Goal: Task Accomplishment & Management: Manage account settings

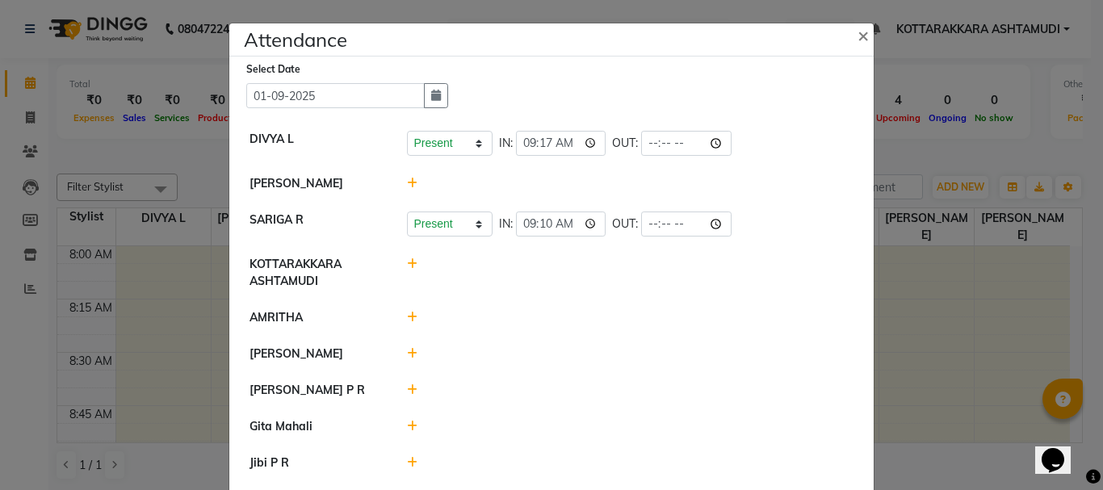
click at [407, 183] on icon at bounding box center [412, 183] width 10 height 11
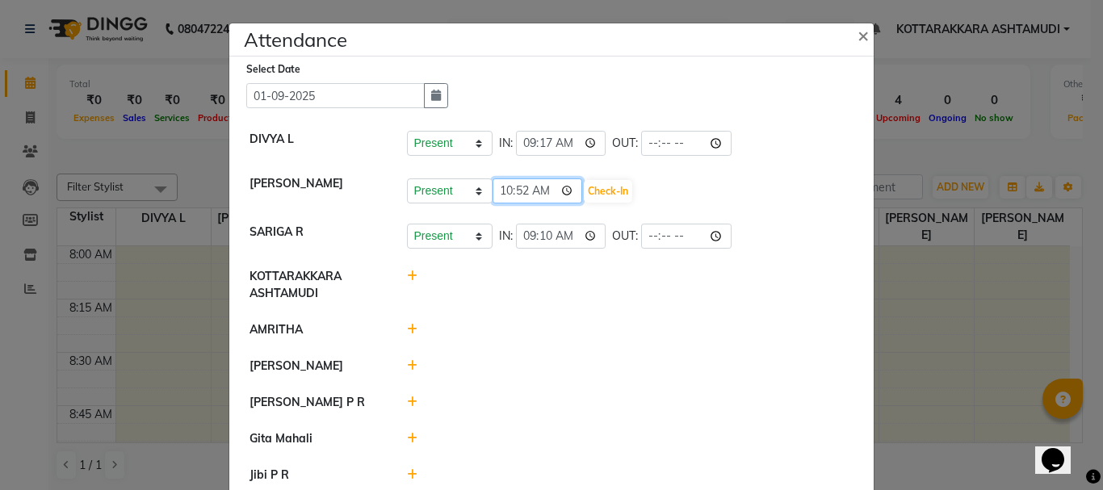
click at [543, 191] on input "10:52" at bounding box center [538, 190] width 90 height 25
type input "09:52"
click at [952, 152] on ngb-modal-window "Attendance × Select Date 01-09-2025 DIVYA L Present Absent Late Half Day Weekly…" at bounding box center [551, 245] width 1103 height 490
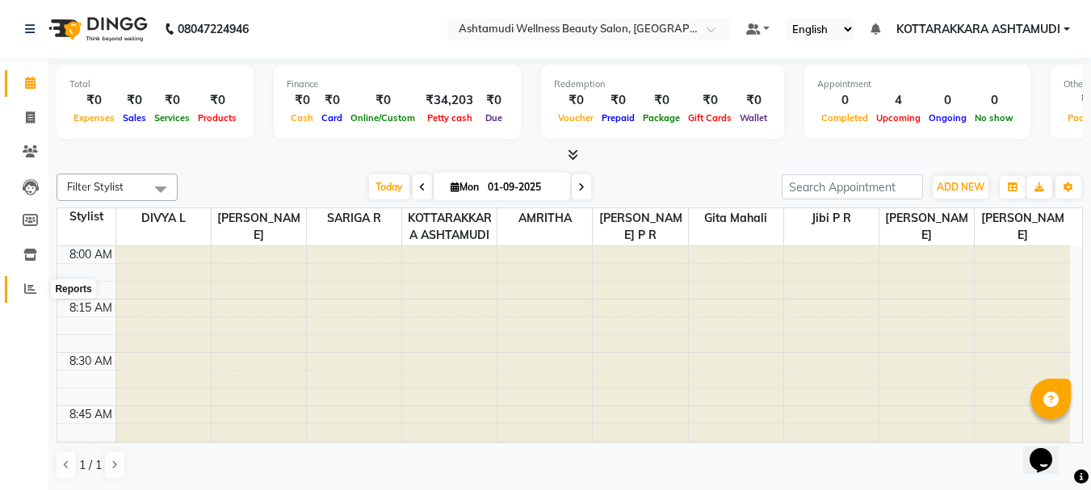
click at [24, 287] on icon at bounding box center [30, 289] width 12 height 12
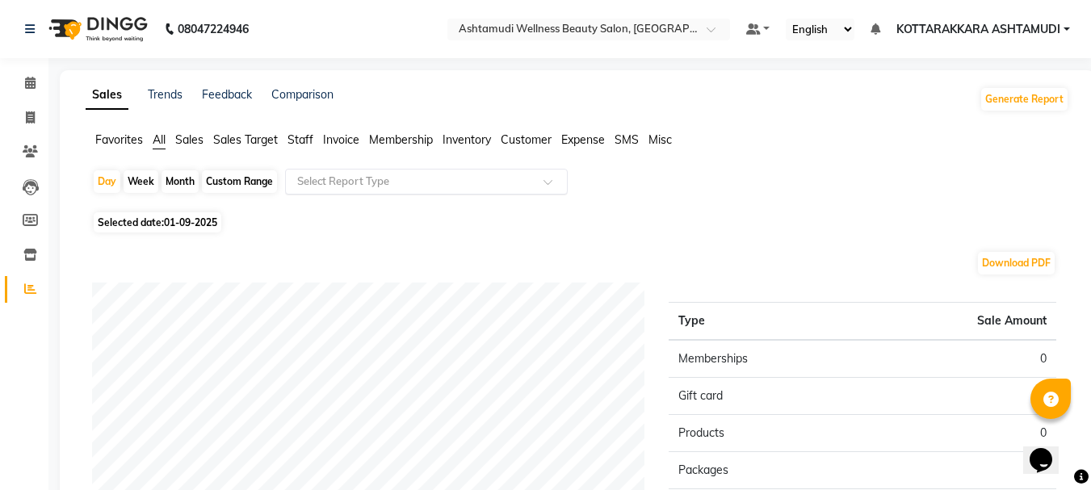
click at [350, 178] on input "text" at bounding box center [410, 182] width 233 height 16
click at [699, 182] on div "Day Week Month Custom Range Select Report Type" at bounding box center [577, 188] width 971 height 39
click at [28, 257] on icon at bounding box center [30, 255] width 14 height 12
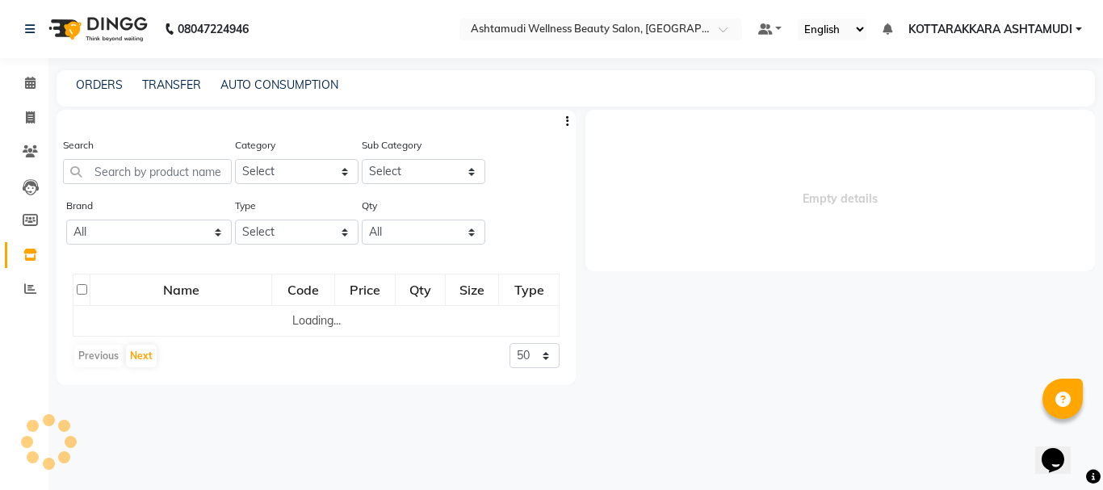
select select
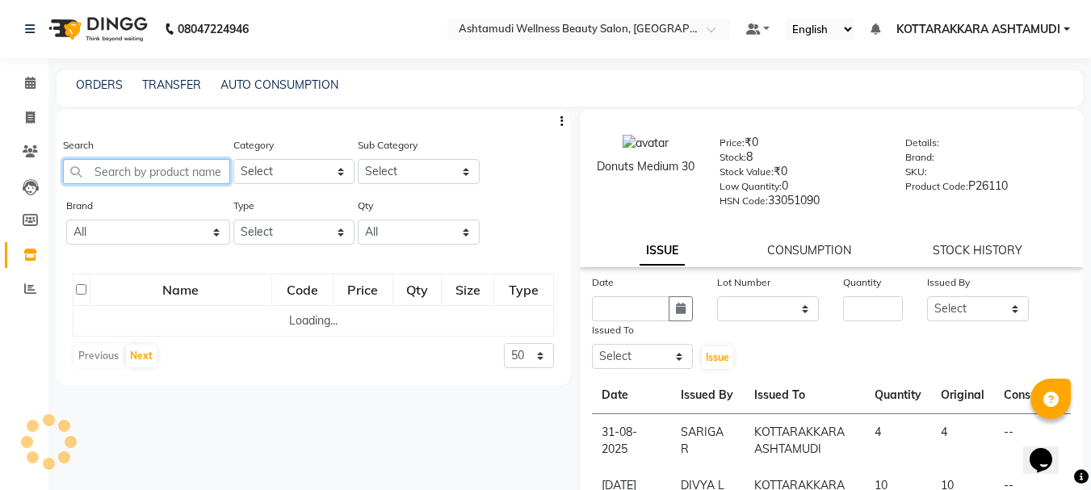
click at [153, 171] on input "text" at bounding box center [146, 171] width 167 height 25
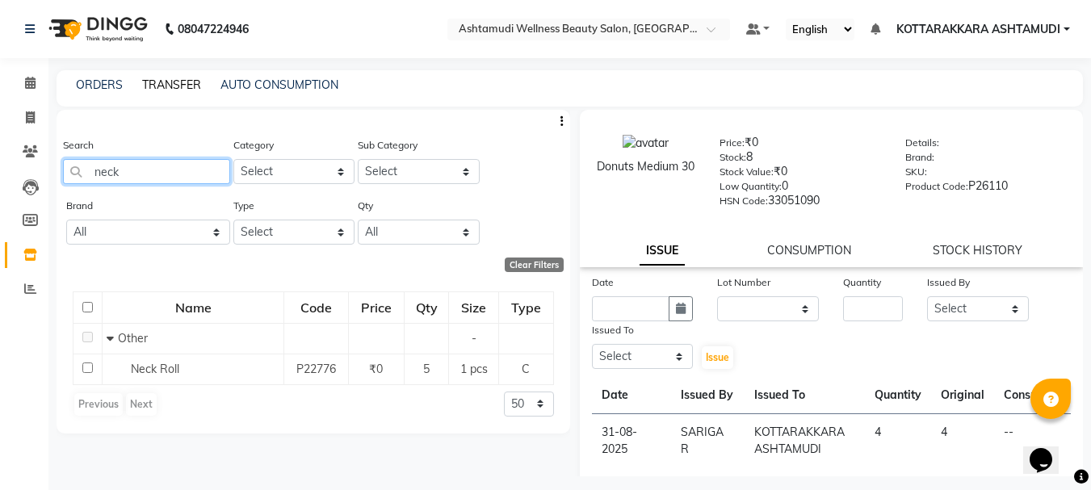
type input "neck"
click at [158, 90] on link "TRANSFER" at bounding box center [171, 85] width 59 height 15
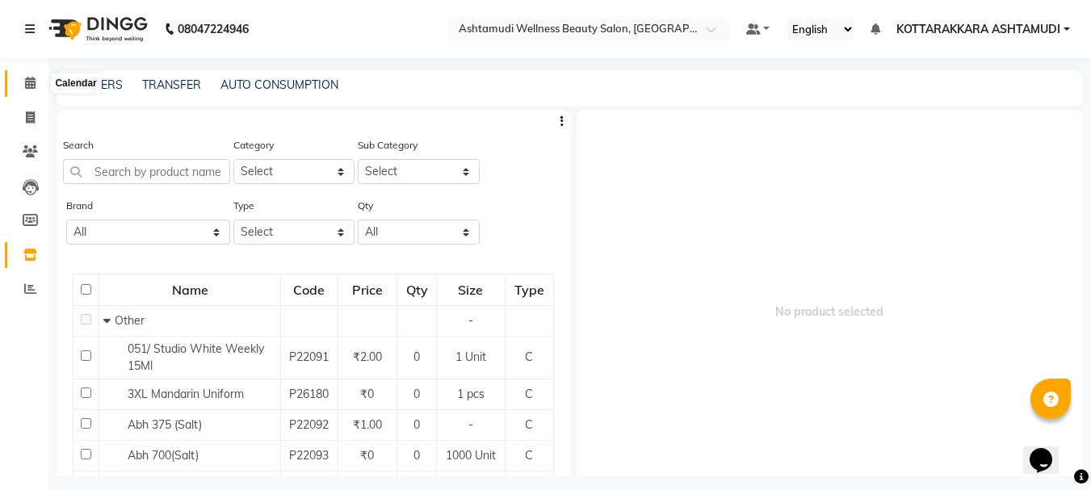
click at [31, 84] on icon at bounding box center [30, 83] width 10 height 12
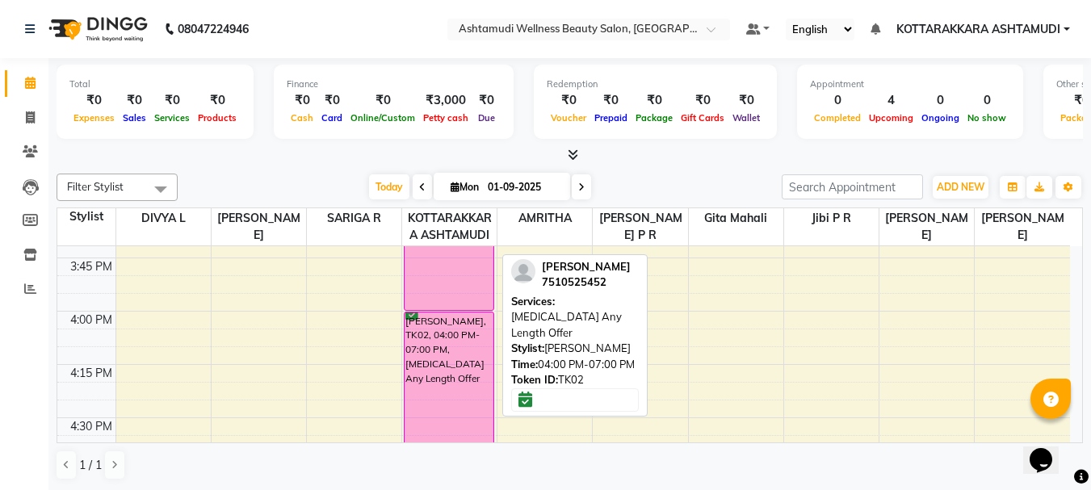
scroll to position [1615, 0]
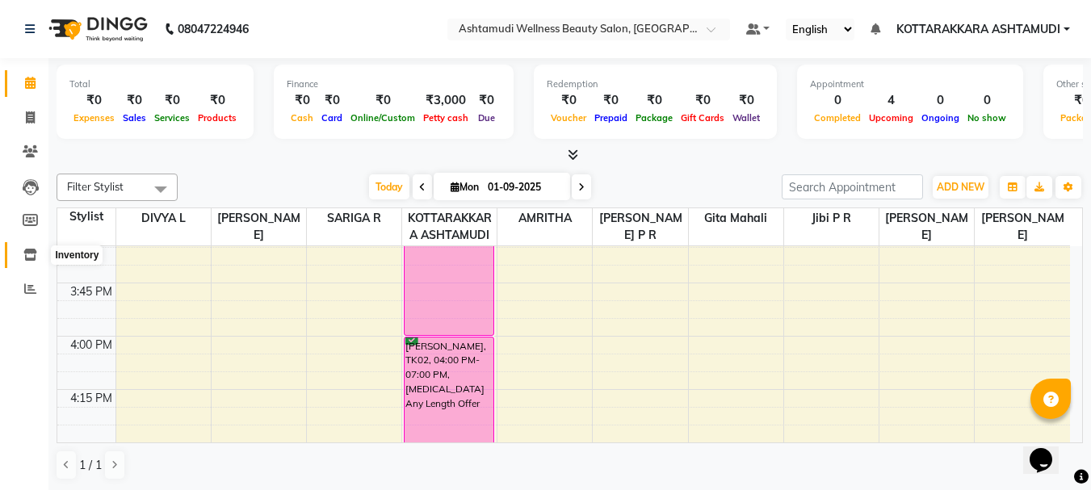
click at [38, 251] on span at bounding box center [30, 255] width 28 height 19
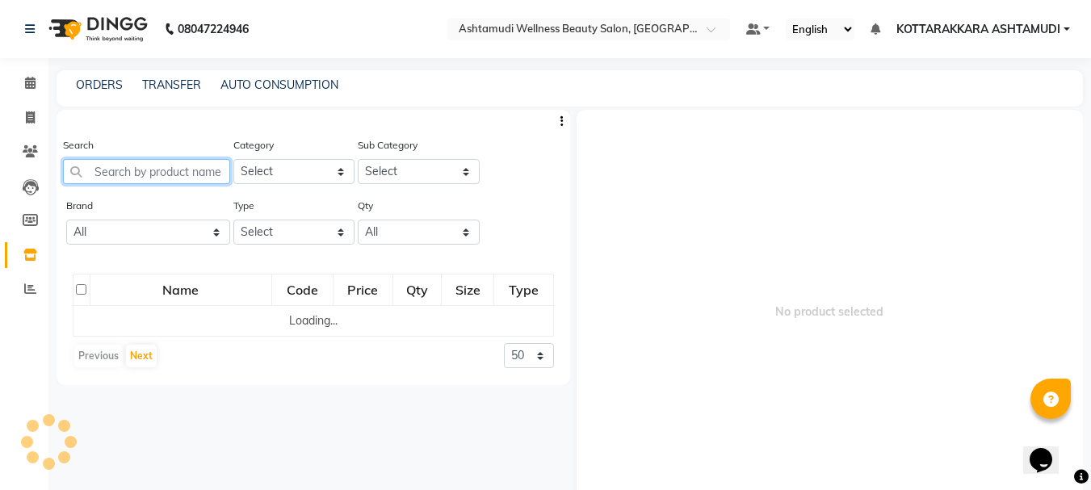
click at [196, 167] on input "text" at bounding box center [146, 171] width 167 height 25
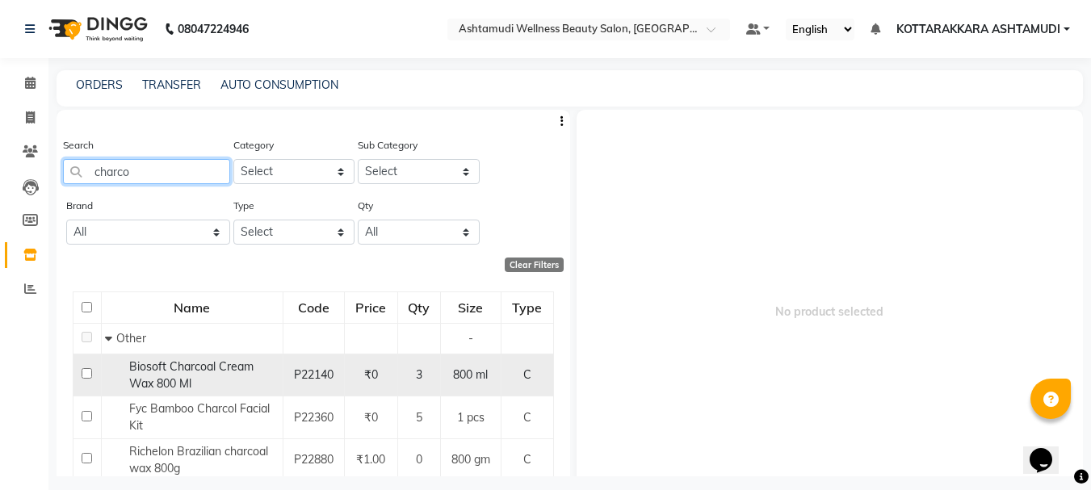
type input "charco"
click at [84, 376] on input "checkbox" at bounding box center [87, 373] width 10 height 10
checkbox input "true"
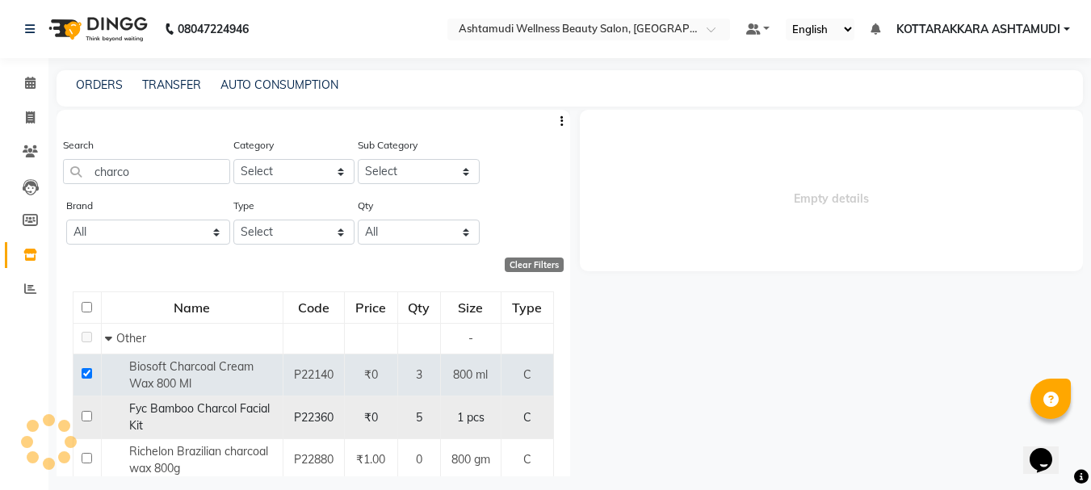
select select
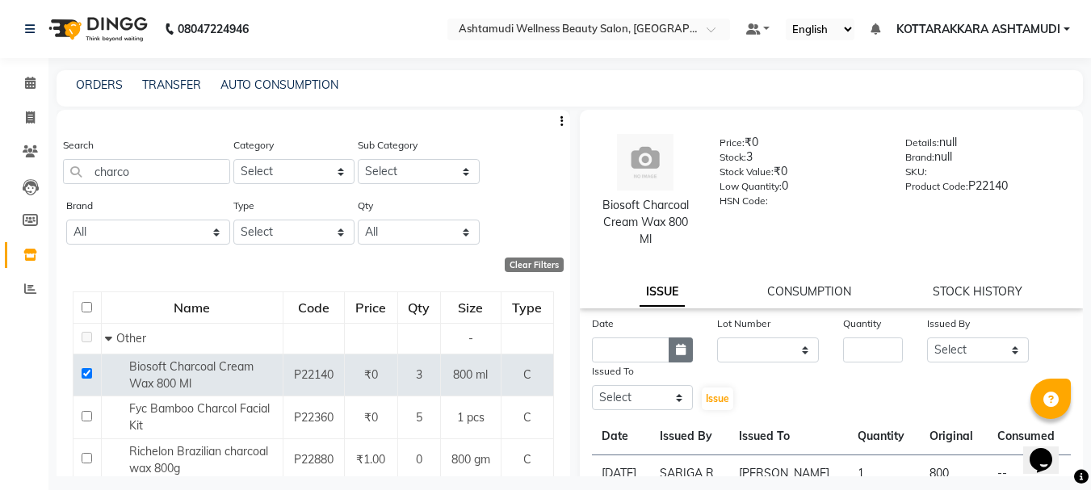
click at [676, 351] on icon "button" at bounding box center [681, 349] width 10 height 11
select select "9"
select select "2025"
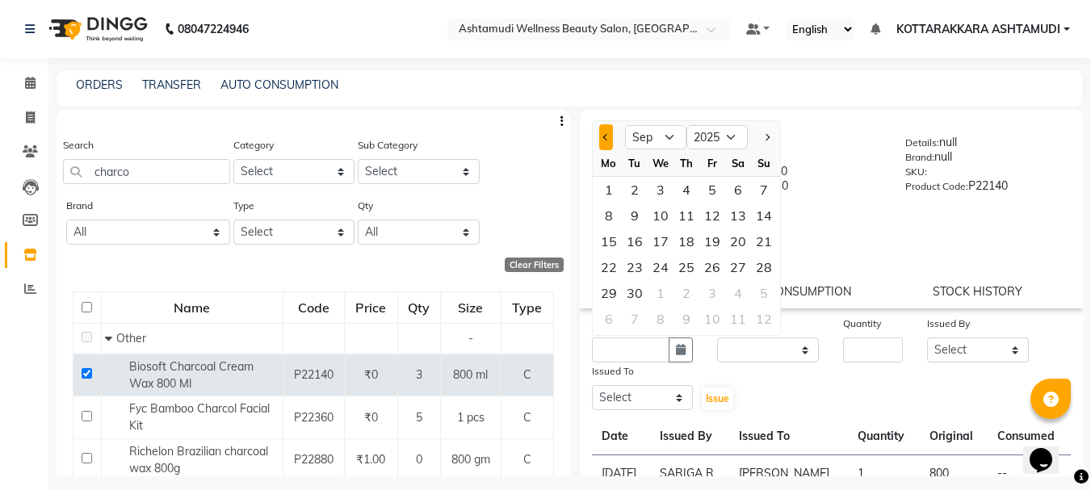
click at [604, 139] on span "Previous month" at bounding box center [605, 137] width 6 height 6
click at [773, 140] on button "Next month" at bounding box center [766, 137] width 14 height 26
select select "9"
click at [614, 191] on div "1" at bounding box center [609, 190] width 26 height 26
type input "01-09-2025"
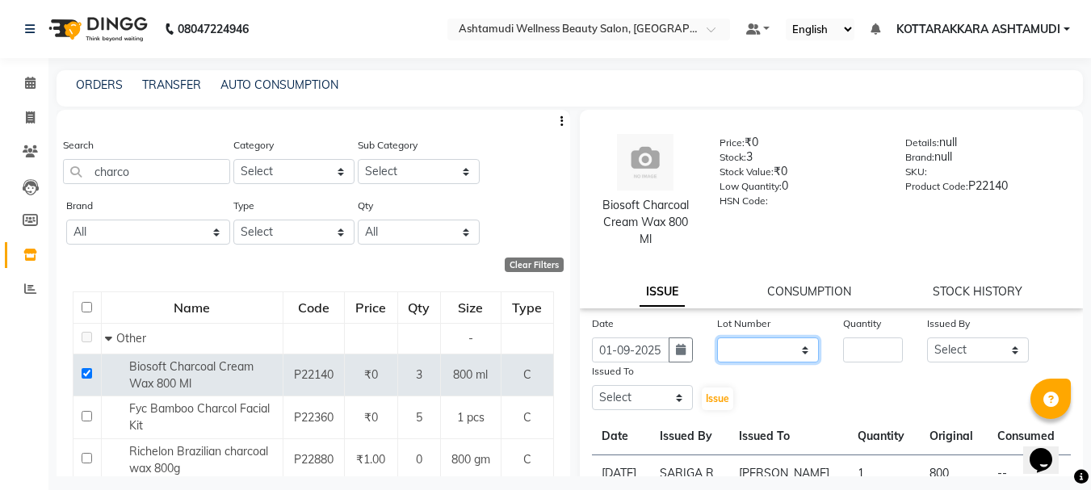
click at [774, 348] on select "None" at bounding box center [768, 350] width 102 height 25
select select "0: null"
click at [717, 338] on select "None" at bounding box center [768, 350] width 102 height 25
click at [849, 343] on input "number" at bounding box center [873, 350] width 60 height 25
type input "1"
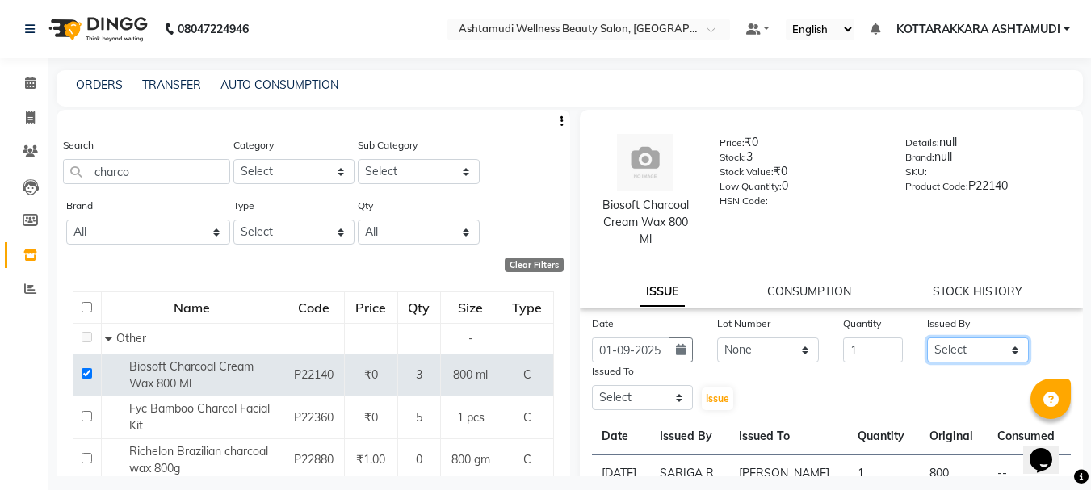
click at [984, 350] on select "Select AMRITHA DIVYA L Gita Mahali Jibi P R Karina Darjee KOTTARAKKARA ASHTAMUD…" at bounding box center [978, 350] width 102 height 25
select select "27423"
click at [927, 338] on select "Select AMRITHA DIVYA L Gita Mahali Jibi P R Karina Darjee KOTTARAKKARA ASHTAMUD…" at bounding box center [978, 350] width 102 height 25
click at [681, 350] on icon "button" at bounding box center [681, 349] width 10 height 11
select select "9"
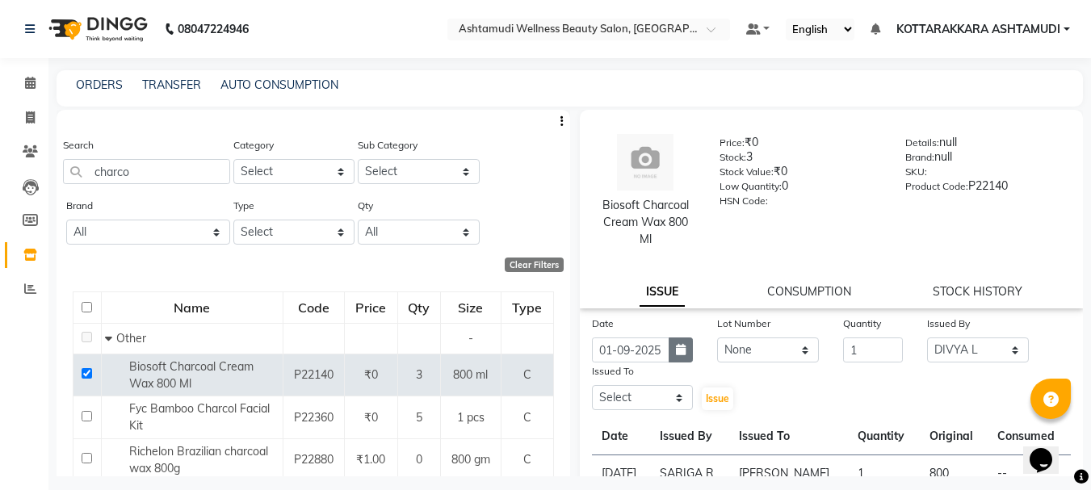
select select "2025"
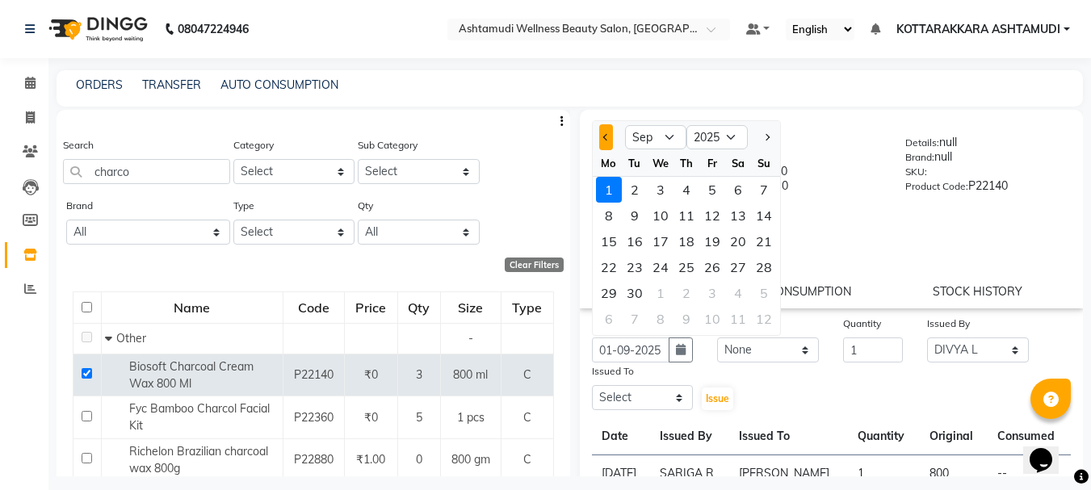
click at [602, 141] on button "Previous month" at bounding box center [606, 137] width 14 height 26
select select "8"
click at [762, 293] on div "31" at bounding box center [764, 293] width 26 height 26
type input "31-08-2025"
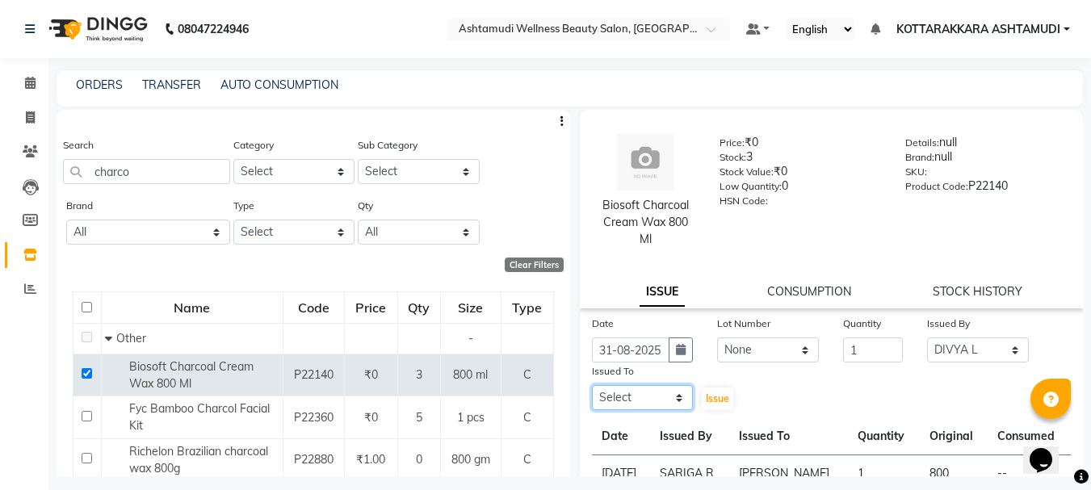
click at [646, 401] on select "Select AMRITHA DIVYA L Gita Mahali Jibi P R Karina Darjee KOTTARAKKARA ASHTAMUD…" at bounding box center [643, 397] width 102 height 25
select select "27465"
click at [592, 385] on select "Select AMRITHA DIVYA L Gita Mahali Jibi P R Karina Darjee KOTTARAKKARA ASHTAMUD…" at bounding box center [643, 397] width 102 height 25
click at [715, 401] on span "Issue" at bounding box center [717, 398] width 23 height 12
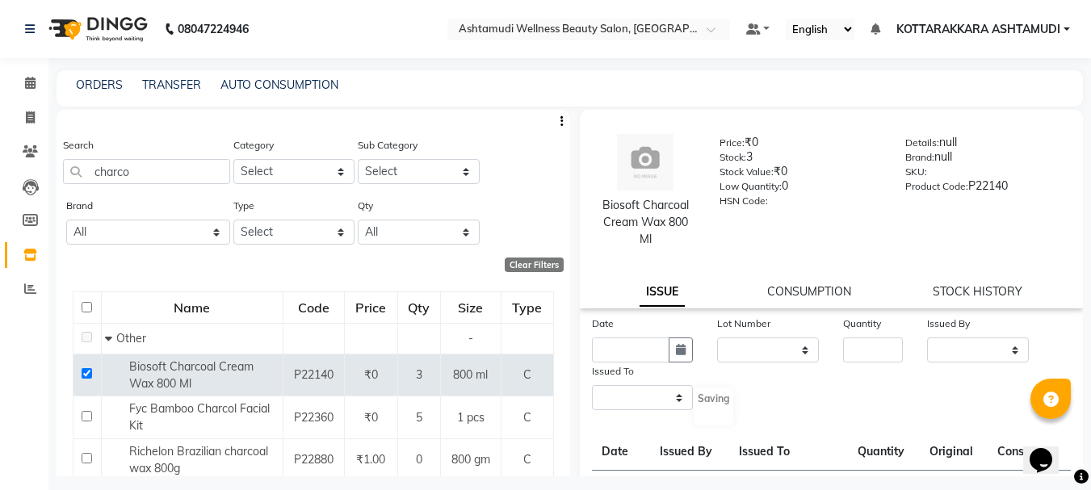
select select
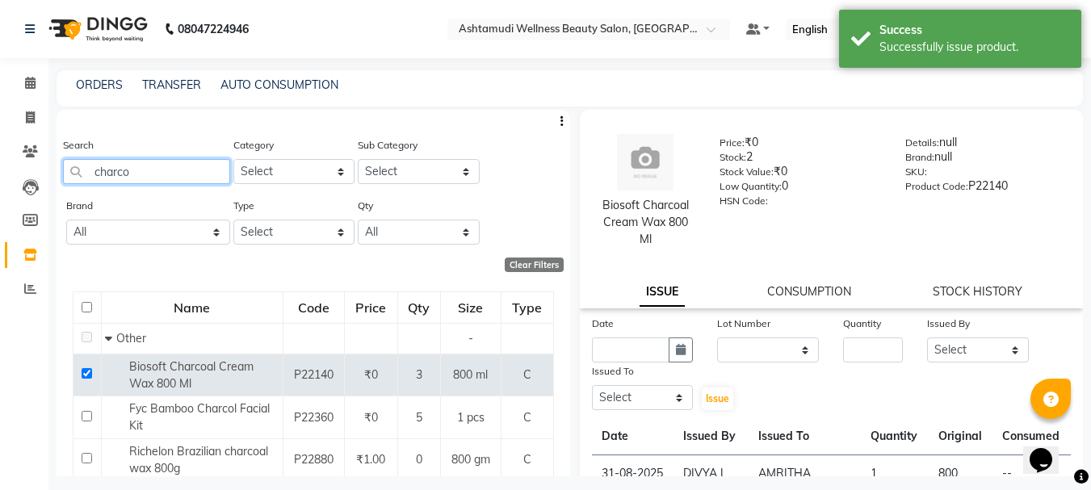
click at [145, 167] on input "charco" at bounding box center [146, 171] width 167 height 25
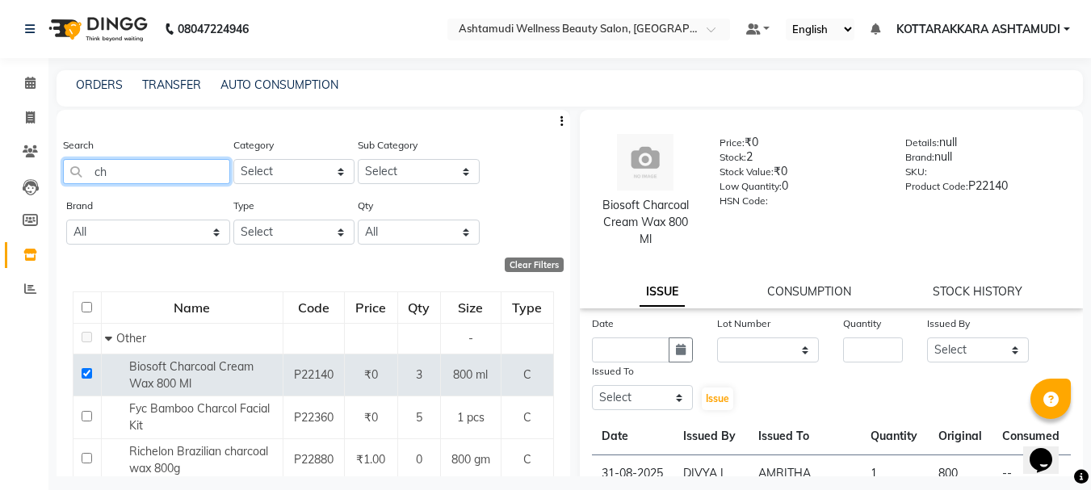
type input "c"
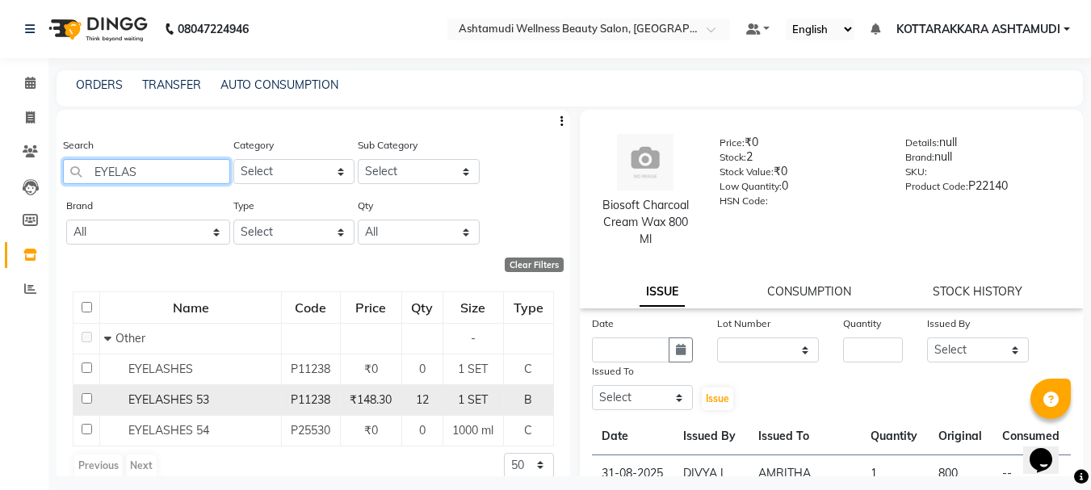
type input "EYELAS"
click at [82, 398] on input "checkbox" at bounding box center [87, 398] width 10 height 10
checkbox input "true"
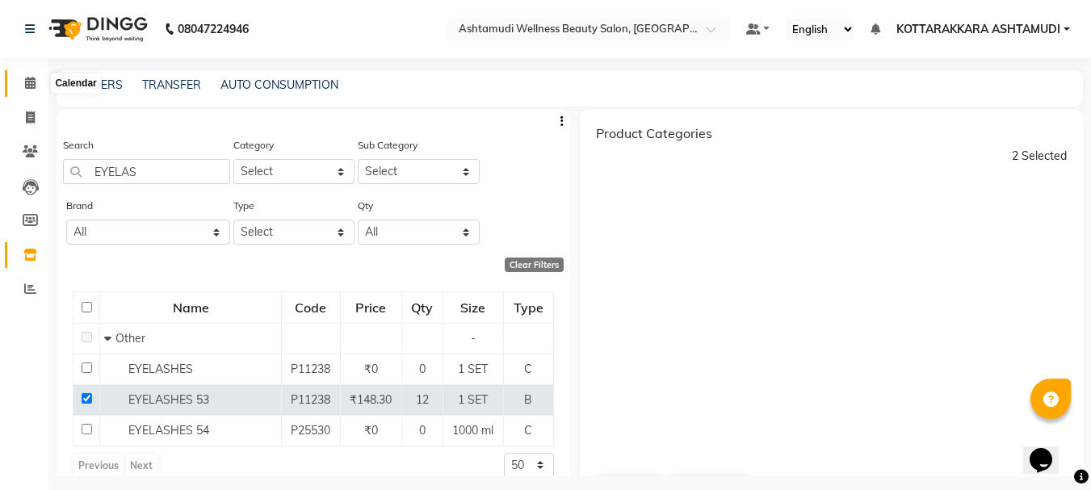
click at [30, 84] on icon at bounding box center [30, 83] width 10 height 12
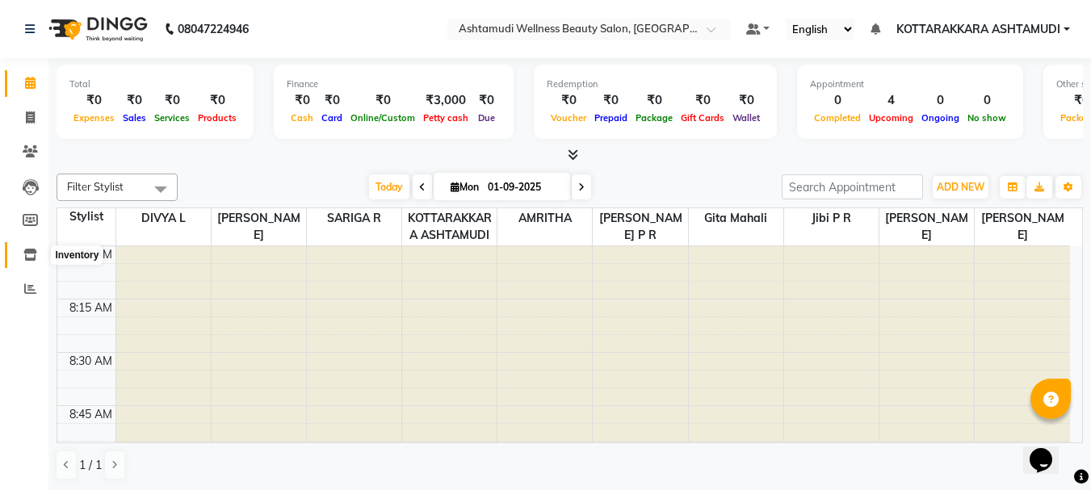
click at [32, 253] on icon at bounding box center [30, 255] width 14 height 12
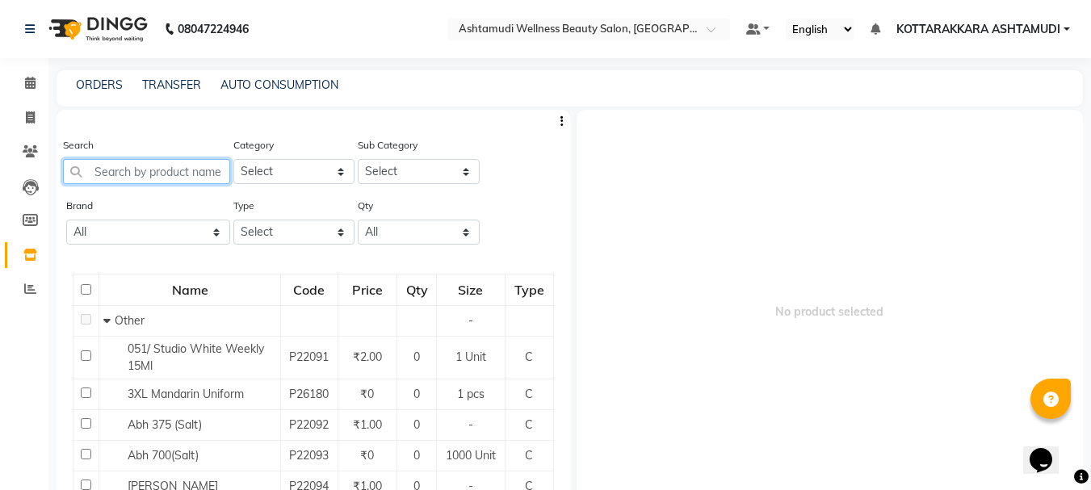
click at [161, 174] on input "text" at bounding box center [146, 171] width 167 height 25
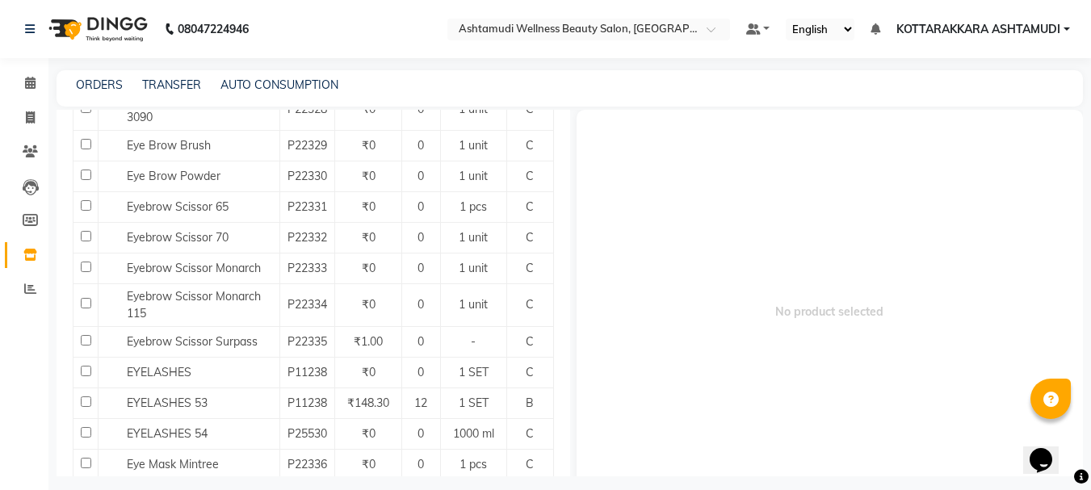
scroll to position [404, 0]
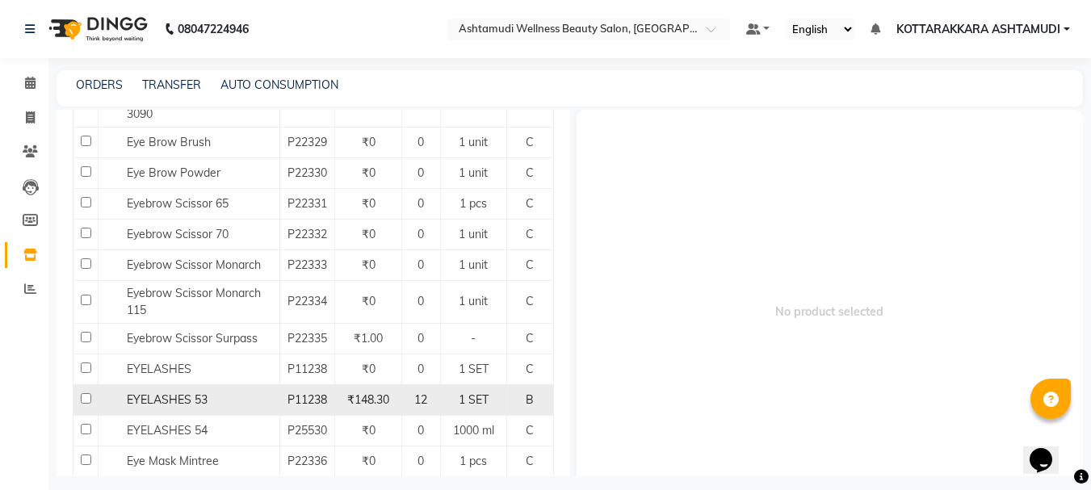
type input "EYE"
click at [82, 404] on input "checkbox" at bounding box center [86, 398] width 10 height 10
checkbox input "true"
select select
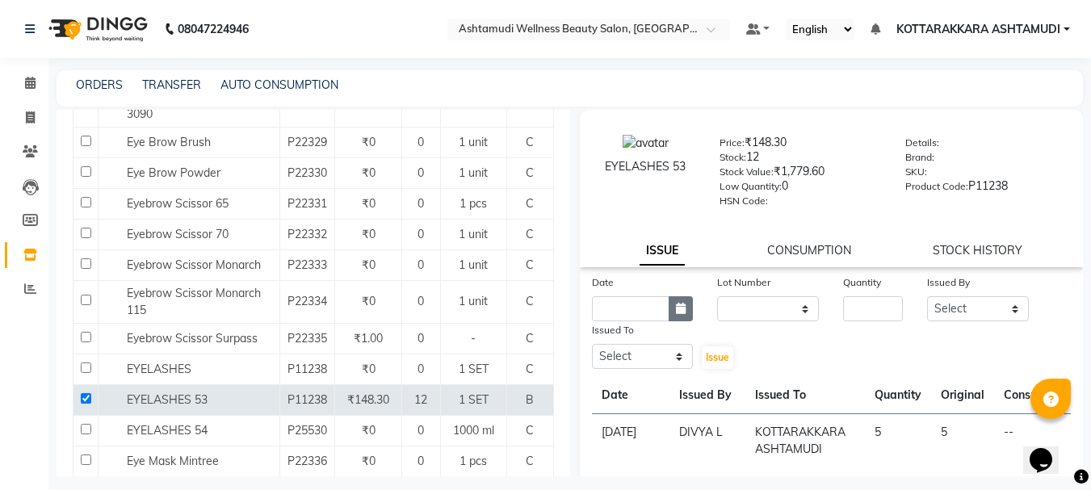
click at [683, 310] on button "button" at bounding box center [681, 308] width 24 height 25
select select "9"
select select "2025"
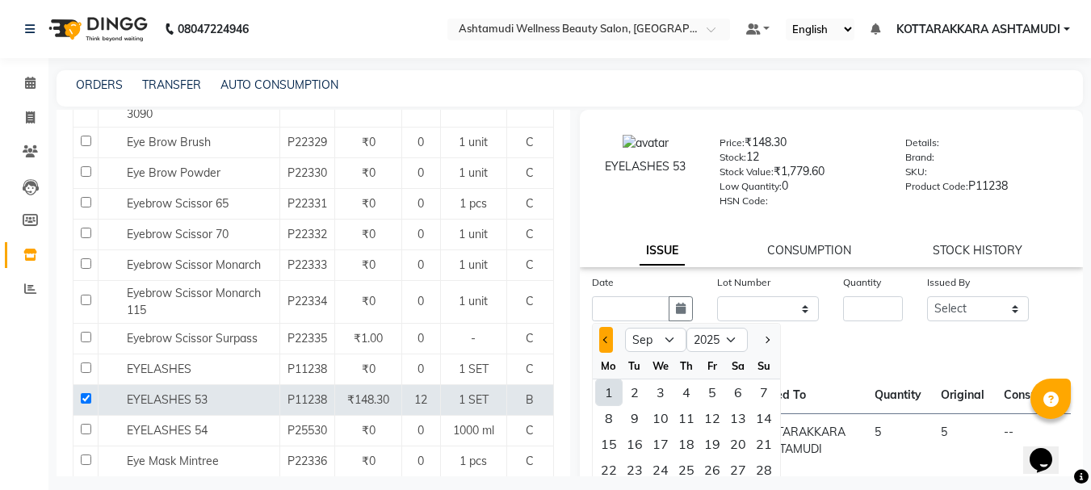
click at [608, 336] on button "Previous month" at bounding box center [606, 340] width 14 height 26
select select "8"
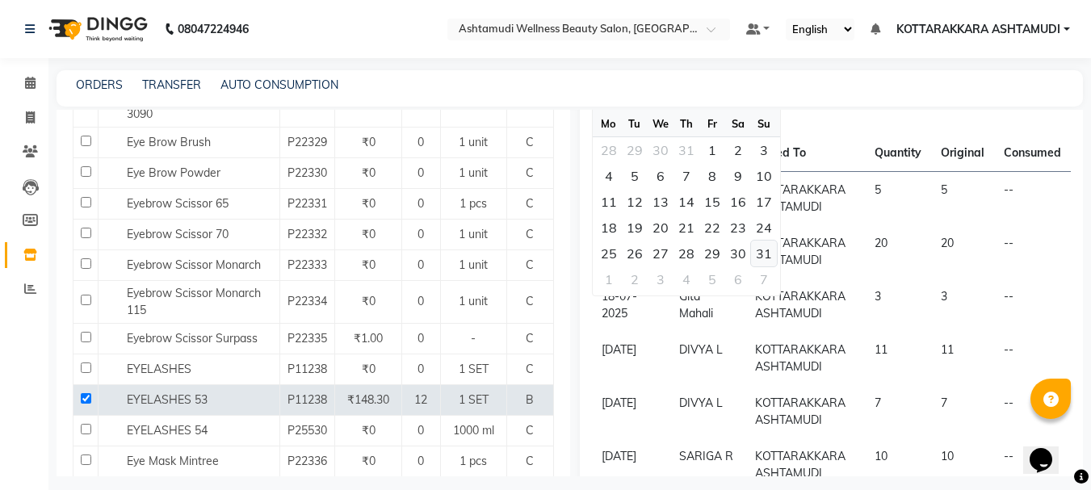
click at [766, 258] on div "31" at bounding box center [764, 254] width 26 height 26
type input "31-08-2025"
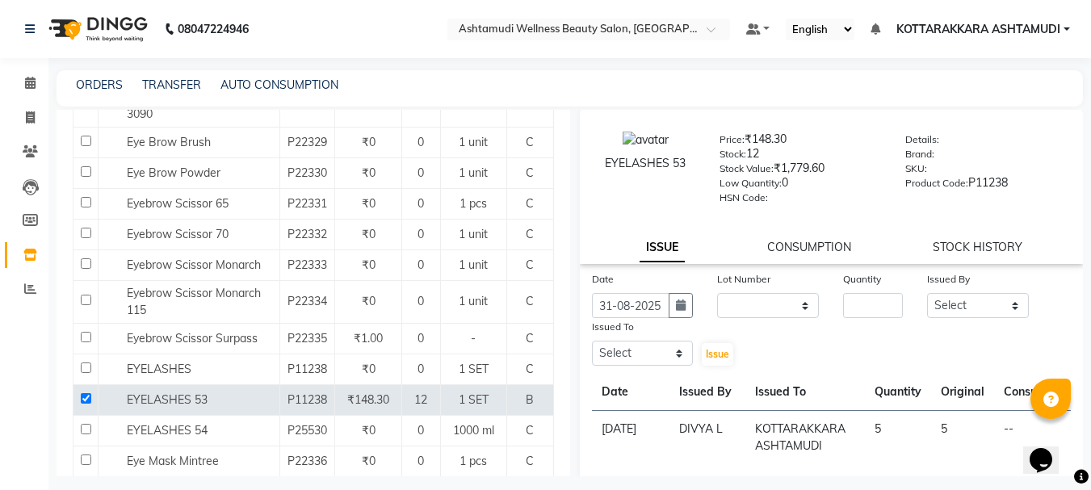
scroll to position [0, 0]
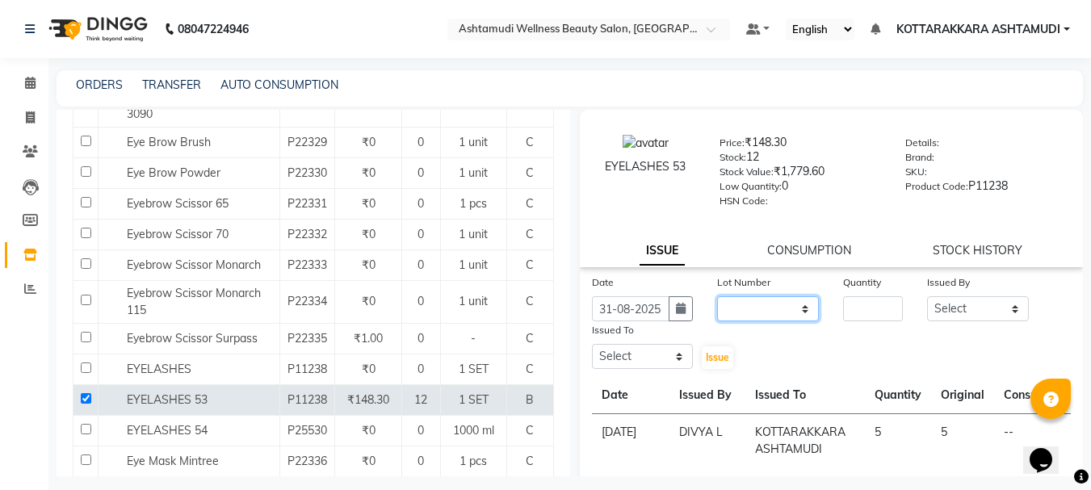
drag, startPoint x: 801, startPoint y: 308, endPoint x: 801, endPoint y: 319, distance: 10.5
click at [801, 308] on select "None" at bounding box center [768, 308] width 102 height 25
select select "0: null"
click at [717, 296] on select "None" at bounding box center [768, 308] width 102 height 25
click at [877, 311] on input "number" at bounding box center [873, 308] width 60 height 25
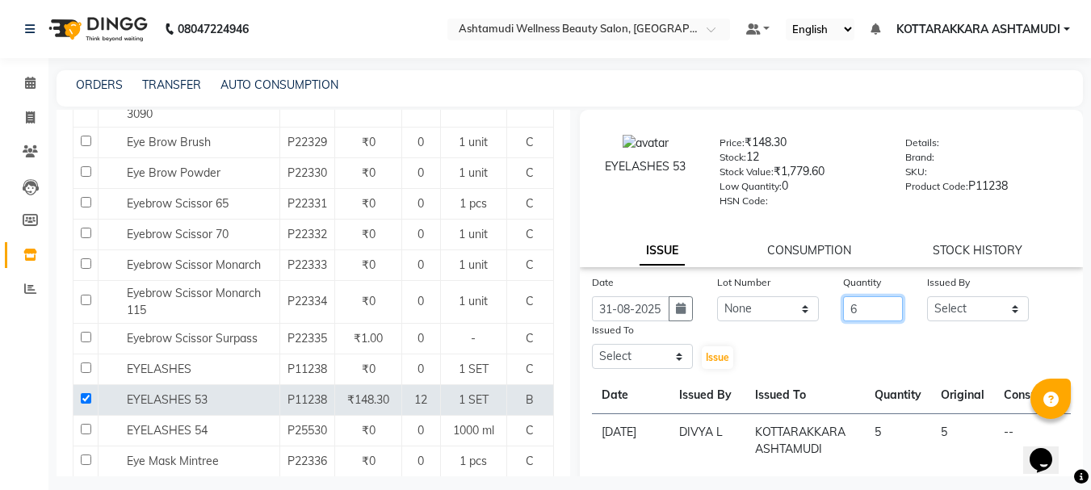
type input "6"
click at [948, 304] on select "Select AMRITHA DIVYA L Gita Mahali Jibi P R Karina Darjee KOTTARAKKARA ASHTAMUD…" at bounding box center [978, 308] width 102 height 25
select select "27423"
click at [927, 296] on select "Select AMRITHA DIVYA L Gita Mahali Jibi P R Karina Darjee KOTTARAKKARA ASHTAMUD…" at bounding box center [978, 308] width 102 height 25
click at [682, 359] on select "Select AMRITHA DIVYA L Gita Mahali Jibi P R Karina Darjee KOTTARAKKARA ASHTAMUD…" at bounding box center [643, 356] width 102 height 25
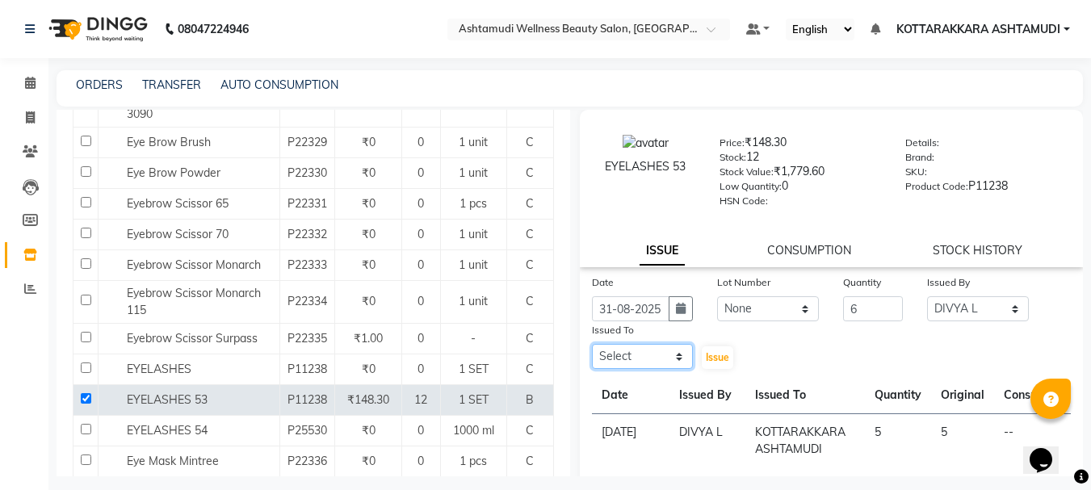
select select "27462"
click at [592, 344] on select "Select AMRITHA DIVYA L Gita Mahali Jibi P R Karina Darjee KOTTARAKKARA ASHTAMUD…" at bounding box center [643, 356] width 102 height 25
click at [713, 355] on span "Issue" at bounding box center [717, 357] width 23 height 12
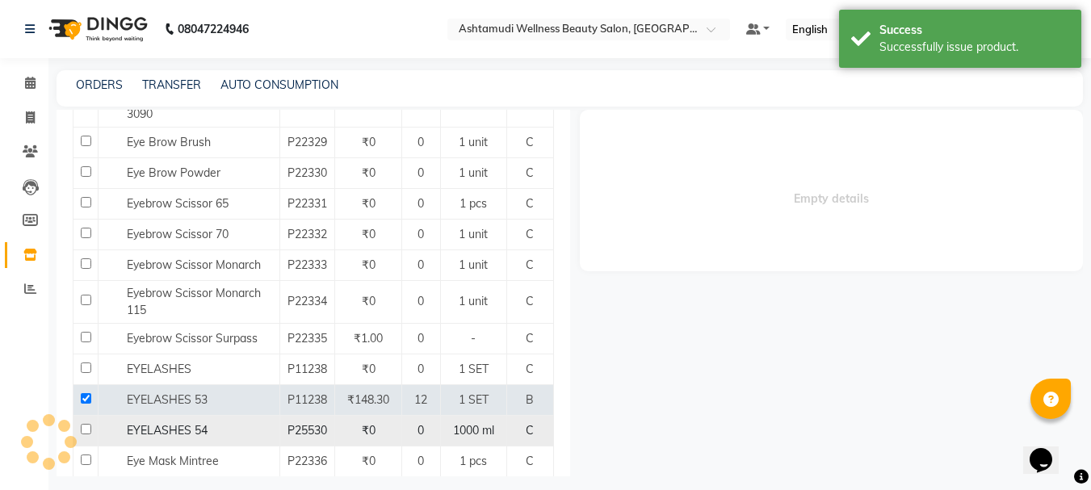
select select
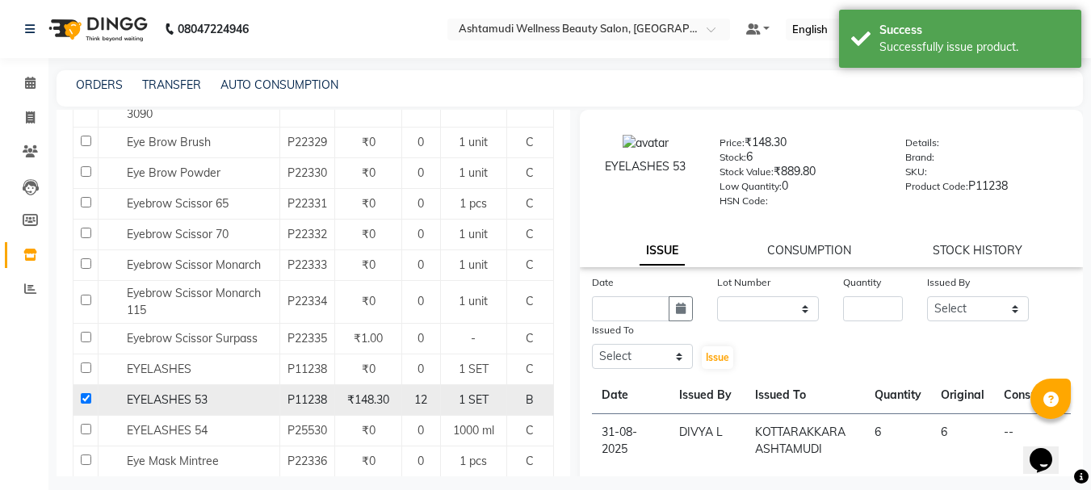
click at [82, 404] on input "checkbox" at bounding box center [86, 398] width 10 height 10
checkbox input "false"
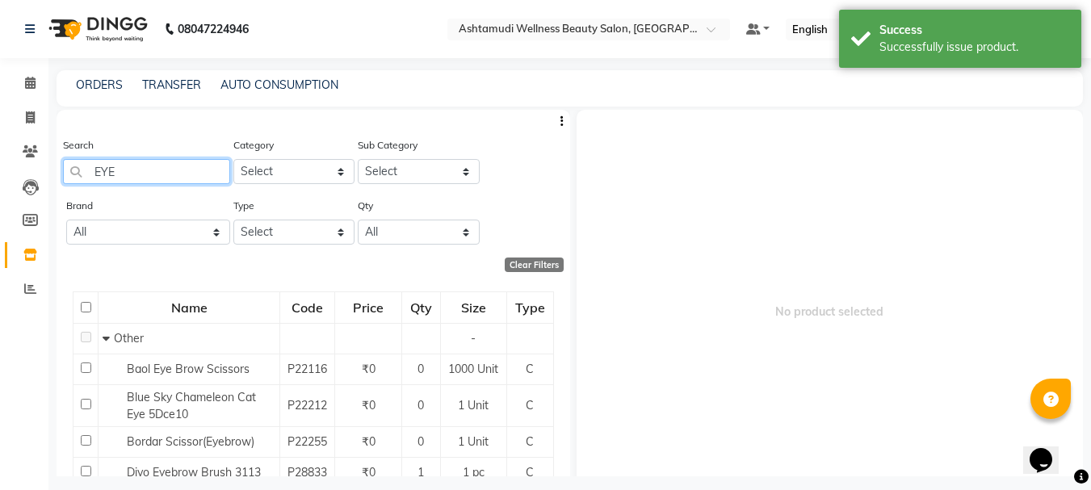
click at [128, 174] on input "EYE" at bounding box center [146, 171] width 167 height 25
type input "E"
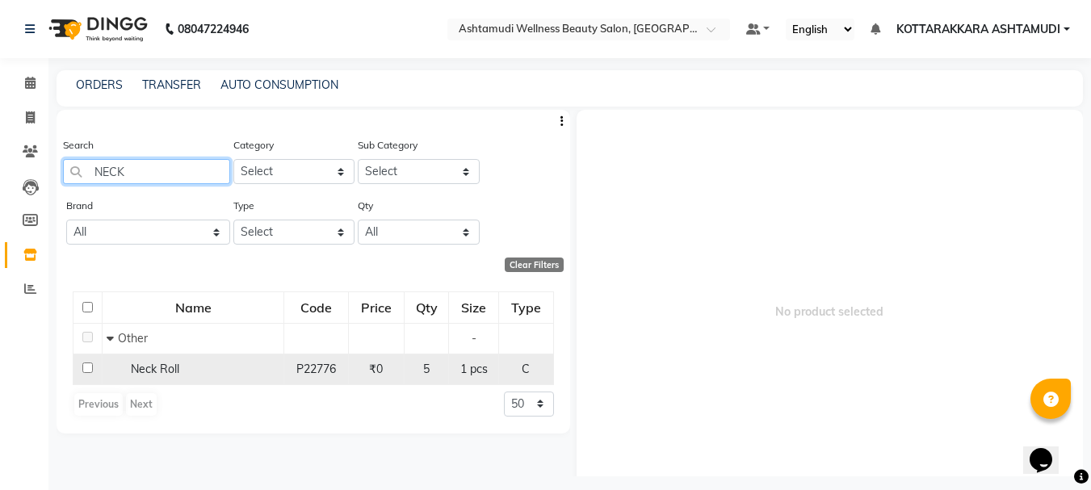
type input "NECK"
click at [87, 370] on input "checkbox" at bounding box center [87, 368] width 10 height 10
checkbox input "true"
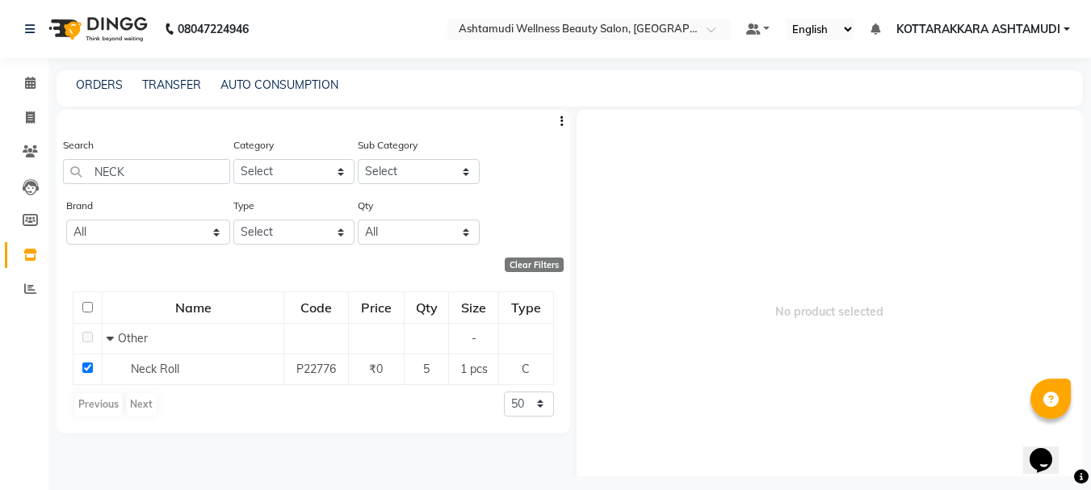
select select
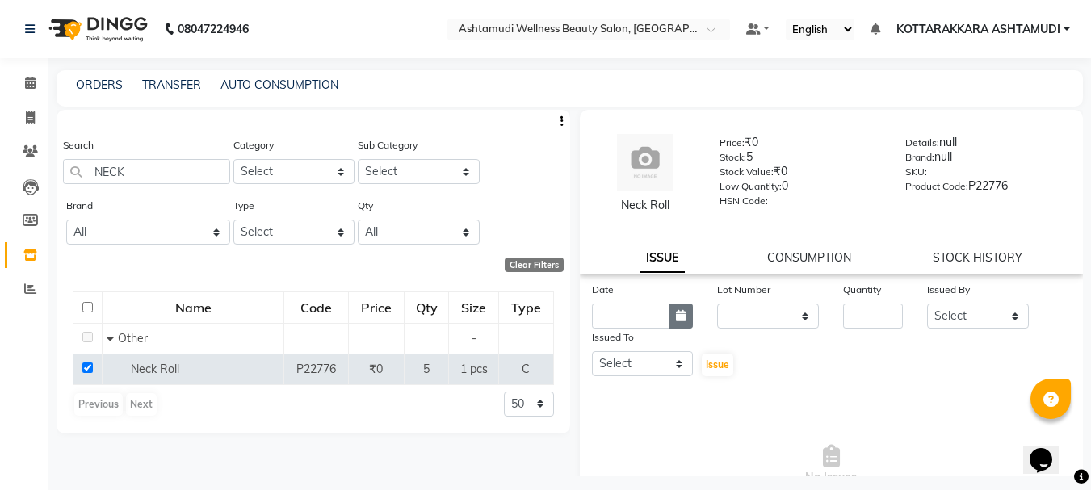
click at [684, 316] on button "button" at bounding box center [681, 316] width 24 height 25
select select "9"
select select "2025"
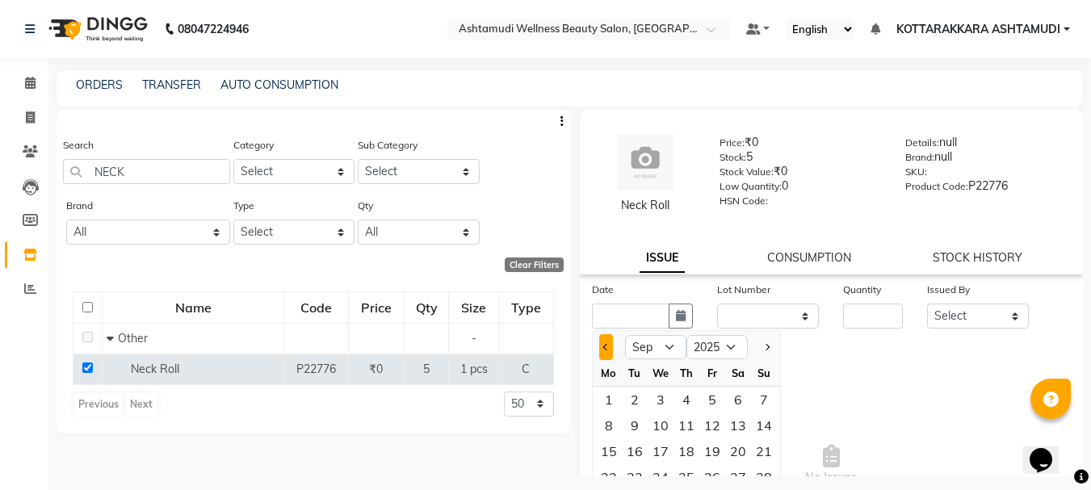
click at [608, 346] on span "Previous month" at bounding box center [605, 347] width 6 height 6
select select "8"
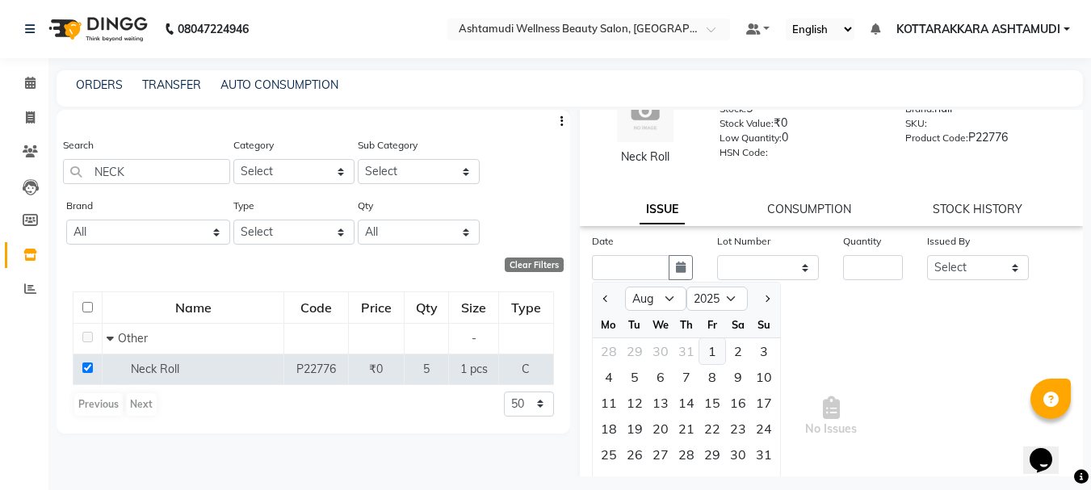
scroll to position [128, 0]
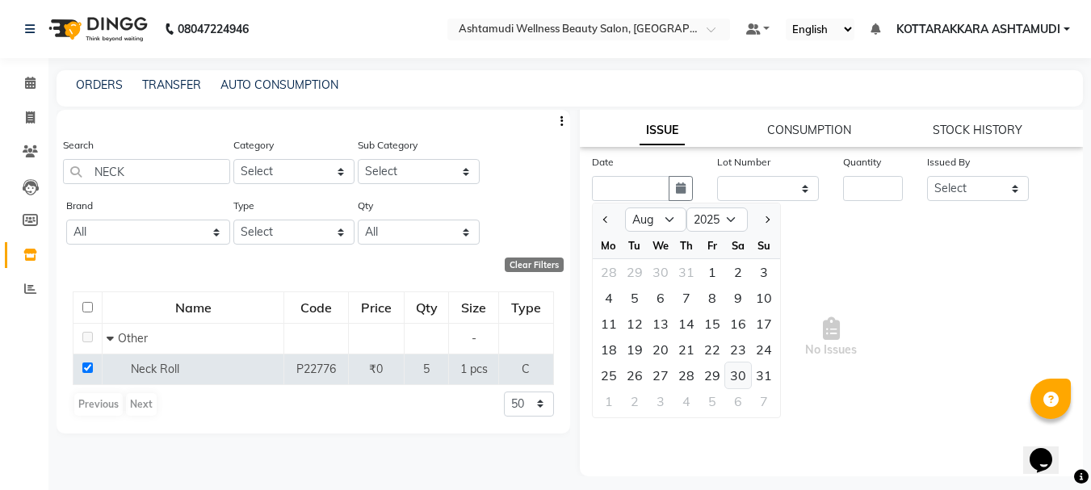
click at [744, 376] on div "30" at bounding box center [738, 376] width 26 height 26
type input "30-08-2025"
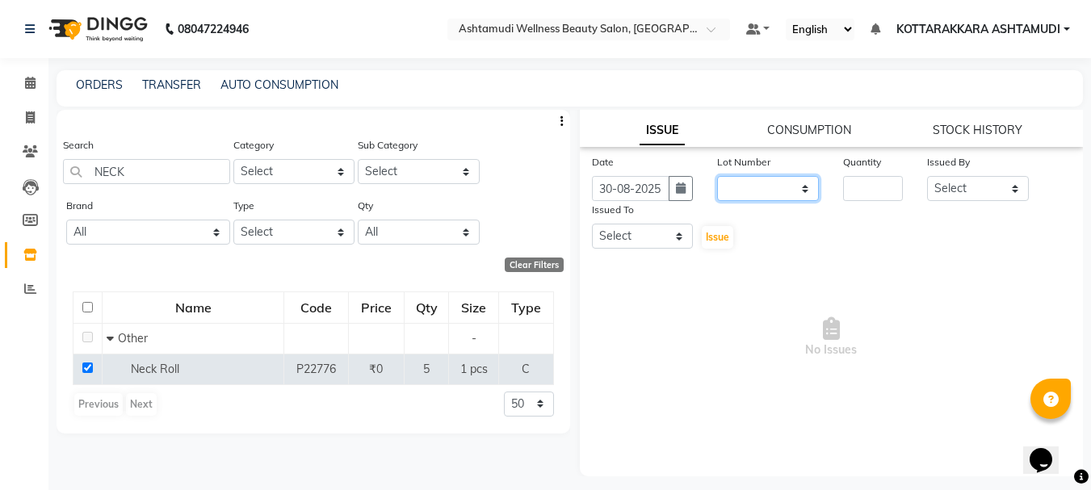
click at [787, 191] on select "None" at bounding box center [768, 188] width 102 height 25
select select "0: null"
click at [717, 176] on select "None" at bounding box center [768, 188] width 102 height 25
click at [855, 190] on input "number" at bounding box center [873, 188] width 60 height 25
type input "1"
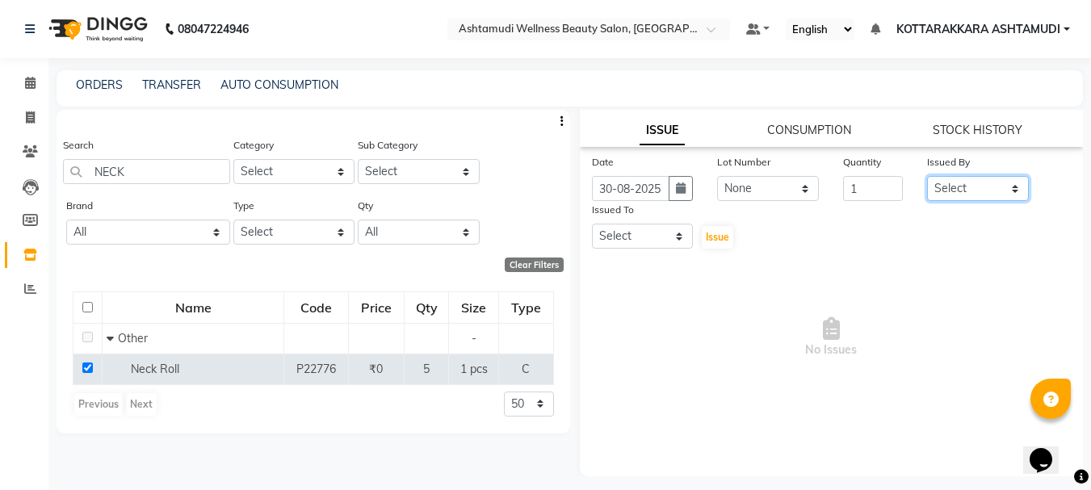
click at [985, 189] on select "Select AMRITHA DIVYA L Gita Mahali Jibi P R Karina Darjee KOTTARAKKARA ASHTAMUD…" at bounding box center [978, 188] width 102 height 25
select select "27423"
click at [927, 176] on select "Select AMRITHA DIVYA L Gita Mahali Jibi P R Karina Darjee KOTTARAKKARA ASHTAMUD…" at bounding box center [978, 188] width 102 height 25
click at [654, 237] on select "Select AMRITHA DIVYA L Gita Mahali Jibi P R Karina Darjee KOTTARAKKARA ASHTAMUD…" at bounding box center [643, 236] width 102 height 25
select select "65260"
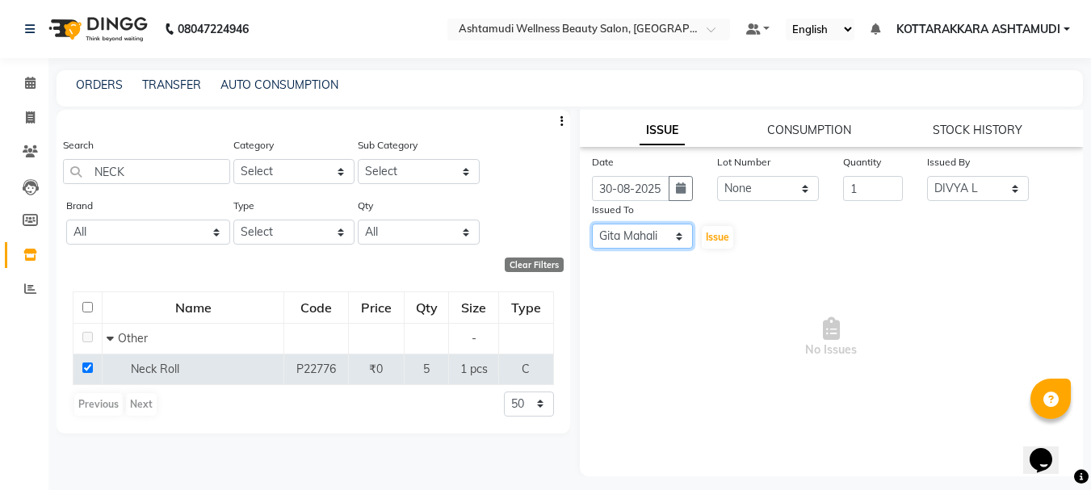
click at [592, 224] on select "Select AMRITHA DIVYA L Gita Mahali Jibi P R Karina Darjee KOTTARAKKARA ASHTAMUD…" at bounding box center [643, 236] width 102 height 25
click at [706, 233] on span "Issue" at bounding box center [717, 237] width 23 height 12
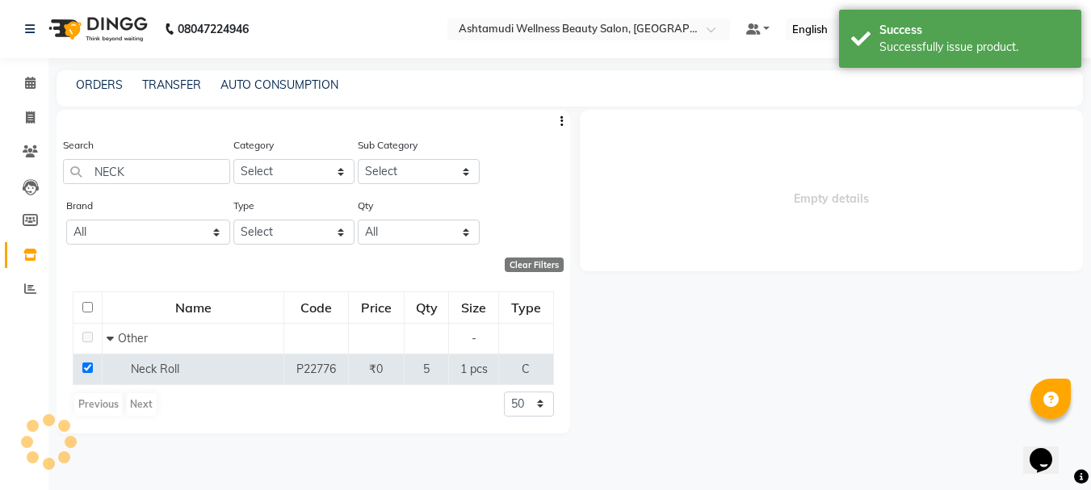
scroll to position [0, 0]
select select
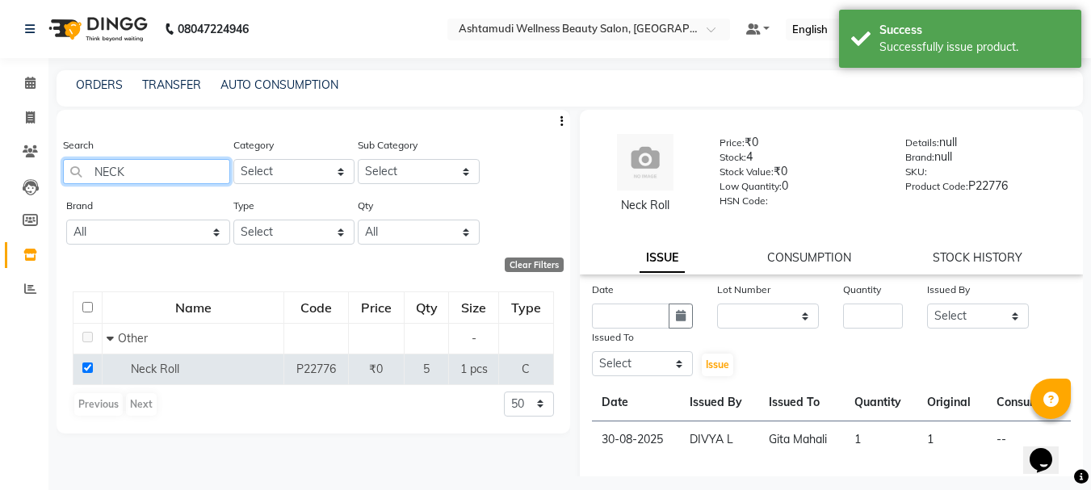
click at [150, 178] on input "NECK" at bounding box center [146, 171] width 167 height 25
type input "N"
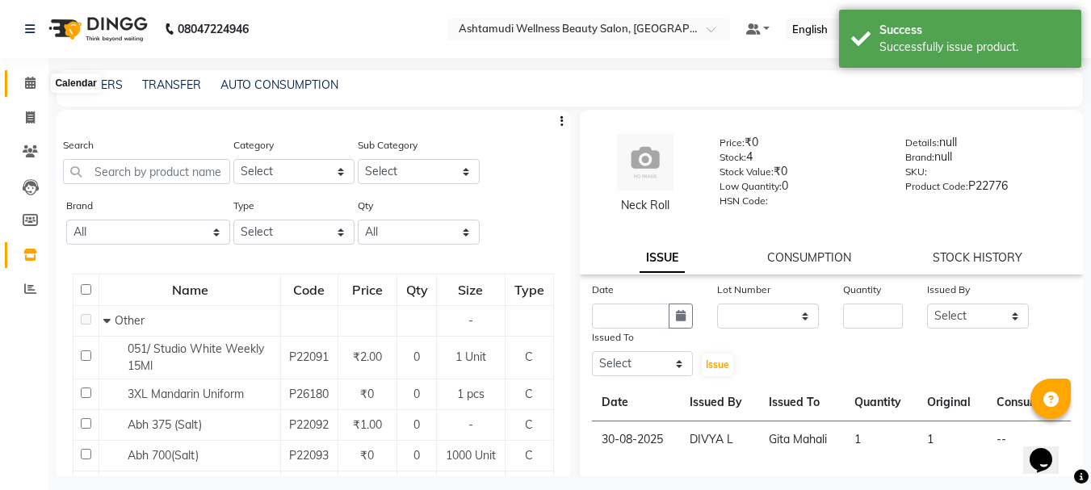
click at [25, 82] on icon at bounding box center [30, 83] width 10 height 12
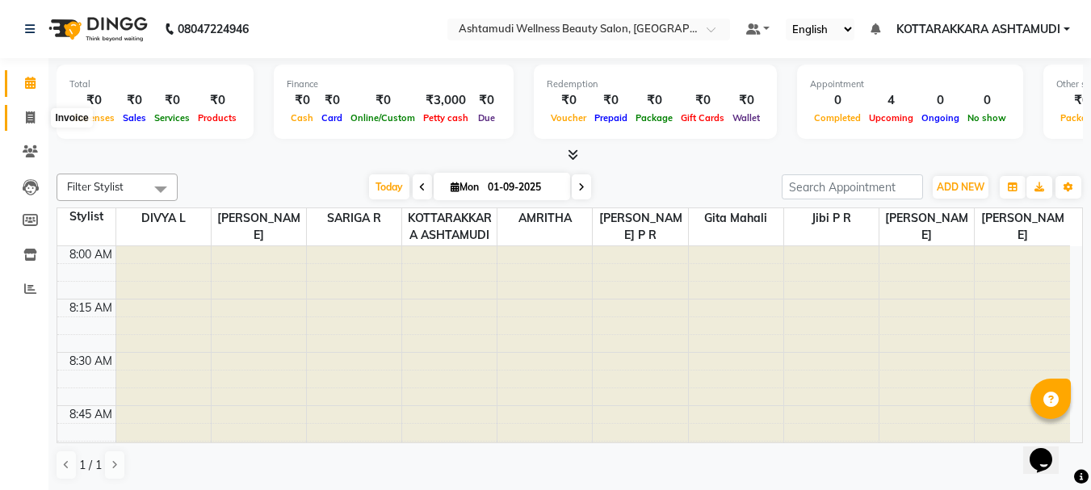
click at [31, 121] on icon at bounding box center [30, 117] width 9 height 12
select select "4664"
select select "service"
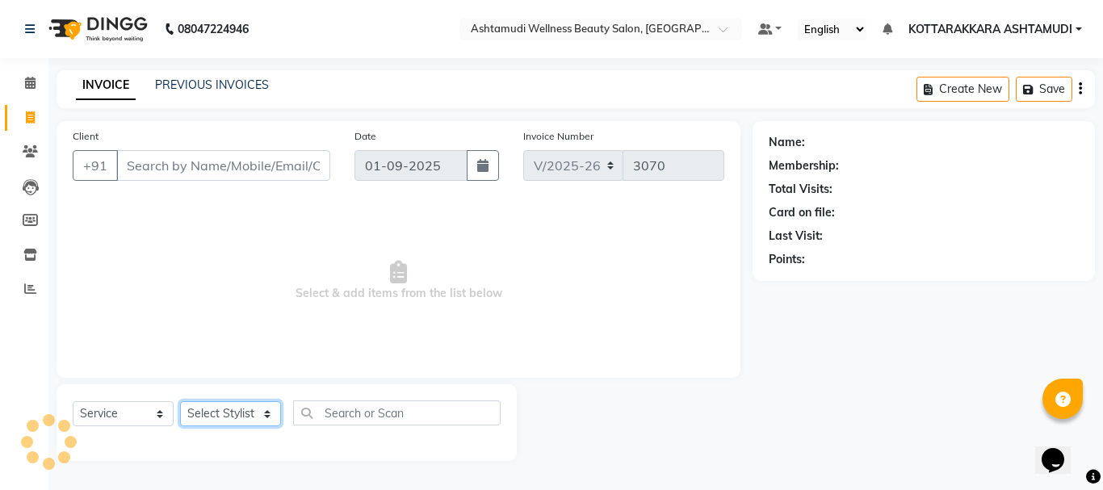
click at [216, 413] on select "Select Stylist" at bounding box center [230, 413] width 101 height 25
select select "27465"
click at [180, 401] on select "Select Stylist AMRITHA DIVYA L Gita Mahali Jibi P R [PERSON_NAME] ASHTAMUDI [PE…" at bounding box center [230, 413] width 101 height 25
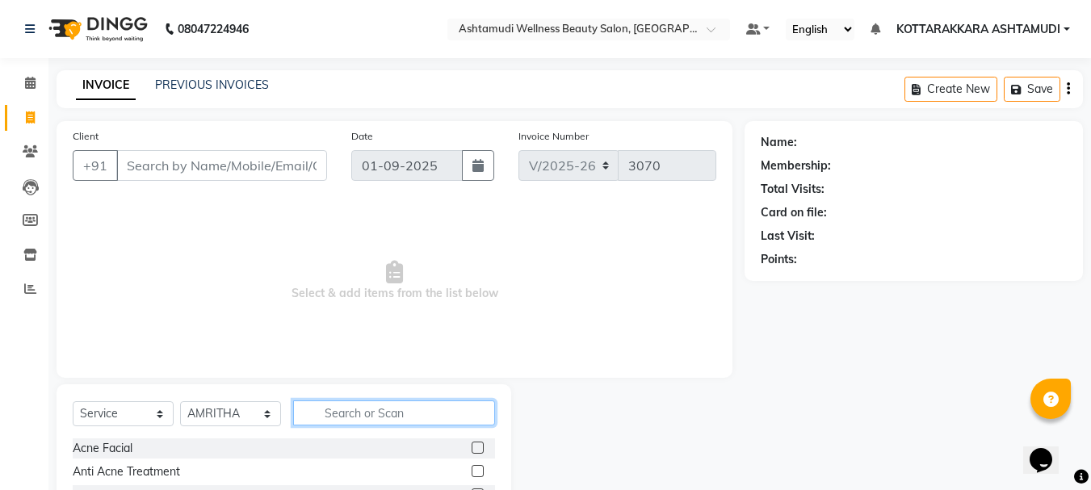
click at [337, 413] on input "text" at bounding box center [394, 413] width 202 height 25
type input "PED"
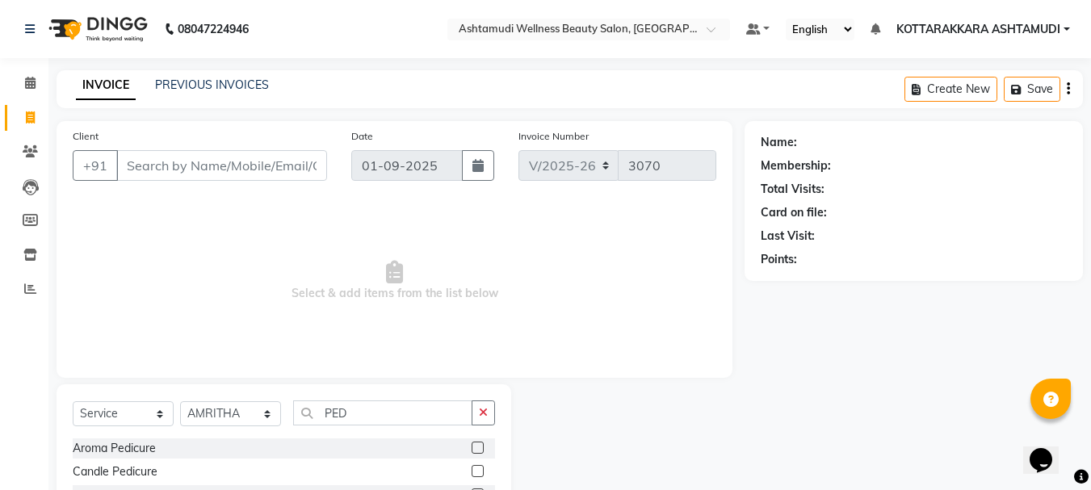
click at [478, 451] on label at bounding box center [478, 448] width 12 height 12
click at [478, 451] on input "checkbox" at bounding box center [477, 448] width 10 height 10
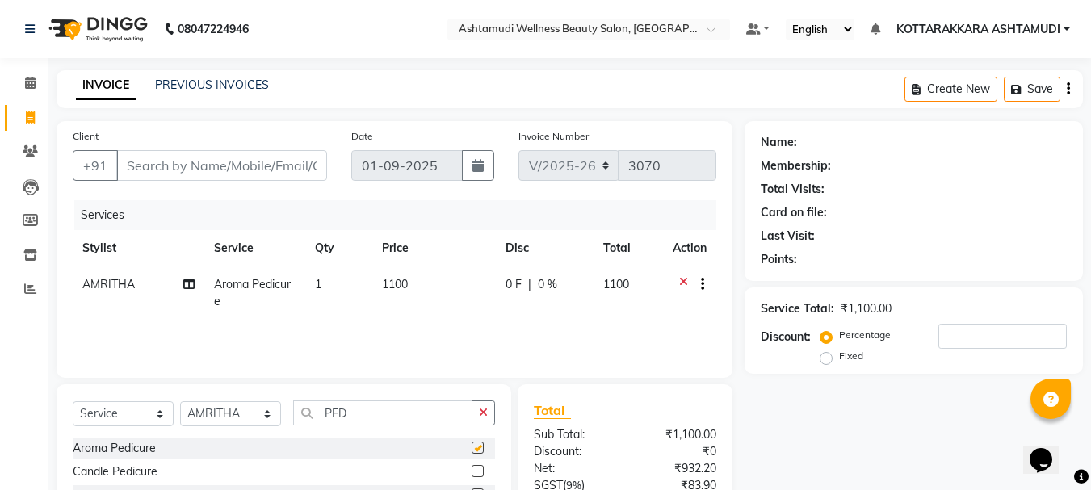
checkbox input "false"
click at [246, 155] on input "Client" at bounding box center [221, 165] width 211 height 31
type input "7"
type input "0"
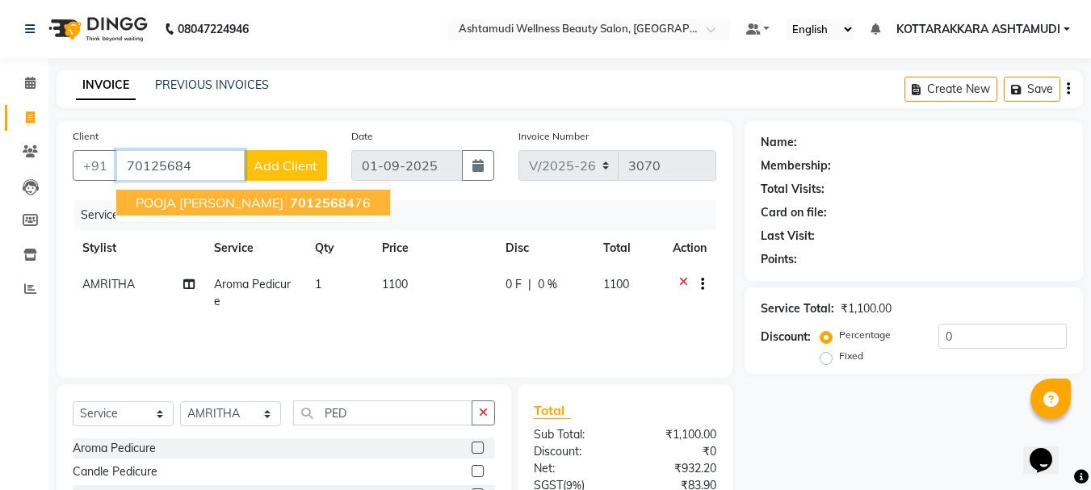
click at [329, 199] on ngb-highlight "70125684 76" at bounding box center [329, 203] width 84 height 16
type input "7012568476"
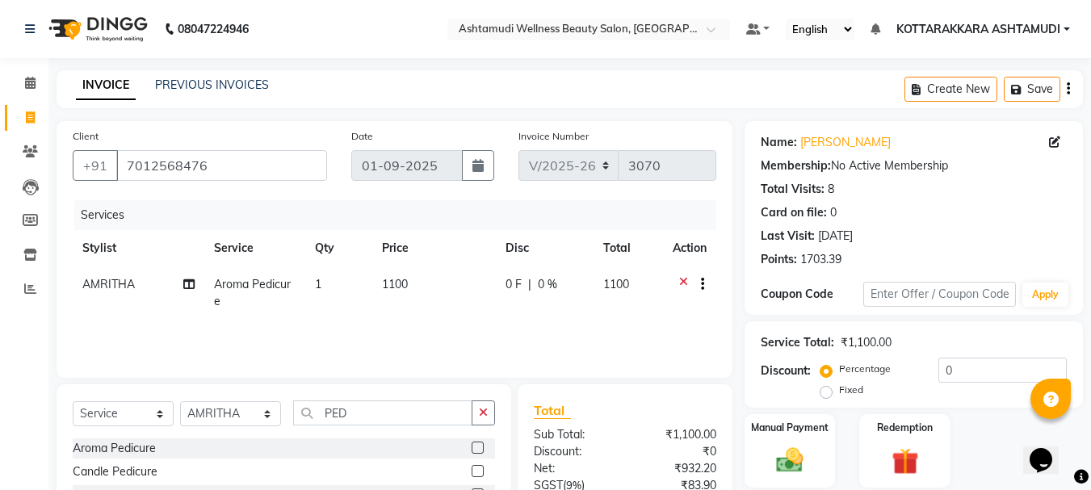
scroll to position [156, 0]
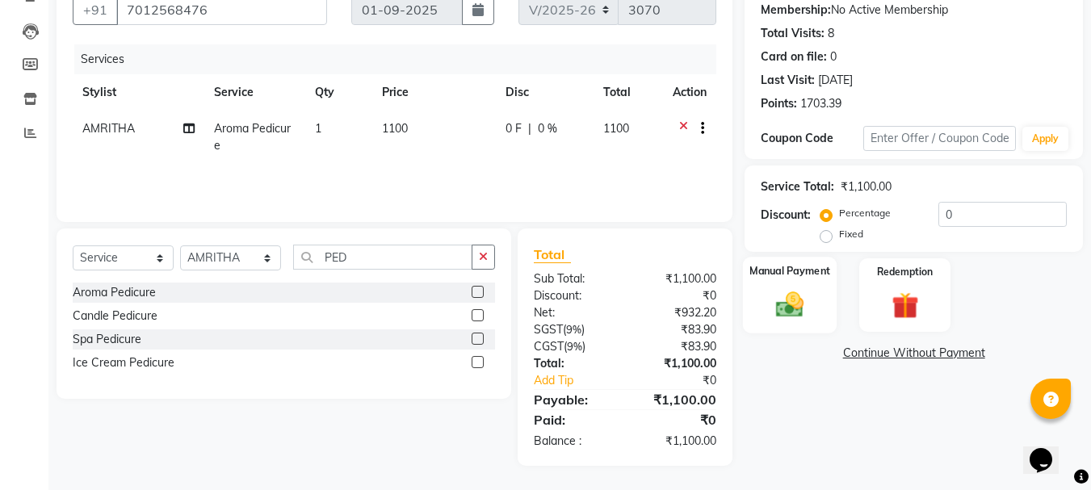
click at [792, 312] on img at bounding box center [789, 304] width 45 height 32
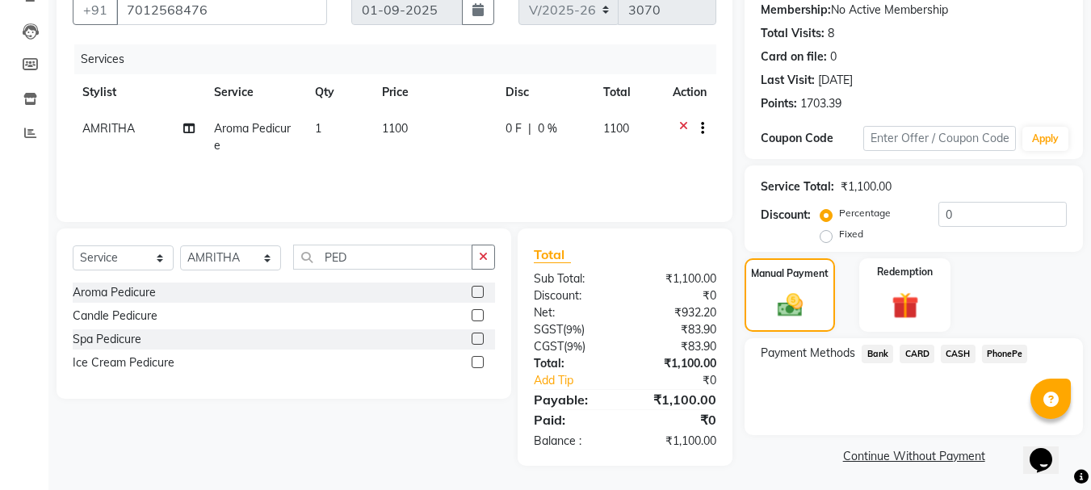
click at [1002, 355] on span "PhonePe" at bounding box center [1005, 354] width 46 height 19
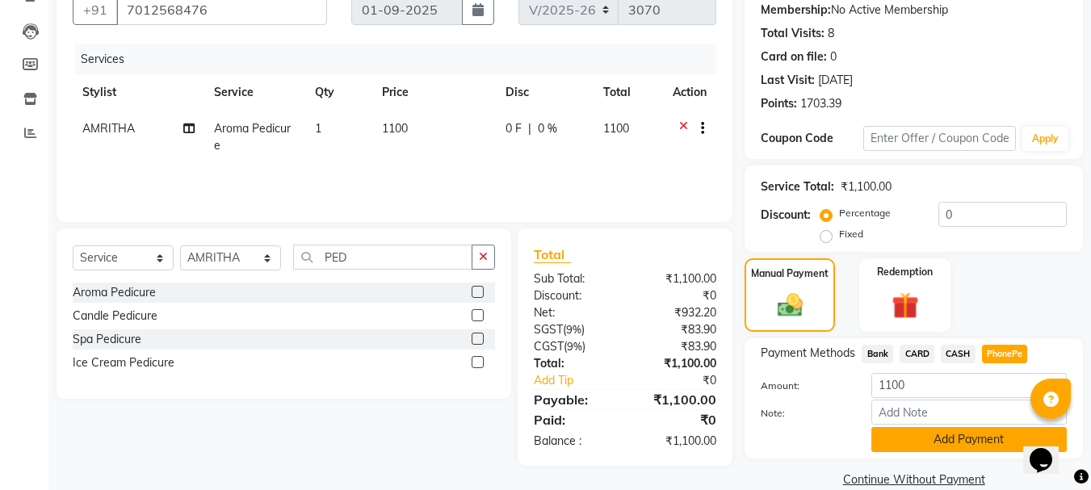
click at [988, 431] on button "Add Payment" at bounding box center [968, 439] width 195 height 25
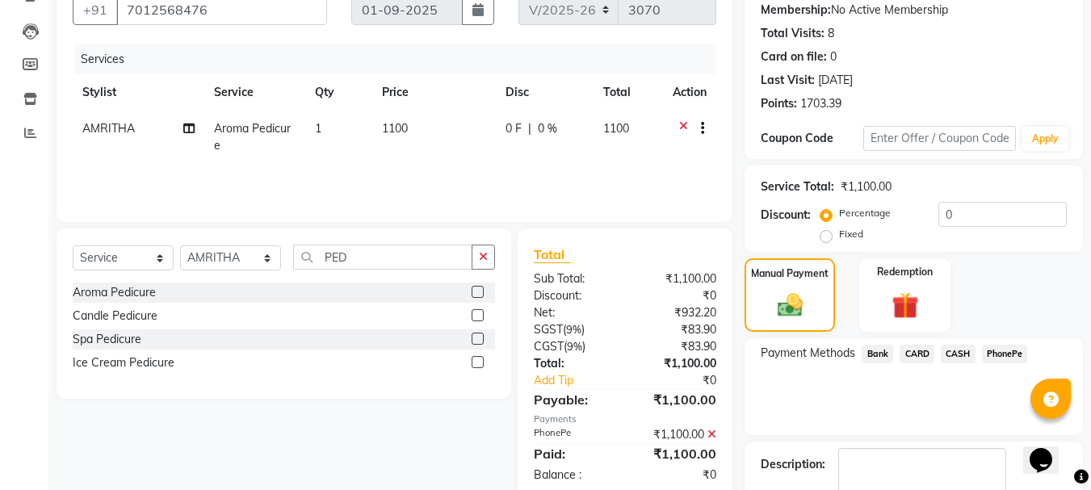
scroll to position [250, 0]
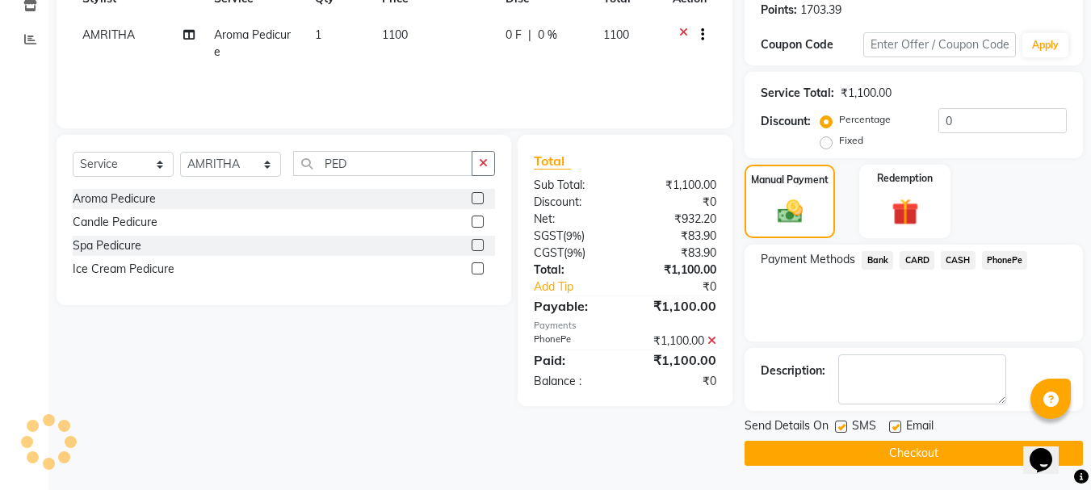
click at [881, 461] on button "Checkout" at bounding box center [914, 453] width 338 height 25
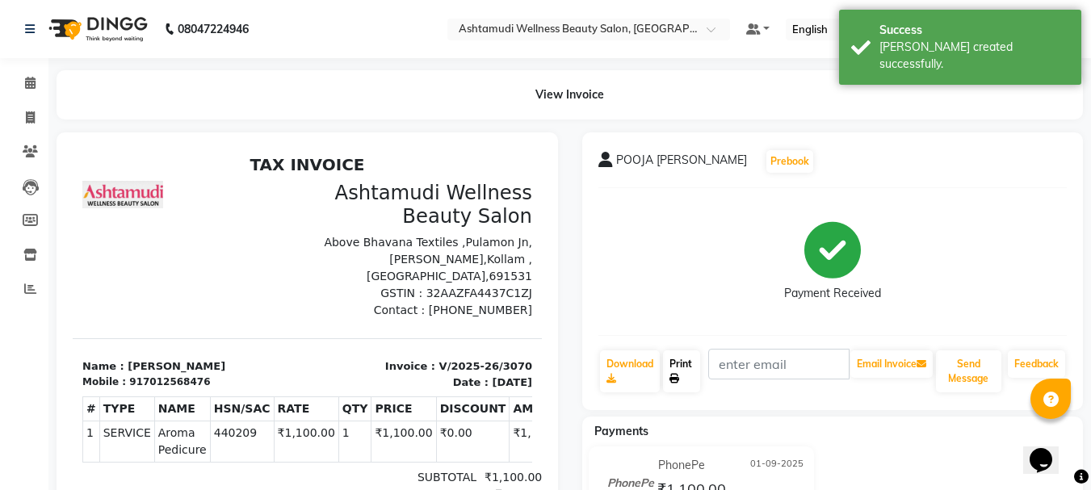
click at [687, 378] on link "Print" at bounding box center [681, 371] width 37 height 42
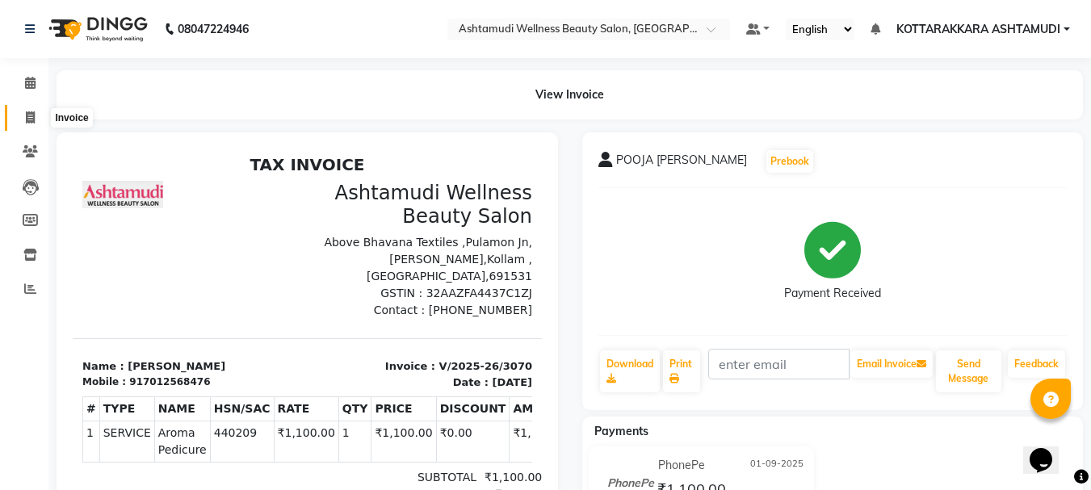
click at [26, 122] on icon at bounding box center [30, 117] width 9 height 12
select select "service"
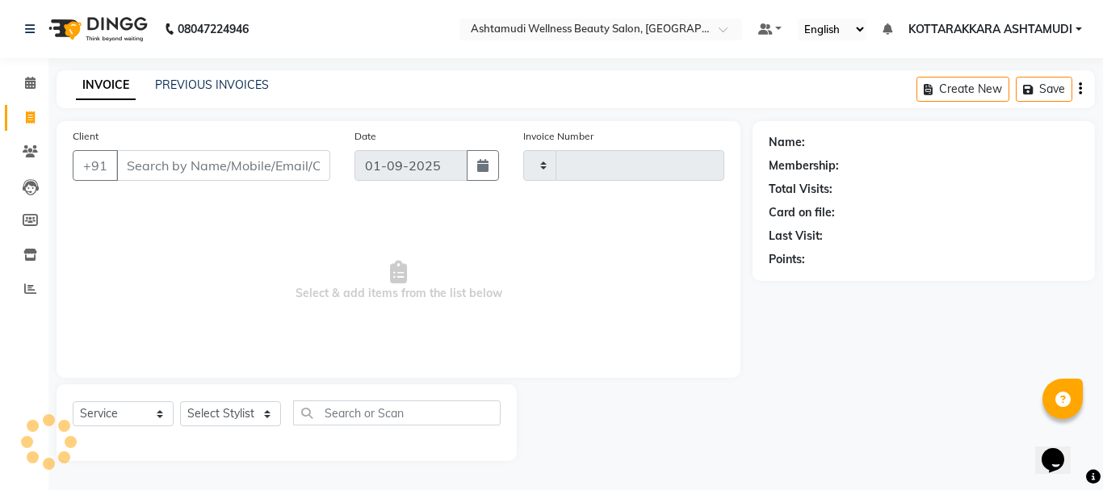
type input "3071"
select select "4664"
click at [23, 247] on span at bounding box center [30, 255] width 28 height 19
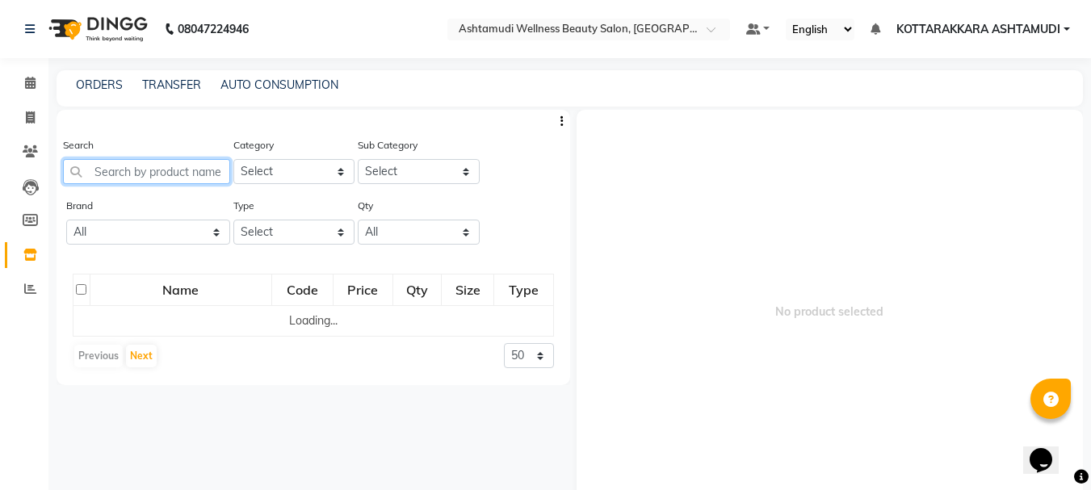
click at [159, 172] on input "text" at bounding box center [146, 171] width 167 height 25
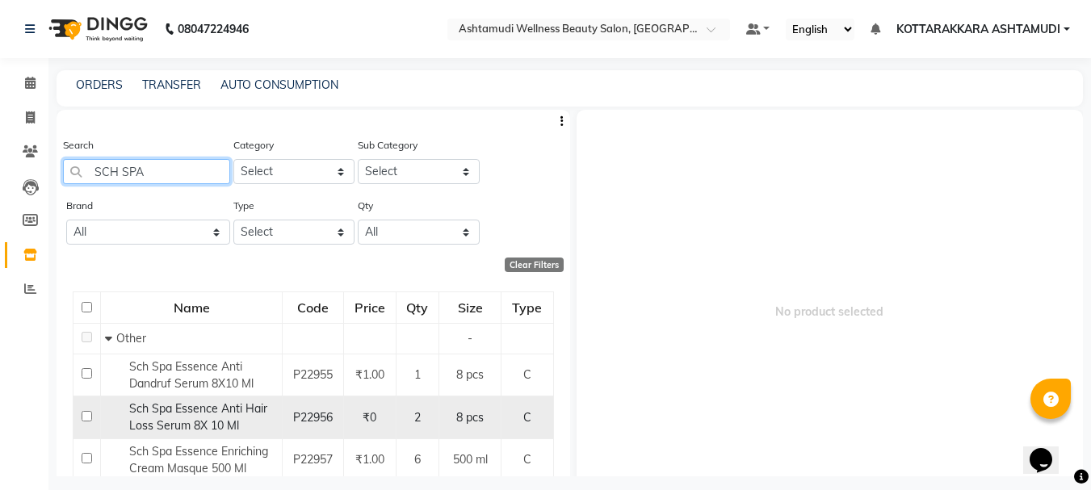
type input "SCH SPA"
click at [87, 416] on input "checkbox" at bounding box center [87, 416] width 10 height 10
checkbox input "true"
select select
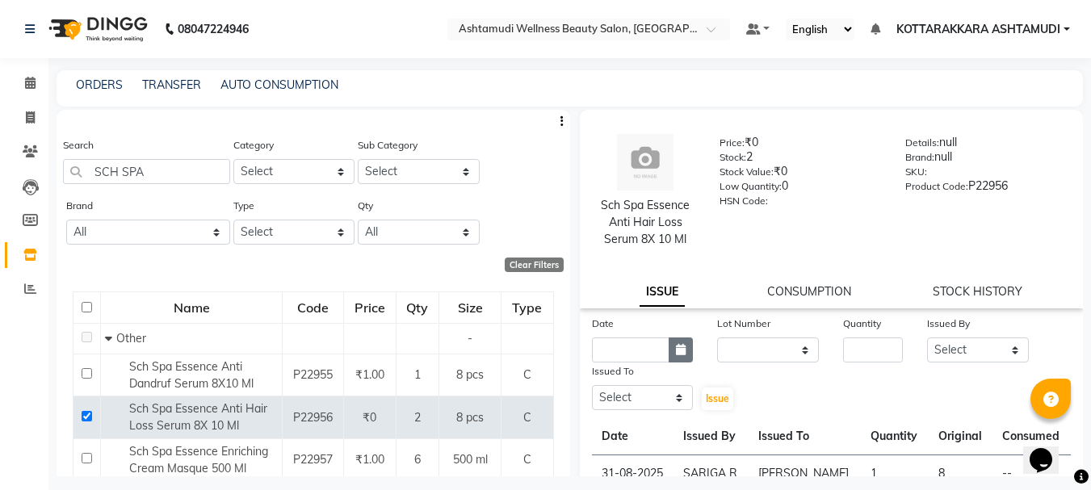
click at [678, 352] on icon "button" at bounding box center [681, 349] width 10 height 11
select select "9"
select select "2025"
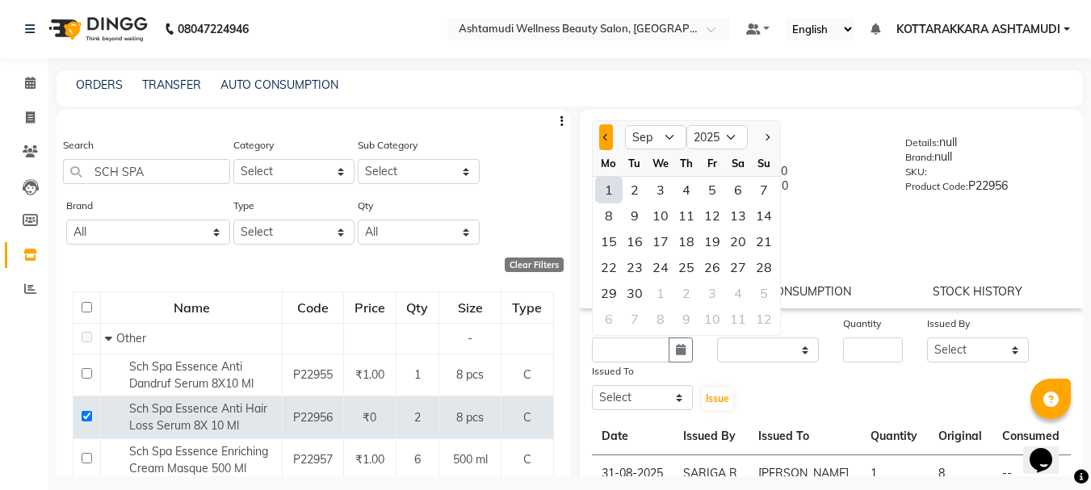
click at [603, 136] on span "Previous month" at bounding box center [605, 137] width 6 height 6
select select "8"
click at [764, 294] on div "31" at bounding box center [764, 293] width 26 height 26
type input "31-08-2025"
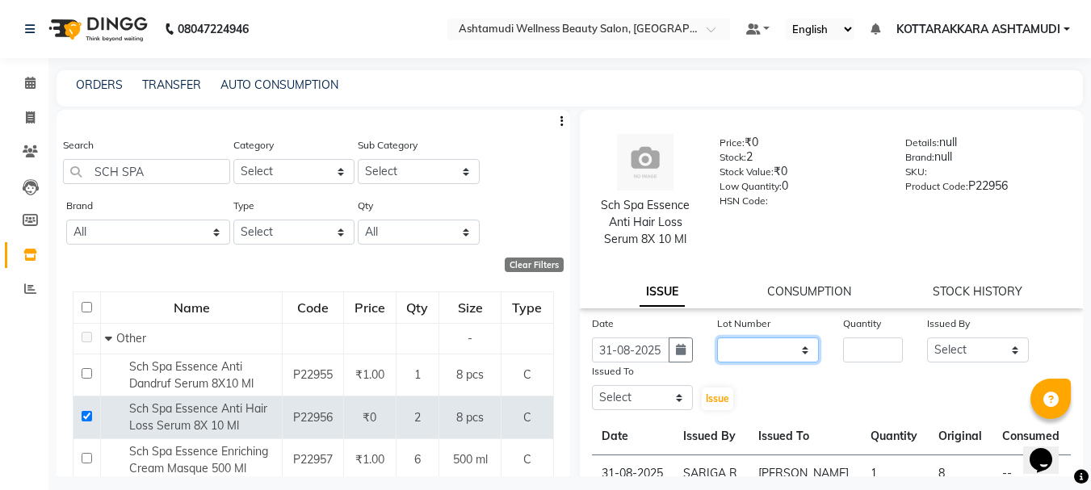
click at [783, 347] on select "None" at bounding box center [768, 350] width 102 height 25
select select "0: null"
click at [717, 338] on select "None" at bounding box center [768, 350] width 102 height 25
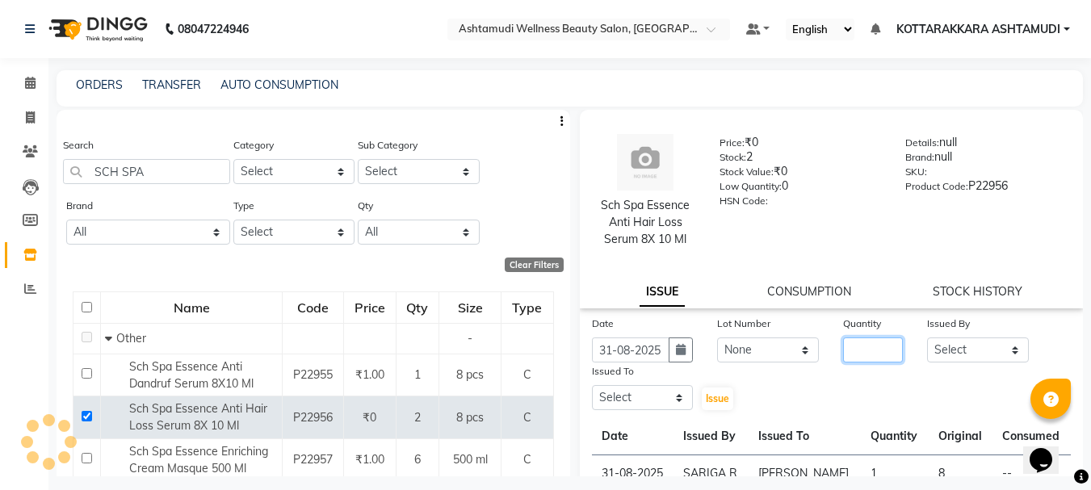
click at [882, 349] on input "number" at bounding box center [873, 350] width 60 height 25
type input "1"
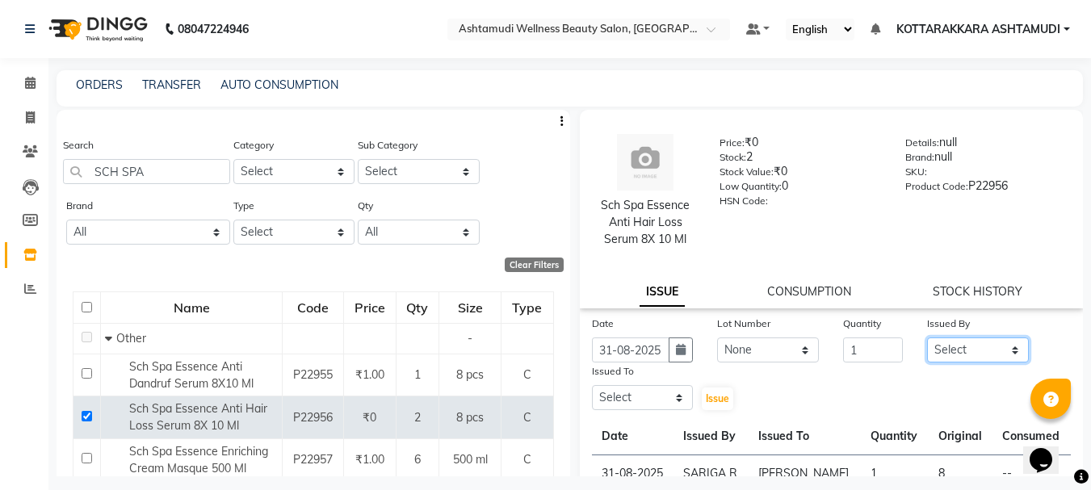
click at [948, 354] on select "Select AMRITHA DIVYA L Gita Mahali Jibi P R Karina Darjee KOTTARAKKARA ASHTAMUD…" at bounding box center [978, 350] width 102 height 25
select select "27423"
click at [927, 338] on select "Select AMRITHA DIVYA L Gita Mahali Jibi P R Karina Darjee KOTTARAKKARA ASHTAMUD…" at bounding box center [978, 350] width 102 height 25
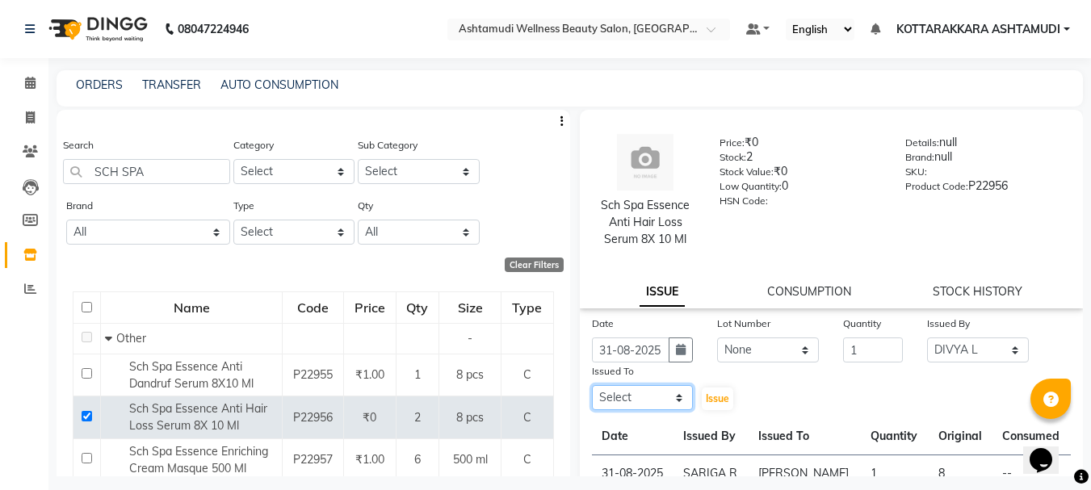
click at [646, 397] on select "Select AMRITHA DIVYA L Gita Mahali Jibi P R Karina Darjee KOTTARAKKARA ASHTAMUD…" at bounding box center [643, 397] width 102 height 25
select select "75883"
click at [592, 385] on select "Select AMRITHA DIVYA L Gita Mahali Jibi P R Karina Darjee KOTTARAKKARA ASHTAMUD…" at bounding box center [643, 397] width 102 height 25
click at [719, 403] on span "Issue" at bounding box center [717, 398] width 23 height 12
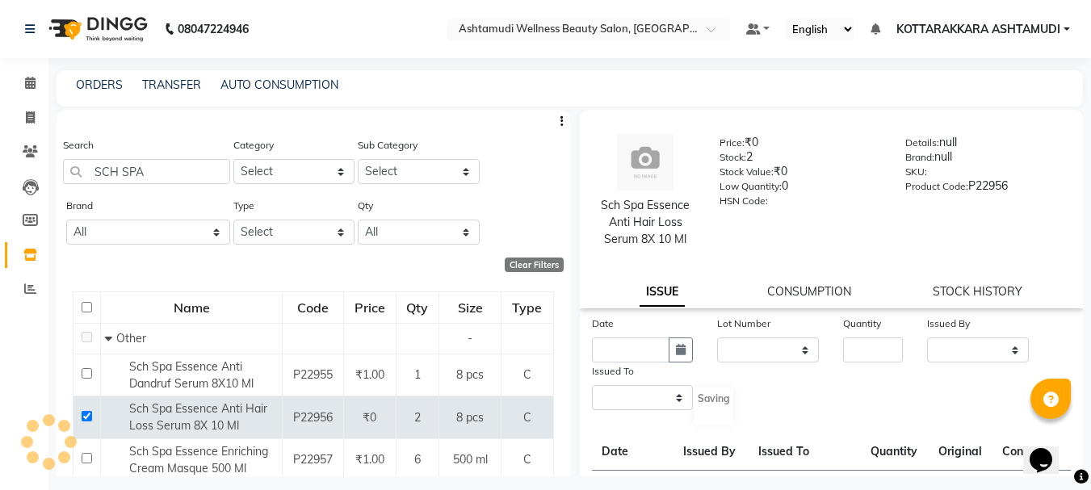
select select
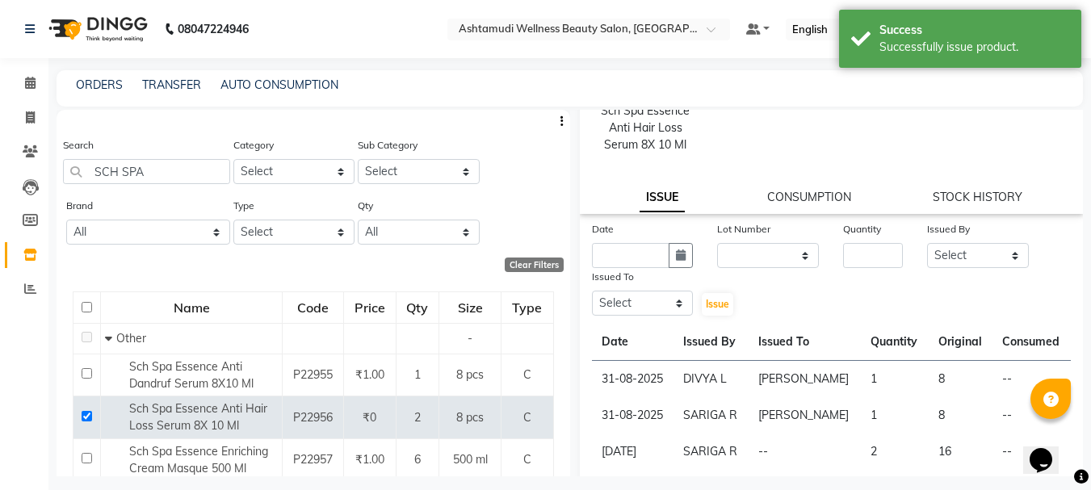
scroll to position [323, 0]
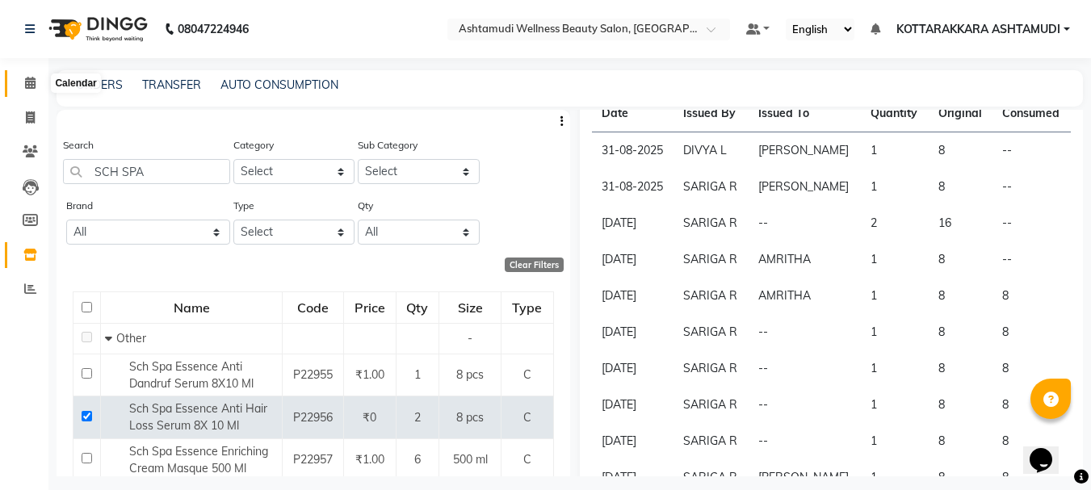
click at [30, 80] on icon at bounding box center [30, 83] width 10 height 12
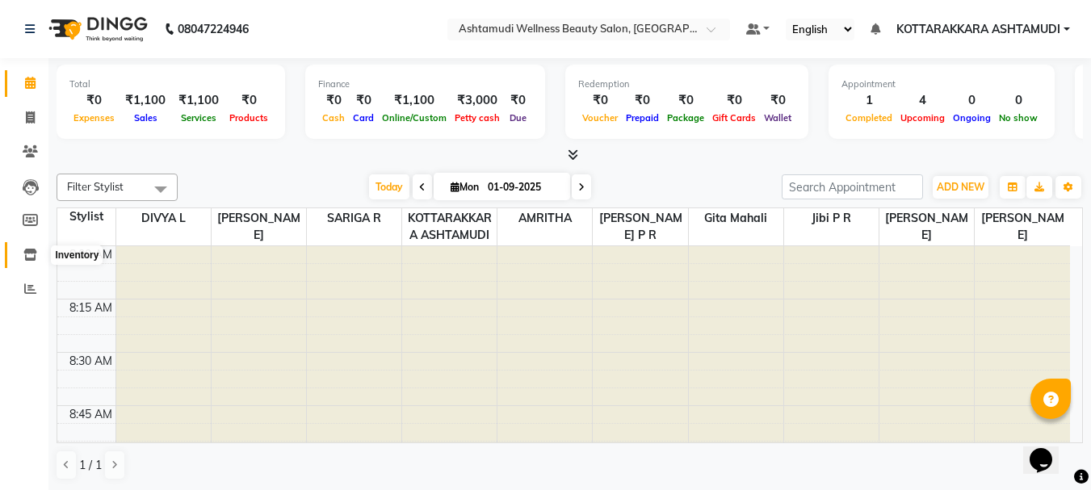
click at [38, 254] on span at bounding box center [30, 255] width 28 height 19
select select
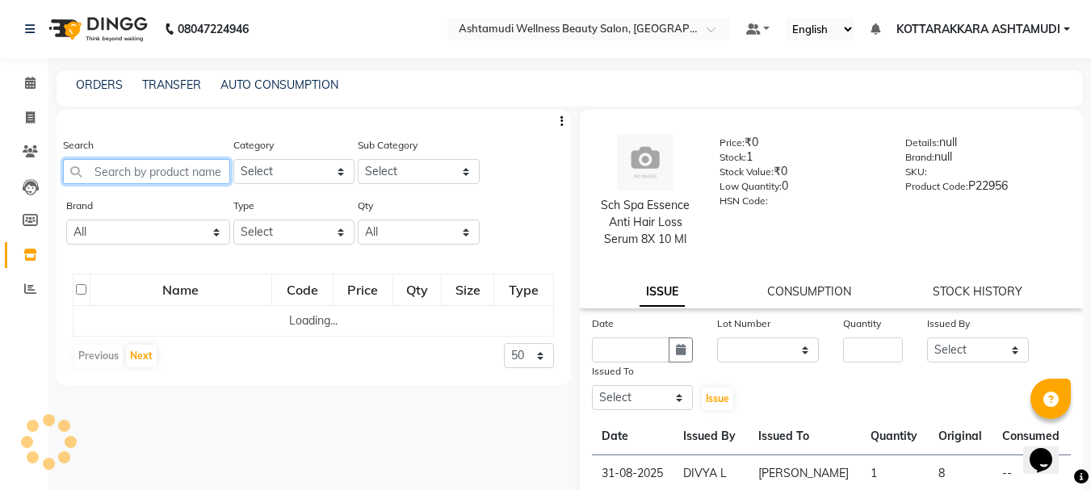
click at [163, 171] on input "text" at bounding box center [146, 171] width 167 height 25
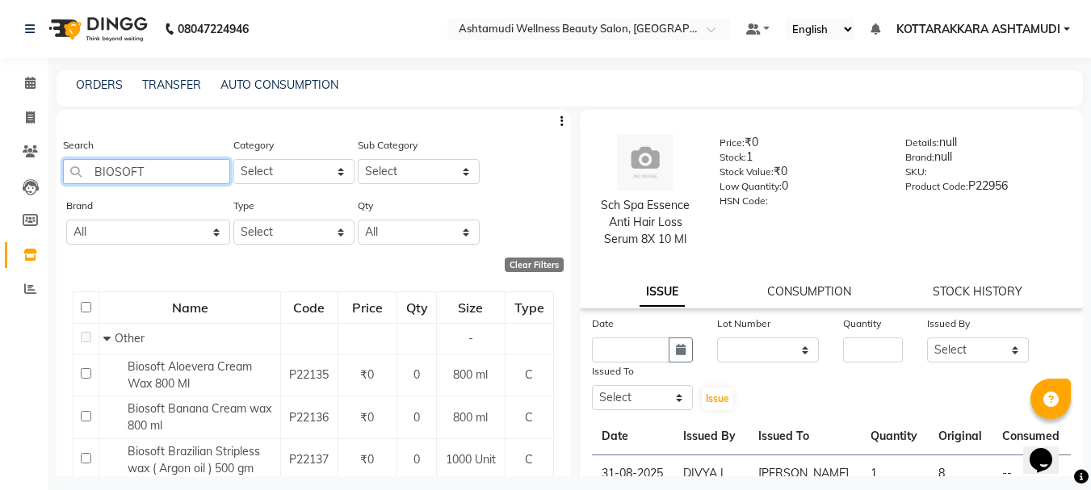
click at [161, 166] on input "BIOSOFT" at bounding box center [146, 171] width 167 height 25
type input "B"
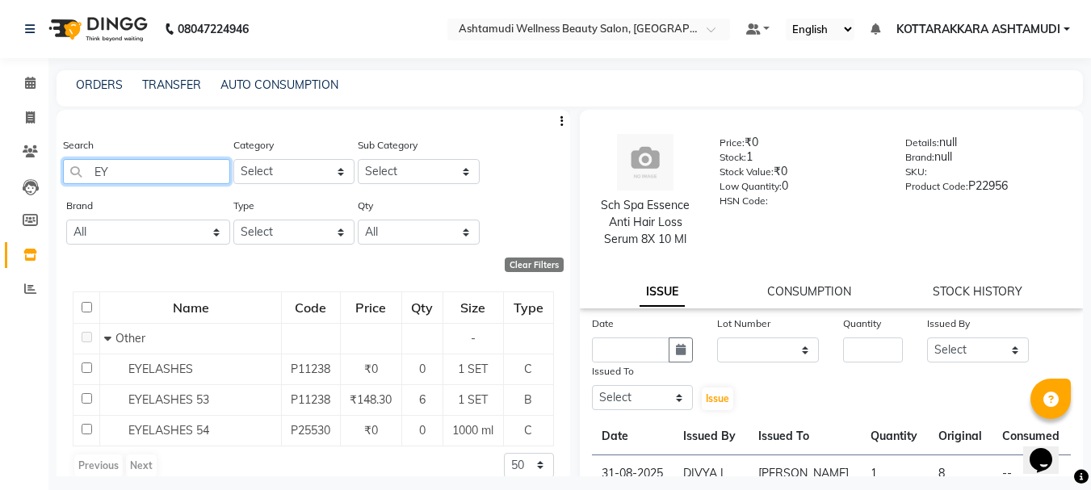
type input "E"
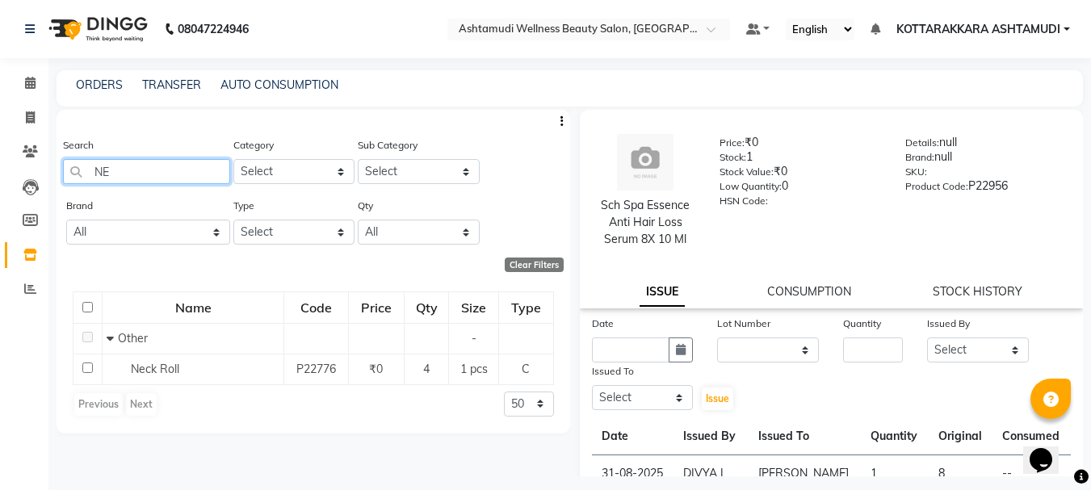
type input "N"
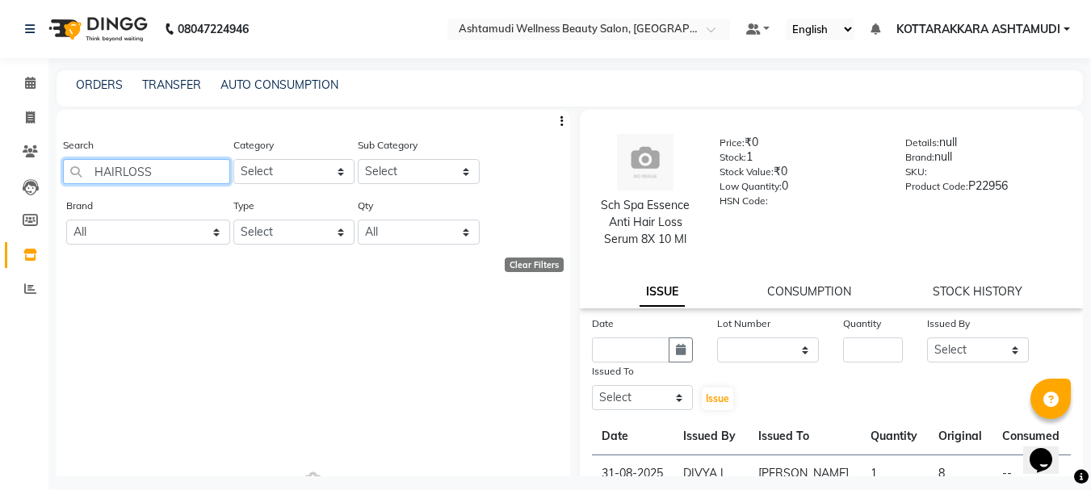
click at [120, 169] on input "HAIRLOSS" at bounding box center [146, 171] width 167 height 25
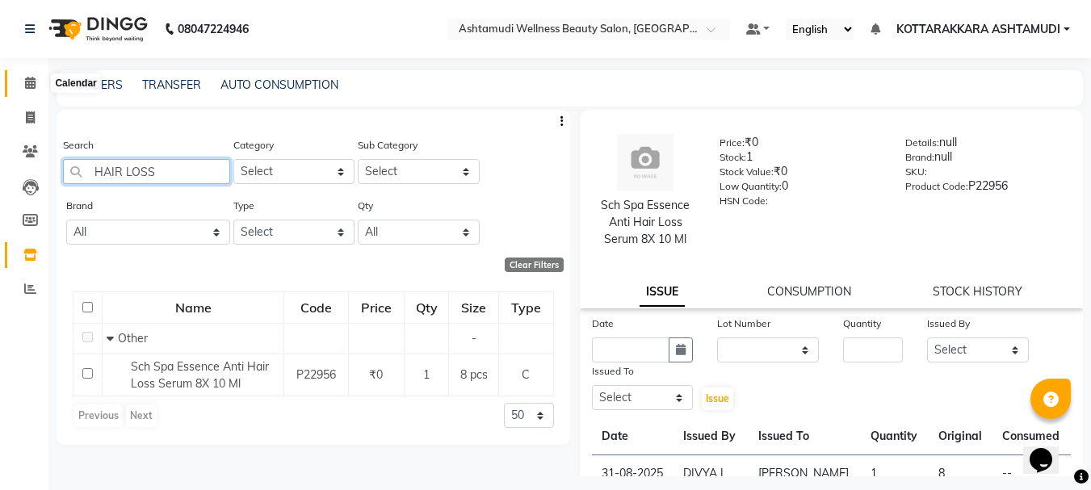
type input "HAIR LOSS"
click at [31, 86] on icon at bounding box center [30, 83] width 10 height 12
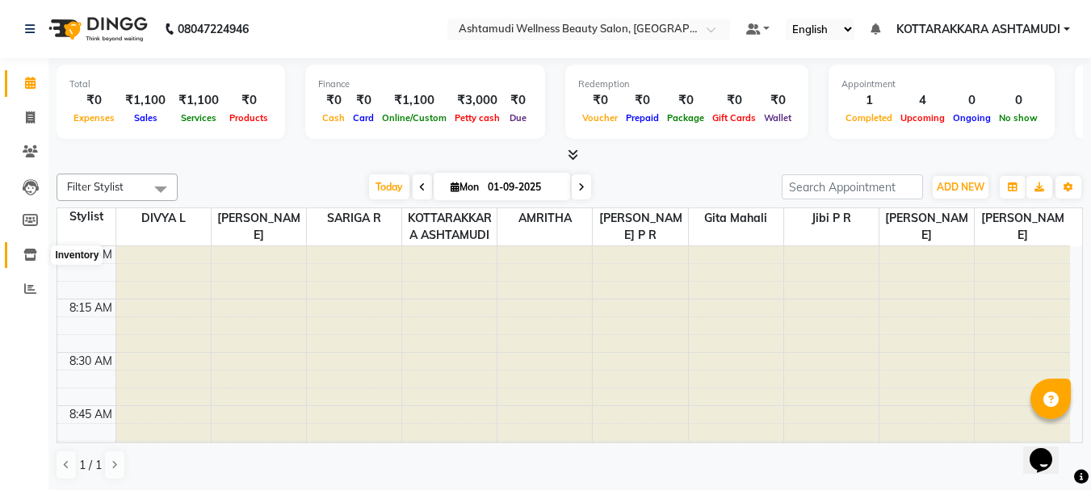
click at [27, 254] on icon at bounding box center [30, 255] width 14 height 12
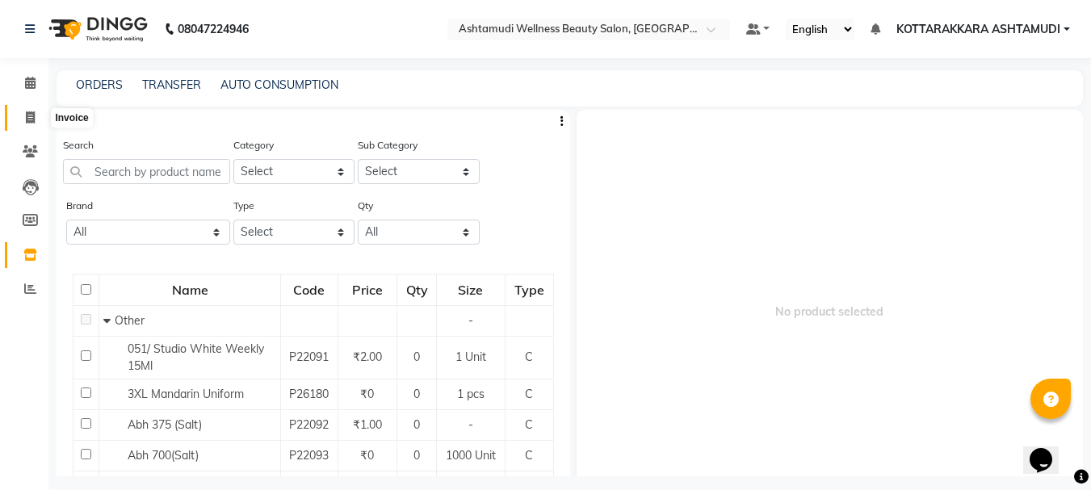
click at [29, 116] on icon at bounding box center [30, 117] width 9 height 12
select select "4664"
select select "service"
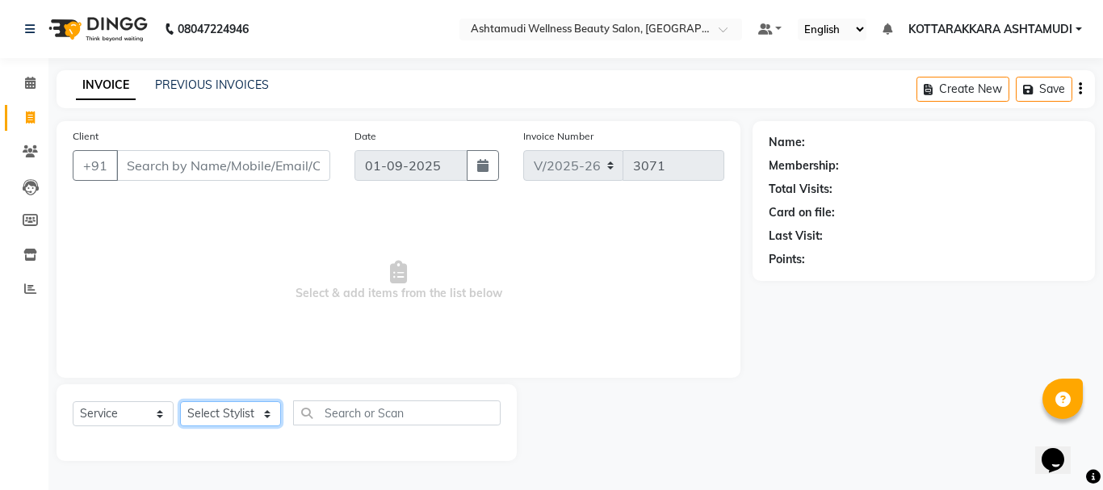
click at [218, 406] on select "Select Stylist" at bounding box center [230, 413] width 101 height 25
select select "27465"
click at [180, 401] on select "Select Stylist AMRITHA DIVYA L Gita Mahali Jibi P R [PERSON_NAME] ASHTAMUDI [PE…" at bounding box center [230, 413] width 101 height 25
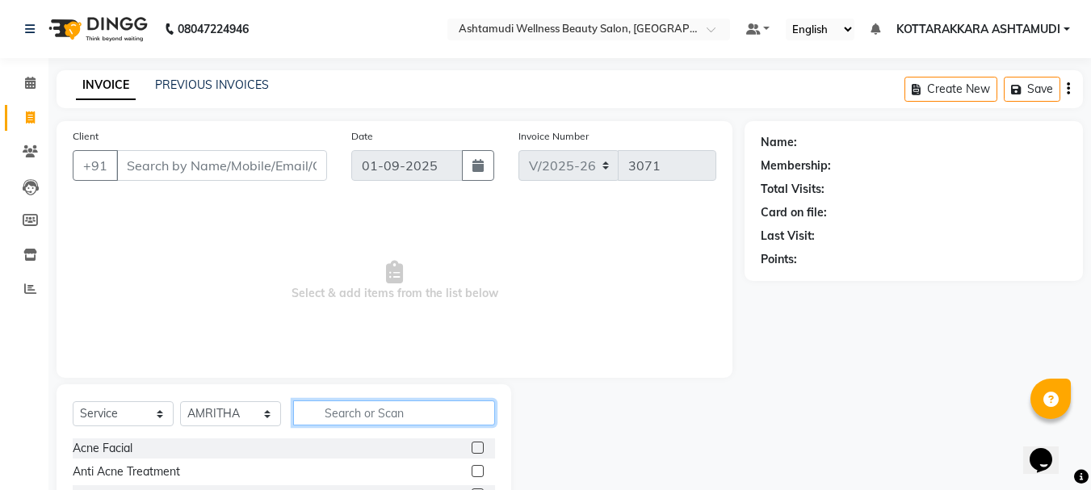
click at [412, 408] on input "text" at bounding box center [394, 413] width 202 height 25
type input "EB"
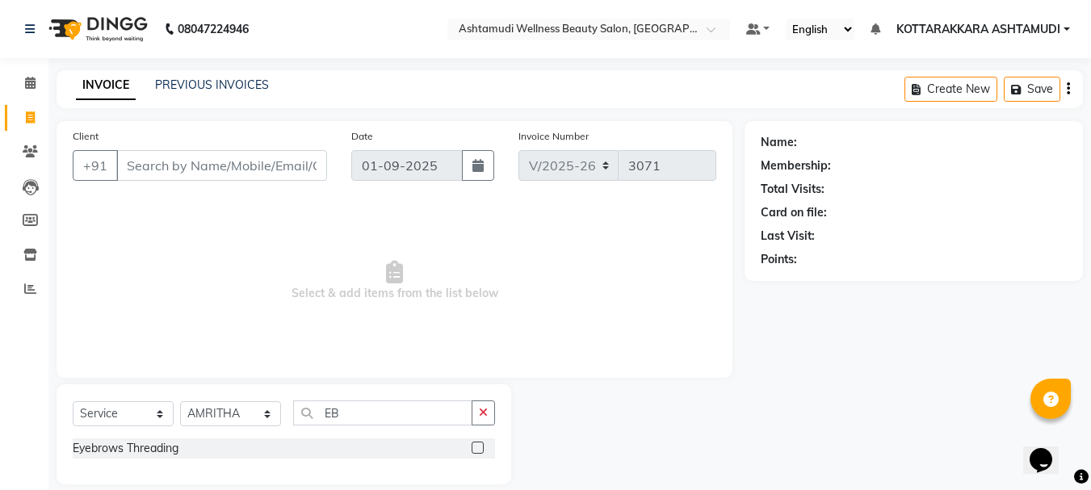
click at [481, 449] on label at bounding box center [478, 448] width 12 height 12
click at [481, 449] on input "checkbox" at bounding box center [477, 448] width 10 height 10
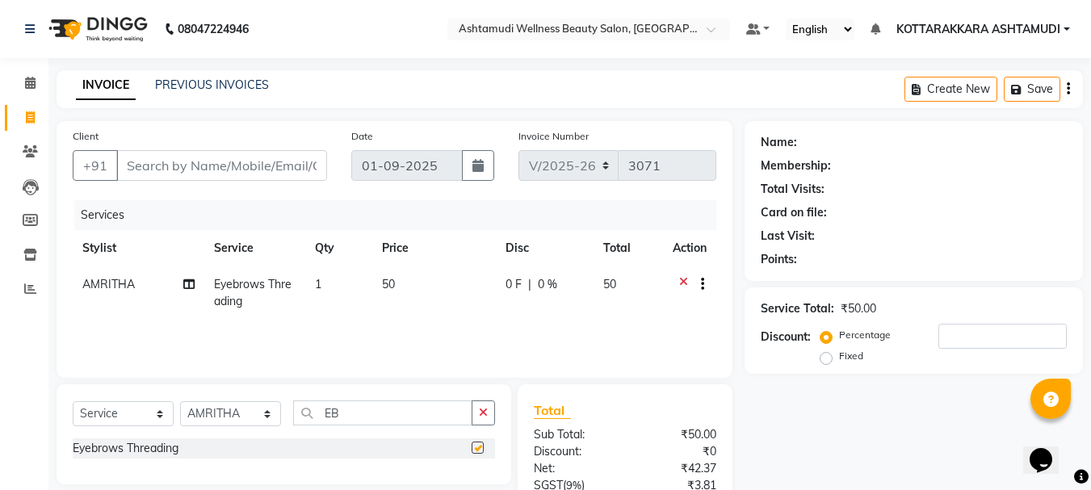
checkbox input "false"
click at [160, 173] on input "Client" at bounding box center [221, 165] width 211 height 31
type input "9"
type input "0"
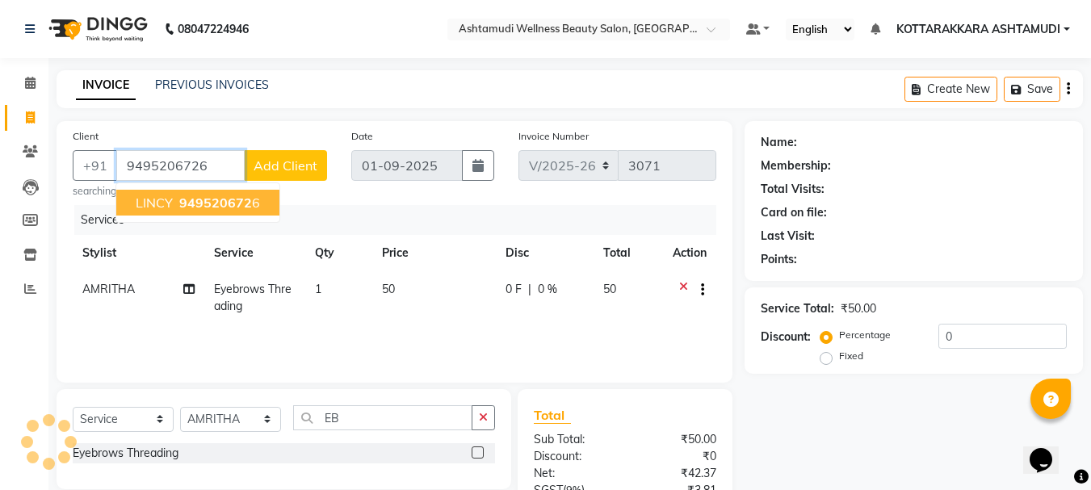
type input "9495206726"
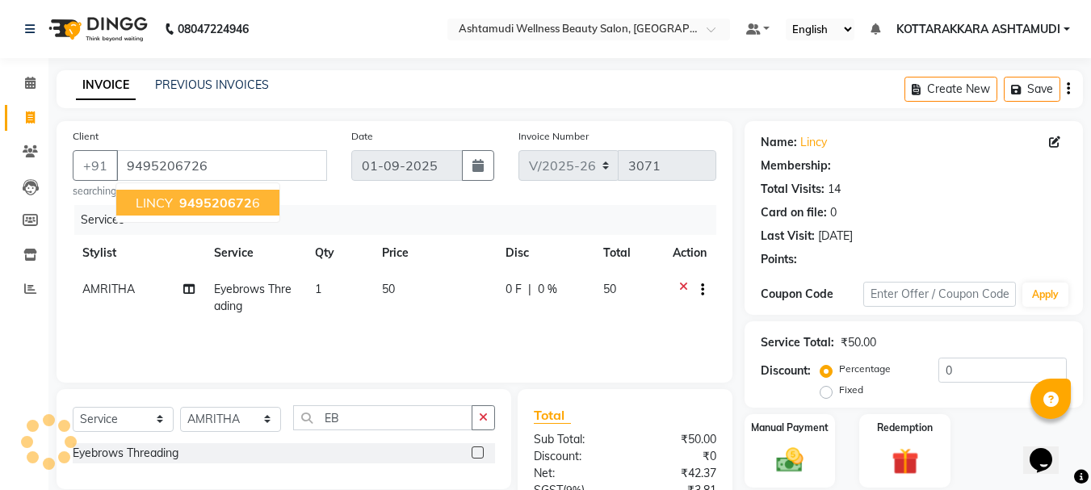
select select "1: Object"
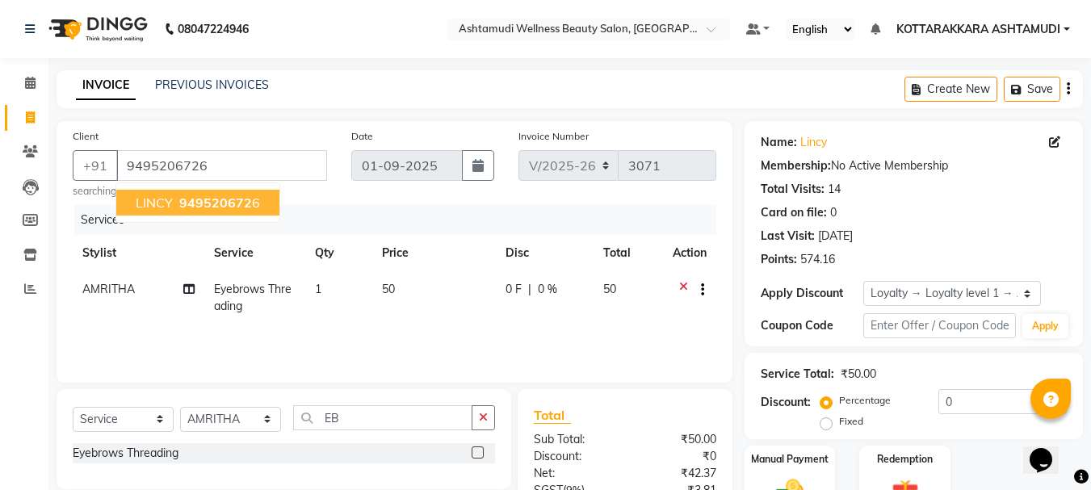
click at [165, 203] on span "LINCY" at bounding box center [154, 203] width 37 height 16
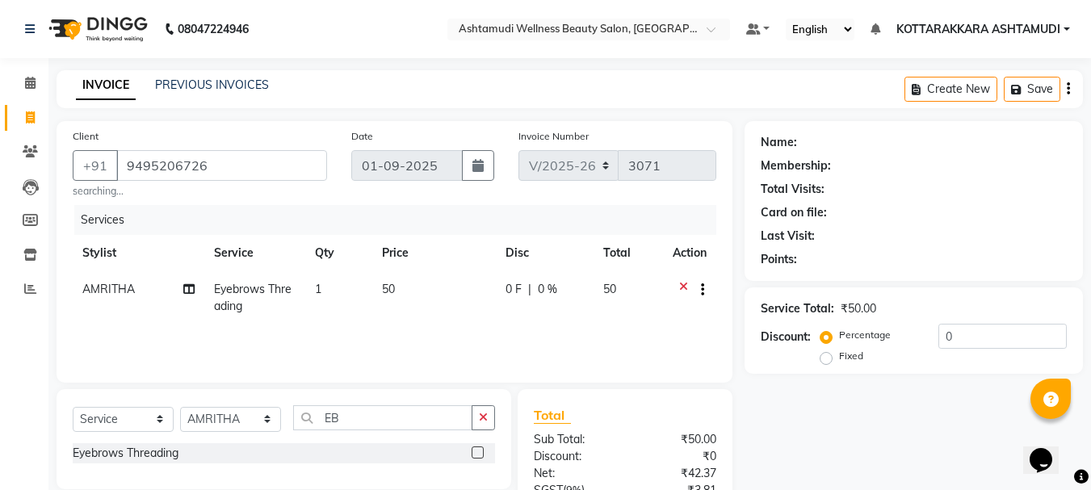
select select "1: Object"
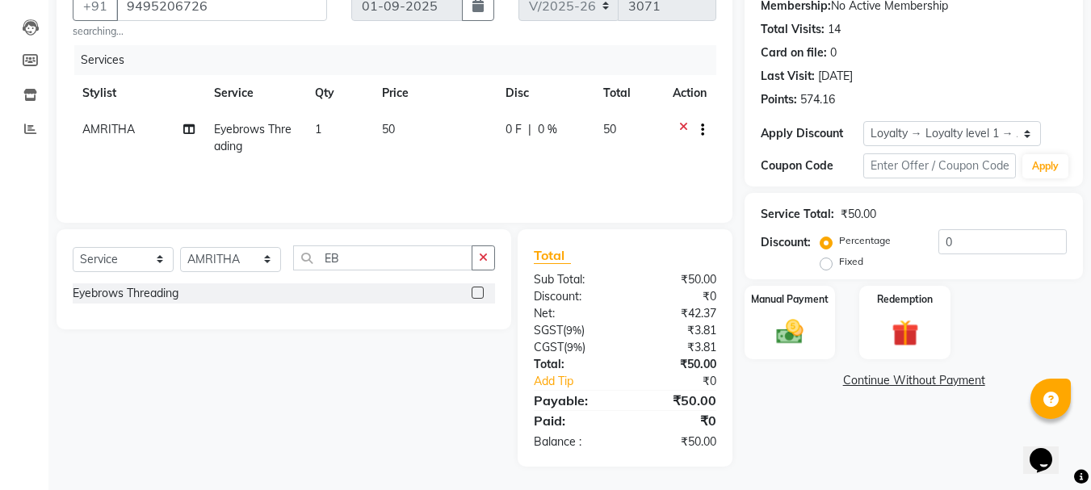
scroll to position [161, 0]
click at [798, 301] on label "Manual Payment" at bounding box center [789, 297] width 81 height 15
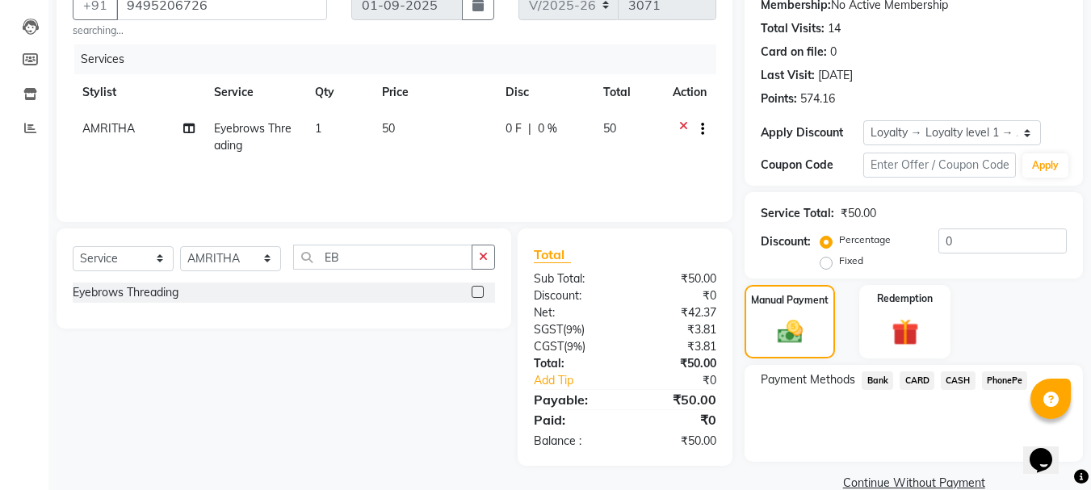
click at [971, 379] on span "CASH" at bounding box center [958, 380] width 35 height 19
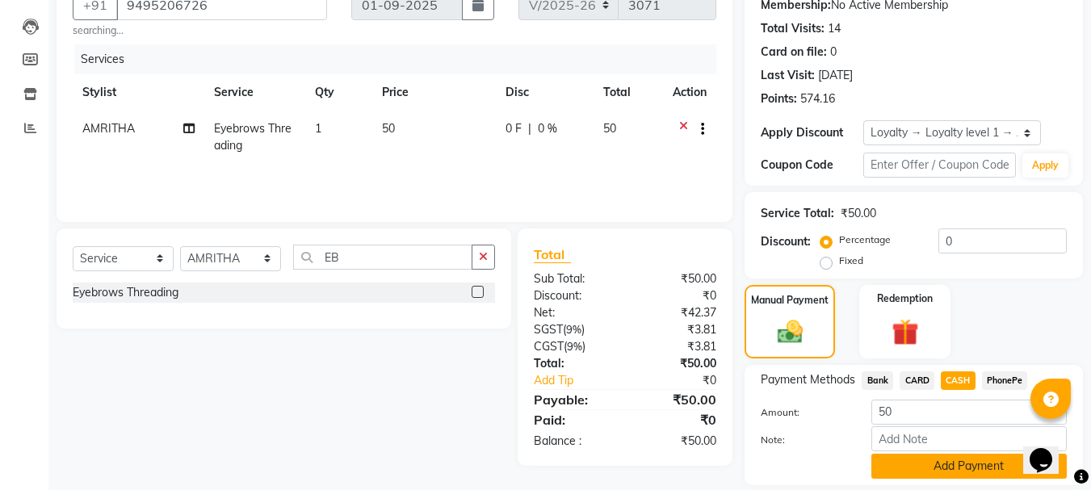
click at [934, 465] on button "Add Payment" at bounding box center [968, 466] width 195 height 25
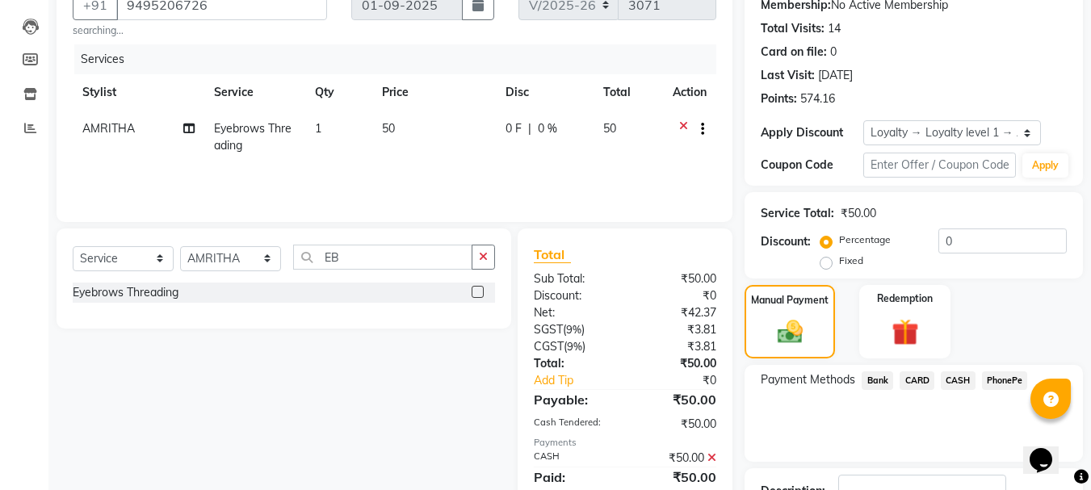
scroll to position [298, 0]
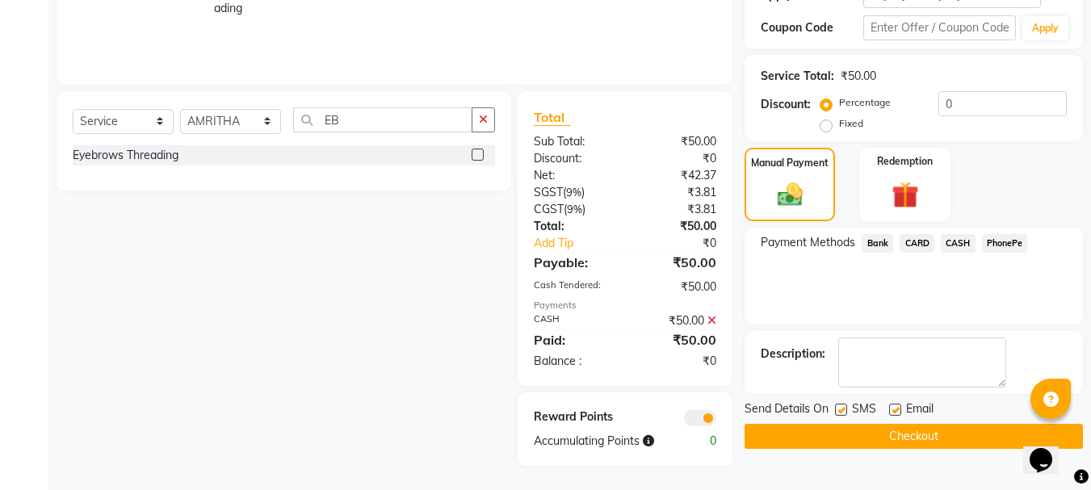
click at [851, 434] on button "Checkout" at bounding box center [914, 436] width 338 height 25
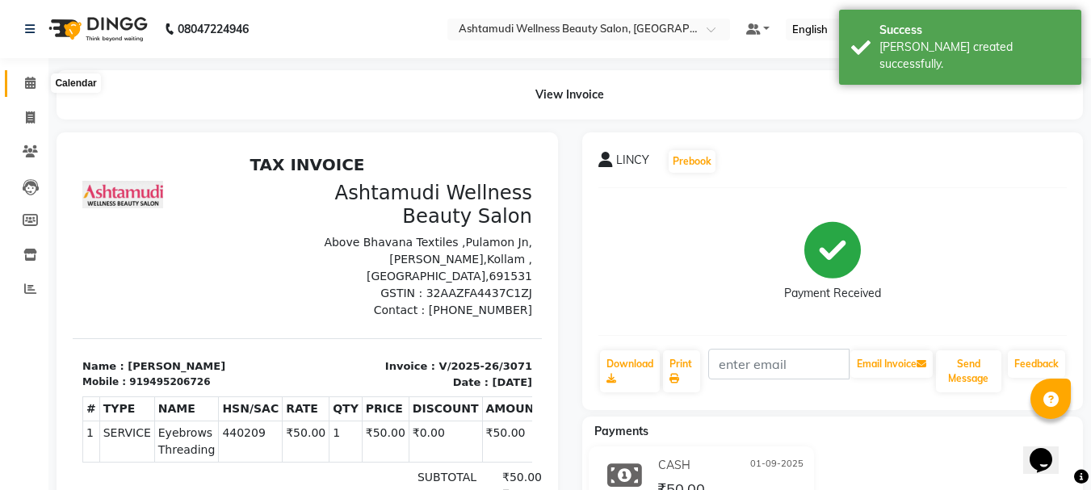
click at [34, 86] on icon at bounding box center [30, 83] width 10 height 12
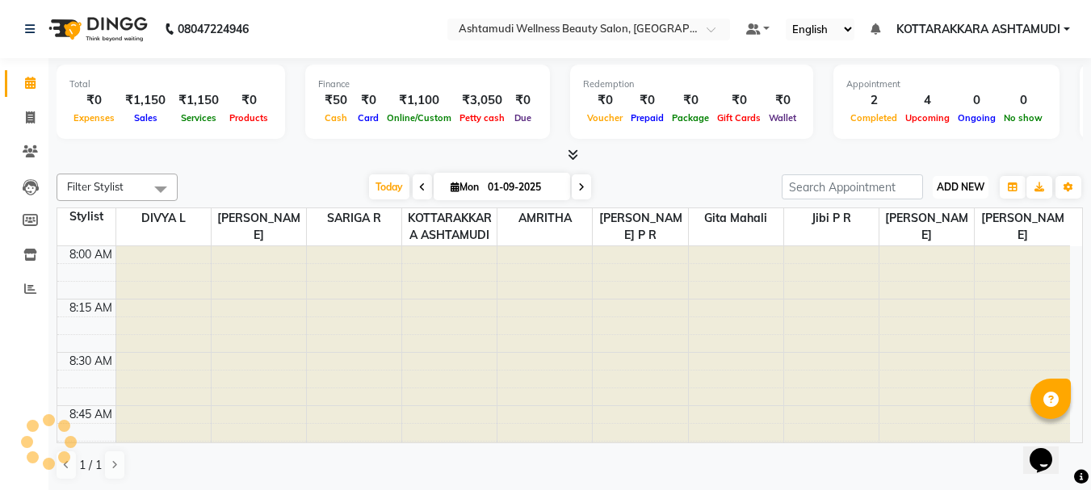
click at [953, 196] on button "ADD NEW Toggle Dropdown" at bounding box center [961, 187] width 56 height 23
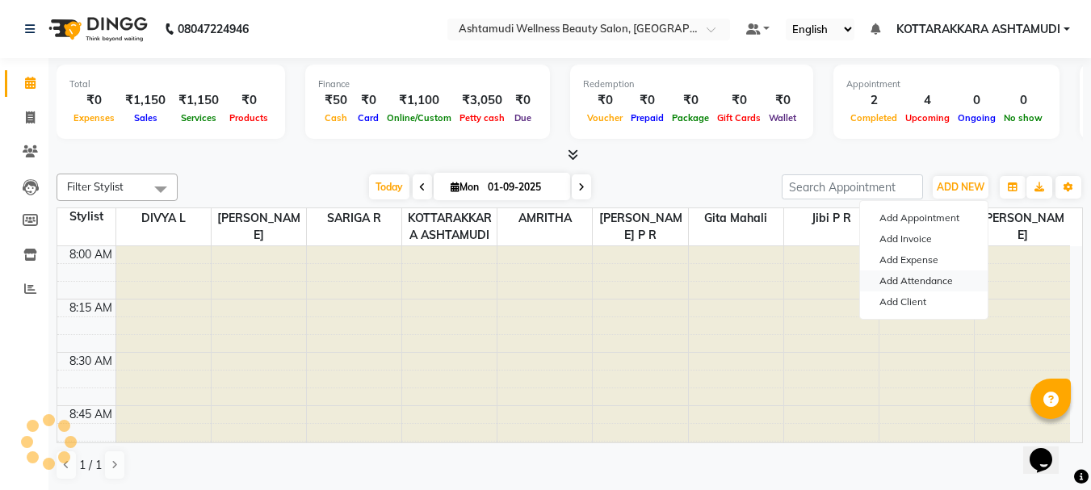
click at [924, 283] on link "Add Attendance" at bounding box center [924, 281] width 128 height 21
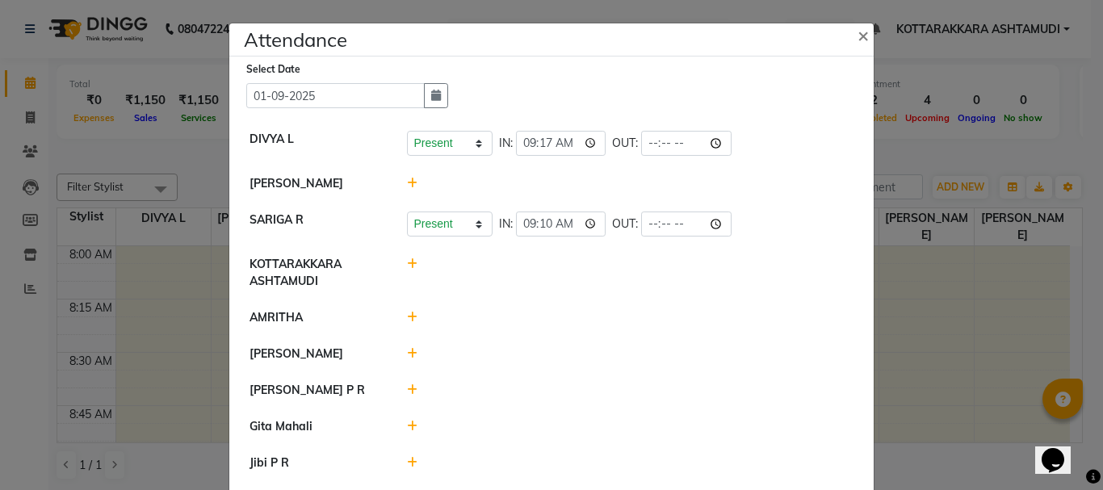
click at [407, 183] on icon at bounding box center [412, 183] width 10 height 11
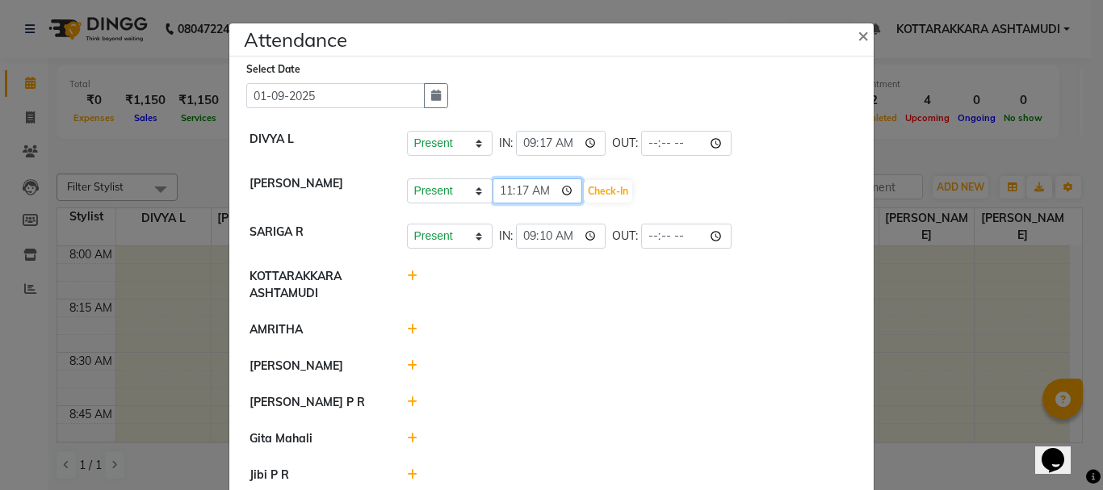
click at [540, 189] on input "11:17" at bounding box center [538, 190] width 90 height 25
type input "09:55"
click at [600, 189] on button "Check-In" at bounding box center [608, 191] width 48 height 23
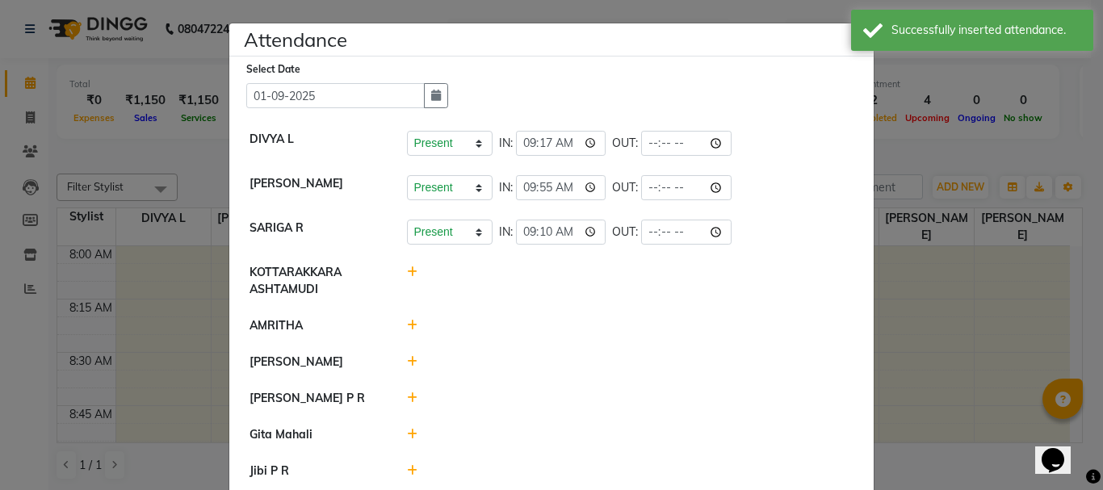
click at [407, 325] on icon at bounding box center [412, 325] width 10 height 11
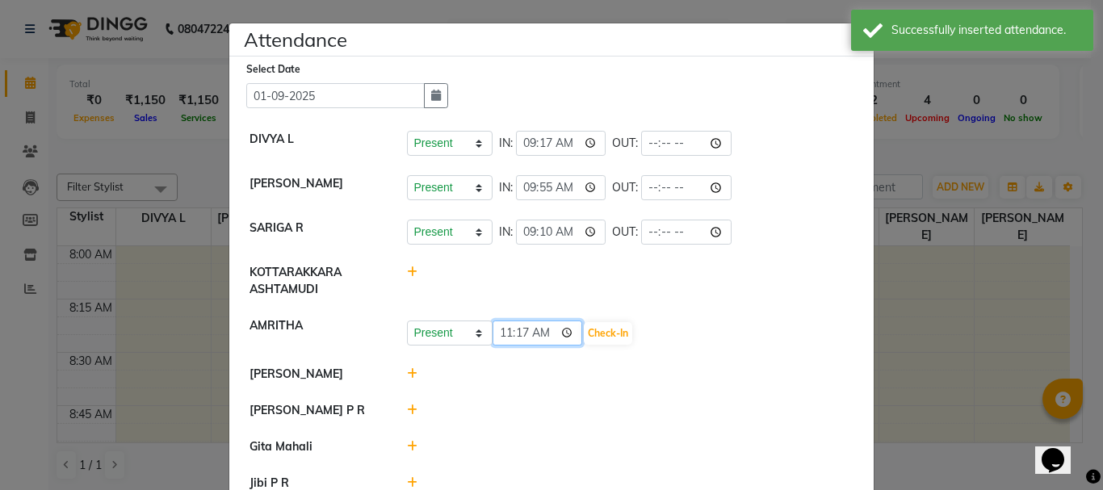
click at [539, 332] on input "11:17" at bounding box center [538, 333] width 90 height 25
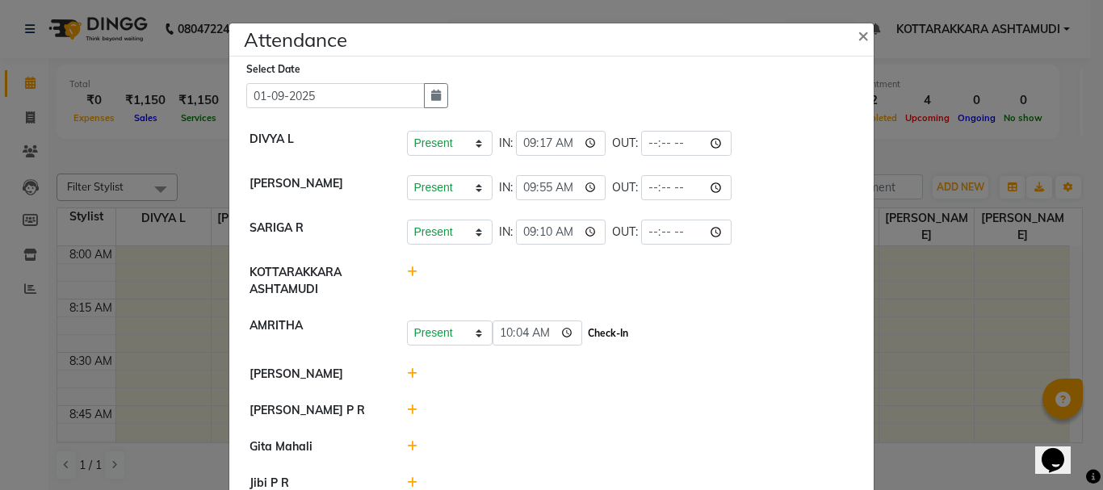
type input "10:04"
click at [585, 332] on button "Check-In" at bounding box center [608, 333] width 48 height 23
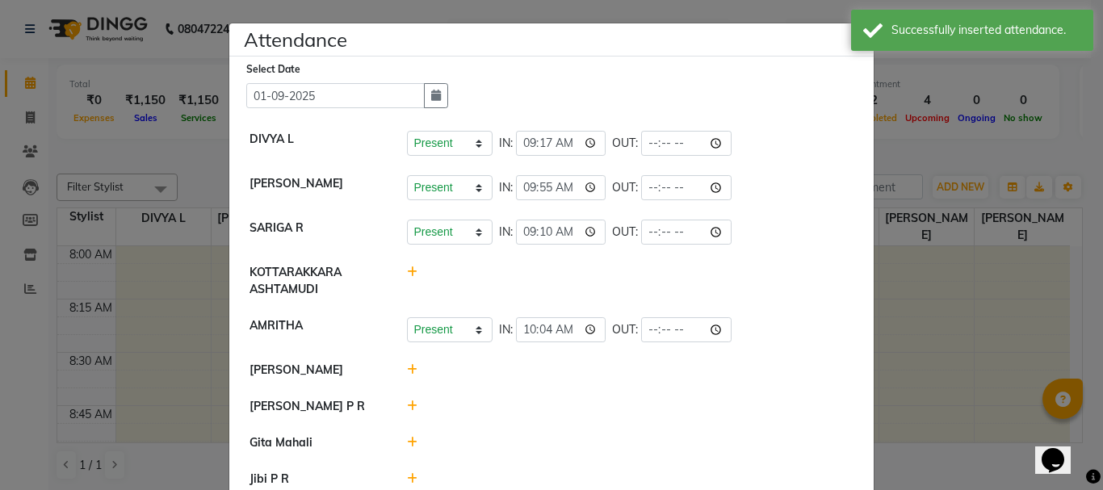
click at [407, 371] on icon at bounding box center [412, 369] width 10 height 11
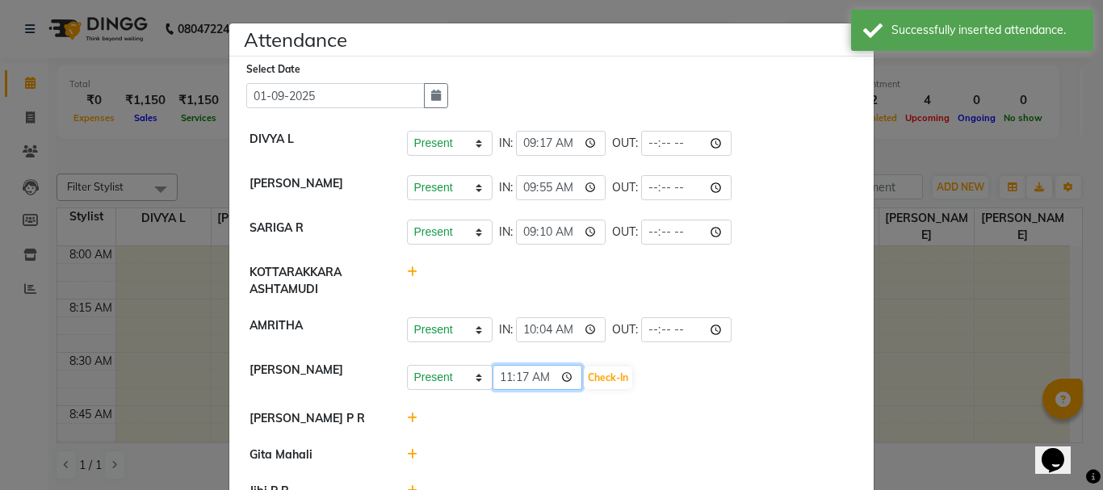
click at [542, 376] on input "11:17" at bounding box center [538, 377] width 90 height 25
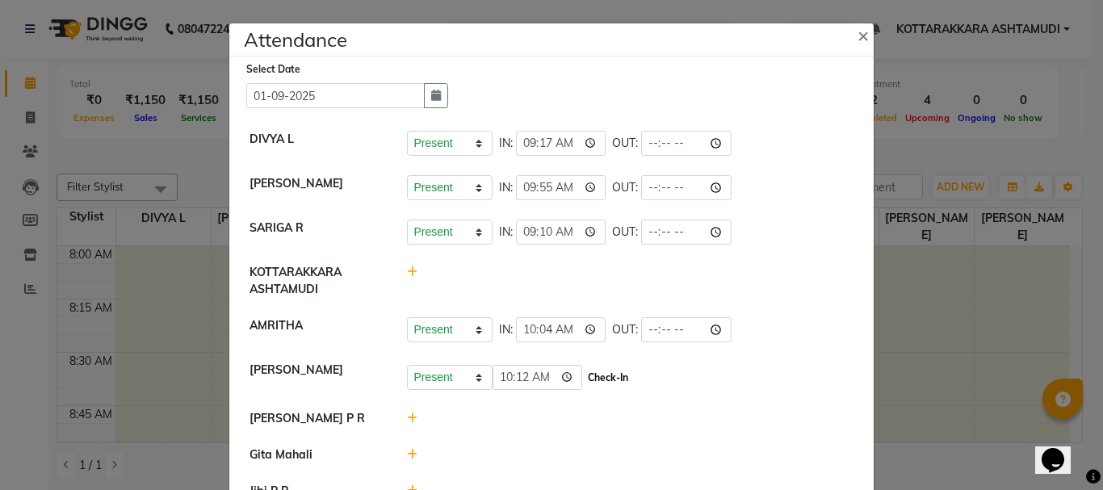
type input "10:12"
click at [596, 374] on button "Check-In" at bounding box center [608, 378] width 48 height 23
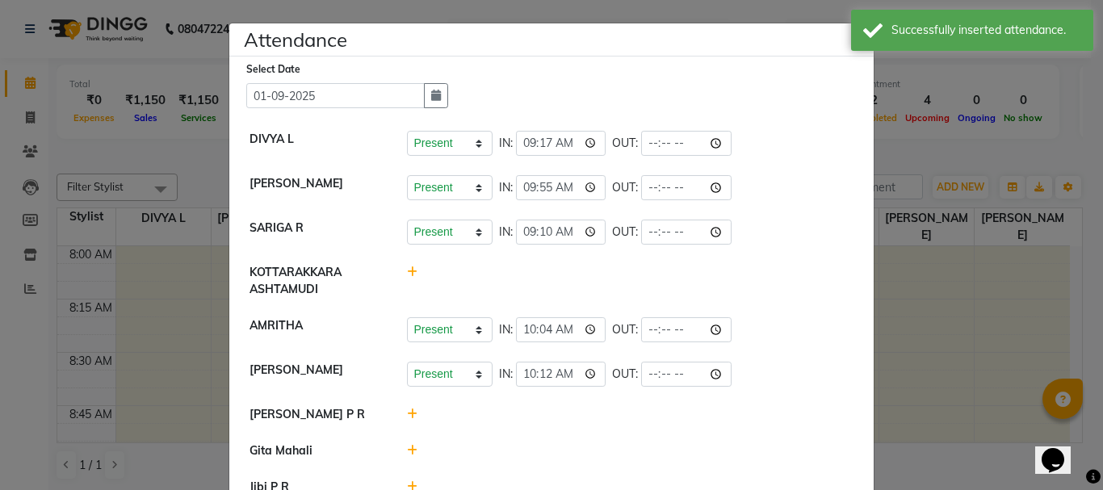
scroll to position [132, 0]
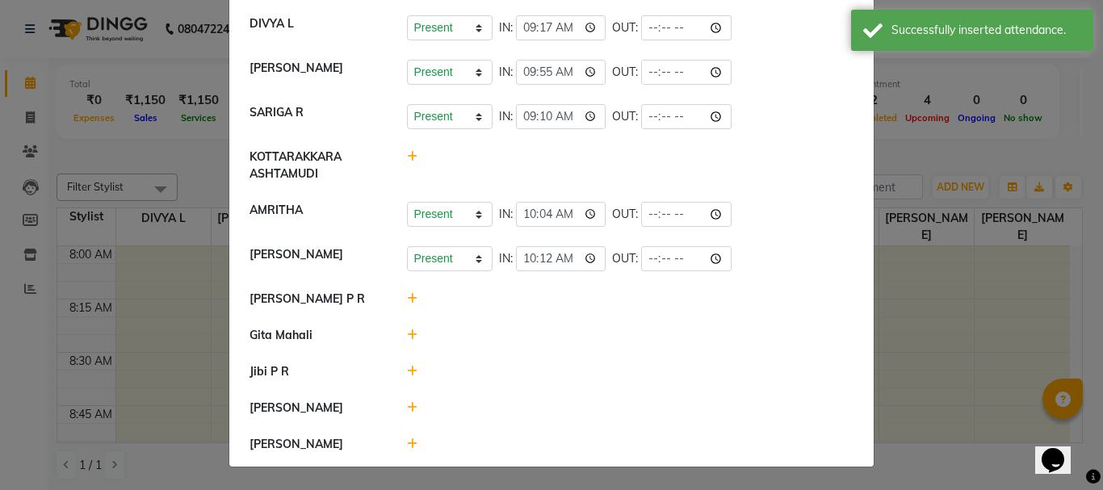
click at [408, 293] on icon at bounding box center [412, 298] width 10 height 11
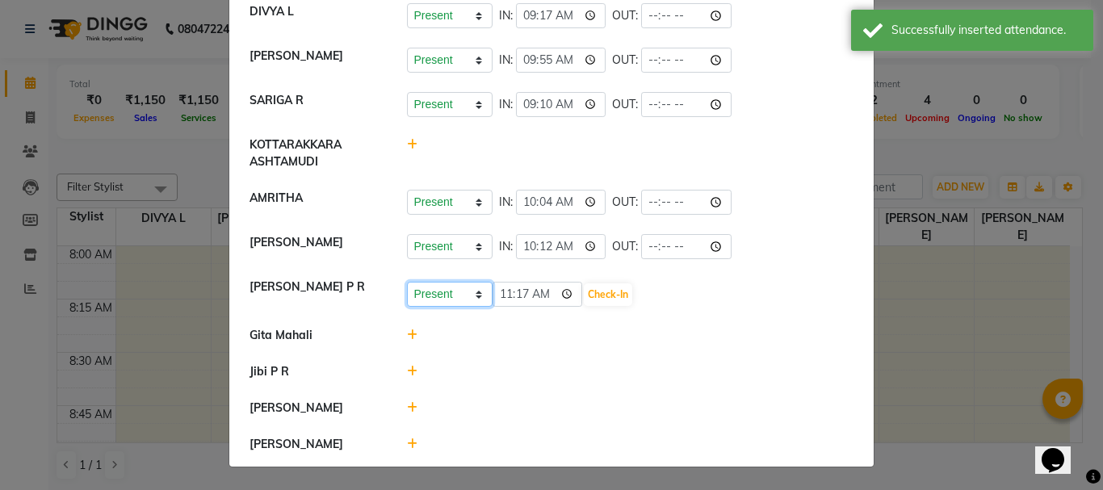
click at [456, 297] on select "Present Absent Late Half Day Weekly Off" at bounding box center [450, 294] width 86 height 25
select select "A"
click at [407, 282] on select "Present Absent Late Half Day Weekly Off" at bounding box center [450, 294] width 86 height 25
click at [509, 292] on button "Save" at bounding box center [509, 294] width 31 height 23
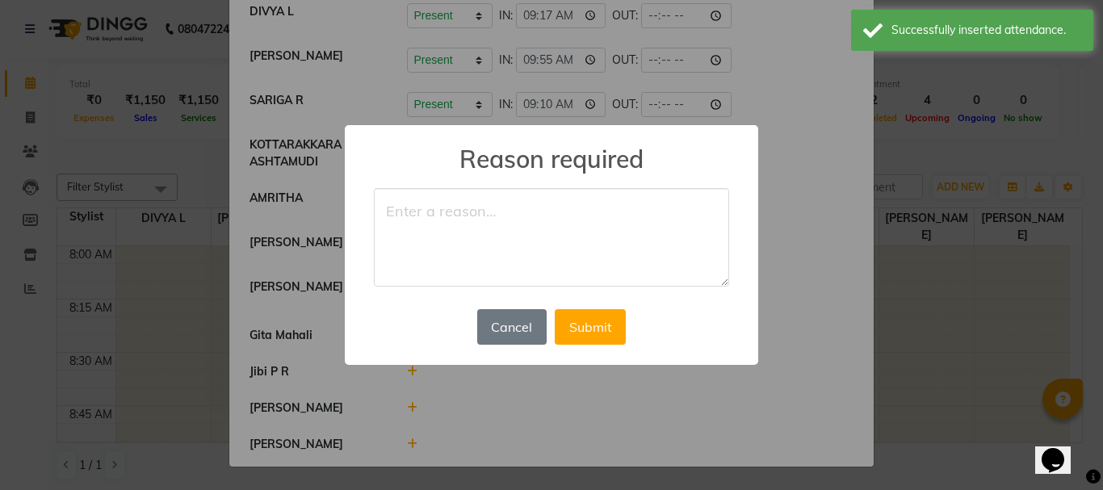
click at [421, 222] on textarea at bounding box center [551, 237] width 355 height 99
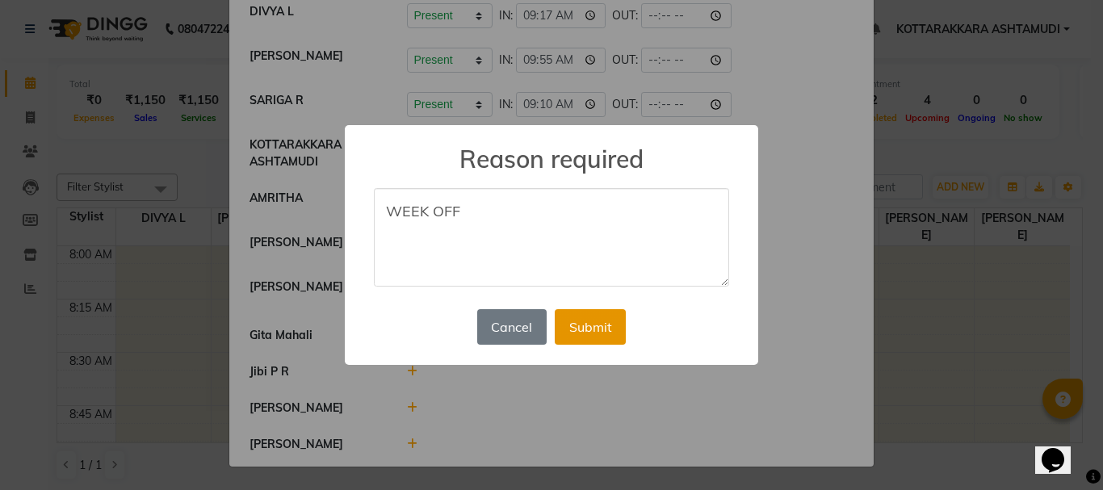
type textarea "WEEK OFF"
click at [610, 326] on button "Submit" at bounding box center [590, 327] width 71 height 36
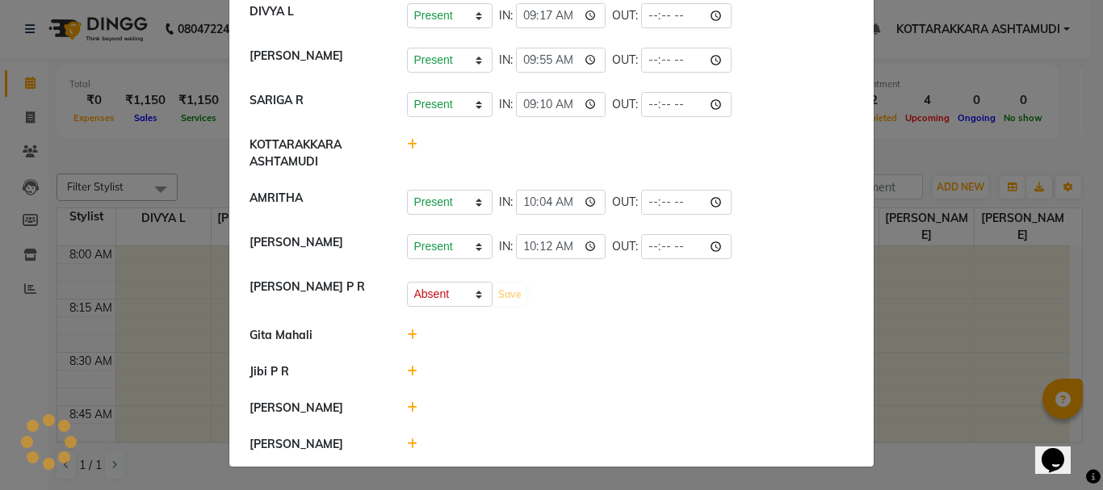
select select "A"
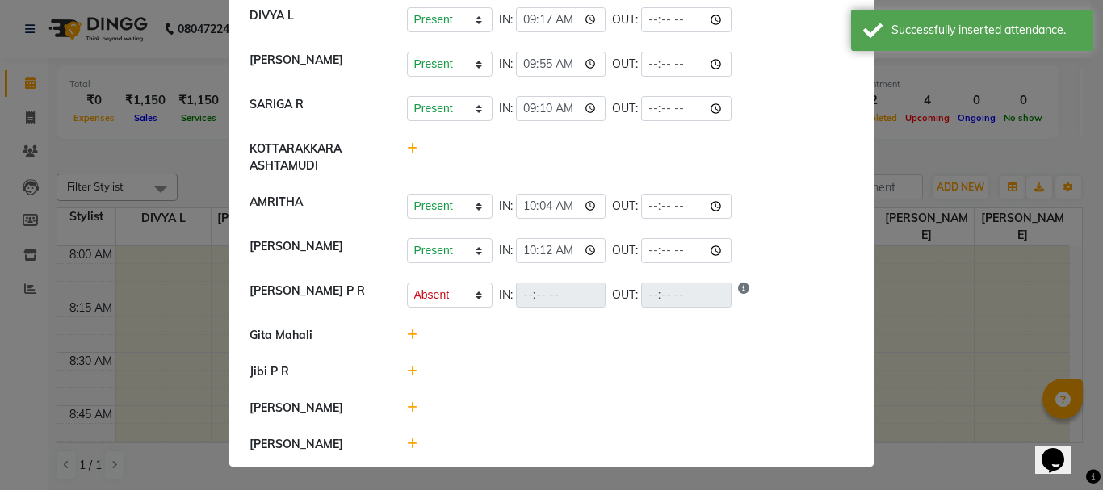
click at [408, 337] on icon at bounding box center [412, 334] width 10 height 11
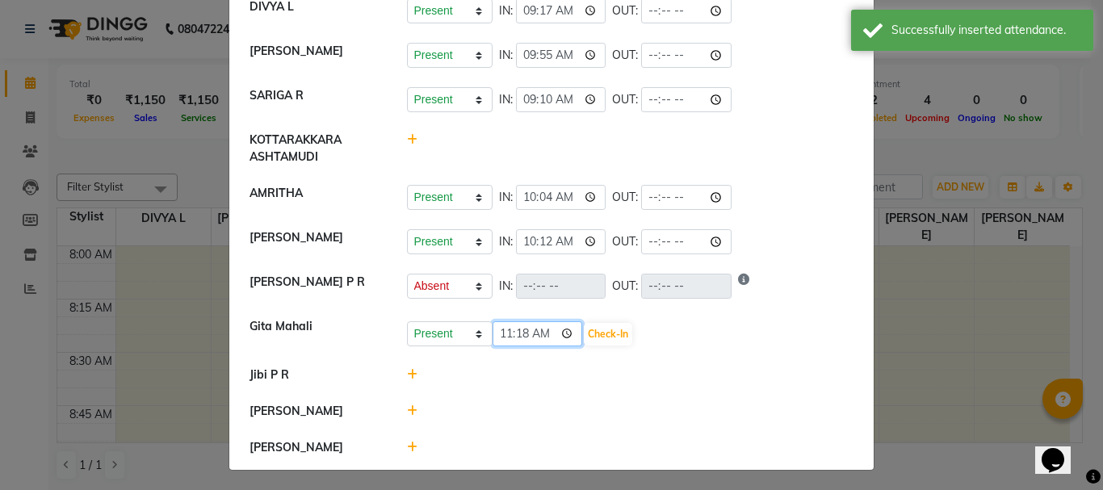
click at [540, 341] on input "11:18" at bounding box center [538, 333] width 90 height 25
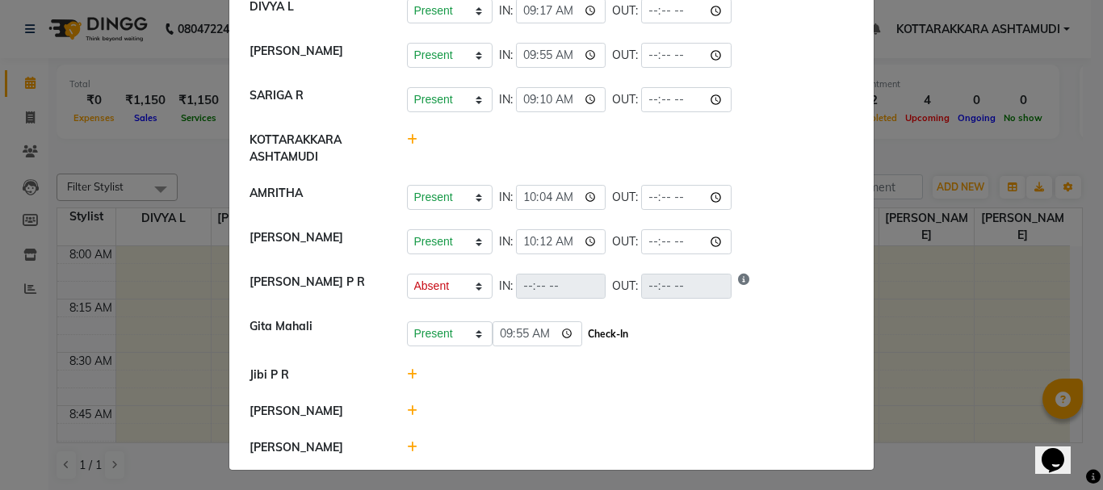
type input "09:55"
click at [584, 341] on button "Check-In" at bounding box center [608, 334] width 48 height 23
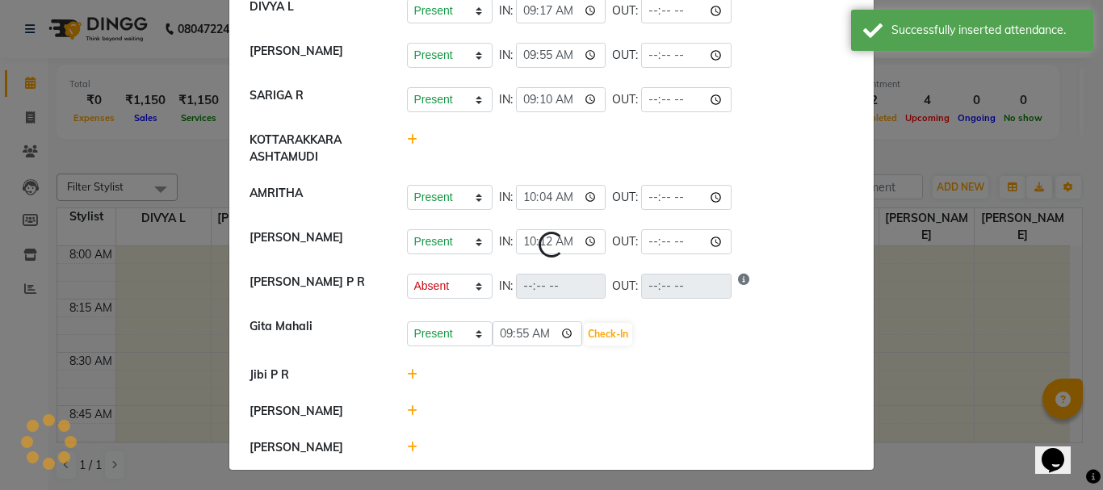
select select "A"
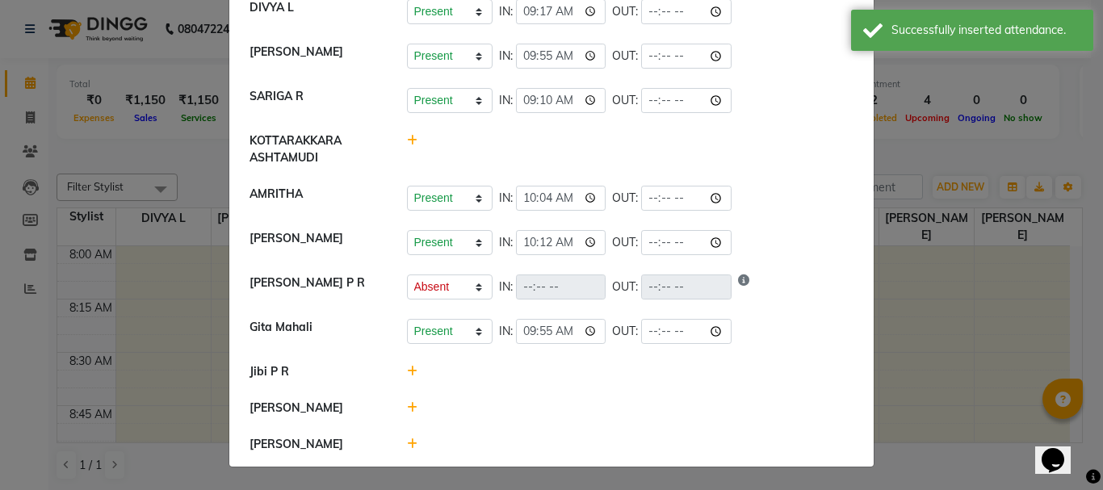
click at [409, 413] on icon at bounding box center [412, 407] width 10 height 11
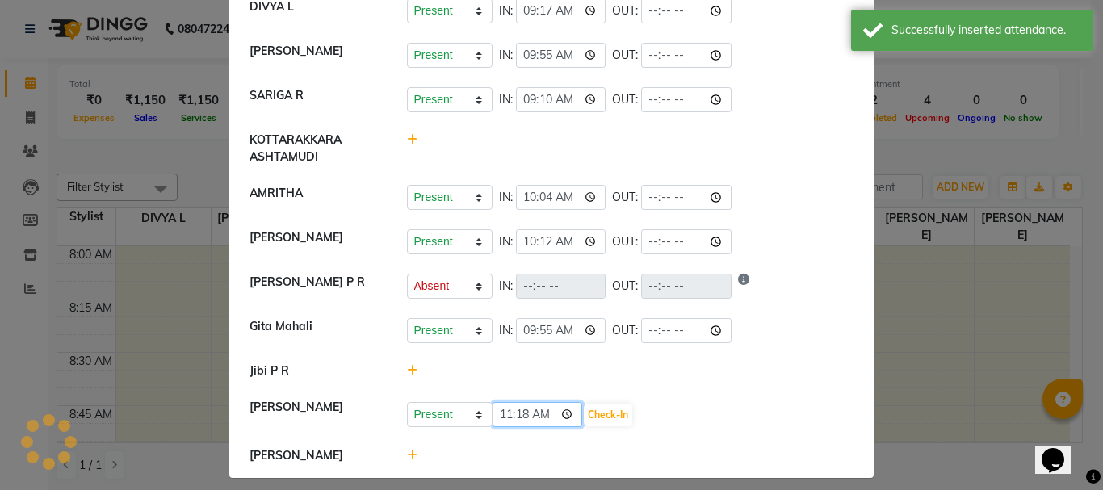
click at [544, 423] on input "11:18" at bounding box center [538, 414] width 90 height 25
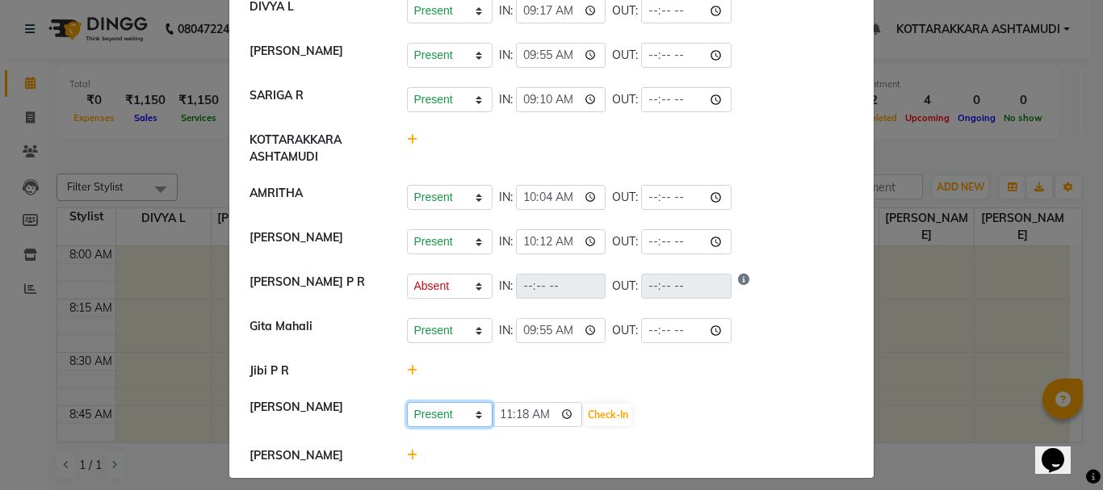
click at [472, 426] on select "Present Absent Late Half Day Weekly Off" at bounding box center [450, 414] width 86 height 25
select select "A"
click at [407, 411] on select "Present Absent Late Half Day Weekly Off" at bounding box center [450, 414] width 86 height 25
click at [505, 426] on button "Save" at bounding box center [509, 415] width 31 height 23
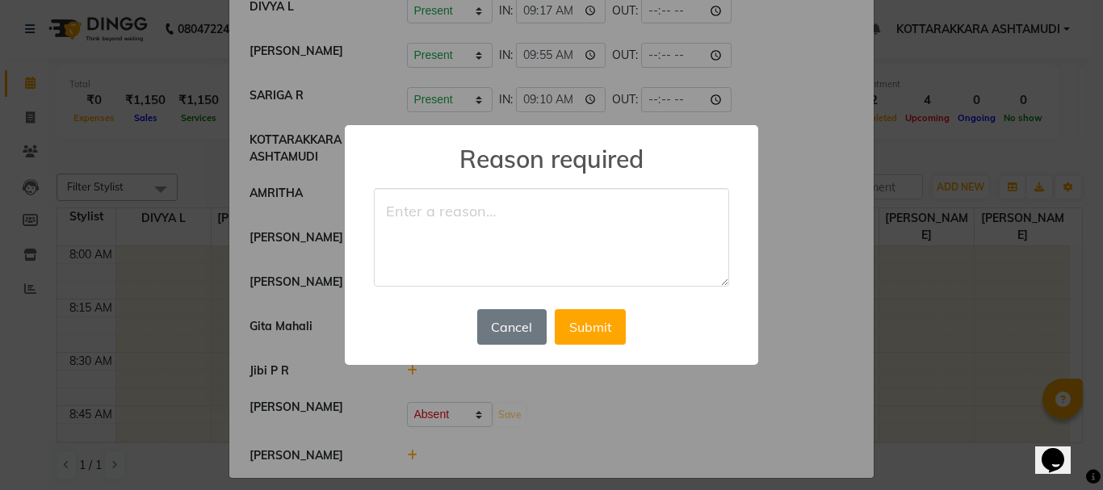
click at [412, 215] on textarea at bounding box center [551, 237] width 355 height 99
type textarea "WEEK OFF"
click at [590, 327] on button "Submit" at bounding box center [590, 327] width 71 height 36
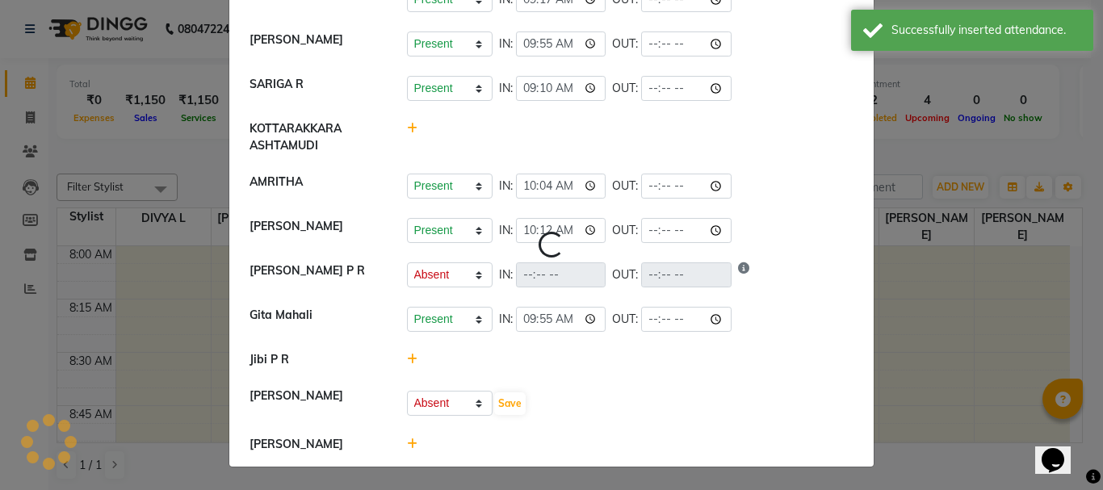
scroll to position [149, 0]
select select "A"
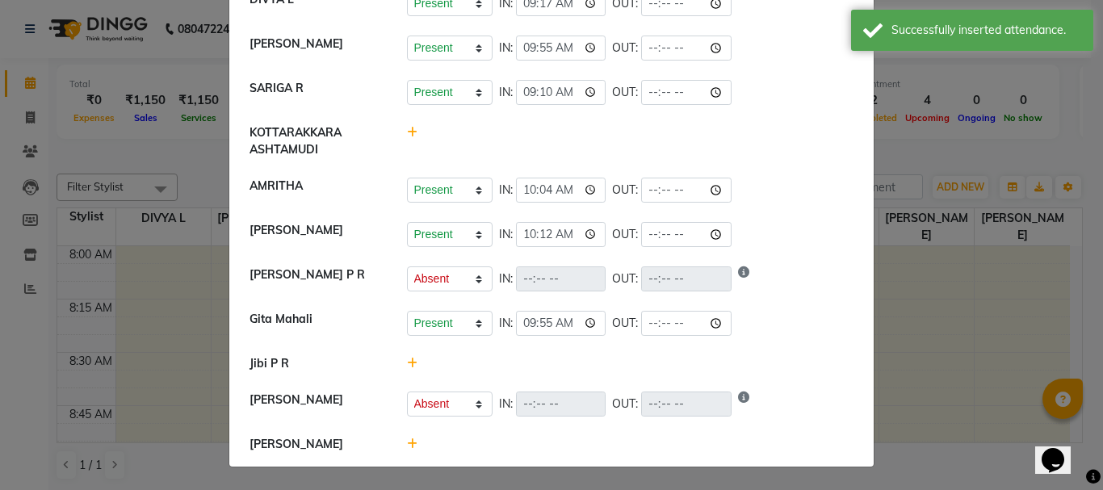
click at [408, 444] on icon at bounding box center [412, 444] width 10 height 11
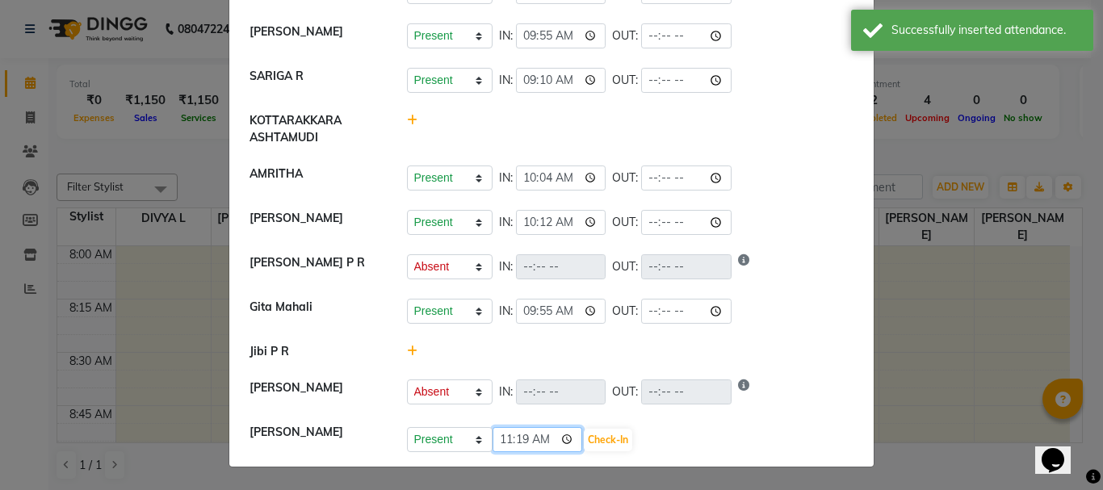
click at [543, 451] on input "11:19" at bounding box center [538, 439] width 90 height 25
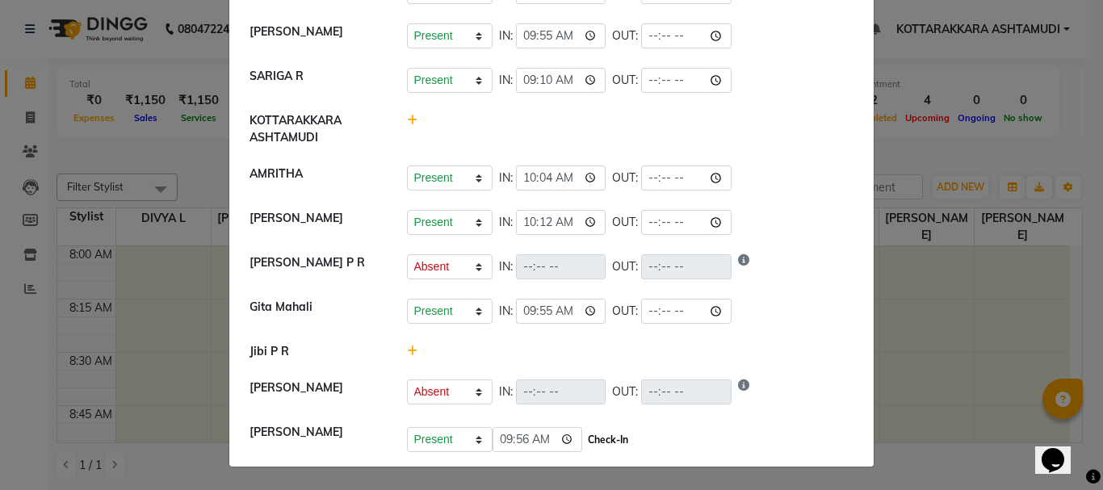
type input "09:56"
click at [584, 443] on button "Check-In" at bounding box center [608, 440] width 48 height 23
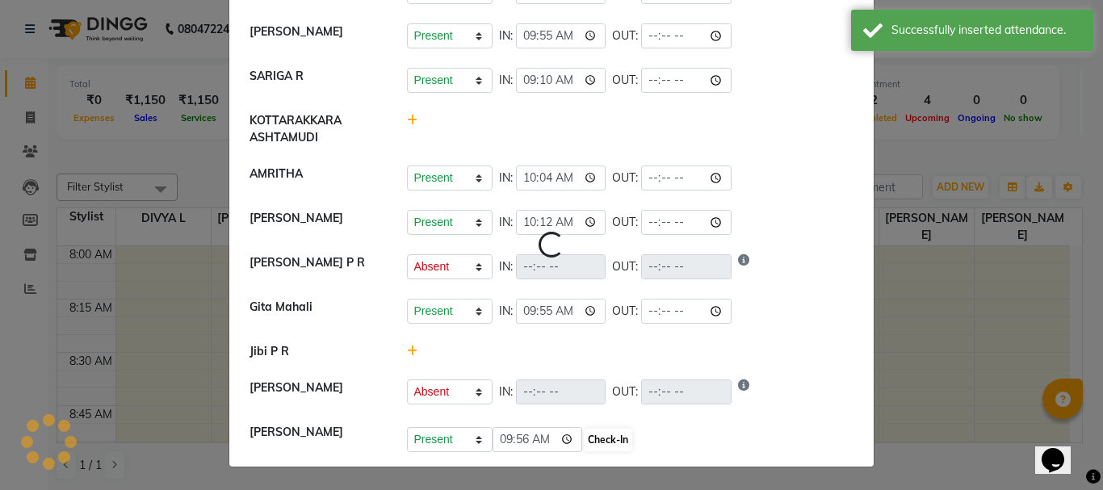
select select "A"
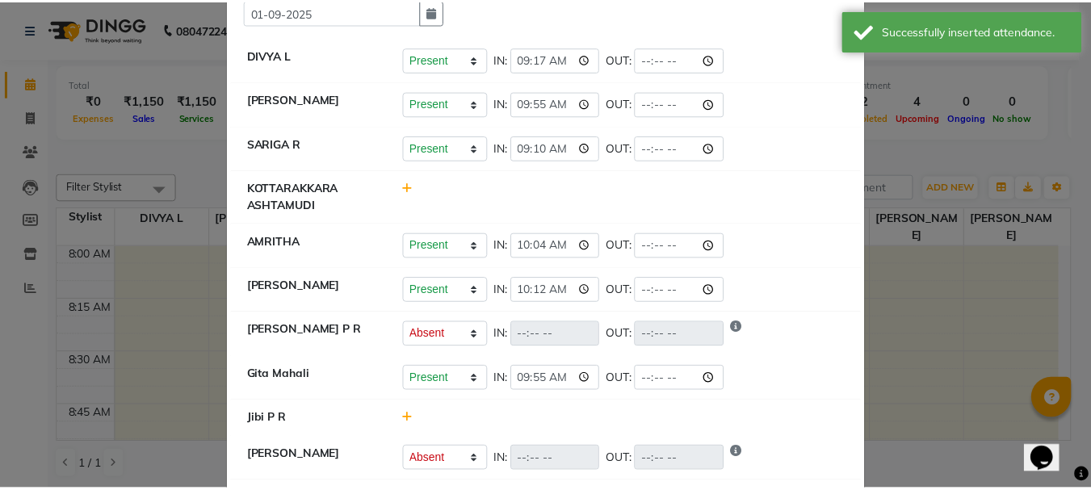
scroll to position [0, 0]
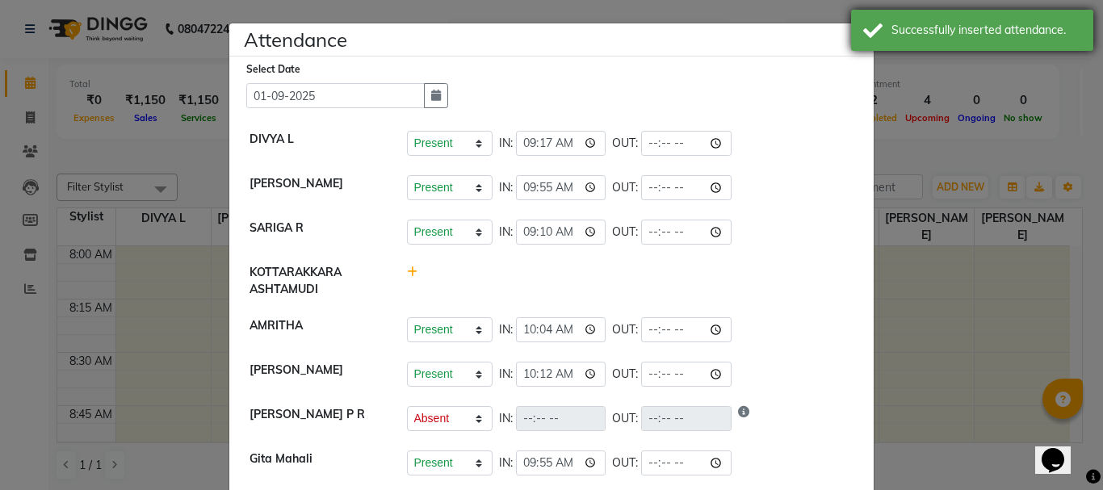
click at [858, 38] on div "Successfully inserted attendance." at bounding box center [972, 30] width 242 height 41
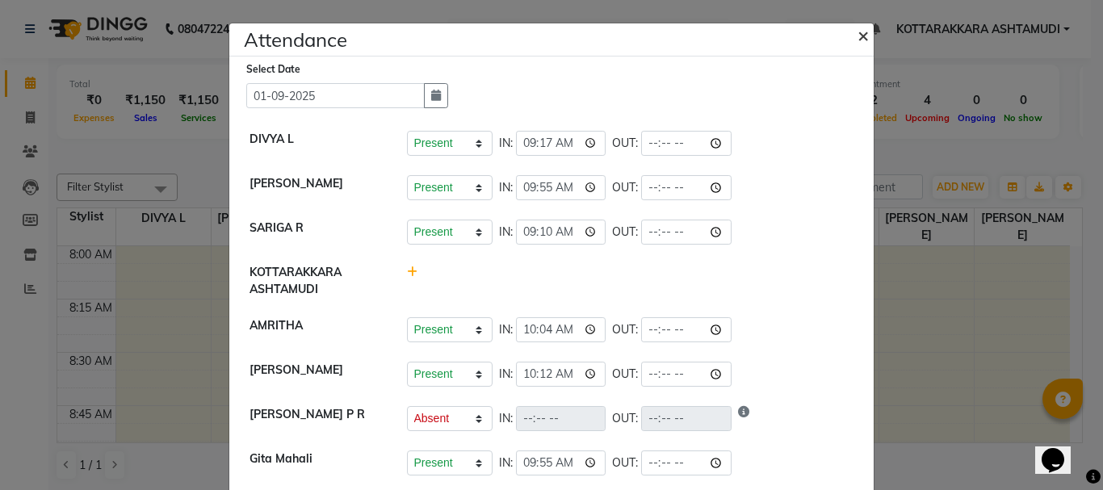
click at [858, 34] on span "×" at bounding box center [863, 35] width 11 height 24
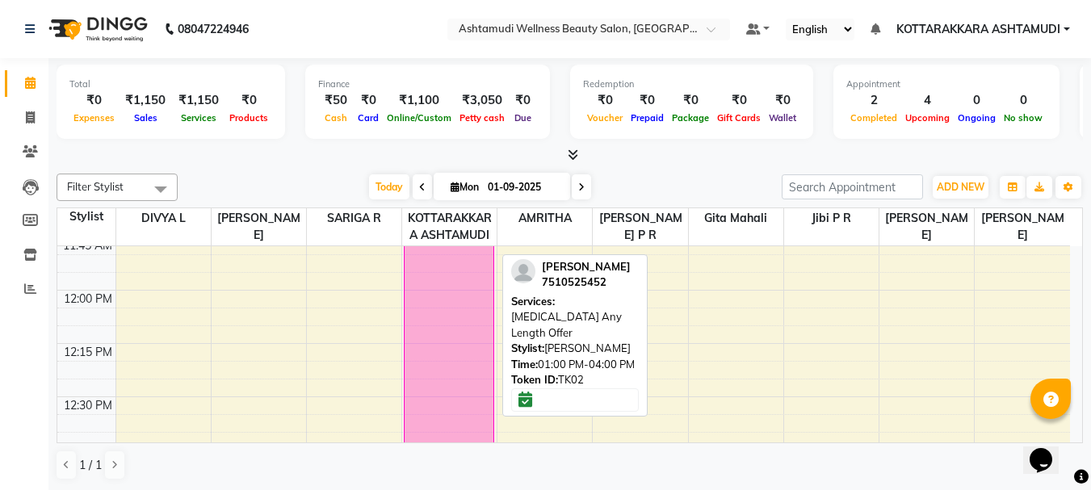
scroll to position [727, 0]
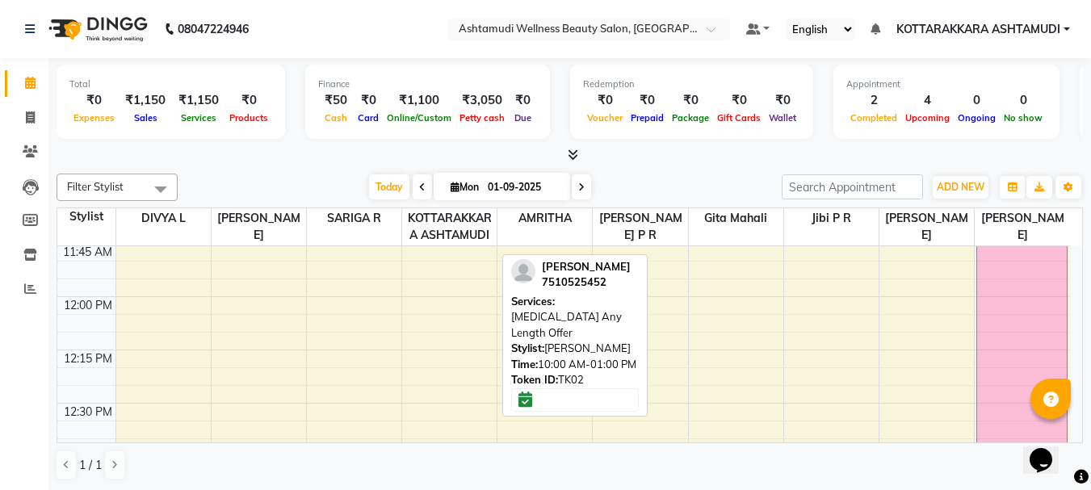
drag, startPoint x: 459, startPoint y: 343, endPoint x: 1024, endPoint y: 424, distance: 570.2
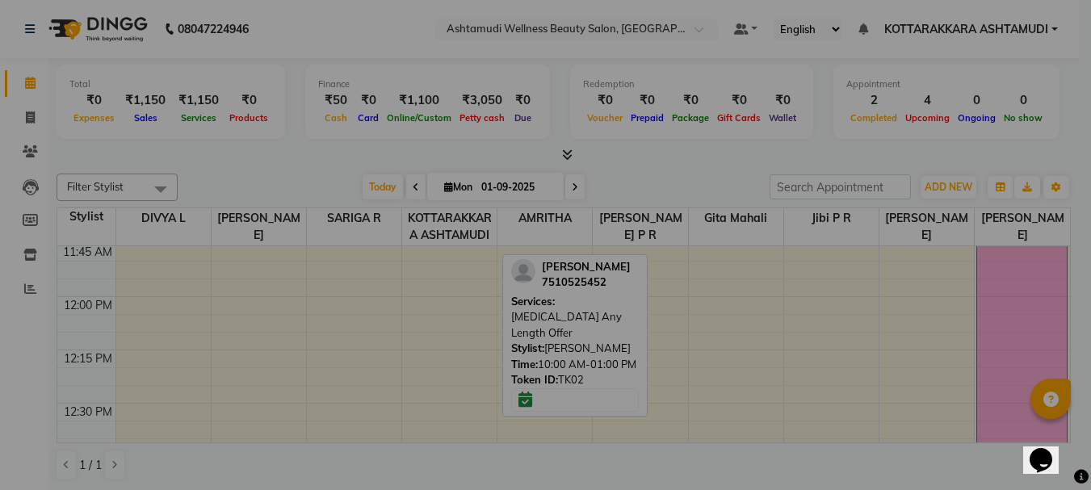
scroll to position [803, 0]
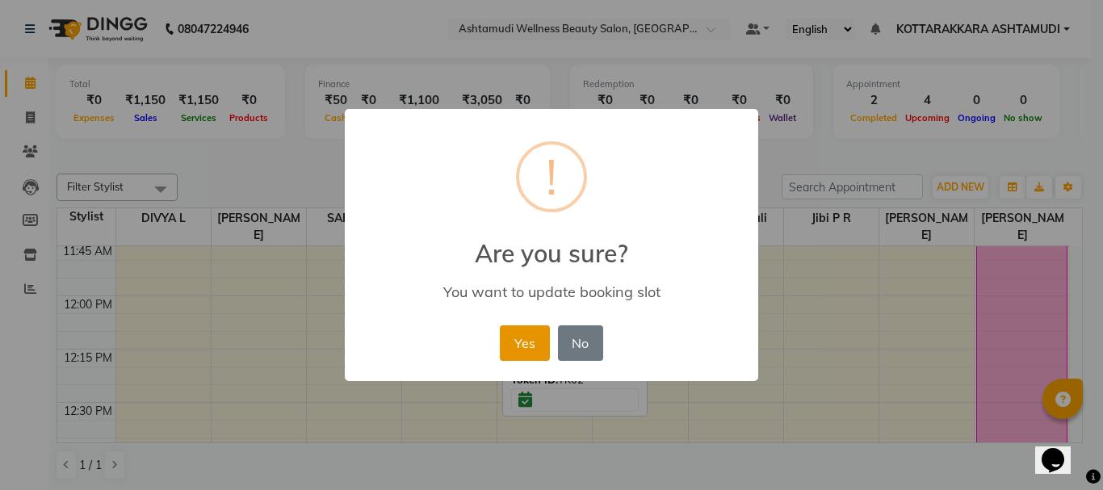
click at [514, 334] on button "Yes" at bounding box center [524, 343] width 49 height 36
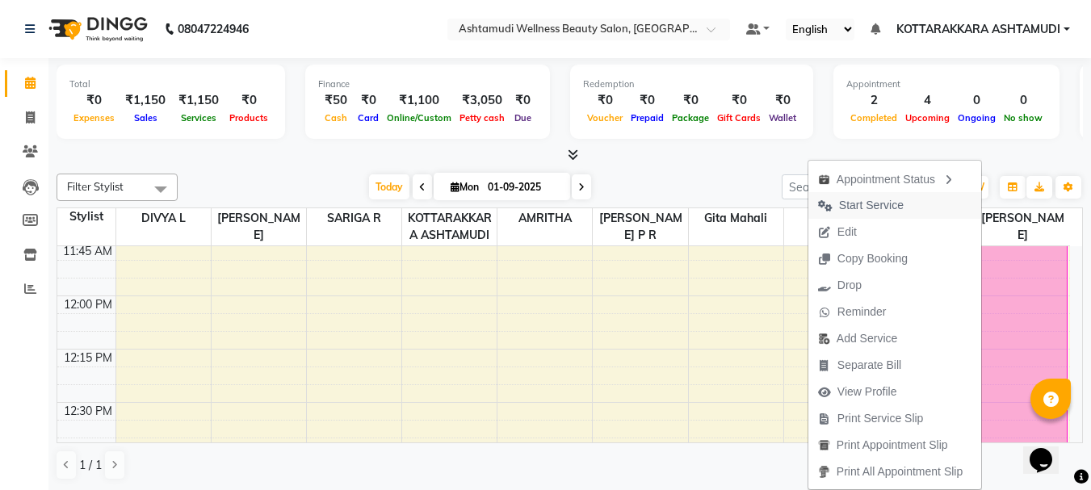
click at [850, 205] on span "Start Service" at bounding box center [871, 205] width 65 height 17
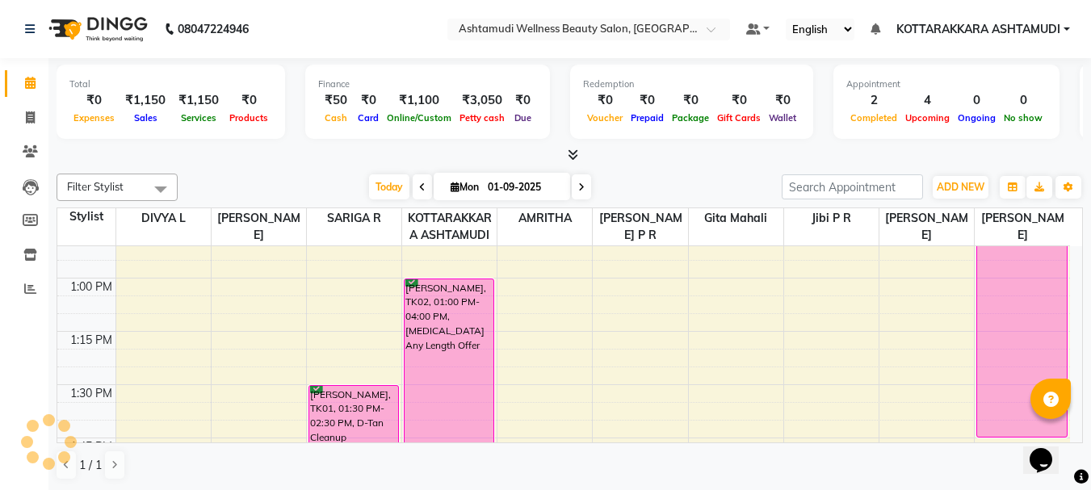
scroll to position [1287, 0]
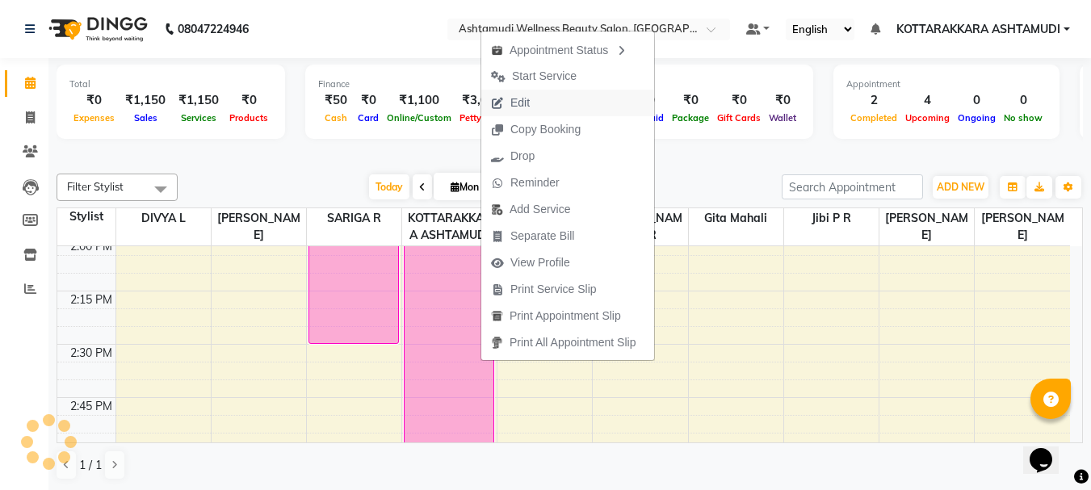
click at [517, 105] on span "Edit" at bounding box center [519, 102] width 19 height 17
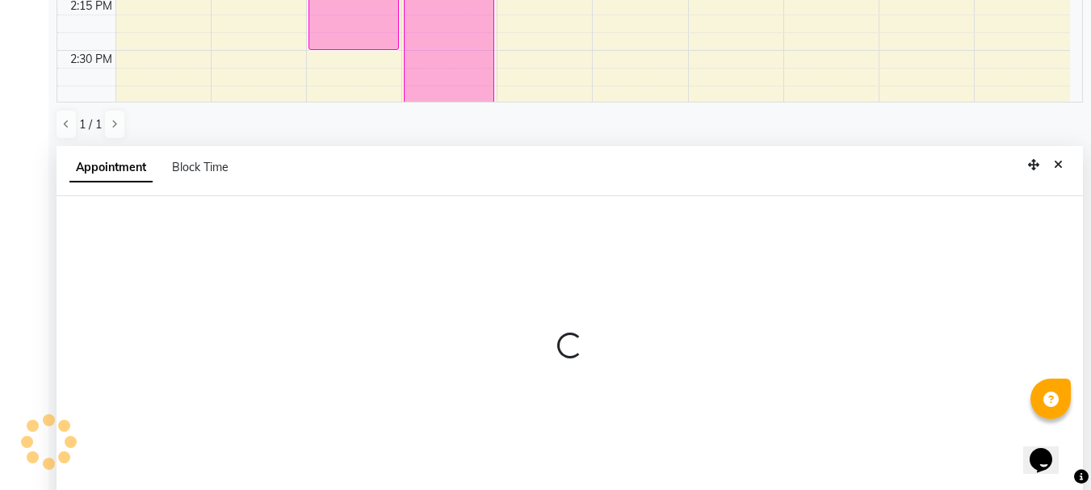
scroll to position [317, 0]
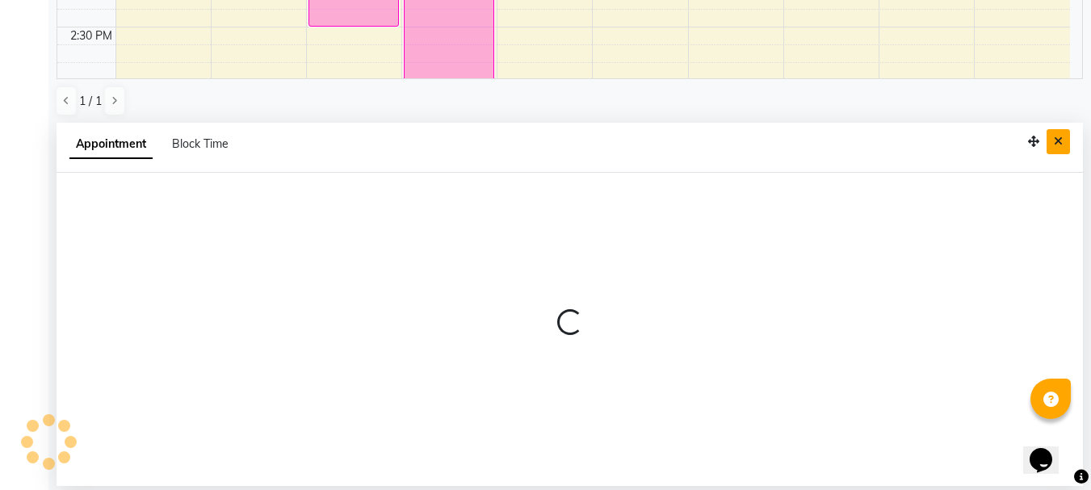
click at [1060, 143] on icon "Close" at bounding box center [1058, 141] width 9 height 11
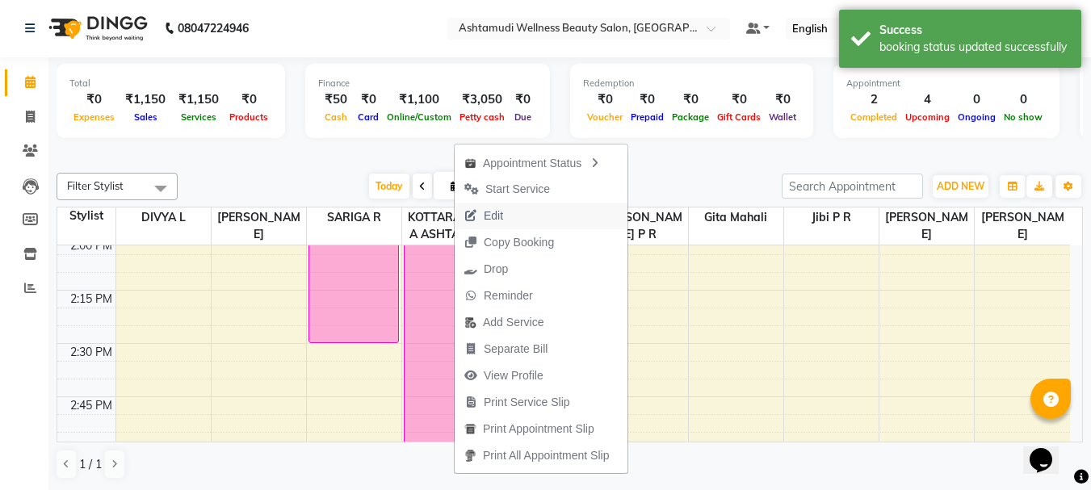
click at [497, 216] on span "Edit" at bounding box center [493, 216] width 19 height 17
select select "tentative"
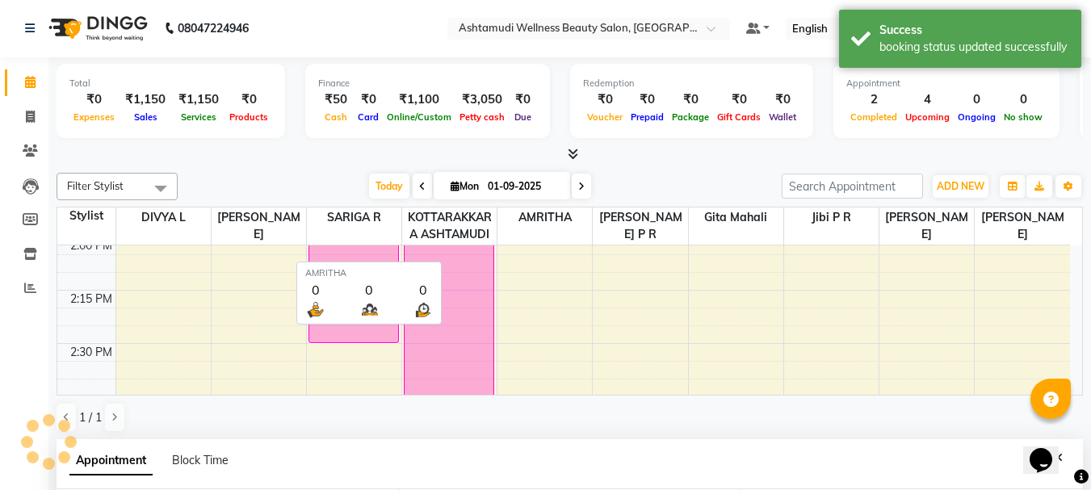
type input "01-09-2025"
select select "confirm booking"
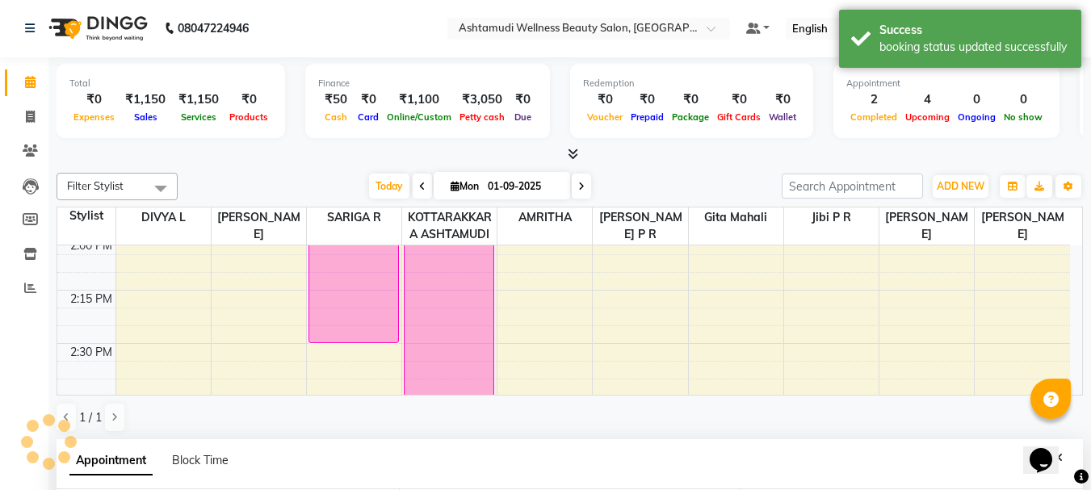
scroll to position [0, 0]
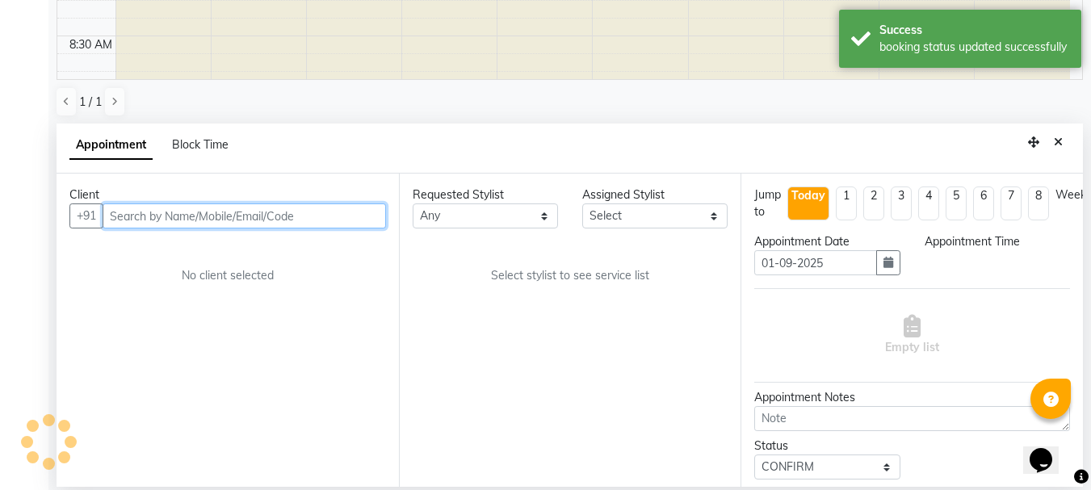
select select "645"
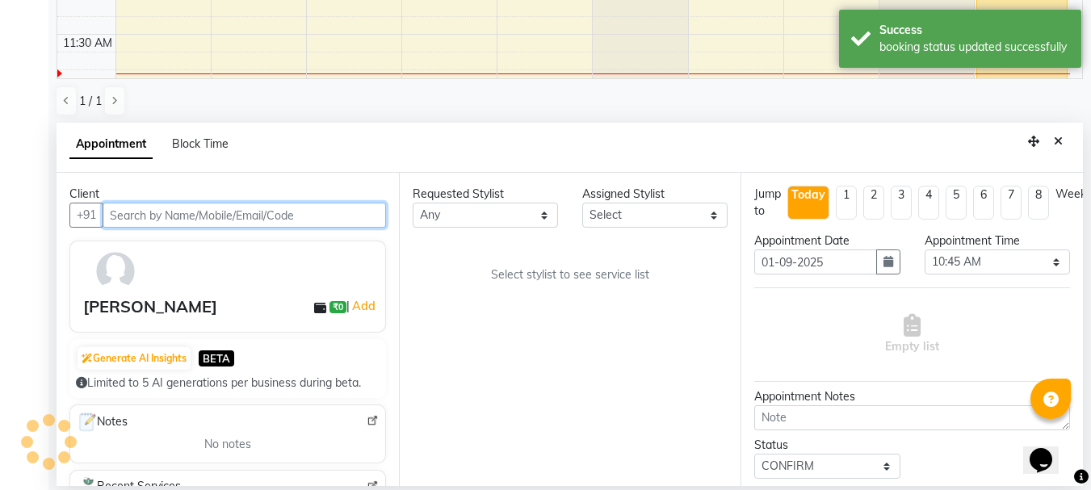
select select "27462"
select select
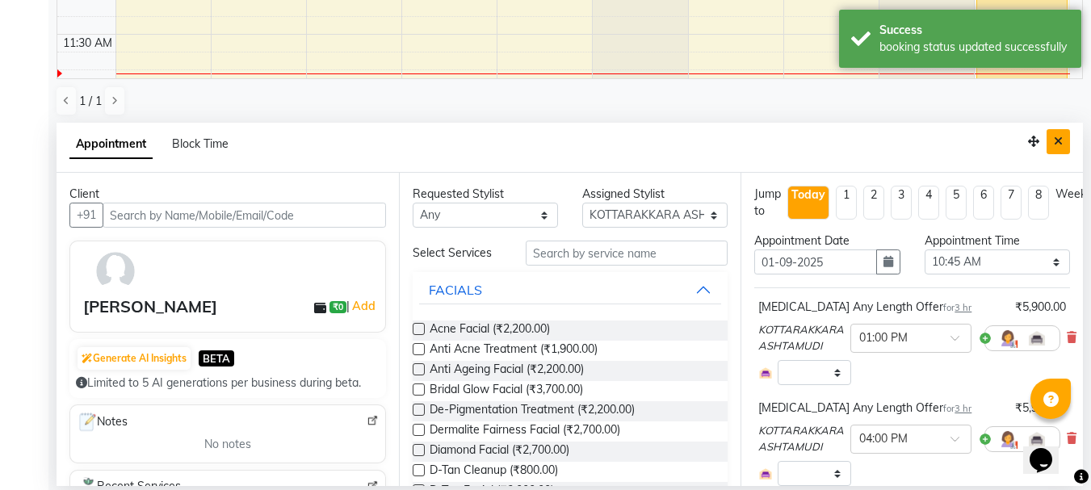
click at [1055, 141] on icon "Close" at bounding box center [1058, 141] width 9 height 11
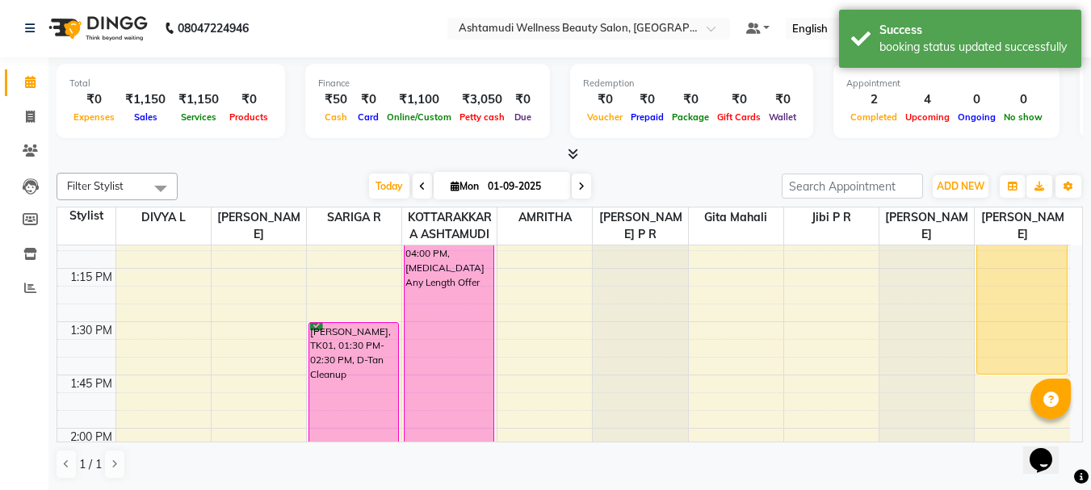
scroll to position [1206, 0]
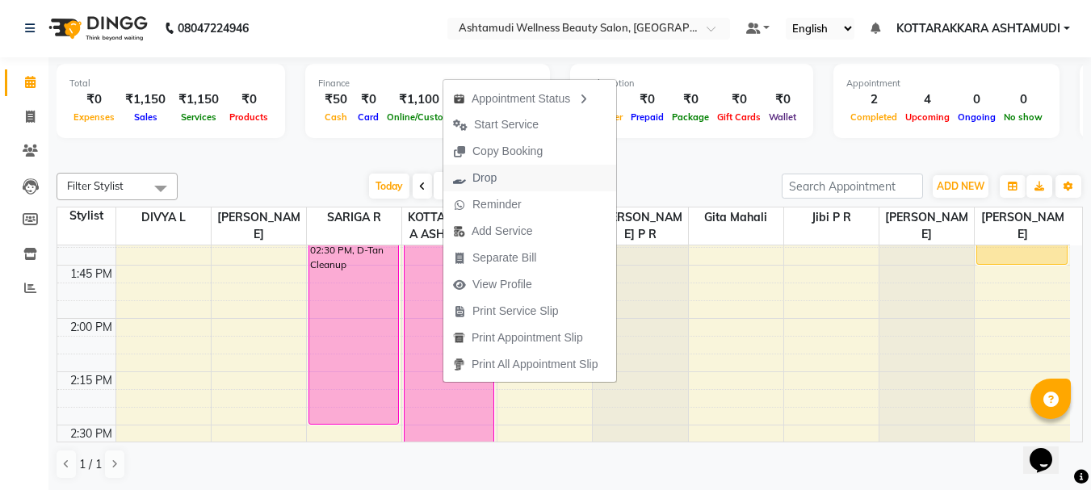
click at [493, 180] on span "Drop" at bounding box center [484, 178] width 24 height 17
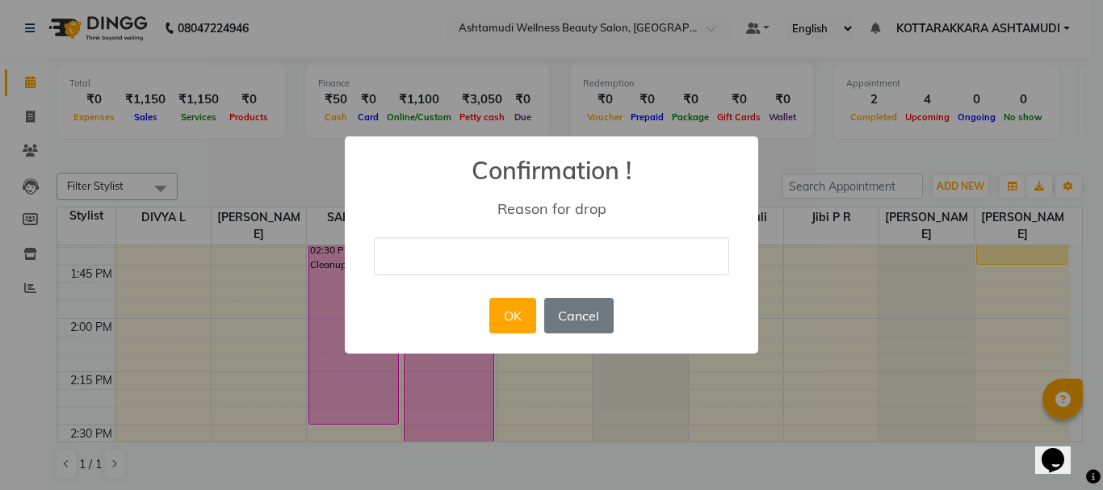
click at [463, 246] on input "text" at bounding box center [551, 256] width 355 height 38
type input "WRONGLY DONE"
click at [517, 319] on button "OK" at bounding box center [512, 316] width 46 height 36
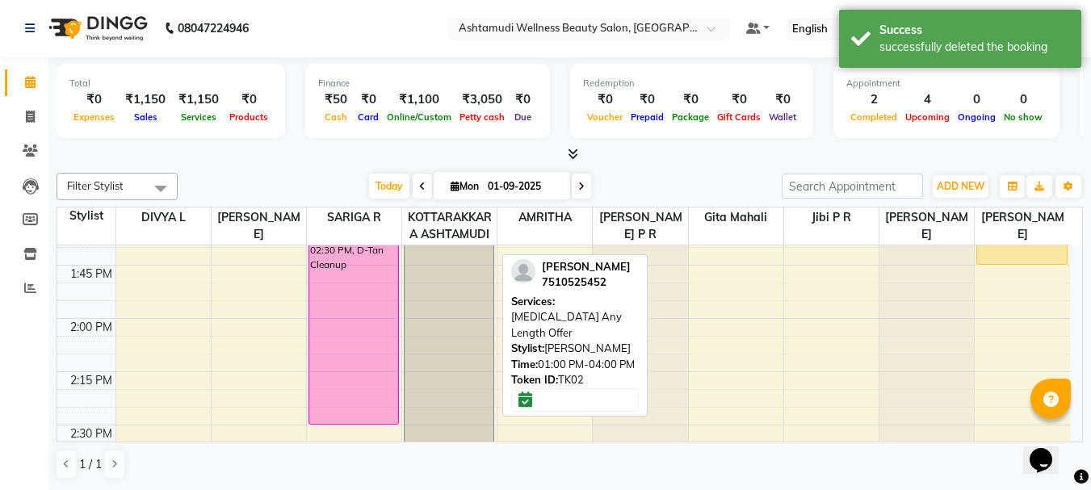
scroll to position [1690, 0]
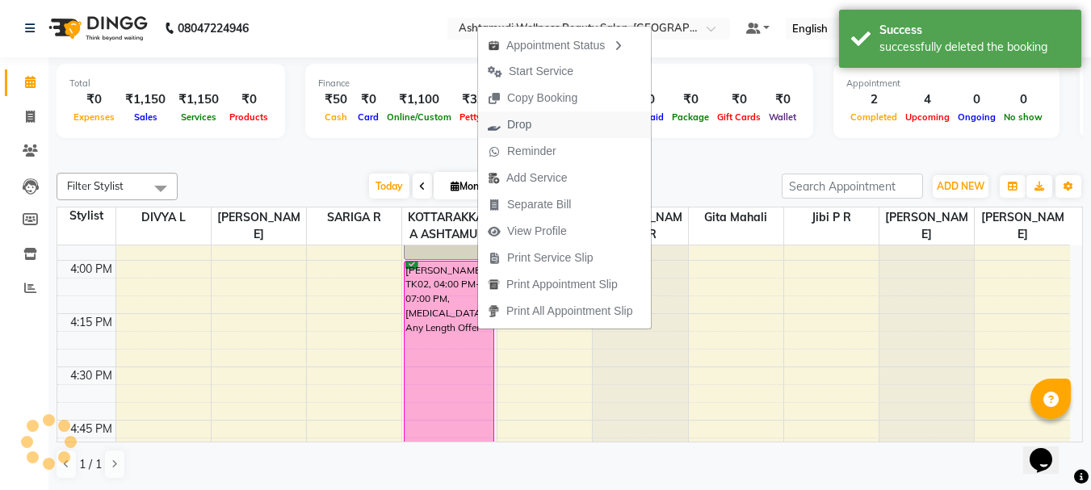
click at [535, 121] on span "Drop" at bounding box center [509, 124] width 63 height 27
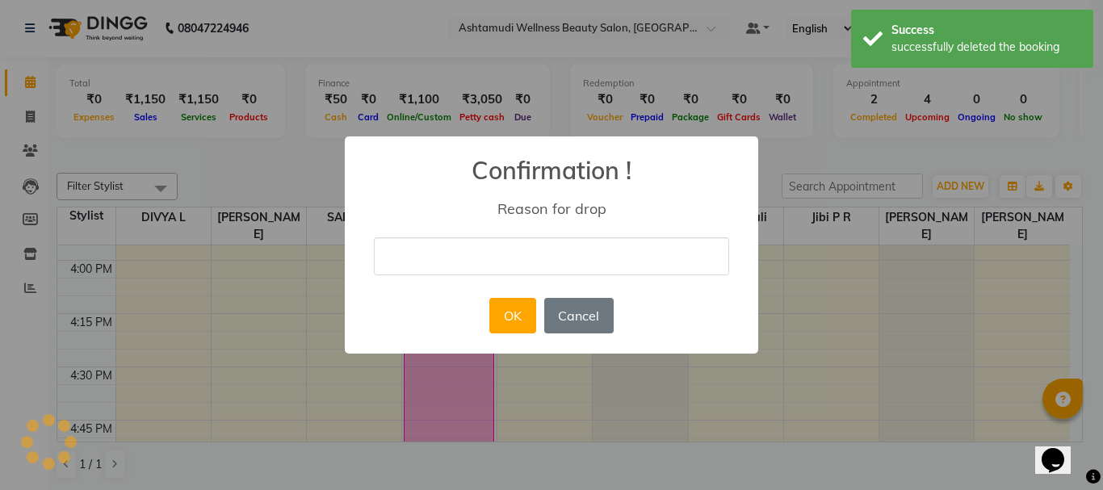
click at [453, 258] on input "text" at bounding box center [551, 256] width 355 height 38
type input "WRONGLY DONE"
click at [527, 323] on button "OK" at bounding box center [512, 316] width 46 height 36
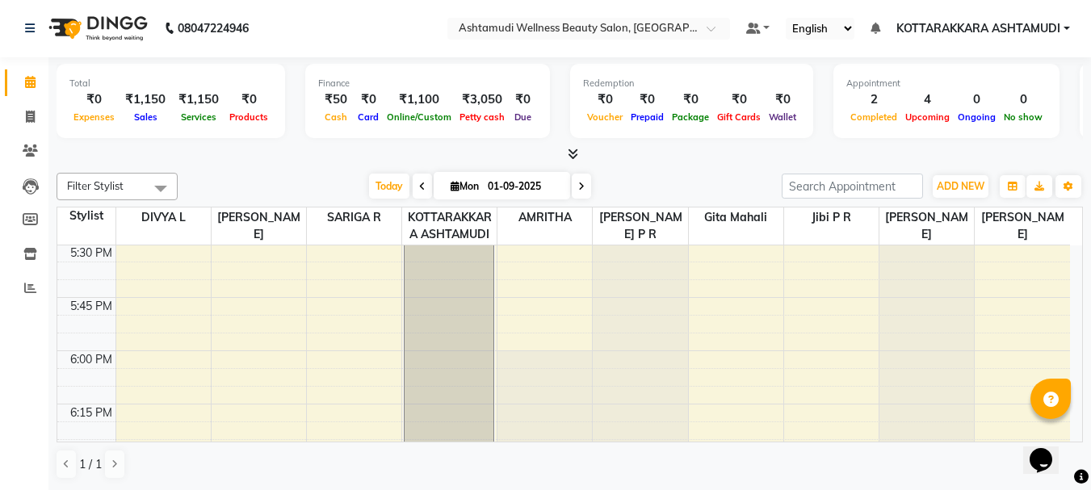
scroll to position [1542, 0]
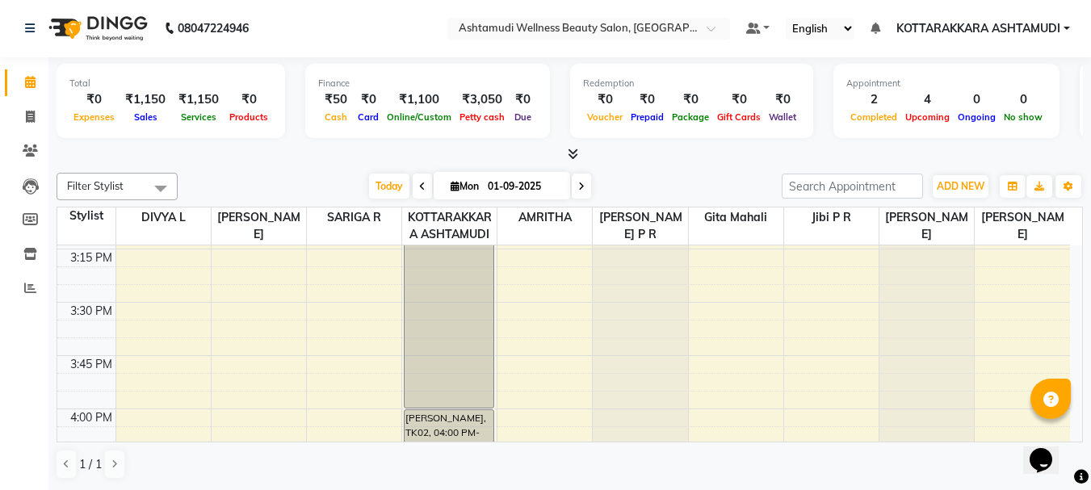
click at [578, 183] on icon at bounding box center [581, 187] width 6 height 10
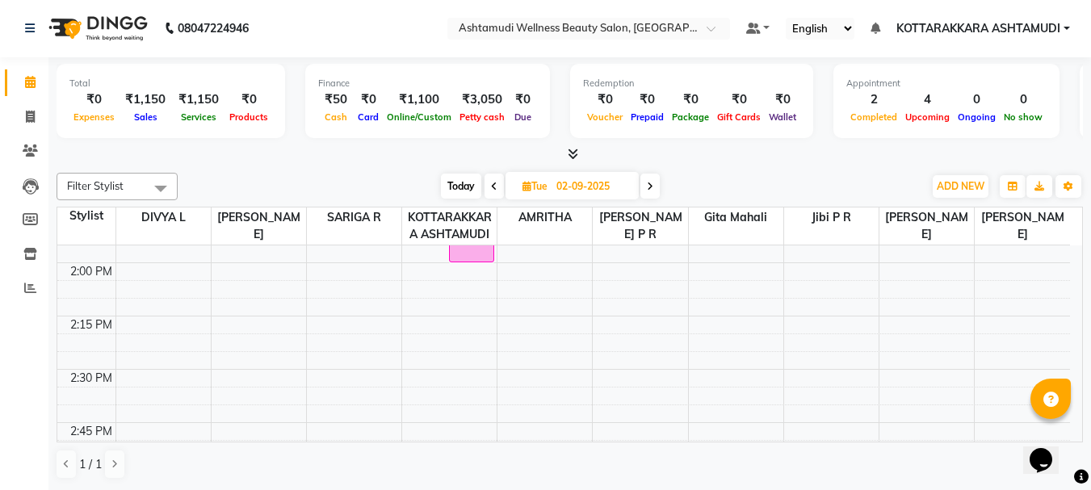
scroll to position [1050, 0]
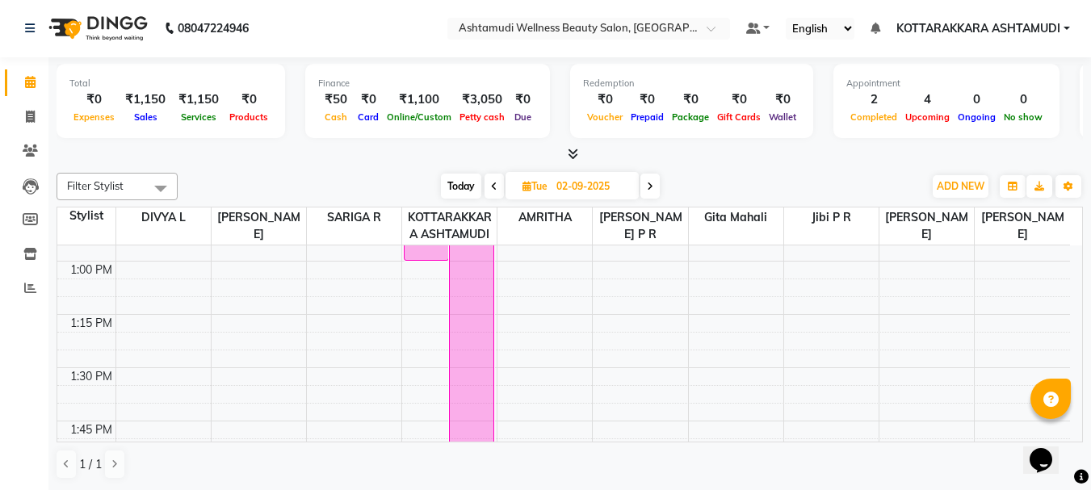
click at [655, 187] on span at bounding box center [649, 186] width 19 height 25
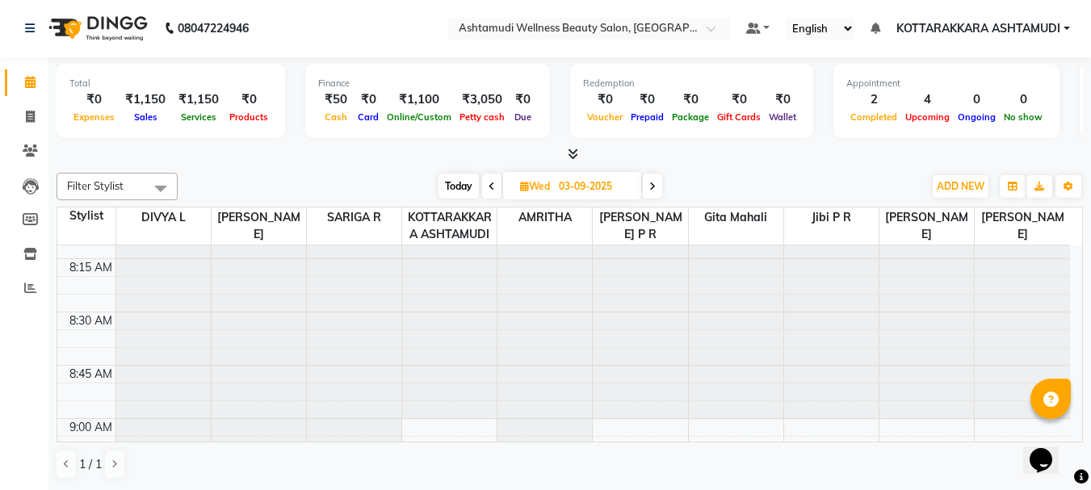
scroll to position [0, 0]
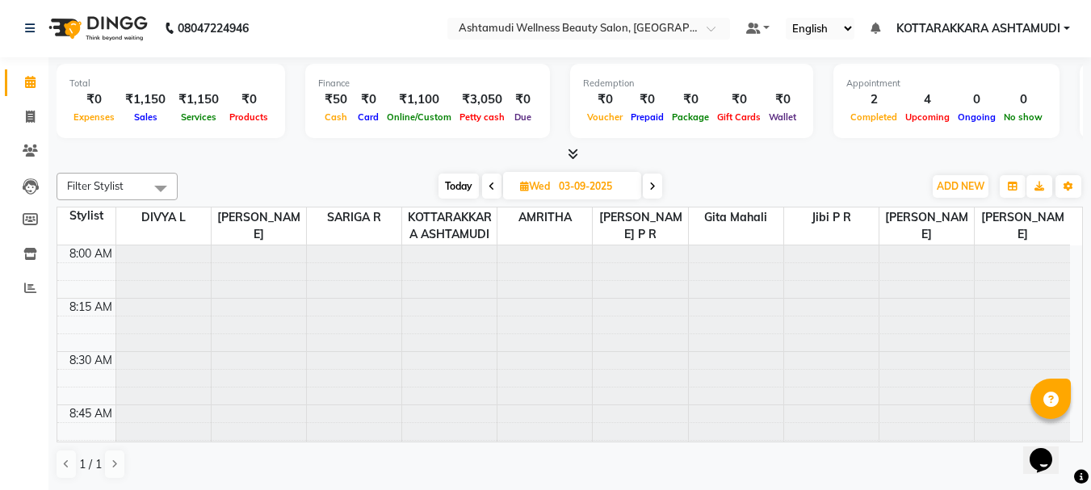
click at [650, 182] on icon at bounding box center [652, 187] width 6 height 10
click at [458, 182] on span "Today" at bounding box center [461, 186] width 40 height 25
type input "01-09-2025"
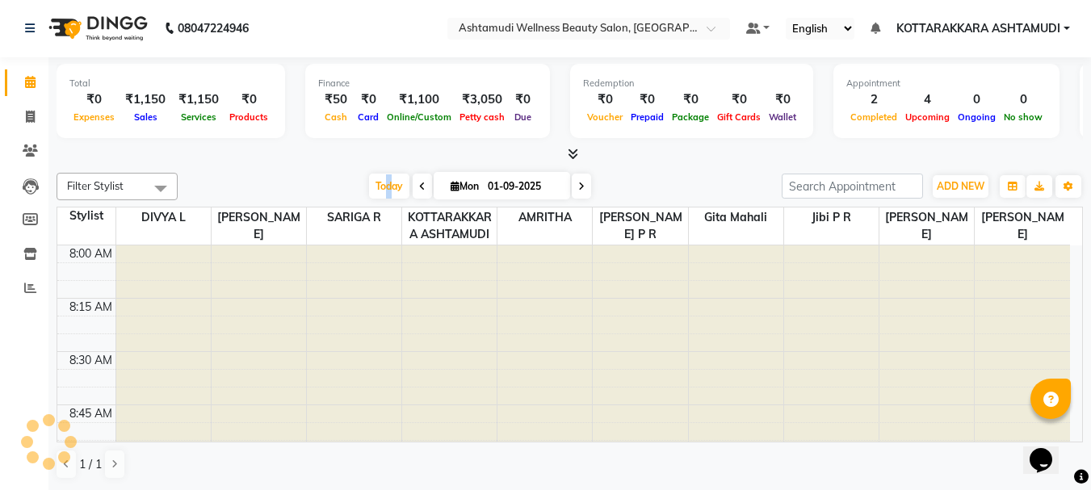
scroll to position [640, 0]
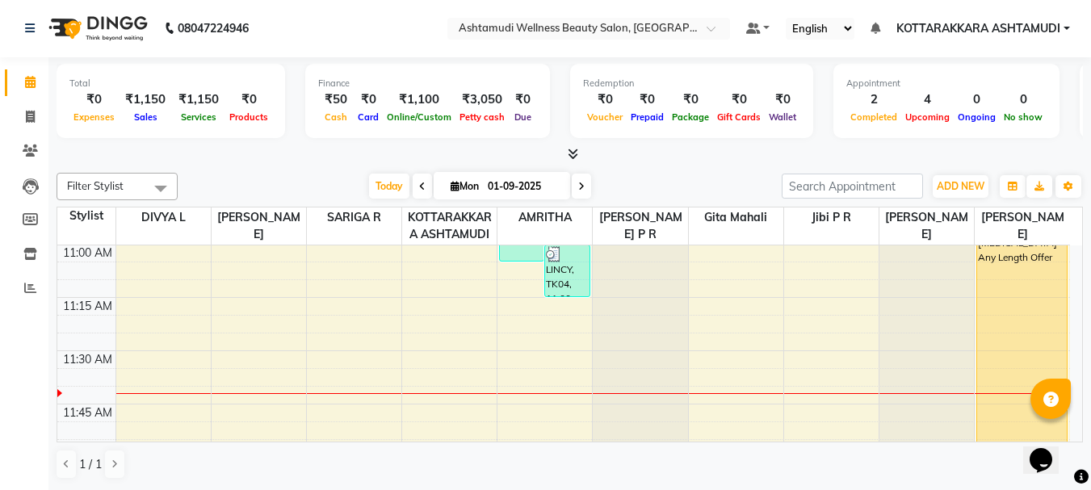
click at [685, 155] on div at bounding box center [570, 154] width 1026 height 17
click at [1014, 192] on button "button" at bounding box center [1013, 186] width 26 height 23
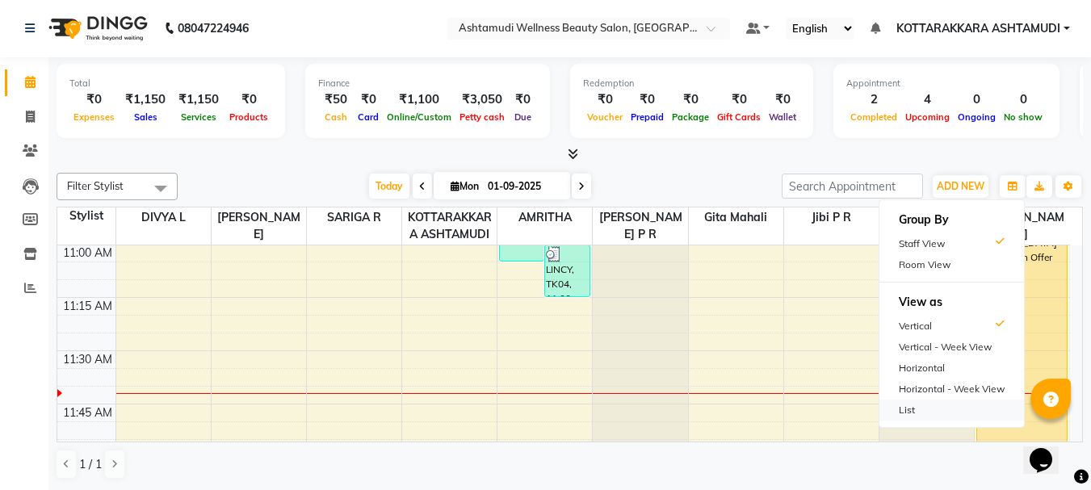
click at [908, 413] on div "List" at bounding box center [951, 410] width 145 height 21
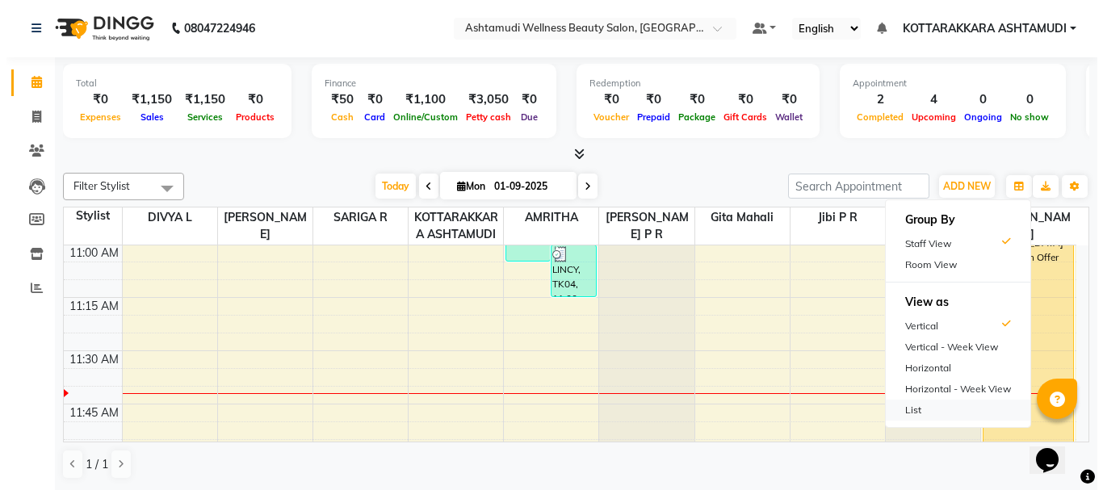
scroll to position [0, 0]
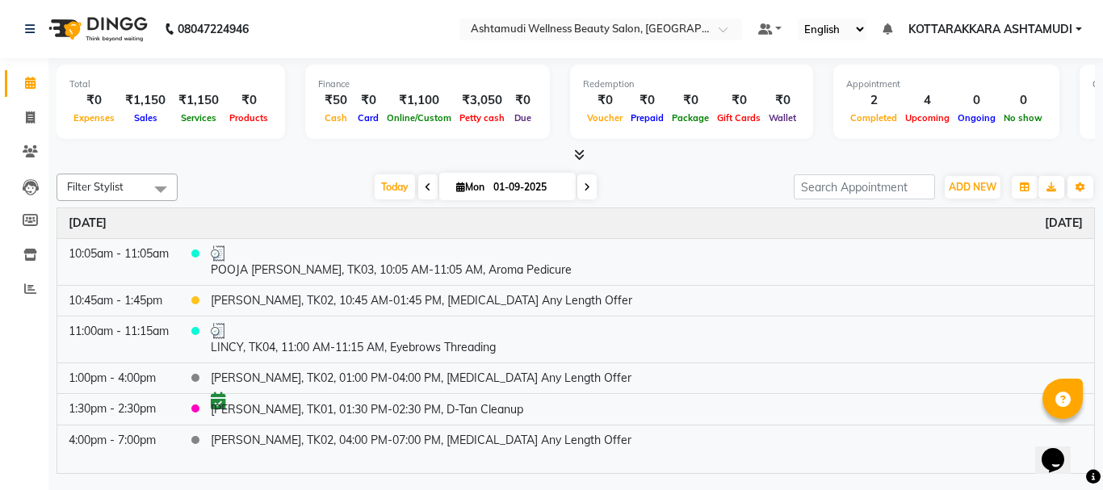
click at [452, 191] on span "Mon" at bounding box center [470, 187] width 36 height 12
select select "9"
select select "2025"
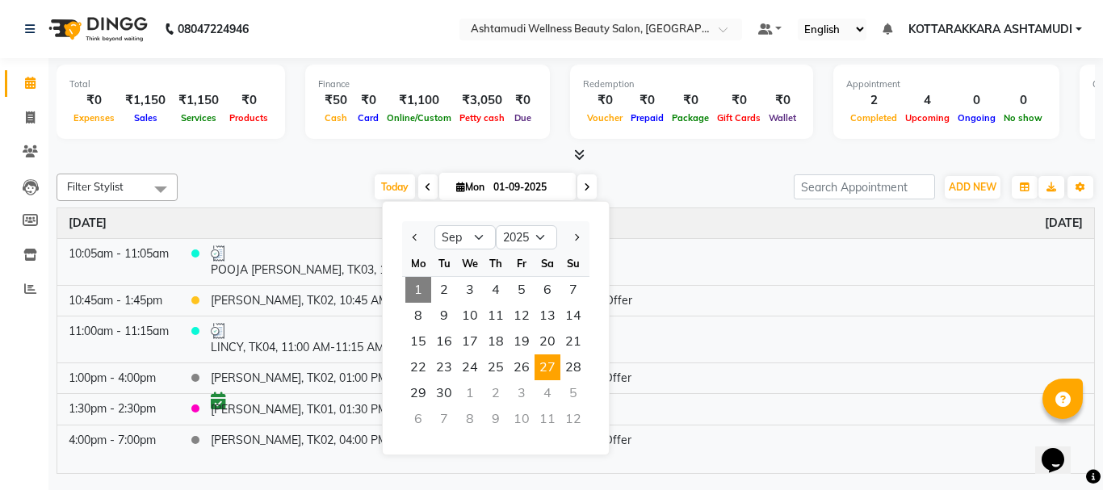
click at [551, 366] on span "27" at bounding box center [548, 368] width 26 height 26
type input "27-09-2025"
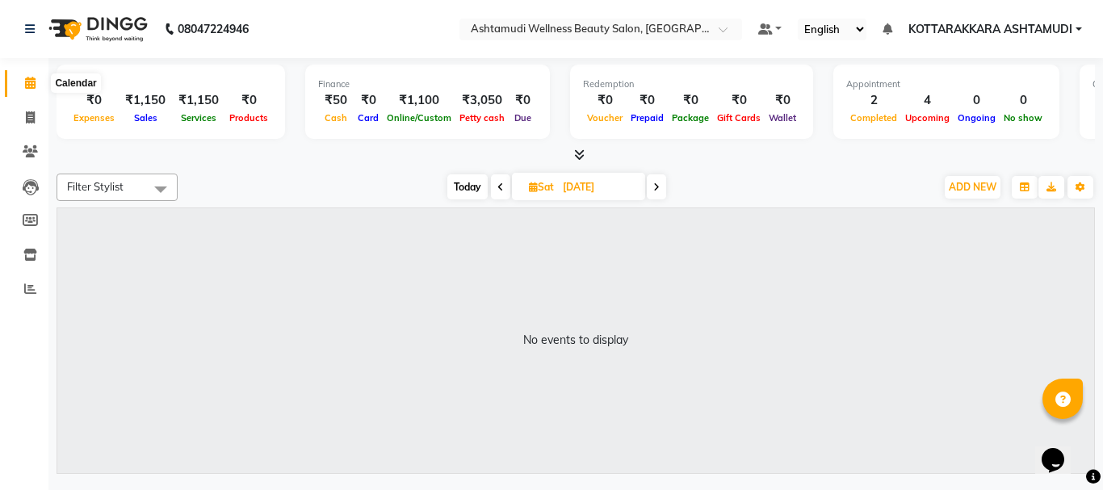
click at [25, 84] on icon at bounding box center [30, 83] width 10 height 12
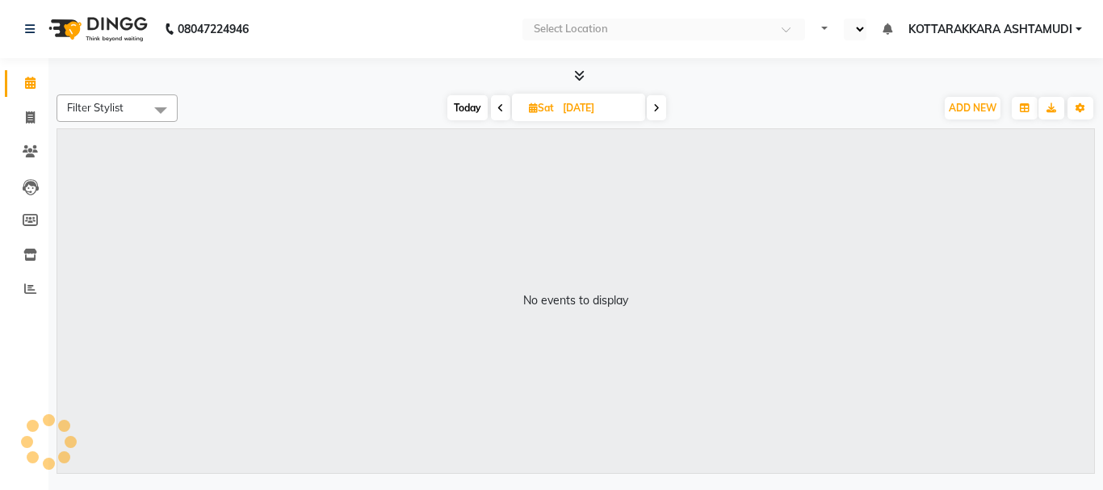
select select "en"
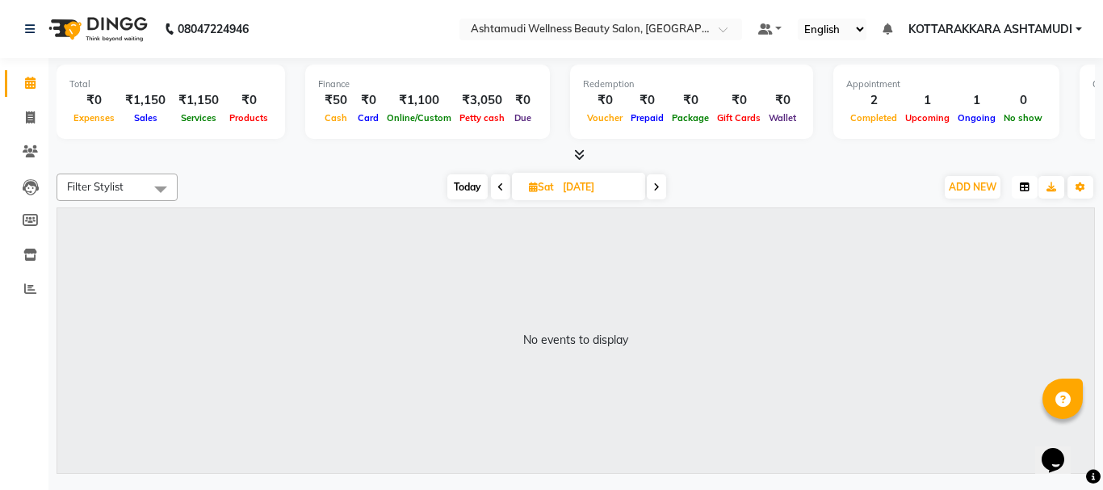
click at [1026, 187] on icon "button" at bounding box center [1025, 188] width 10 height 10
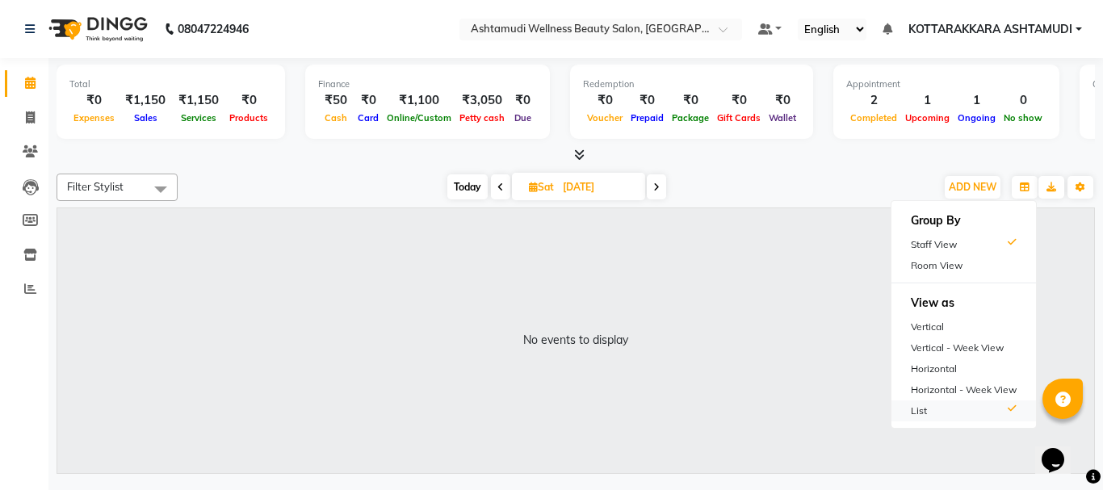
click at [922, 408] on div "List" at bounding box center [964, 411] width 145 height 21
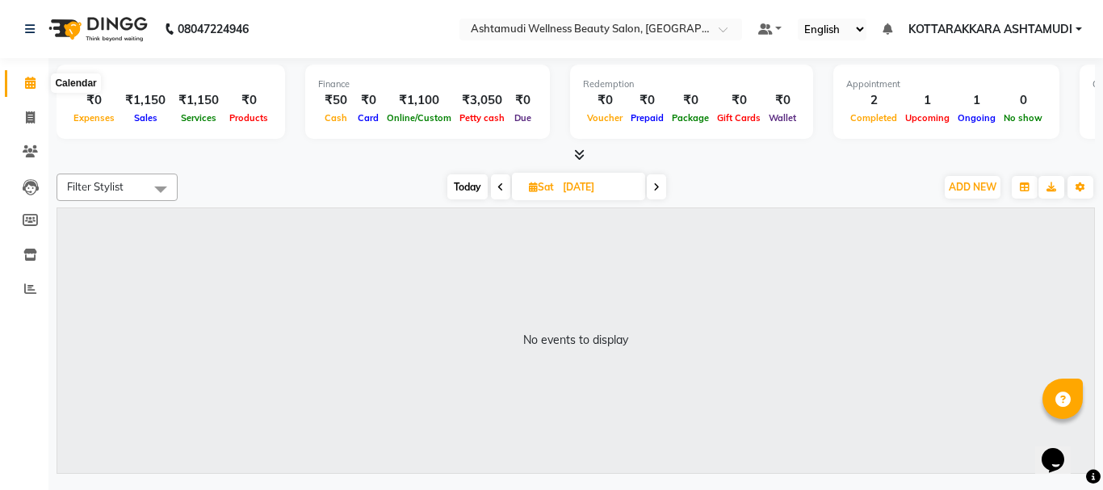
click at [29, 81] on icon at bounding box center [30, 83] width 10 height 12
click at [464, 187] on span "Today" at bounding box center [467, 186] width 40 height 25
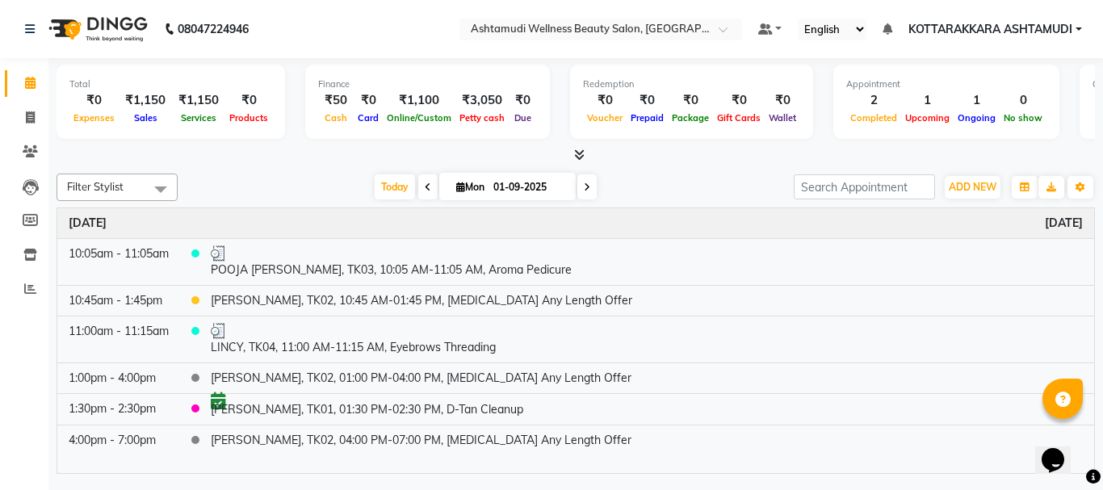
click at [425, 187] on icon at bounding box center [428, 188] width 6 height 10
type input "31-08-2025"
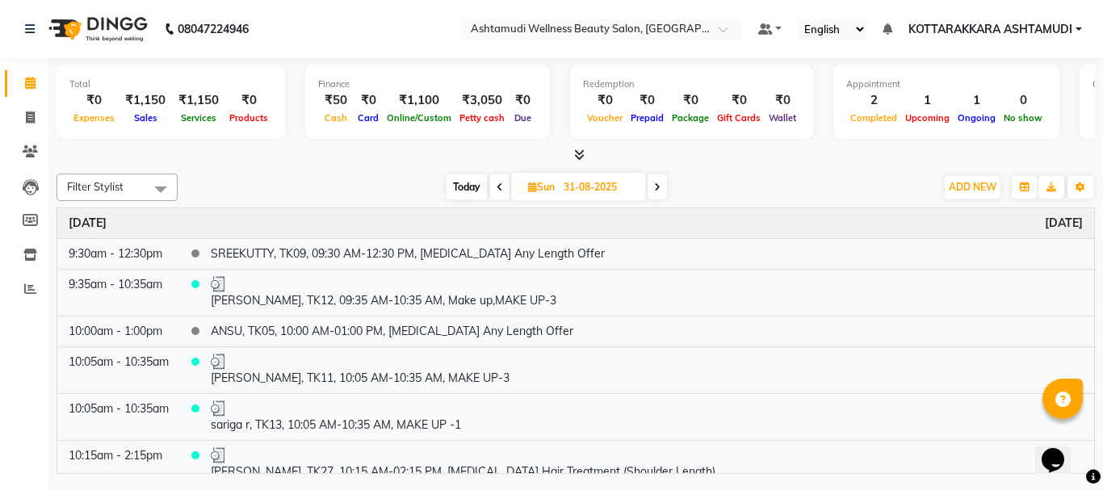
click at [528, 191] on icon at bounding box center [532, 187] width 9 height 10
select select "8"
select select "2025"
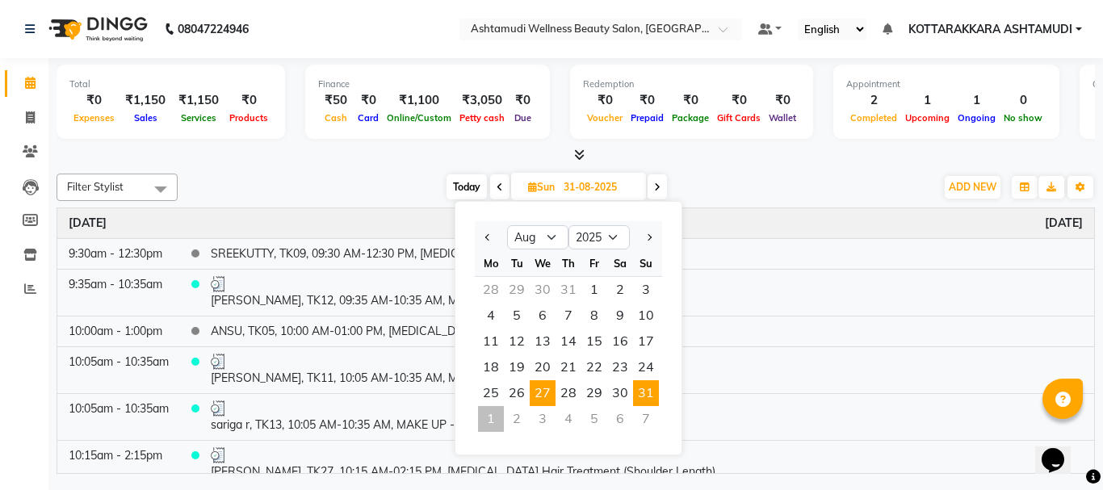
click at [549, 393] on span "27" at bounding box center [543, 393] width 26 height 26
type input "27-08-2025"
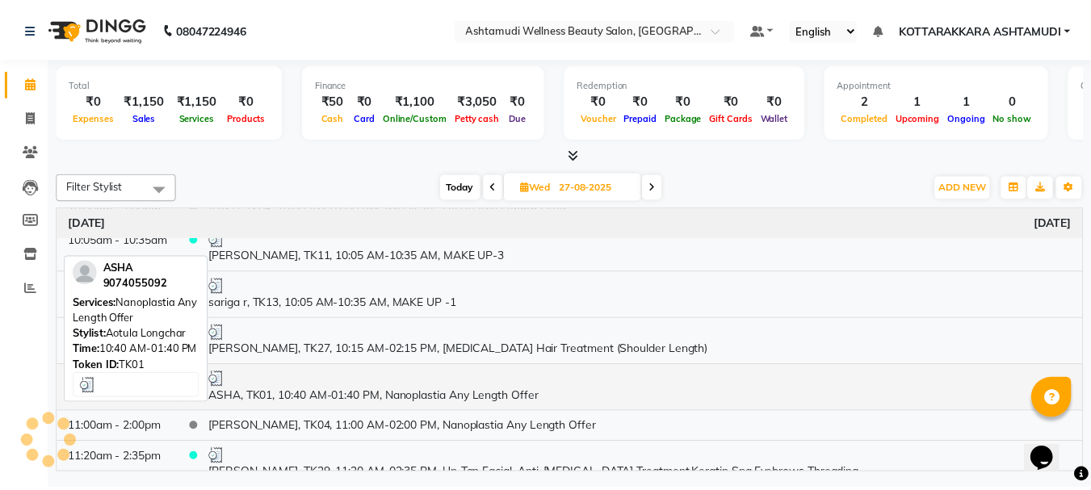
scroll to position [162, 0]
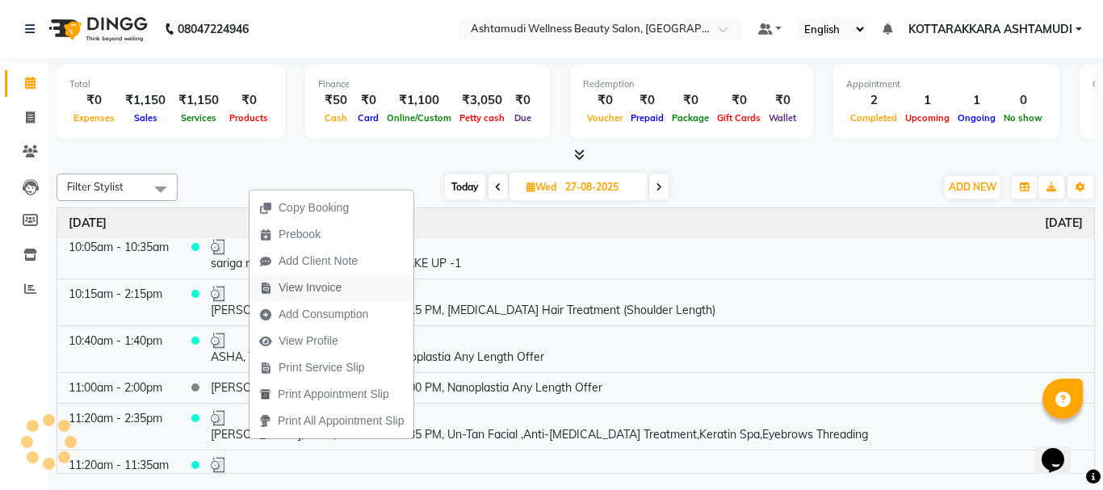
click at [314, 287] on span "View Invoice" at bounding box center [310, 287] width 63 height 17
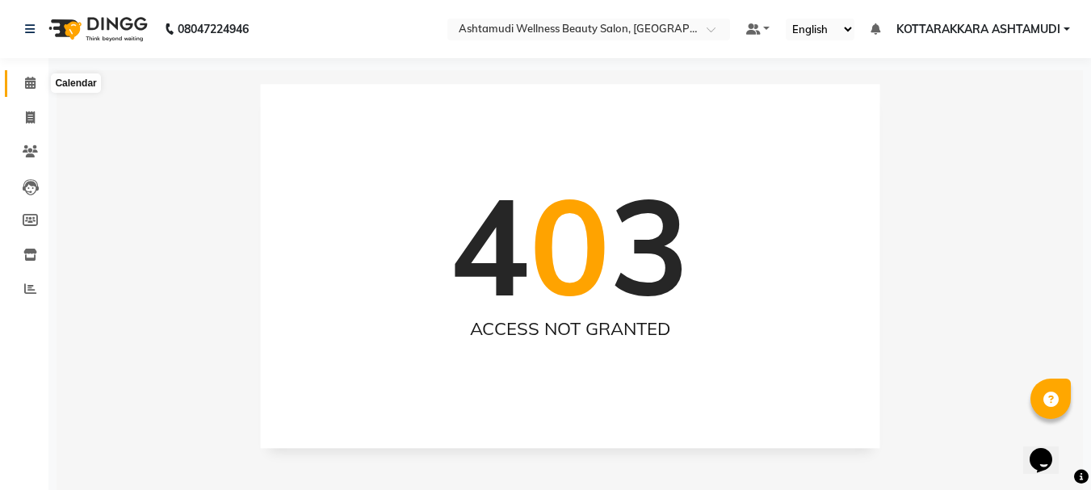
click at [23, 76] on span at bounding box center [30, 83] width 28 height 19
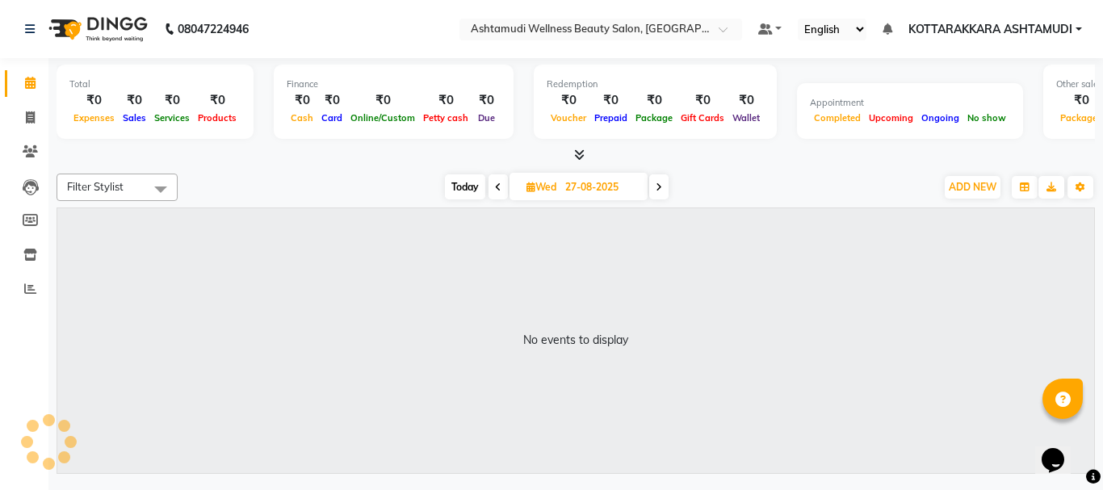
click at [529, 183] on icon at bounding box center [531, 187] width 9 height 10
select select "8"
select select "2025"
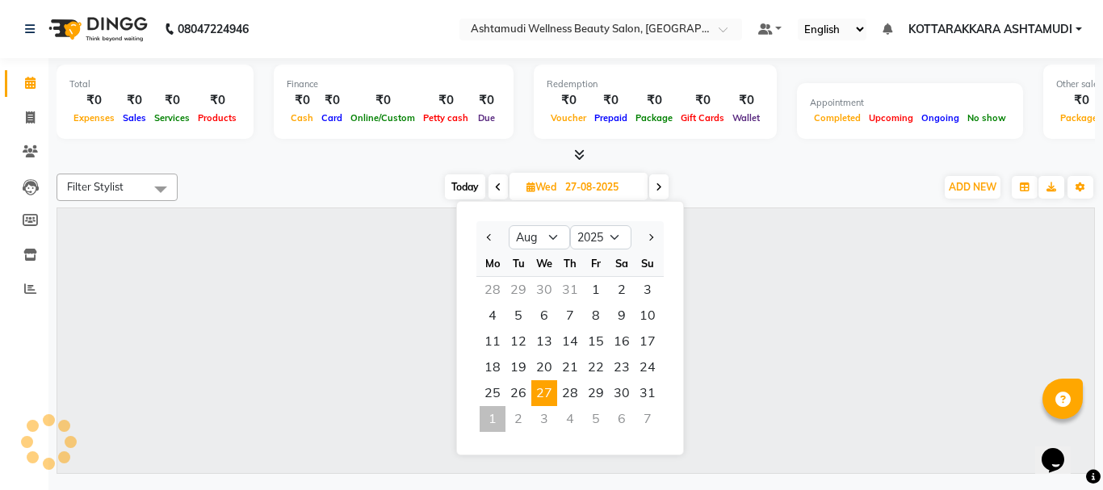
click at [545, 391] on span "27" at bounding box center [544, 393] width 26 height 26
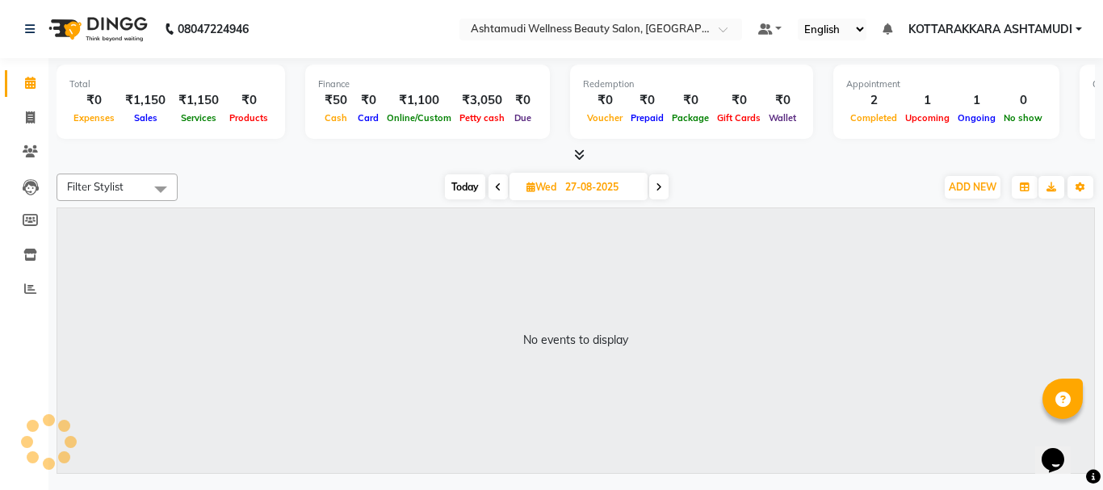
click at [455, 181] on span "Today" at bounding box center [465, 186] width 40 height 25
type input "01-09-2025"
click at [1027, 180] on button "button" at bounding box center [1025, 187] width 26 height 23
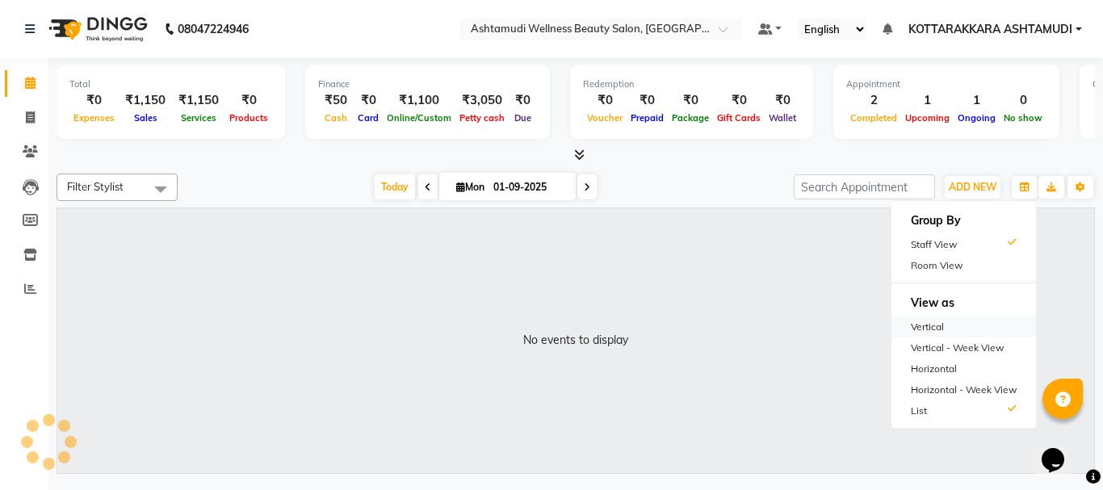
click at [933, 321] on div "Vertical" at bounding box center [964, 327] width 145 height 21
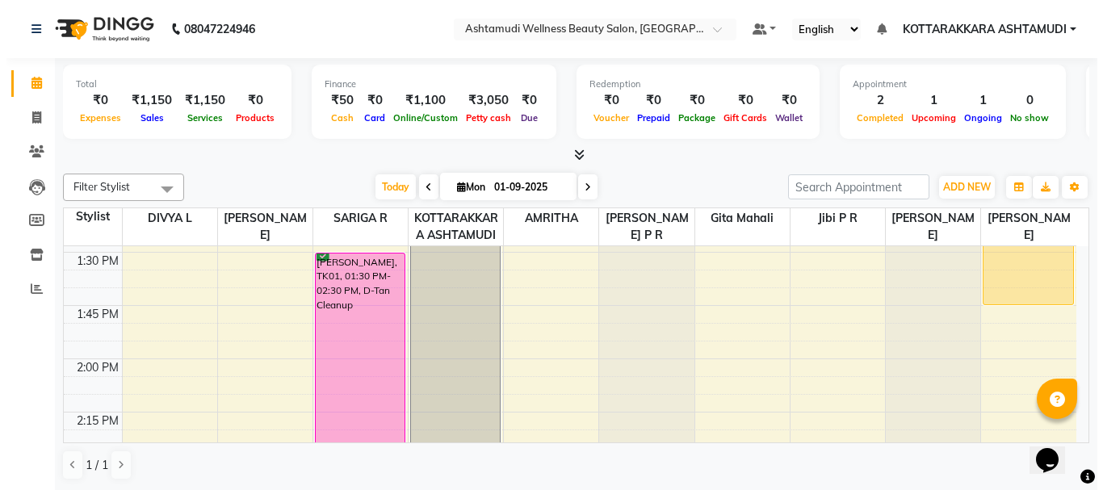
scroll to position [896, 0]
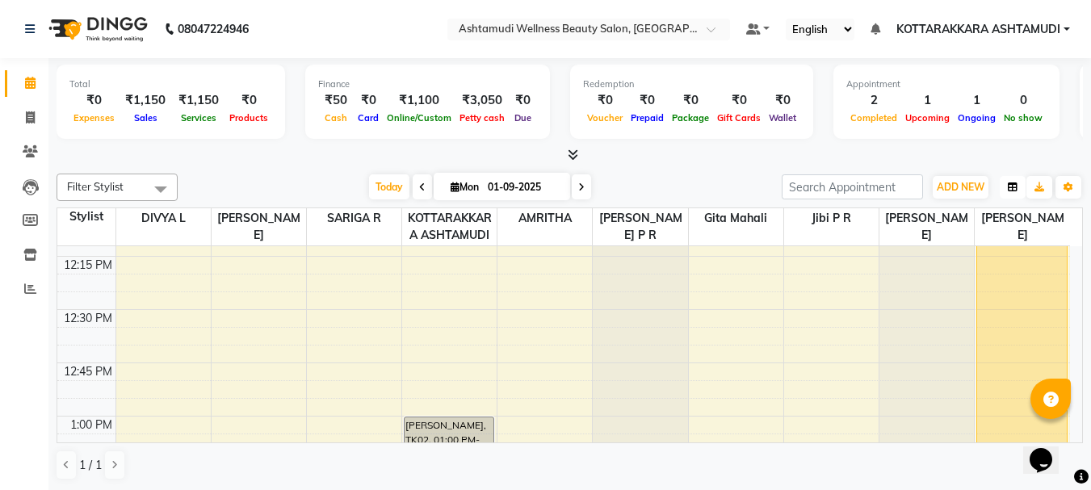
click at [1018, 188] on button "button" at bounding box center [1013, 187] width 26 height 23
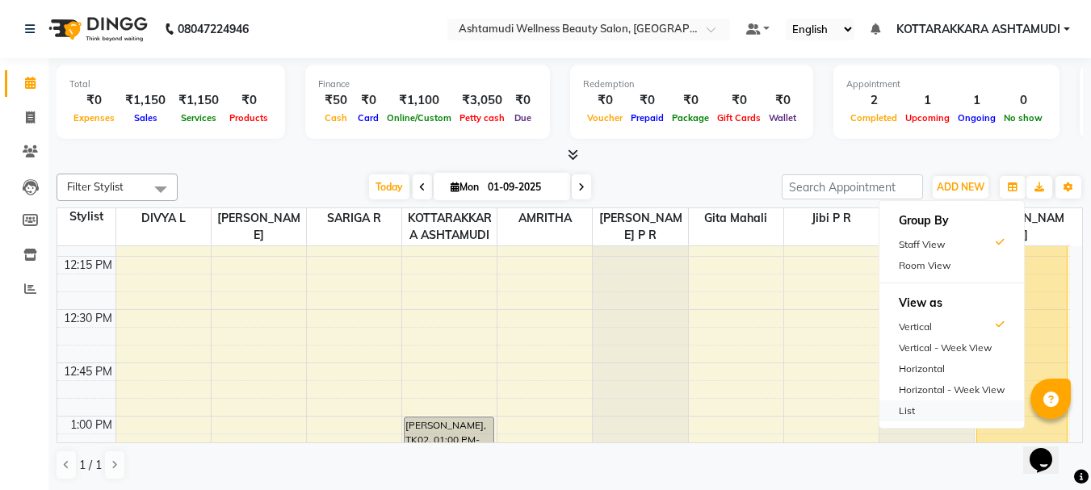
click at [915, 410] on div "List" at bounding box center [951, 411] width 145 height 21
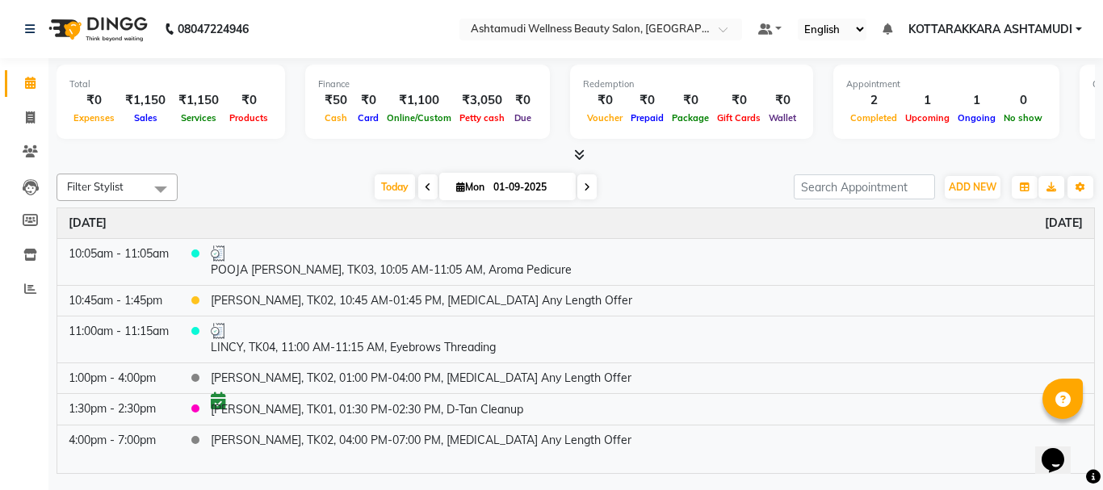
click at [456, 189] on icon at bounding box center [460, 187] width 9 height 10
select select "9"
select select "2025"
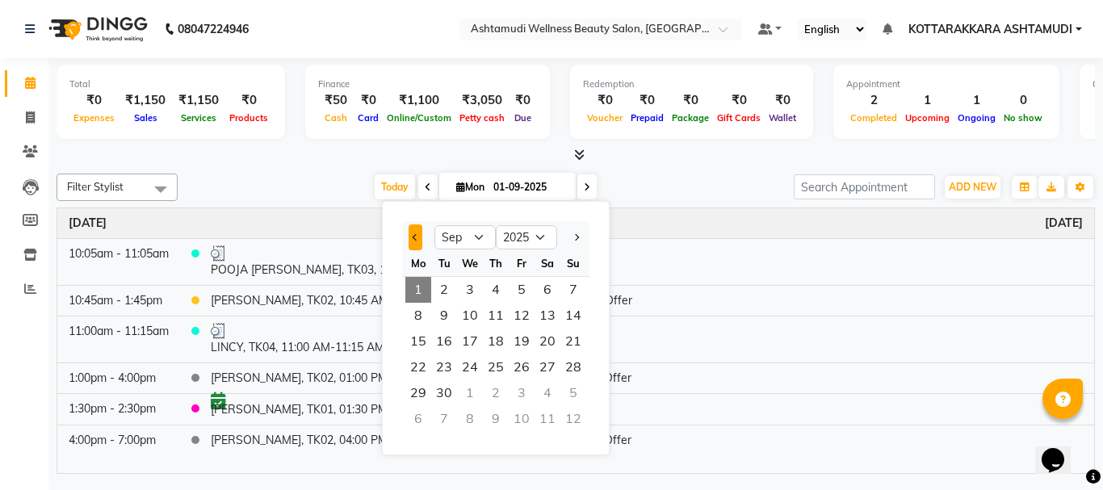
click at [418, 237] on span "Previous month" at bounding box center [416, 237] width 6 height 6
select select "8"
click at [474, 391] on span "27" at bounding box center [470, 393] width 26 height 26
type input "27-08-2025"
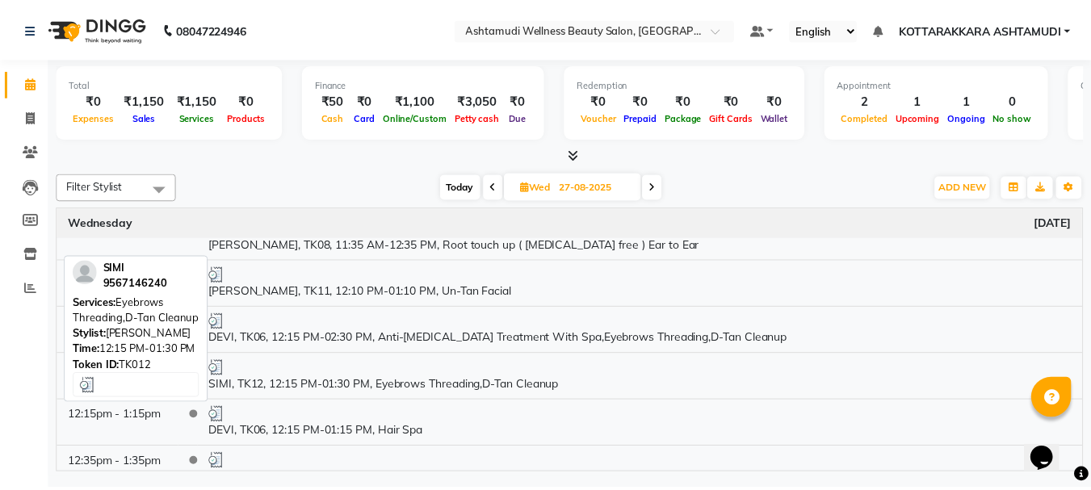
scroll to position [0, 0]
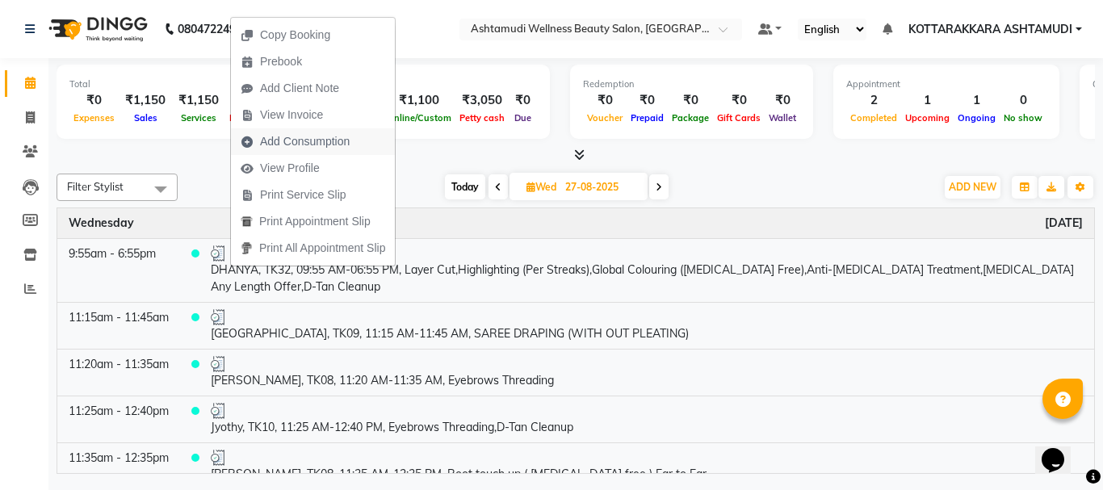
click at [278, 141] on span "Add Consumption" at bounding box center [305, 141] width 90 height 17
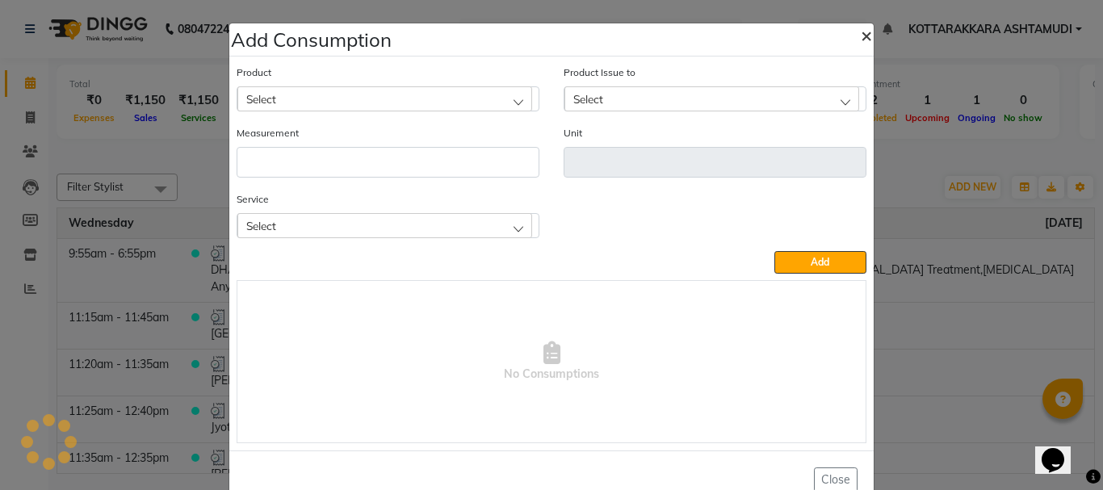
click at [862, 35] on span "×" at bounding box center [866, 35] width 11 height 24
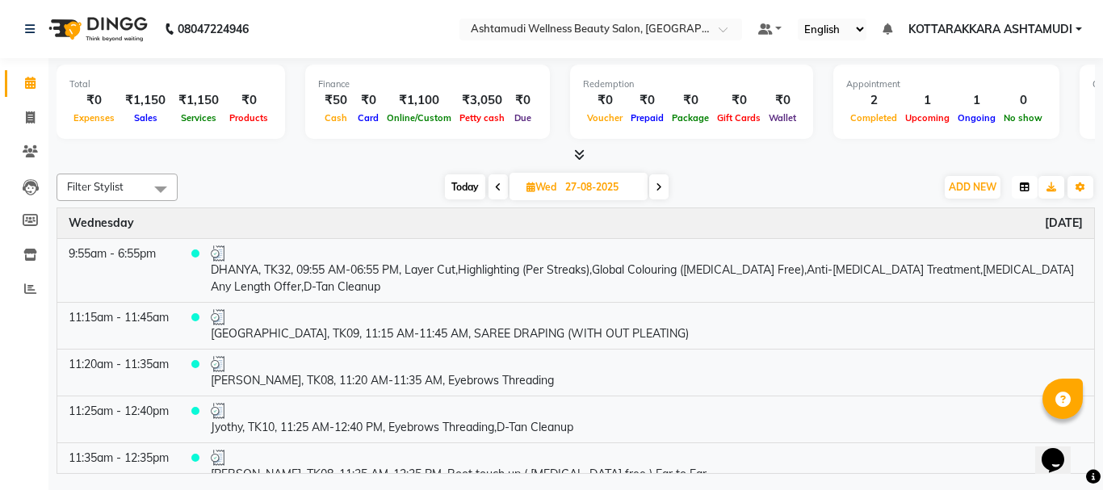
click at [1026, 189] on icon "button" at bounding box center [1025, 188] width 10 height 10
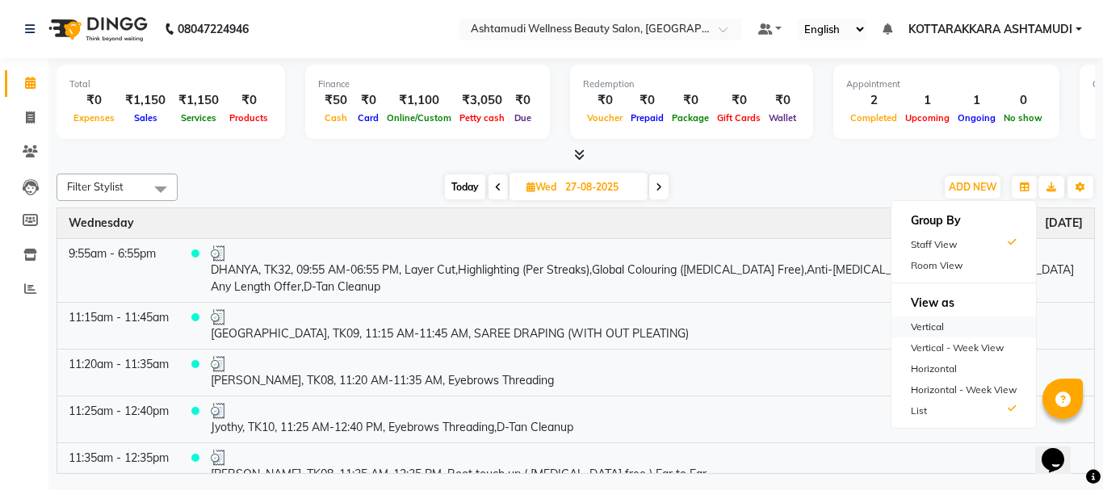
click at [930, 325] on div "Vertical" at bounding box center [964, 327] width 145 height 21
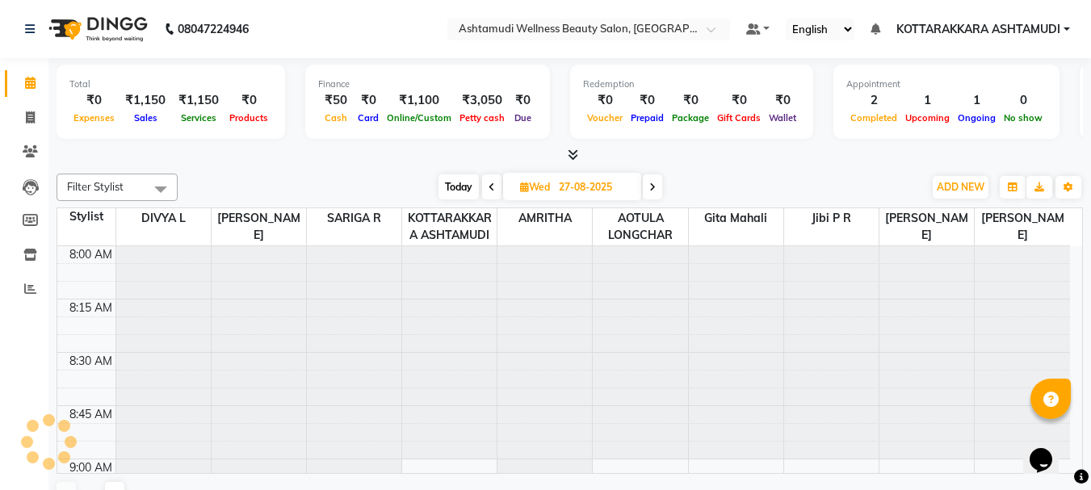
scroll to position [854, 0]
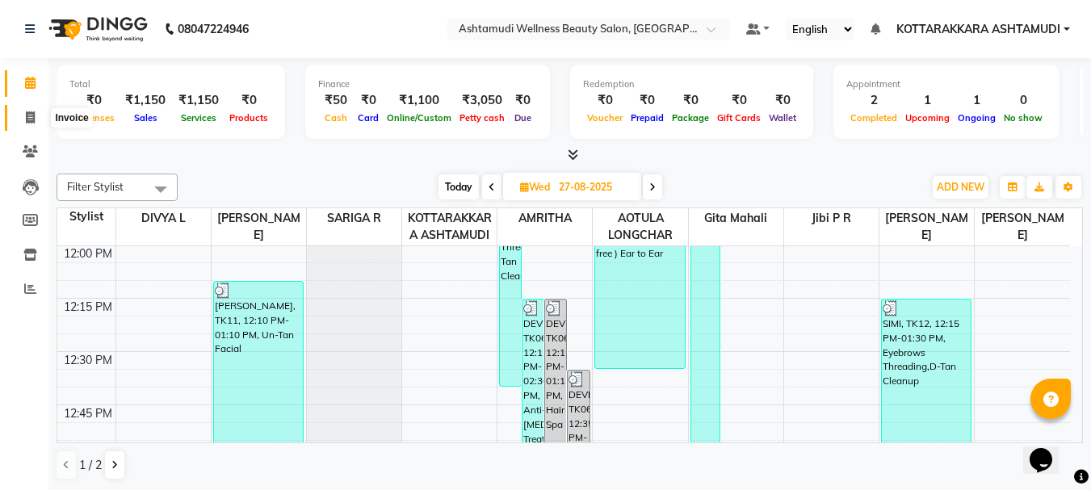
click at [27, 118] on icon at bounding box center [30, 117] width 9 height 12
select select "service"
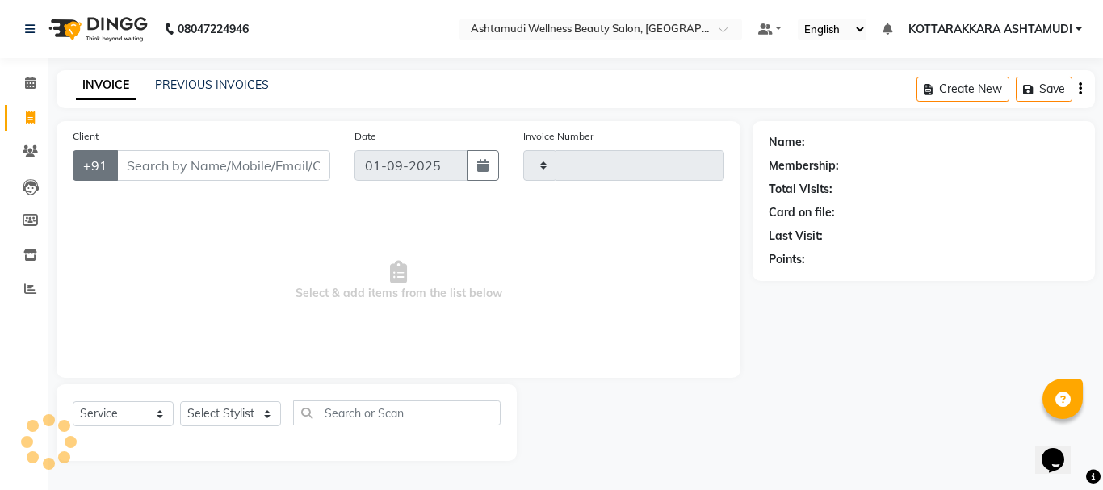
type input "3072"
select select "4664"
click at [36, 78] on icon at bounding box center [30, 83] width 10 height 12
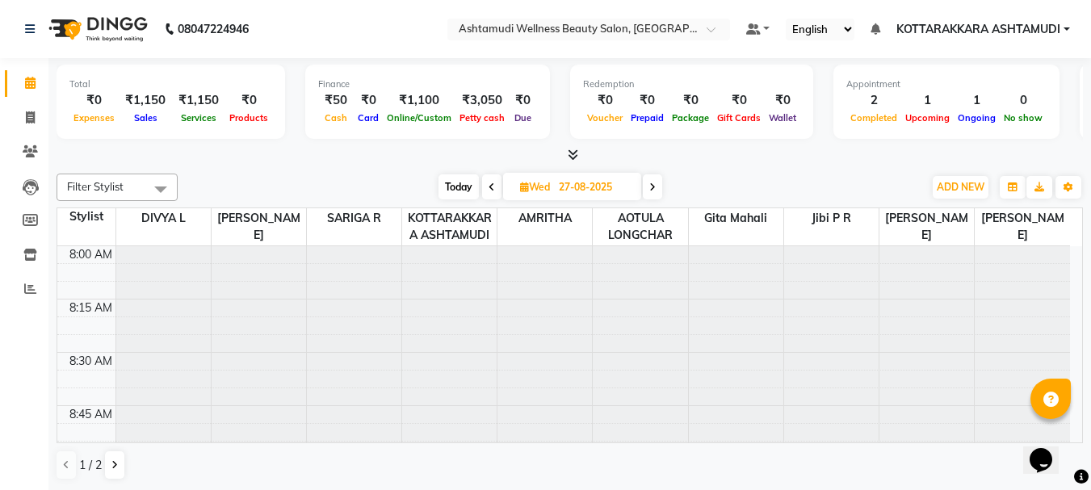
click at [459, 183] on span "Today" at bounding box center [459, 186] width 40 height 25
type input "01-09-2025"
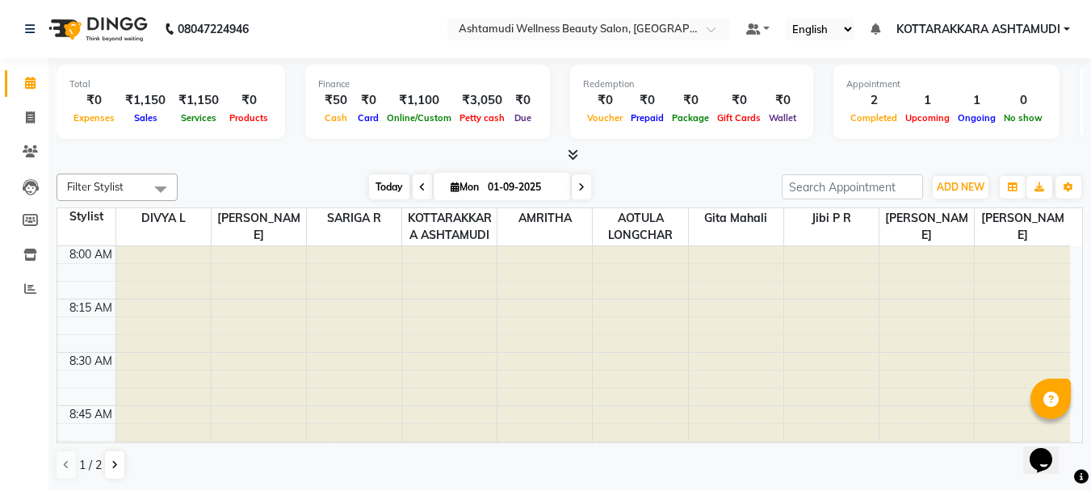
scroll to position [854, 0]
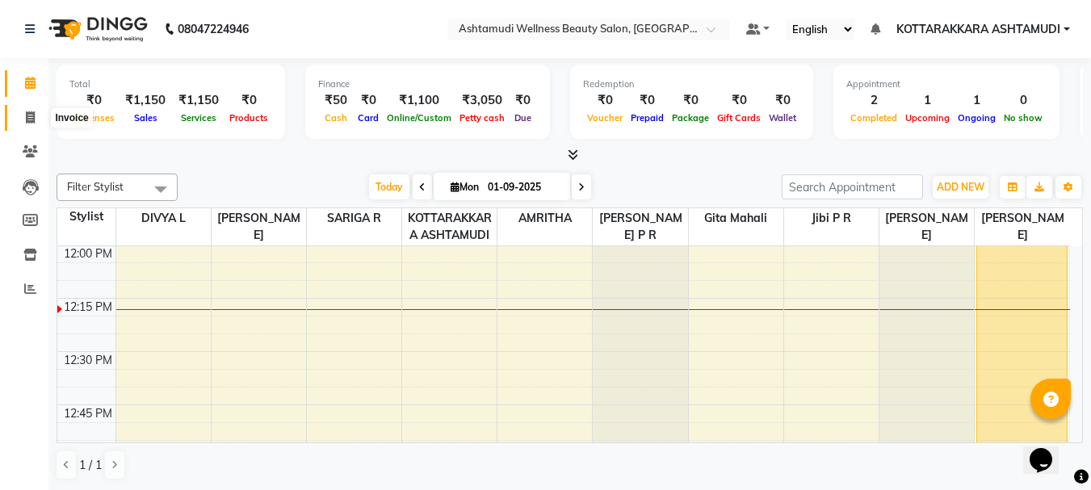
click at [28, 116] on icon at bounding box center [30, 117] width 9 height 12
select select "service"
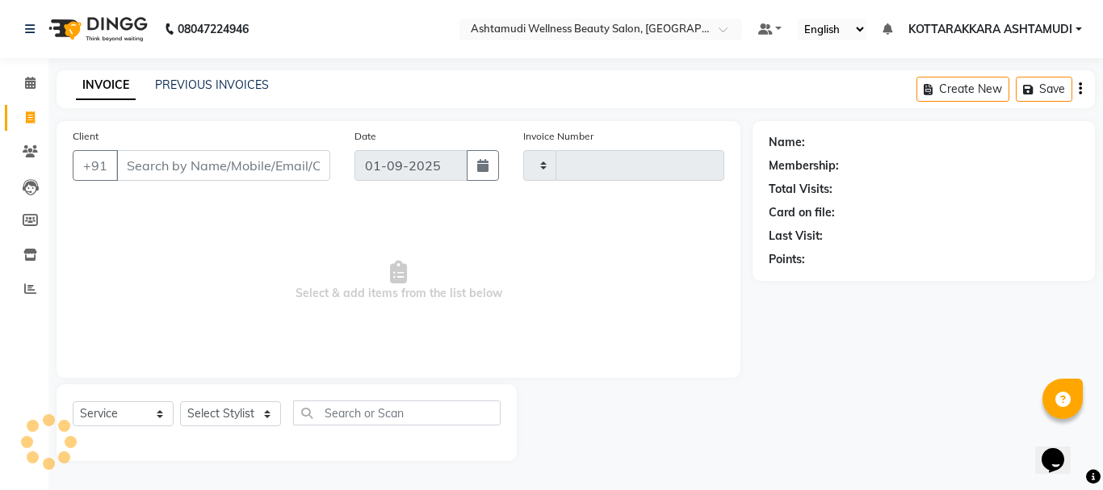
type input "3072"
select select "4664"
click at [221, 417] on select "Select Stylist" at bounding box center [230, 413] width 101 height 25
select select "27427"
click at [180, 401] on select "Select Stylist AMRITHA DIVYA L Gita Mahali Jibi P R [PERSON_NAME] ASHTAMUDI [PE…" at bounding box center [230, 413] width 101 height 25
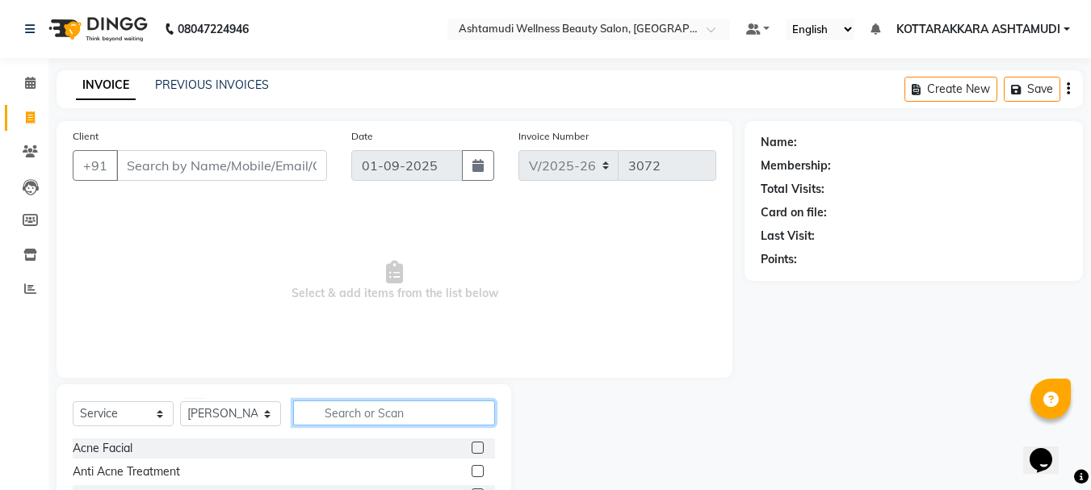
click at [354, 418] on input "text" at bounding box center [394, 413] width 202 height 25
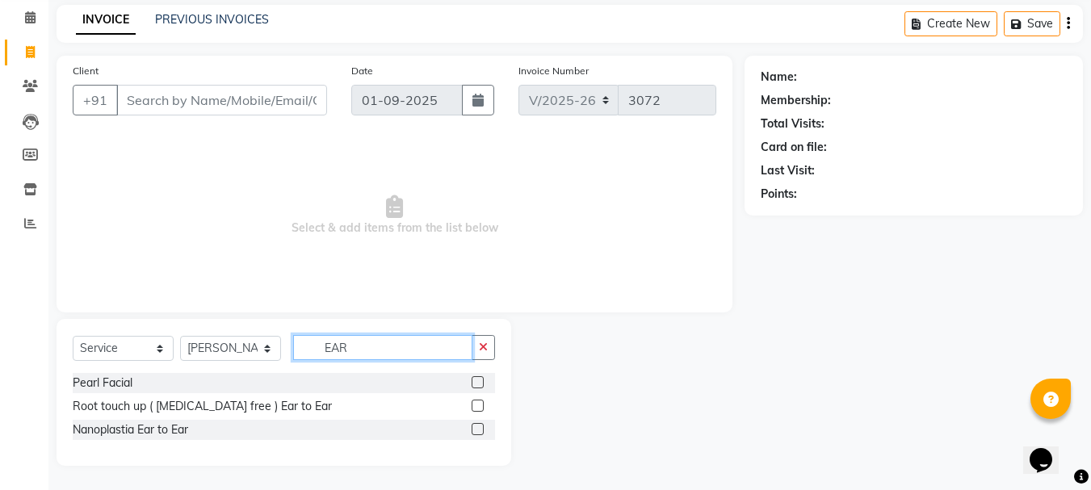
type input "EAR"
click at [475, 405] on label at bounding box center [478, 406] width 12 height 12
click at [475, 405] on input "checkbox" at bounding box center [477, 406] width 10 height 10
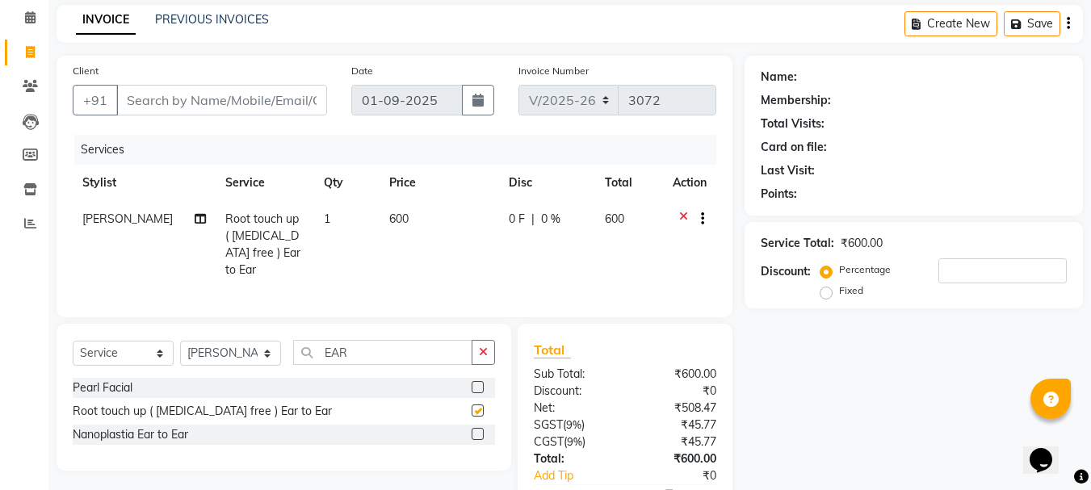
checkbox input "false"
click at [366, 346] on input "EAR" at bounding box center [382, 352] width 179 height 25
type input "E"
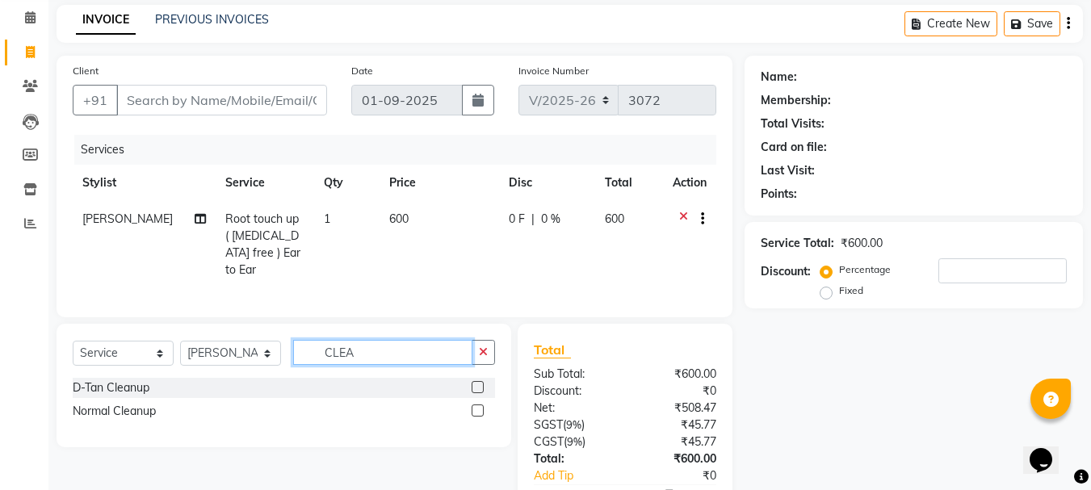
type input "CLEA"
click at [475, 381] on label at bounding box center [478, 387] width 12 height 12
click at [475, 383] on input "checkbox" at bounding box center [477, 388] width 10 height 10
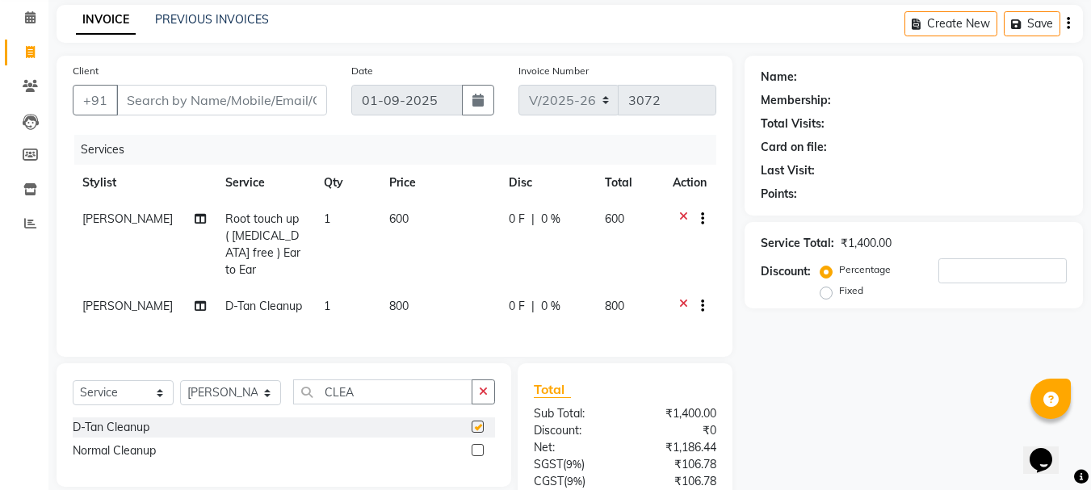
checkbox input "false"
click at [205, 101] on input "Client" at bounding box center [221, 100] width 211 height 31
click at [153, 101] on input "Client" at bounding box center [221, 100] width 211 height 31
type input "9"
type input "0"
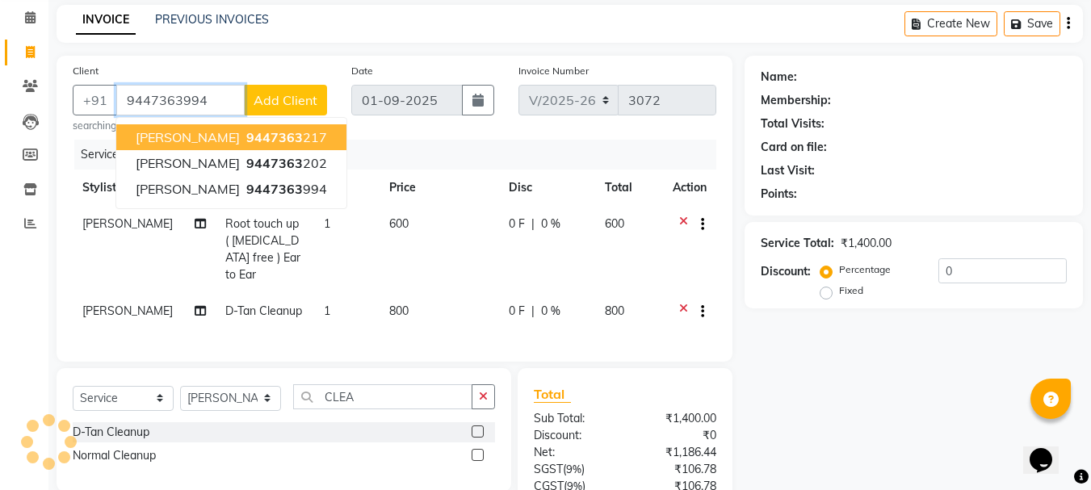
type input "9447363994"
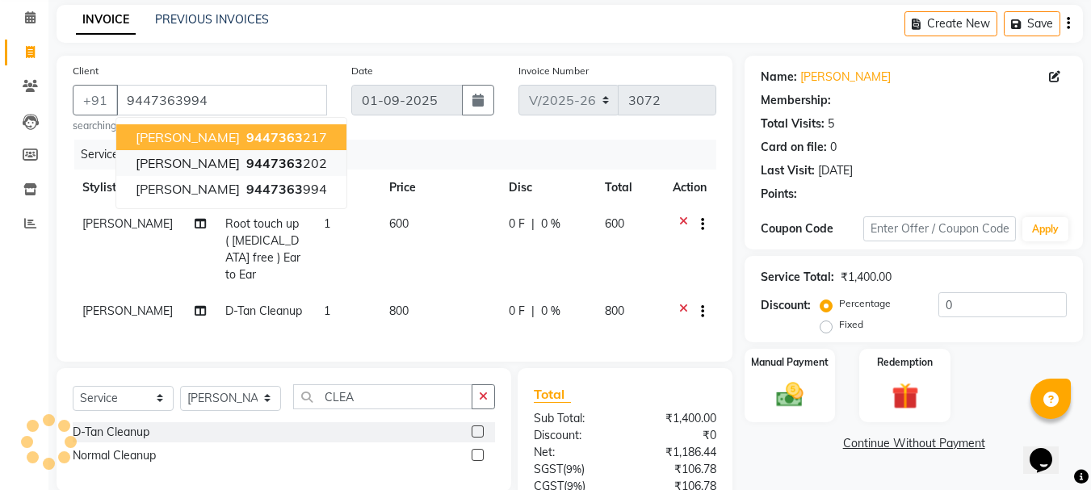
select select "1: Object"
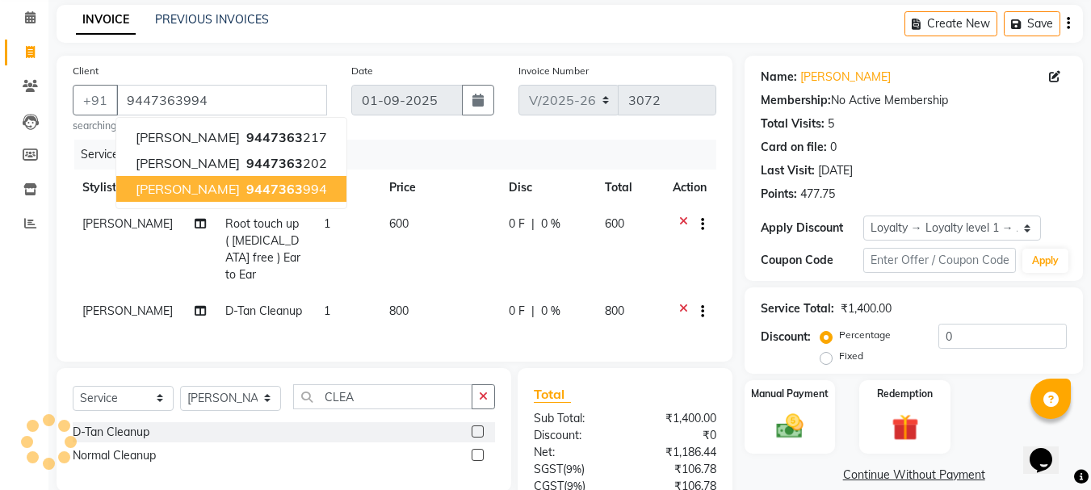
click at [432, 195] on th "Price" at bounding box center [440, 188] width 120 height 36
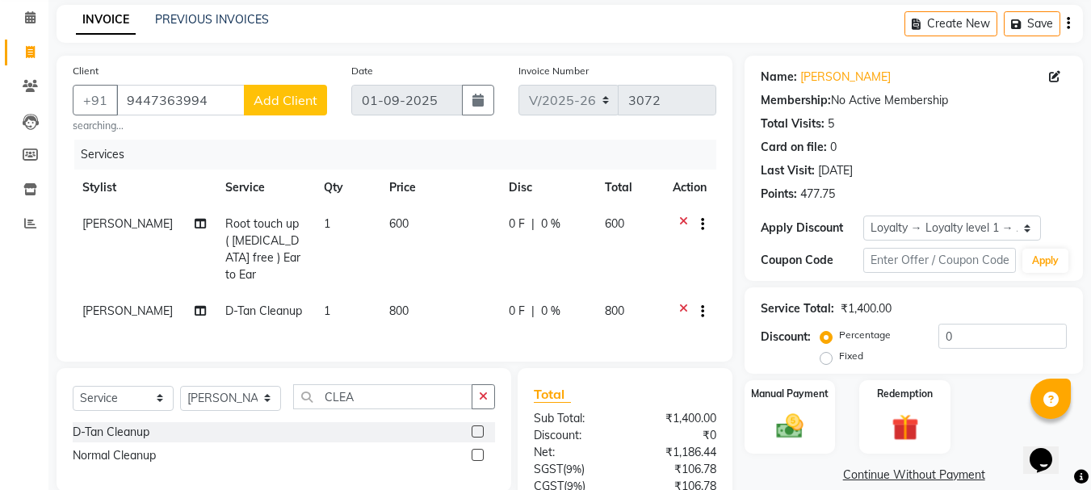
scroll to position [200, 0]
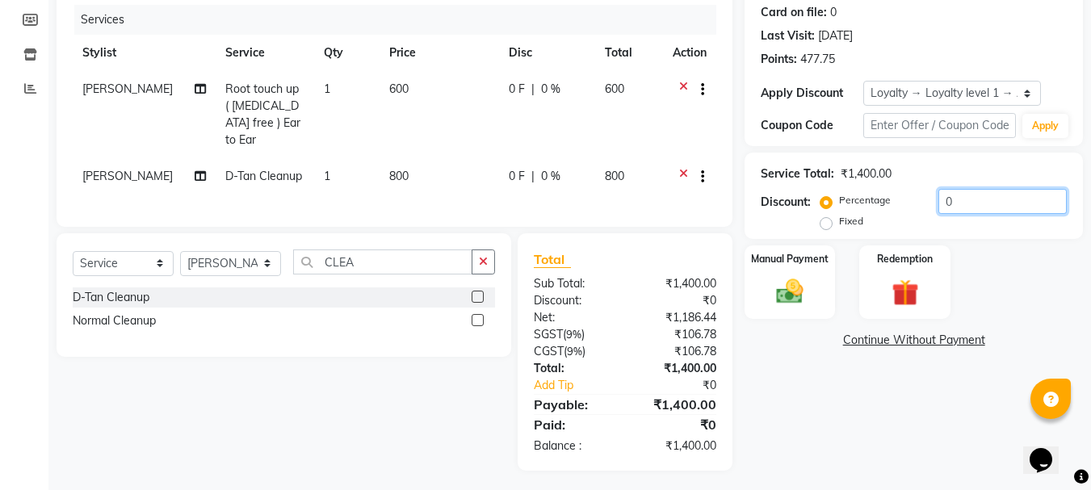
click at [976, 210] on input "0" at bounding box center [1002, 201] width 128 height 25
type input "1"
click at [839, 227] on label "Fixed" at bounding box center [851, 221] width 24 height 15
click at [825, 227] on input "Fixed" at bounding box center [829, 221] width 11 height 11
radio input "true"
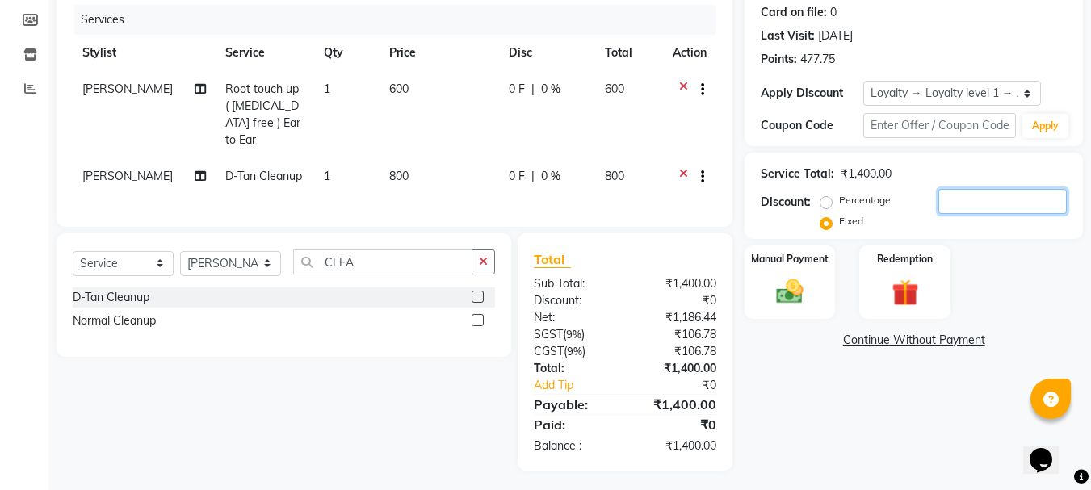
click at [958, 204] on input "number" at bounding box center [1002, 201] width 128 height 25
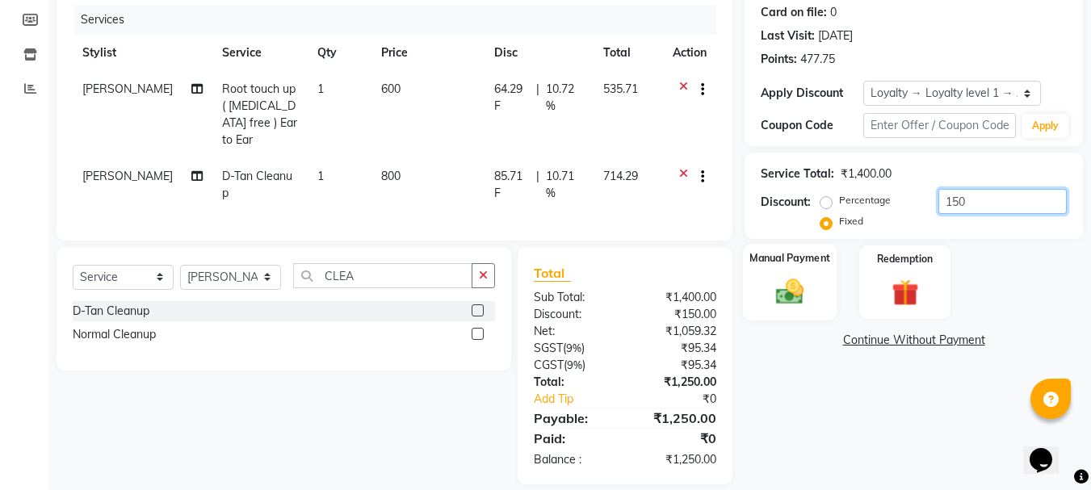
type input "150"
click at [799, 280] on img at bounding box center [789, 291] width 45 height 32
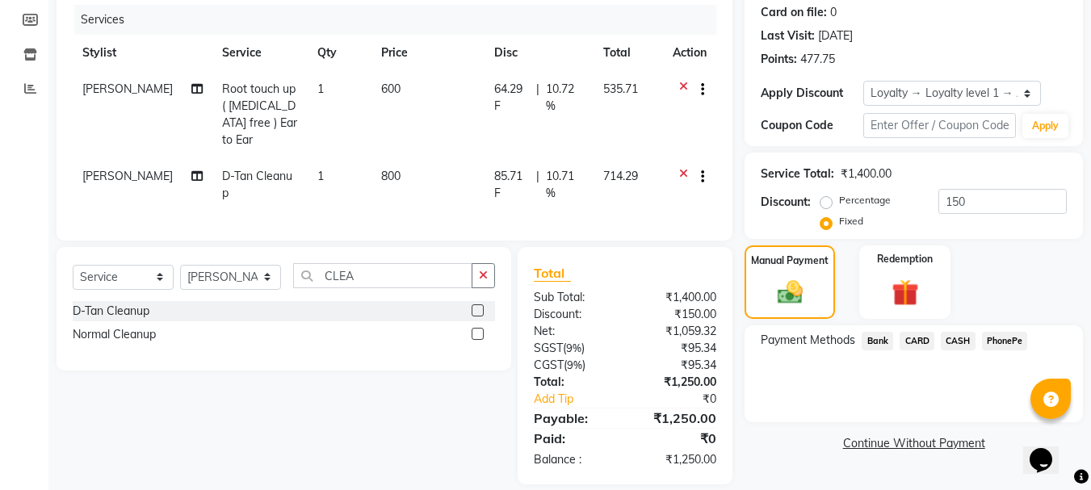
click at [963, 338] on span "CASH" at bounding box center [958, 341] width 35 height 19
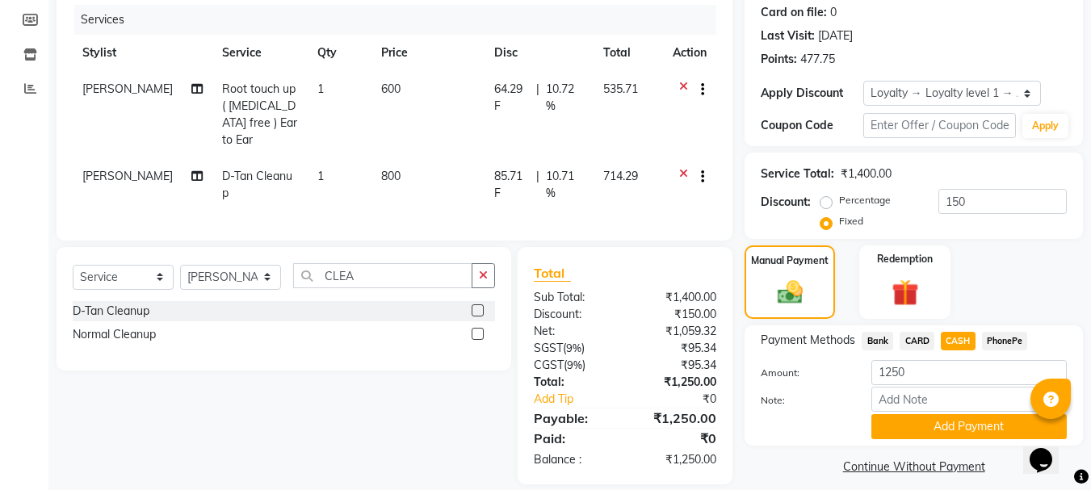
click at [929, 426] on button "Add Payment" at bounding box center [968, 426] width 195 height 25
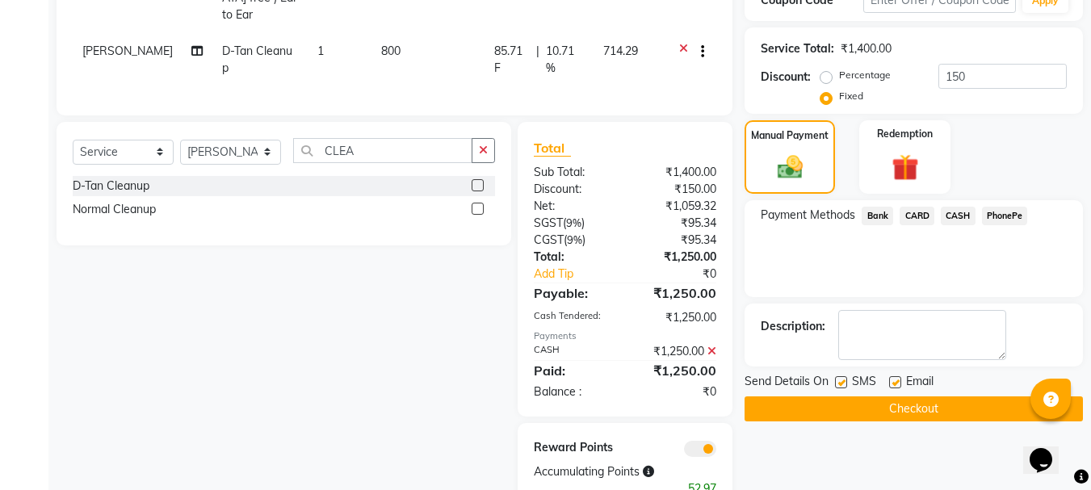
scroll to position [368, 0]
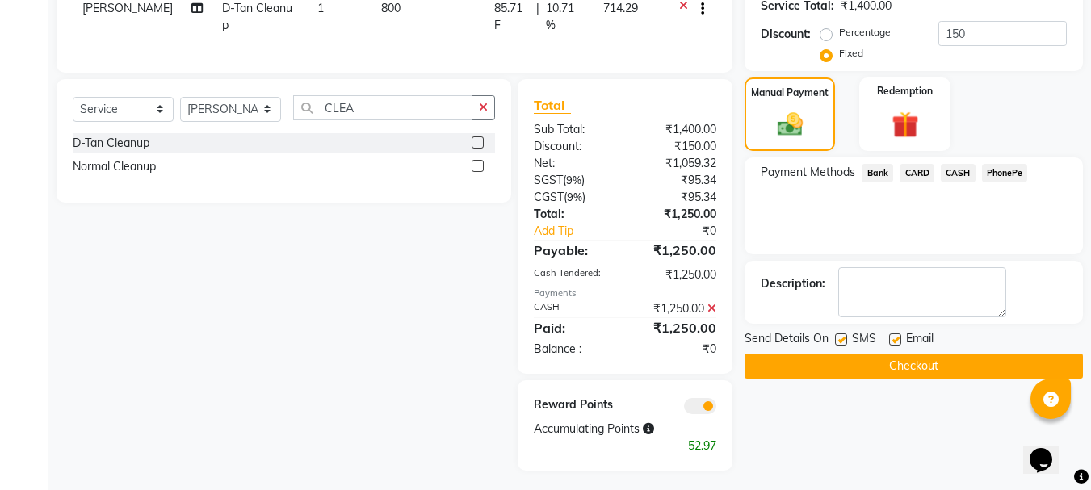
click at [872, 364] on button "Checkout" at bounding box center [914, 366] width 338 height 25
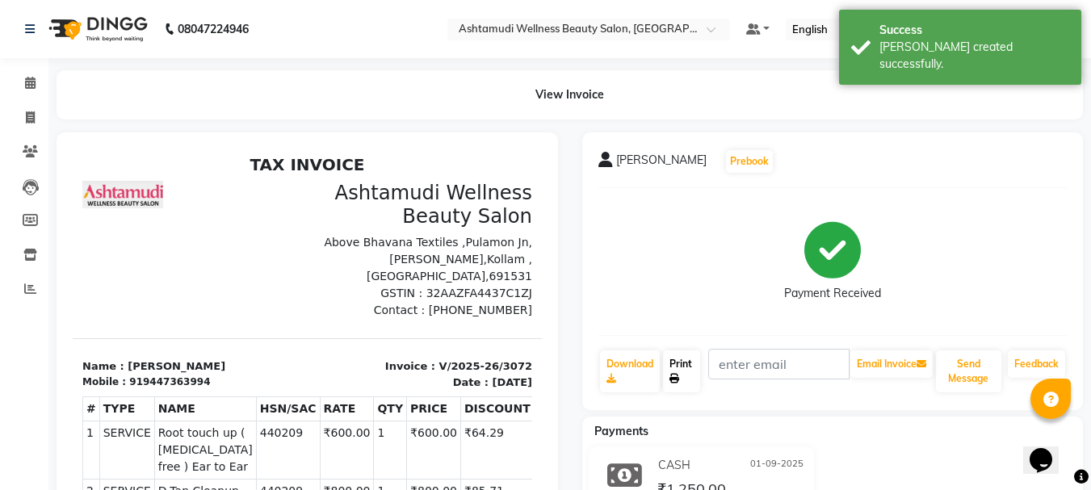
click at [679, 368] on link "Print" at bounding box center [681, 371] width 37 height 42
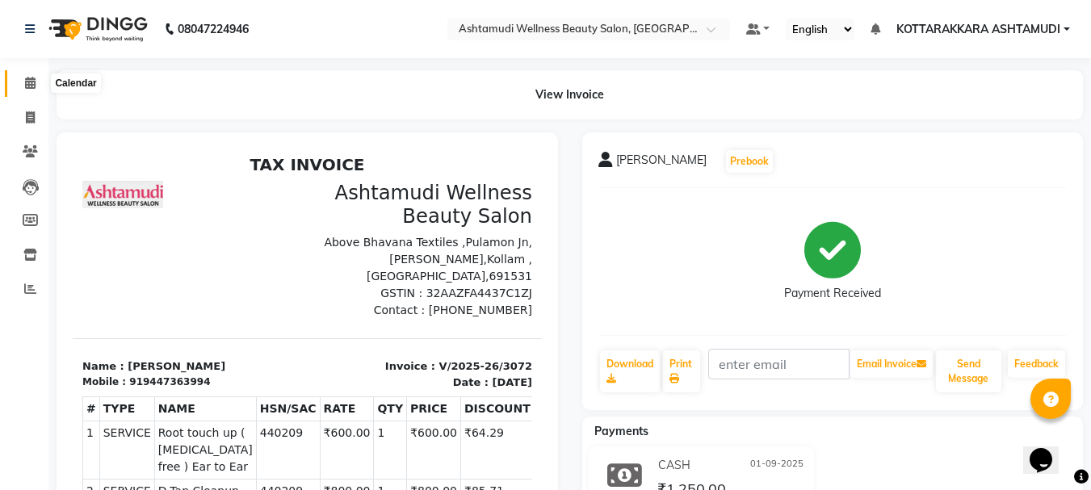
click at [29, 83] on icon at bounding box center [30, 83] width 10 height 12
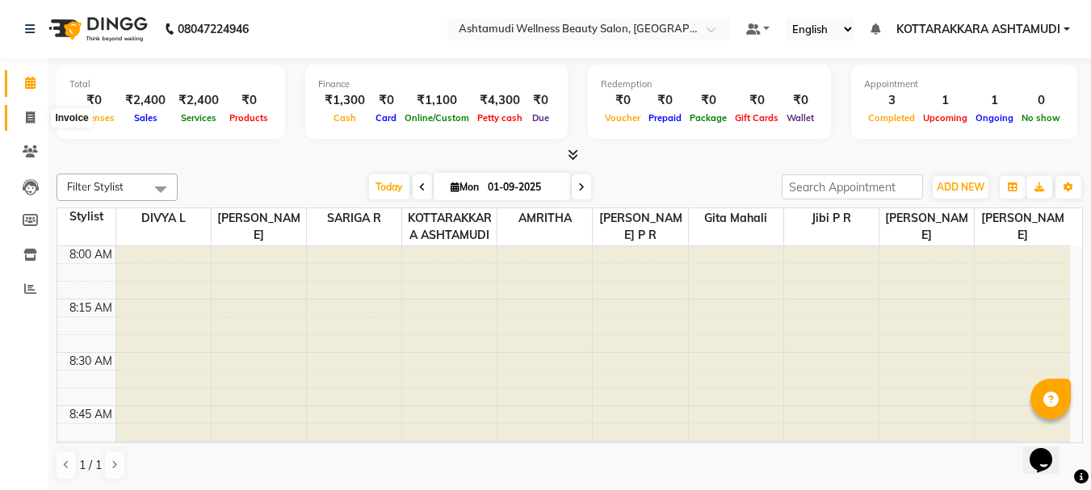
click at [37, 116] on span at bounding box center [30, 118] width 28 height 19
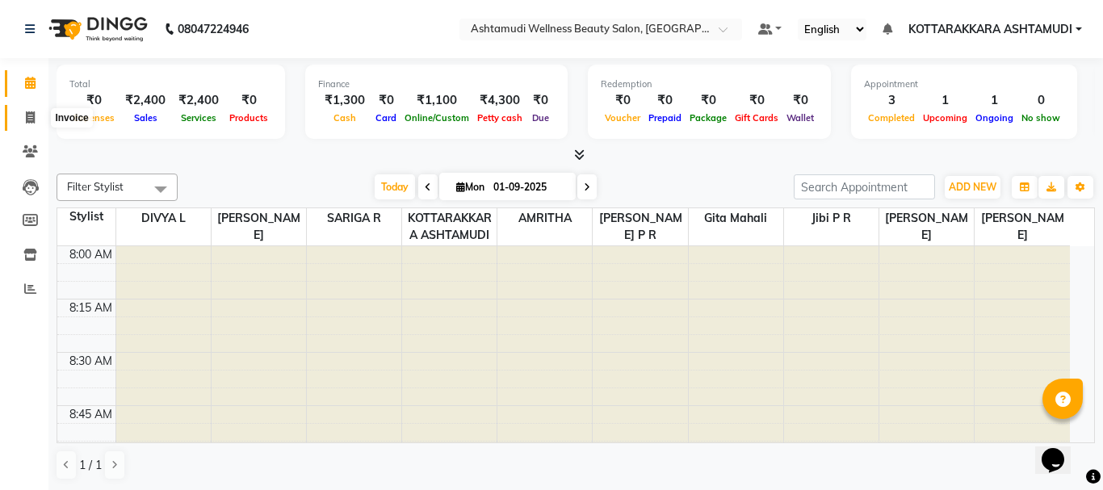
select select "service"
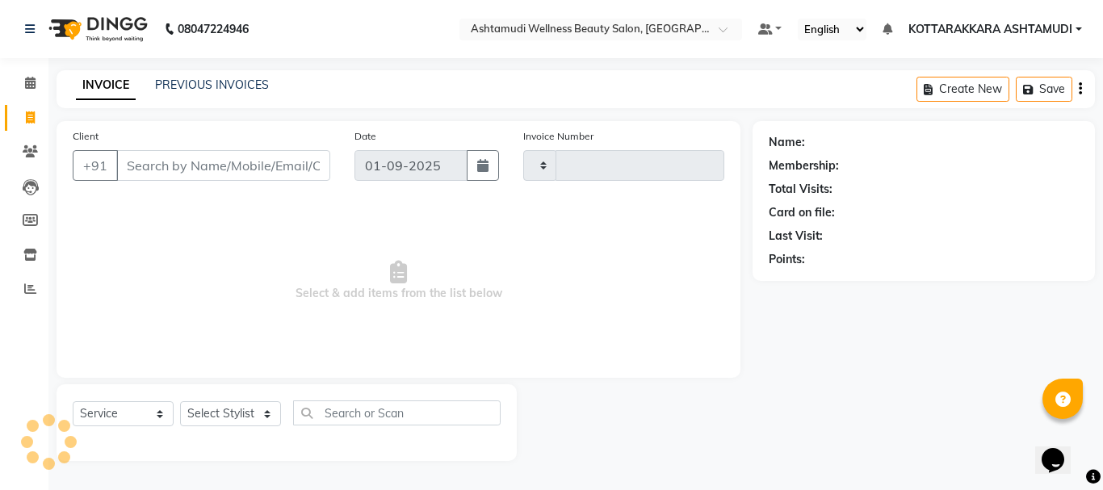
type input "3073"
select select "4664"
click at [216, 416] on select "Select Stylist AMRITHA DIVYA L Gita Mahali Jibi P R [PERSON_NAME] ASHTAMUDI [PE…" at bounding box center [230, 413] width 101 height 25
select select "27465"
click at [180, 401] on select "Select Stylist AMRITHA DIVYA L Gita Mahali Jibi P R [PERSON_NAME] ASHTAMUDI [PE…" at bounding box center [230, 413] width 101 height 25
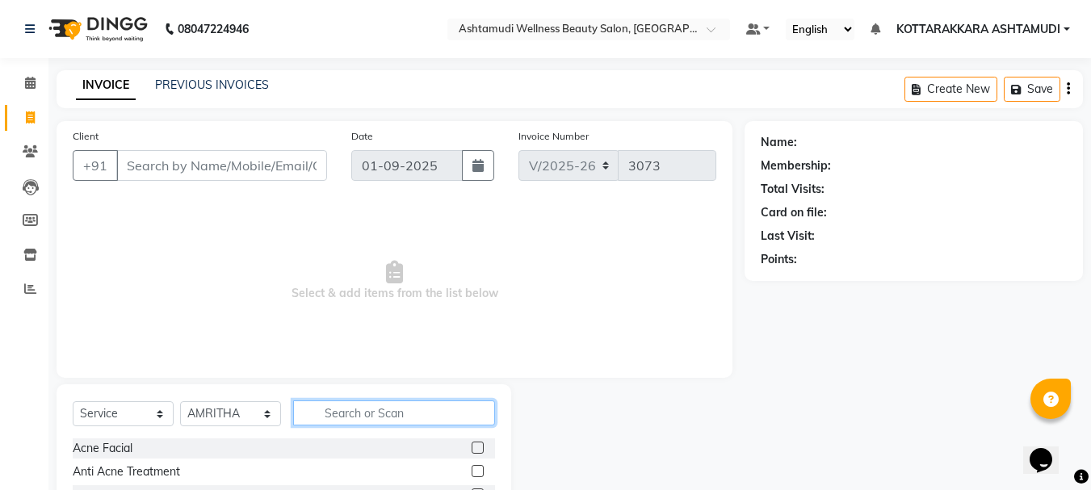
click at [367, 403] on input "text" at bounding box center [394, 413] width 202 height 25
type input "EB"
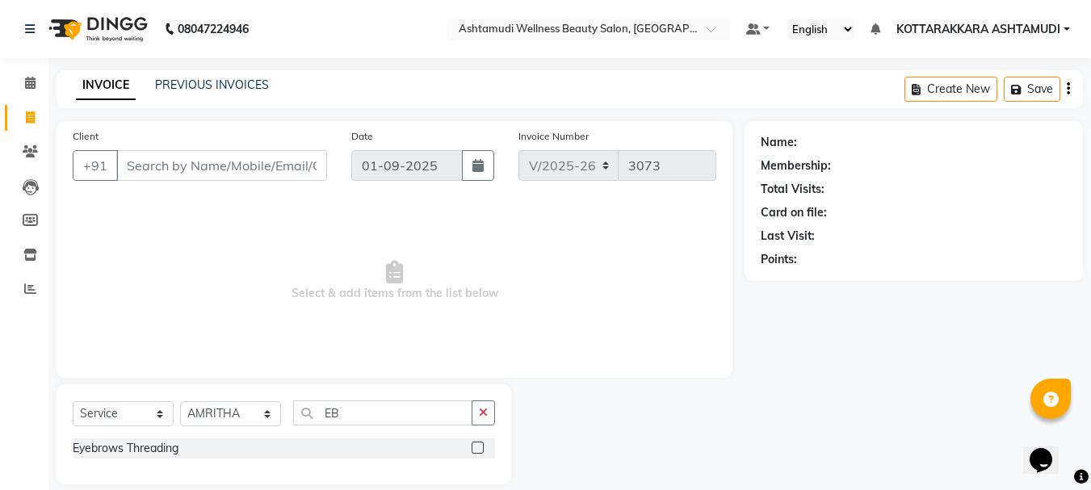
click at [476, 450] on label at bounding box center [478, 448] width 12 height 12
click at [476, 450] on input "checkbox" at bounding box center [477, 448] width 10 height 10
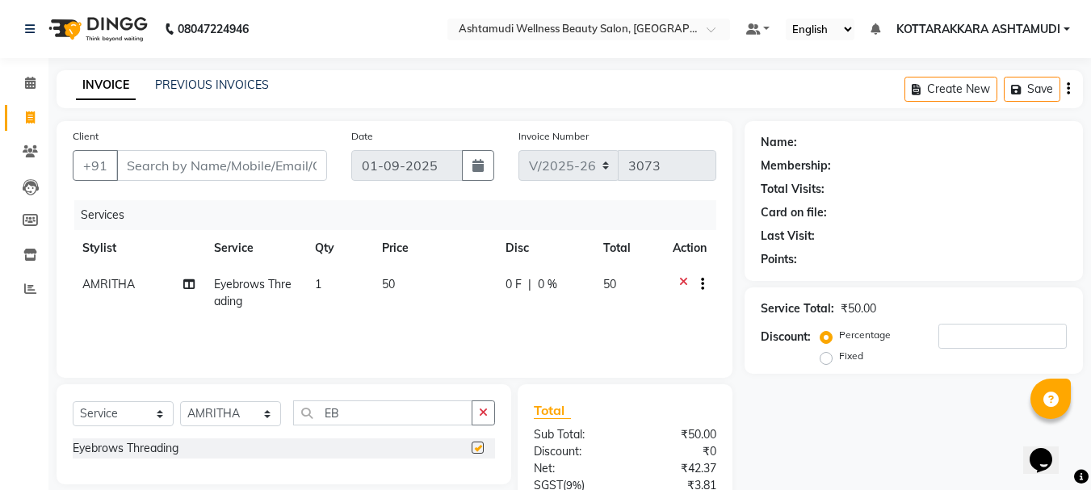
checkbox input "false"
click at [204, 166] on input "Client" at bounding box center [221, 165] width 211 height 31
type input "9"
type input "0"
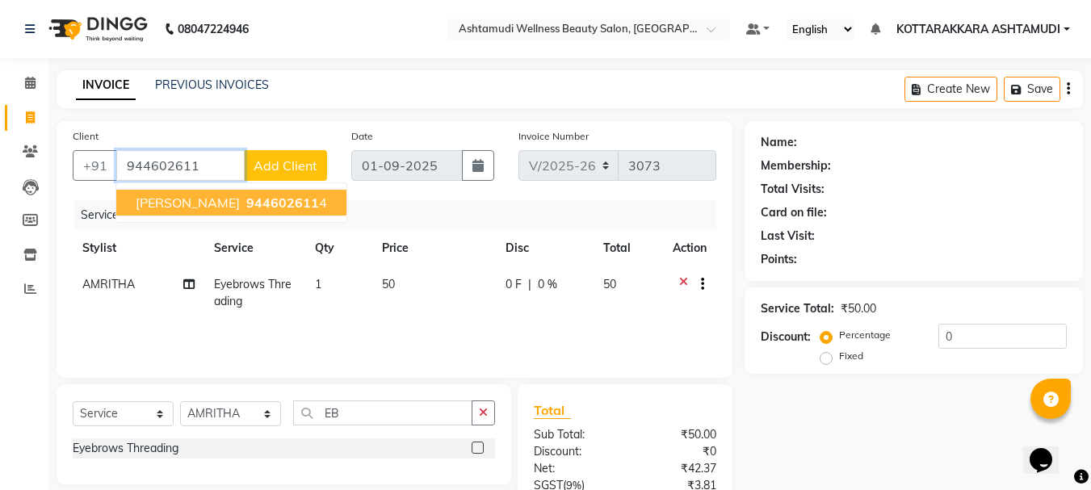
click at [265, 202] on span "944602611" at bounding box center [282, 203] width 73 height 16
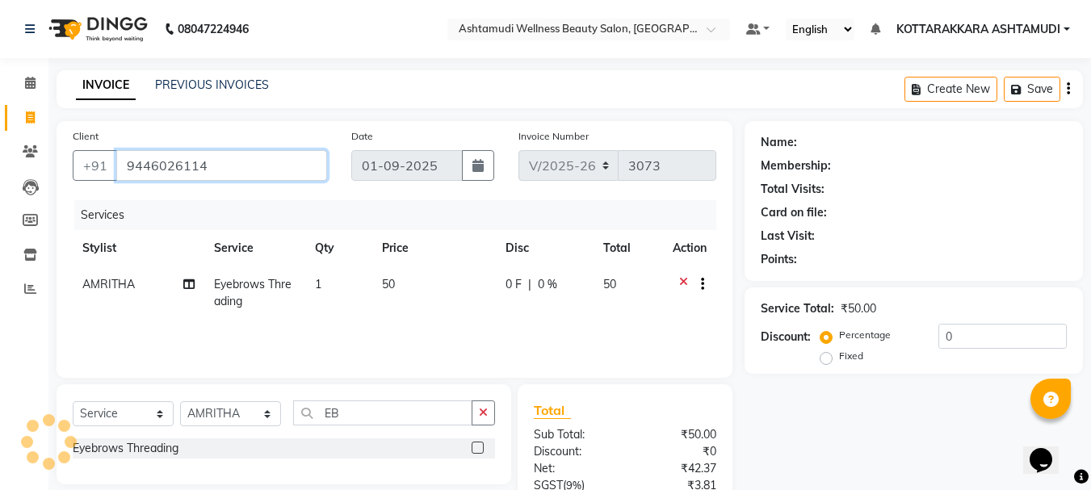
type input "9446026114"
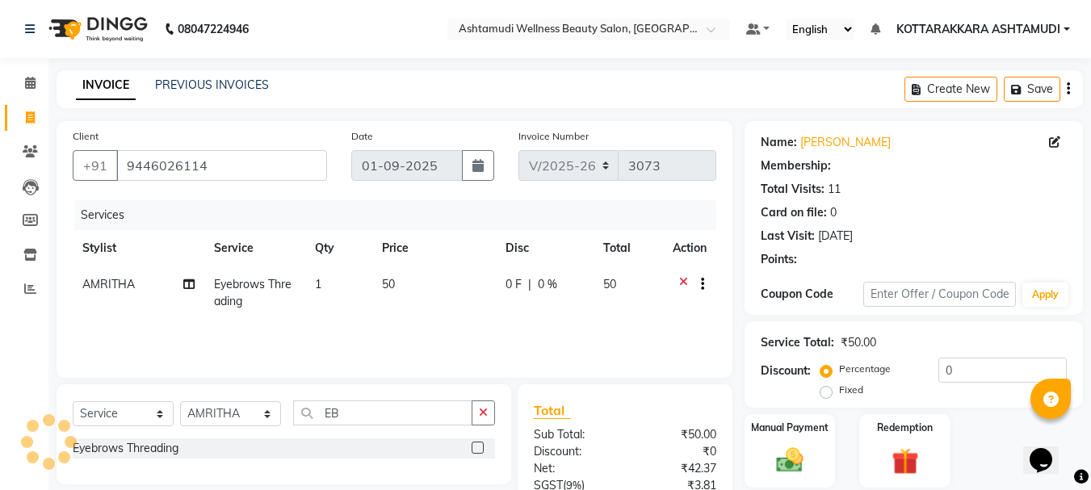
select select "1: Object"
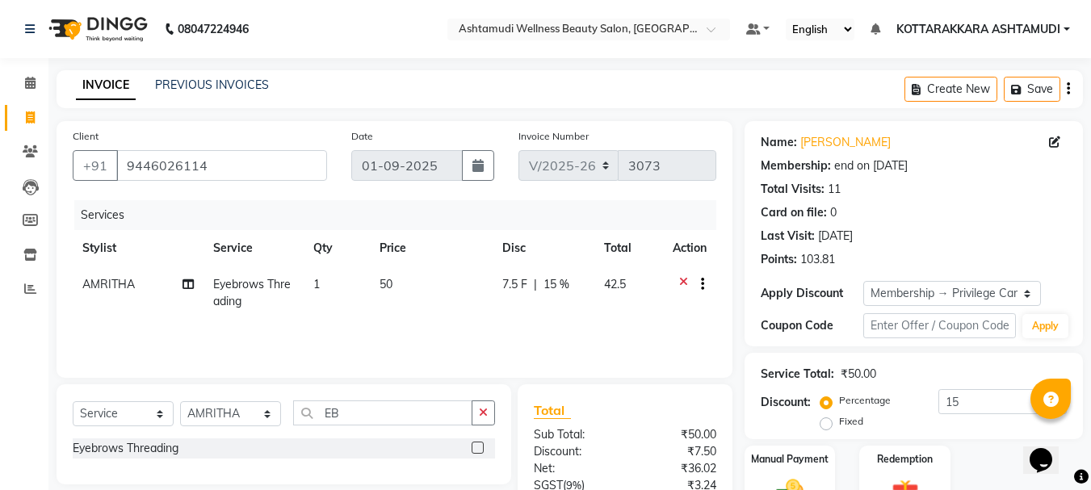
scroll to position [173, 0]
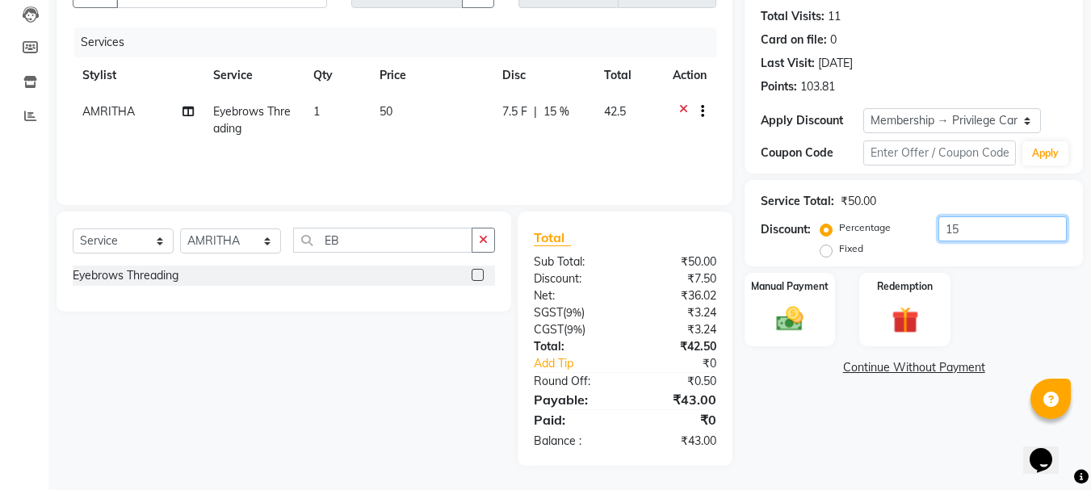
click at [980, 219] on input "15" at bounding box center [1002, 228] width 128 height 25
type input "1"
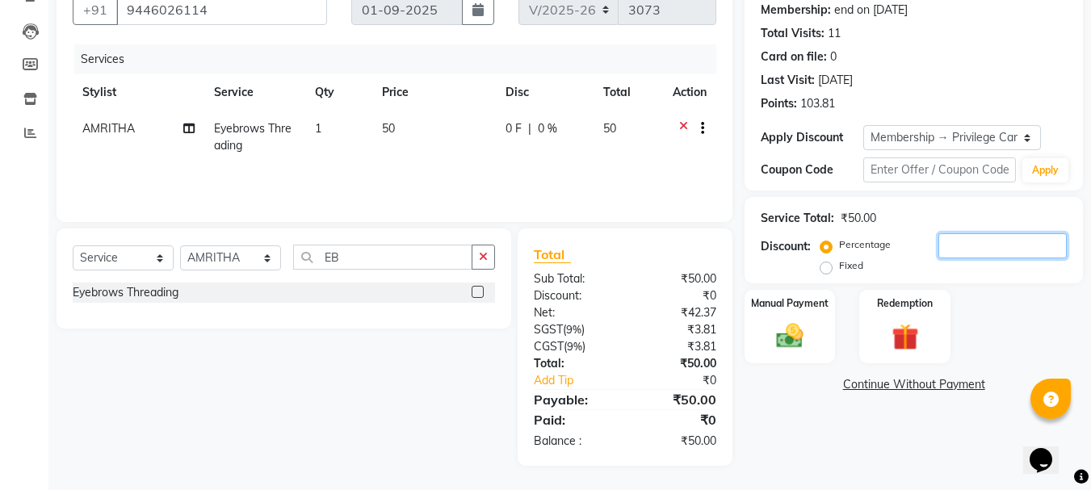
scroll to position [156, 0]
click at [811, 325] on img at bounding box center [789, 336] width 45 height 32
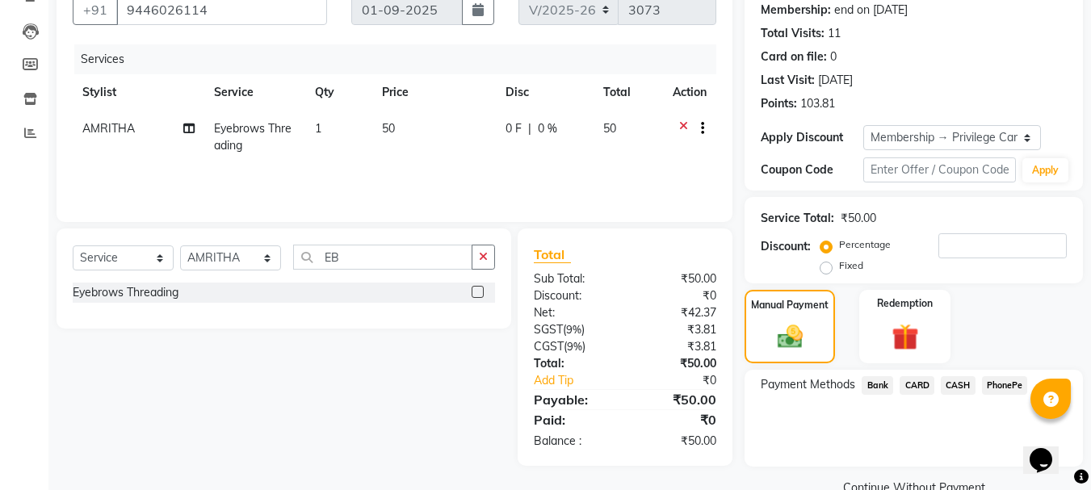
click at [964, 387] on span "CASH" at bounding box center [958, 385] width 35 height 19
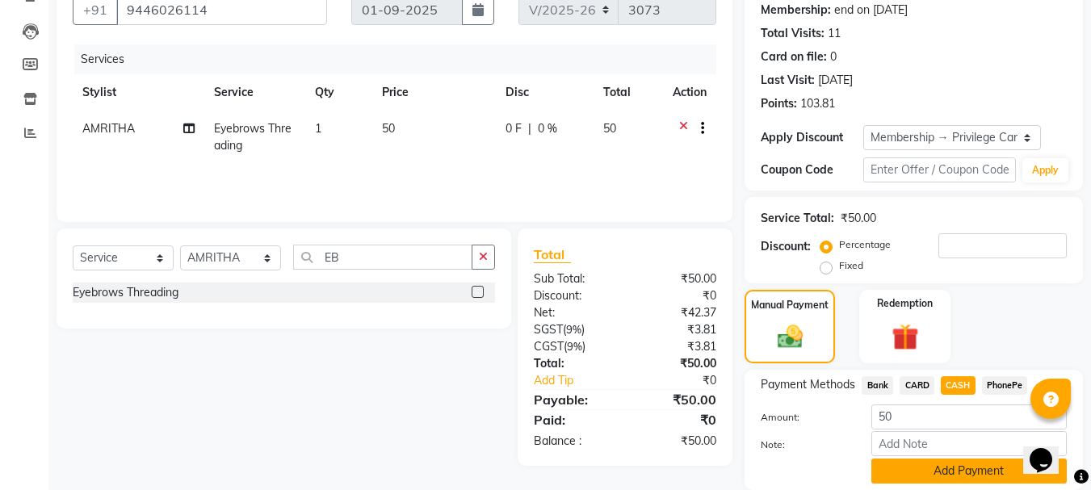
click at [923, 474] on button "Add Payment" at bounding box center [968, 471] width 195 height 25
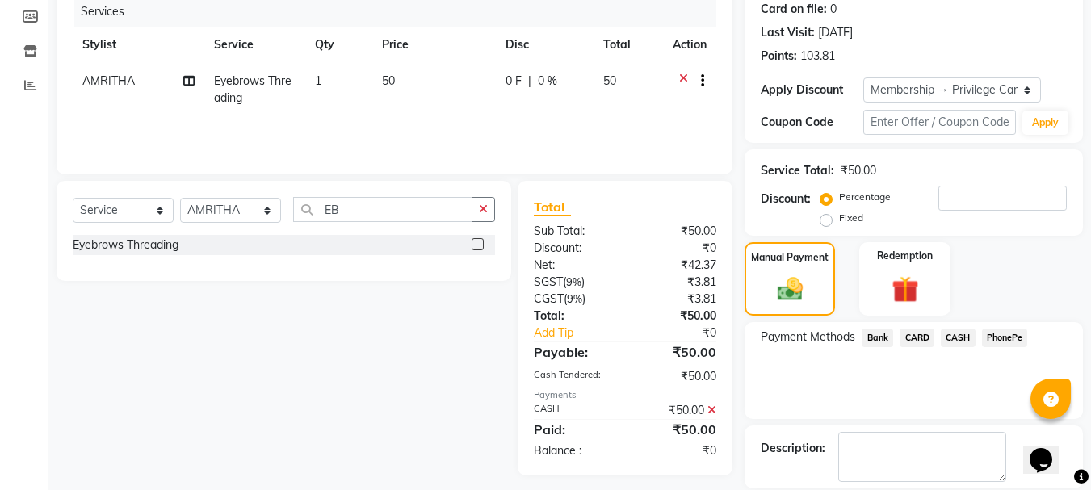
scroll to position [281, 0]
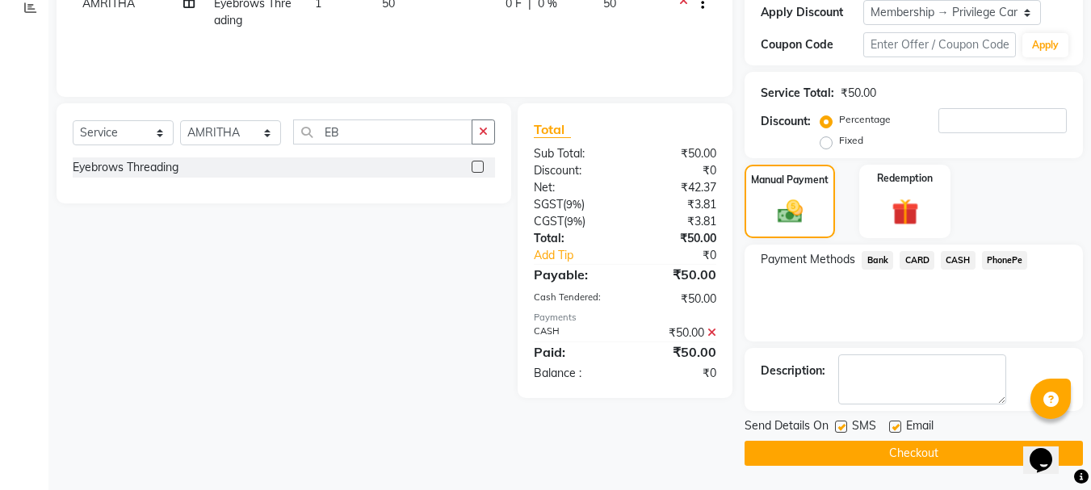
click at [896, 451] on button "Checkout" at bounding box center [914, 453] width 338 height 25
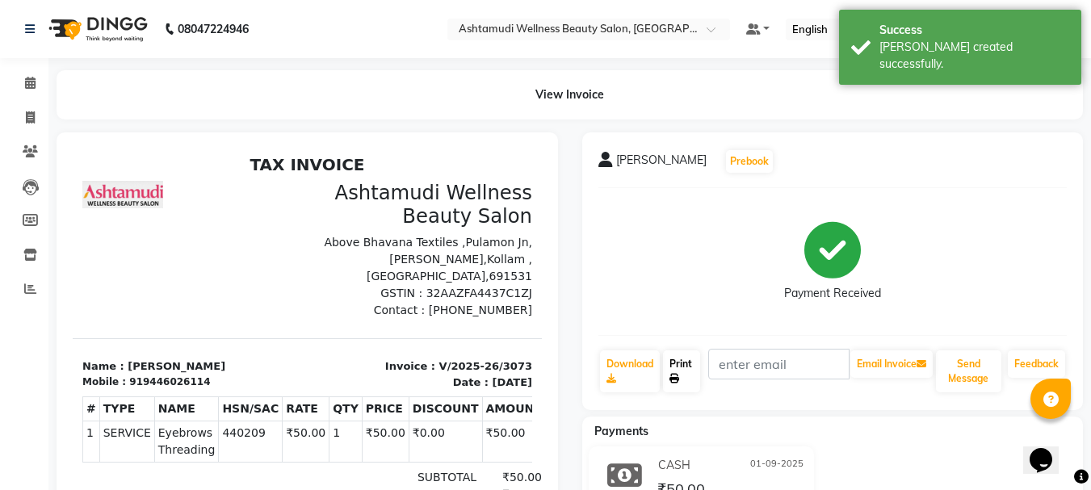
click at [682, 361] on link "Print" at bounding box center [681, 371] width 37 height 42
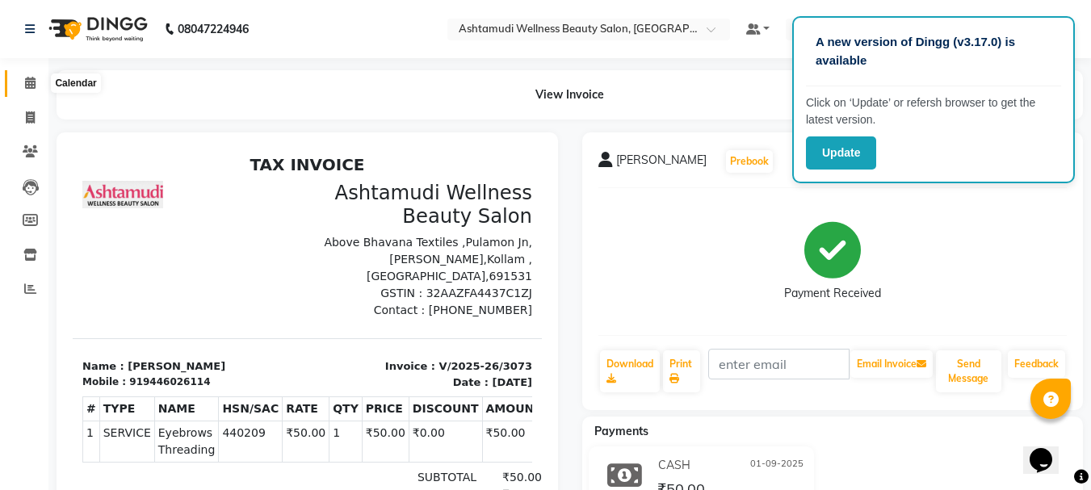
click at [26, 83] on icon at bounding box center [30, 83] width 10 height 12
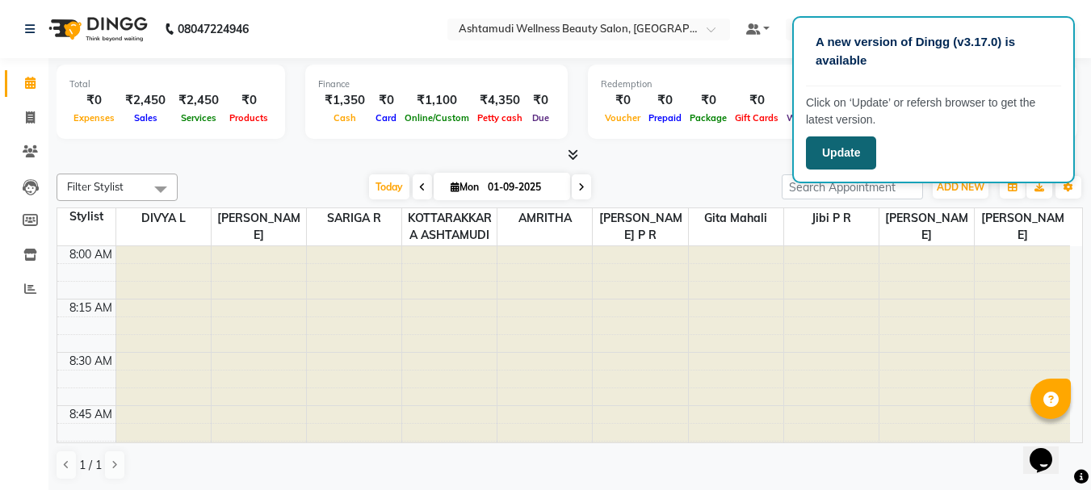
click at [863, 156] on button "Update" at bounding box center [841, 152] width 70 height 33
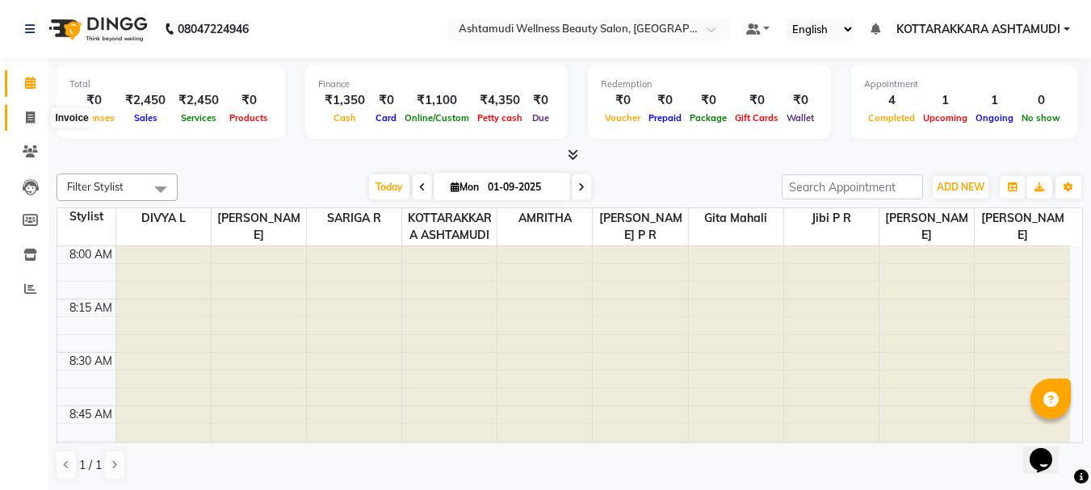
click at [27, 118] on icon at bounding box center [30, 117] width 9 height 12
select select "service"
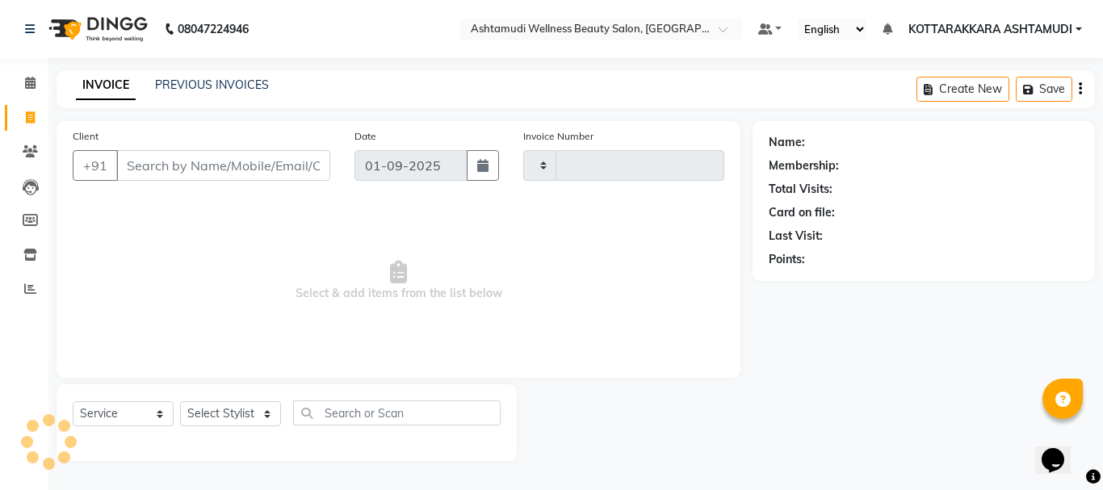
type input "3074"
select select "4664"
click at [237, 416] on select "Select Stylist AMRITHA DIVYA L Gita Mahali Jibi P R [PERSON_NAME] ASHTAMUDI [PE…" at bounding box center [230, 413] width 101 height 25
select select "27427"
click at [180, 401] on select "Select Stylist AMRITHA DIVYA L Gita Mahali Jibi P R [PERSON_NAME] ASHTAMUDI [PE…" at bounding box center [230, 413] width 101 height 25
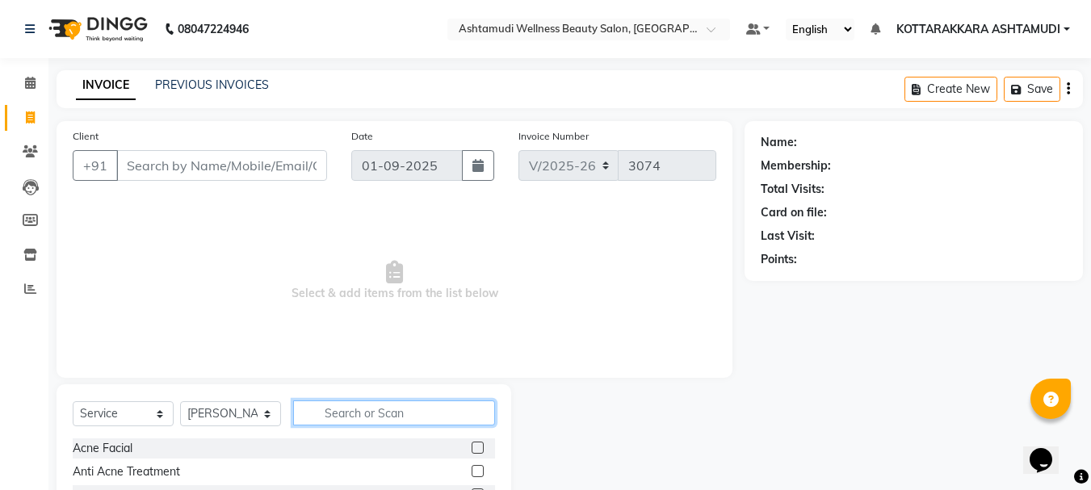
click at [314, 416] on input "text" at bounding box center [394, 413] width 202 height 25
type input "EB"
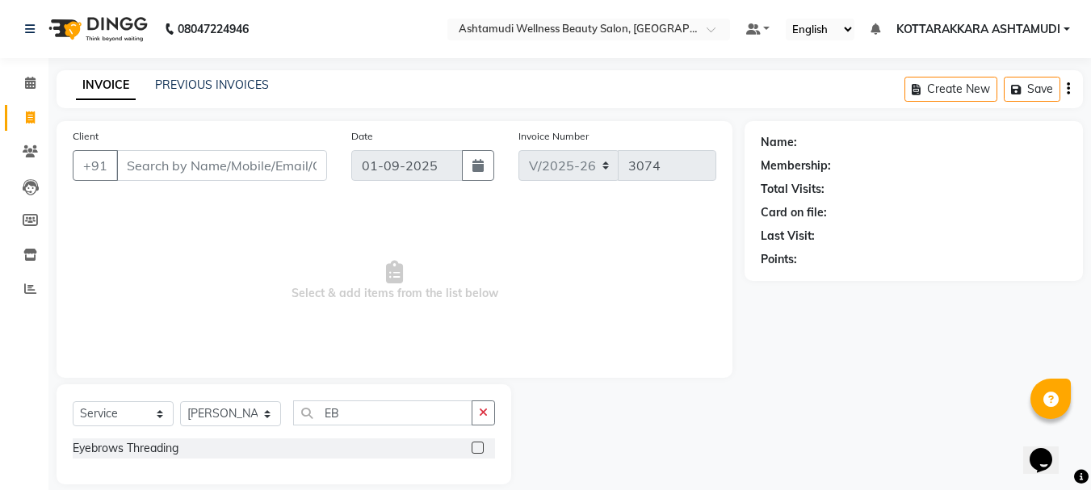
click at [477, 450] on label at bounding box center [478, 448] width 12 height 12
click at [477, 450] on input "checkbox" at bounding box center [477, 448] width 10 height 10
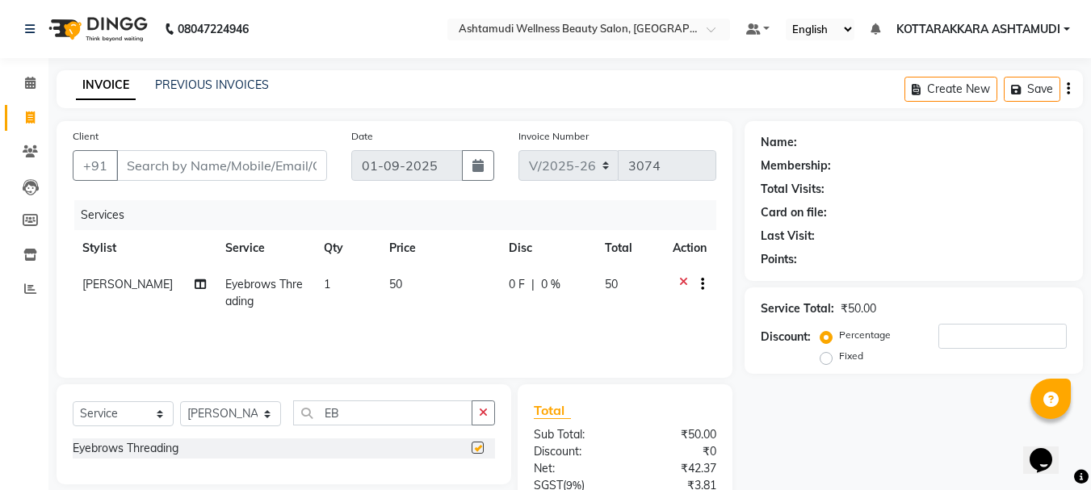
checkbox input "false"
click at [247, 168] on input "Client" at bounding box center [221, 165] width 211 height 31
type input "7"
type input "0"
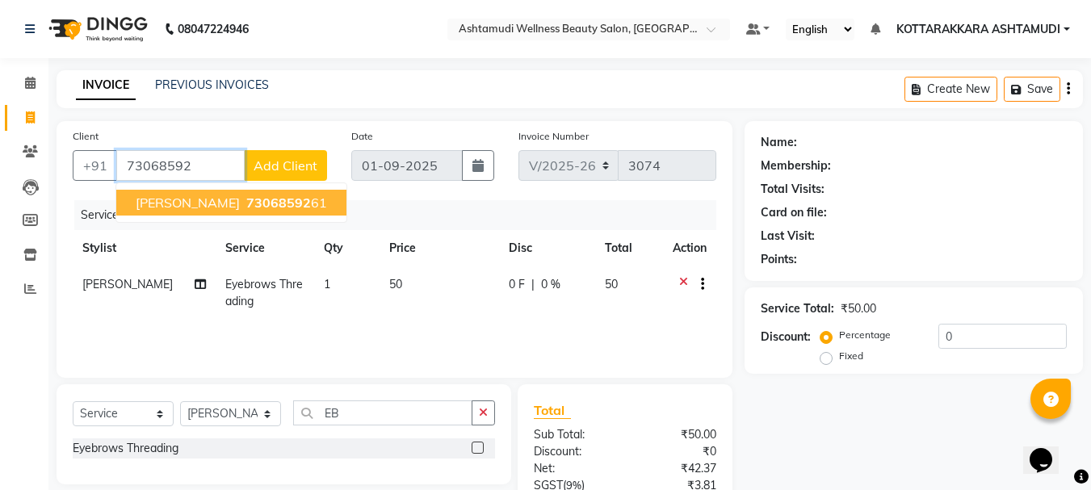
click at [276, 203] on ngb-highlight "73068592 61" at bounding box center [285, 203] width 84 height 16
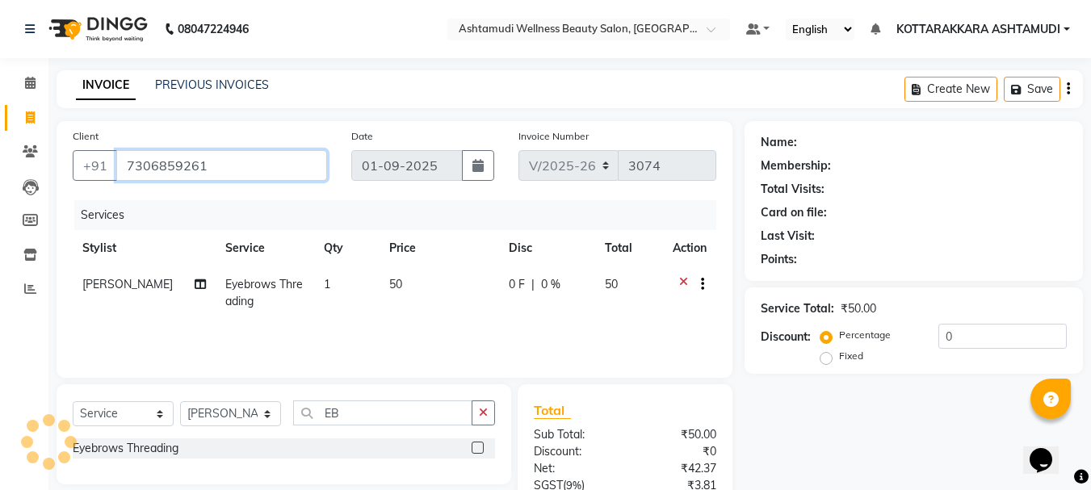
type input "7306859261"
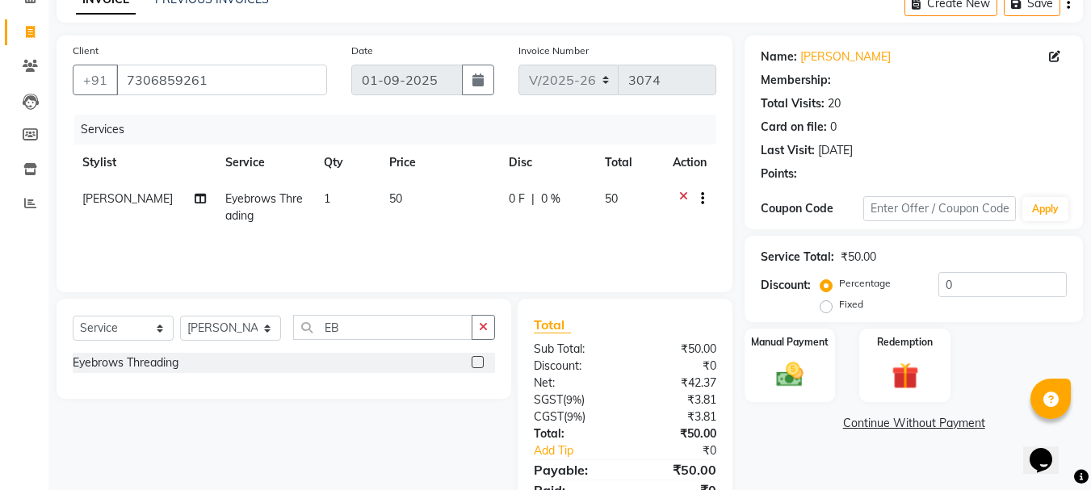
scroll to position [156, 0]
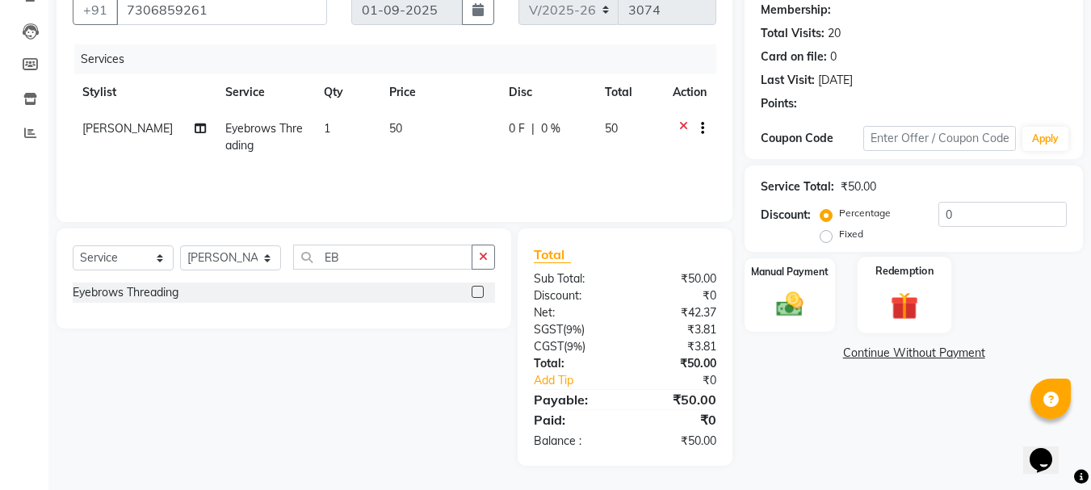
select select "1: Object"
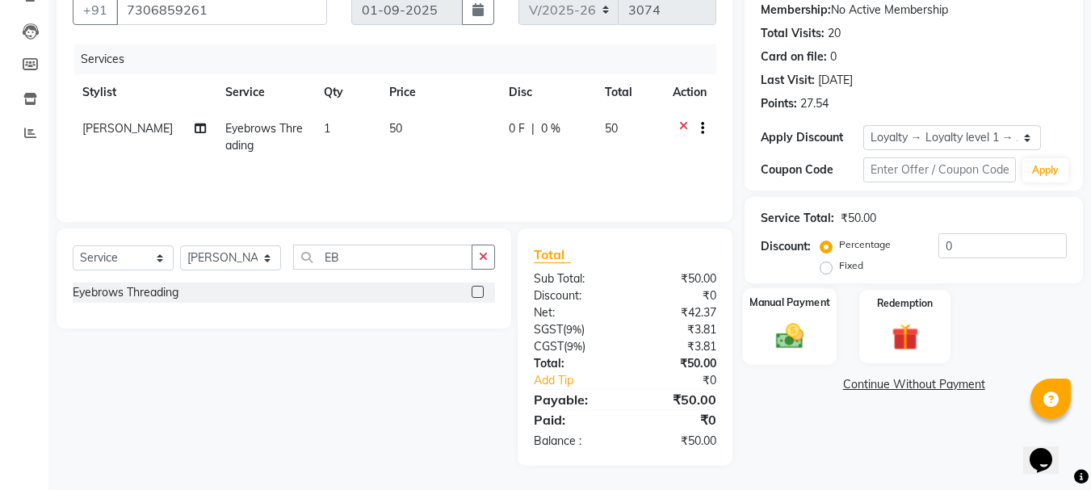
click at [801, 326] on img at bounding box center [789, 336] width 45 height 32
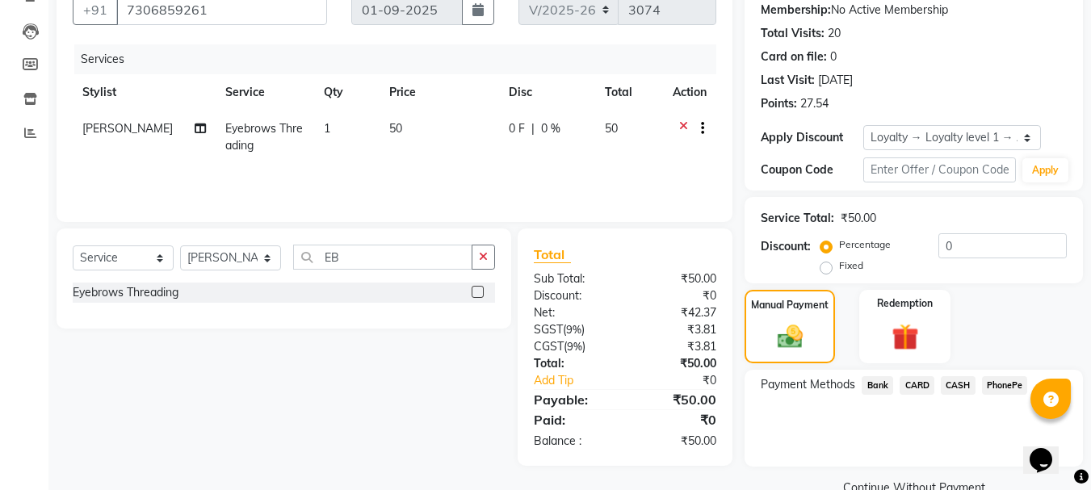
click at [948, 382] on span "CASH" at bounding box center [958, 385] width 35 height 19
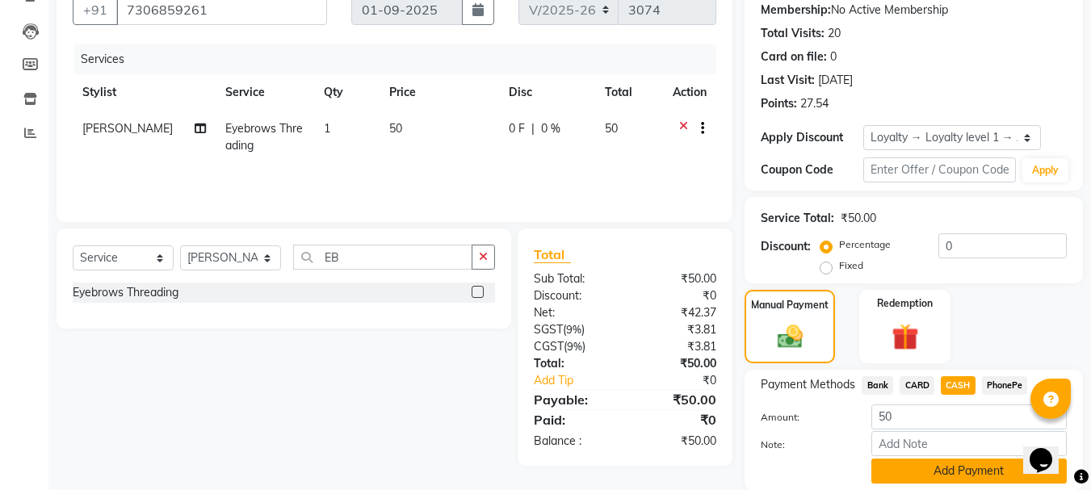
click at [913, 473] on button "Add Payment" at bounding box center [968, 471] width 195 height 25
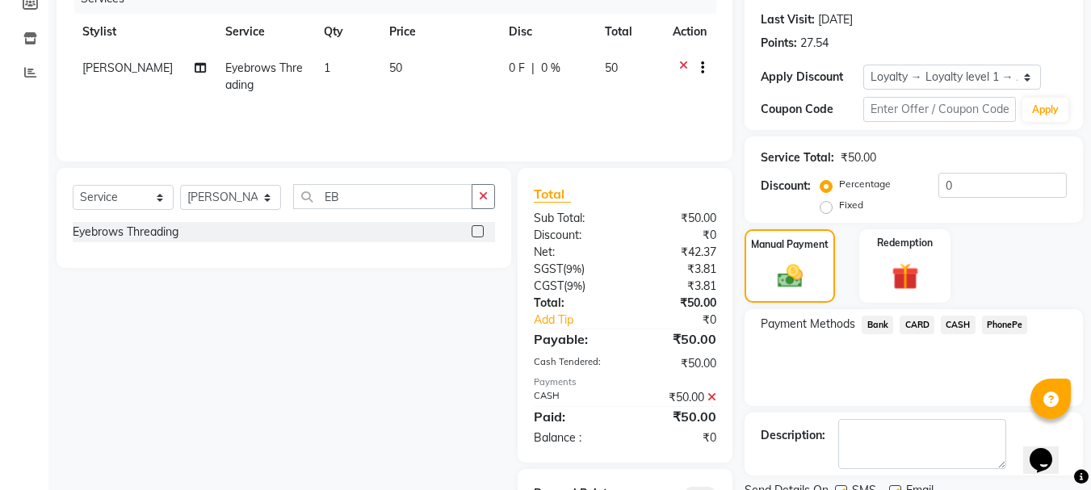
scroll to position [293, 0]
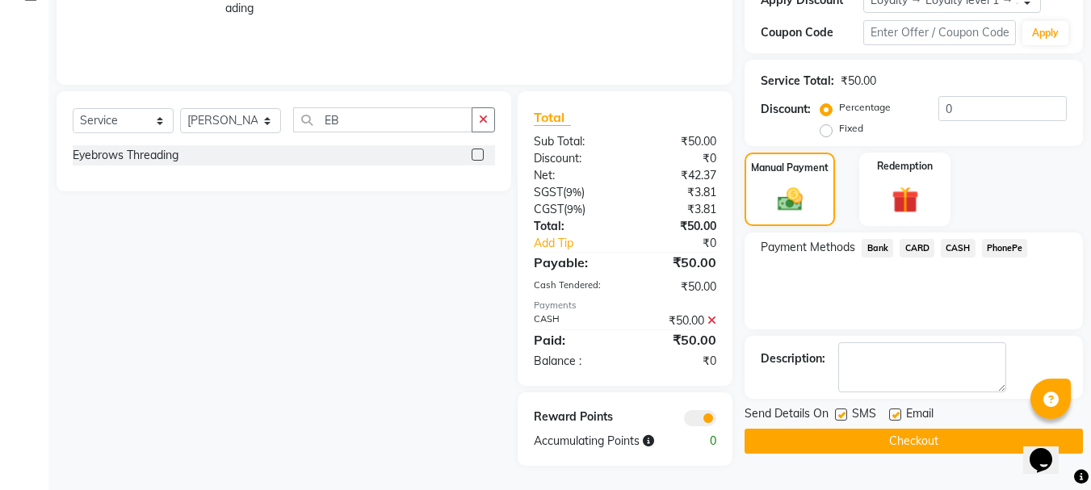
click at [883, 437] on button "Checkout" at bounding box center [914, 441] width 338 height 25
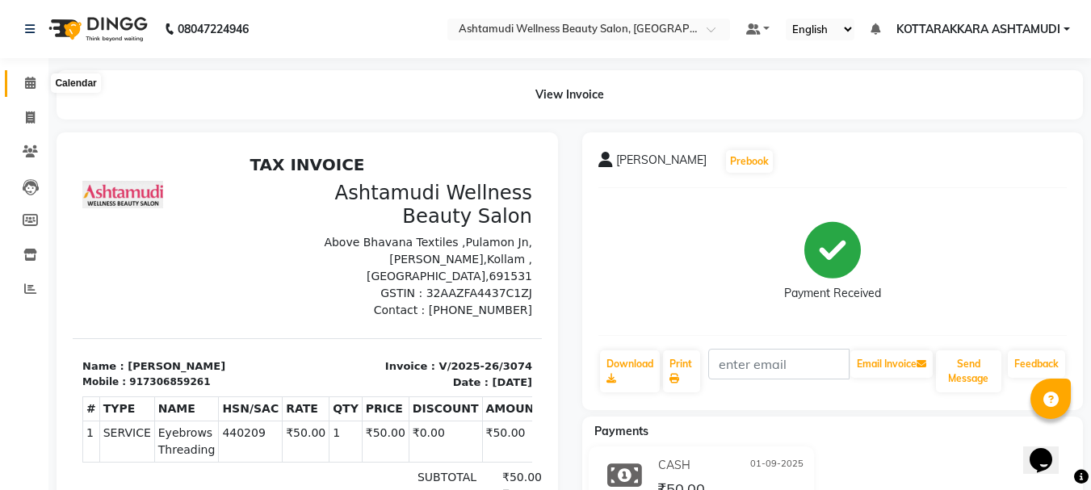
click at [29, 79] on icon at bounding box center [30, 83] width 10 height 12
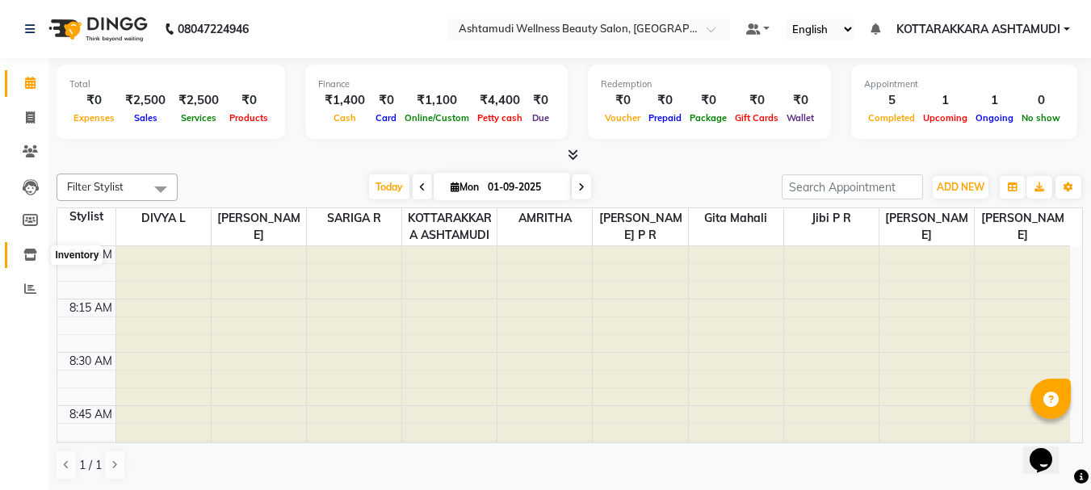
click at [33, 255] on icon at bounding box center [30, 255] width 14 height 12
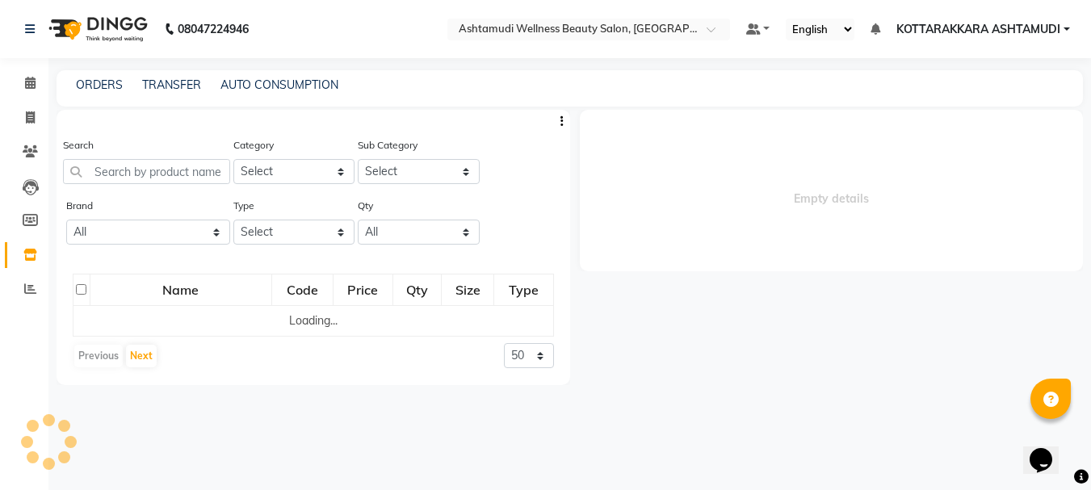
select select
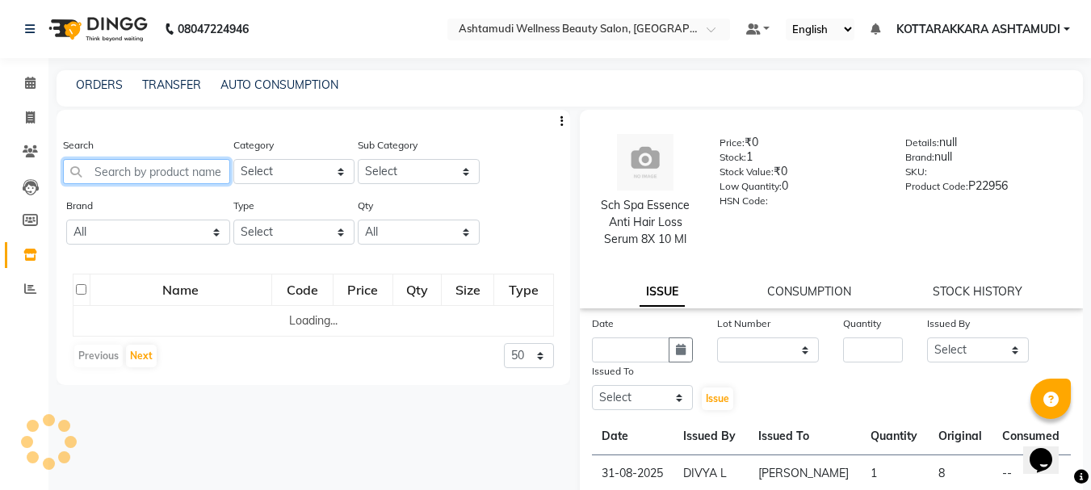
click at [128, 168] on input "text" at bounding box center [146, 171] width 167 height 25
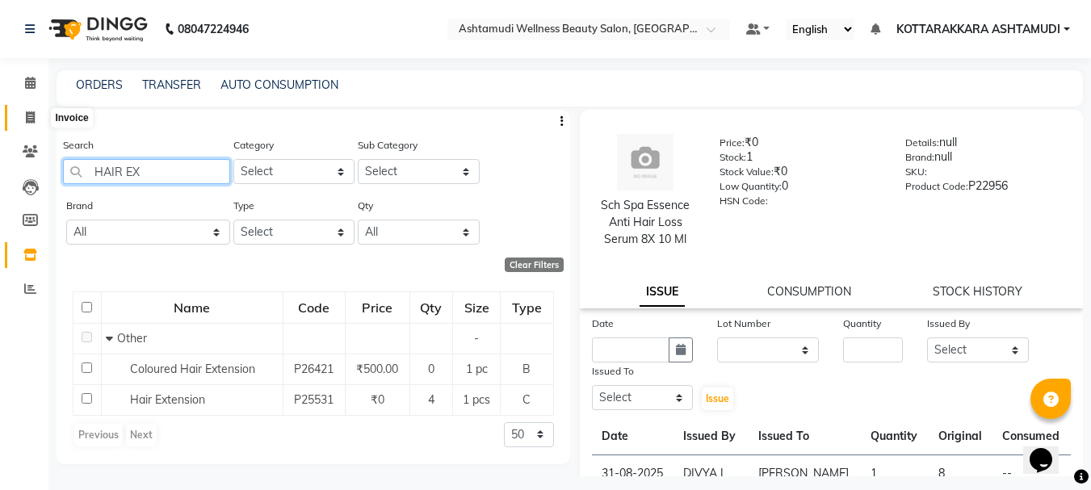
type input "HAIR EX"
click at [27, 118] on icon at bounding box center [30, 117] width 9 height 12
select select "service"
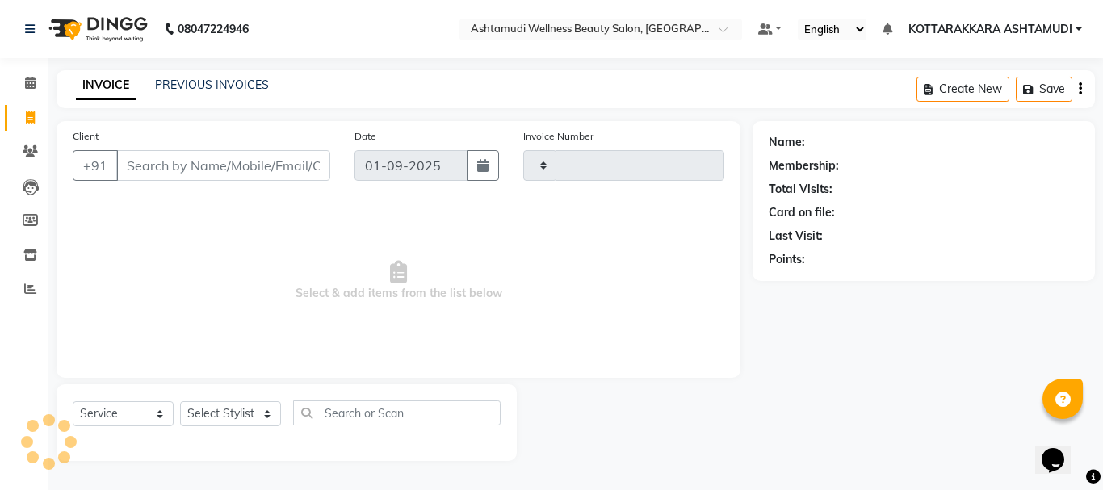
type input "3075"
select select "4664"
click at [208, 413] on select "Select Stylist AMRITHA DIVYA L Gita Mahali Jibi P R [PERSON_NAME] ASHTAMUDI [PE…" at bounding box center [230, 413] width 101 height 25
select select "65260"
click at [180, 401] on select "Select Stylist AMRITHA DIVYA L Gita Mahali Jibi P R [PERSON_NAME] ASHTAMUDI [PE…" at bounding box center [230, 413] width 101 height 25
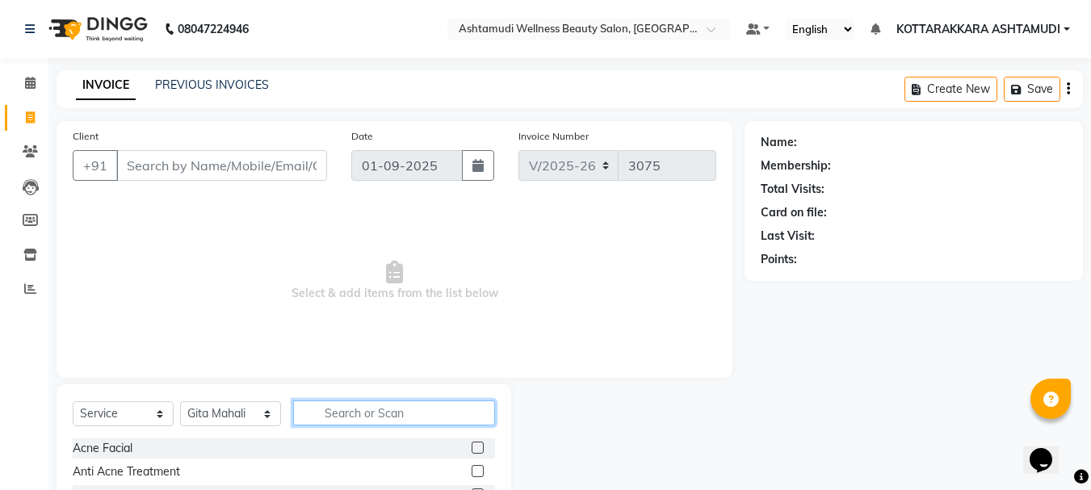
click at [349, 415] on input "text" at bounding box center [394, 413] width 202 height 25
type input "LAYER"
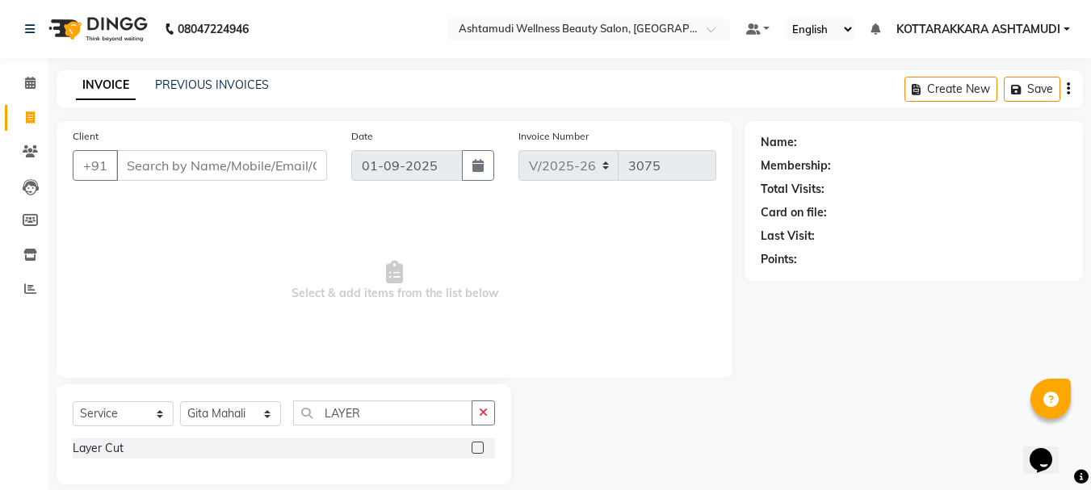
click at [480, 447] on label at bounding box center [478, 448] width 12 height 12
click at [480, 447] on input "checkbox" at bounding box center [477, 448] width 10 height 10
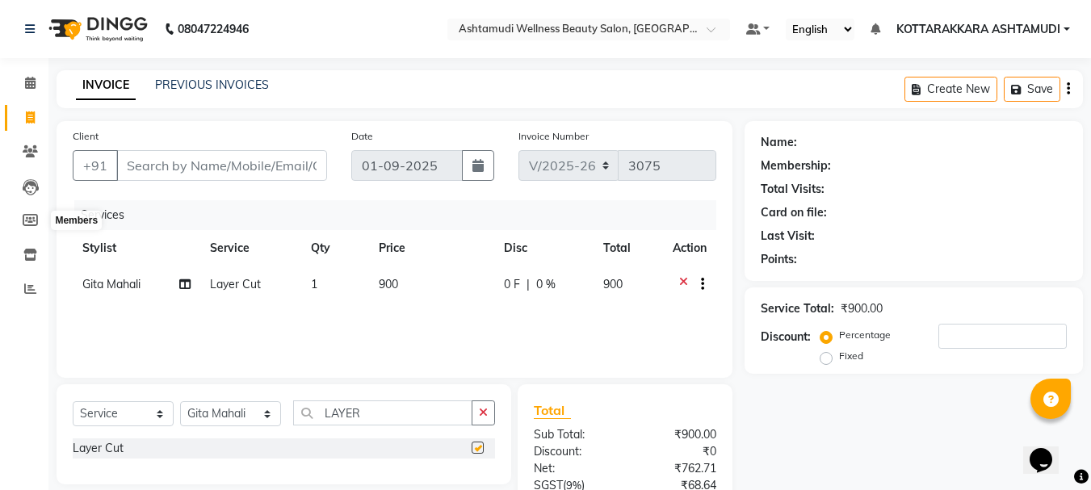
checkbox input "false"
click at [180, 171] on input "Client" at bounding box center [221, 165] width 211 height 31
type input "9"
type input "0"
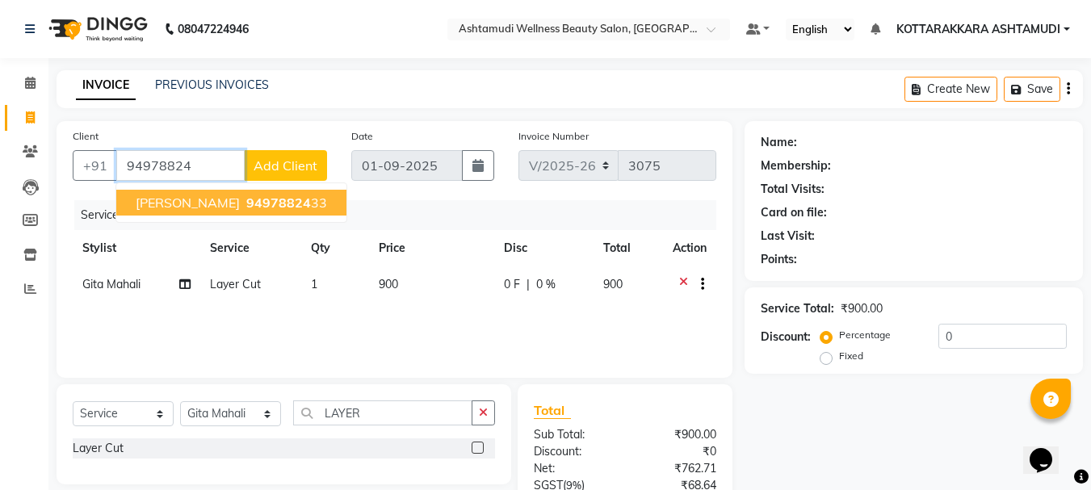
click at [246, 200] on span "94978824" at bounding box center [278, 203] width 65 height 16
type input "9497882433"
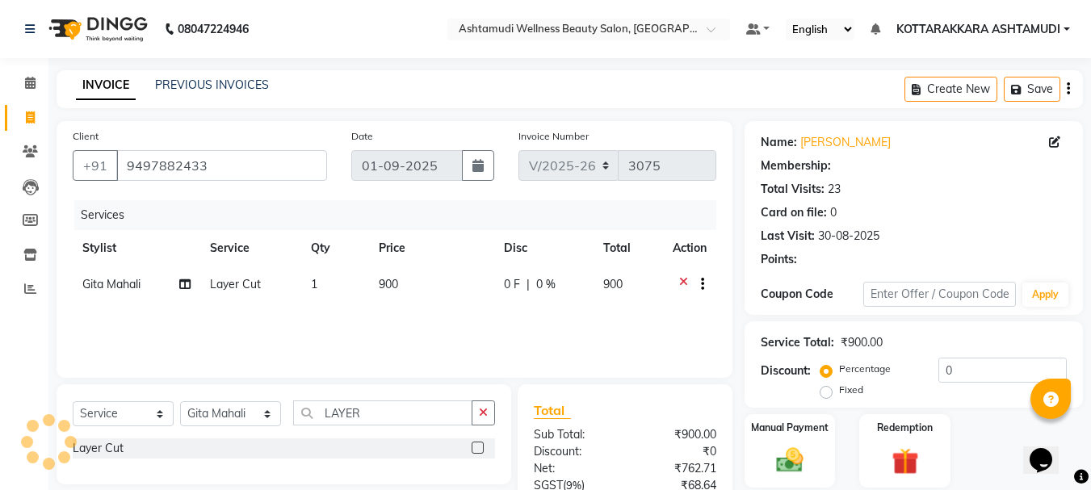
select select "2: Object"
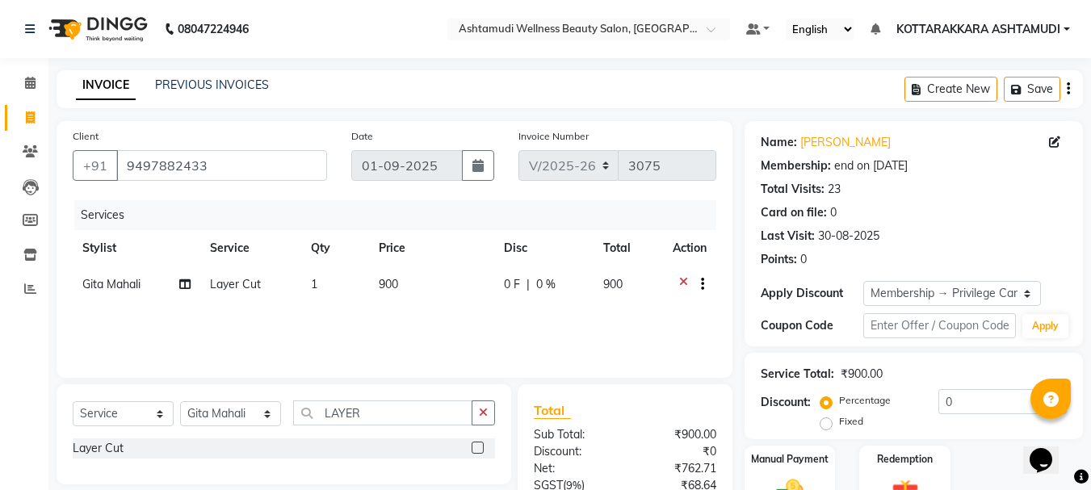
type input "15"
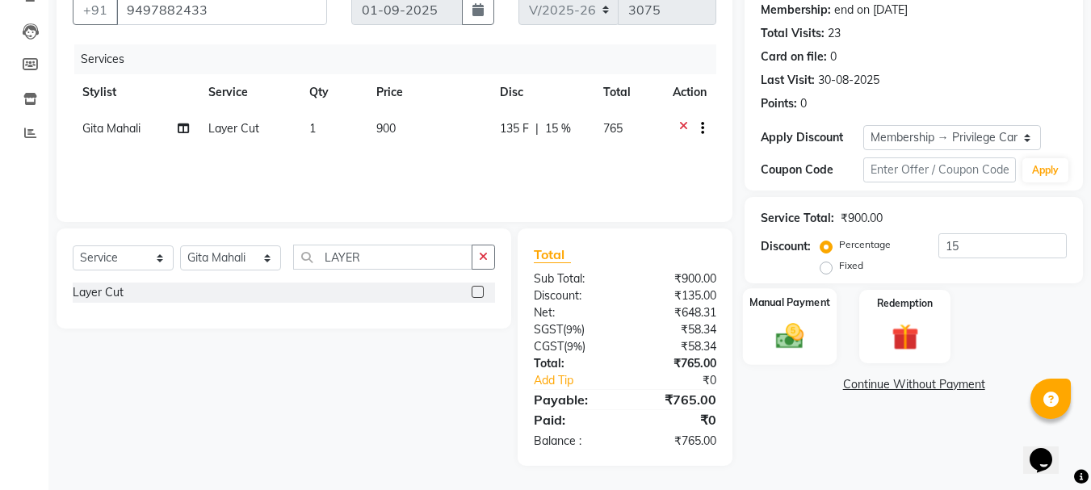
click at [784, 334] on img at bounding box center [789, 336] width 45 height 32
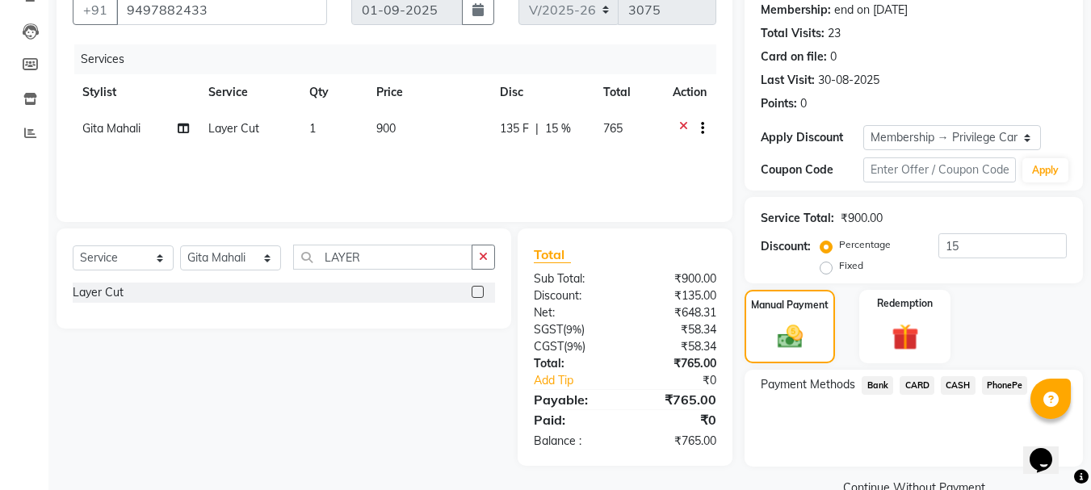
click at [1004, 386] on span "PhonePe" at bounding box center [1005, 385] width 46 height 19
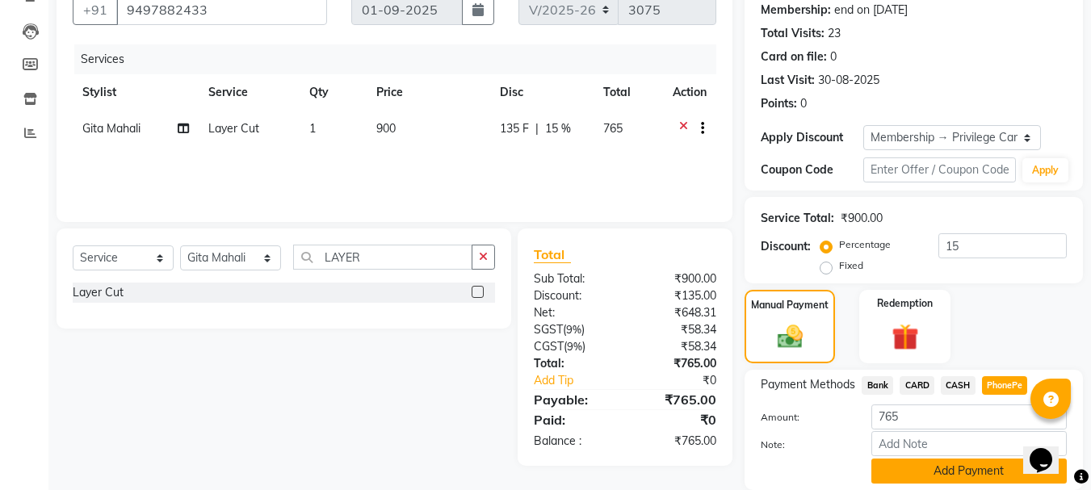
click at [980, 470] on button "Add Payment" at bounding box center [968, 471] width 195 height 25
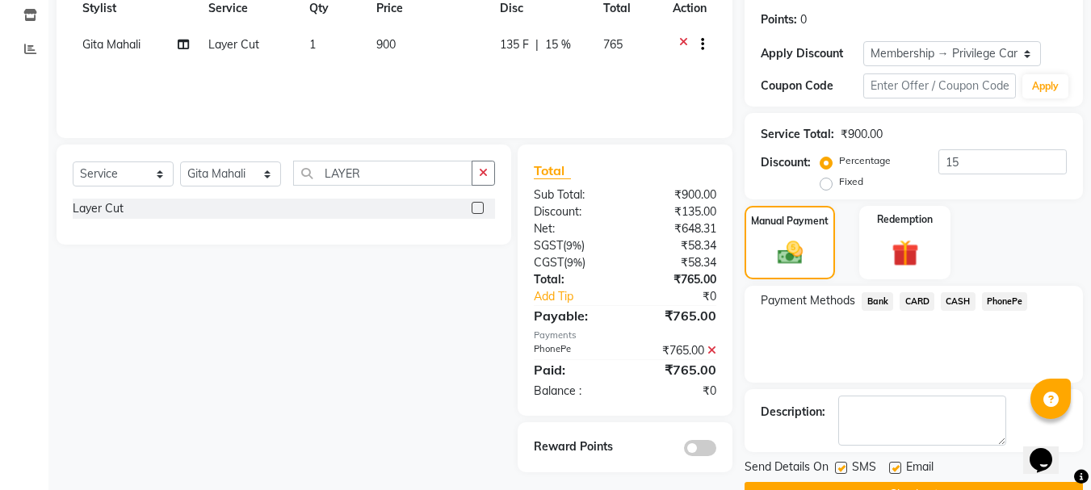
scroll to position [281, 0]
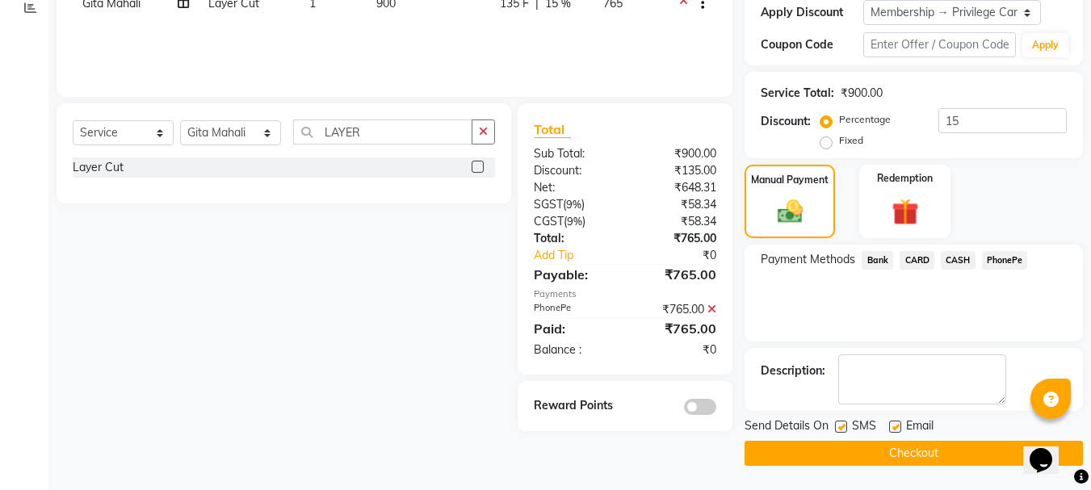
click at [859, 452] on button "Checkout" at bounding box center [914, 453] width 338 height 25
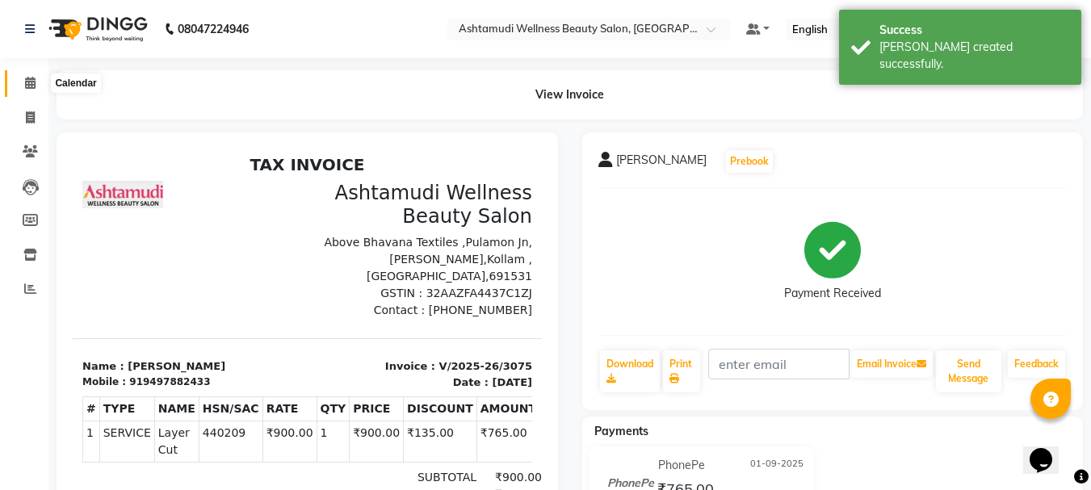
click at [27, 82] on icon at bounding box center [30, 83] width 10 height 12
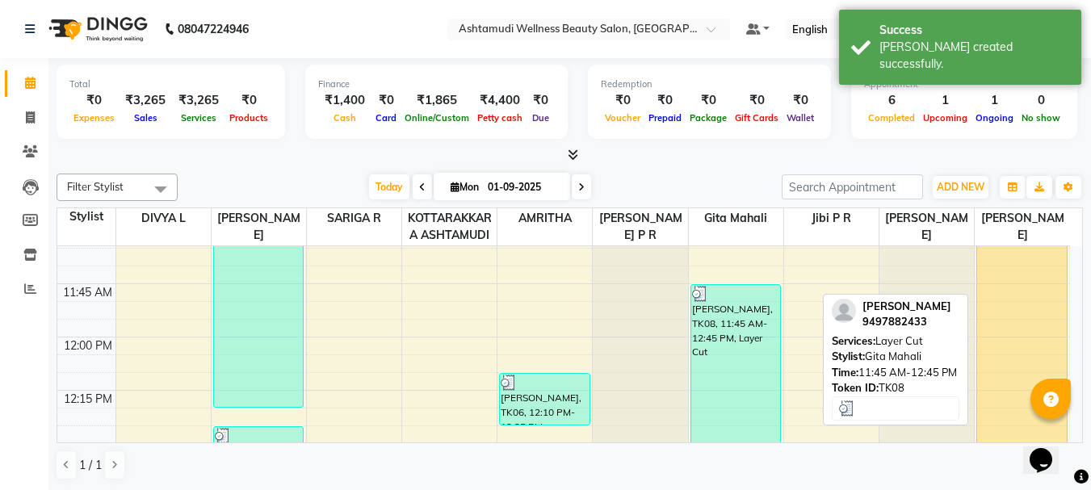
scroll to position [888, 0]
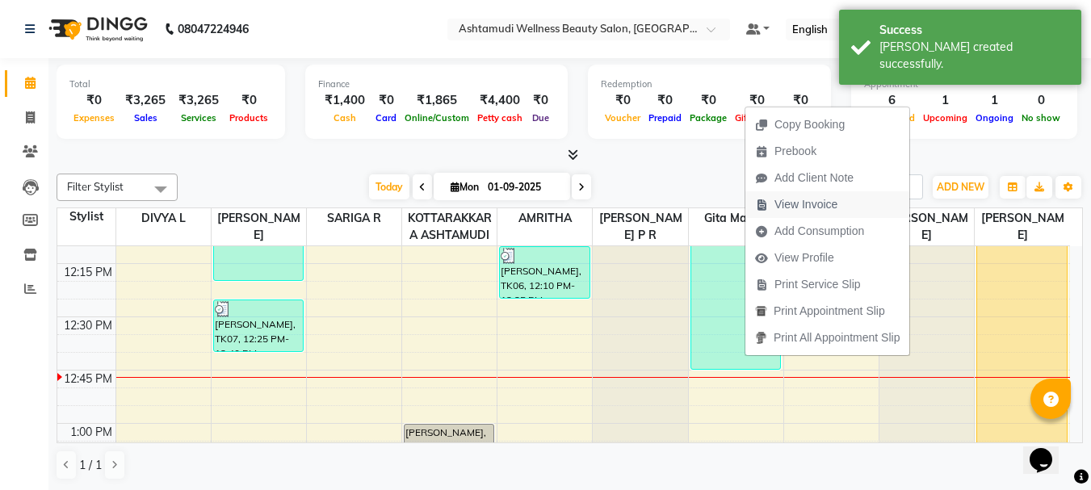
click at [801, 212] on span "View Invoice" at bounding box center [805, 204] width 63 height 17
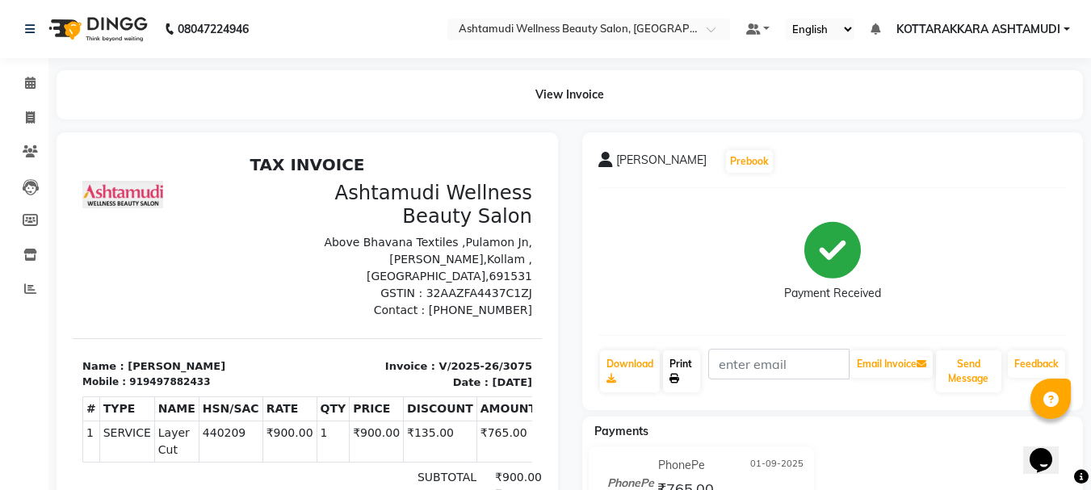
click at [684, 367] on link "Print" at bounding box center [681, 371] width 37 height 42
click at [33, 116] on icon at bounding box center [30, 117] width 9 height 12
select select "service"
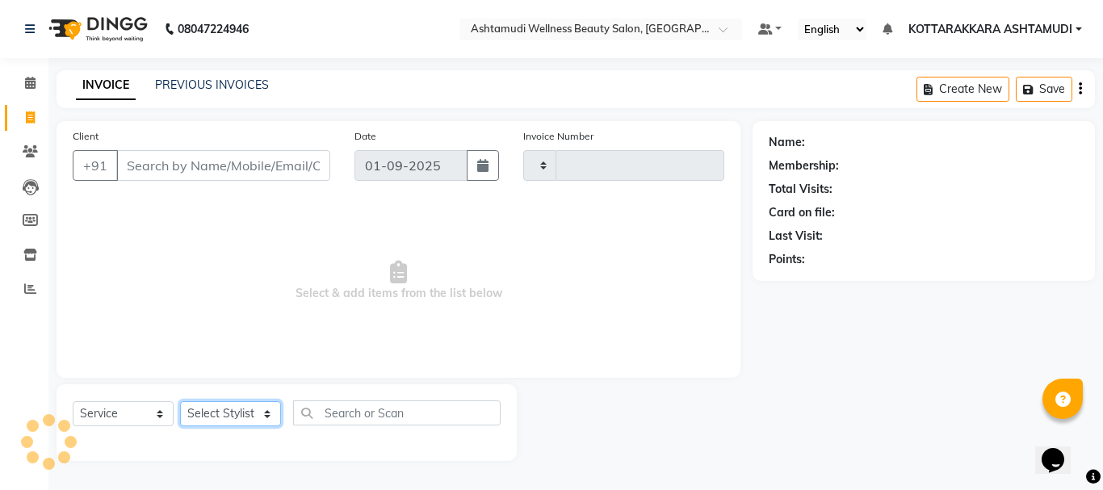
click at [225, 410] on select "Select Stylist" at bounding box center [230, 413] width 101 height 25
type input "3076"
select select "4664"
select select "27427"
click at [180, 401] on select "Select Stylist AMRITHA DIVYA L Gita Mahali Jibi P R [PERSON_NAME] ASHTAMUDI [PE…" at bounding box center [230, 413] width 101 height 25
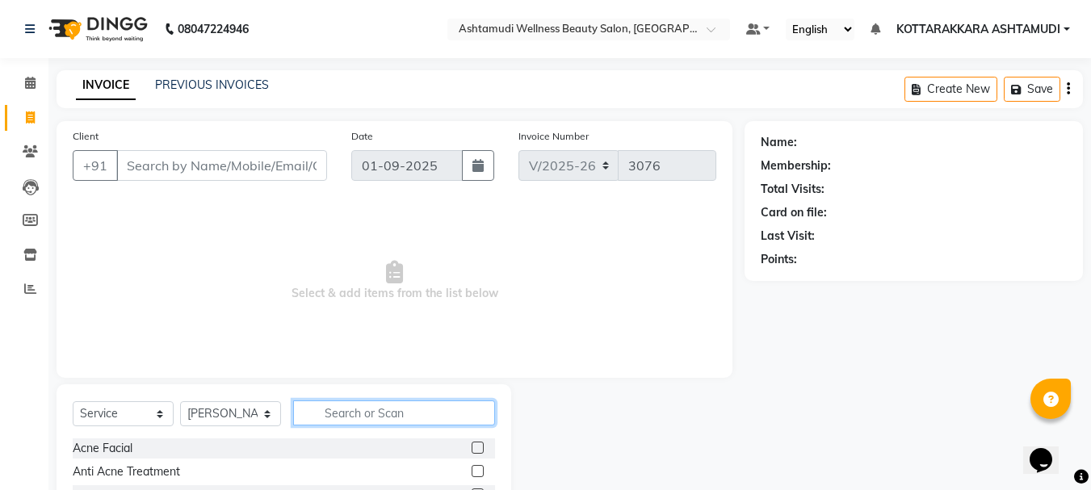
click at [348, 408] on input "text" at bounding box center [394, 413] width 202 height 25
type input "EB"
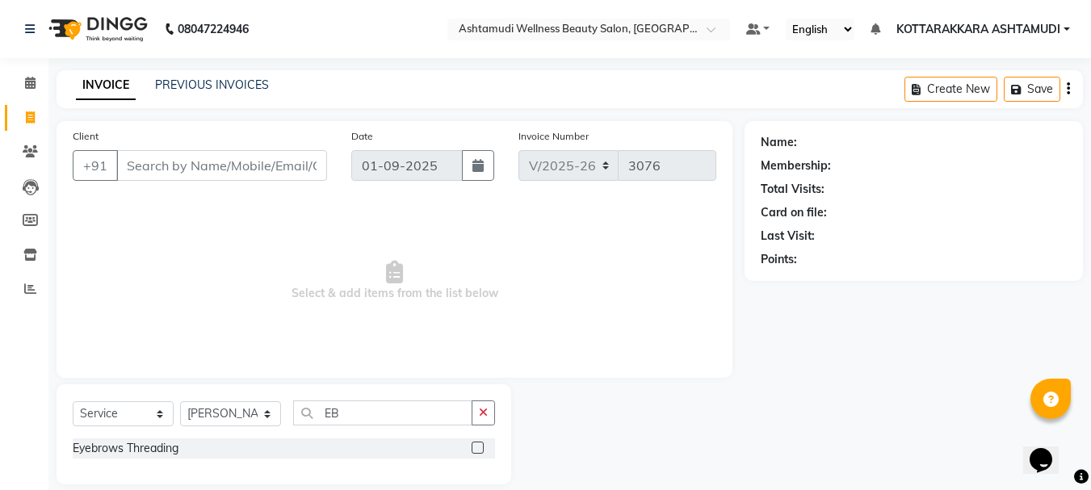
click at [476, 447] on label at bounding box center [478, 448] width 12 height 12
click at [476, 447] on input "checkbox" at bounding box center [477, 448] width 10 height 10
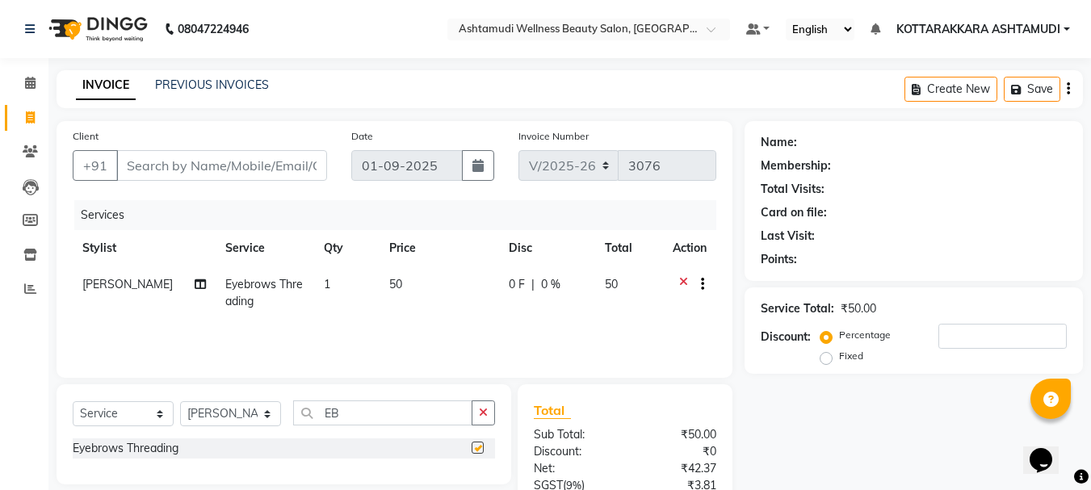
checkbox input "false"
click at [271, 170] on input "Client" at bounding box center [221, 165] width 211 height 31
type input "7"
type input "0"
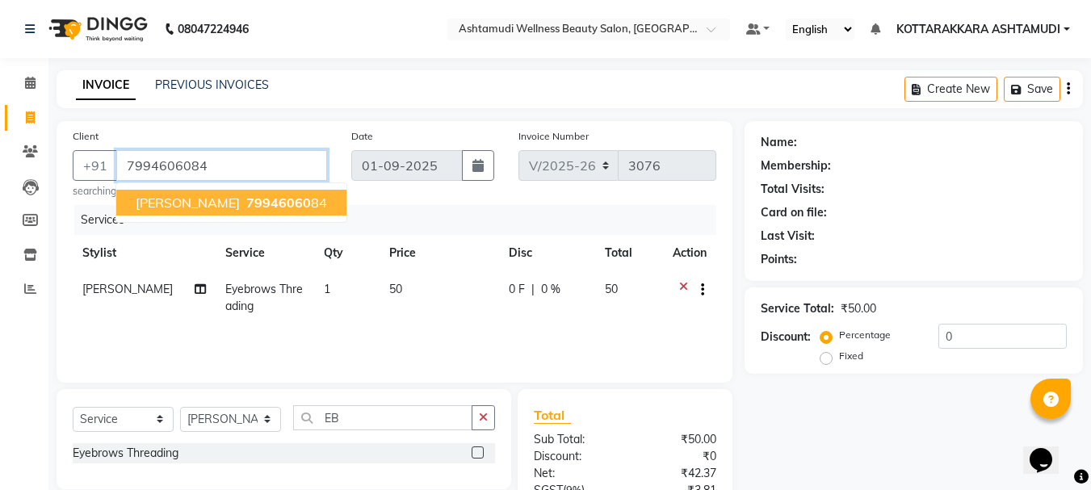
type input "7994606084"
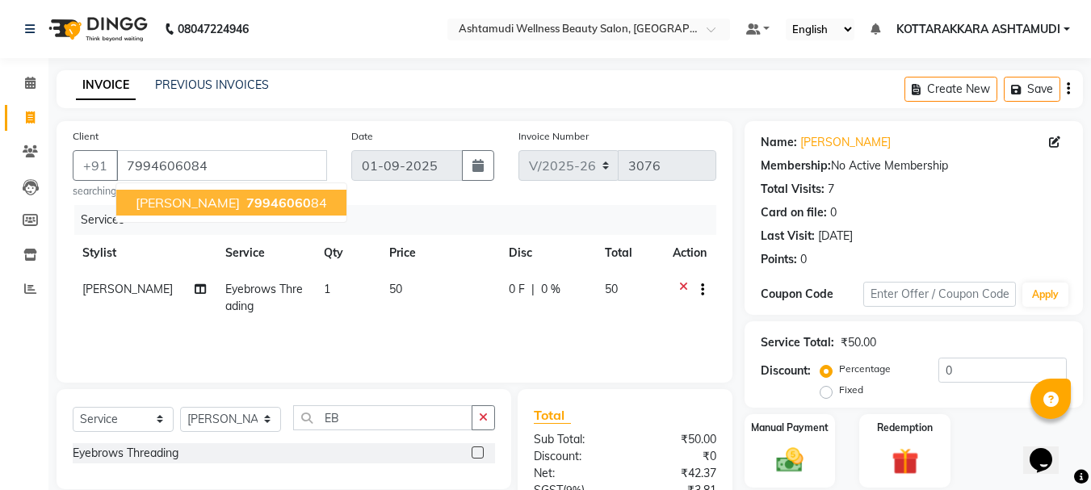
click at [271, 210] on ngb-highlight "79946060 84" at bounding box center [285, 203] width 84 height 16
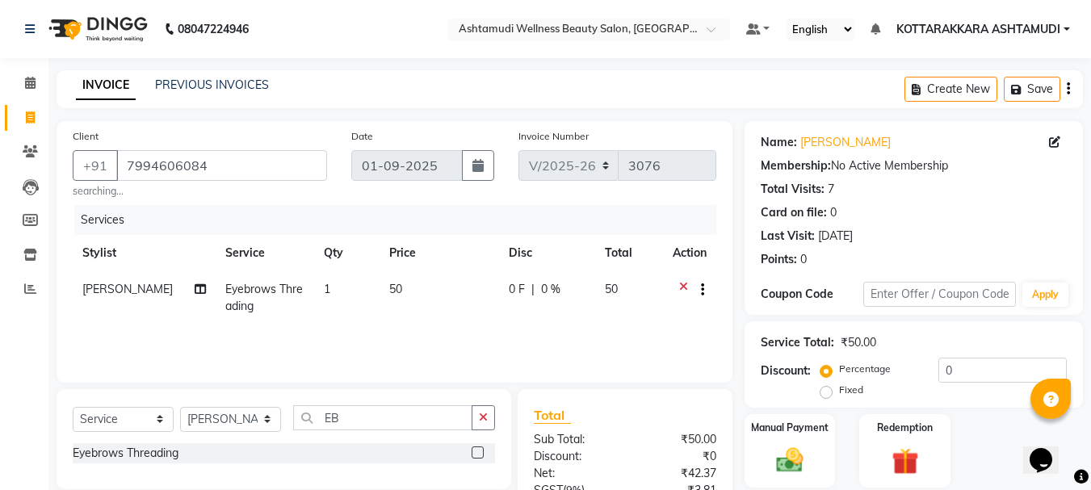
scroll to position [161, 0]
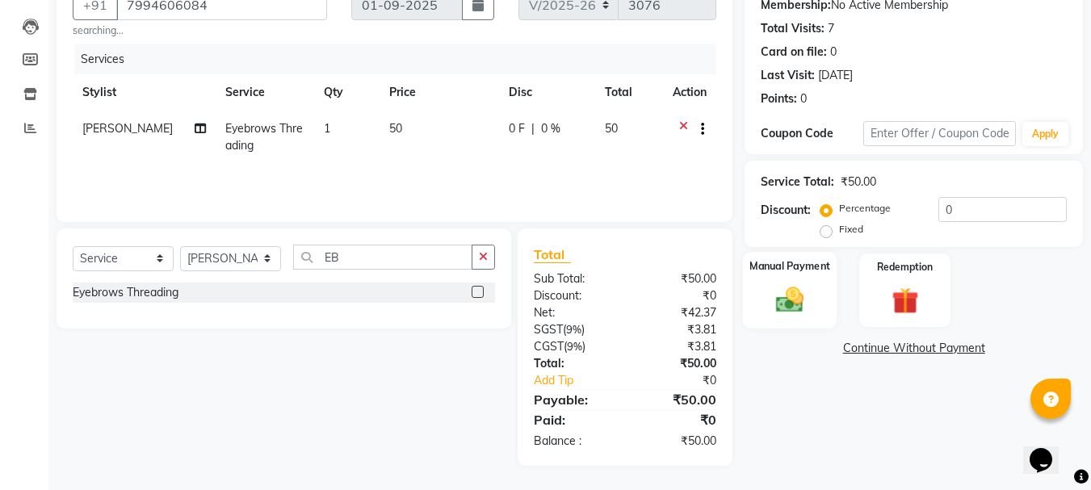
click at [799, 293] on img at bounding box center [789, 299] width 45 height 32
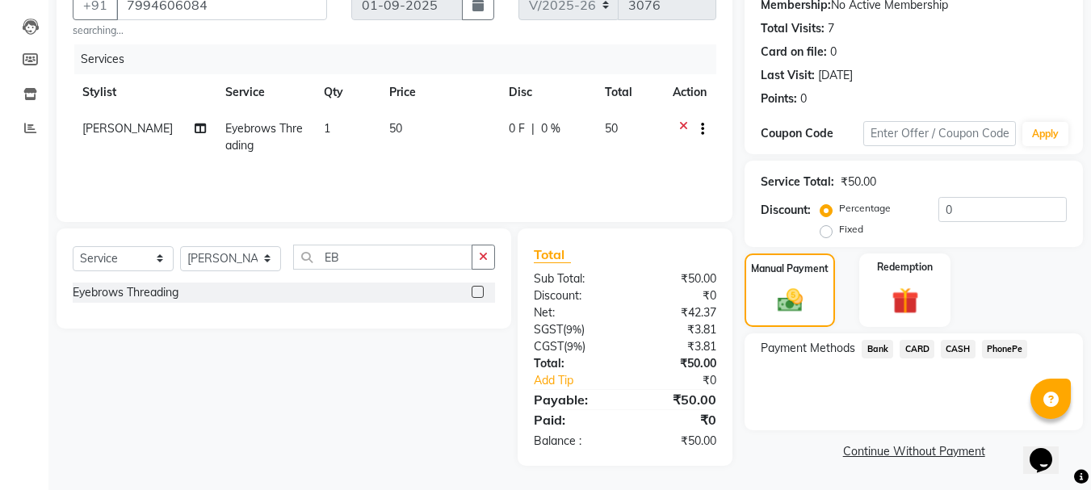
click at [994, 346] on span "PhonePe" at bounding box center [1005, 349] width 46 height 19
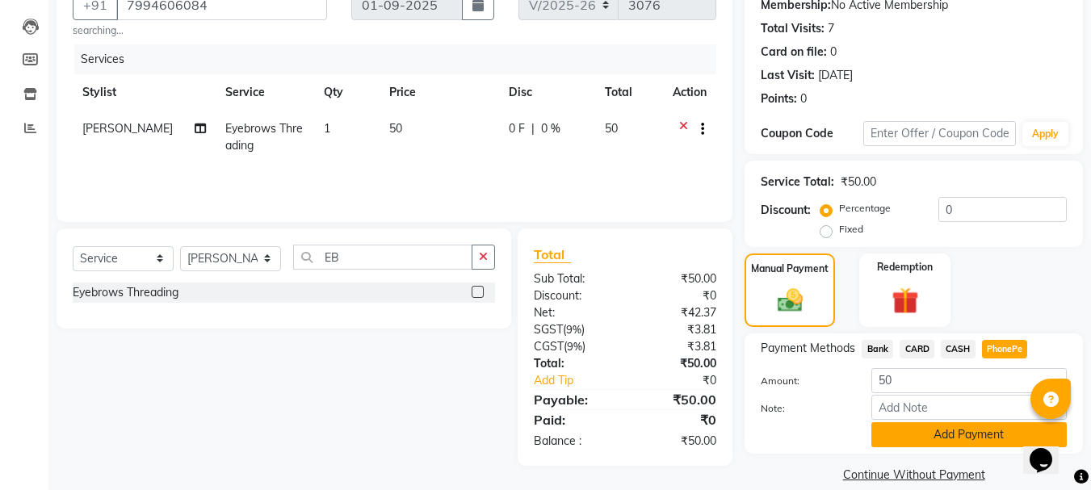
click at [955, 434] on button "Add Payment" at bounding box center [968, 434] width 195 height 25
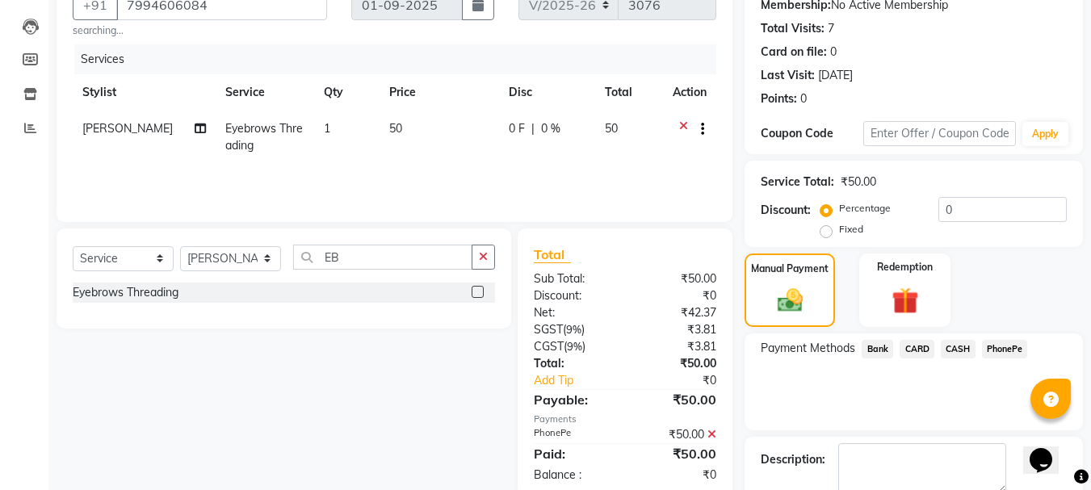
scroll to position [250, 0]
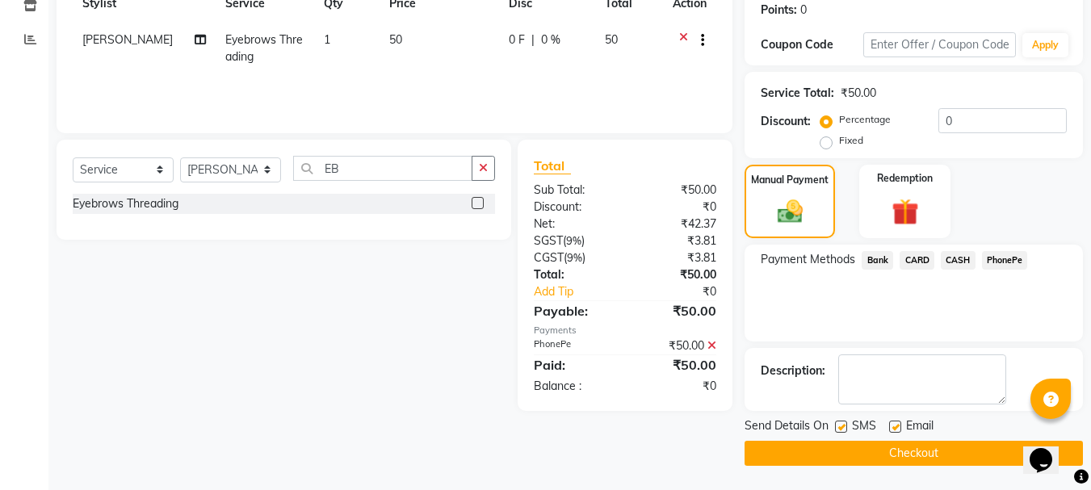
click at [861, 452] on button "Checkout" at bounding box center [914, 453] width 338 height 25
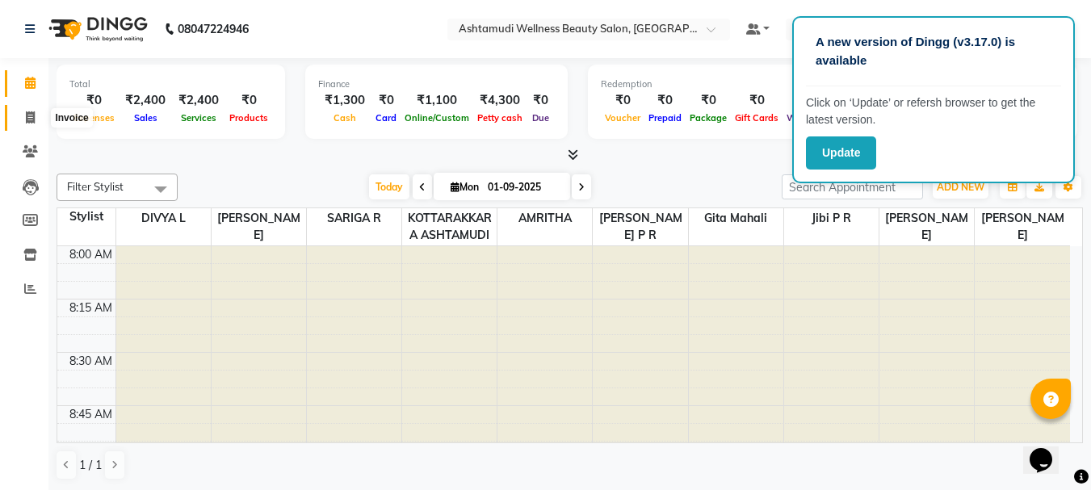
click at [26, 114] on icon at bounding box center [30, 117] width 9 height 12
select select "service"
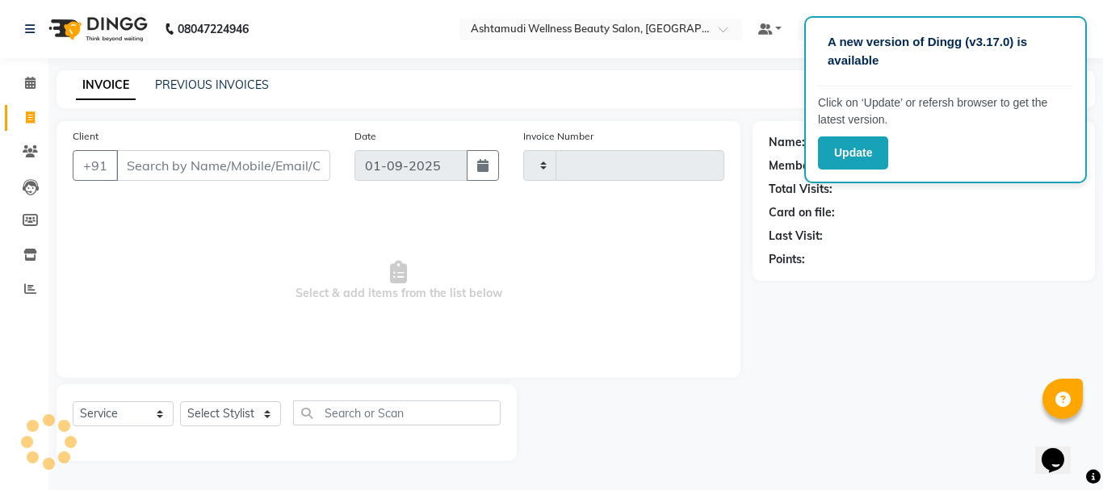
type input "3077"
select select "4664"
click at [221, 413] on select "Select Stylist" at bounding box center [230, 413] width 101 height 25
select select "27427"
click at [180, 401] on select "Select Stylist AMRITHA DIVYA L Gita Mahali Jibi P R [PERSON_NAME] ASHTAMUDI [PE…" at bounding box center [230, 413] width 101 height 25
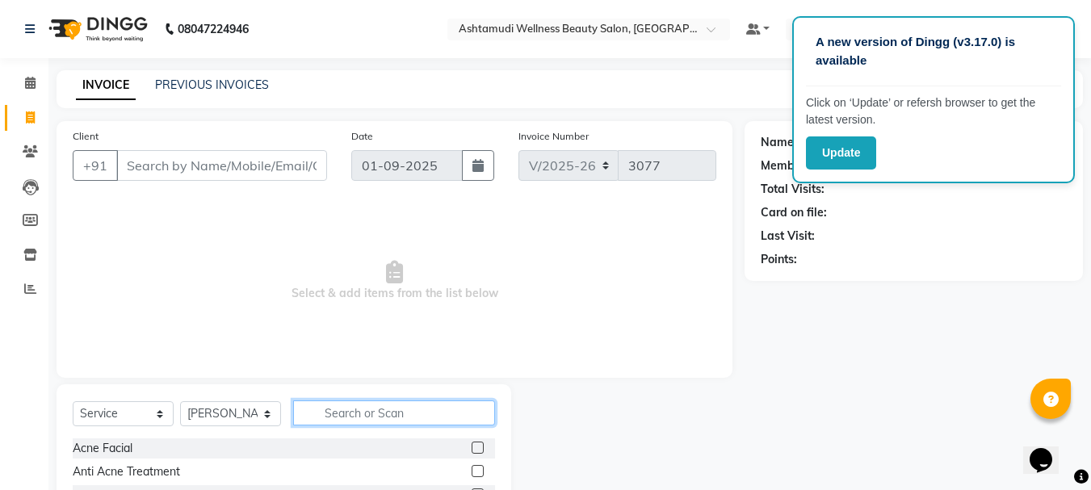
click at [376, 408] on input "text" at bounding box center [394, 413] width 202 height 25
type input "EY"
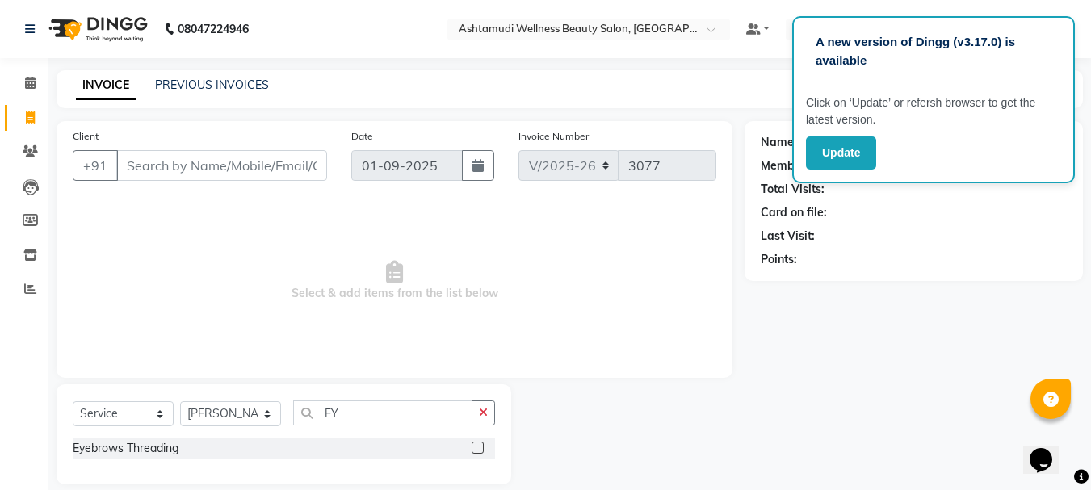
click at [477, 447] on label at bounding box center [478, 448] width 12 height 12
click at [477, 447] on input "checkbox" at bounding box center [477, 448] width 10 height 10
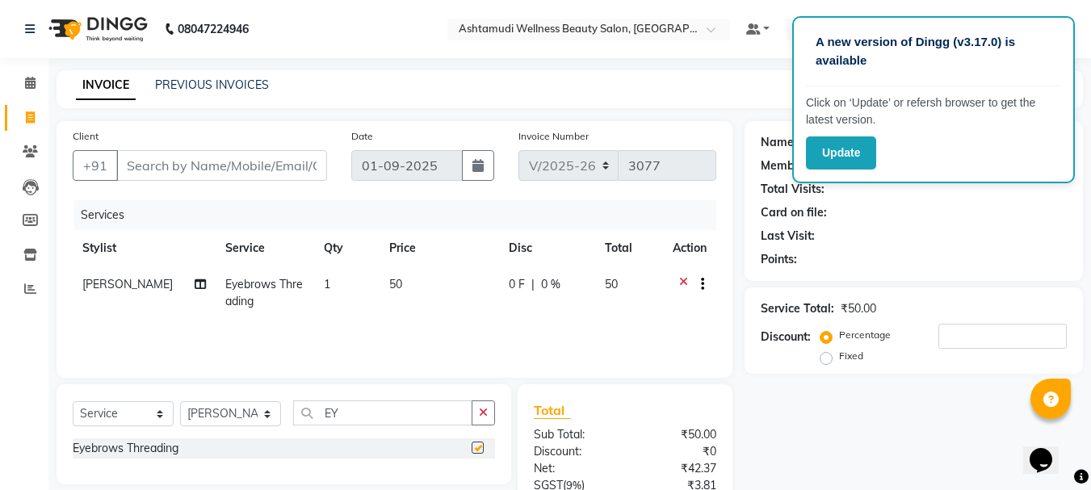
checkbox input "false"
click at [259, 166] on input "Client" at bounding box center [221, 165] width 211 height 31
type input "9"
type input "0"
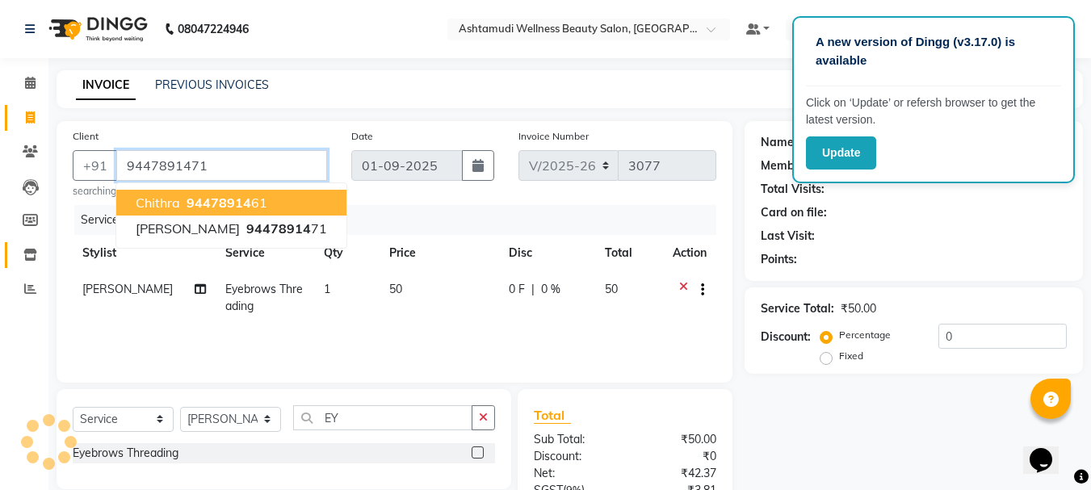
type input "9447891471"
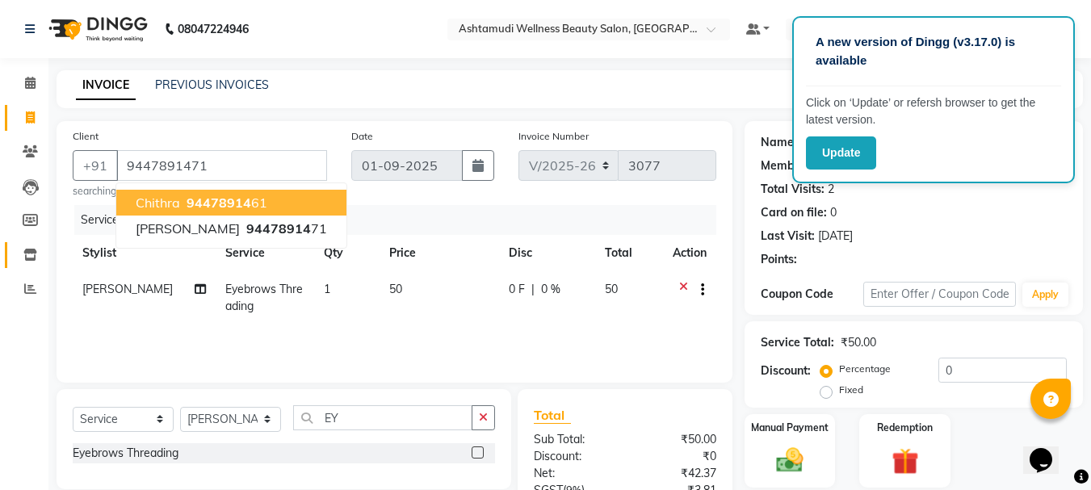
select select "1: Object"
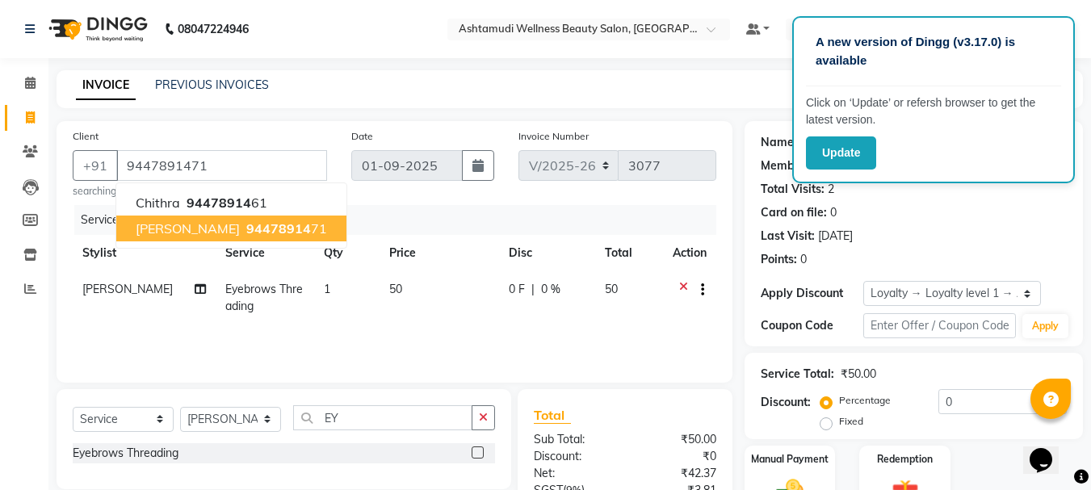
click at [256, 228] on ngb-highlight "94478914 71" at bounding box center [285, 228] width 84 height 16
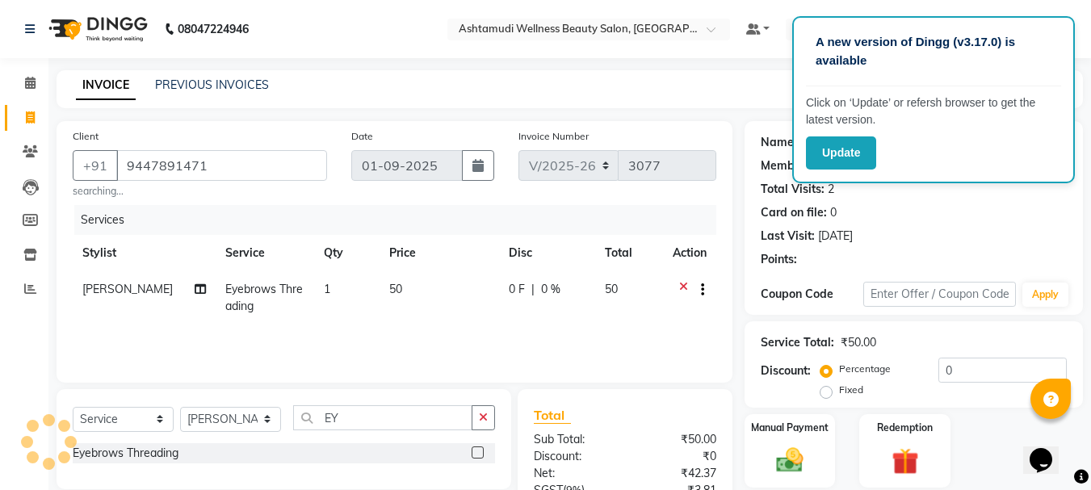
select select "1: Object"
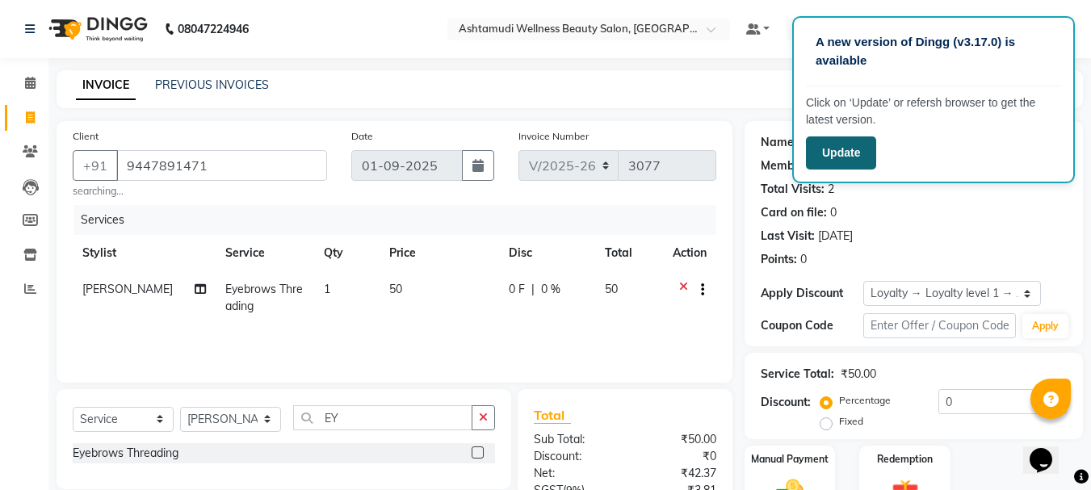
click at [858, 157] on button "Update" at bounding box center [841, 152] width 70 height 33
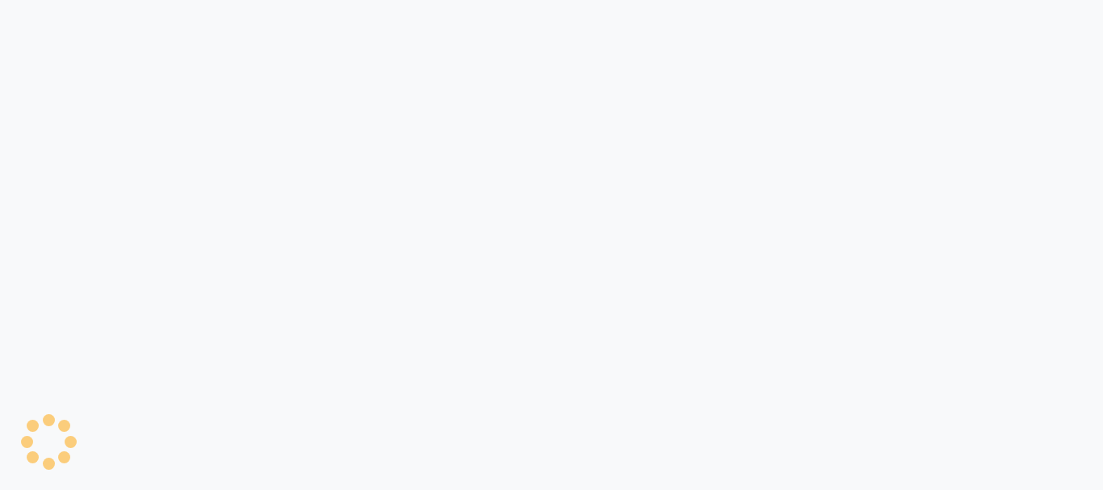
select select "service"
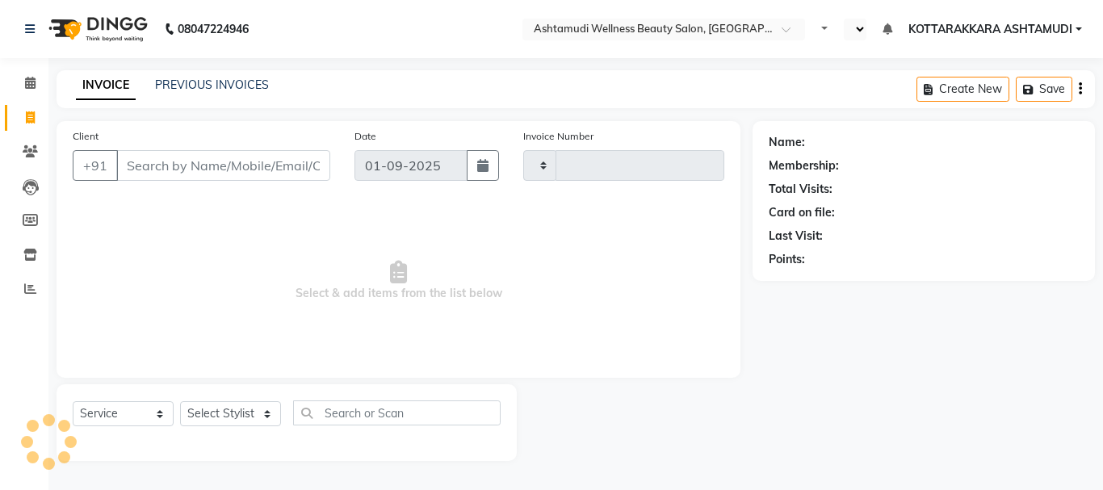
select select "en"
type input "3077"
select select "4664"
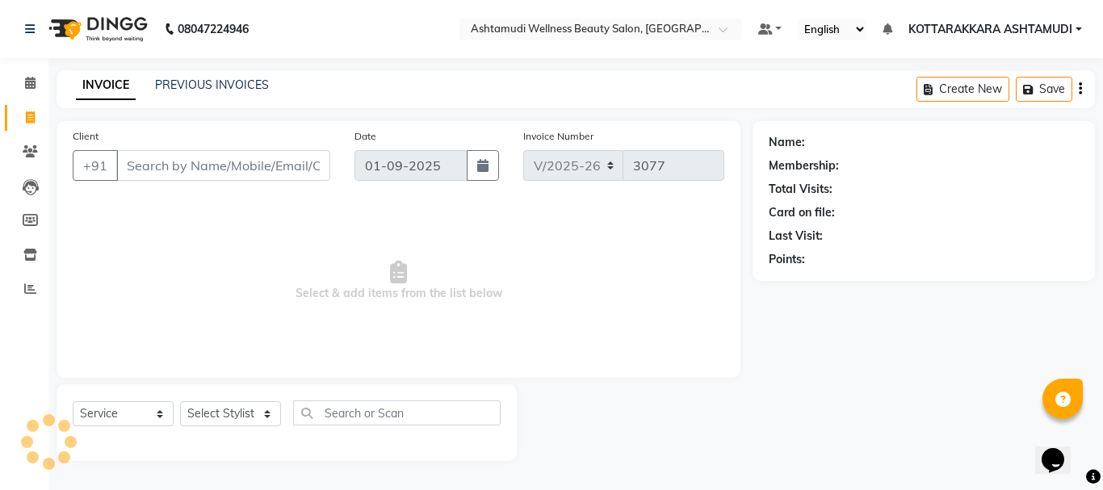
click at [246, 163] on input "Client" at bounding box center [223, 165] width 214 height 31
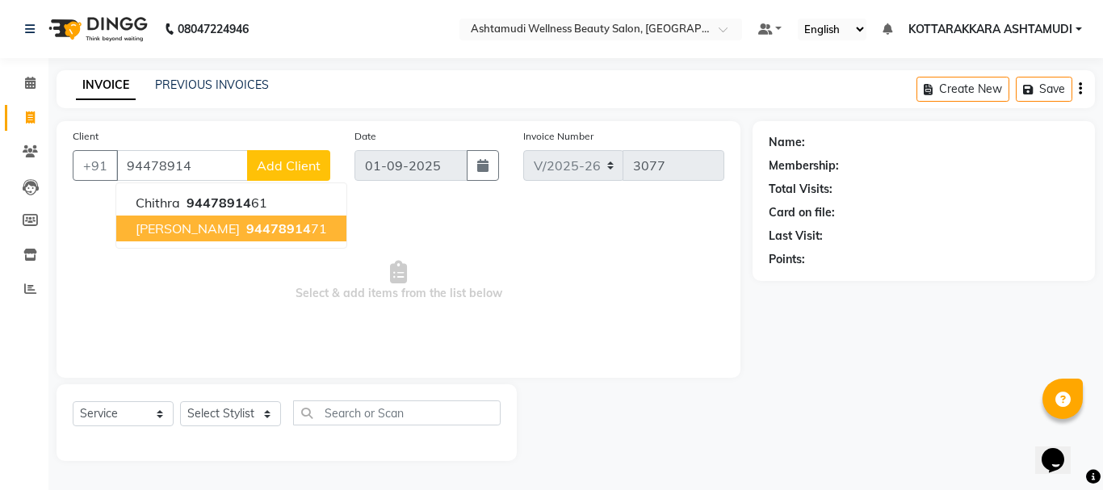
click at [183, 239] on button "[PERSON_NAME] 94478914 71" at bounding box center [231, 229] width 230 height 26
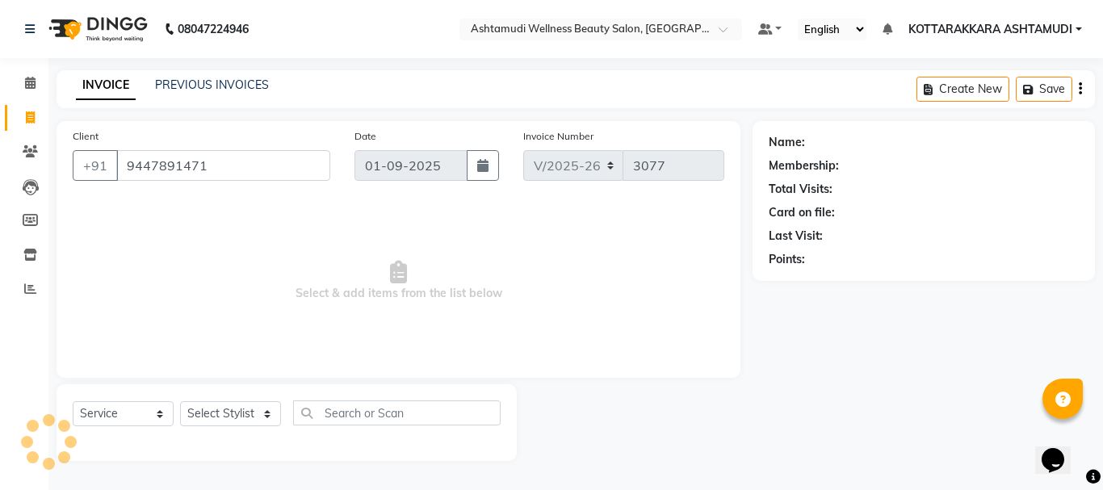
type input "9447891471"
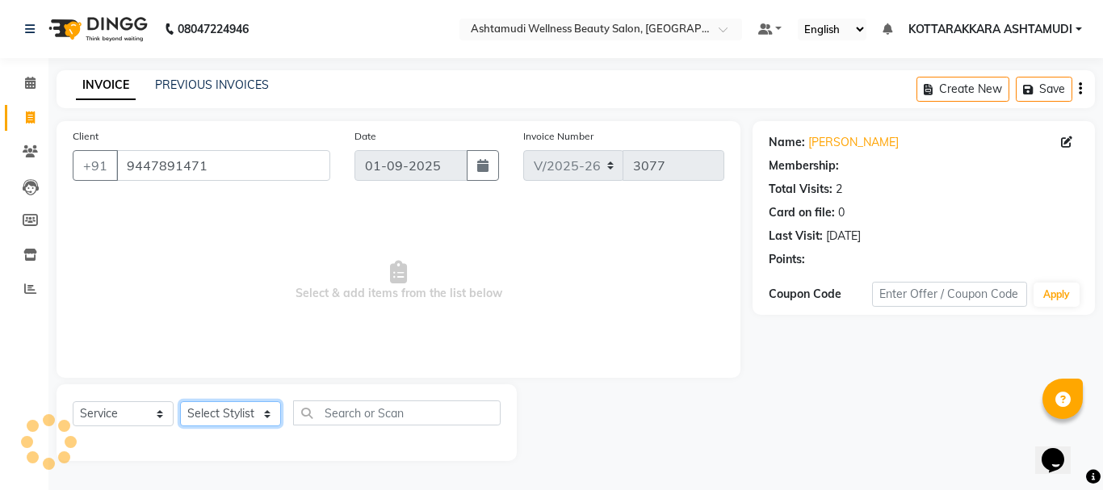
select select "1: Object"
click at [226, 417] on select "Select Stylist AMRITHA DIVYA L Gita Mahali Jibi P R [PERSON_NAME] ASHTAMUDI [PE…" at bounding box center [230, 413] width 101 height 25
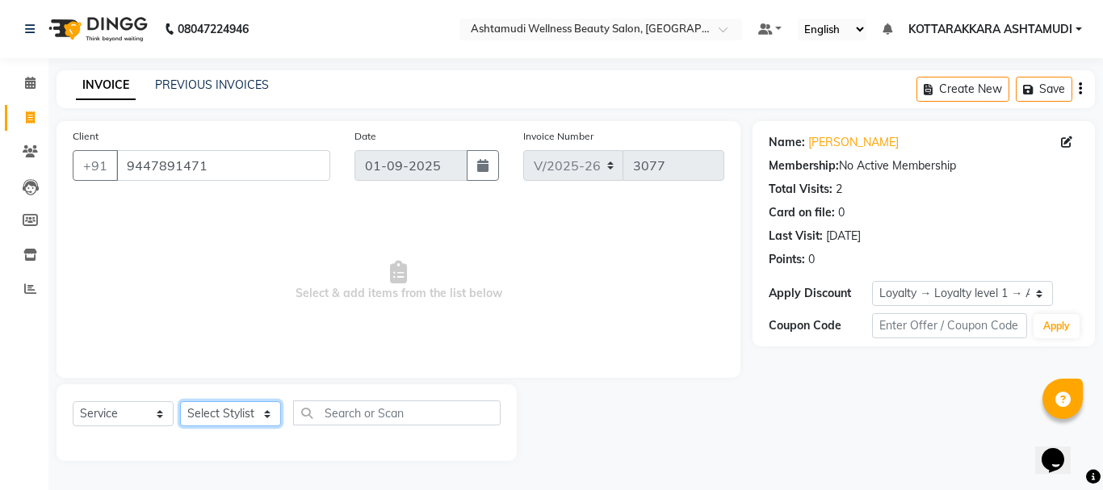
select select "27427"
click at [180, 401] on select "Select Stylist AMRITHA DIVYA L Gita Mahali Jibi P R [PERSON_NAME] ASHTAMUDI [PE…" at bounding box center [230, 413] width 101 height 25
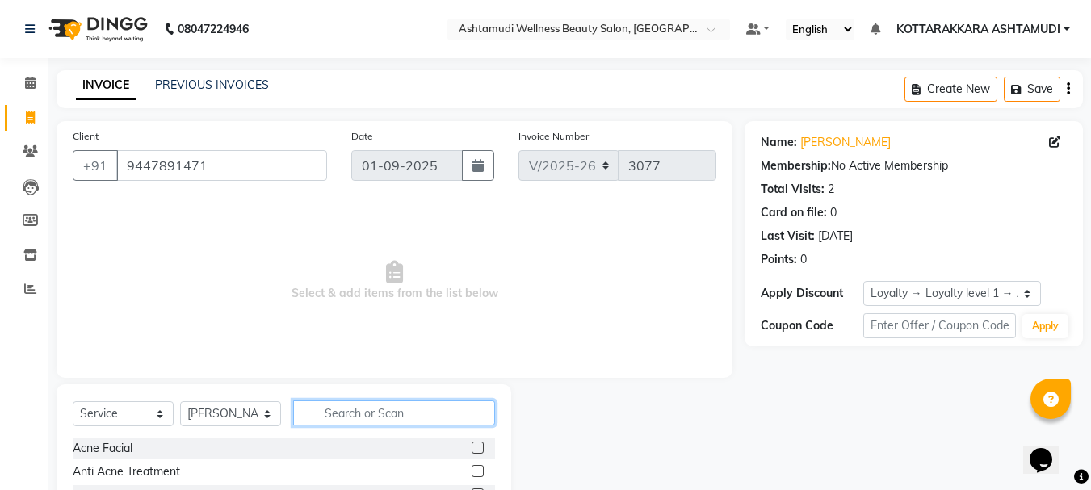
click at [372, 416] on input "text" at bounding box center [394, 413] width 202 height 25
type input "EY"
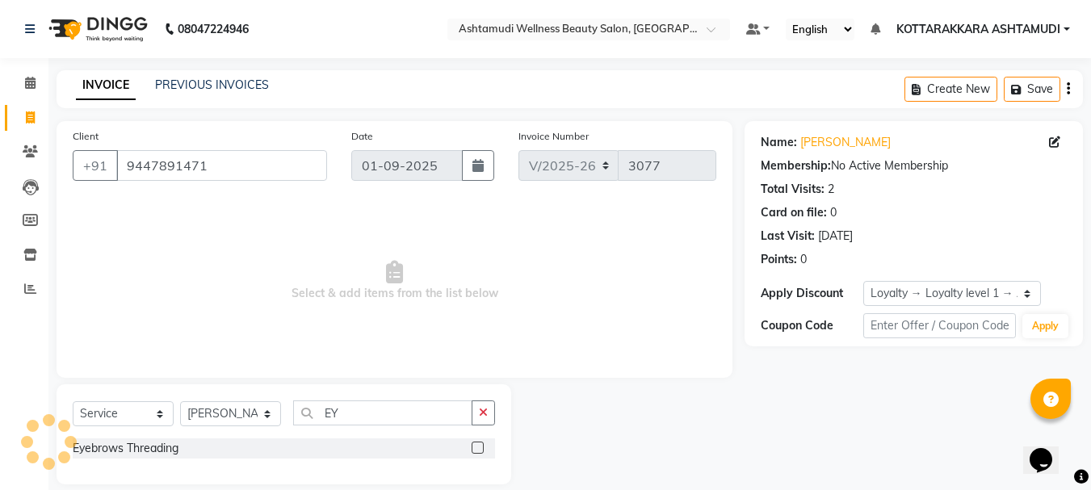
click at [478, 447] on label at bounding box center [478, 448] width 12 height 12
click at [478, 447] on input "checkbox" at bounding box center [477, 448] width 10 height 10
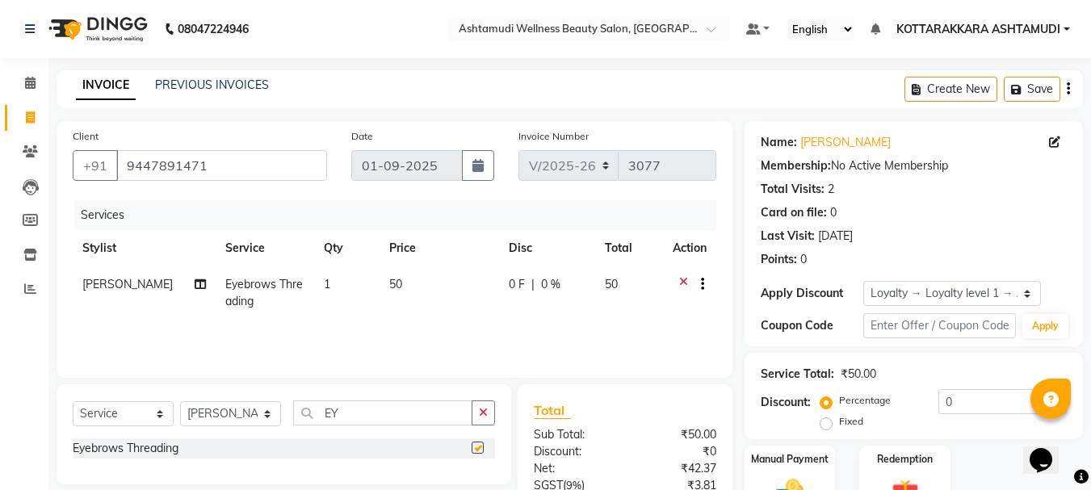
checkbox input "false"
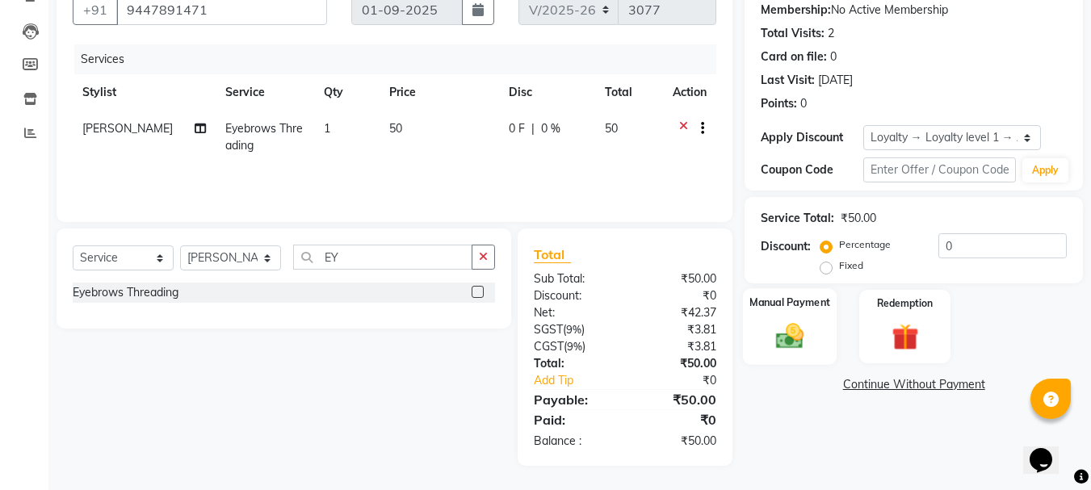
click at [778, 357] on div "Manual Payment" at bounding box center [790, 326] width 94 height 77
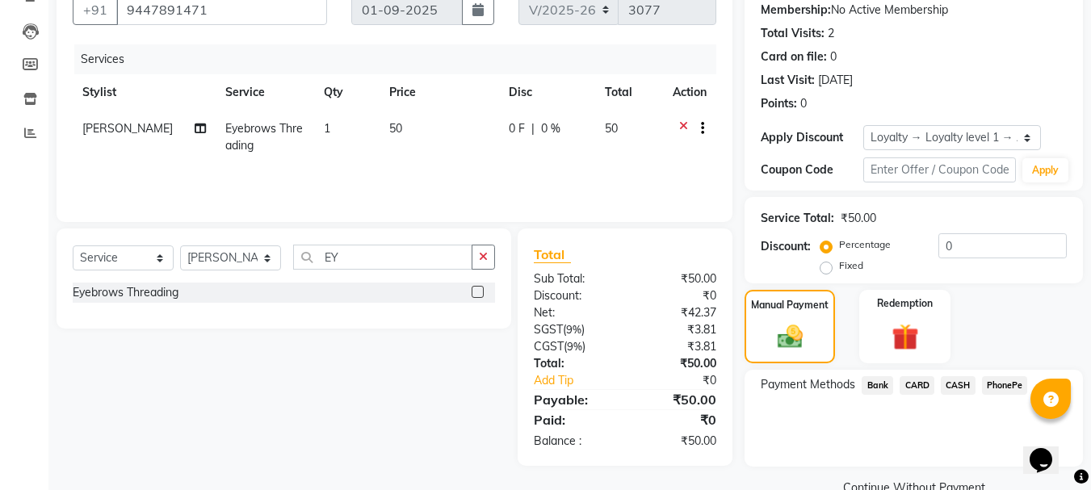
click at [962, 386] on span "CASH" at bounding box center [958, 385] width 35 height 19
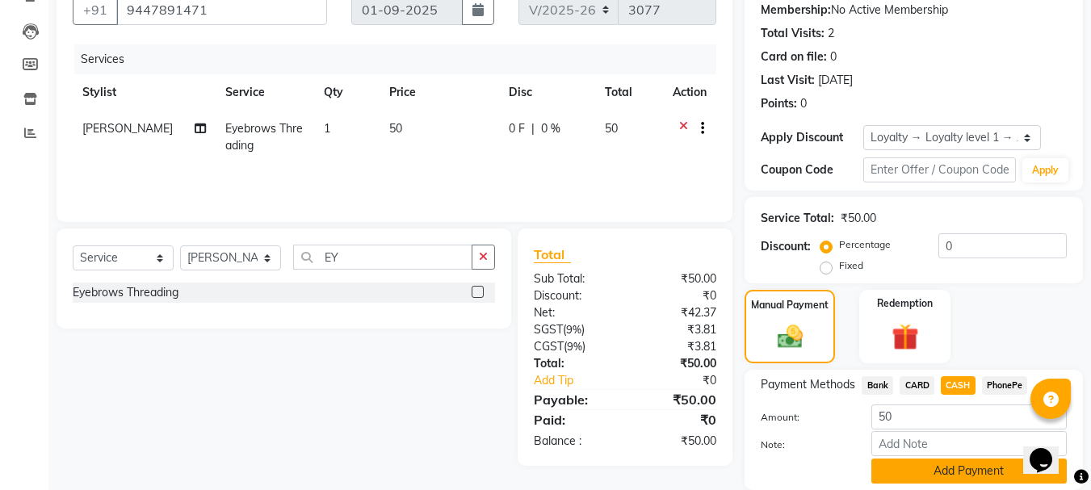
click at [953, 465] on button "Add Payment" at bounding box center [968, 471] width 195 height 25
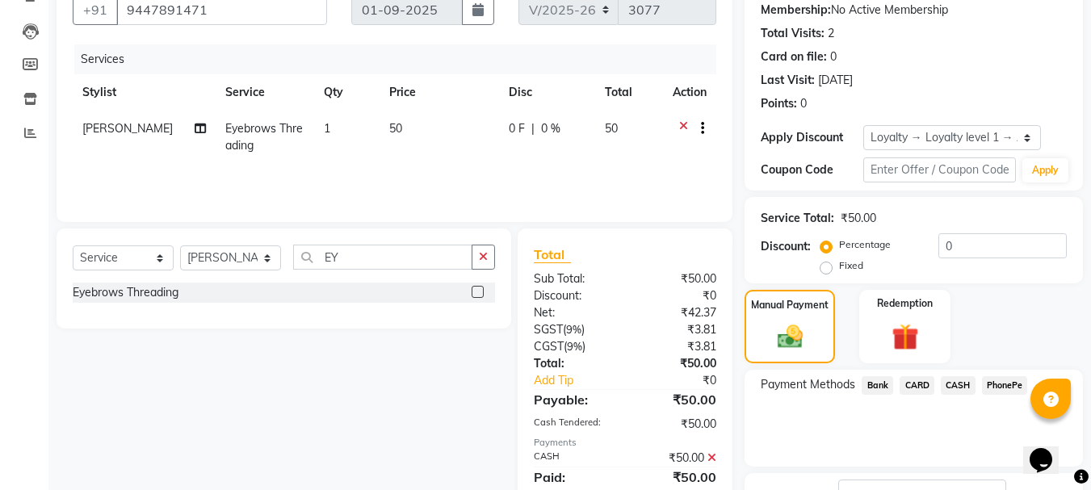
scroll to position [293, 0]
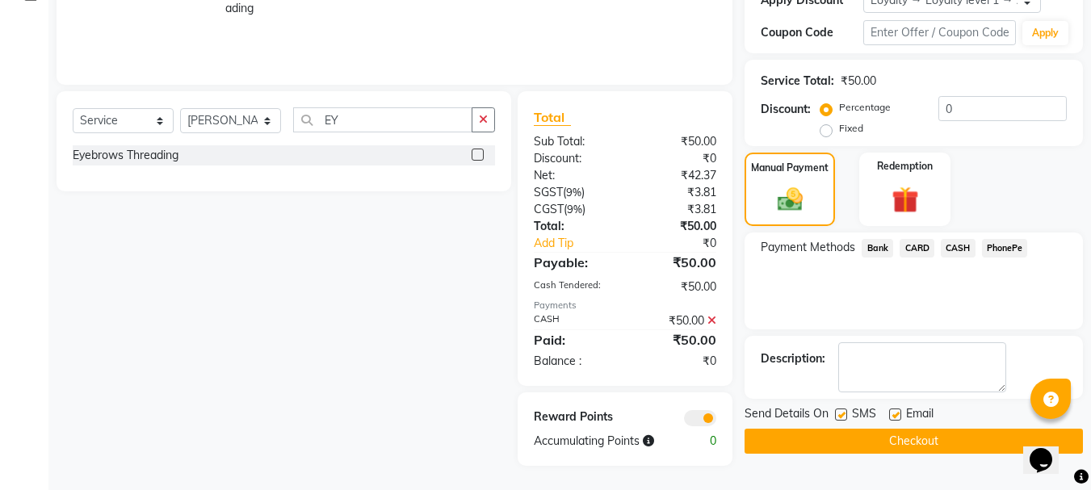
click at [908, 445] on button "Checkout" at bounding box center [914, 441] width 338 height 25
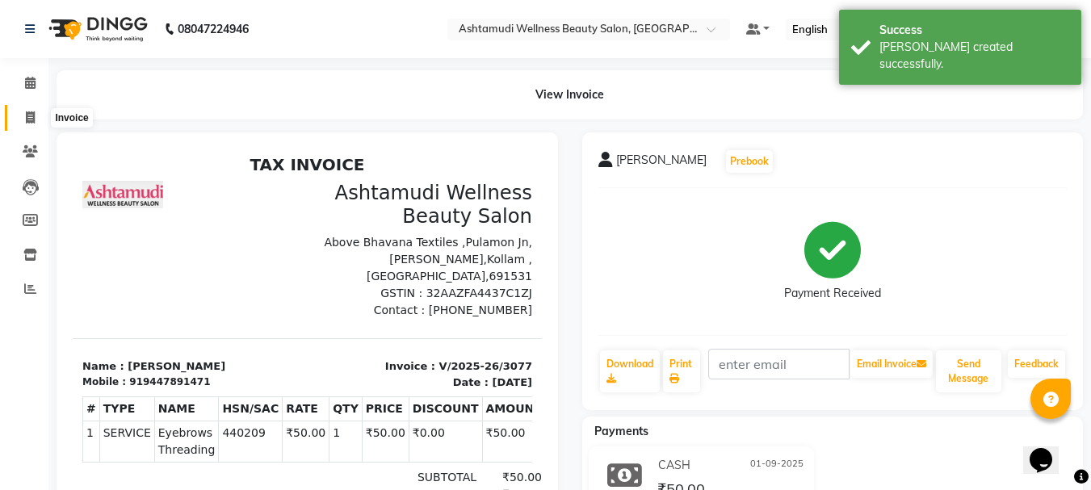
click at [23, 113] on span at bounding box center [30, 118] width 28 height 19
select select "service"
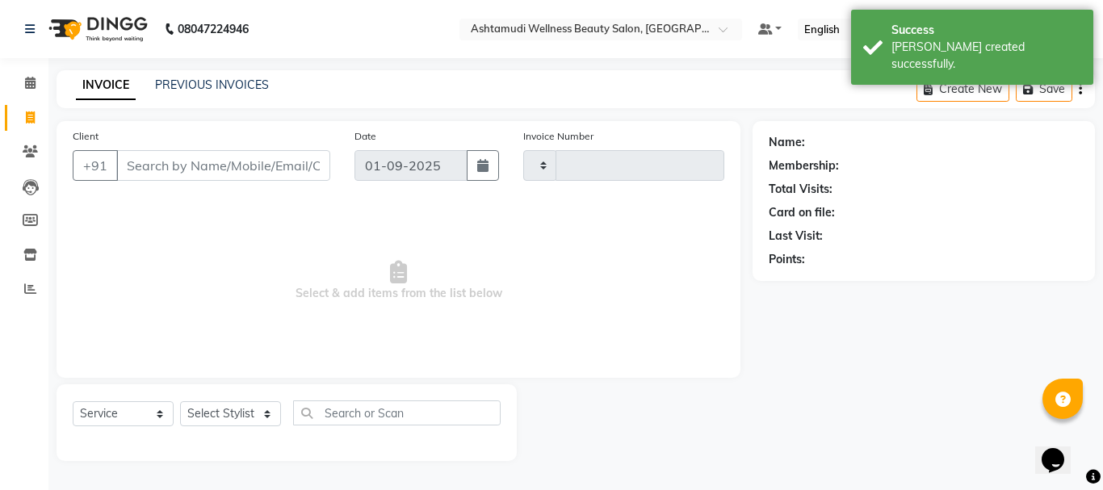
type input "3078"
select select "4664"
click at [175, 163] on input "Client" at bounding box center [223, 165] width 214 height 31
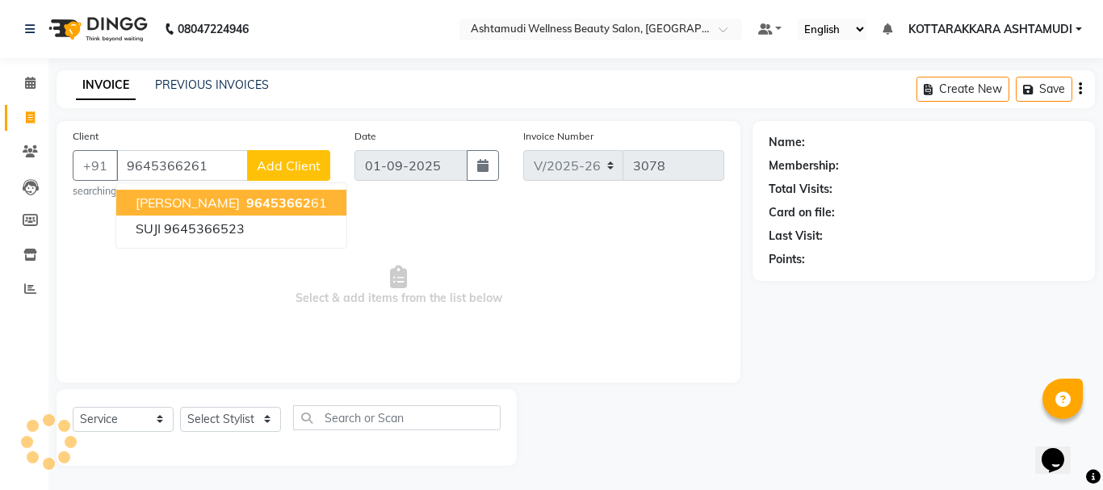
type input "9645366261"
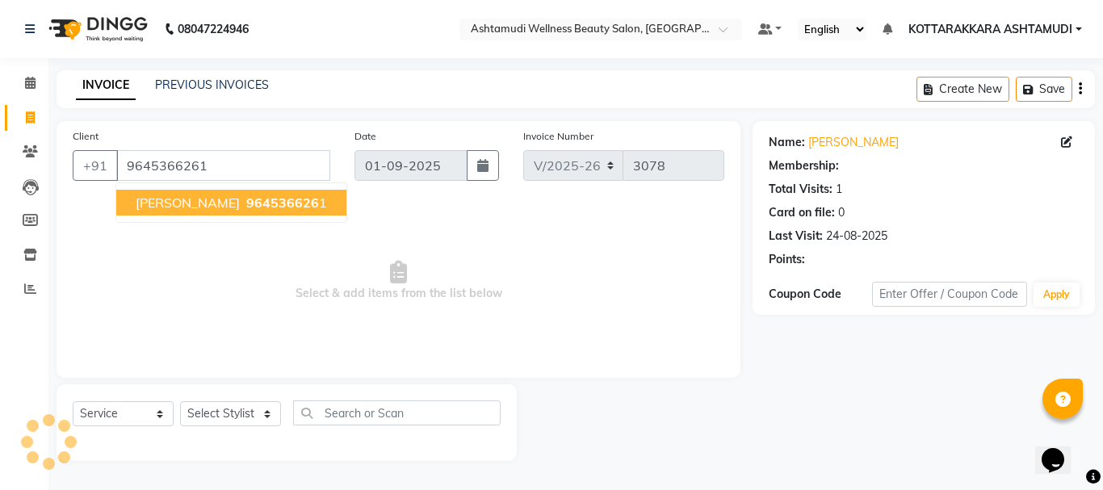
select select "1: Object"
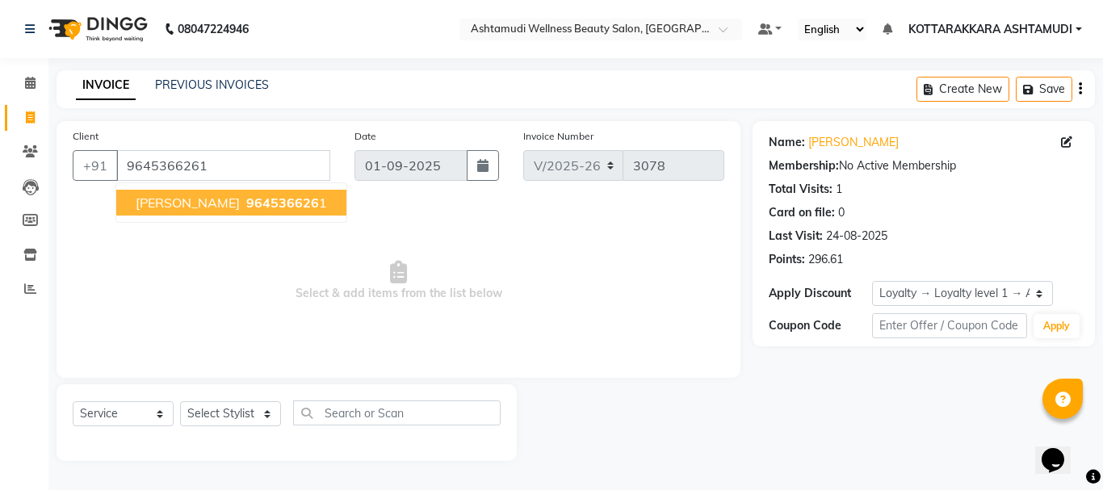
click at [195, 194] on button "[PERSON_NAME] 964536626 1" at bounding box center [231, 203] width 230 height 26
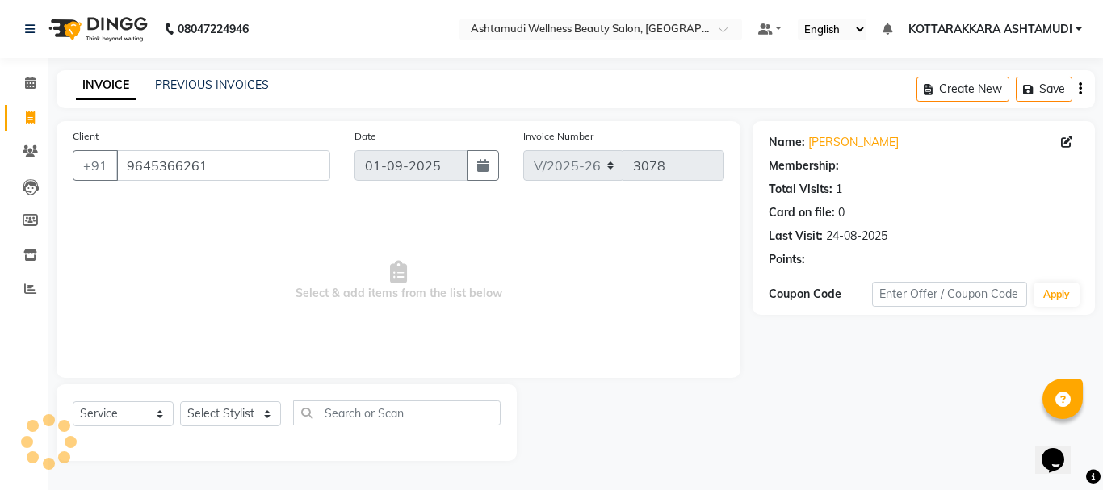
select select "1: Object"
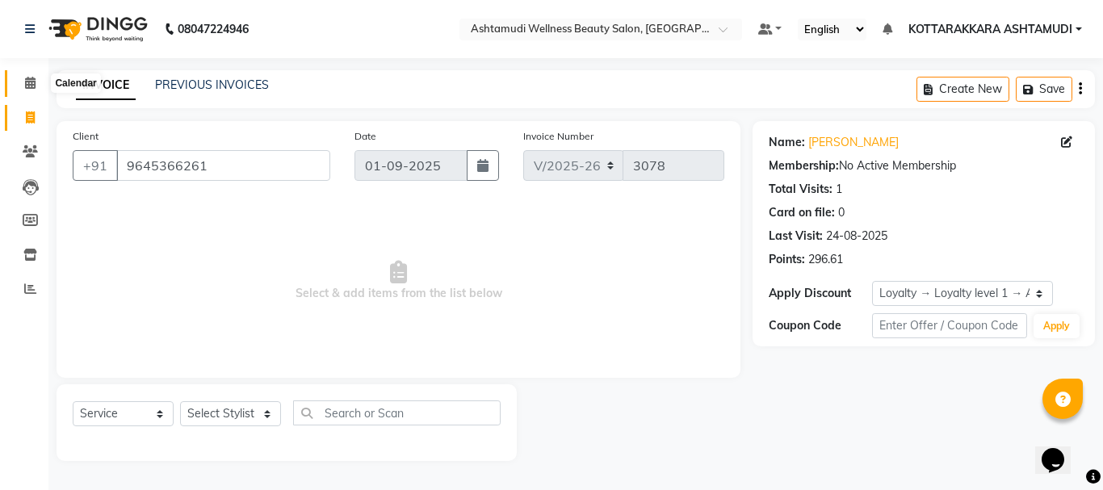
click at [32, 80] on icon at bounding box center [30, 83] width 10 height 12
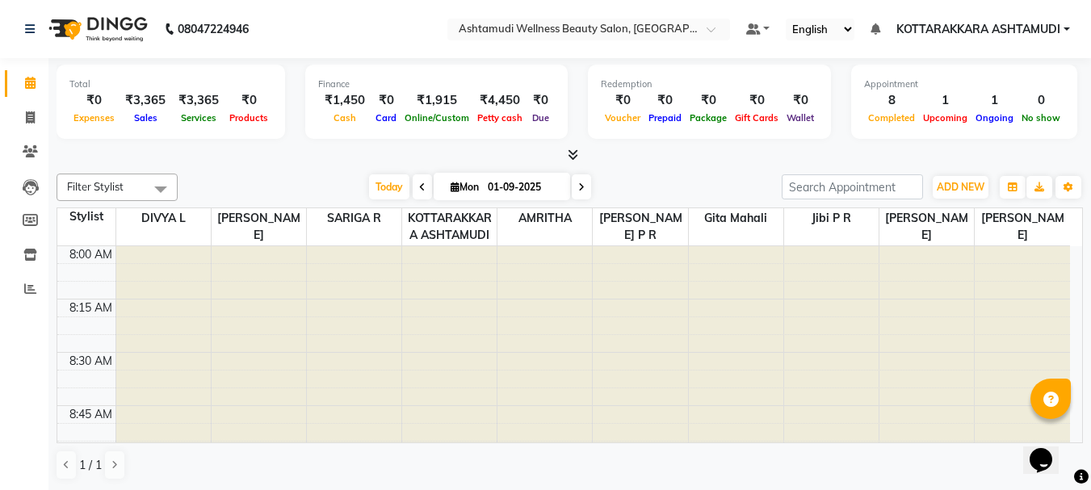
click at [447, 191] on span "Mon" at bounding box center [465, 187] width 36 height 12
select select "9"
select select "2025"
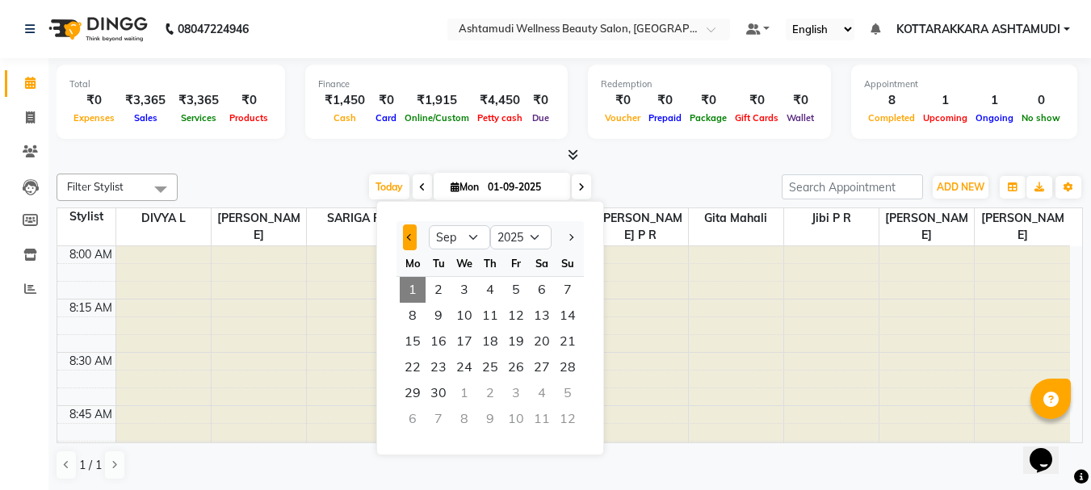
click at [411, 240] on span "Previous month" at bounding box center [410, 237] width 6 height 6
select select "8"
click at [564, 373] on span "24" at bounding box center [568, 368] width 26 height 26
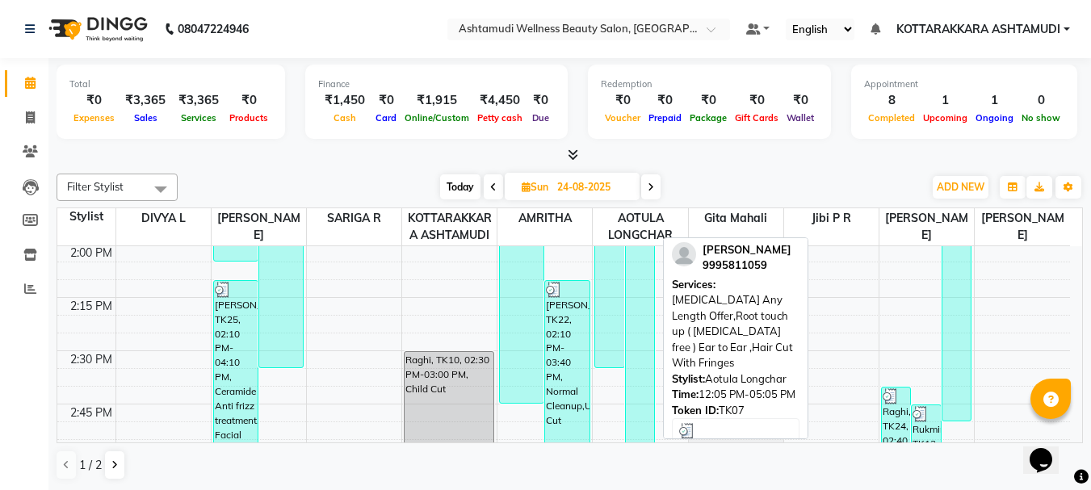
scroll to position [1257, 0]
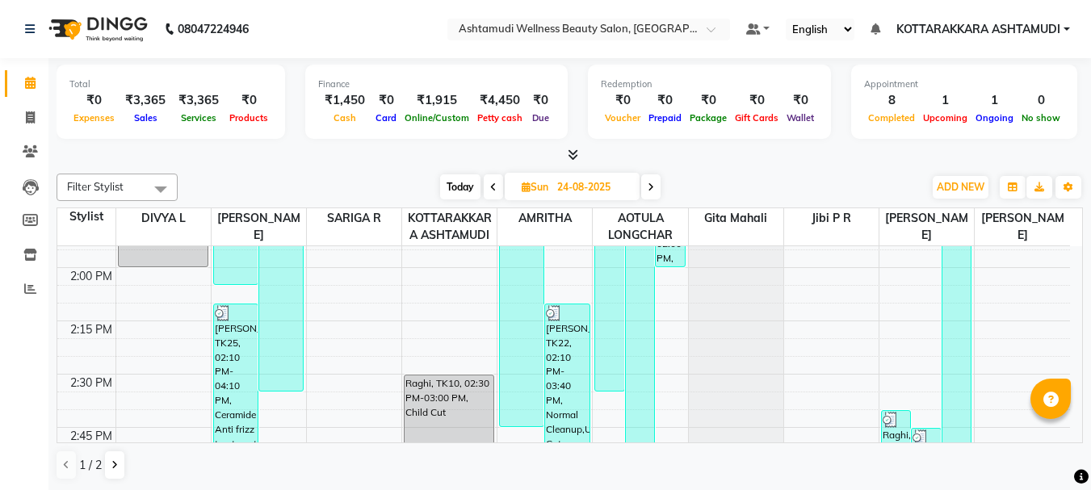
click at [445, 182] on span "Today" at bounding box center [460, 186] width 40 height 25
type input "01-09-2025"
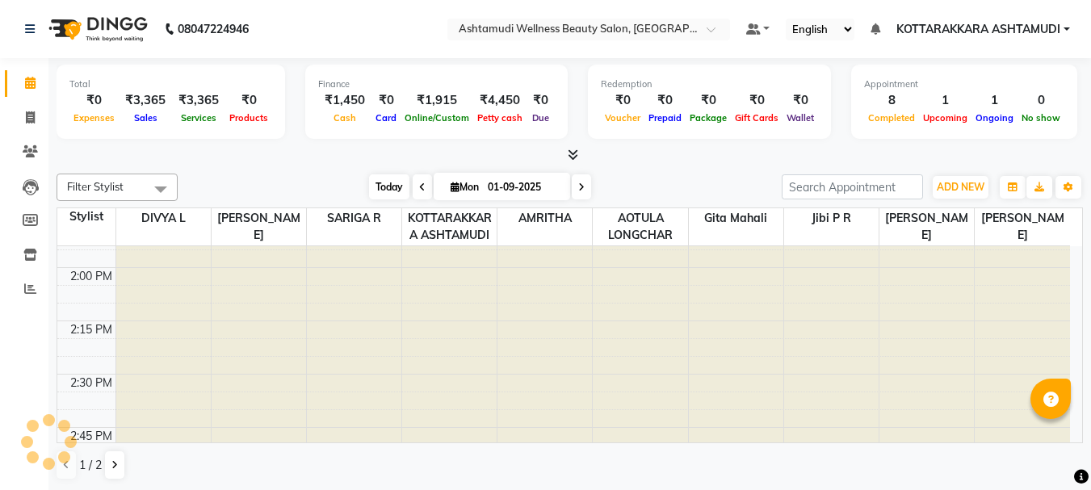
scroll to position [0, 0]
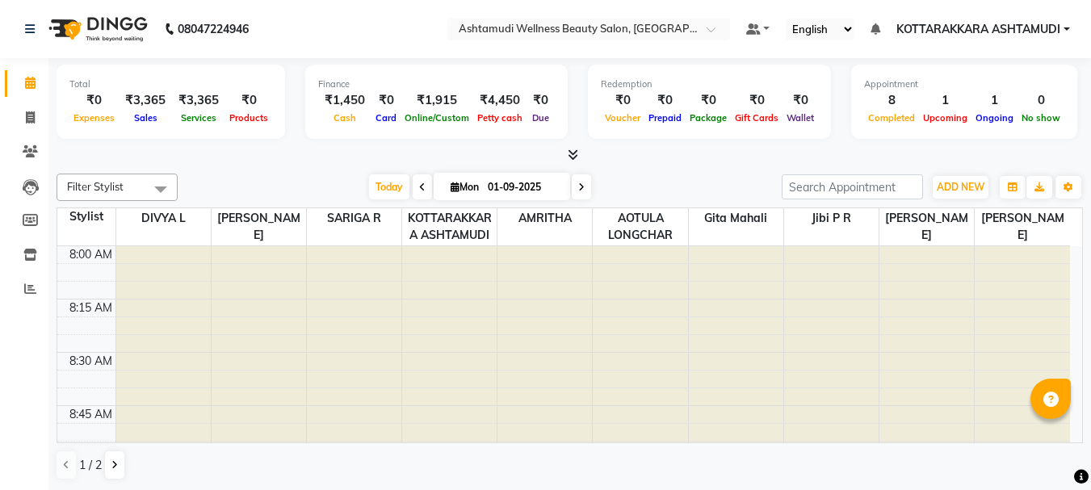
click at [26, 124] on span at bounding box center [30, 118] width 28 height 19
select select "service"
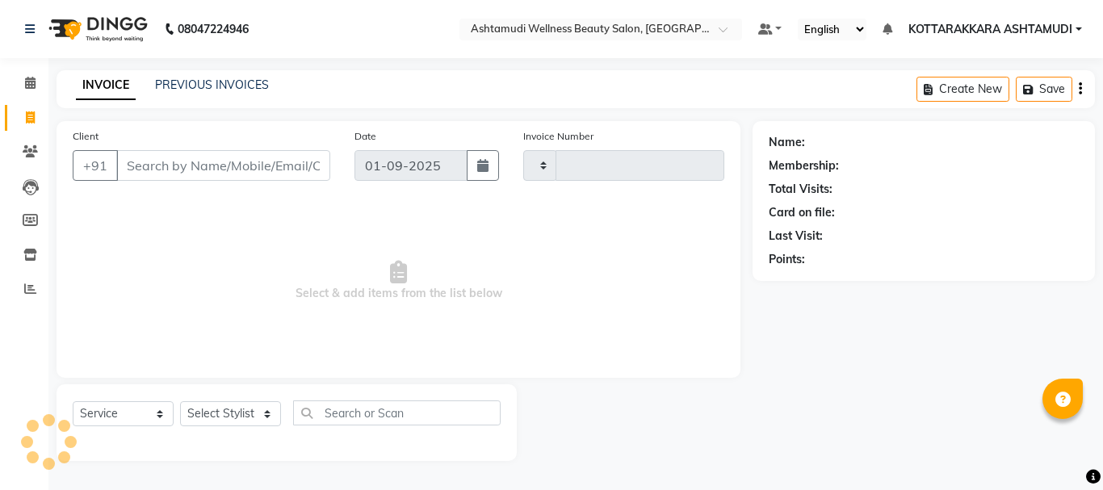
type input "3078"
select select "4664"
click at [195, 170] on input "Client" at bounding box center [223, 165] width 214 height 31
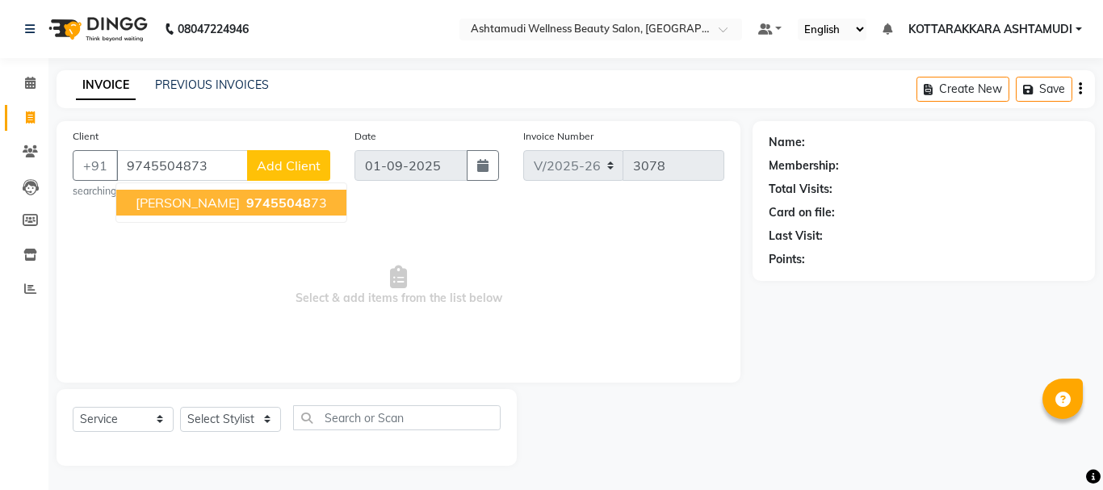
type input "9745504873"
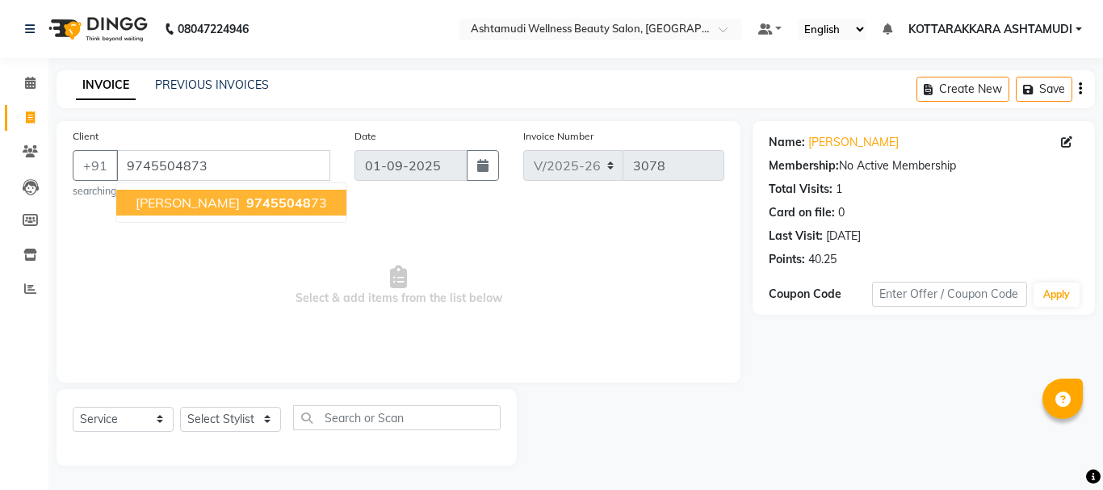
click at [231, 214] on button "[PERSON_NAME] 97455048 73" at bounding box center [231, 203] width 230 height 26
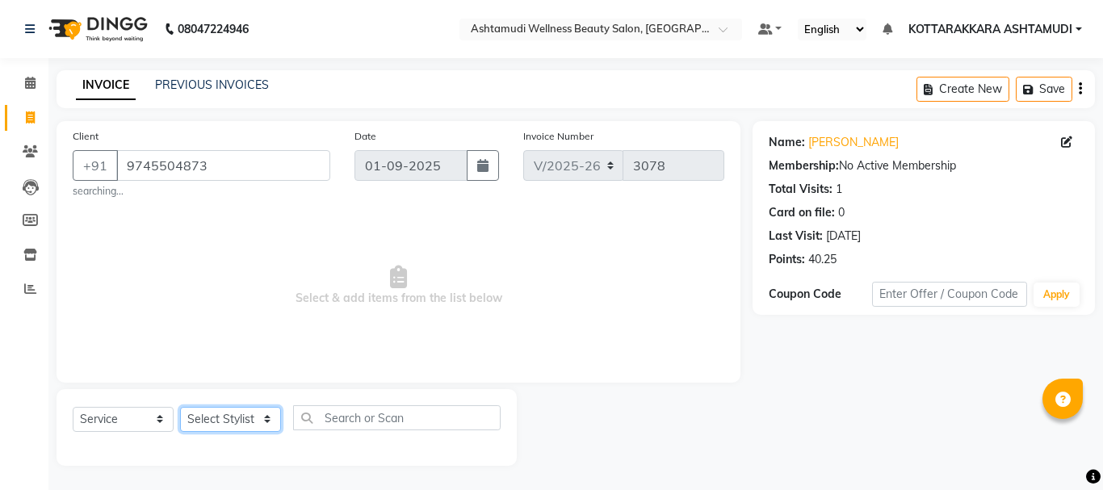
click at [227, 431] on select "Select Stylist AMRITHA DIVYA L Gita Mahali Jibi P R [PERSON_NAME] ASHTAMUDI [PE…" at bounding box center [230, 419] width 101 height 25
select select "27427"
click at [180, 407] on select "Select Stylist AMRITHA DIVYA L Gita Mahali Jibi P R [PERSON_NAME] ASHTAMUDI [PE…" at bounding box center [230, 419] width 101 height 25
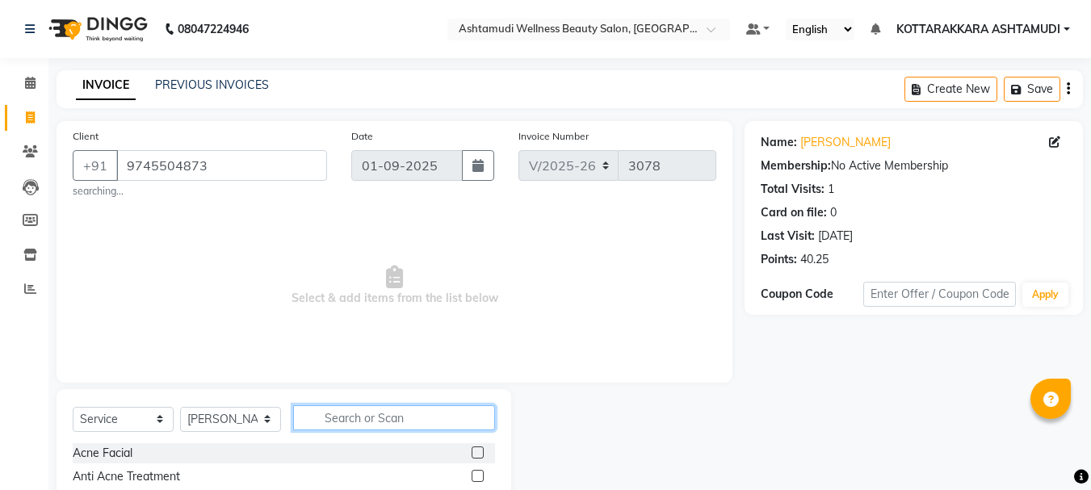
click at [375, 422] on input "text" at bounding box center [394, 417] width 202 height 25
type input "EB"
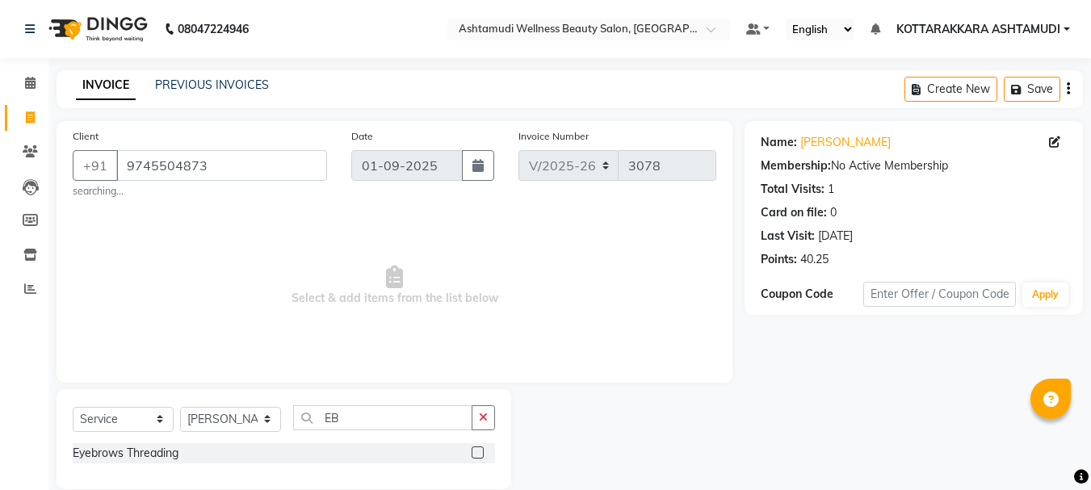
click at [479, 453] on label at bounding box center [478, 453] width 12 height 12
click at [479, 453] on input "checkbox" at bounding box center [477, 453] width 10 height 10
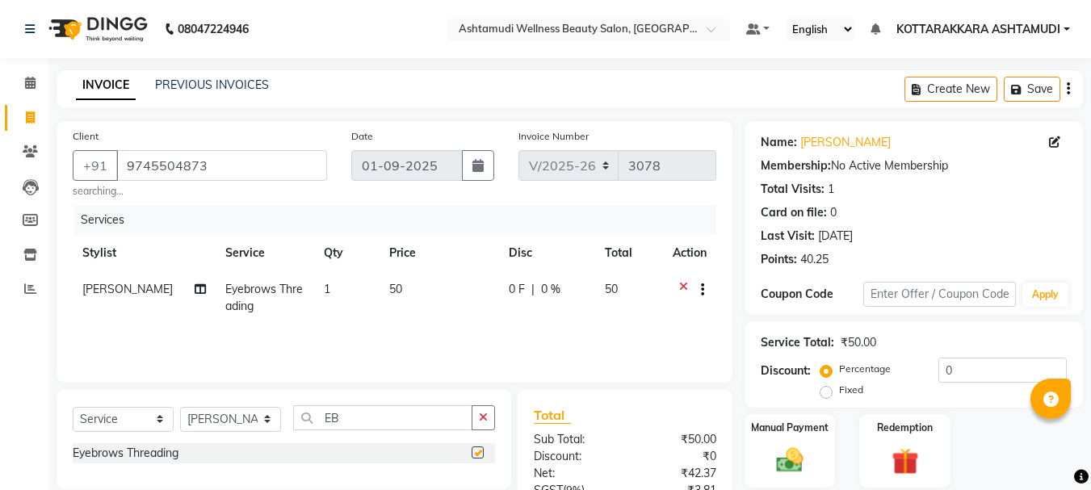
checkbox input "false"
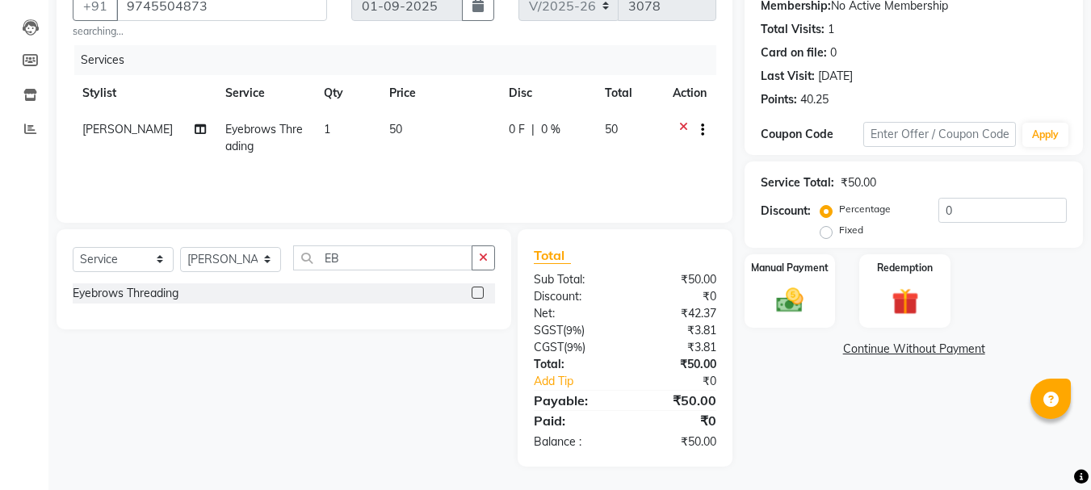
scroll to position [161, 0]
click at [793, 308] on img at bounding box center [789, 299] width 45 height 32
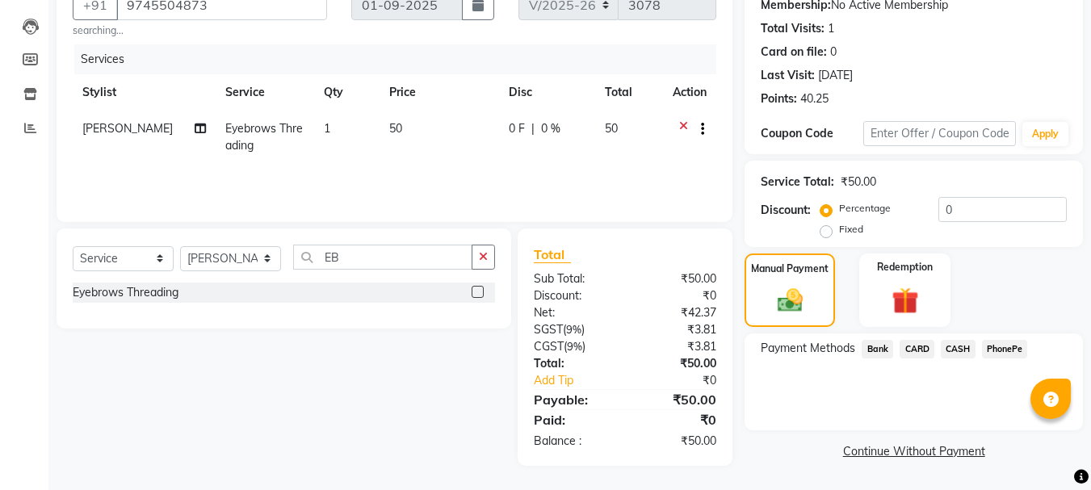
click at [961, 347] on span "CASH" at bounding box center [958, 349] width 35 height 19
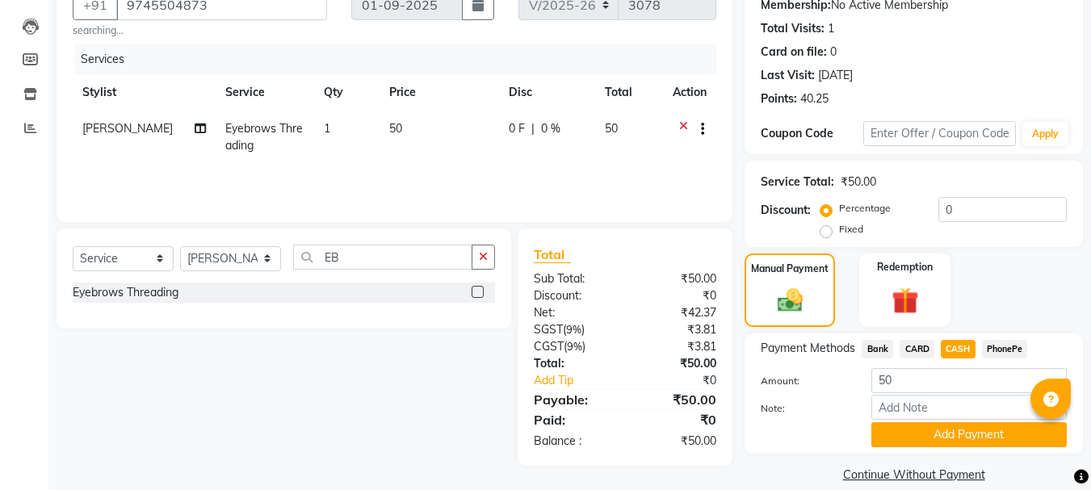
click at [948, 434] on button "Add Payment" at bounding box center [968, 434] width 195 height 25
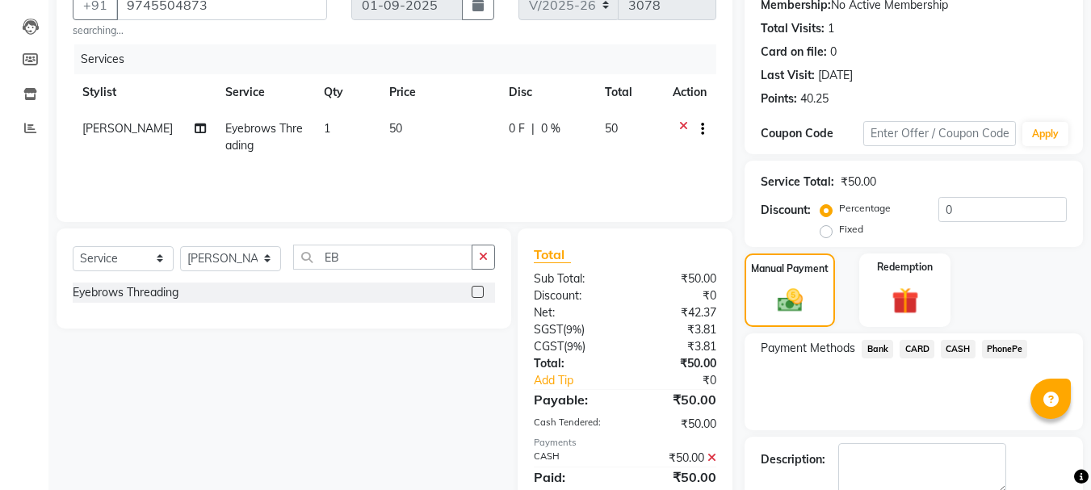
scroll to position [250, 0]
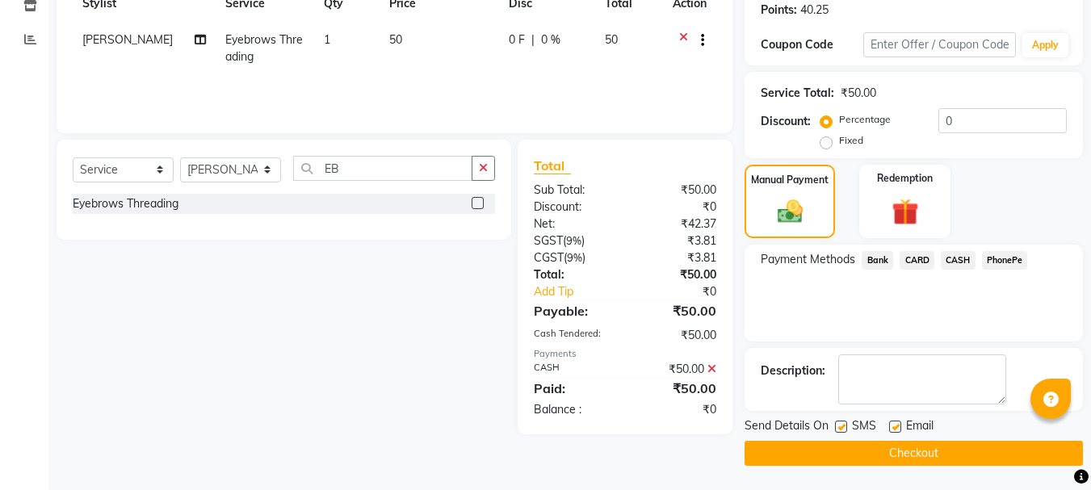
click at [881, 452] on button "Checkout" at bounding box center [914, 453] width 338 height 25
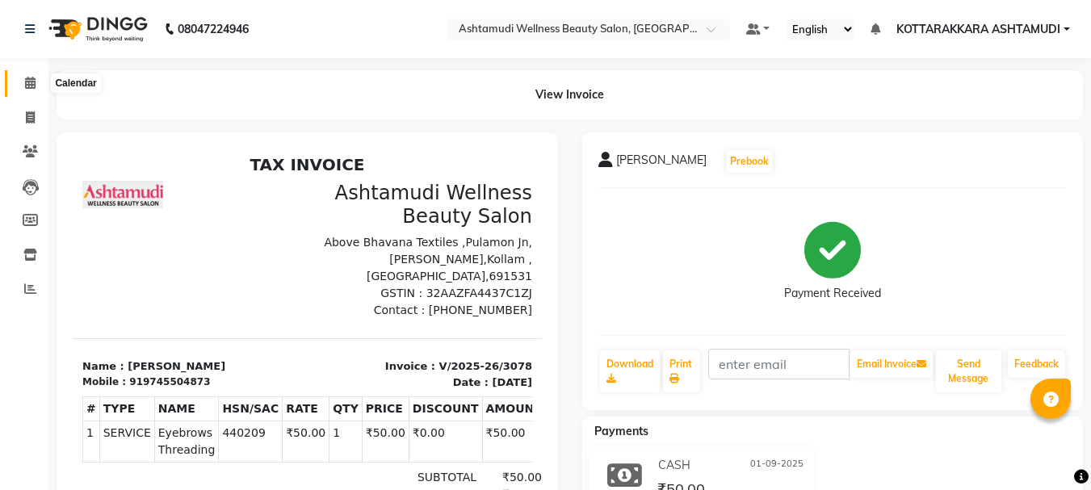
click at [32, 83] on icon at bounding box center [30, 83] width 10 height 12
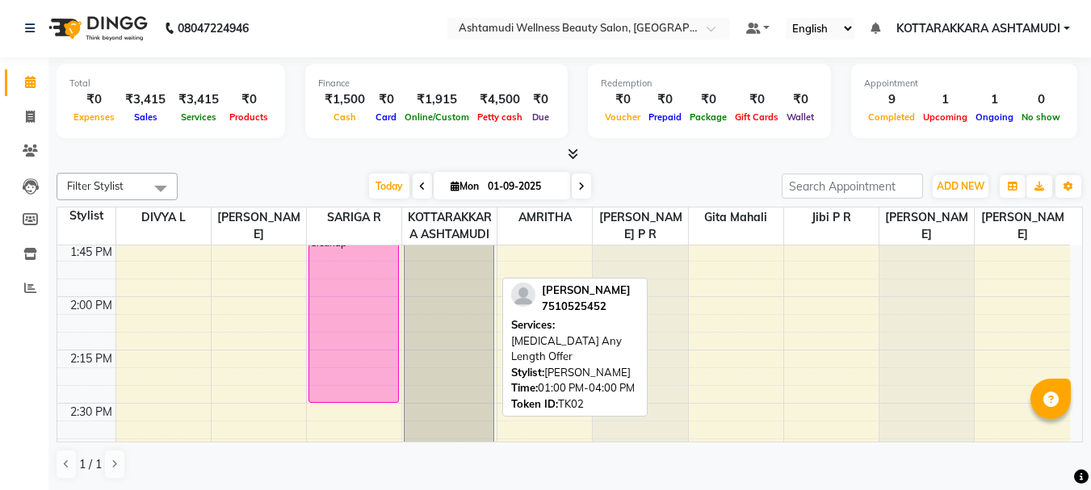
scroll to position [1228, 0]
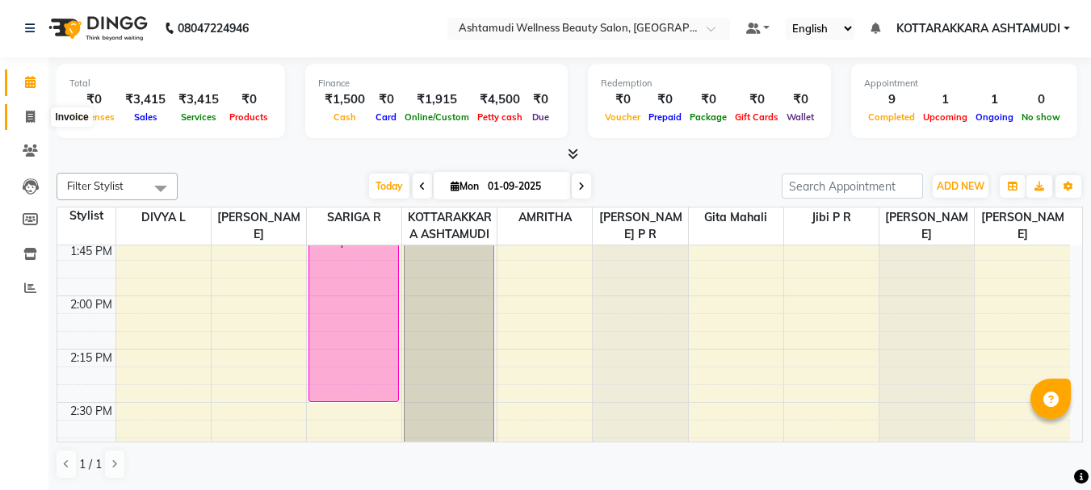
click at [31, 117] on icon at bounding box center [30, 117] width 9 height 12
select select "service"
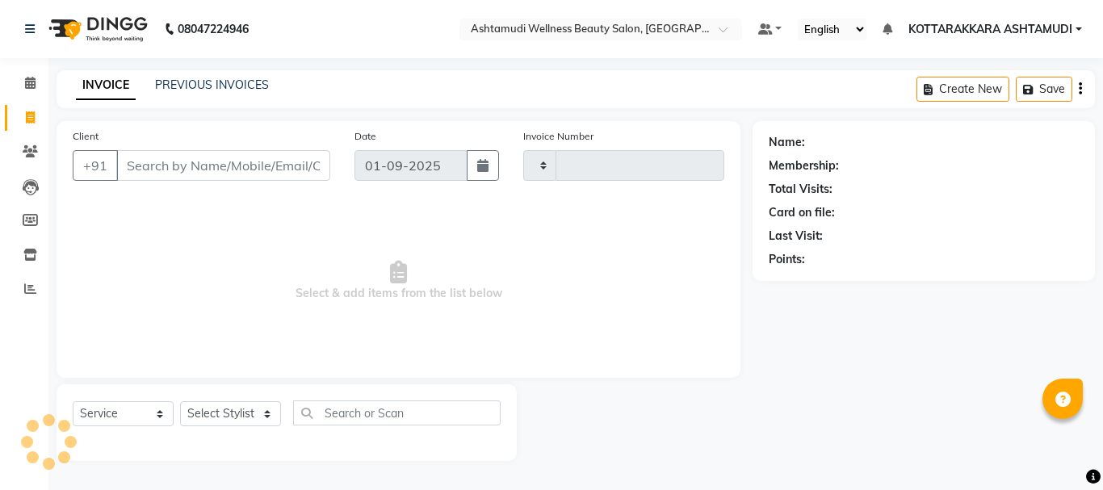
click at [159, 173] on input "Client" at bounding box center [223, 165] width 214 height 31
type input "3079"
select select "4664"
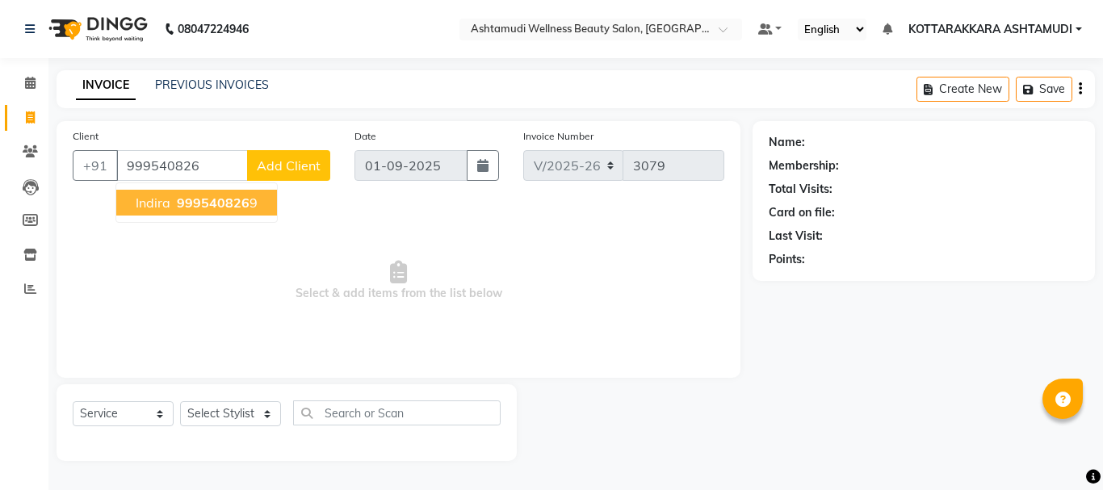
click at [201, 204] on span "999540826" at bounding box center [213, 203] width 73 height 16
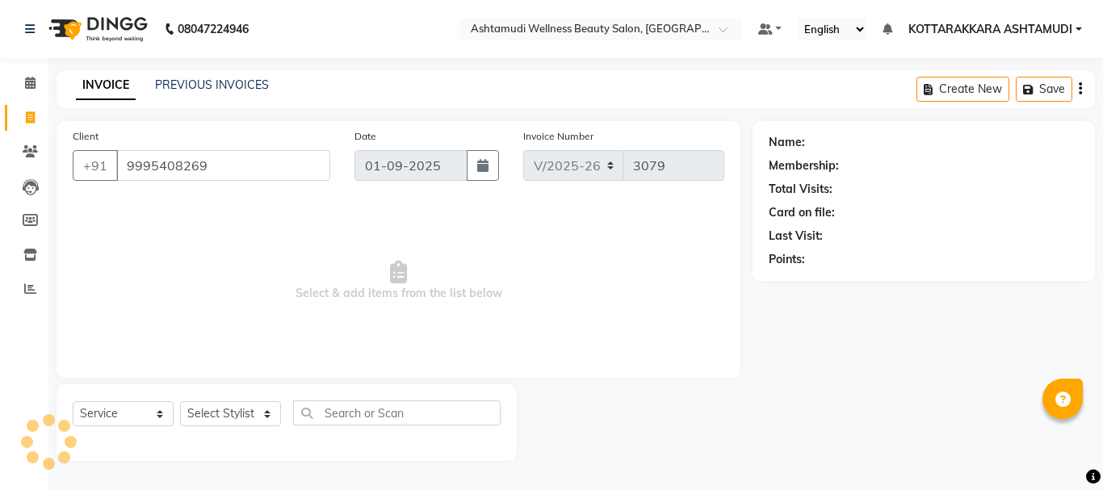
type input "9995408269"
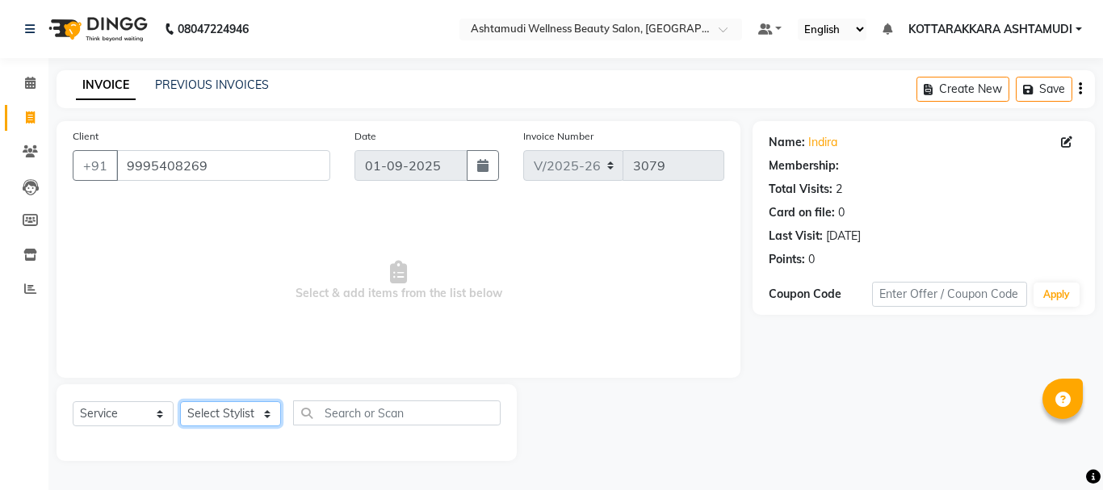
click at [212, 407] on select "Select Stylist AMRITHA DIVYA L Gita Mahali Jibi P R [PERSON_NAME] ASHTAMUDI [PE…" at bounding box center [230, 413] width 101 height 25
select select "65260"
click at [180, 401] on select "Select Stylist AMRITHA DIVYA L Gita Mahali Jibi P R [PERSON_NAME] ASHTAMUDI [PE…" at bounding box center [230, 413] width 101 height 25
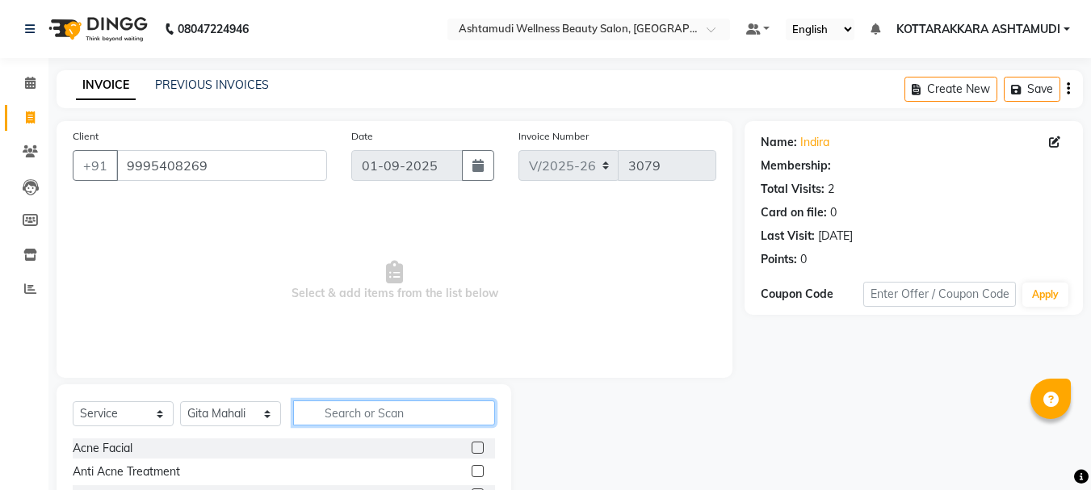
click at [346, 414] on input "text" at bounding box center [394, 413] width 202 height 25
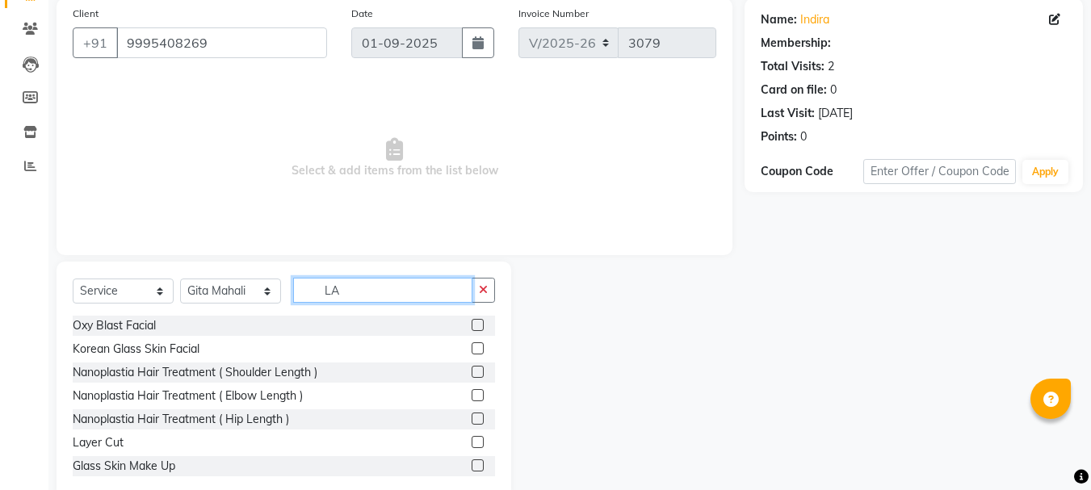
scroll to position [157, 0]
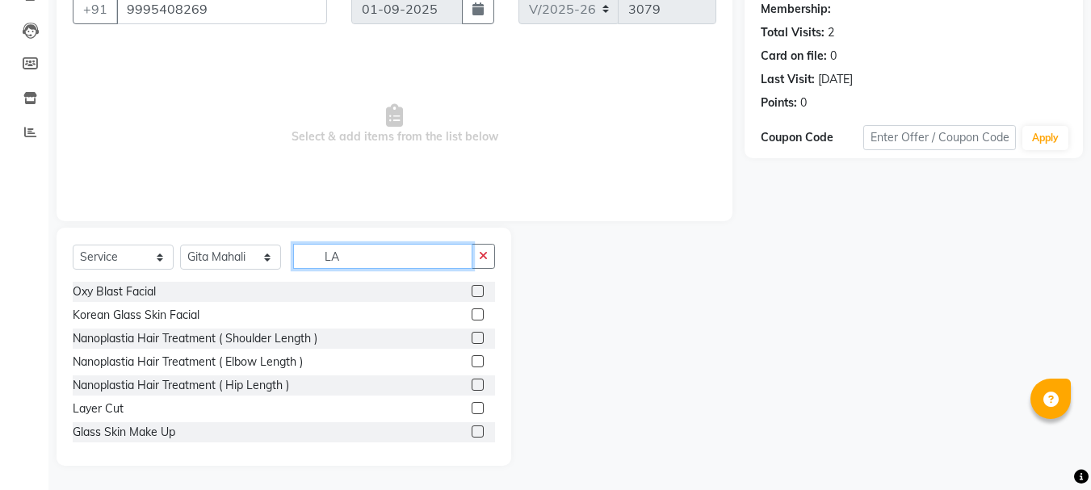
type input "LA"
click at [472, 406] on label at bounding box center [478, 408] width 12 height 12
click at [472, 406] on input "checkbox" at bounding box center [477, 409] width 10 height 10
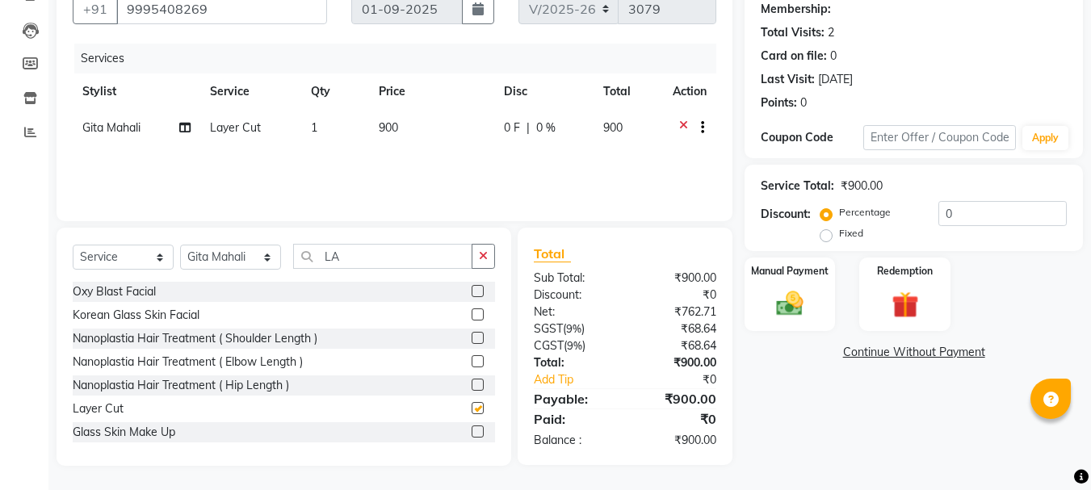
checkbox input "false"
click at [787, 275] on label "Manual Payment" at bounding box center [789, 269] width 81 height 15
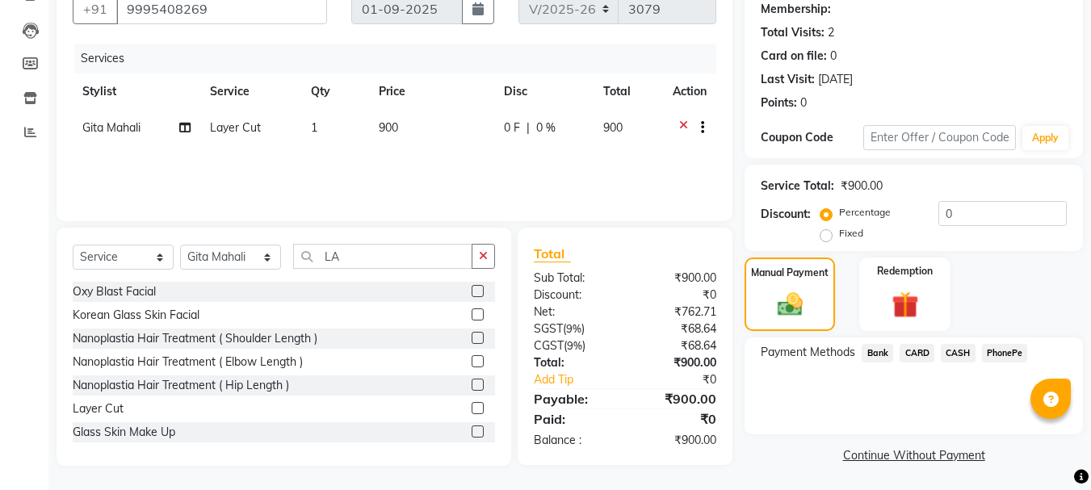
click at [963, 349] on span "CASH" at bounding box center [958, 353] width 35 height 19
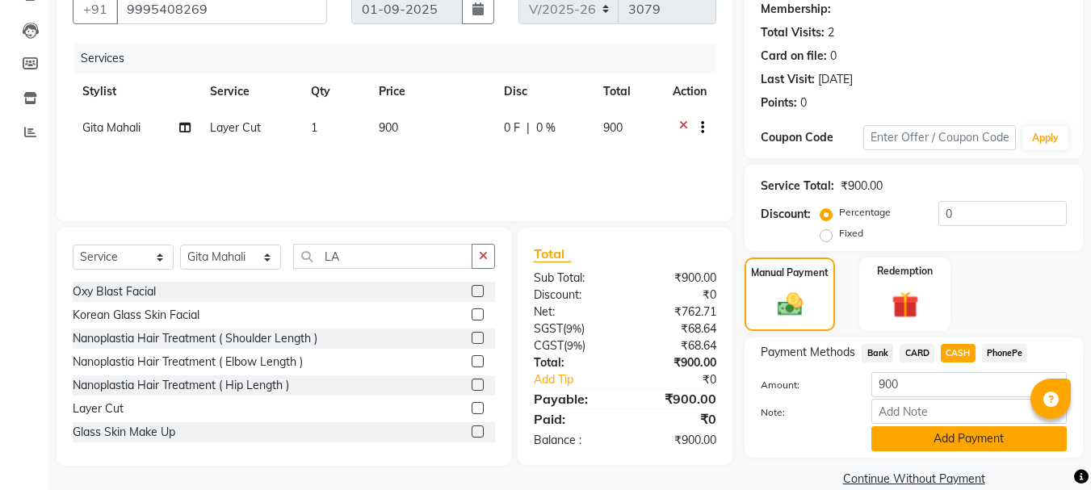
click at [931, 434] on button "Add Payment" at bounding box center [968, 438] width 195 height 25
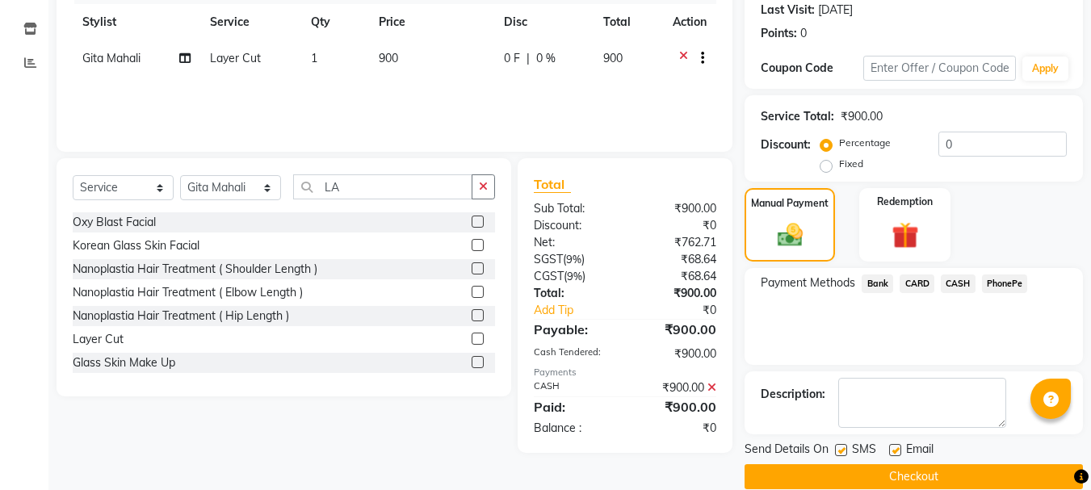
scroll to position [250, 0]
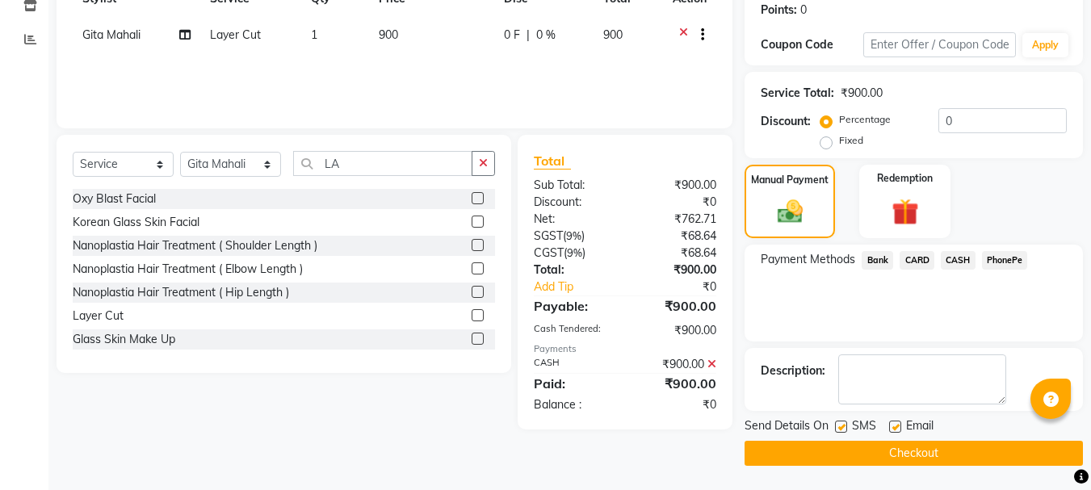
click at [883, 455] on button "Checkout" at bounding box center [914, 453] width 338 height 25
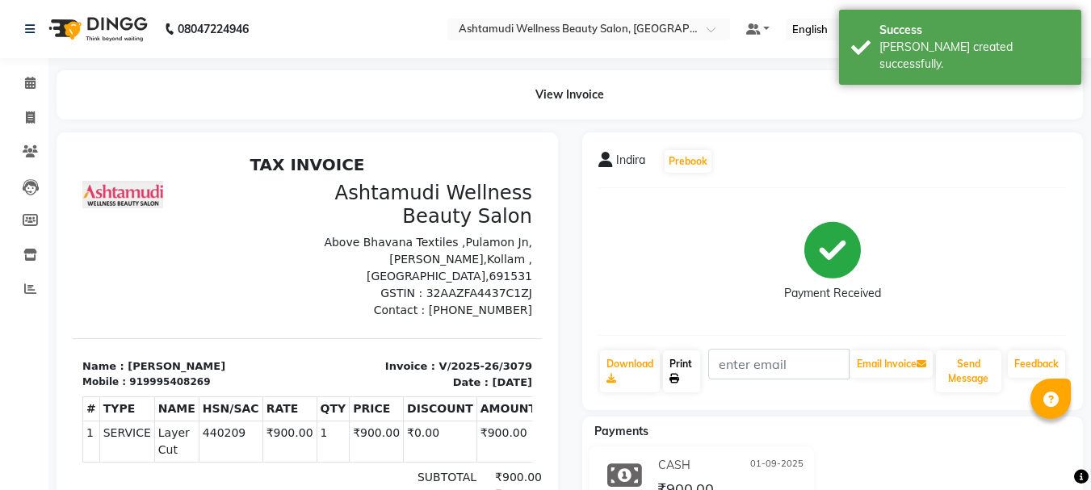
click at [678, 376] on icon at bounding box center [674, 379] width 10 height 10
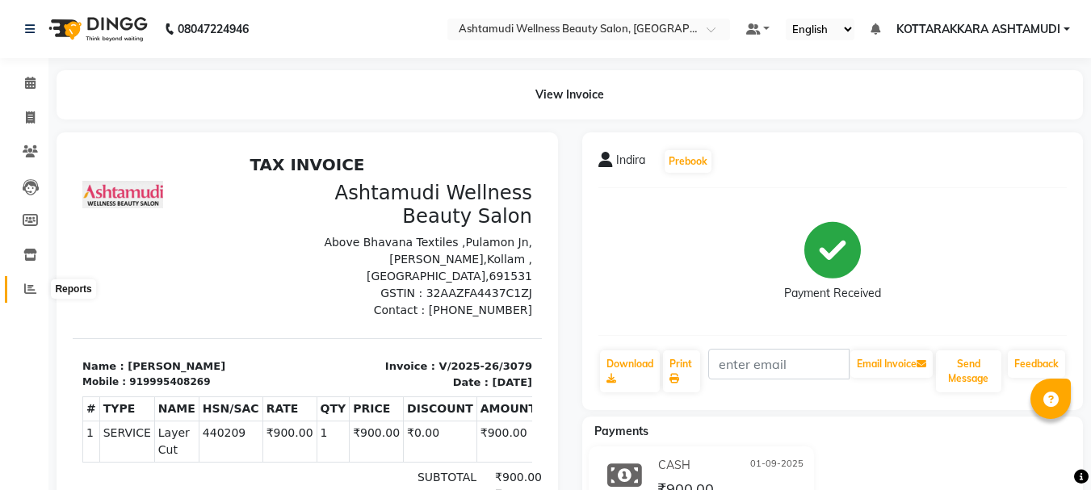
click at [27, 291] on icon at bounding box center [30, 289] width 12 height 12
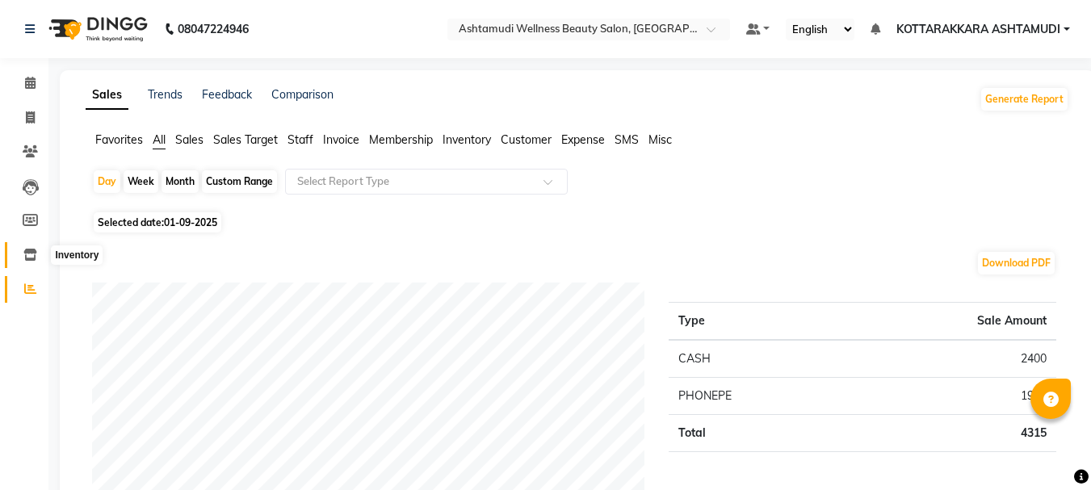
click at [27, 255] on icon at bounding box center [30, 255] width 14 height 12
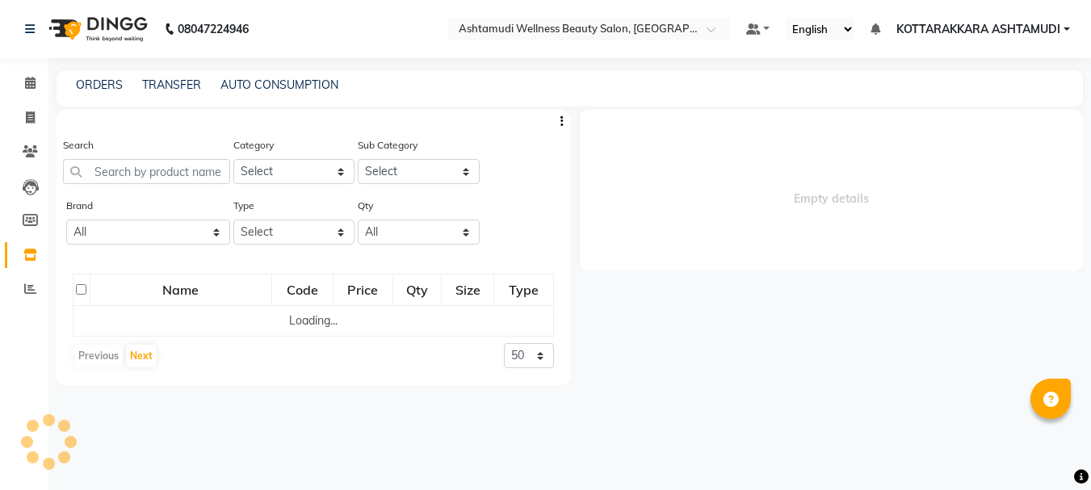
select select
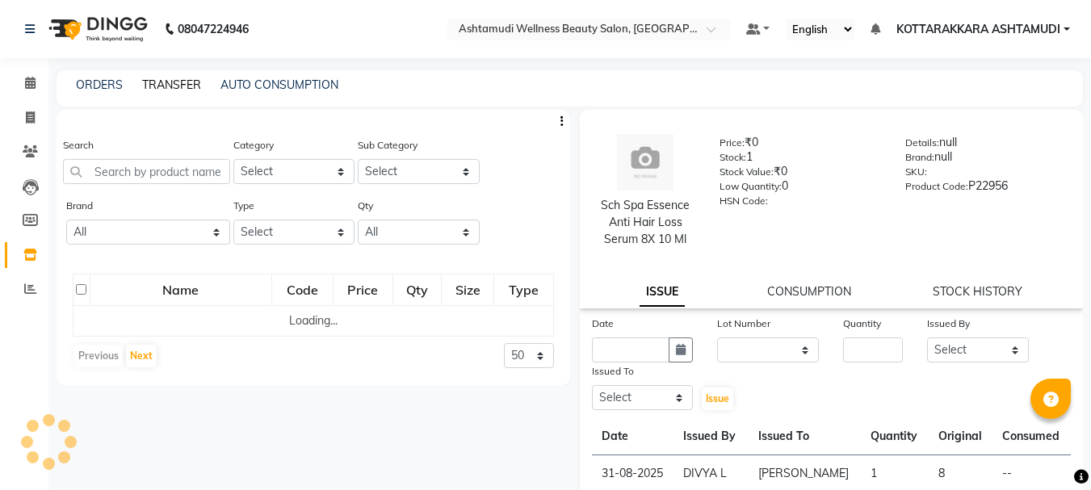
click at [176, 83] on link "TRANSFER" at bounding box center [171, 85] width 59 height 15
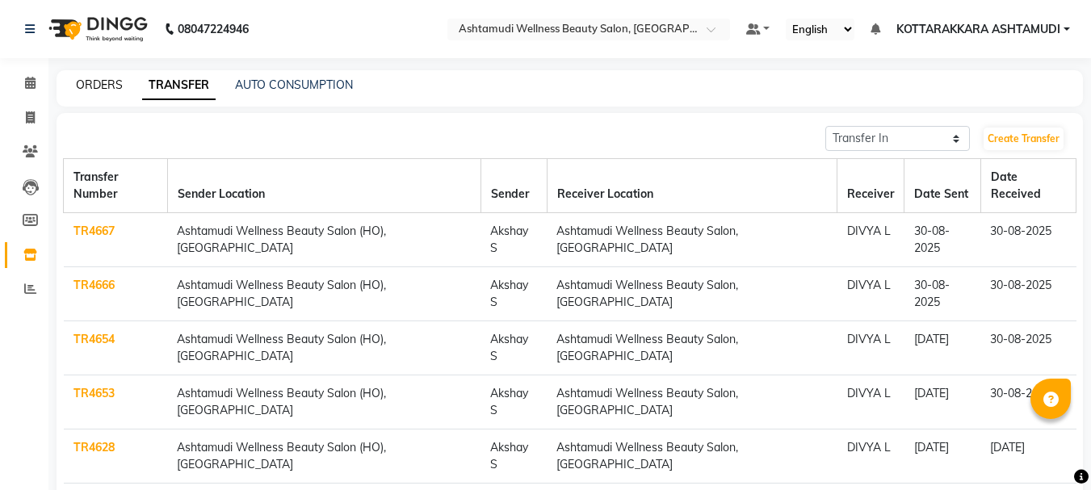
click at [86, 83] on link "ORDERS" at bounding box center [99, 85] width 47 height 15
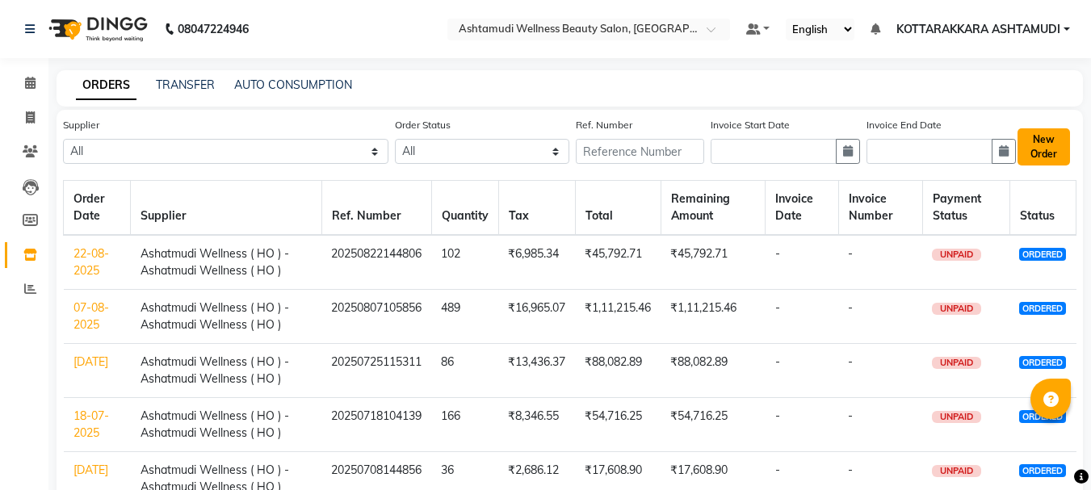
click at [1059, 152] on button "New Order" at bounding box center [1044, 146] width 52 height 37
select select "true"
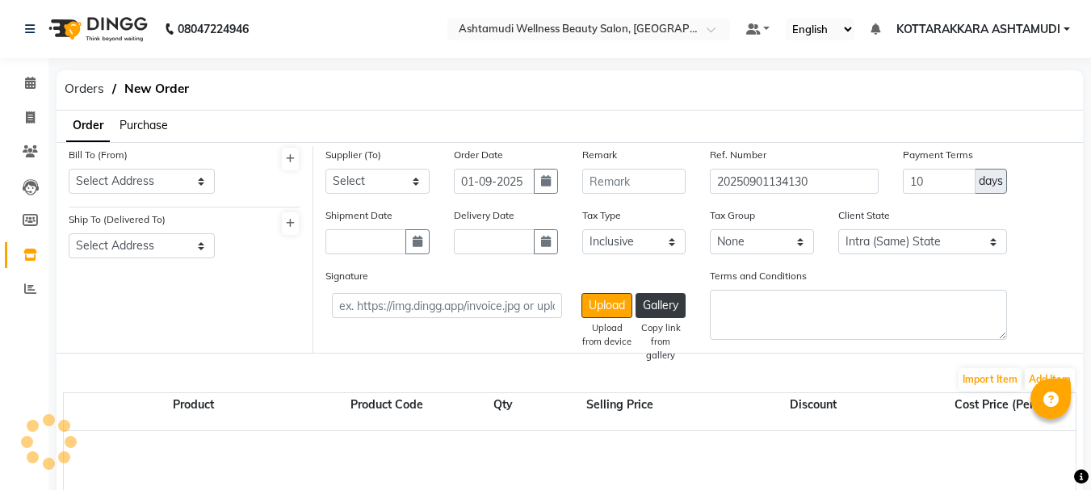
select select "1793"
click at [90, 181] on select "Select Address KOTTARAKKARA ASHTAMUDI" at bounding box center [142, 181] width 146 height 25
select select "498"
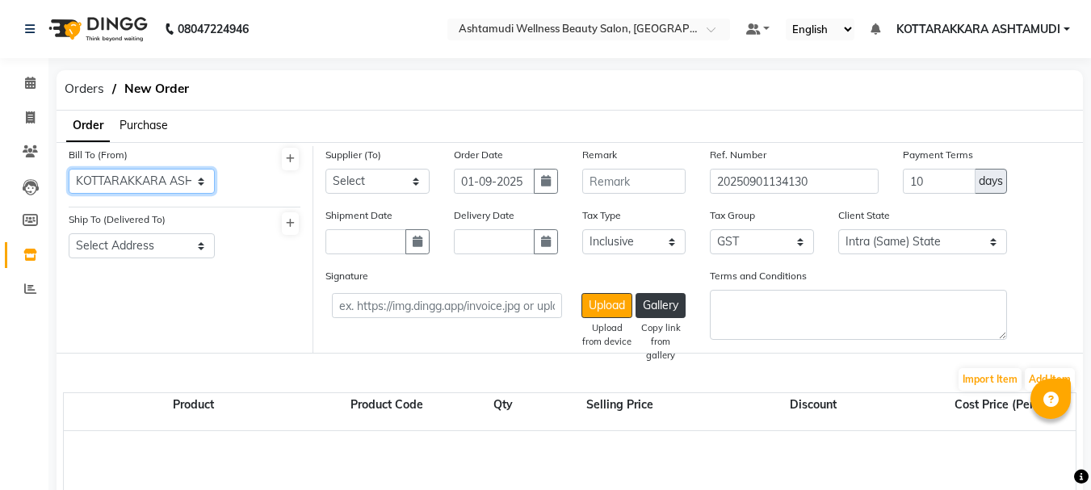
click at [69, 169] on select "Select Address KOTTARAKKARA ASHTAMUDI" at bounding box center [142, 181] width 146 height 25
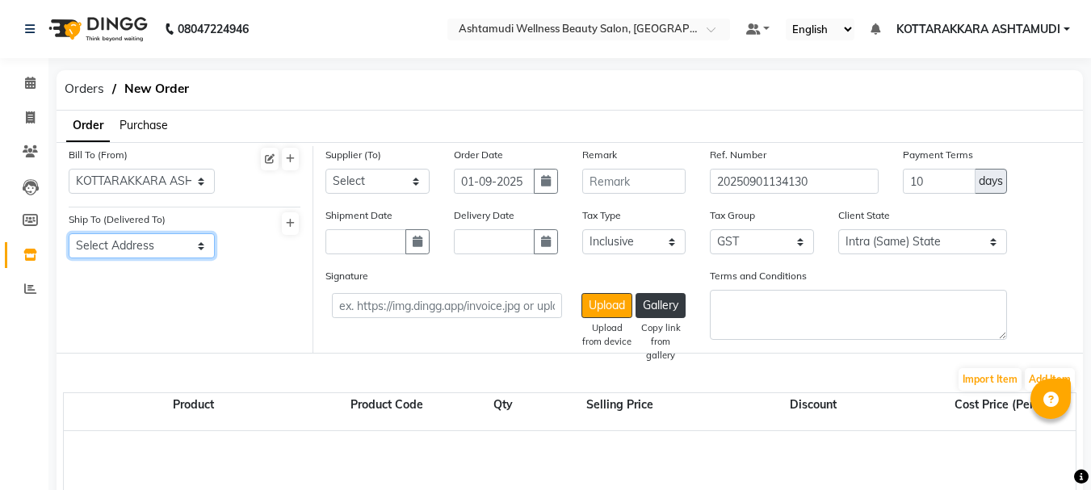
click at [124, 239] on select "Select Address KOTTARAKKARA ASHTAMUDI" at bounding box center [142, 245] width 146 height 25
select select "499"
click at [69, 233] on select "Select Address KOTTARAKKARA ASHTAMUDI" at bounding box center [142, 245] width 146 height 25
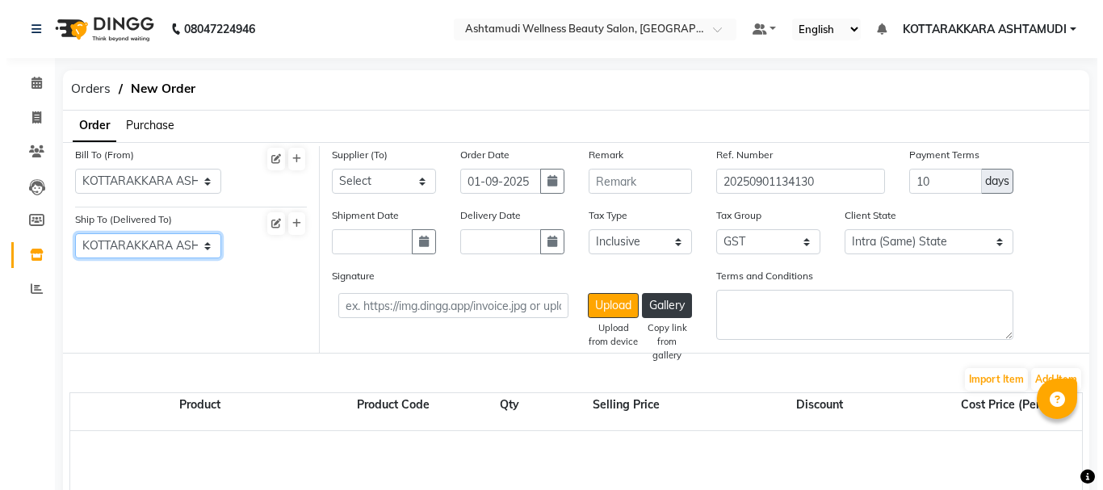
scroll to position [162, 0]
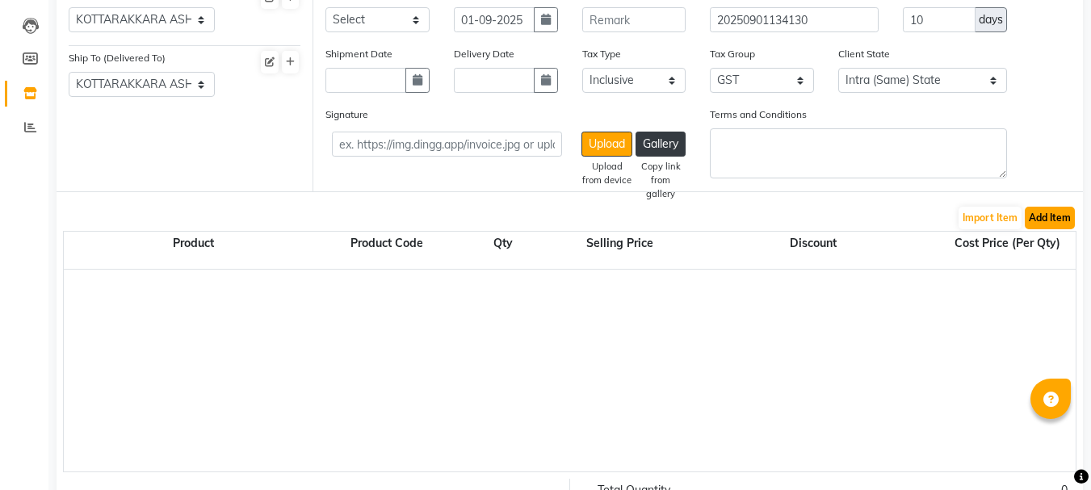
click at [1047, 218] on button "Add Item" at bounding box center [1050, 218] width 50 height 23
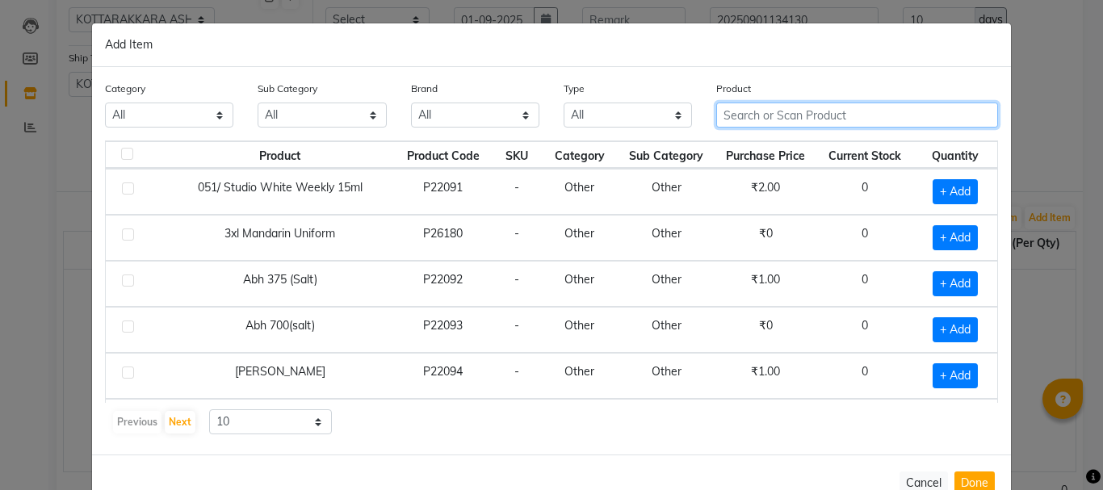
click at [838, 121] on input "text" at bounding box center [857, 115] width 282 height 25
type input "G"
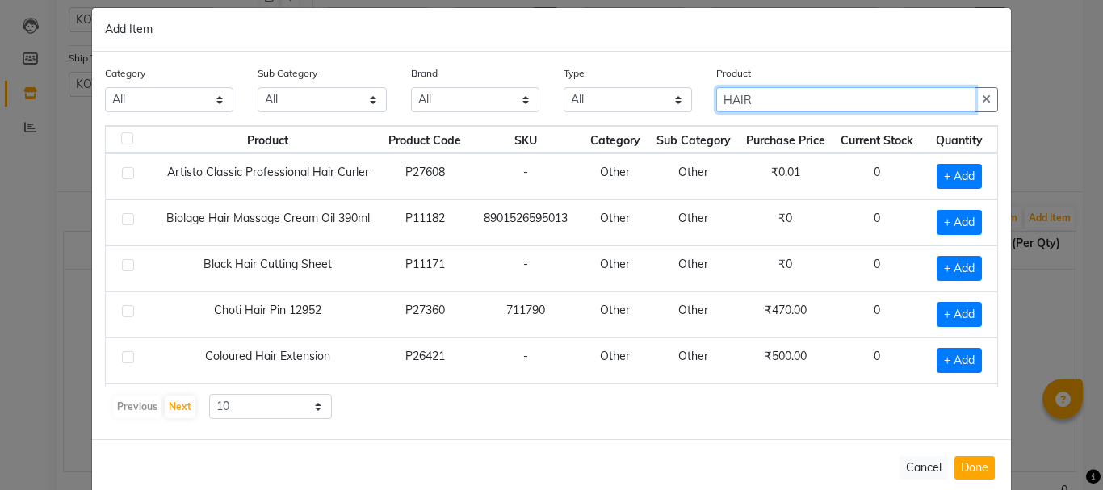
scroll to position [0, 0]
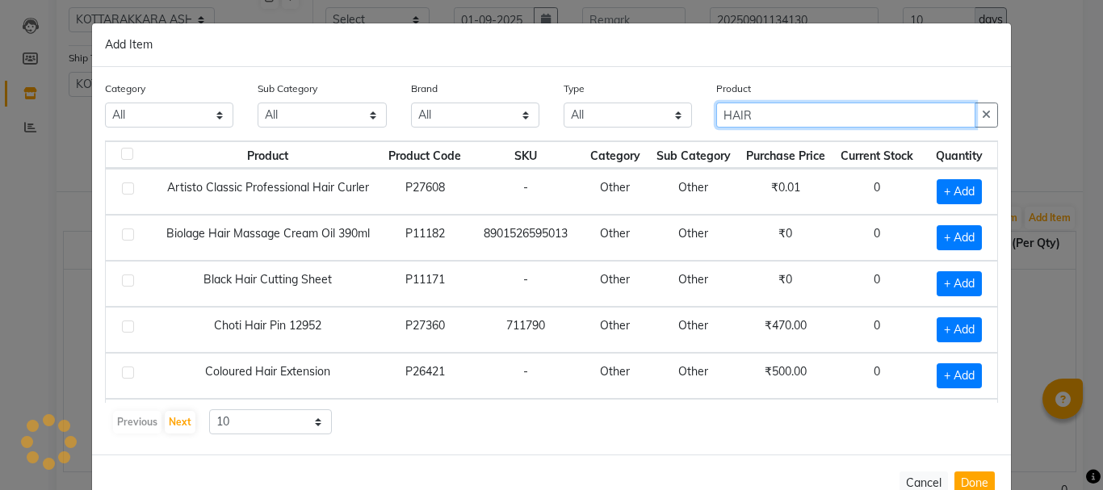
type input "HAIR"
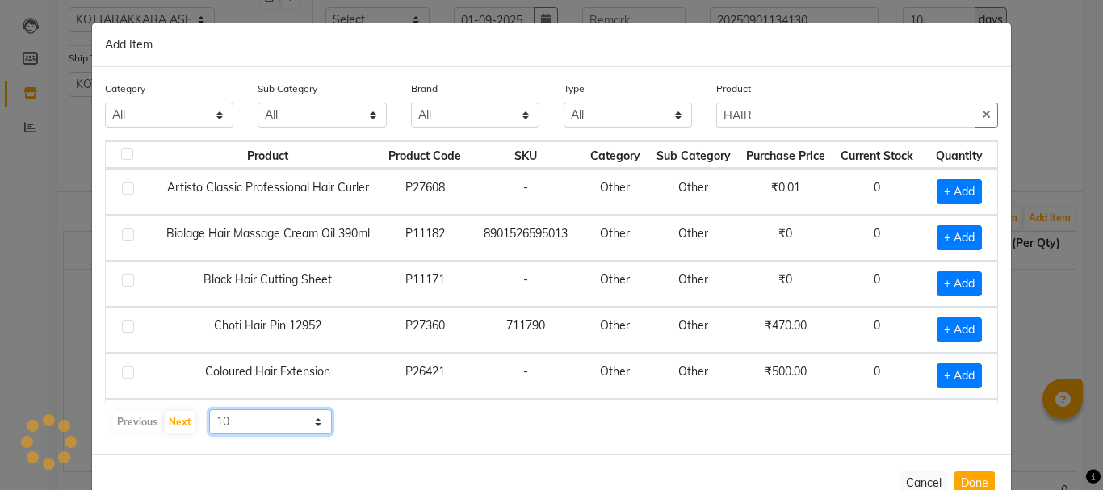
click at [314, 420] on select "10 50 100" at bounding box center [270, 421] width 123 height 25
select select "100"
click at [209, 409] on select "10 50 100" at bounding box center [270, 421] width 123 height 25
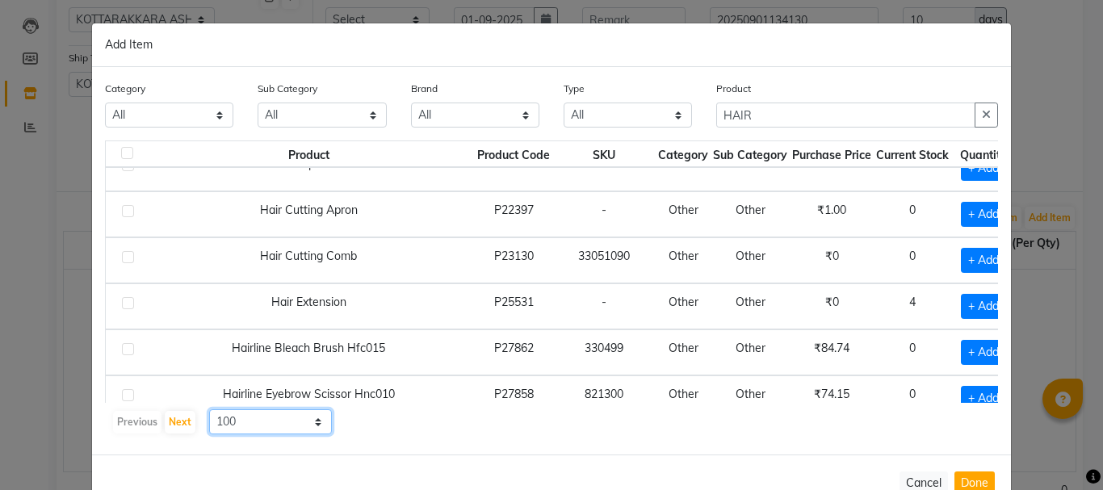
scroll to position [485, 0]
click at [962, 305] on span "+ Add" at bounding box center [983, 305] width 45 height 25
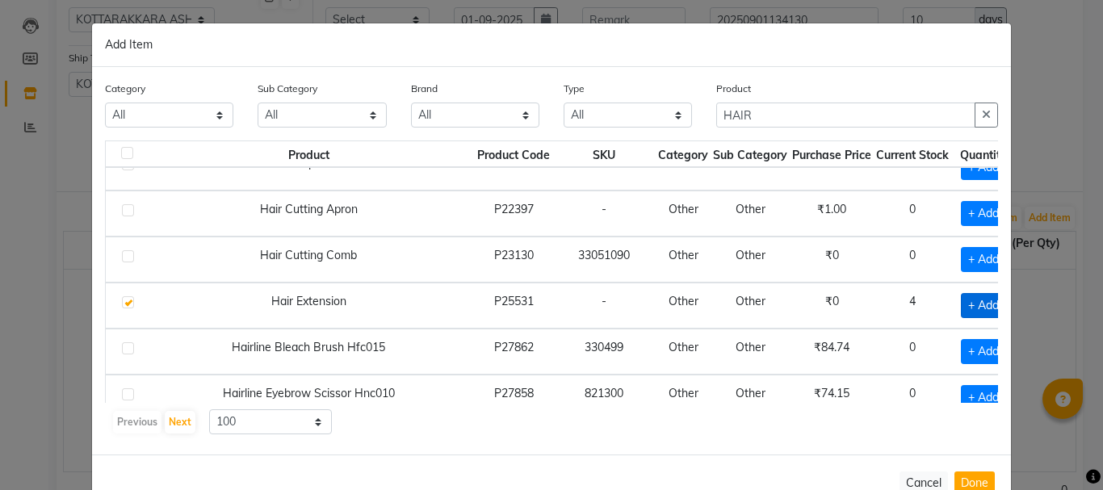
checkbox input "true"
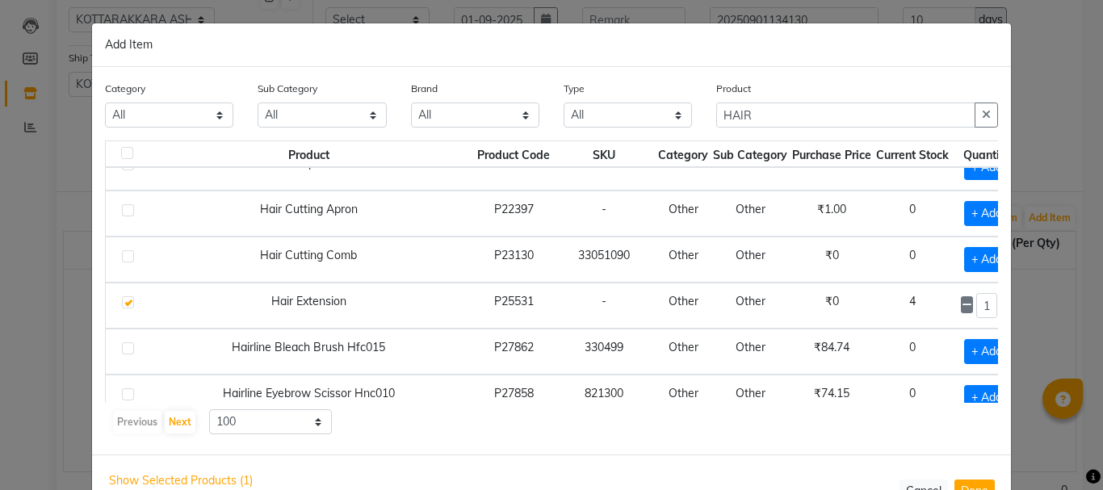
click at [1001, 304] on icon at bounding box center [1006, 305] width 10 height 11
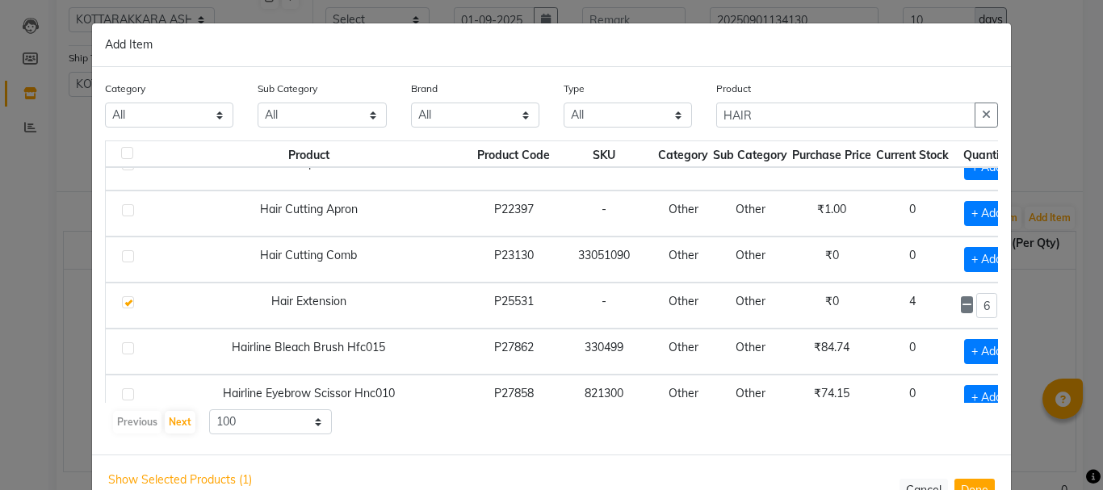
click at [1001, 304] on icon at bounding box center [1006, 305] width 10 height 11
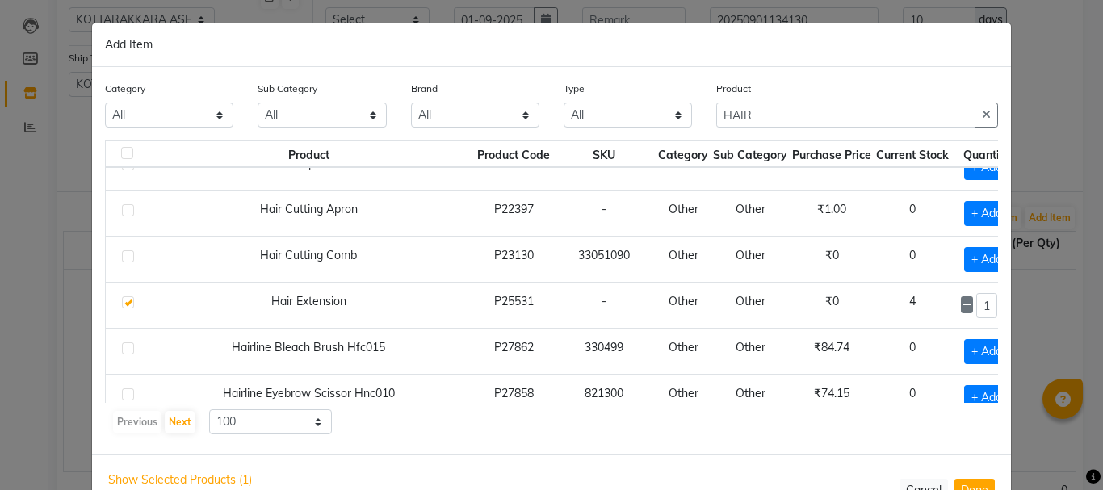
click at [1001, 304] on icon at bounding box center [1006, 305] width 10 height 11
click at [976, 304] on input "12" at bounding box center [987, 305] width 22 height 25
type input "2"
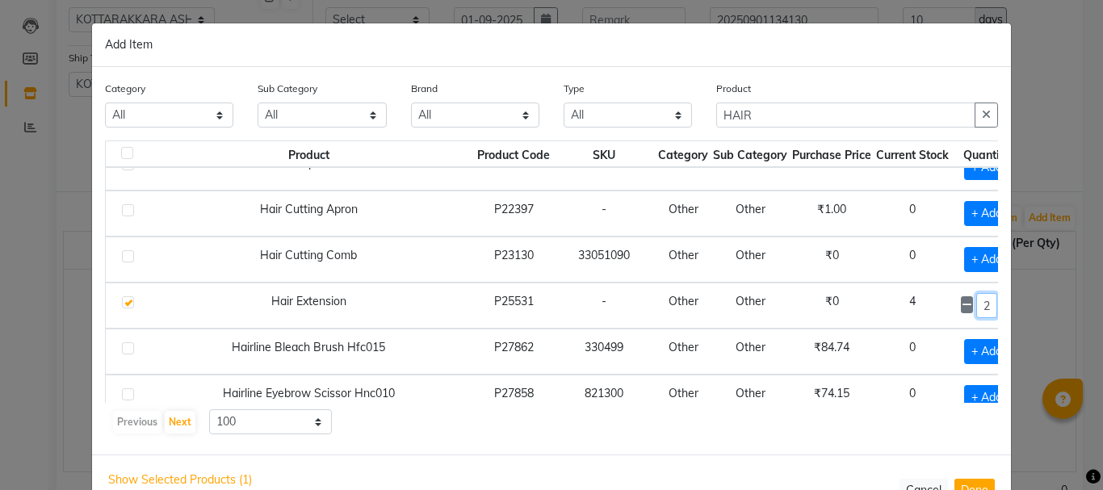
click at [976, 310] on input "2" at bounding box center [987, 305] width 22 height 25
type input "1"
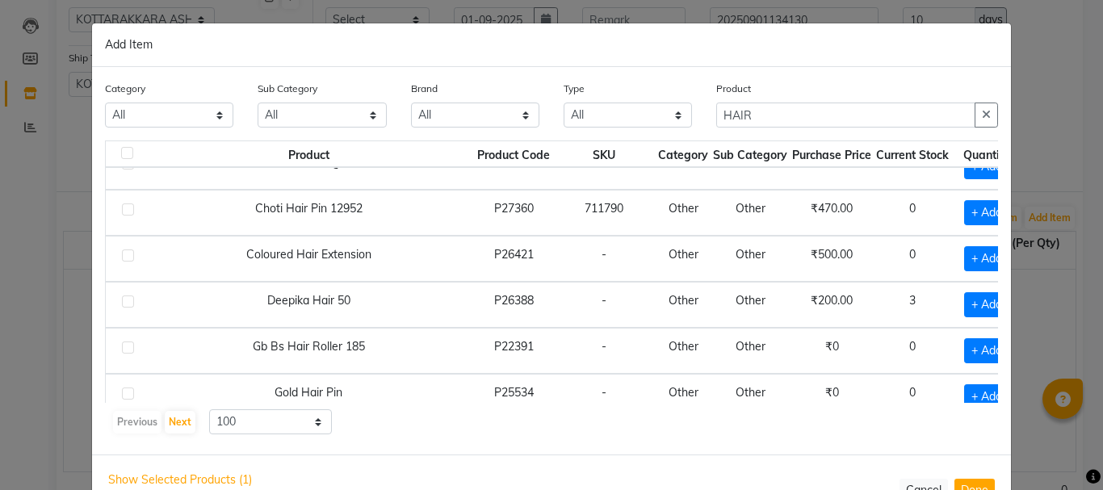
scroll to position [81, 0]
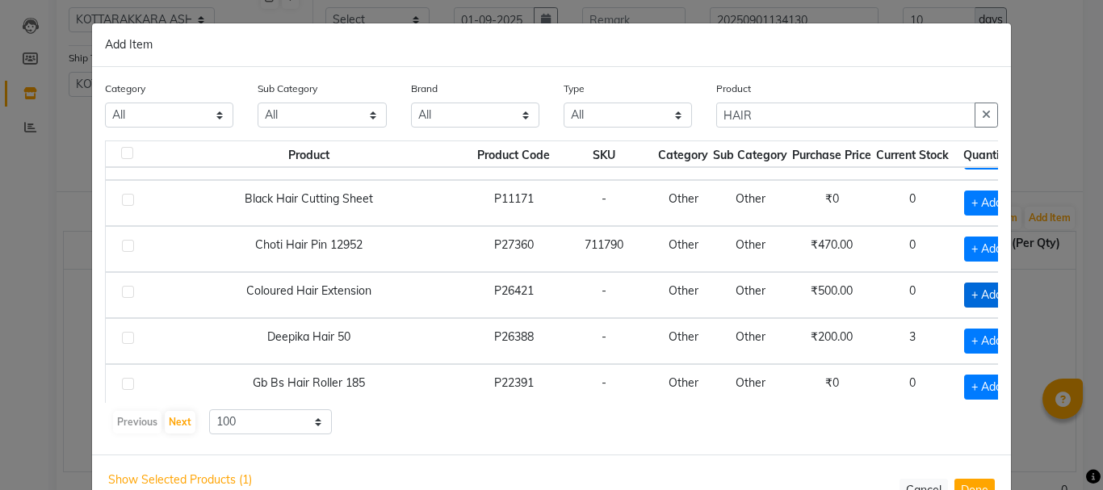
type input "10"
click at [964, 296] on span "+ Add" at bounding box center [986, 295] width 45 height 25
checkbox input "true"
click at [976, 296] on input "1" at bounding box center [987, 295] width 22 height 25
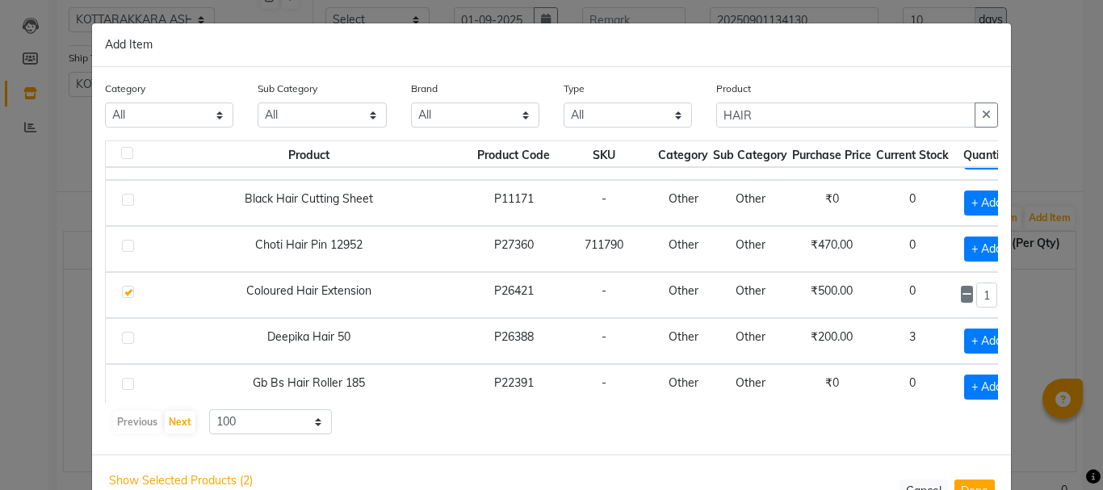
click at [1001, 291] on icon at bounding box center [1006, 294] width 10 height 11
type input "3"
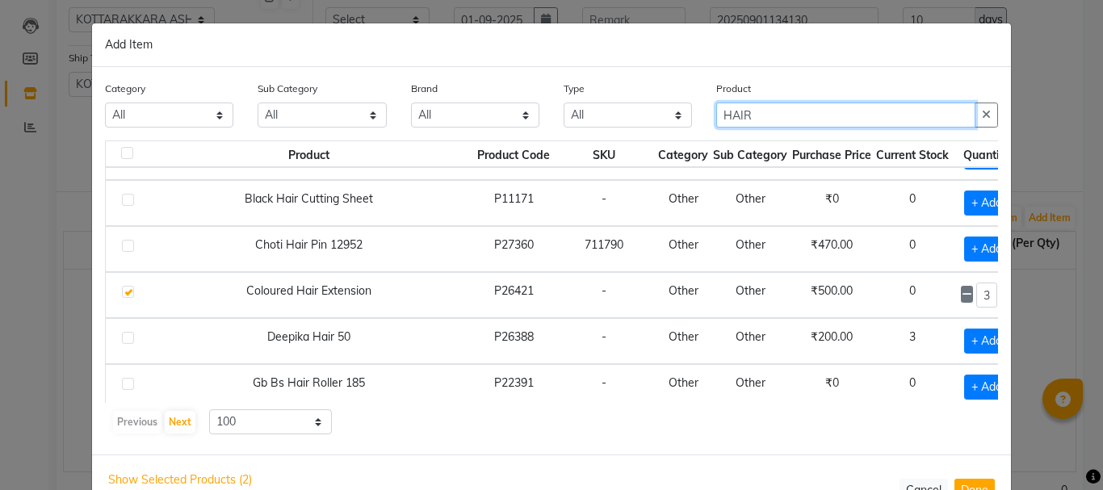
click at [774, 120] on input "HAIR" at bounding box center [845, 115] width 259 height 25
type input "H"
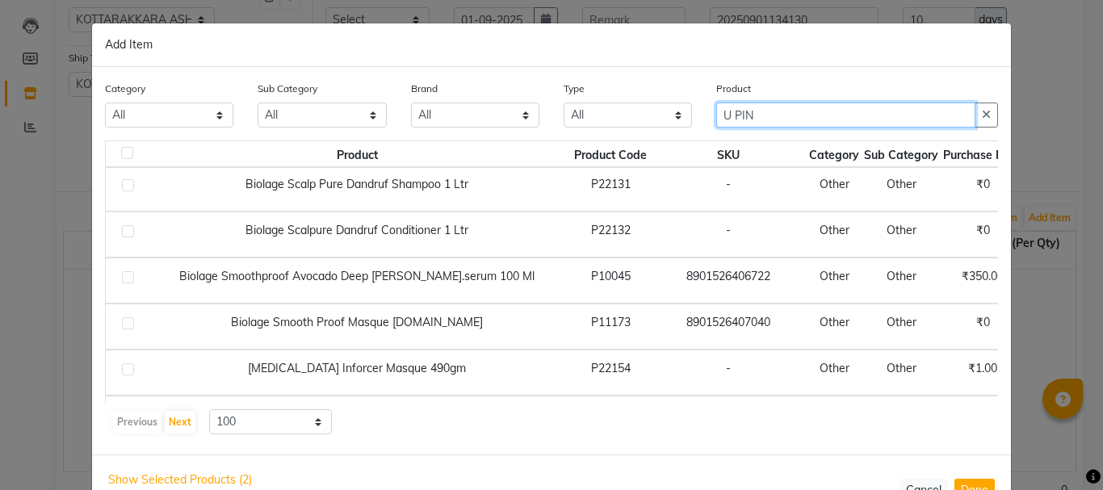
scroll to position [1696, 0]
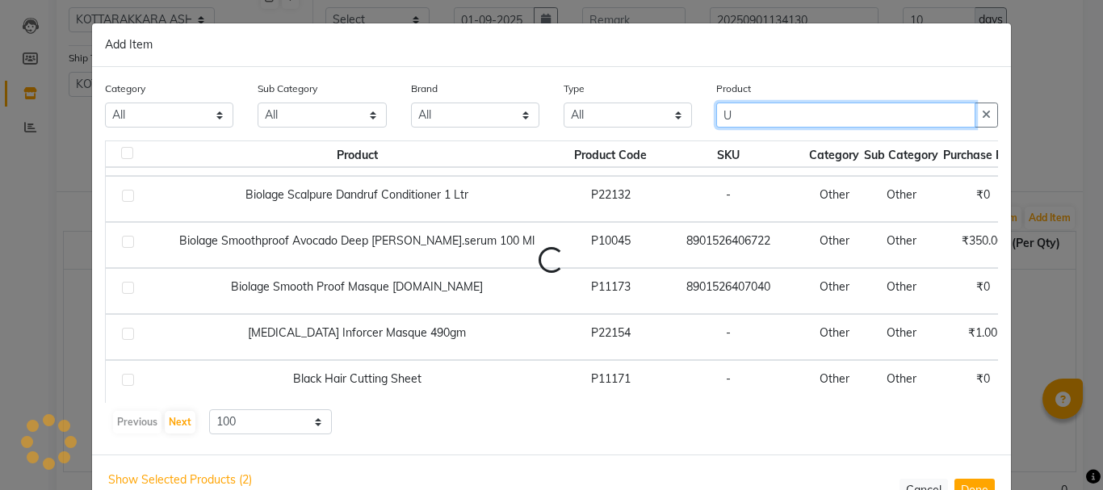
type input "U"
type input "R"
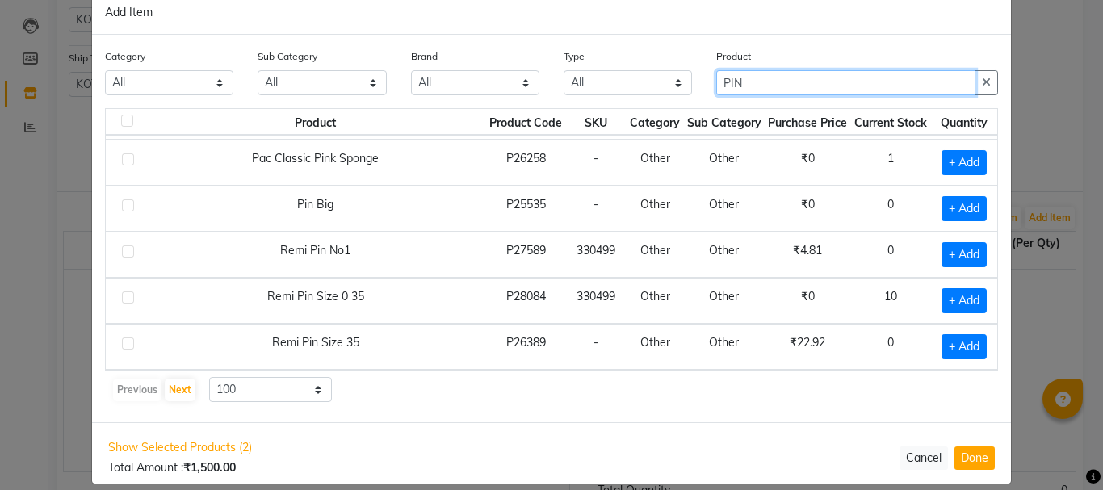
scroll to position [49, 0]
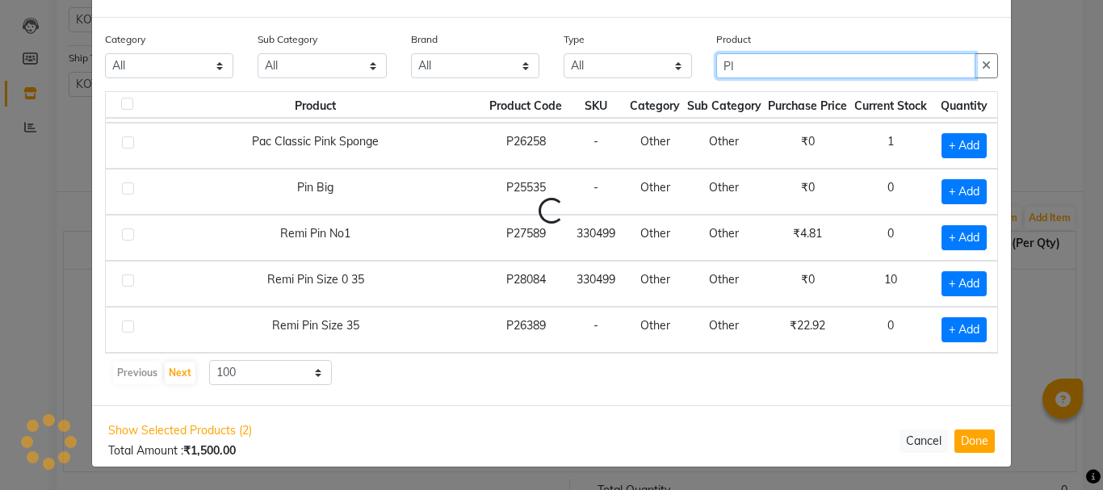
type input "P"
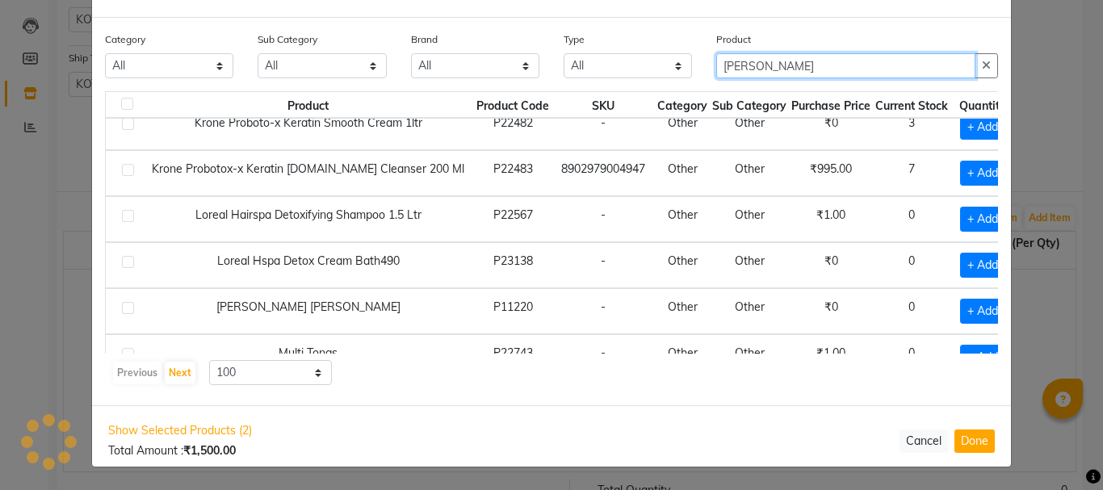
scroll to position [43, 0]
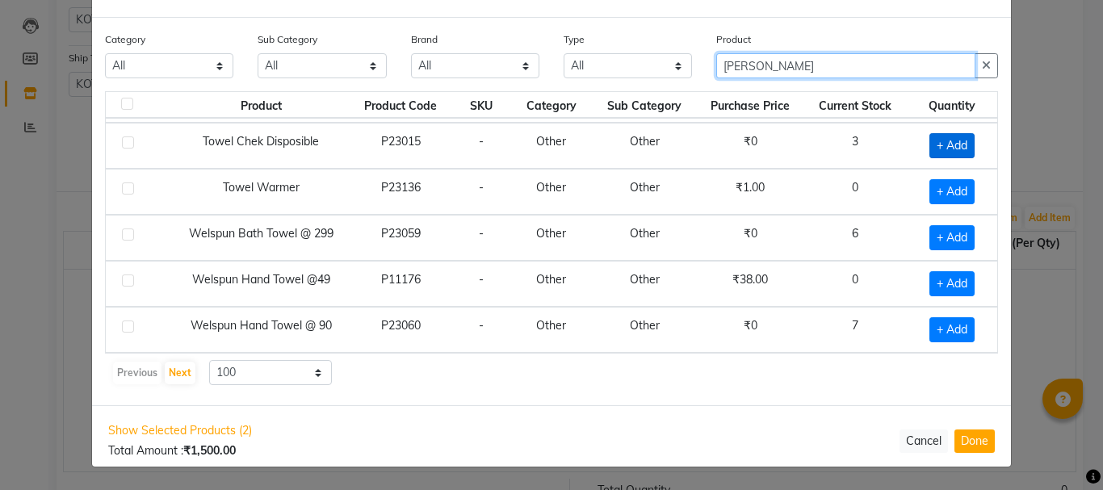
type input "[PERSON_NAME]"
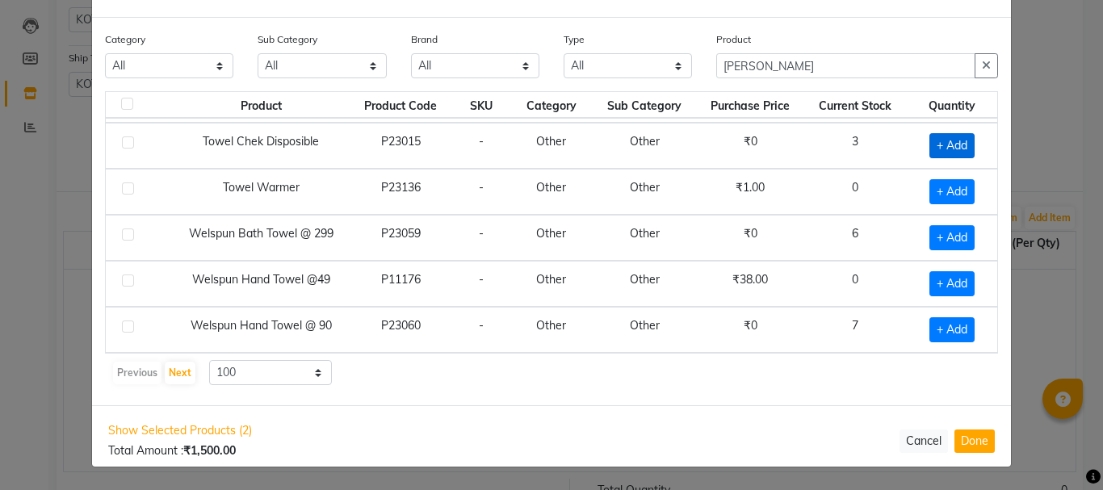
click at [953, 144] on span "+ Add" at bounding box center [951, 145] width 45 height 25
checkbox input "true"
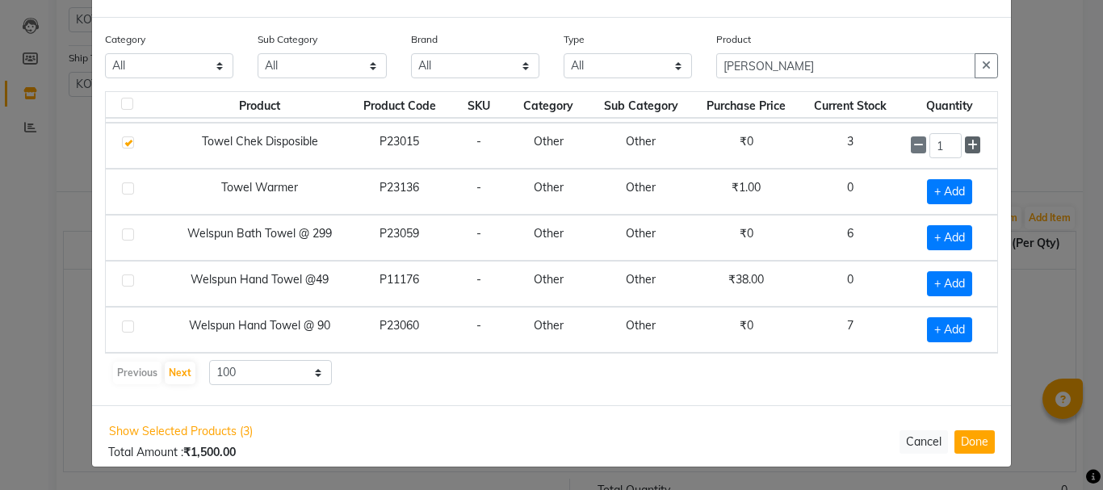
click at [967, 145] on icon at bounding box center [972, 145] width 10 height 11
type input "4"
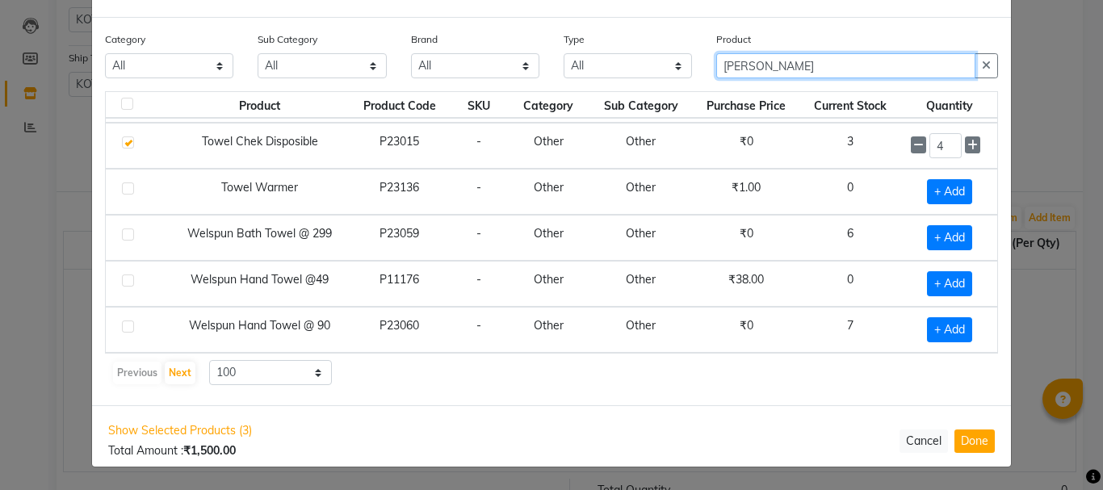
click at [777, 71] on input "[PERSON_NAME]" at bounding box center [845, 65] width 259 height 25
type input "T"
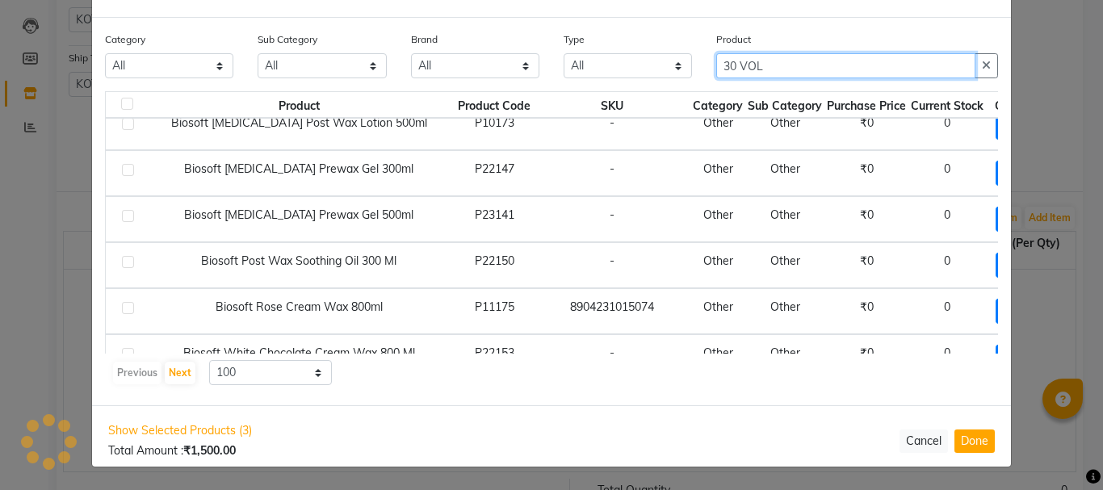
scroll to position [49, 0]
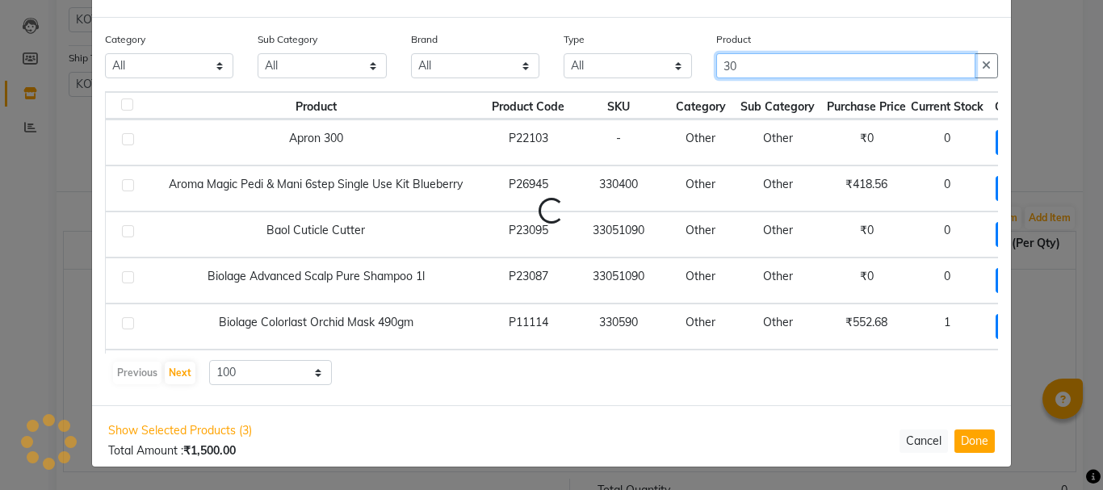
type input "3"
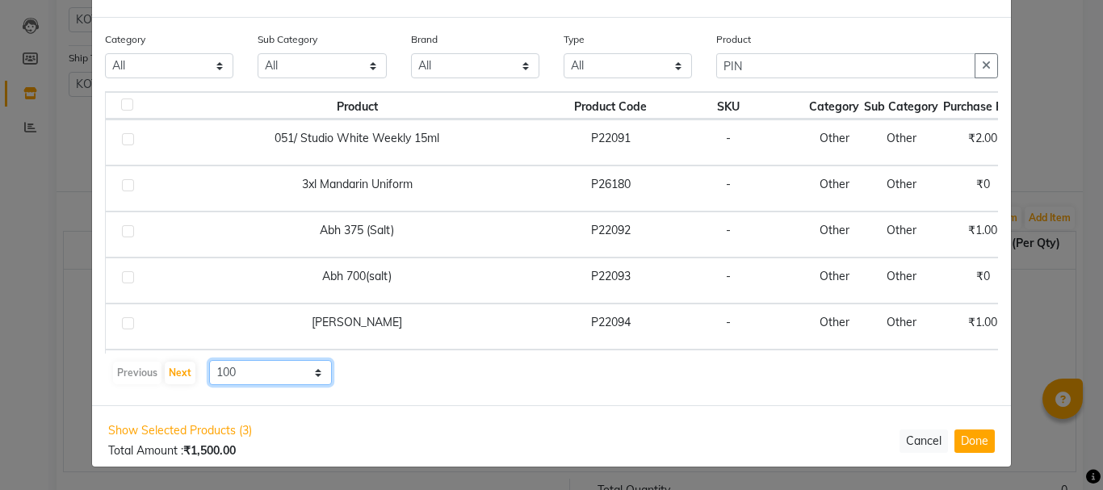
click at [309, 377] on select "10 50 100" at bounding box center [270, 372] width 123 height 25
click at [209, 360] on select "10 50 100" at bounding box center [270, 372] width 123 height 25
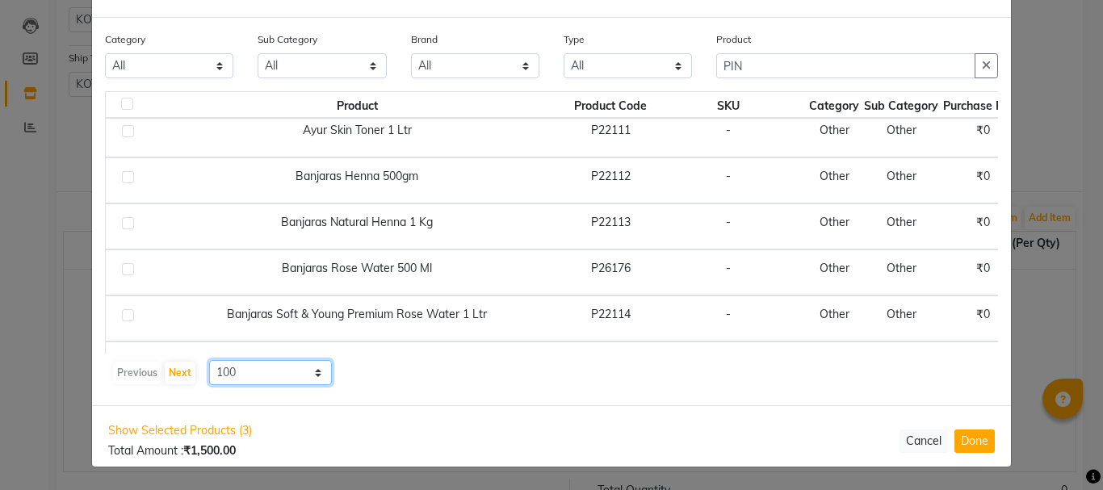
scroll to position [1211, 0]
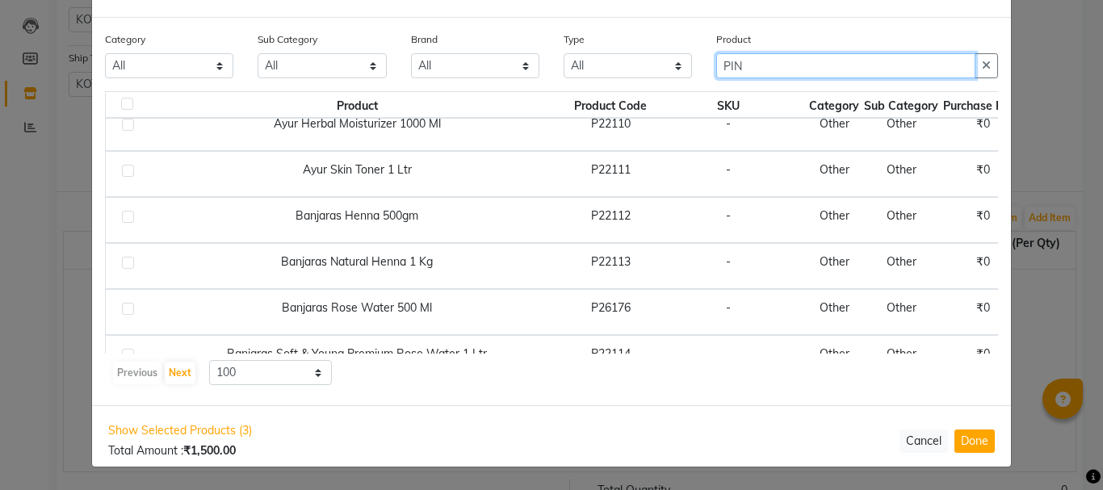
click at [749, 63] on input "PIN" at bounding box center [845, 65] width 259 height 25
type input "P"
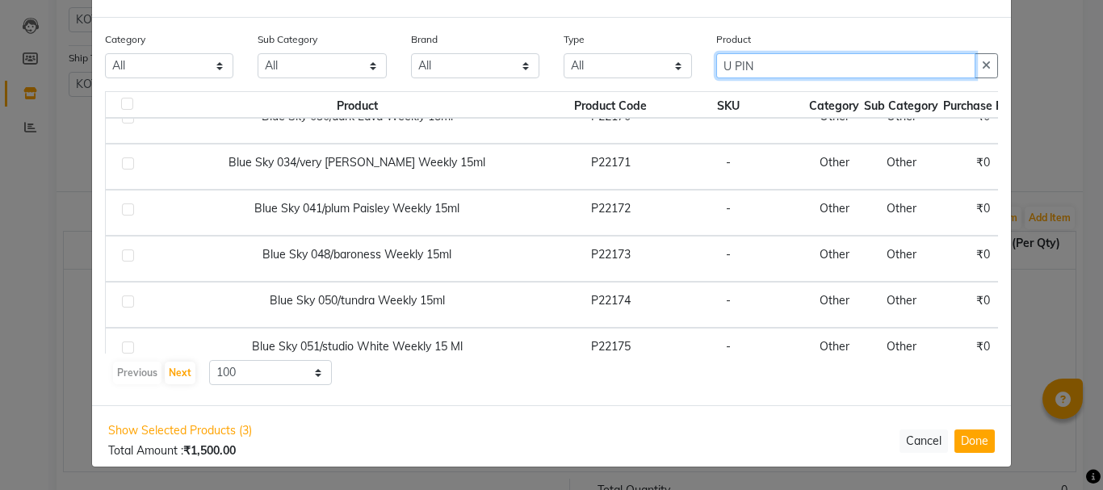
scroll to position [2665, 0]
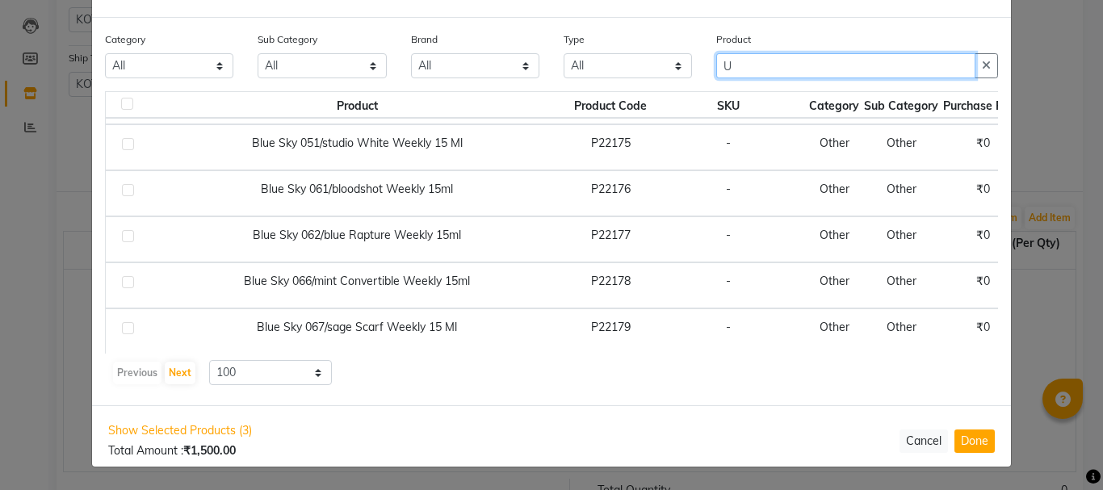
type input "U"
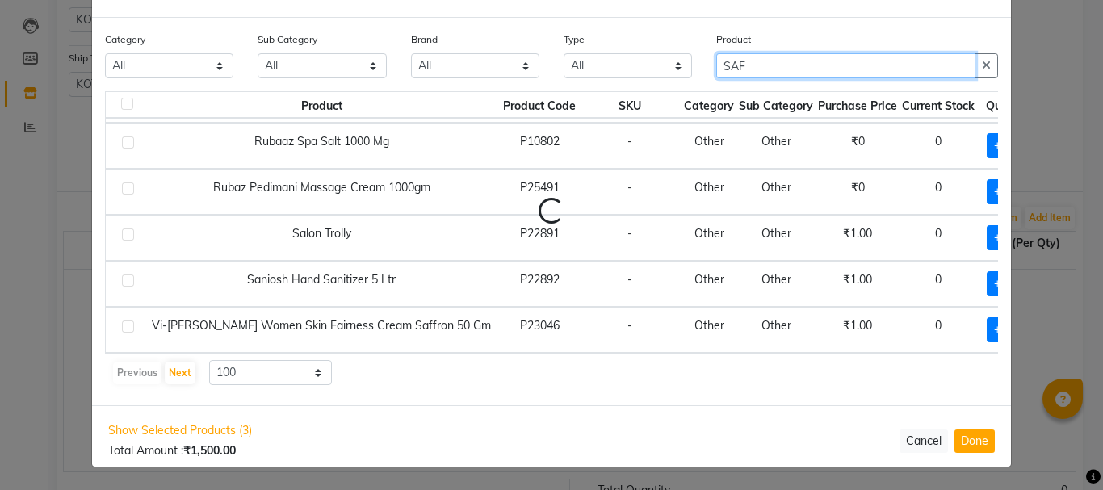
scroll to position [0, 0]
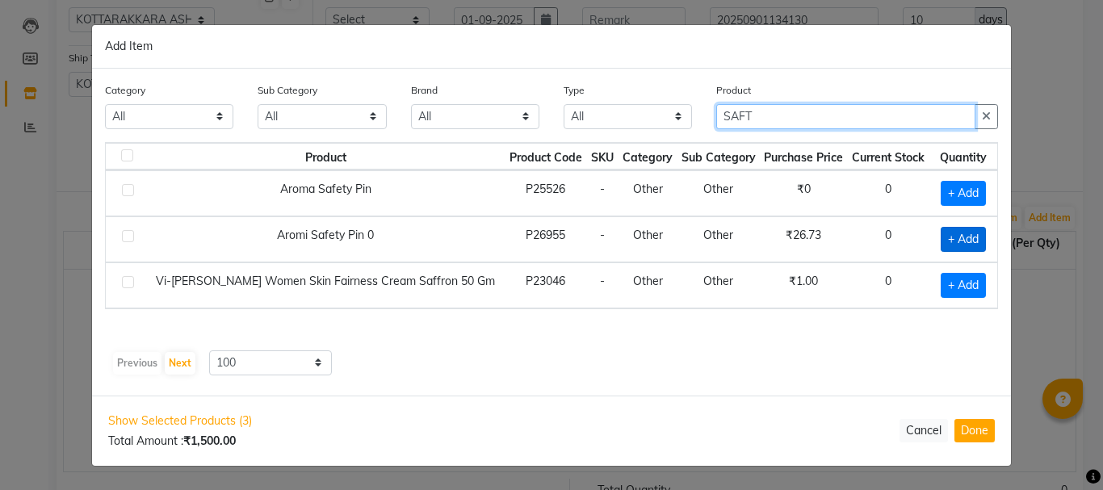
type input "SAFT"
click at [947, 241] on span "+ Add" at bounding box center [963, 239] width 45 height 25
checkbox input "true"
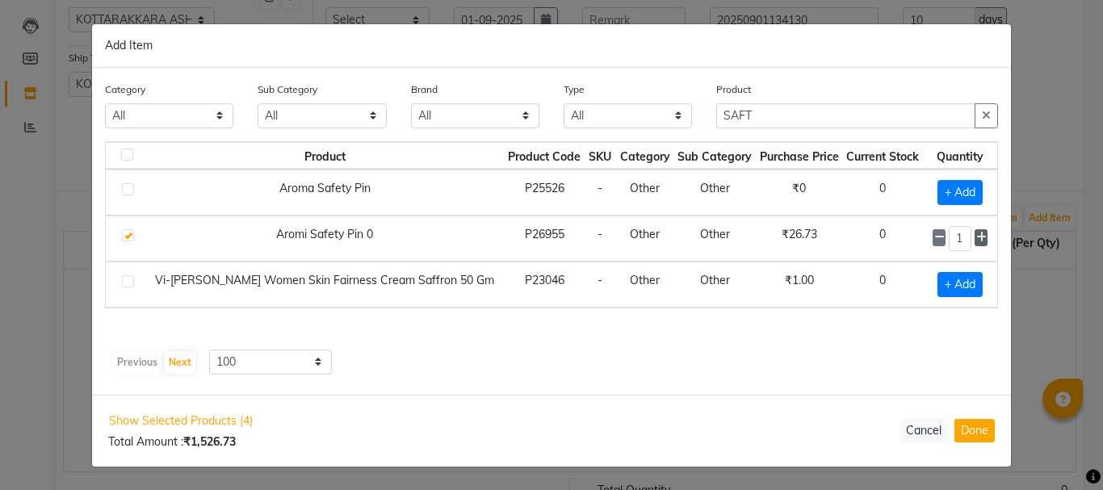
click at [978, 241] on icon at bounding box center [981, 237] width 10 height 11
click at [978, 240] on icon at bounding box center [981, 238] width 10 height 11
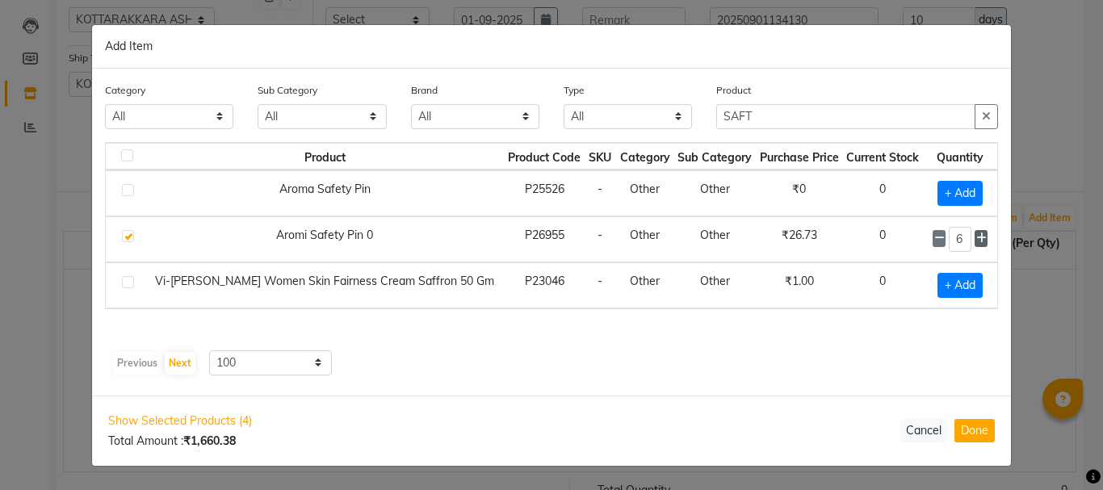
click at [978, 240] on icon at bounding box center [981, 238] width 10 height 11
type input "10"
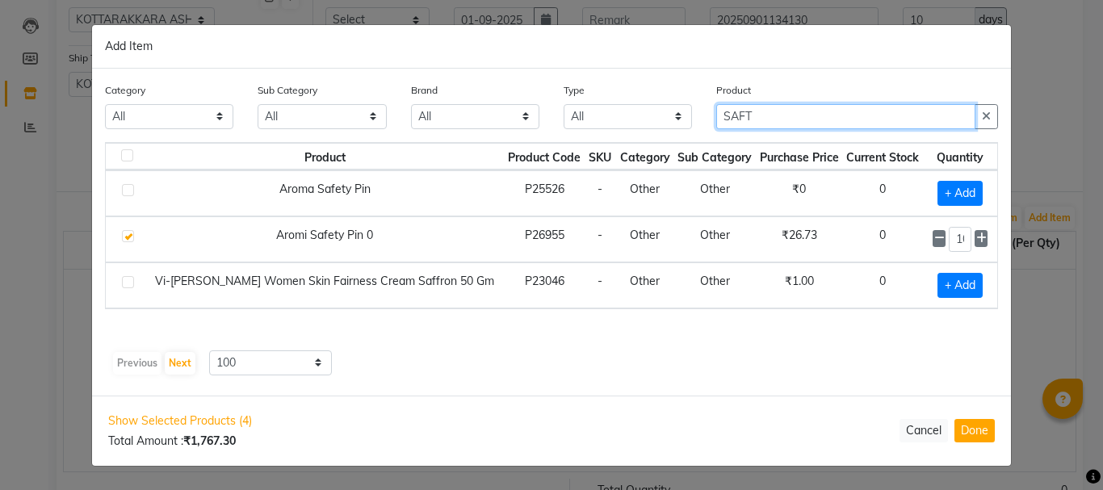
click at [773, 119] on input "SAFT" at bounding box center [845, 116] width 259 height 25
type input "S"
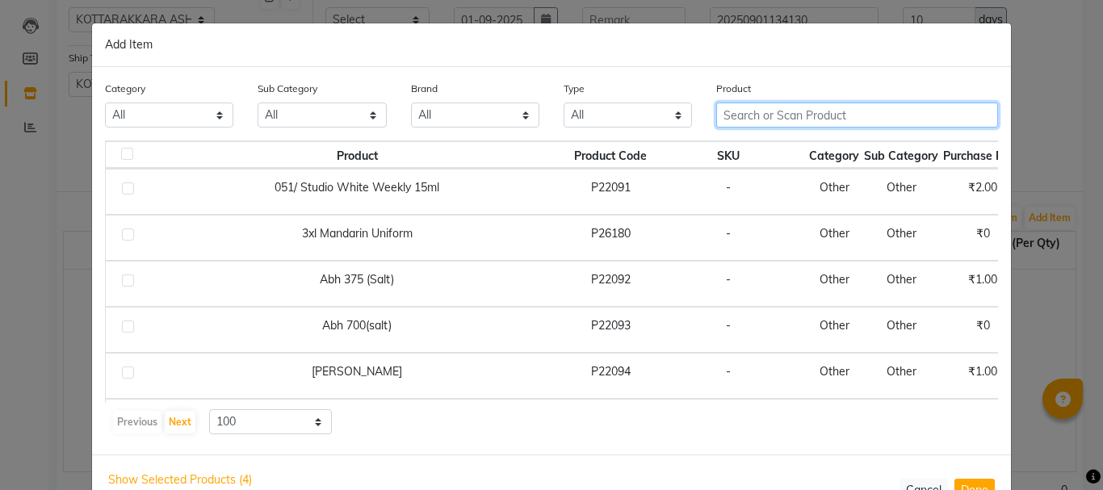
click at [765, 115] on input "text" at bounding box center [857, 115] width 282 height 25
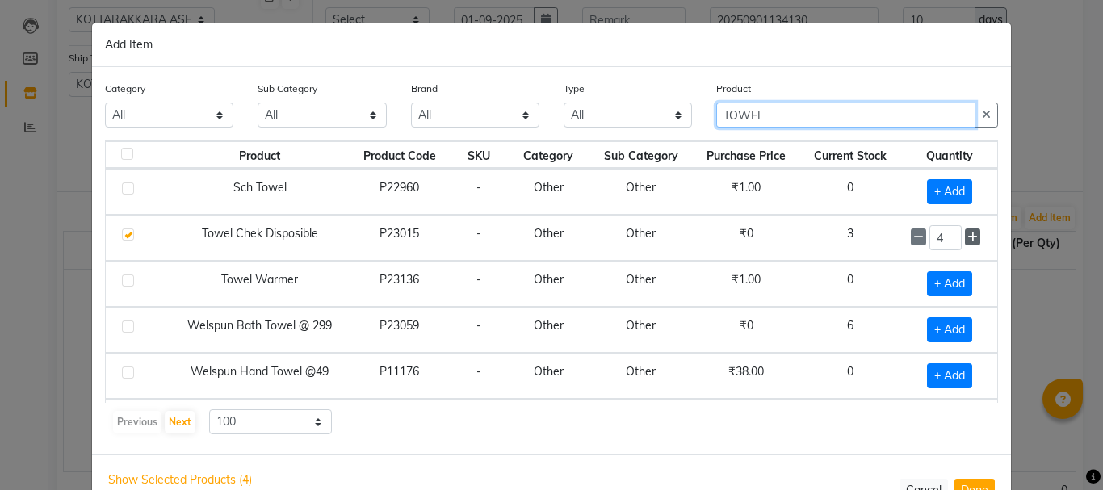
type input "TOWEL"
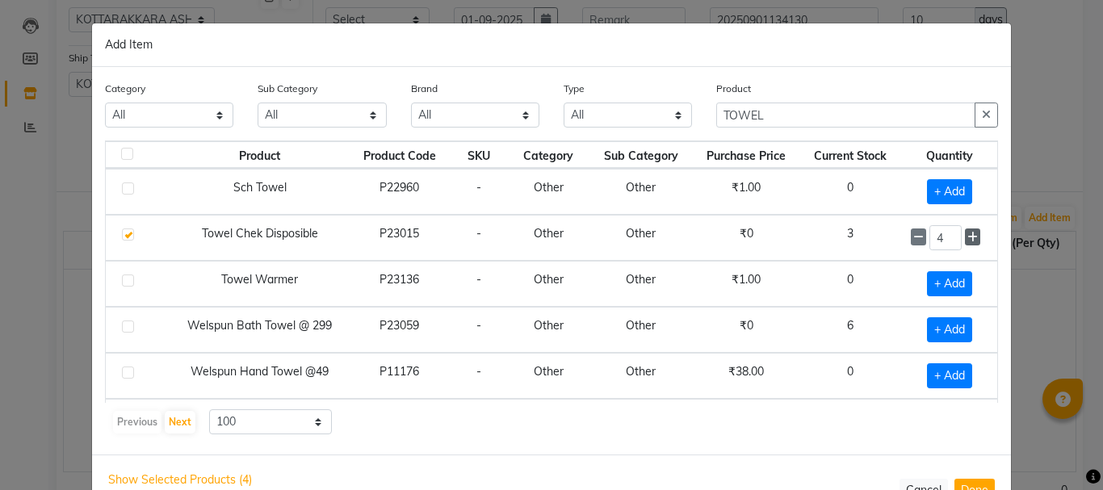
click at [967, 237] on icon at bounding box center [972, 237] width 10 height 11
type input "5"
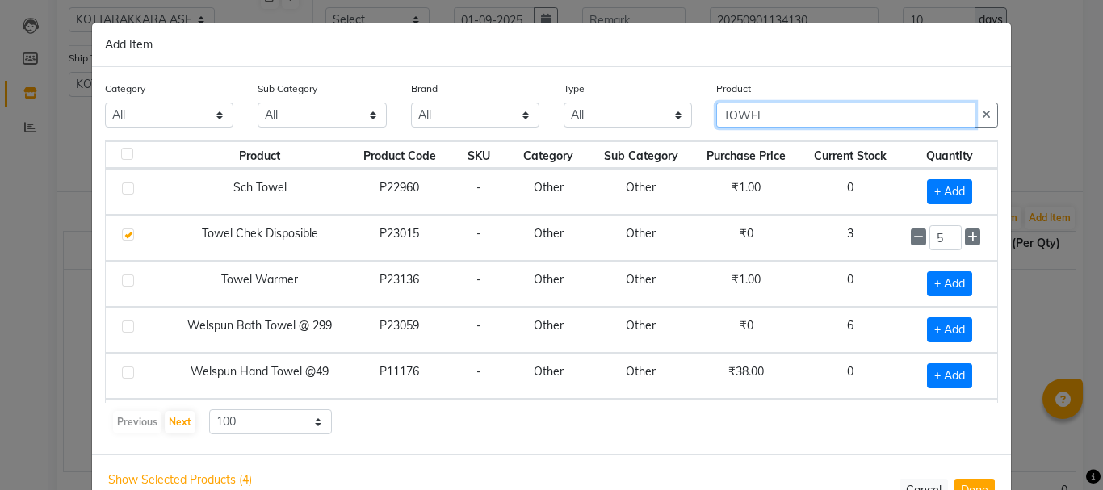
click at [766, 111] on input "TOWEL" at bounding box center [845, 115] width 259 height 25
type input "T"
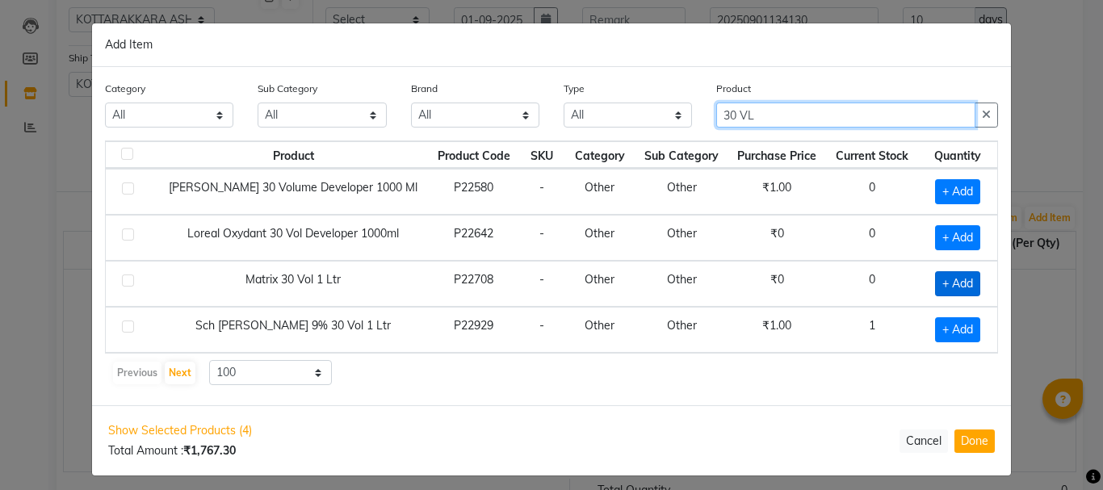
type input "30 VL"
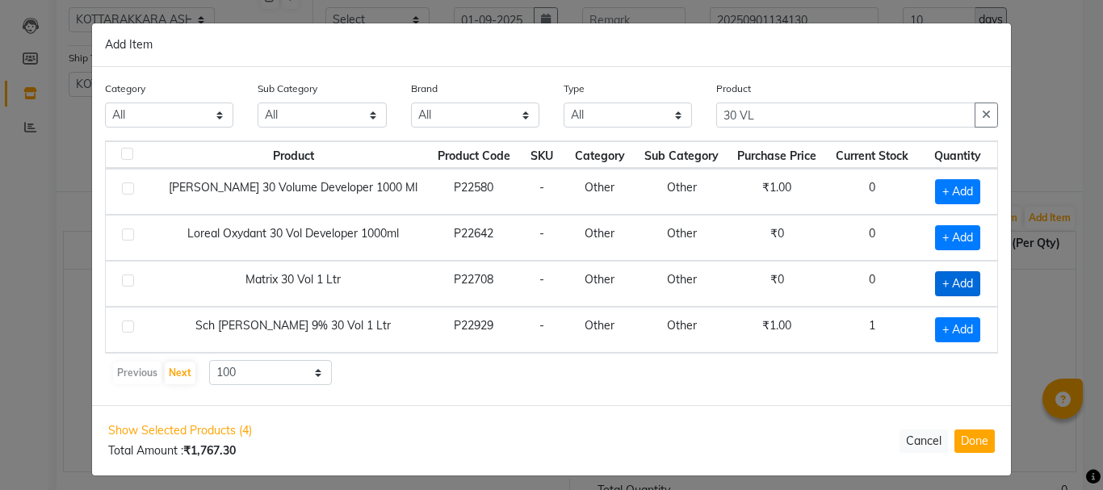
click at [939, 283] on span "+ Add" at bounding box center [957, 283] width 45 height 25
checkbox input "true"
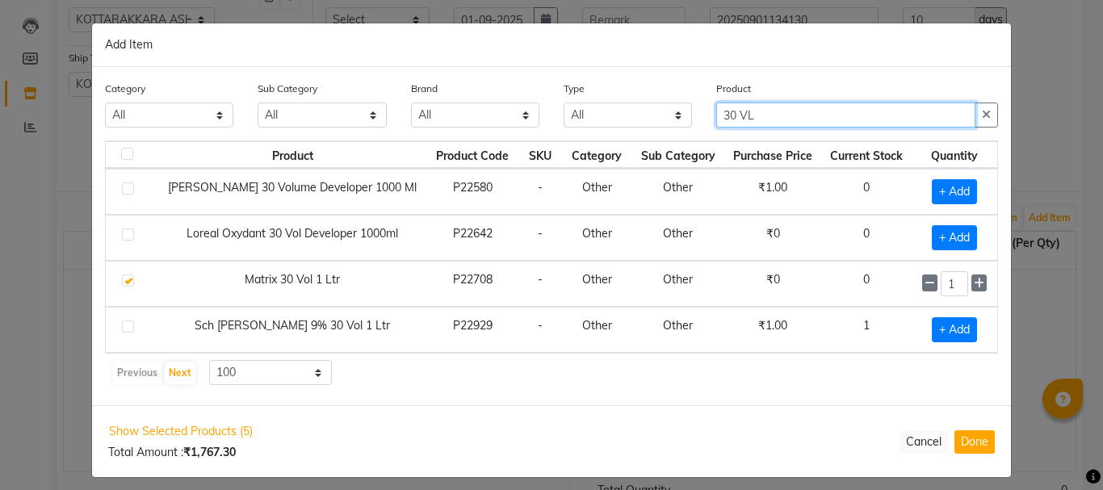
click at [768, 115] on input "30 VL" at bounding box center [845, 115] width 259 height 25
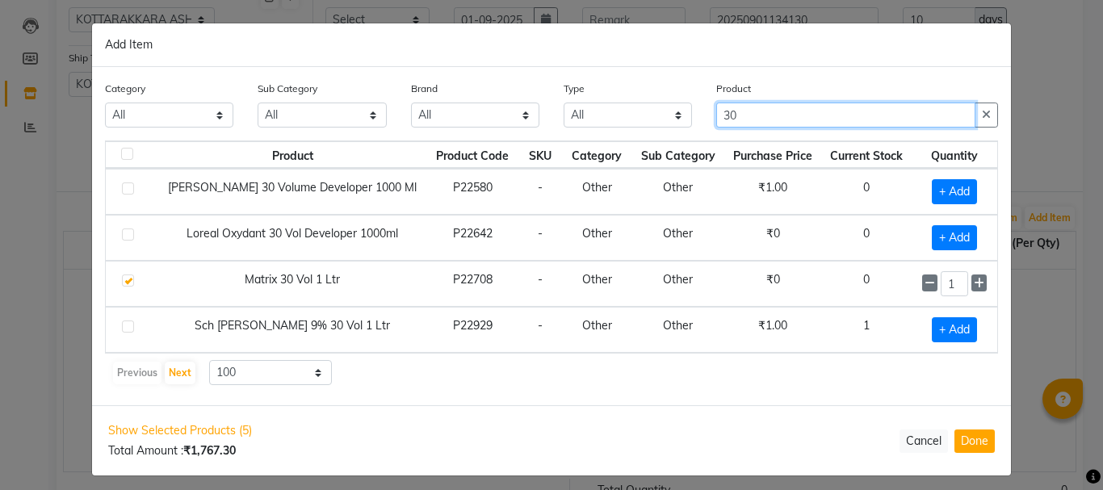
type input "3"
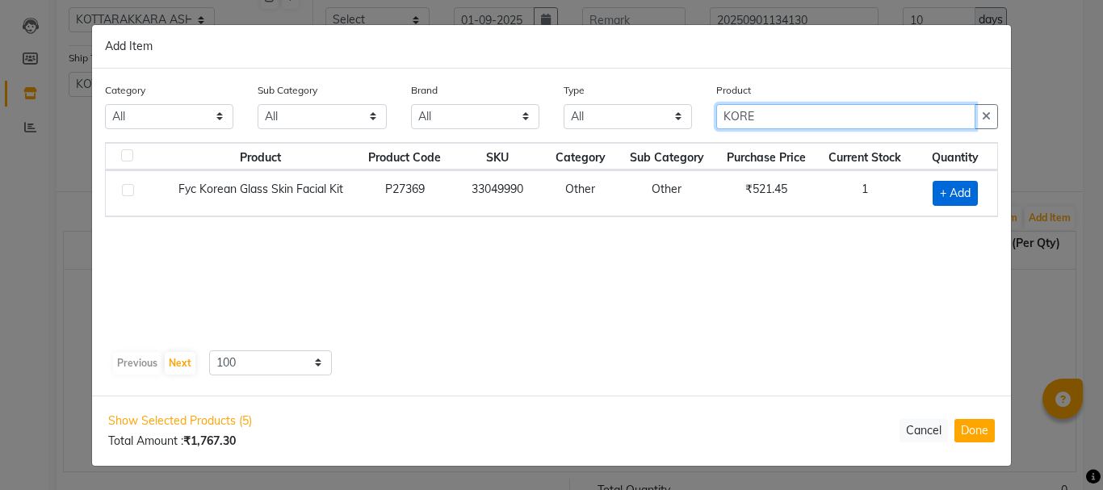
type input "KORE"
click at [942, 195] on span "+ Add" at bounding box center [955, 193] width 45 height 25
checkbox input "true"
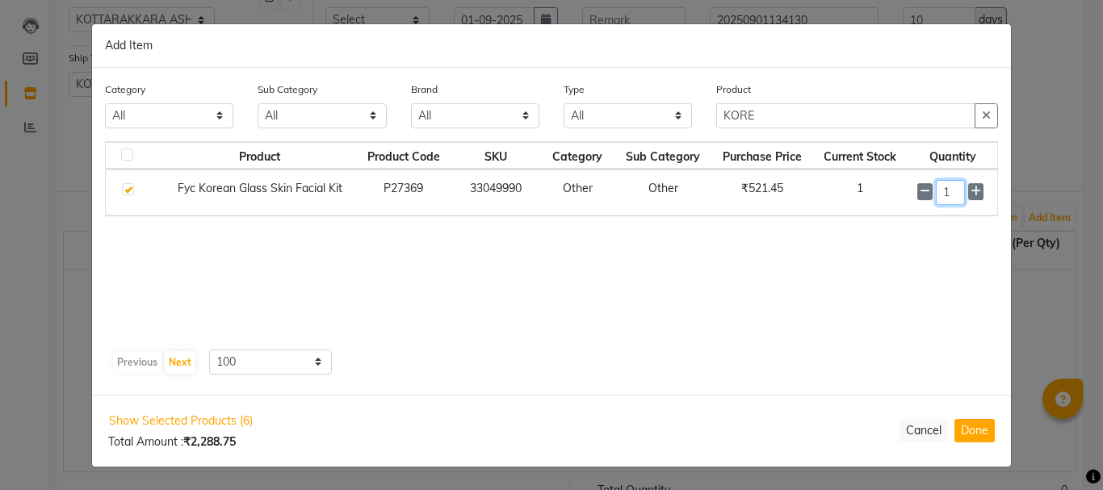
click at [955, 195] on input "1" at bounding box center [950, 192] width 29 height 25
type input "10"
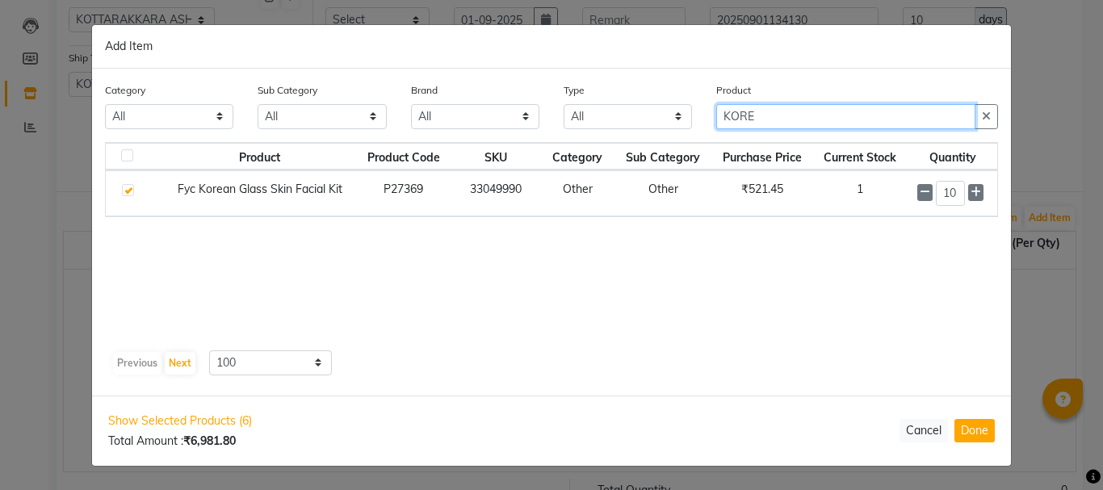
click at [767, 115] on input "KORE" at bounding box center [845, 116] width 259 height 25
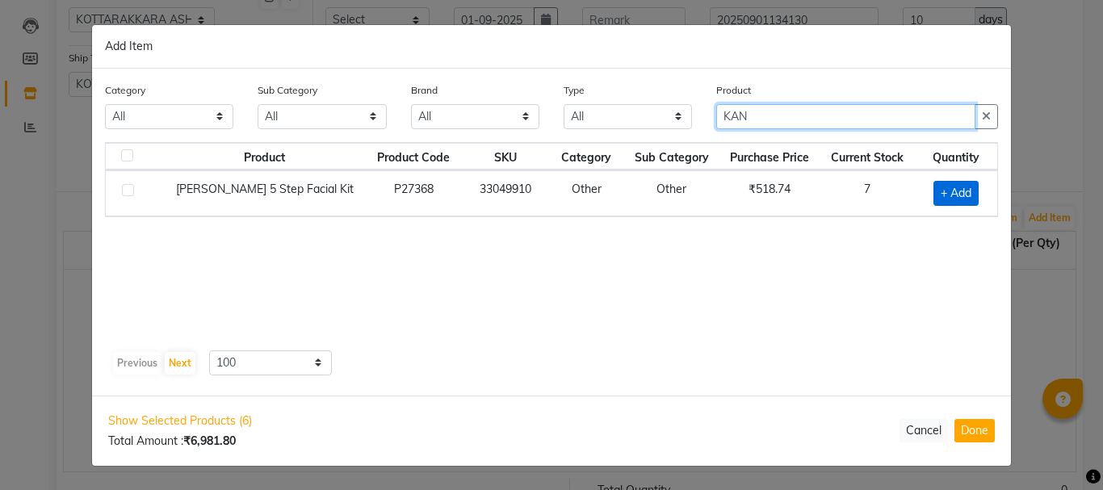
type input "KAN"
click at [942, 194] on span "+ Add" at bounding box center [956, 193] width 45 height 25
checkbox input "true"
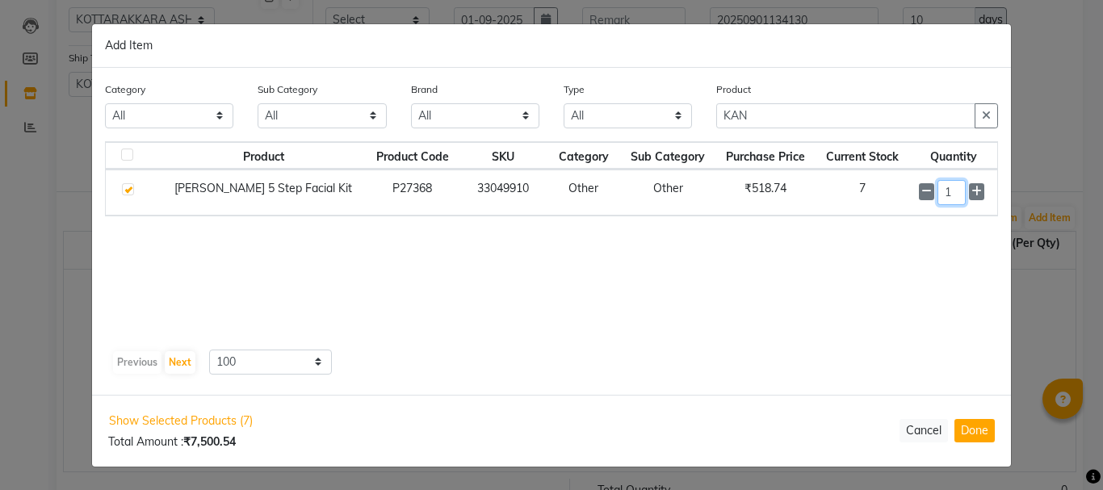
click at [961, 191] on input "1" at bounding box center [952, 192] width 28 height 25
type input "10"
click at [773, 111] on input "KAN" at bounding box center [845, 116] width 259 height 25
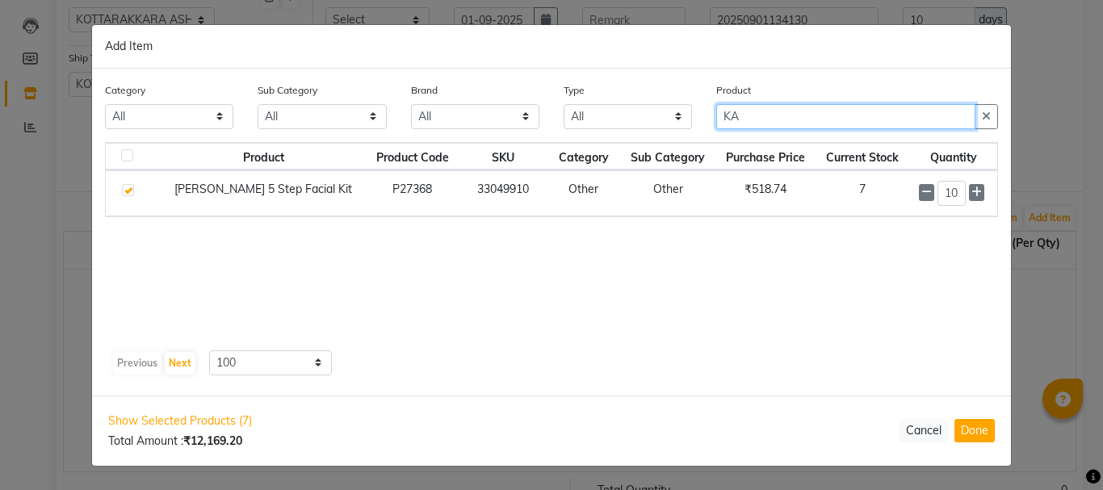
type input "K"
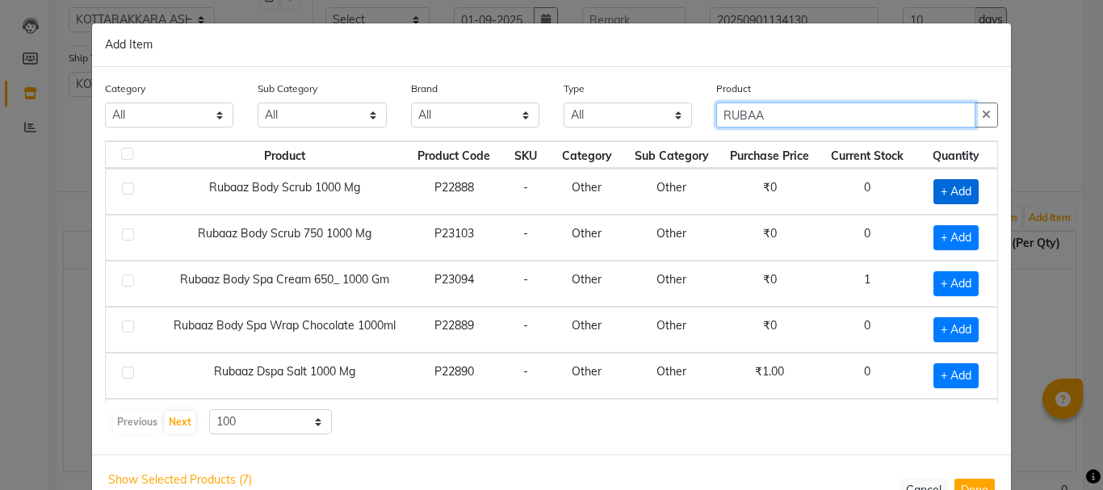
type input "RUBAA"
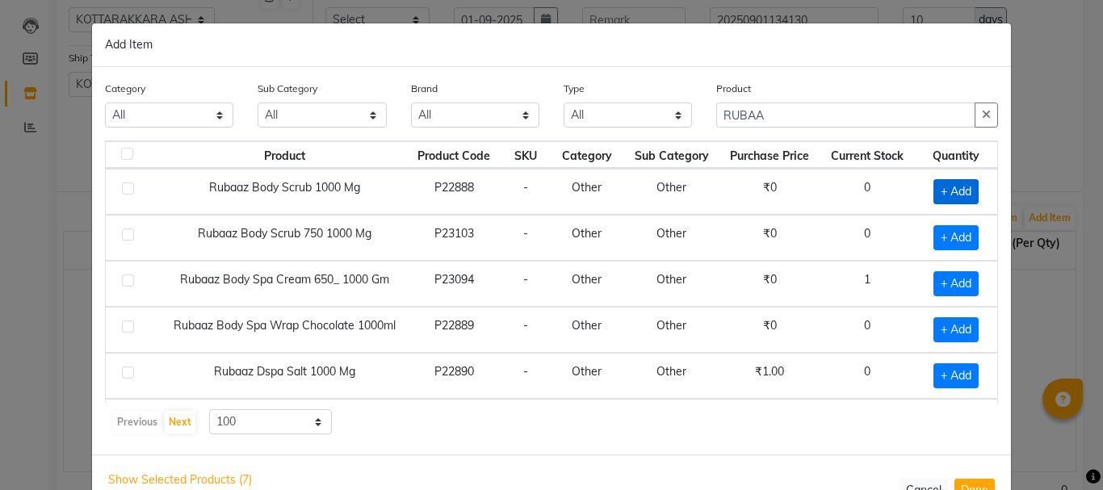
click at [934, 192] on span "+ Add" at bounding box center [956, 191] width 45 height 25
checkbox input "true"
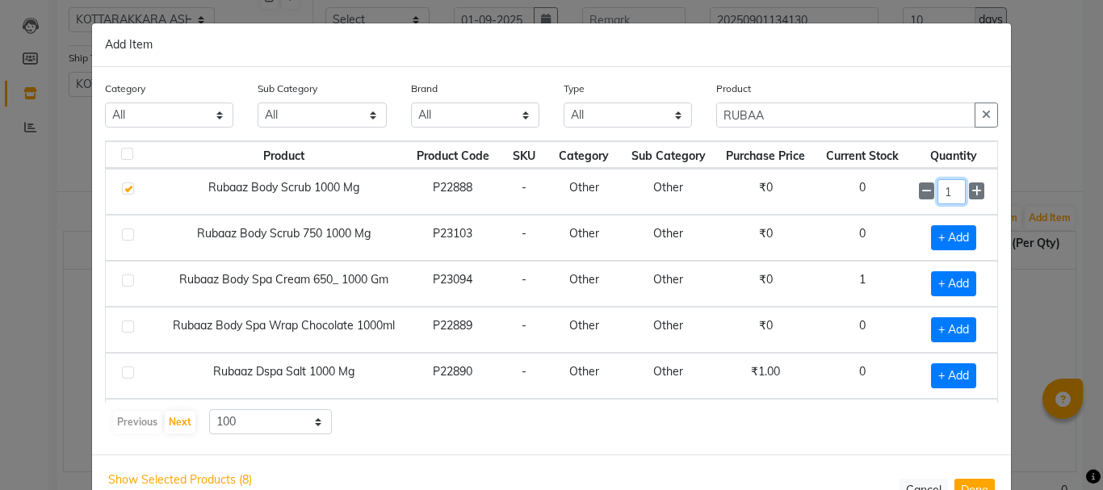
click at [938, 190] on input "1" at bounding box center [952, 191] width 28 height 25
type input "2"
click at [792, 195] on td "₹0" at bounding box center [765, 192] width 99 height 46
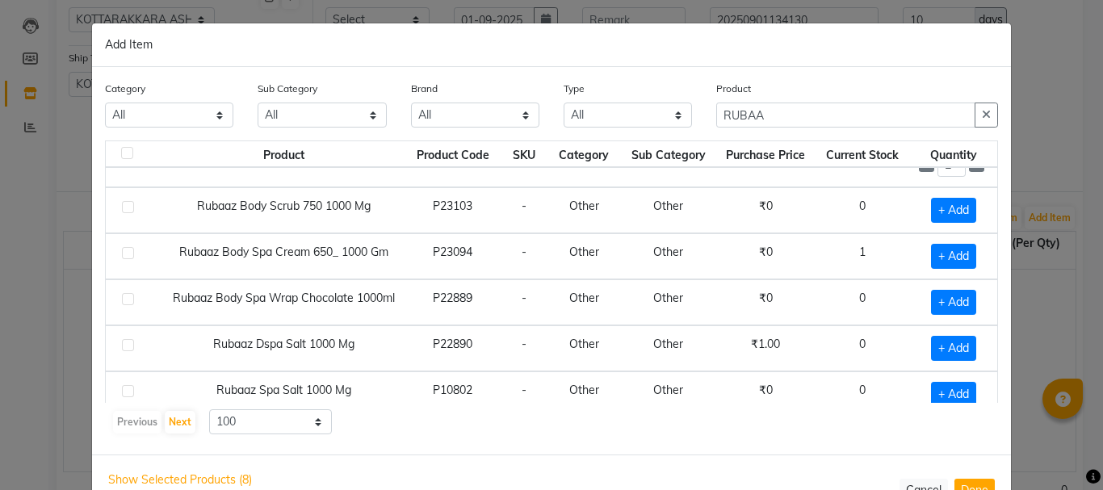
scroll to position [43, 0]
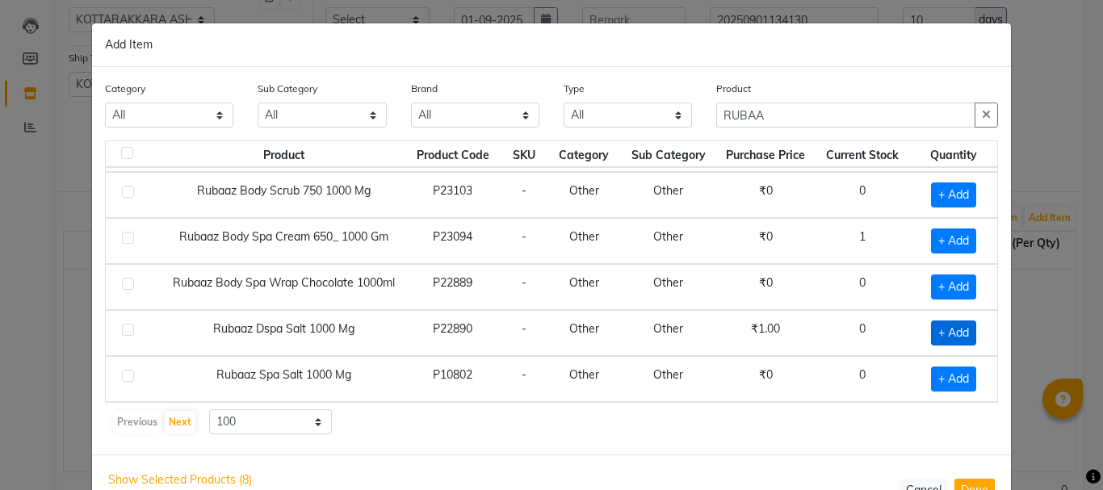
click at [931, 335] on span "+ Add" at bounding box center [953, 333] width 45 height 25
checkbox input "true"
click at [942, 335] on input "1" at bounding box center [952, 333] width 28 height 25
type input "2"
click at [561, 427] on div "Previous Next 10 50 100" at bounding box center [551, 422] width 880 height 26
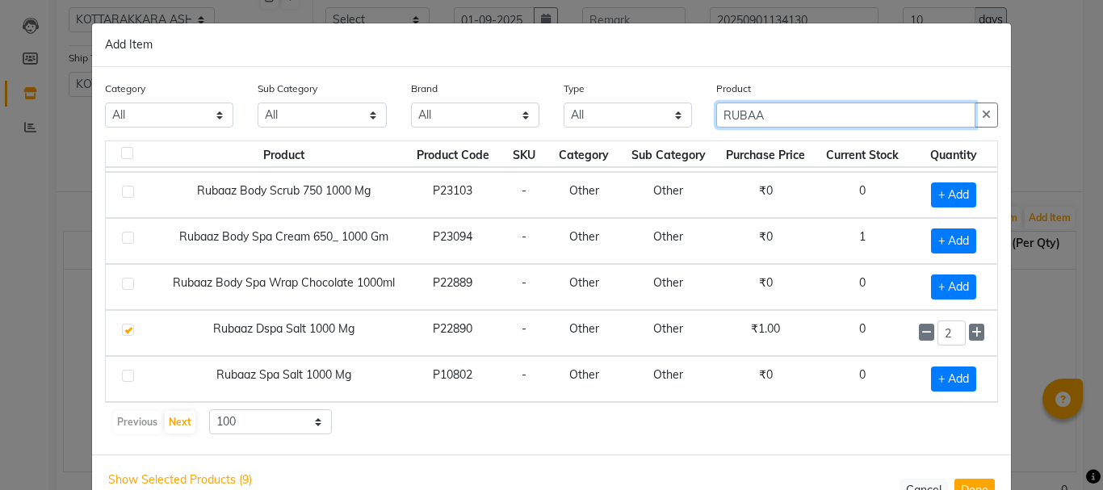
click at [804, 124] on input "RUBAA" at bounding box center [845, 115] width 259 height 25
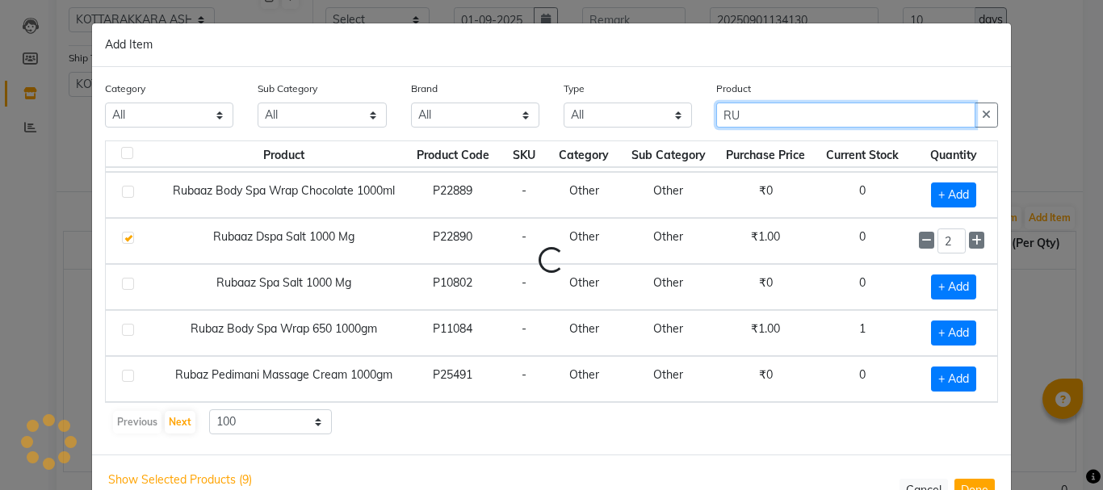
type input "R"
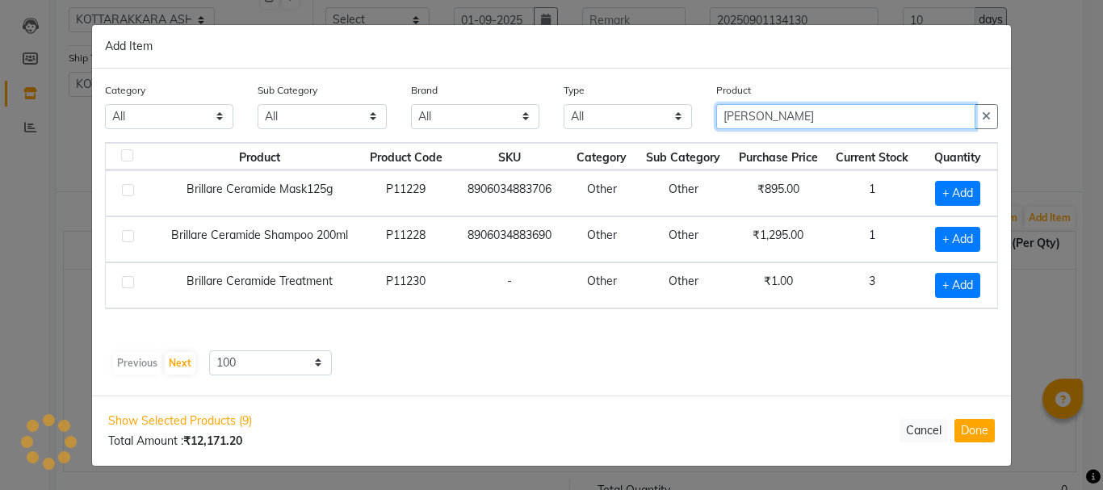
scroll to position [0, 0]
type input "[PERSON_NAME]"
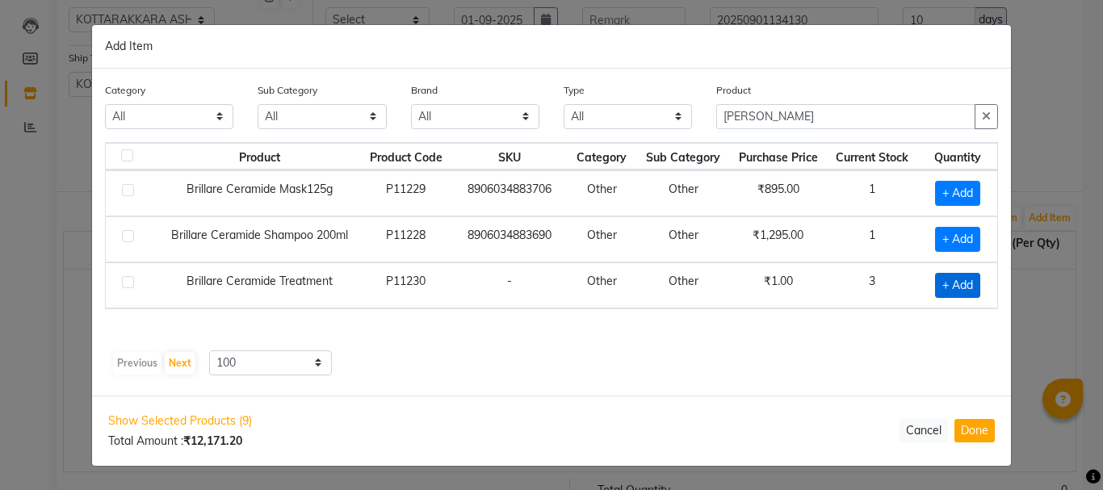
click at [946, 290] on span "+ Add" at bounding box center [957, 285] width 45 height 25
checkbox input "true"
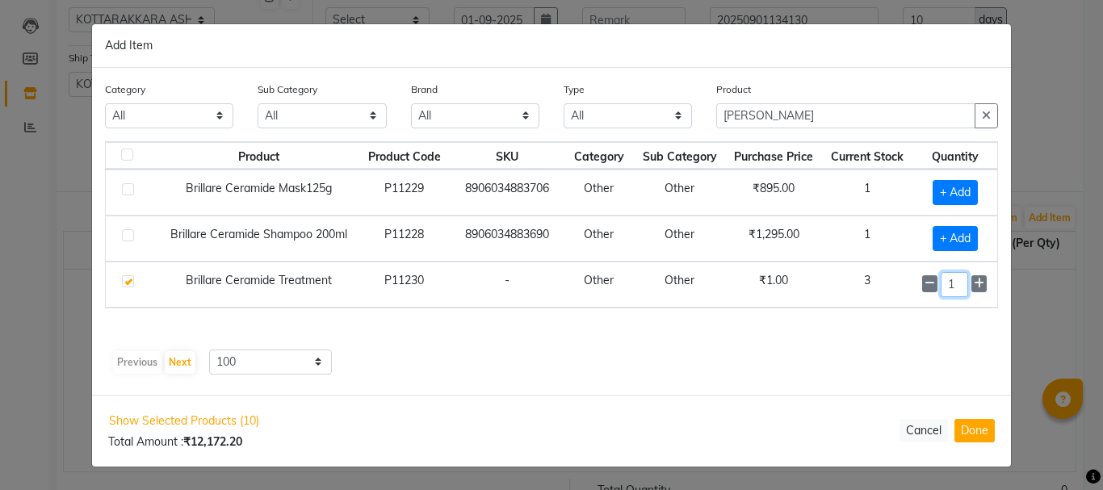
click at [959, 284] on input "1" at bounding box center [954, 284] width 27 height 25
type input "10"
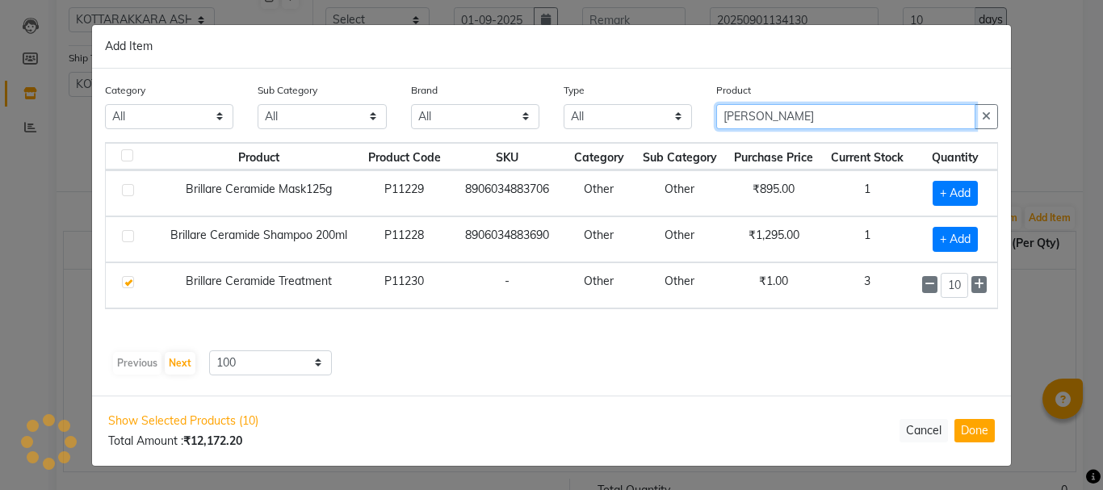
scroll to position [0, 0]
click at [765, 122] on input "[PERSON_NAME]" at bounding box center [845, 116] width 259 height 25
type input "B"
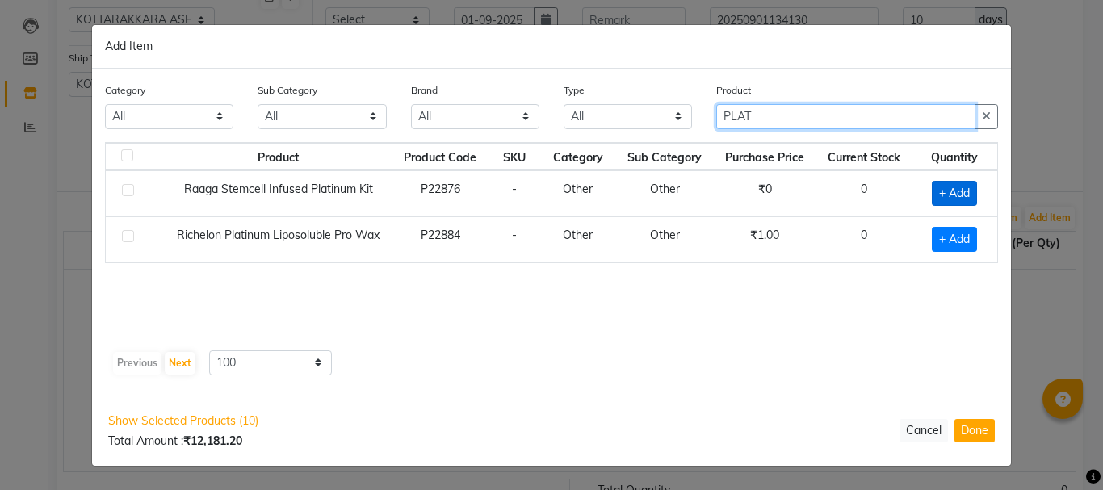
type input "PLAT"
click at [942, 194] on span "+ Add" at bounding box center [954, 193] width 45 height 25
checkbox input "true"
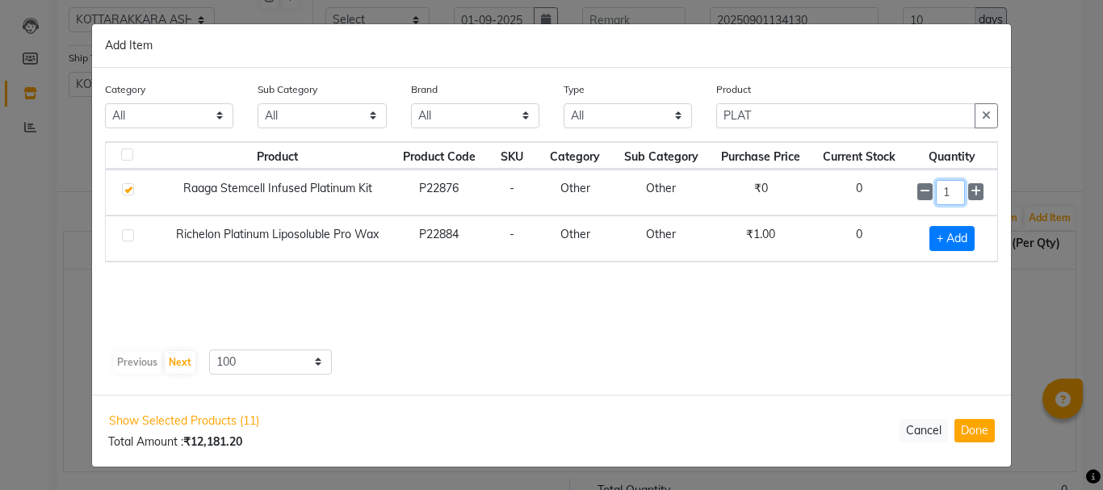
click at [955, 189] on input "1" at bounding box center [950, 192] width 29 height 25
type input "10"
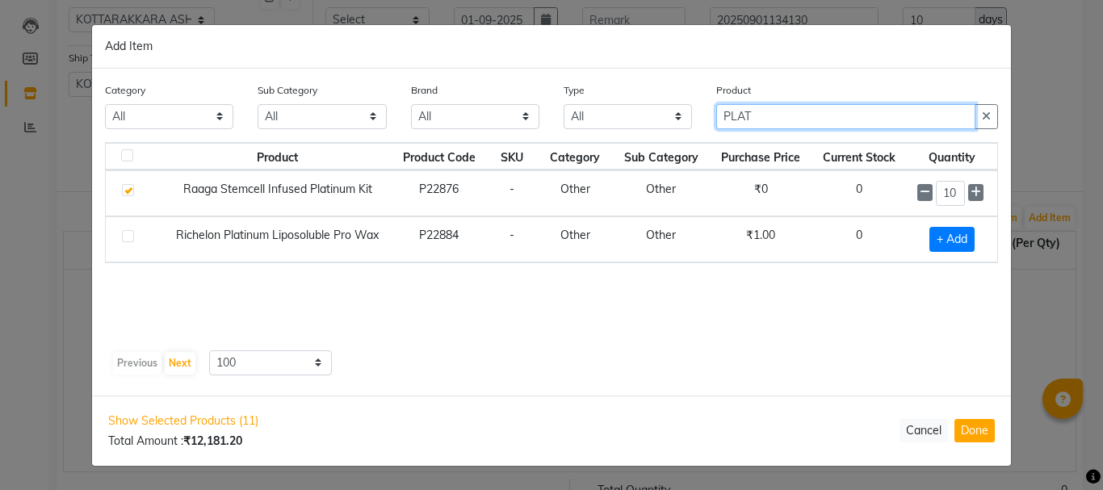
click at [762, 115] on input "PLAT" at bounding box center [845, 116] width 259 height 25
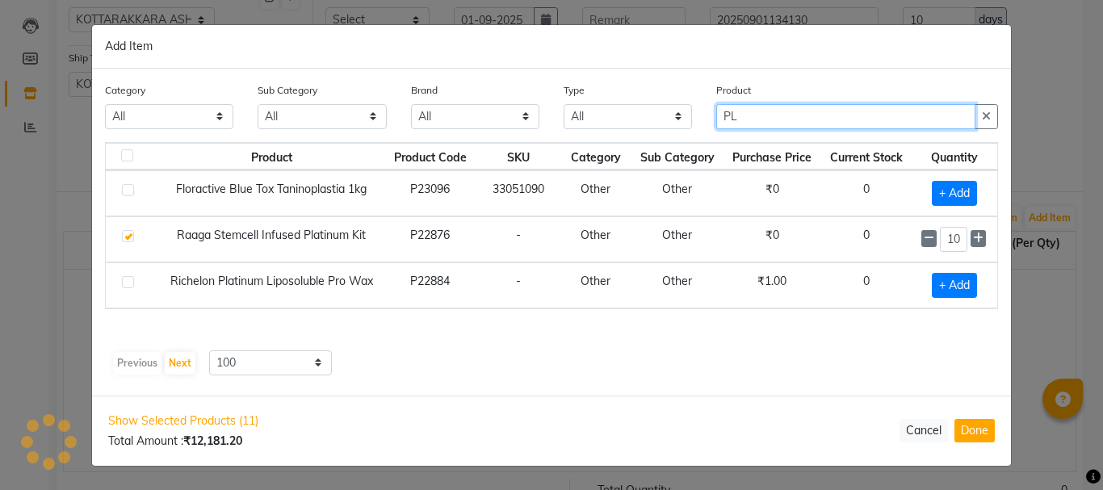
type input "P"
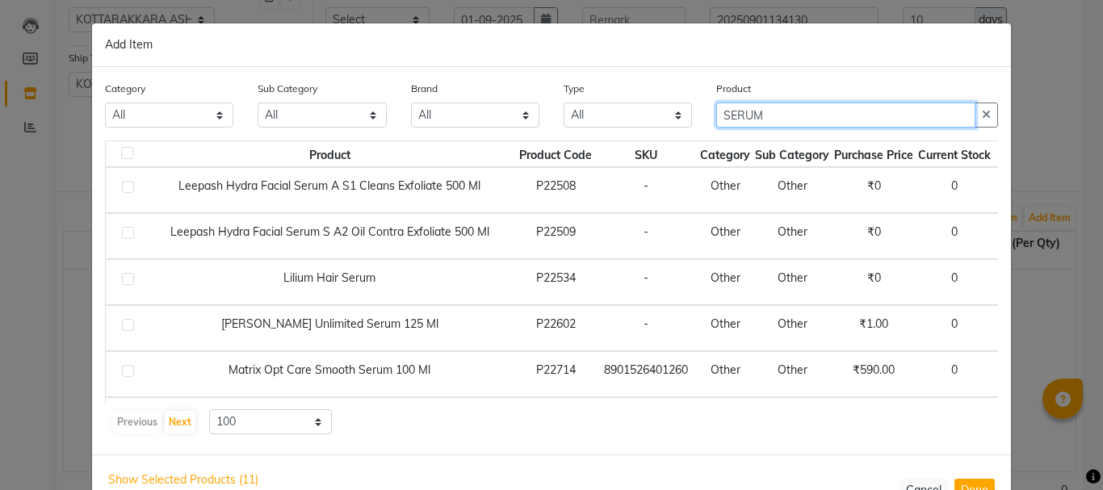
scroll to position [323, 0]
type input "SERUM"
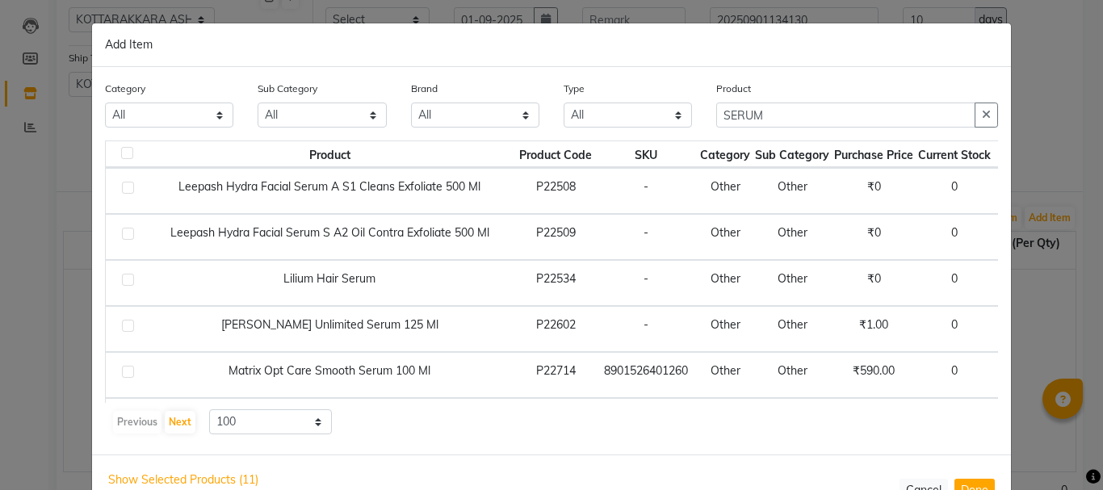
click at [1003, 375] on span "+ Add" at bounding box center [1025, 375] width 45 height 25
checkbox input "true"
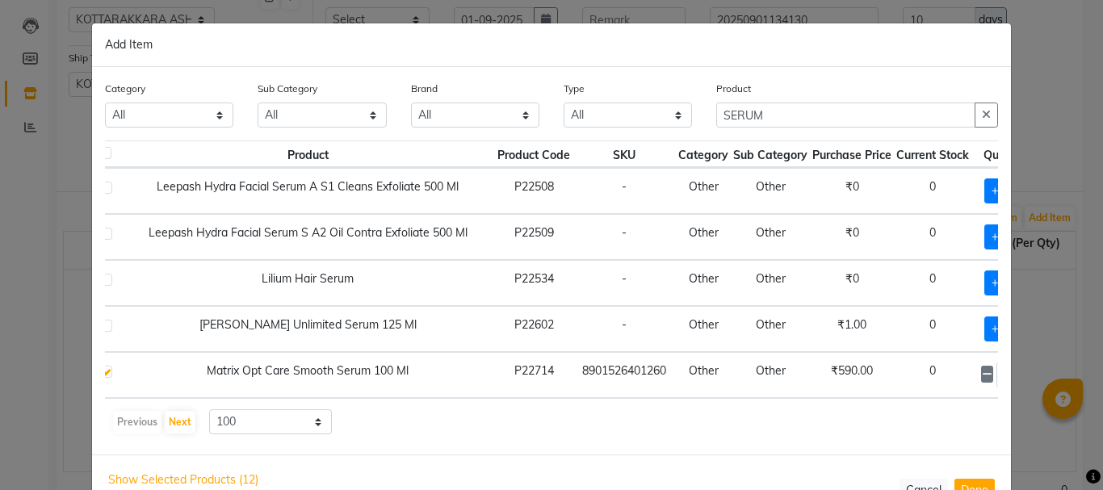
scroll to position [323, 40]
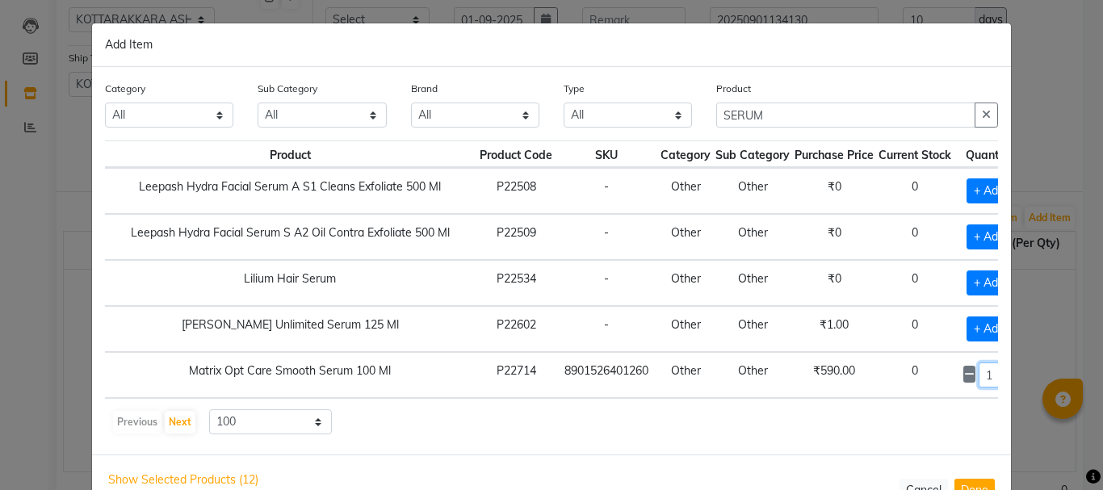
click at [979, 375] on input "1" at bounding box center [990, 375] width 22 height 25
type input "5"
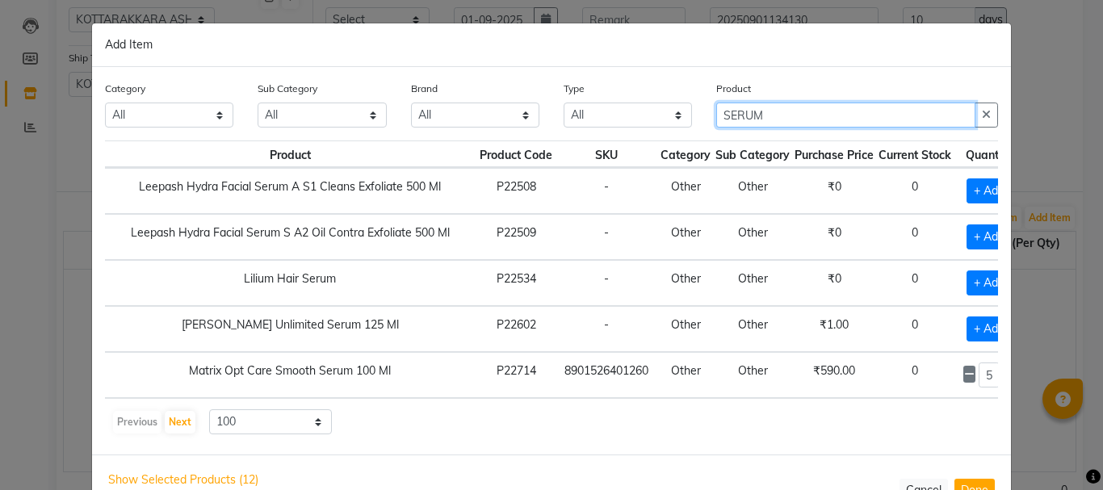
click at [762, 117] on input "SERUM" at bounding box center [845, 115] width 259 height 25
type input "S"
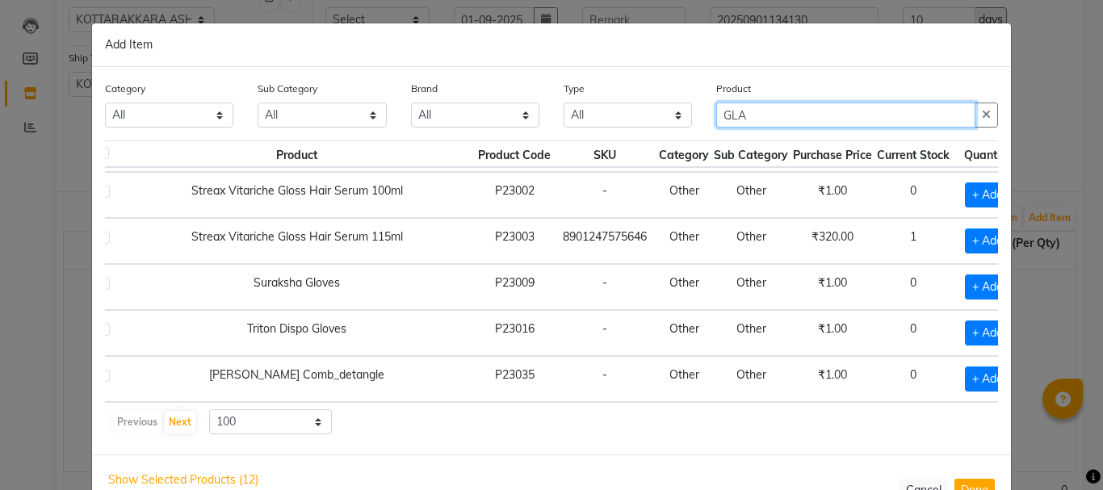
scroll to position [43, 0]
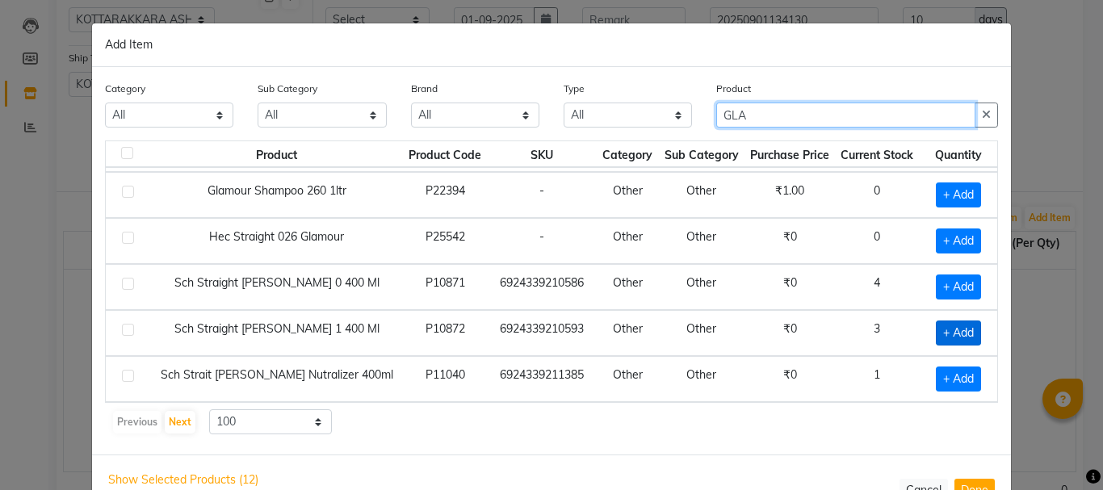
type input "GLA"
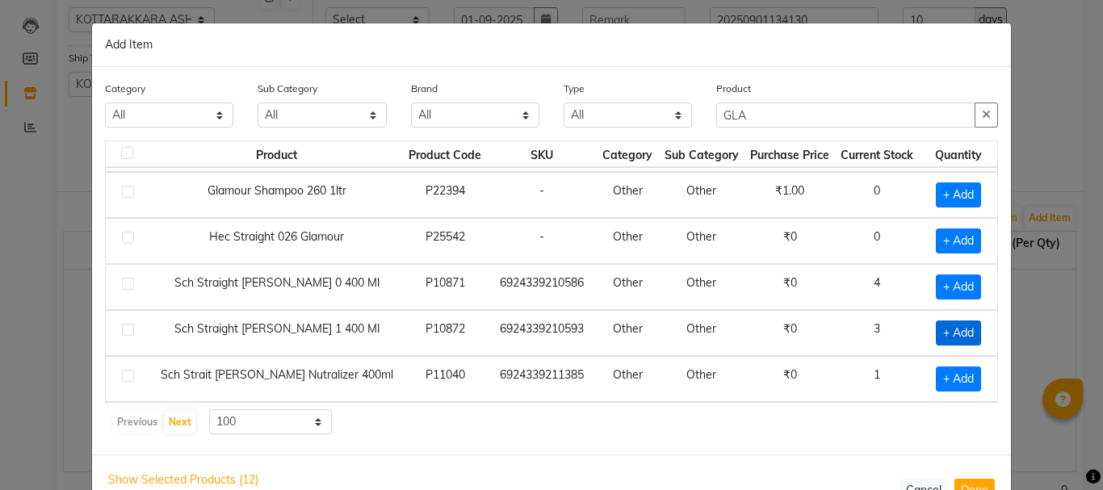
click at [936, 335] on span "+ Add" at bounding box center [958, 333] width 45 height 25
checkbox input "true"
click at [946, 332] on input "1" at bounding box center [958, 333] width 24 height 25
type input "5"
click at [420, 422] on div "Previous Next 10 50 100" at bounding box center [551, 422] width 880 height 26
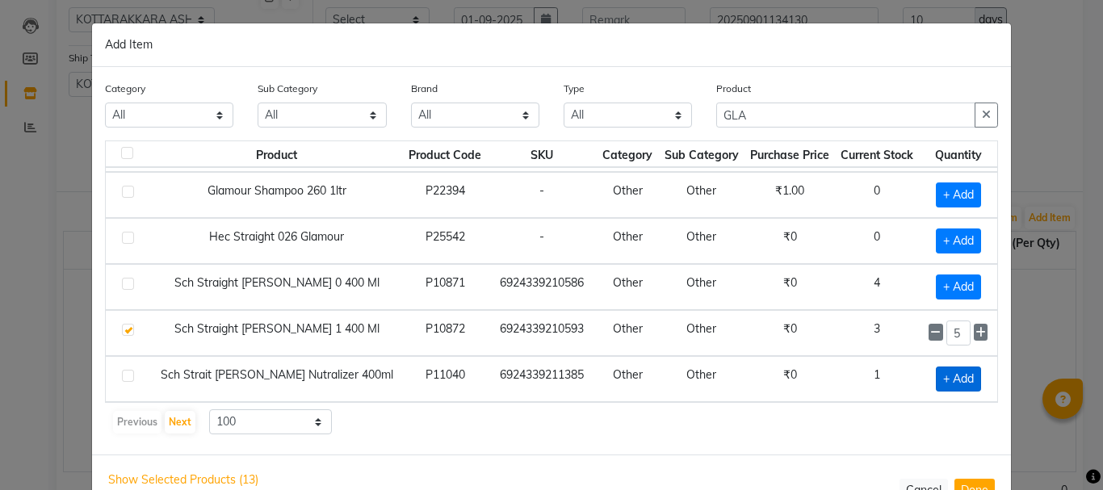
click at [936, 377] on span "+ Add" at bounding box center [958, 379] width 45 height 25
checkbox input "true"
click at [946, 380] on input "1" at bounding box center [958, 379] width 24 height 25
type input "10"
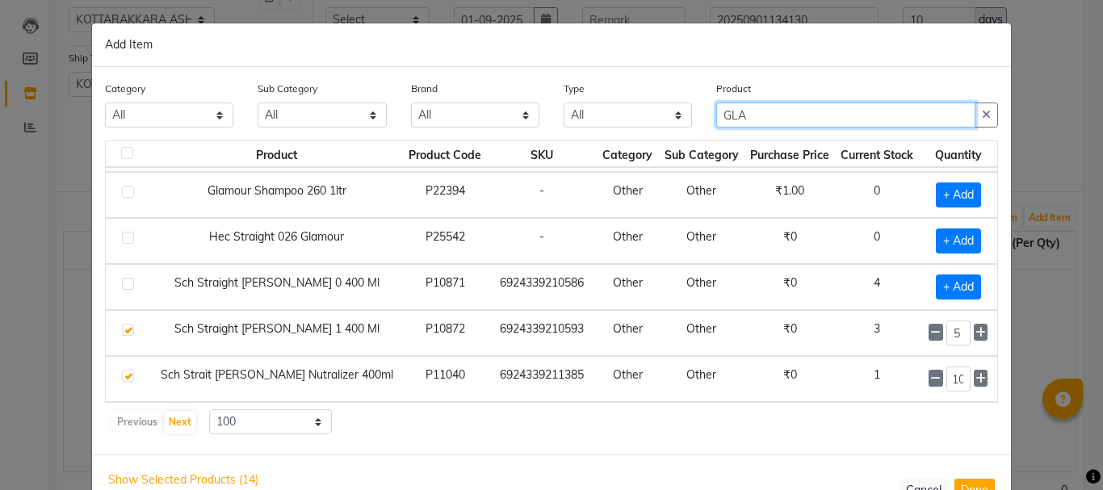
scroll to position [0, 0]
click at [745, 114] on input "GLA" at bounding box center [845, 115] width 259 height 25
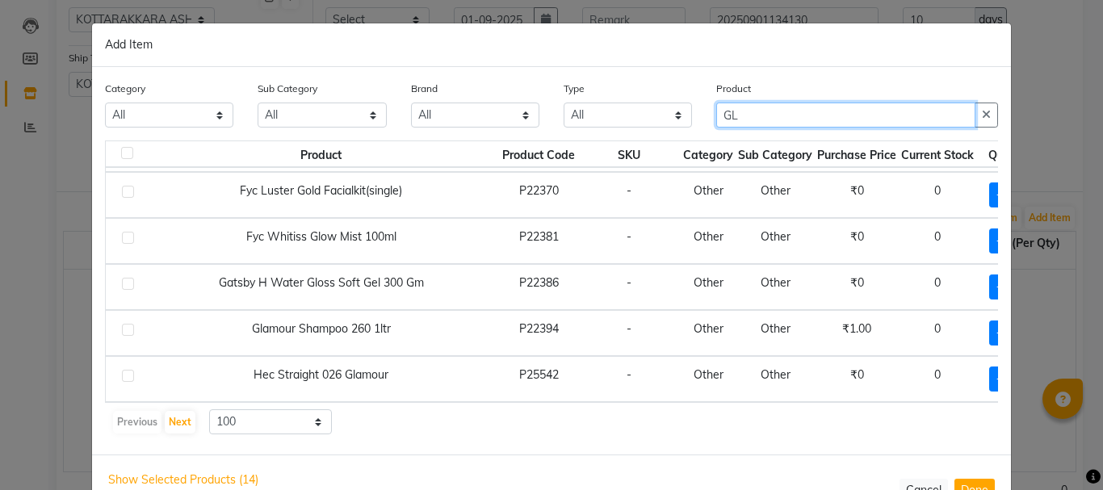
type input "G"
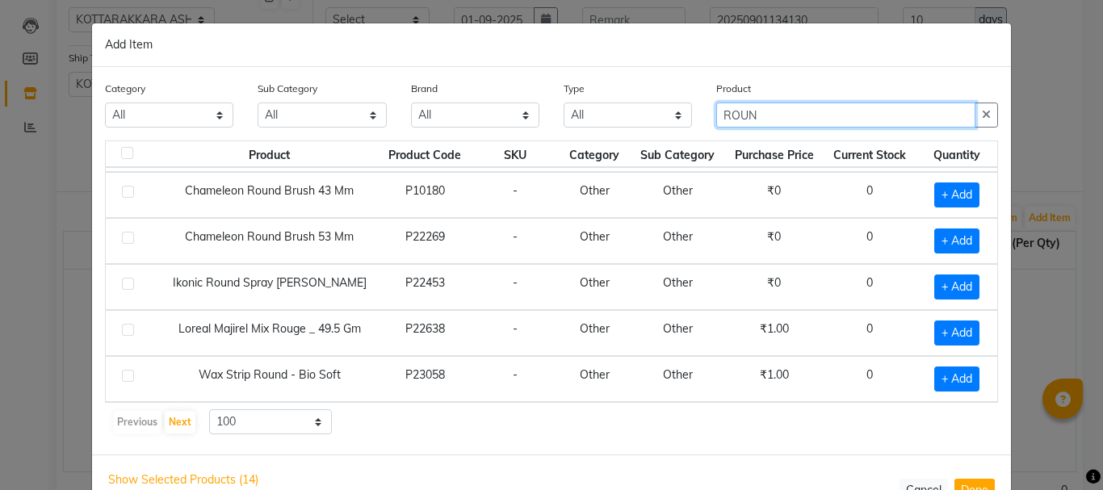
scroll to position [43, 0]
type input "ROUND"
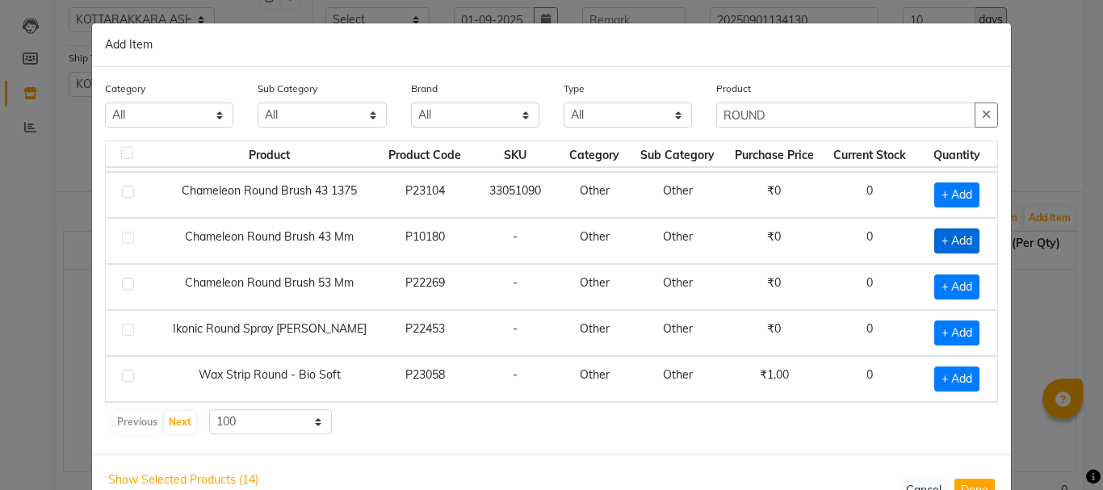
click at [934, 241] on span "+ Add" at bounding box center [956, 241] width 45 height 25
checkbox input "true"
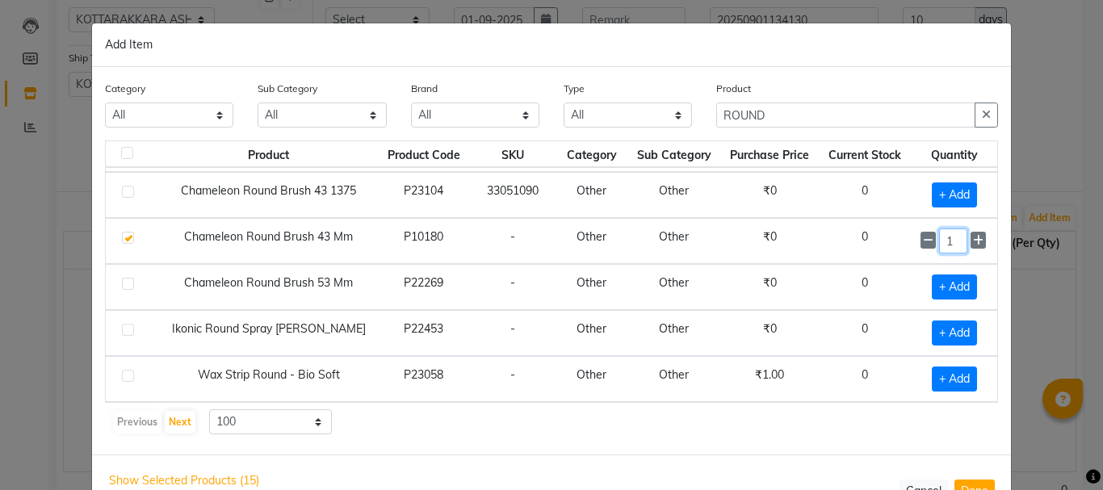
click at [939, 242] on input "1" at bounding box center [952, 241] width 27 height 25
type input "2"
click at [932, 290] on span "+ Add" at bounding box center [954, 287] width 45 height 25
checkbox input "true"
click at [941, 292] on input "1" at bounding box center [952, 287] width 27 height 25
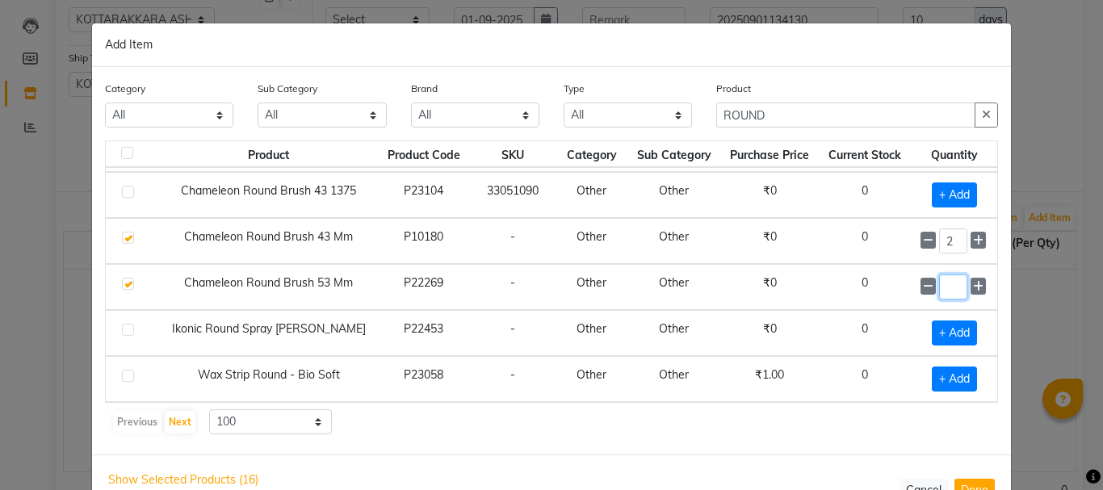
type input "1"
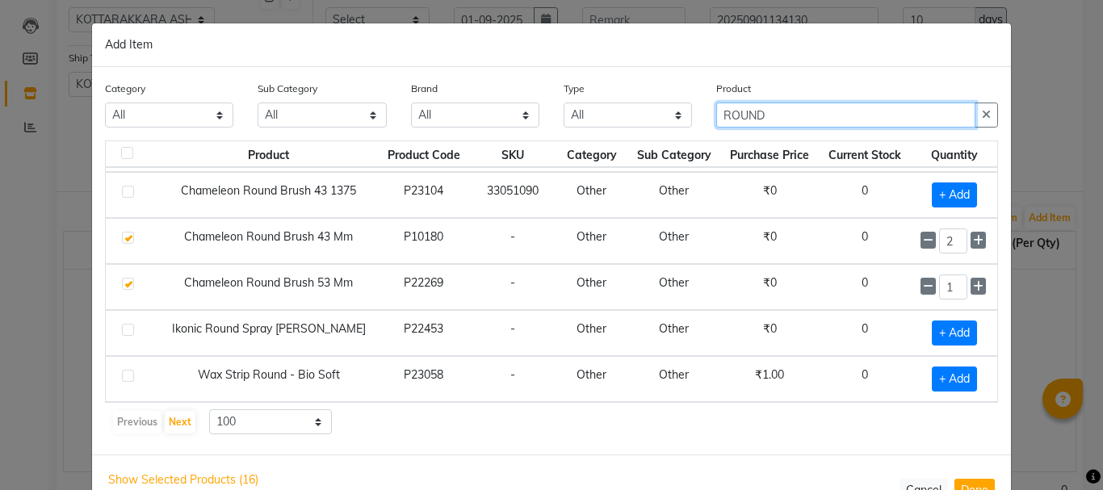
click at [779, 110] on input "ROUND" at bounding box center [845, 115] width 259 height 25
type input "R"
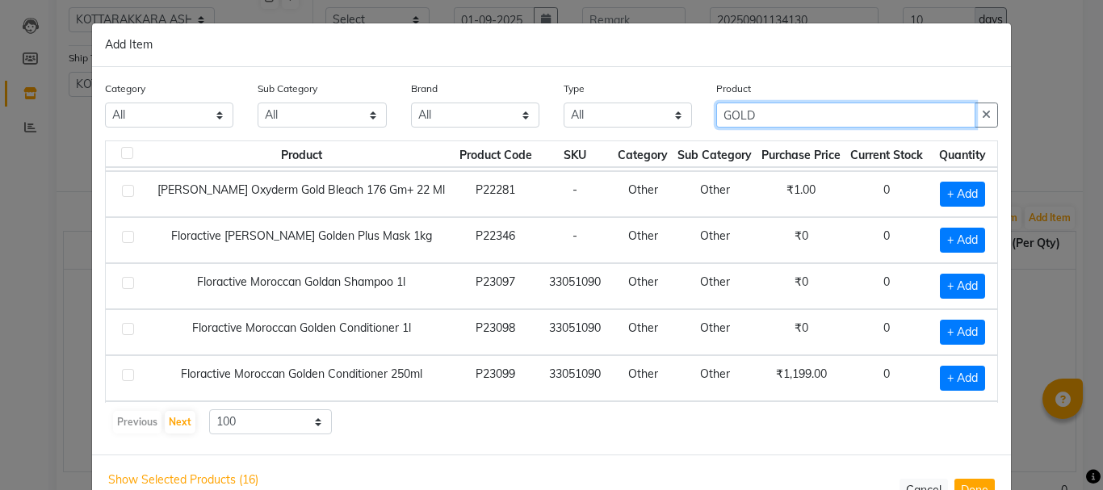
scroll to position [237, 0]
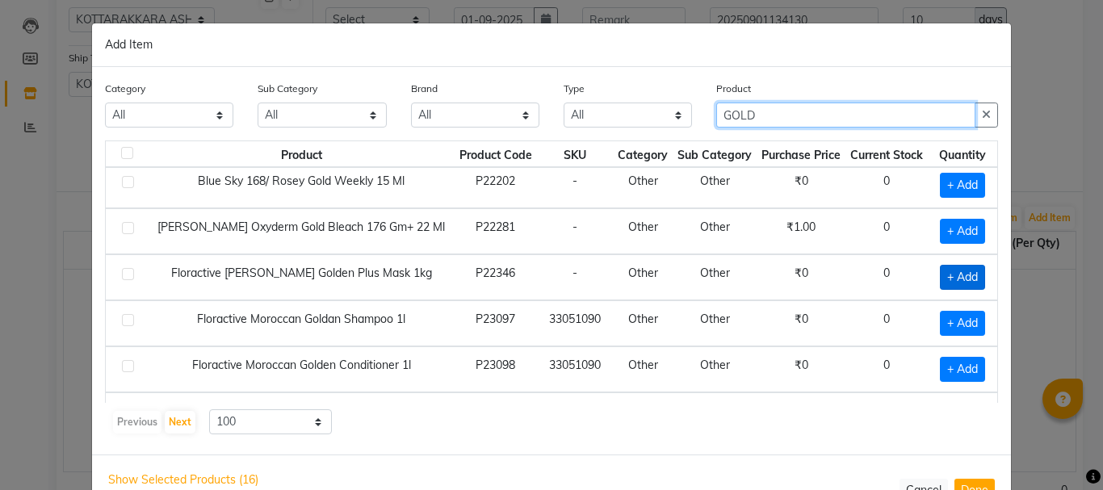
type input "GOLD"
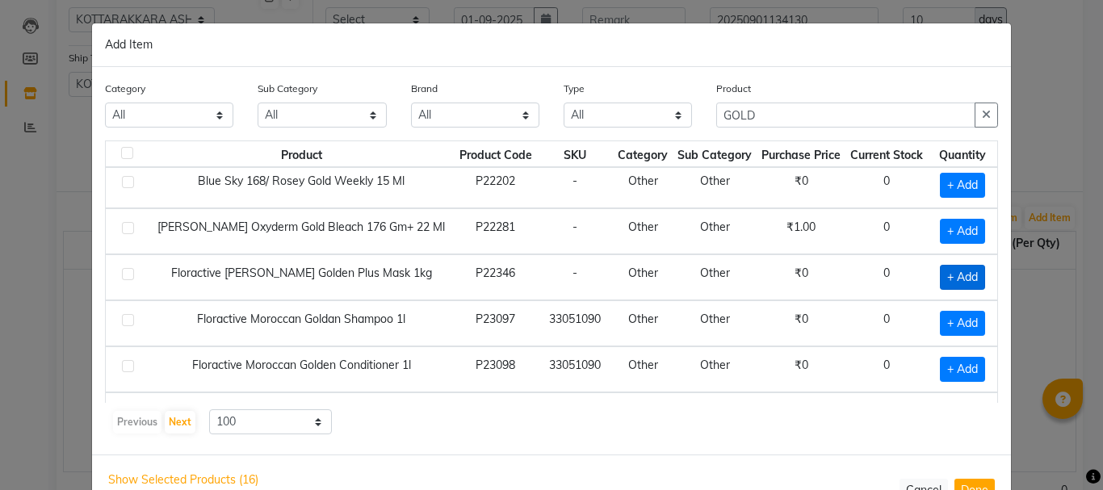
click at [940, 279] on span "+ Add" at bounding box center [962, 277] width 45 height 25
checkbox input "true"
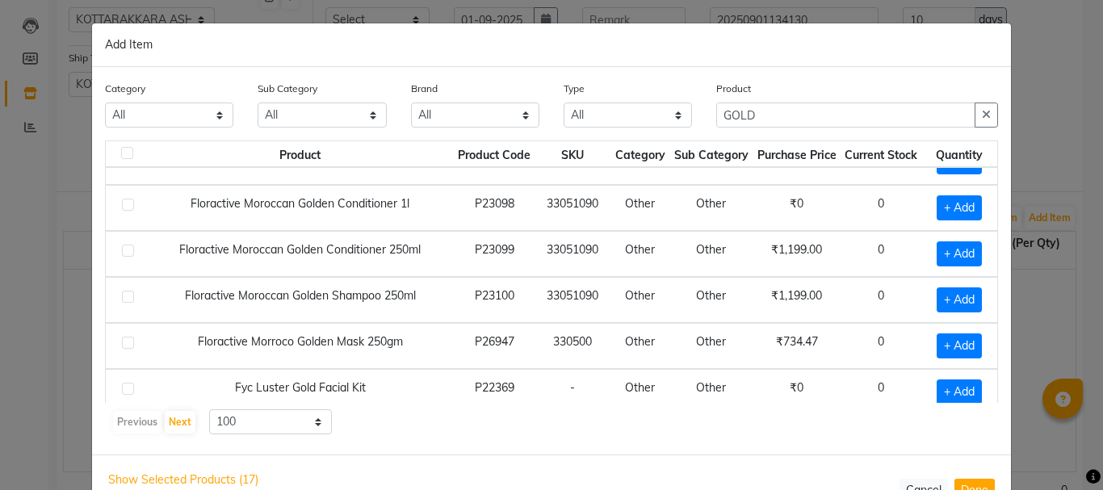
scroll to position [0, 0]
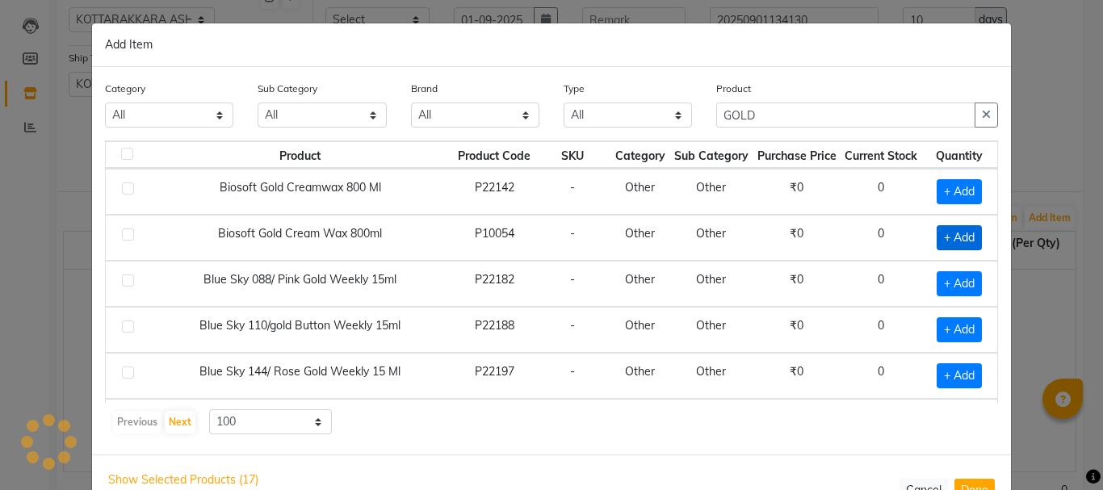
click at [937, 240] on span "+ Add" at bounding box center [959, 237] width 45 height 25
checkbox input "true"
click at [948, 237] on input "1" at bounding box center [959, 237] width 23 height 25
type input "2"
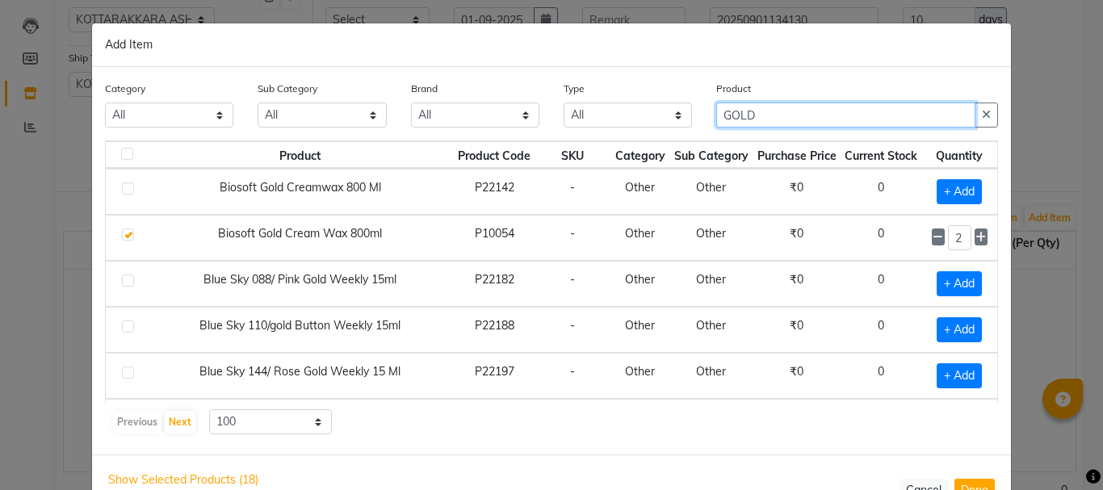
click at [754, 115] on input "GOLD" at bounding box center [845, 115] width 259 height 25
type input "G"
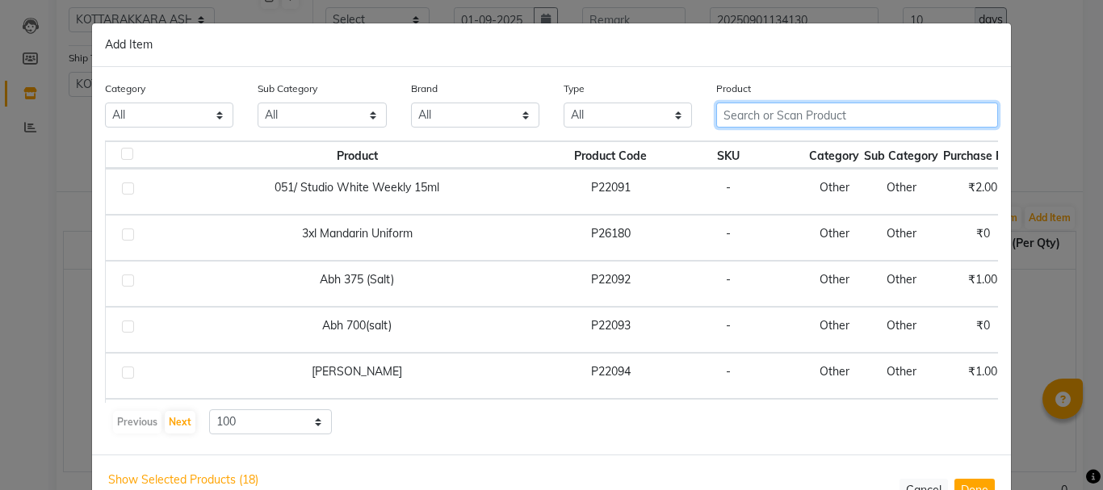
click at [762, 113] on input "text" at bounding box center [857, 115] width 282 height 25
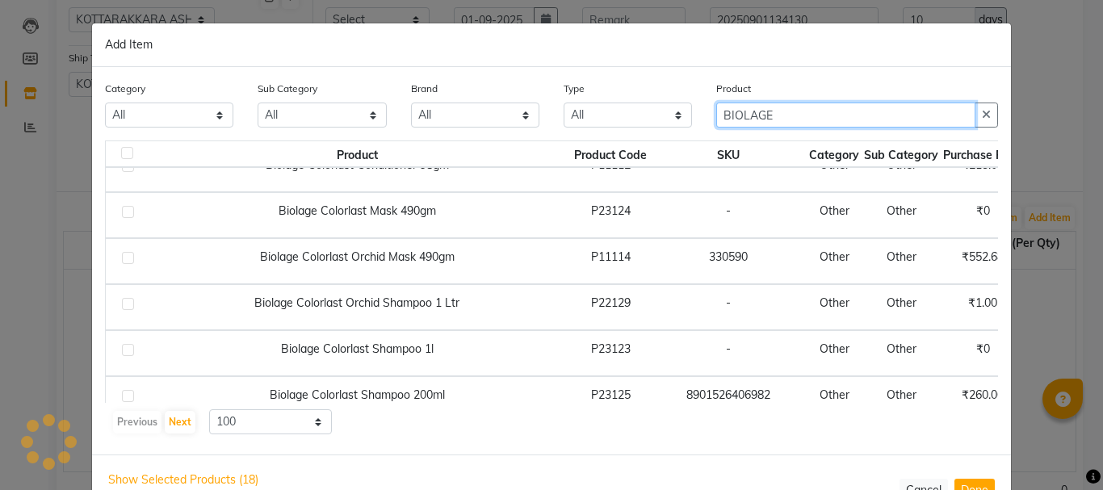
scroll to position [485, 0]
type input "BIOLAGE"
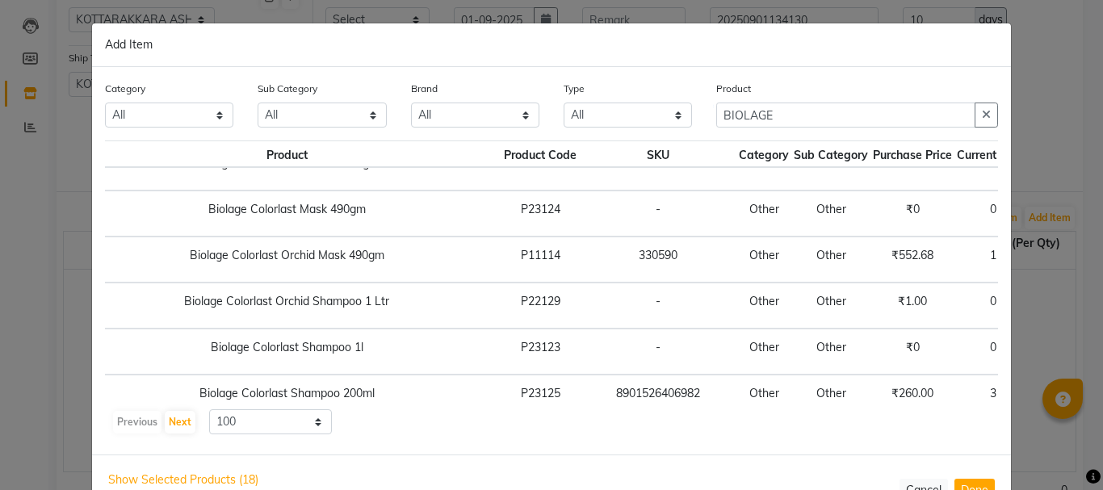
scroll to position [485, 136]
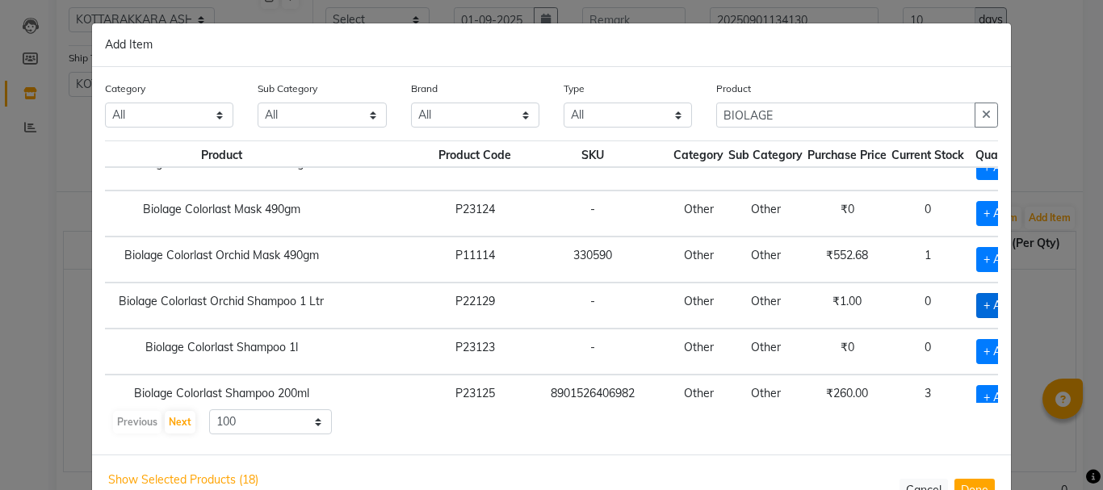
click at [976, 304] on span "+ Add" at bounding box center [998, 305] width 45 height 25
checkbox input "true"
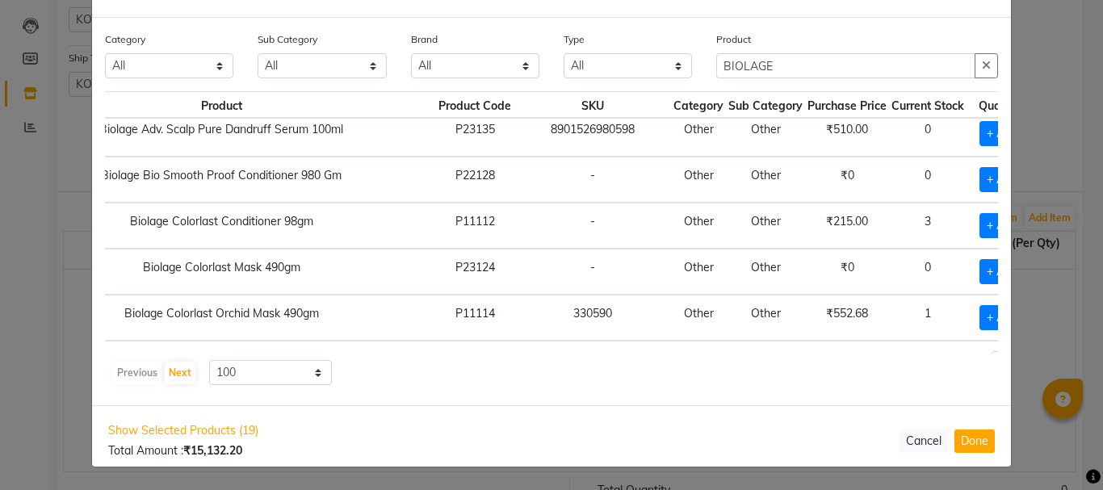
scroll to position [318, 136]
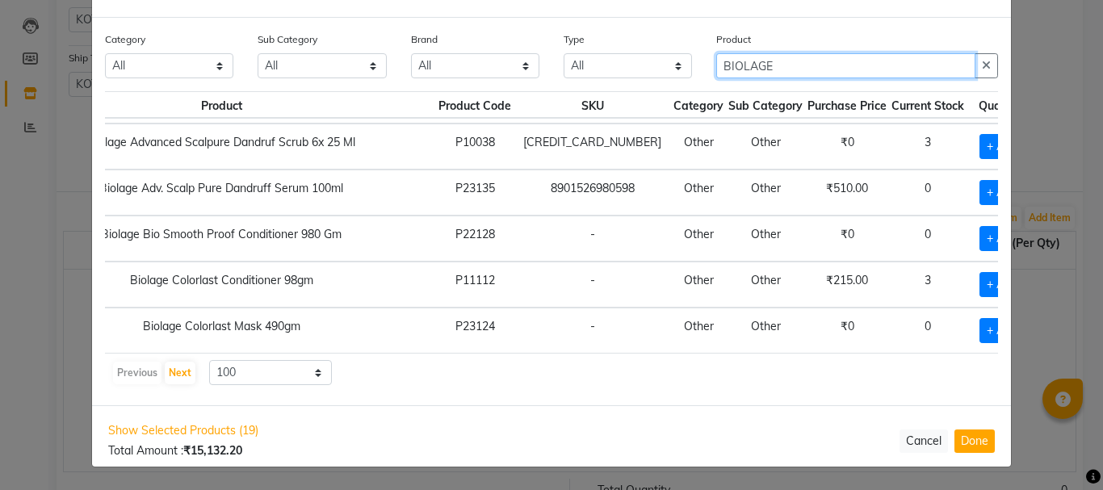
click at [782, 67] on input "BIOLAGE" at bounding box center [845, 65] width 259 height 25
type input "B"
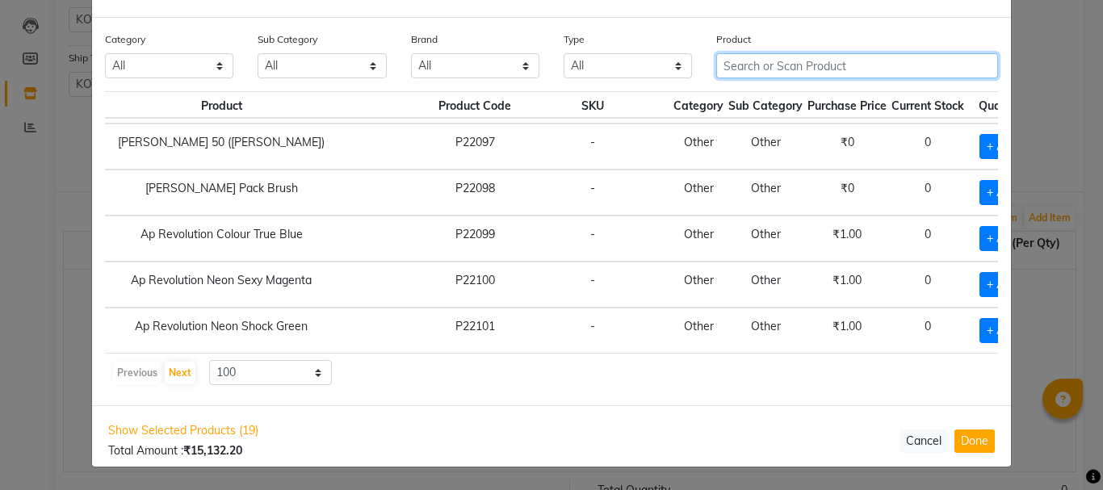
click at [749, 71] on input "text" at bounding box center [857, 65] width 282 height 25
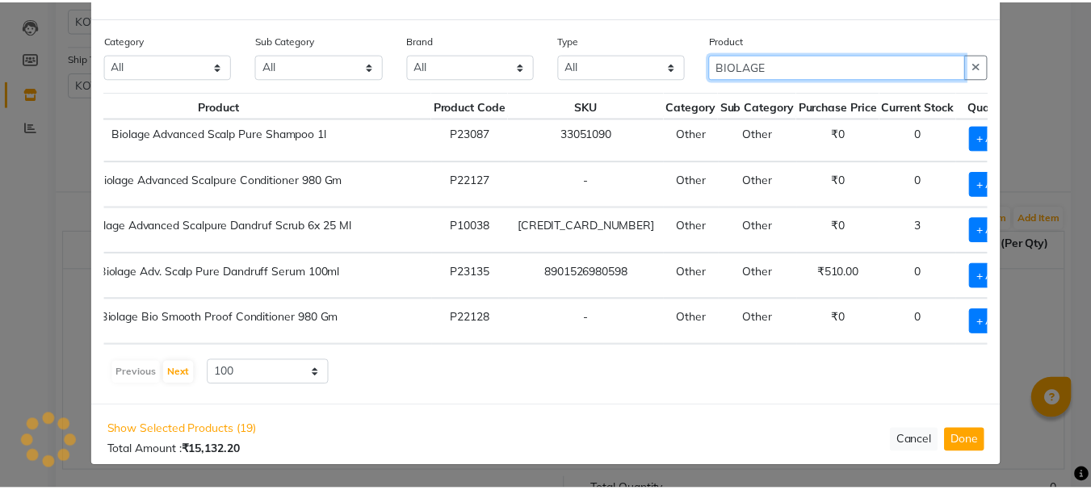
scroll to position [242, 136]
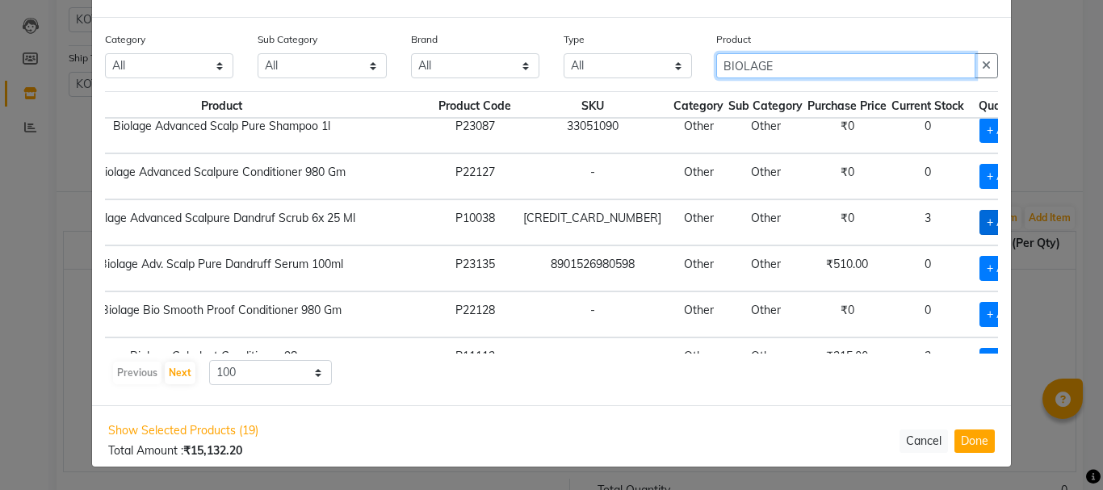
type input "BIOLAGE"
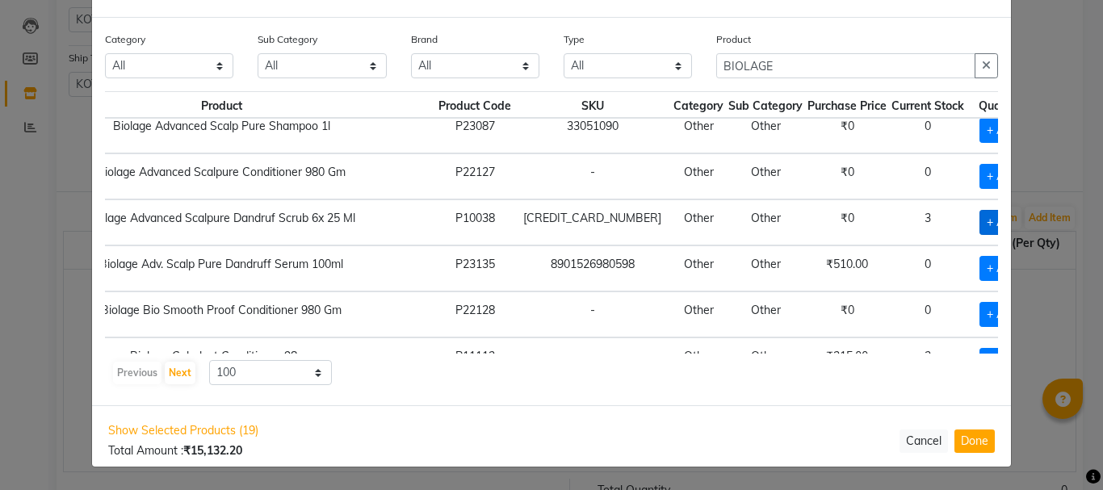
click at [980, 224] on span "+ Add" at bounding box center [1002, 222] width 45 height 25
checkbox input "true"
click at [992, 222] on input "1" at bounding box center [1003, 222] width 22 height 25
type input "5"
click at [727, 403] on div "Category All Hair Skin Makeup Personal Care Appliances [PERSON_NAME] Waxing Dis…" at bounding box center [551, 212] width 919 height 388
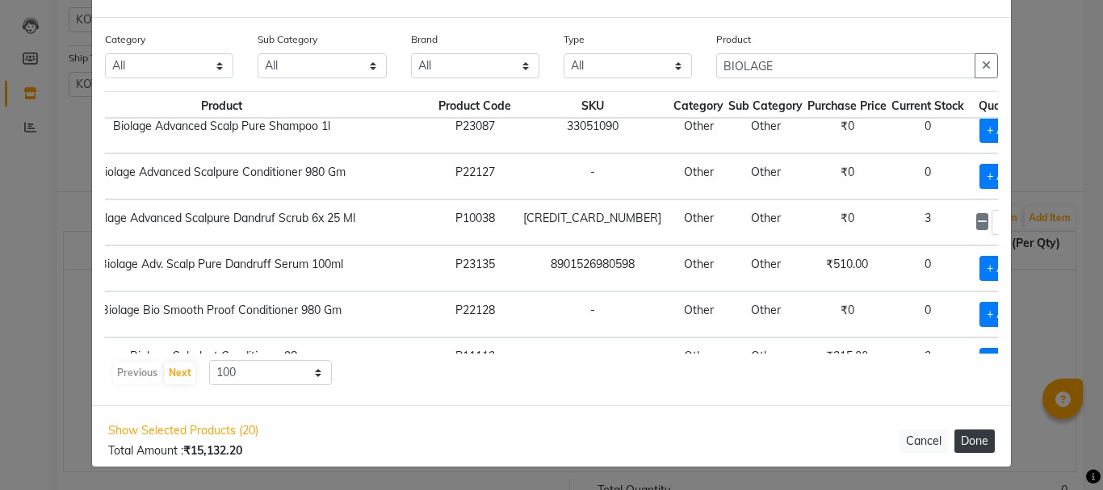
click at [968, 440] on button "Done" at bounding box center [975, 441] width 40 height 23
select select "1793"
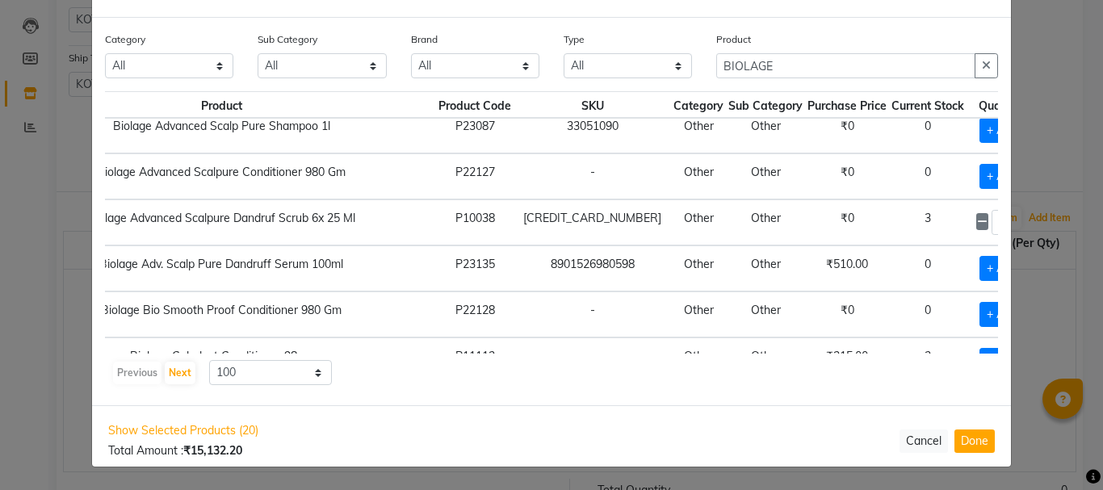
select select "1793"
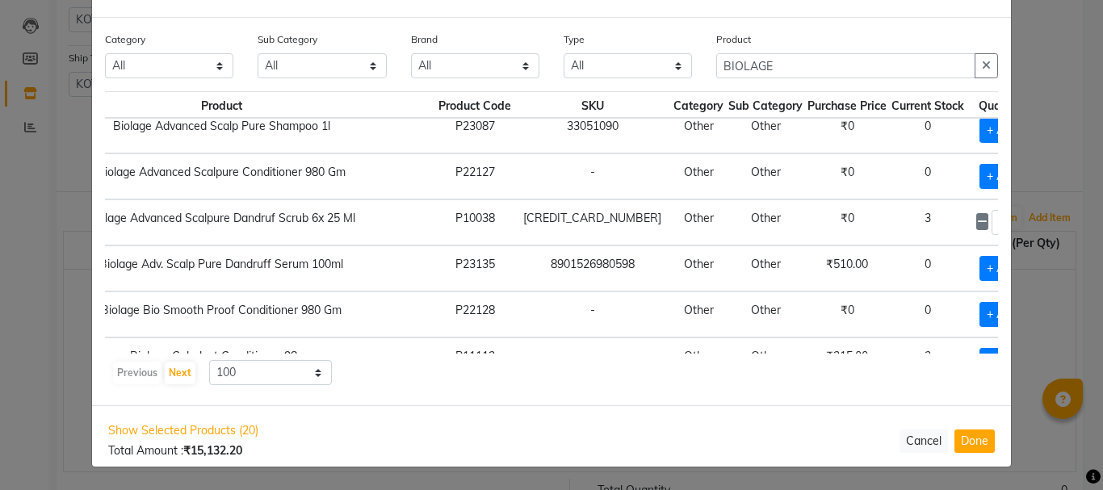
select select "1793"
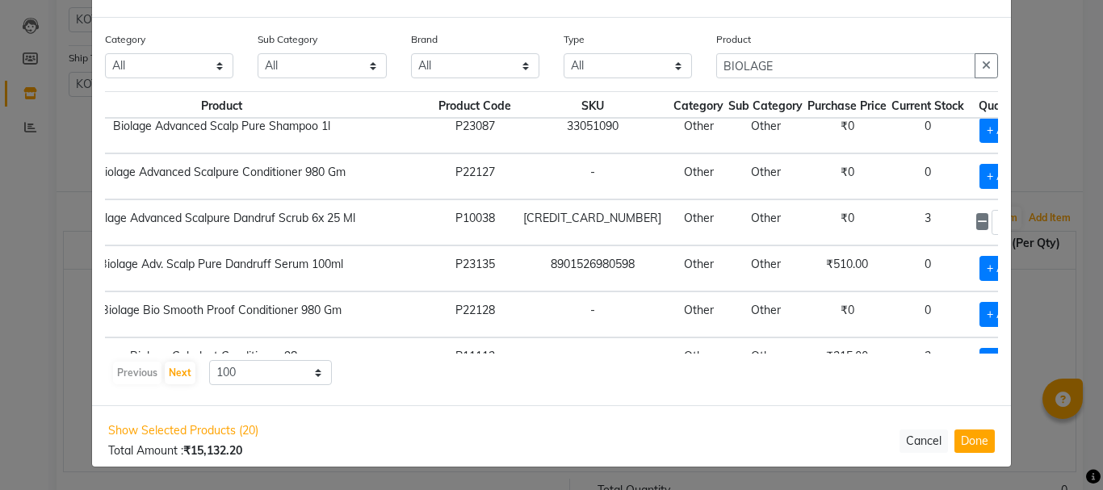
select select "1793"
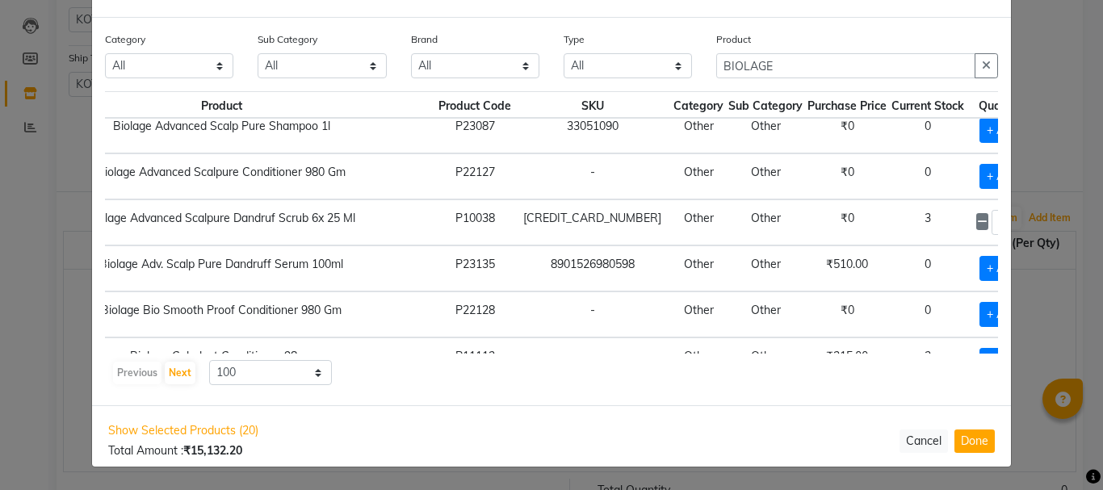
select select "1793"
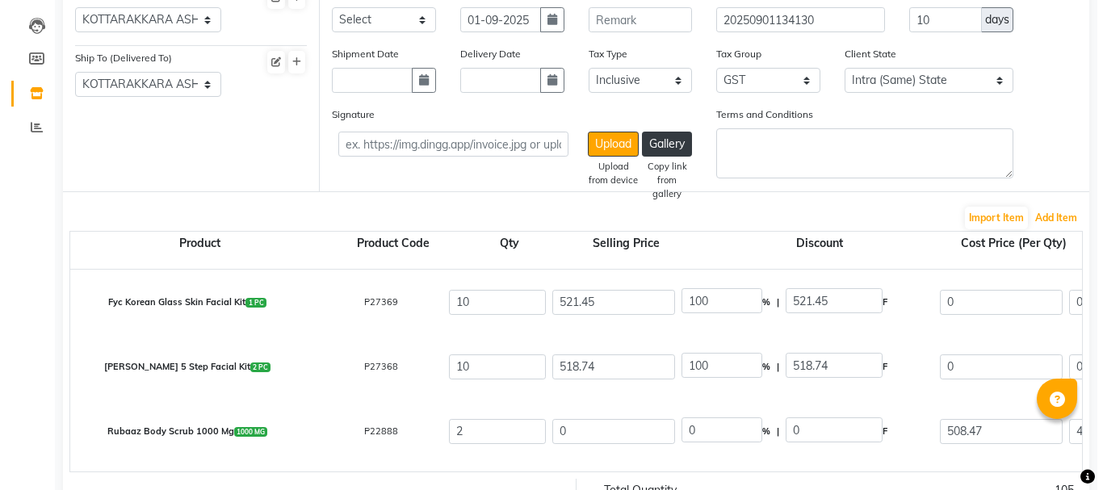
scroll to position [404, 0]
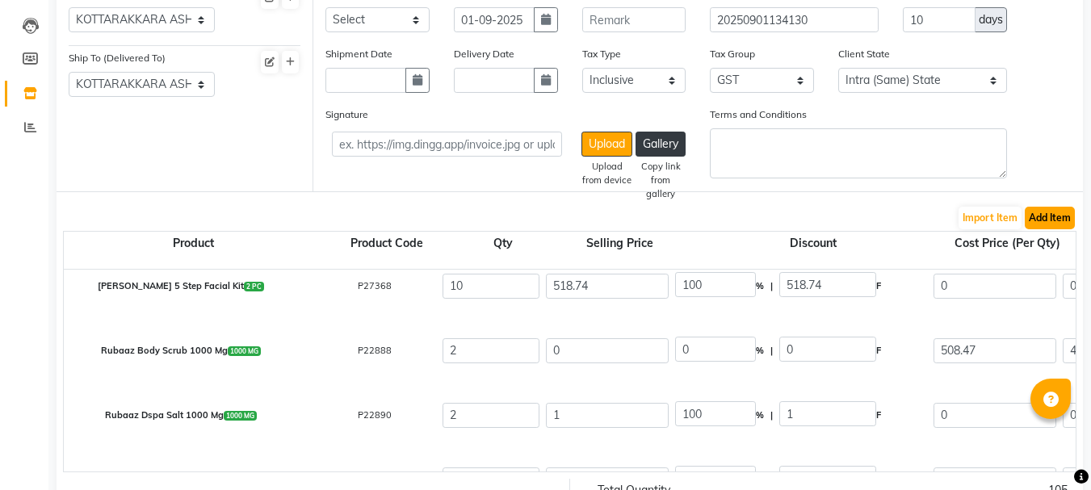
click at [1039, 214] on button "Add Item" at bounding box center [1050, 218] width 50 height 23
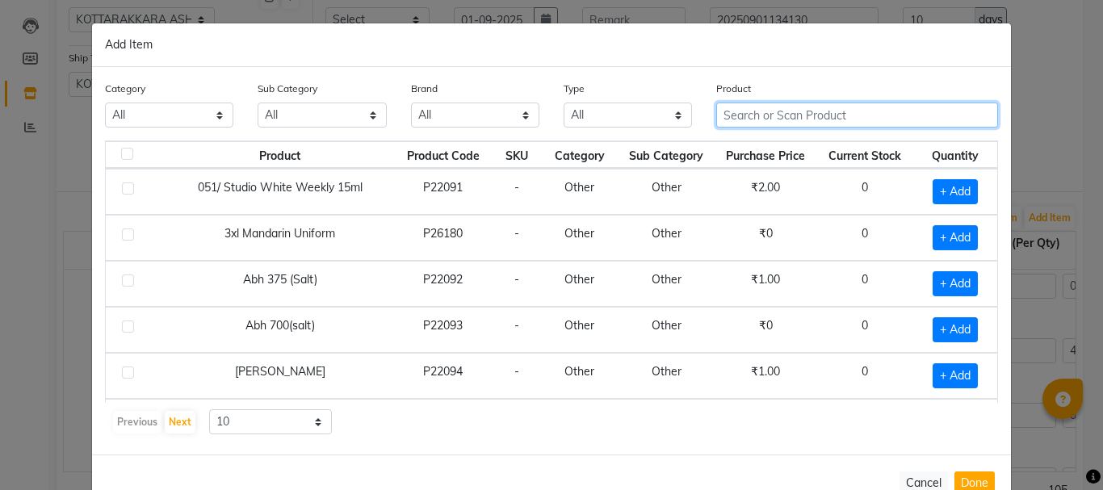
click at [745, 111] on input "text" at bounding box center [857, 115] width 282 height 25
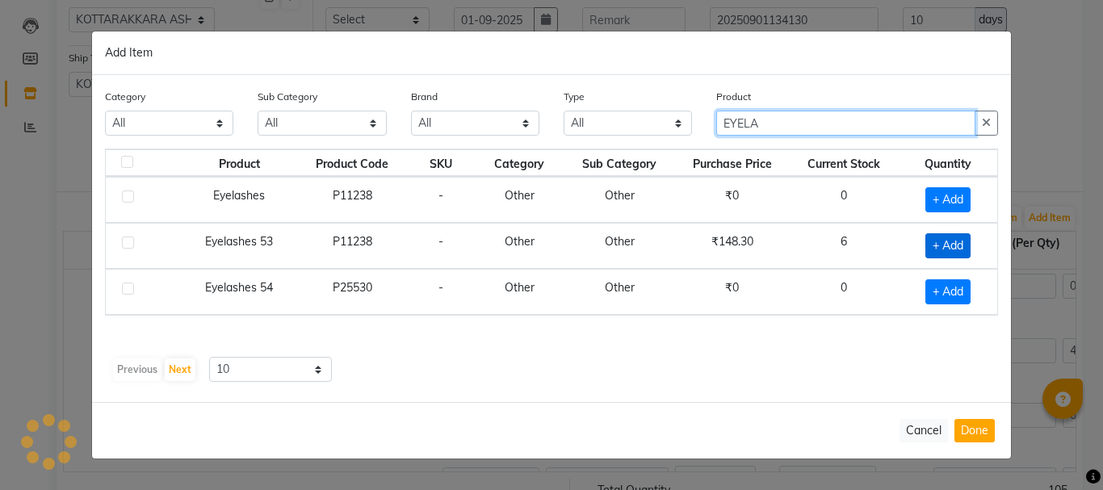
type input "EYELA"
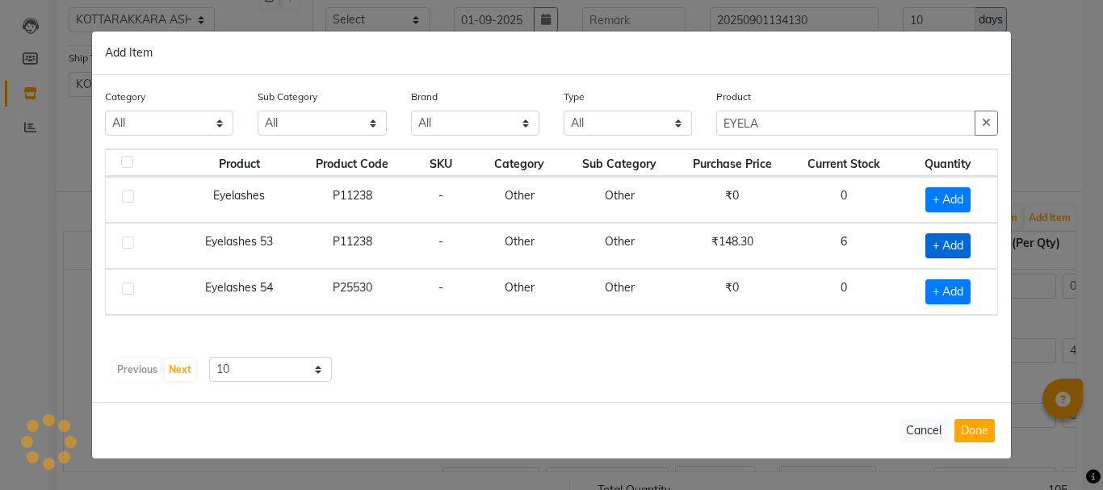
click at [934, 248] on span "+ Add" at bounding box center [947, 245] width 45 height 25
checkbox input "true"
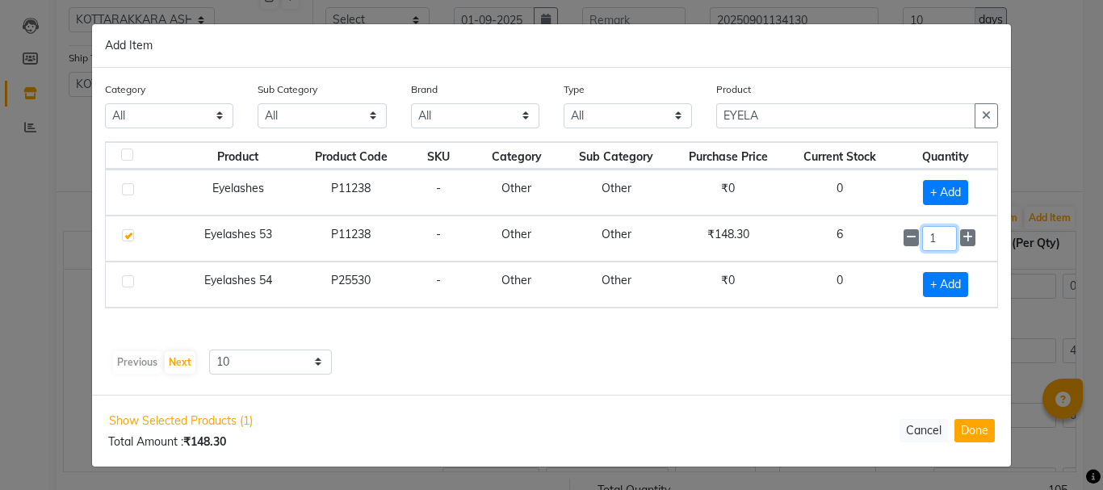
click at [936, 237] on input "1" at bounding box center [939, 238] width 35 height 25
type input "10"
click at [728, 378] on div "Category All Hair Skin Makeup Personal Care Appliances [PERSON_NAME] Waxing Dis…" at bounding box center [551, 232] width 919 height 327
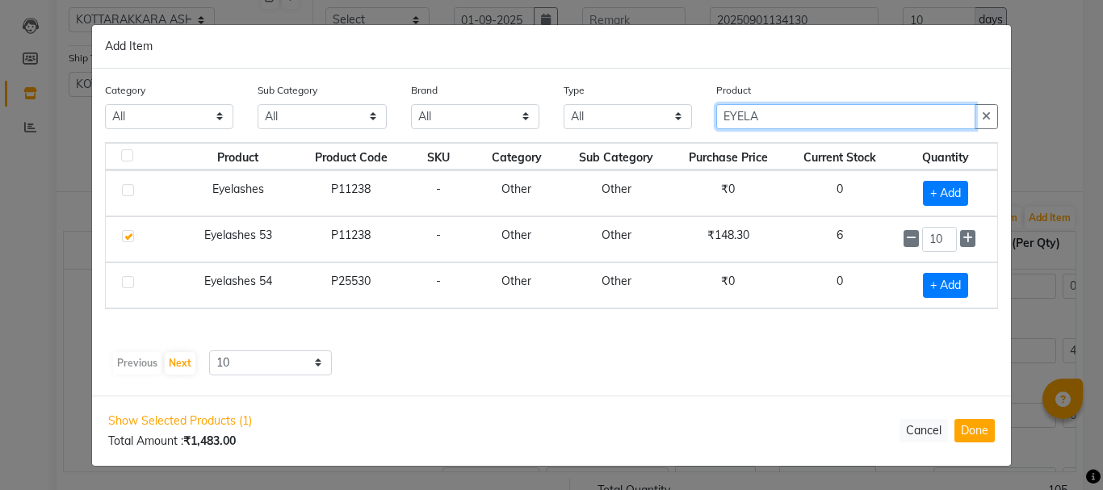
click at [772, 115] on input "EYELA" at bounding box center [845, 116] width 259 height 25
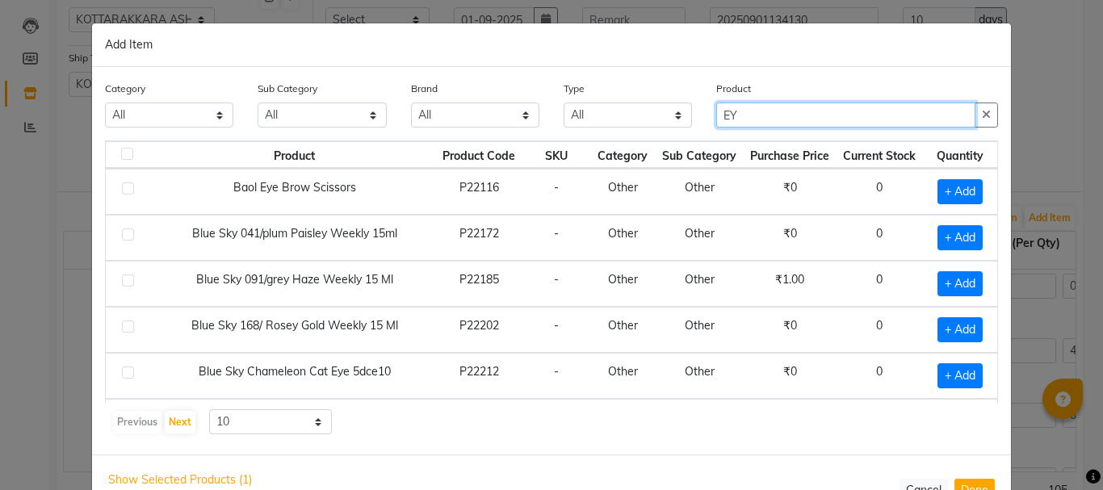
type input "E"
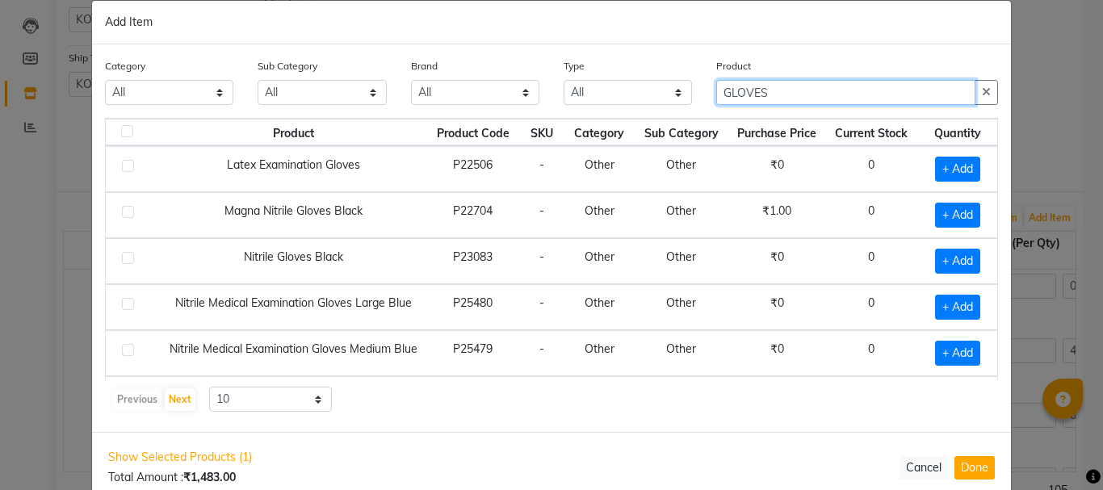
scroll to position [0, 0]
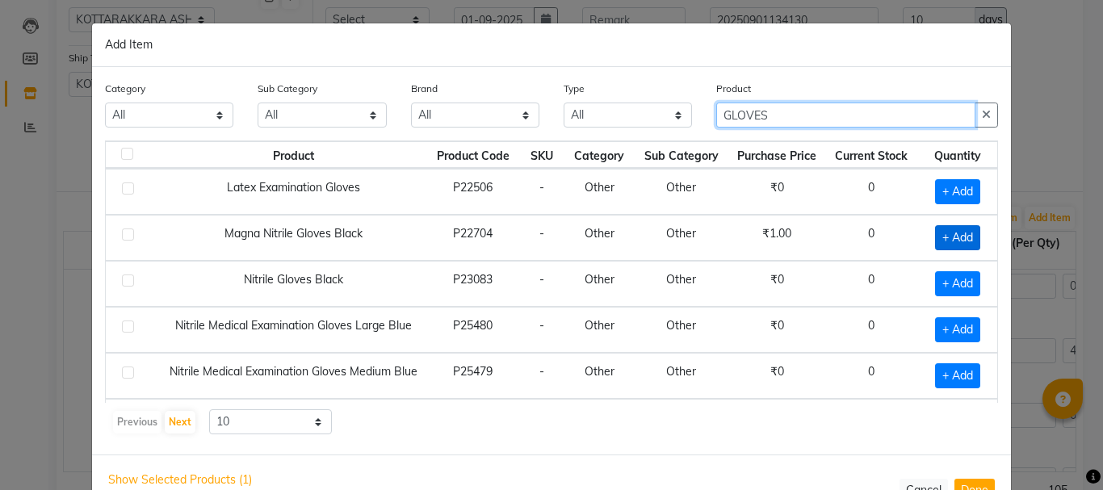
type input "GLOVES"
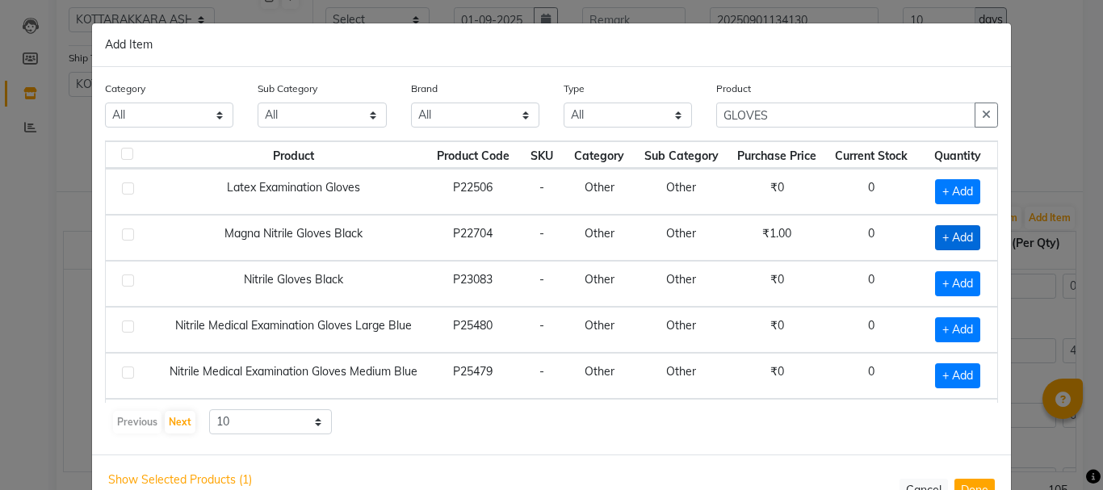
click at [935, 239] on span "+ Add" at bounding box center [957, 237] width 45 height 25
checkbox input "true"
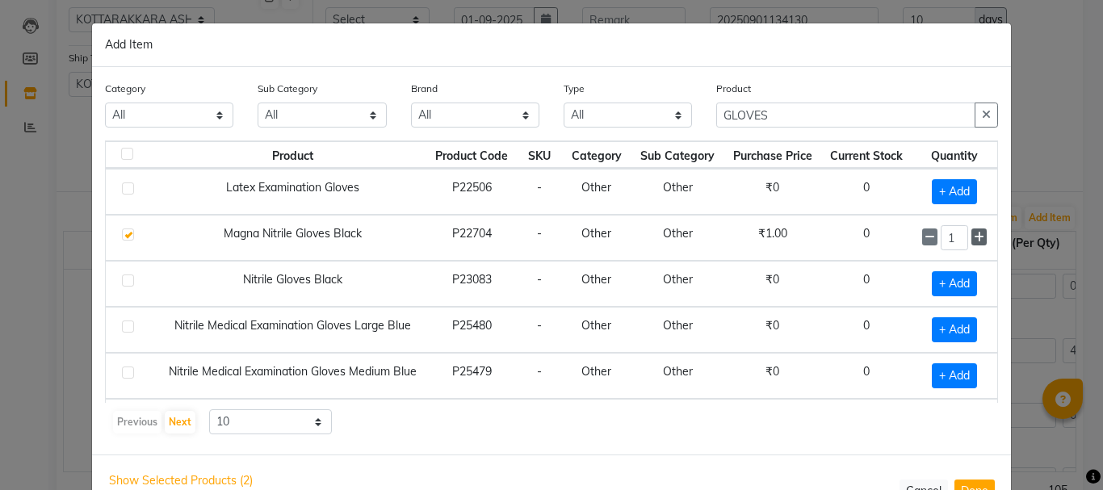
click at [974, 237] on icon at bounding box center [979, 237] width 10 height 11
type input "2"
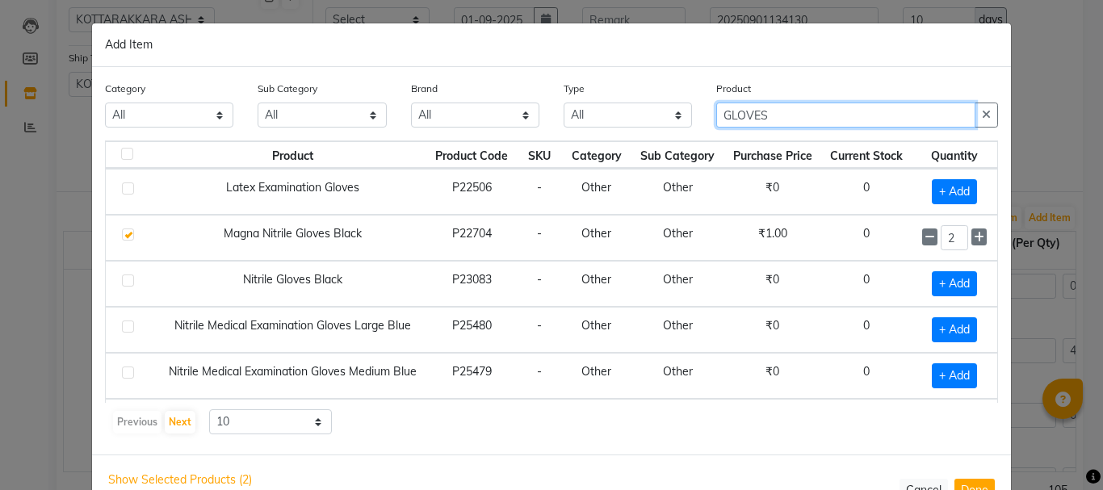
click at [774, 119] on input "GLOVES" at bounding box center [845, 115] width 259 height 25
type input "G"
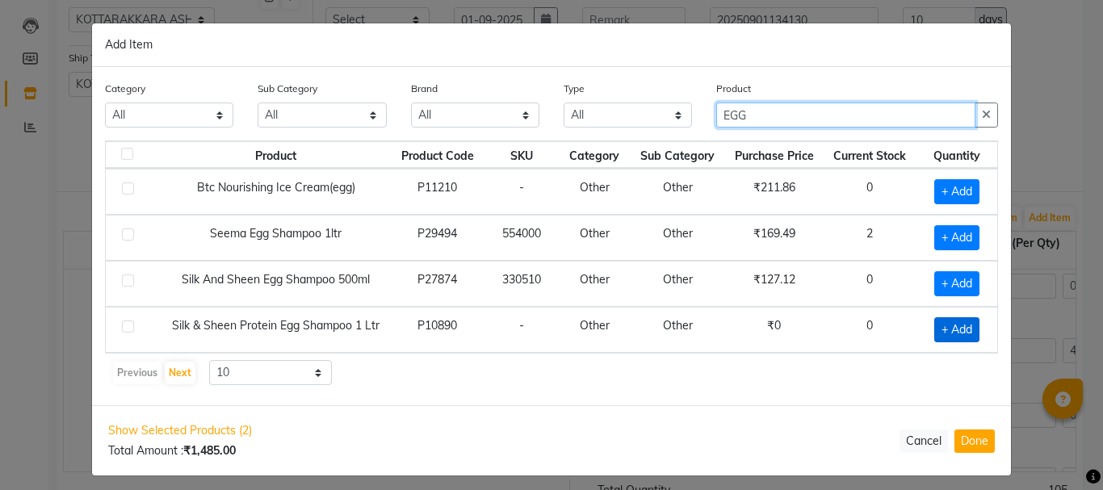
type input "EGG"
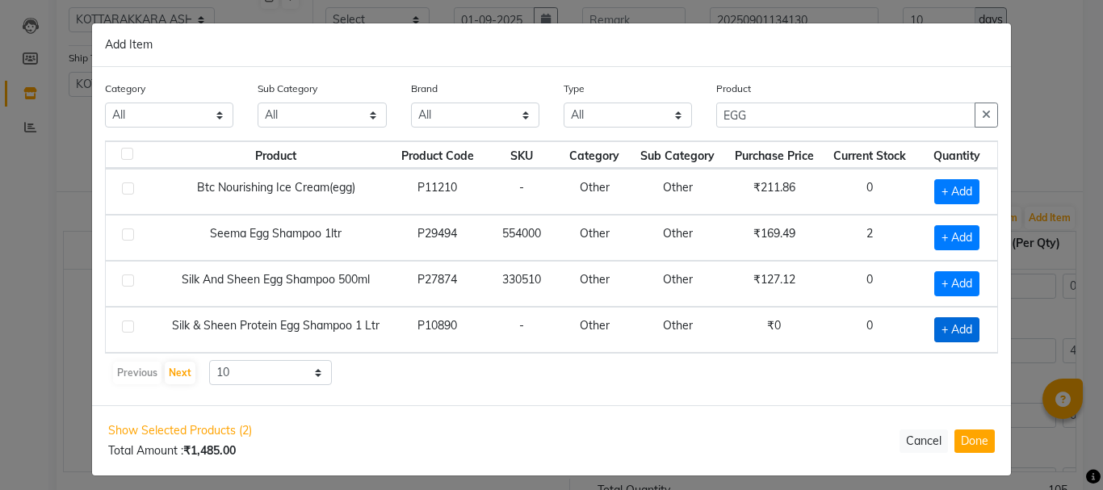
click at [941, 328] on span "+ Add" at bounding box center [956, 329] width 45 height 25
checkbox input "true"
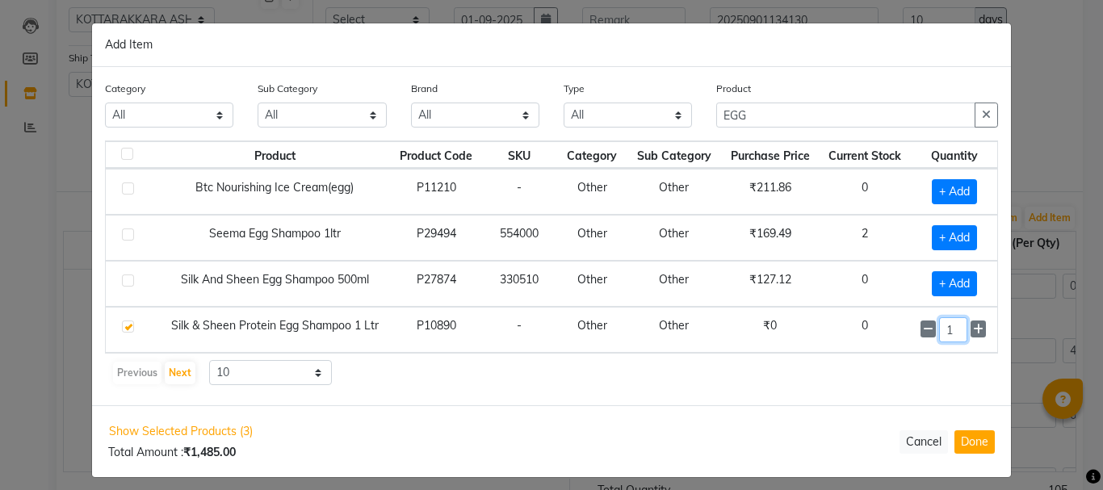
click at [950, 328] on input "1" at bounding box center [952, 329] width 27 height 25
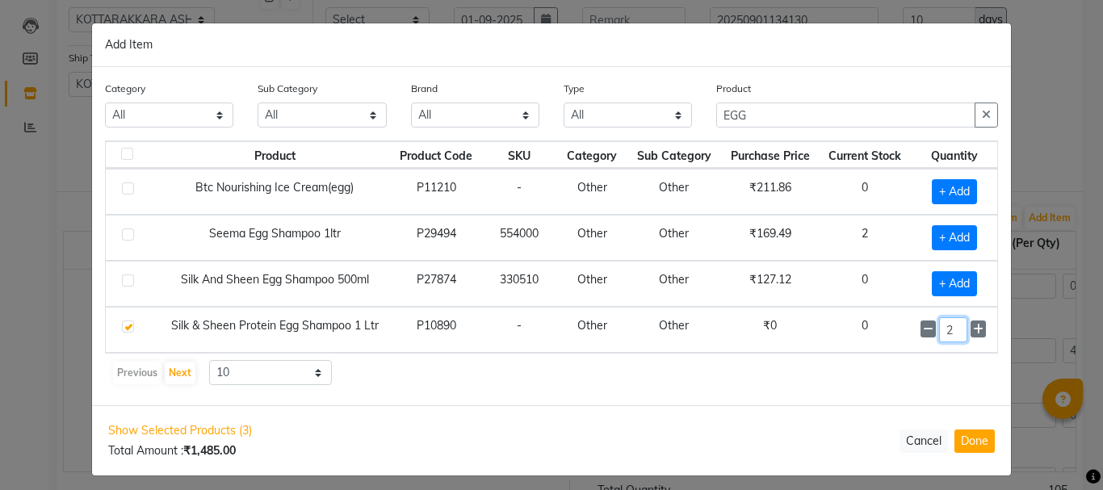
type input "2"
click at [771, 383] on div "Previous Next 10 50 100" at bounding box center [551, 373] width 880 height 26
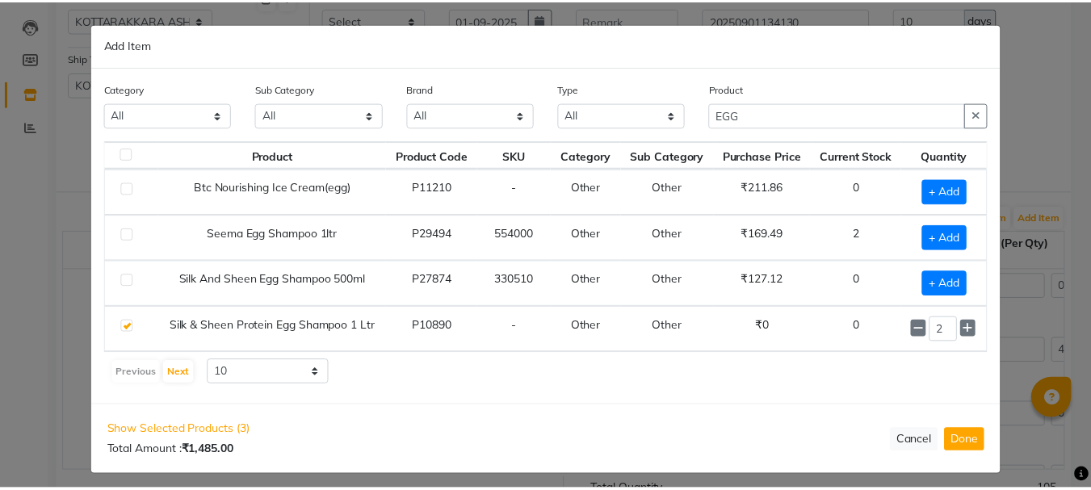
scroll to position [9, 0]
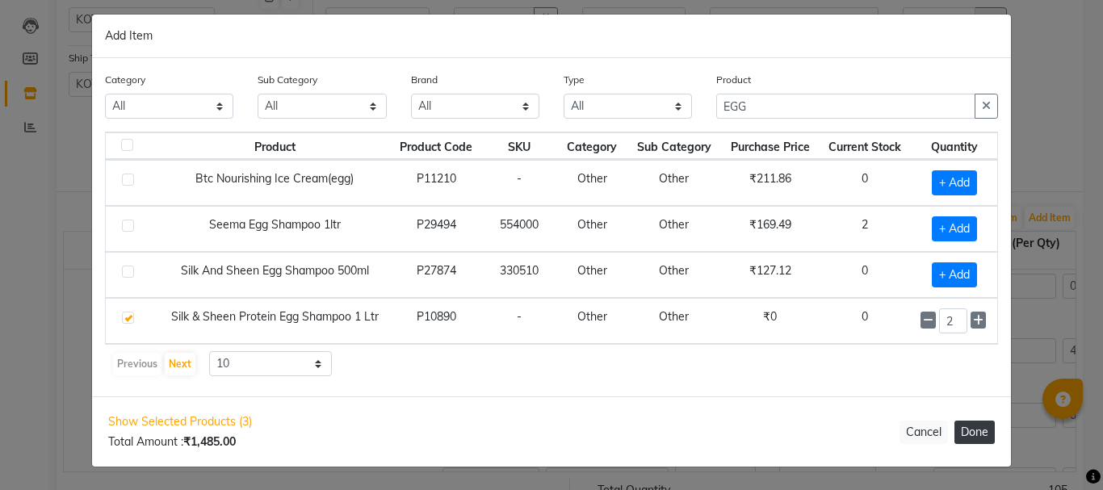
click at [969, 442] on button "Done" at bounding box center [975, 432] width 40 height 23
select select "1793"
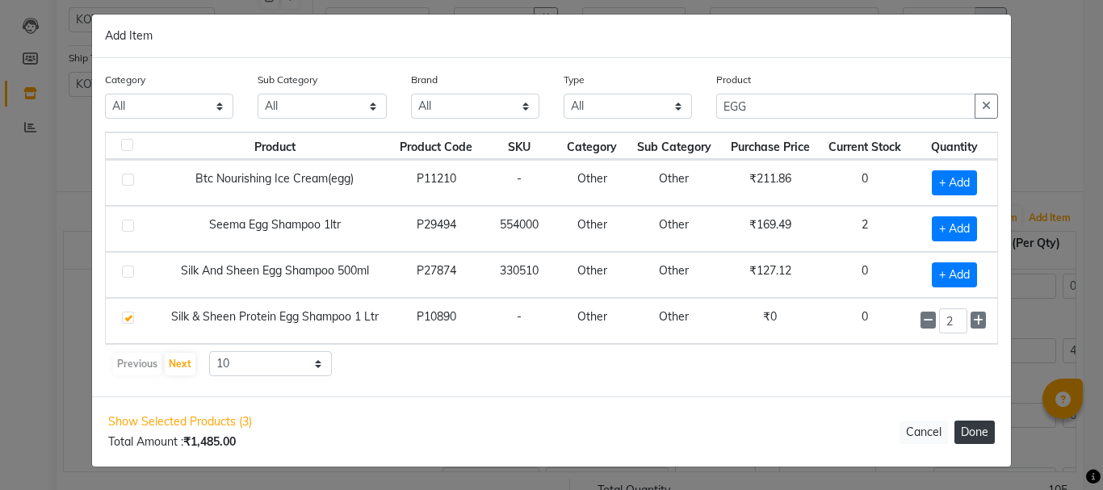
select select "1793"
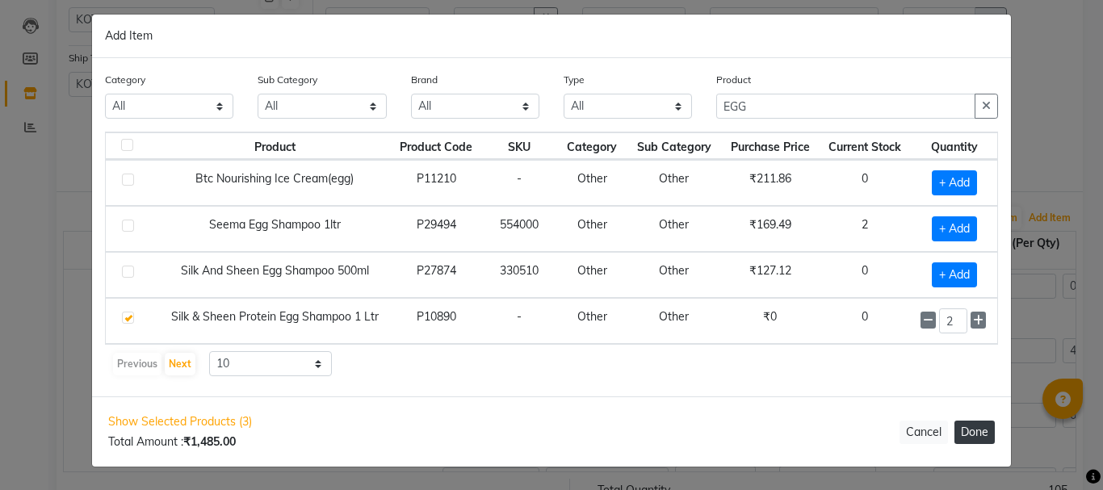
select select "1793"
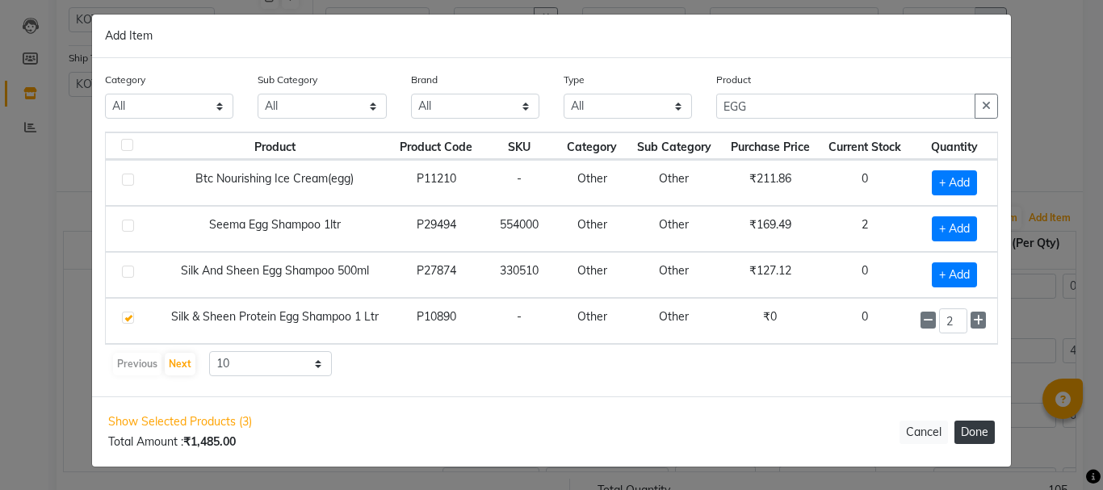
select select "1793"
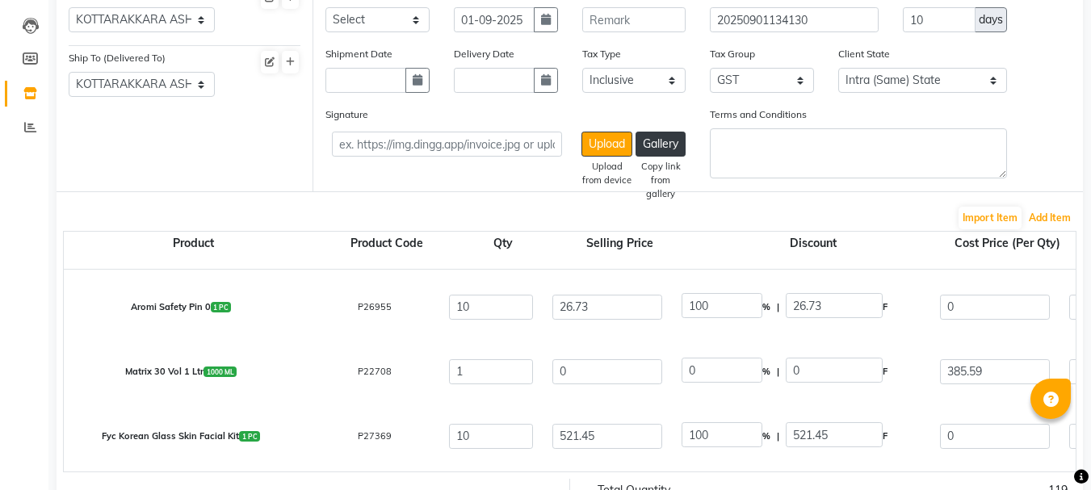
scroll to position [162, 0]
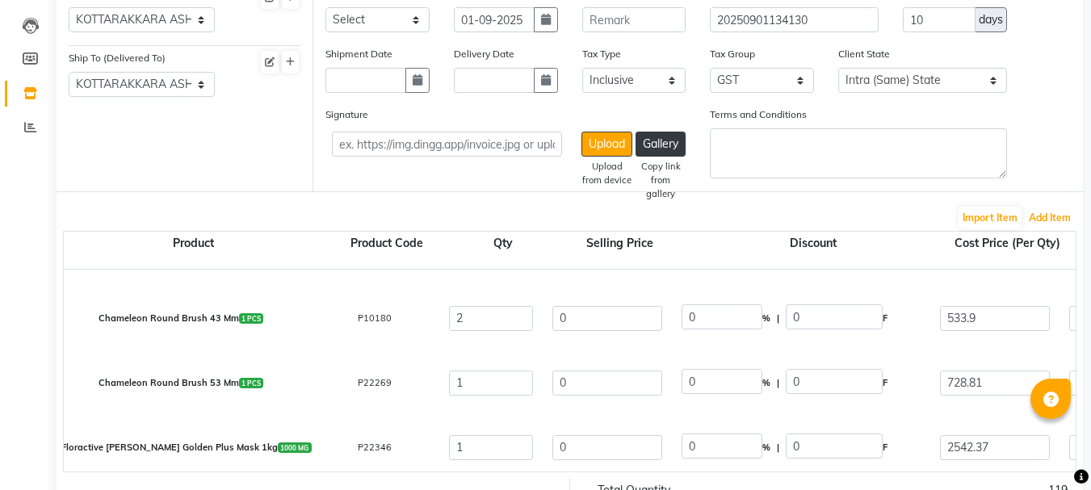
select select "1793"
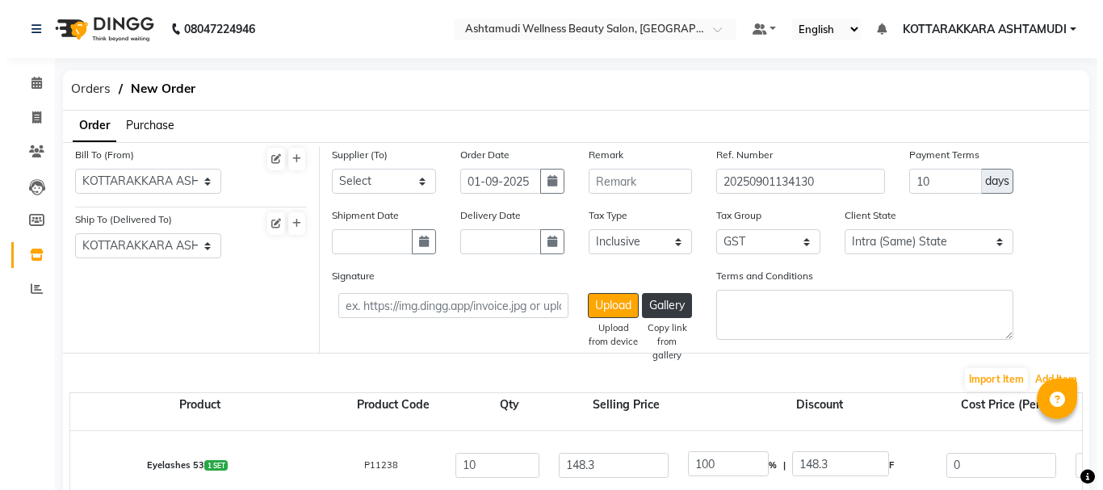
scroll to position [81, 0]
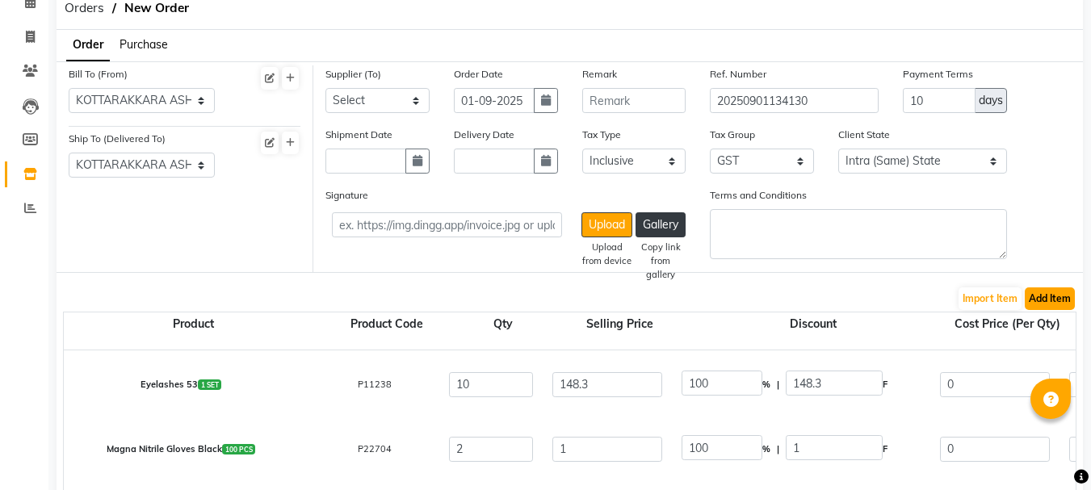
click at [1049, 296] on button "Add Item" at bounding box center [1050, 298] width 50 height 23
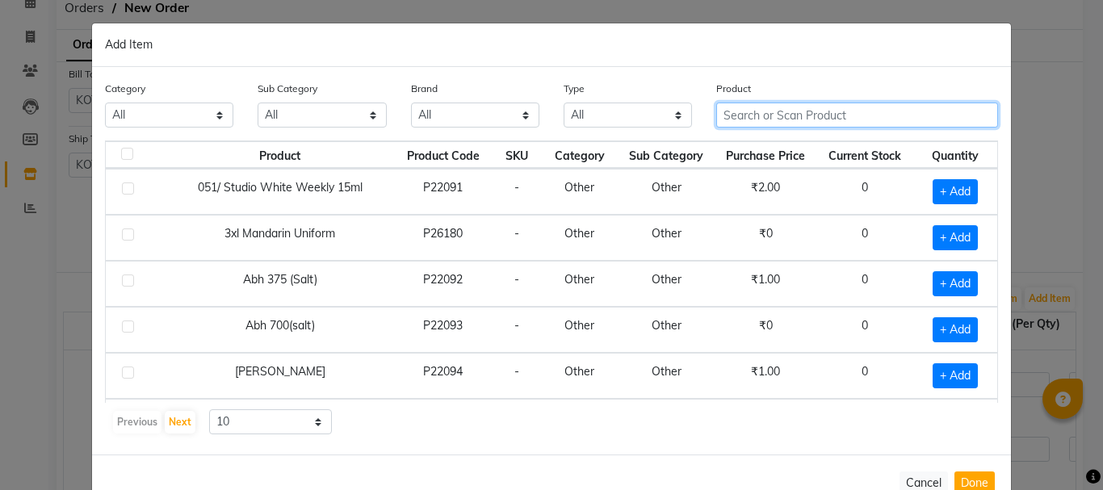
click at [753, 114] on input "text" at bounding box center [857, 115] width 282 height 25
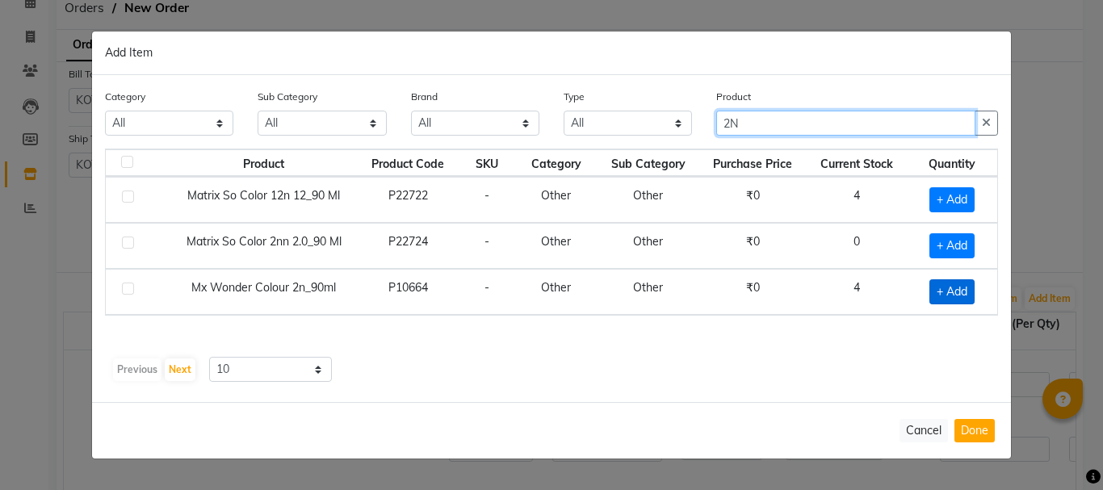
type input "2N"
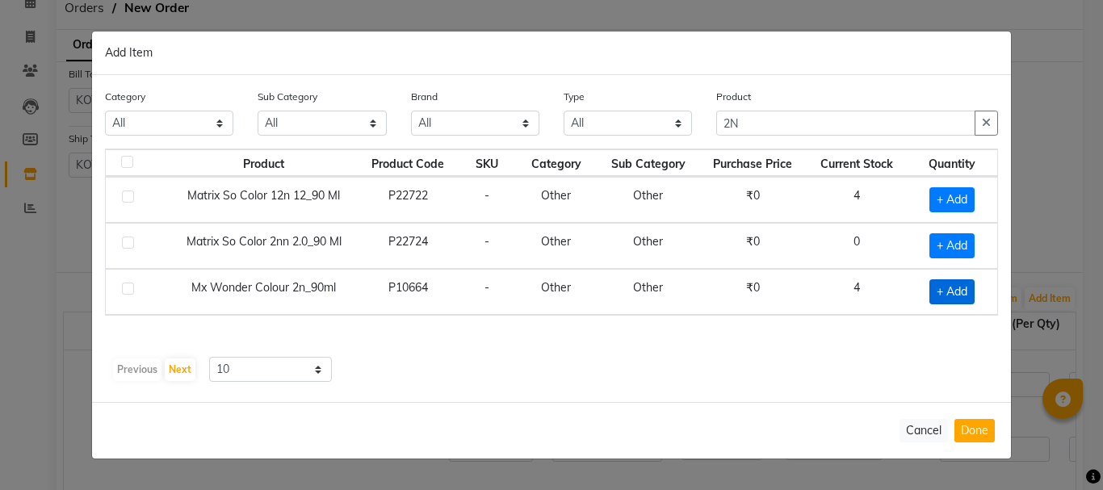
click at [941, 290] on span "+ Add" at bounding box center [951, 291] width 45 height 25
checkbox input "true"
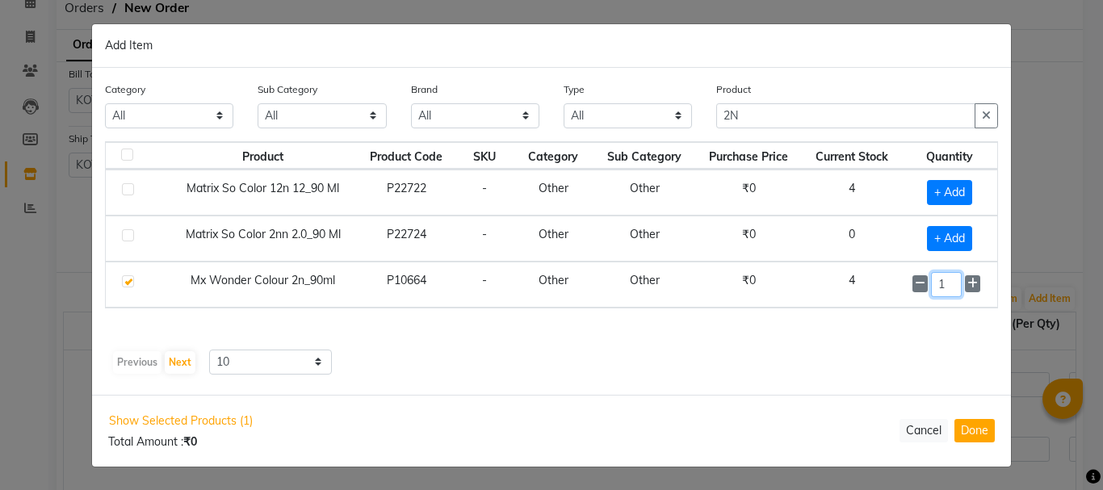
click at [947, 282] on input "1" at bounding box center [946, 284] width 31 height 25
type input "10"
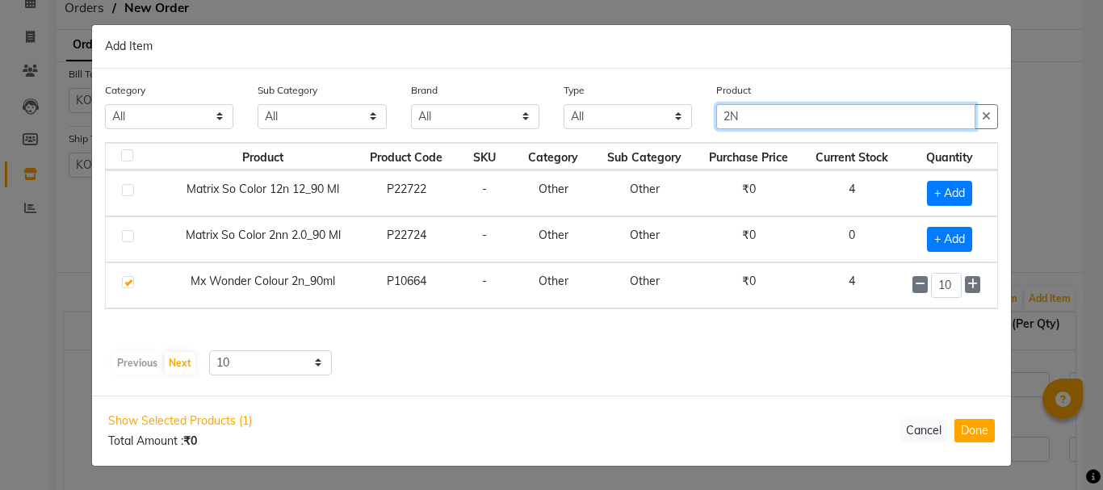
click at [749, 113] on input "2N" at bounding box center [845, 116] width 259 height 25
type input "2"
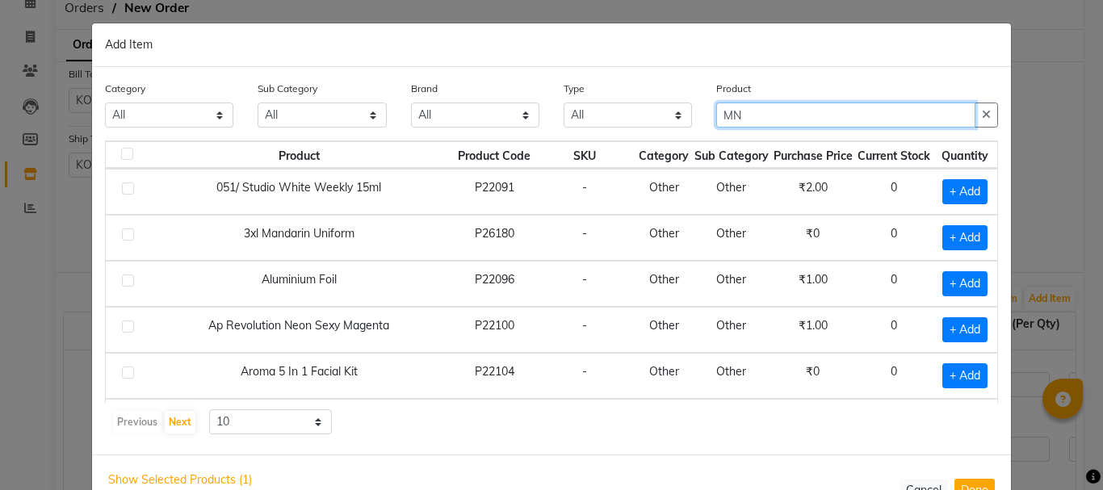
type input "M"
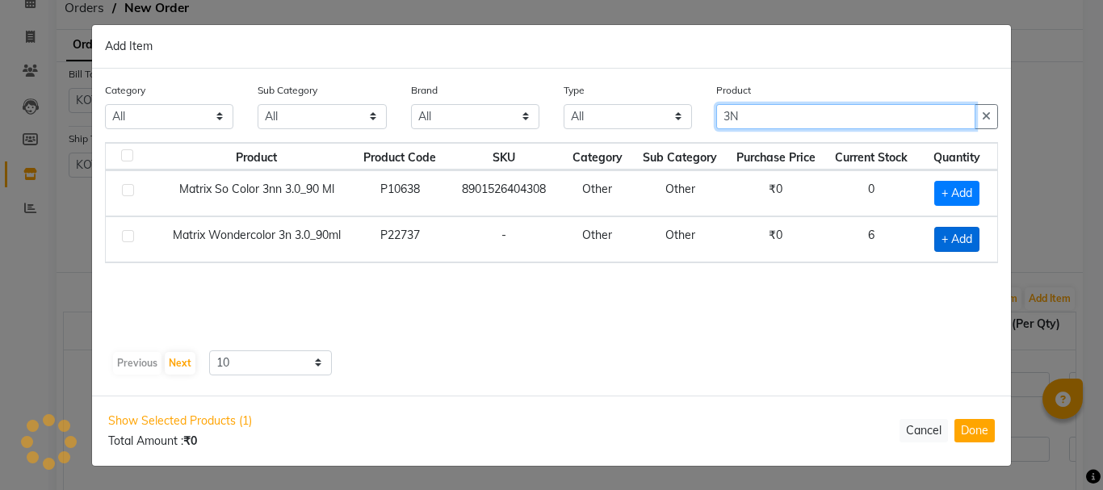
type input "3N"
click at [942, 242] on span "+ Add" at bounding box center [956, 239] width 45 height 25
checkbox input "true"
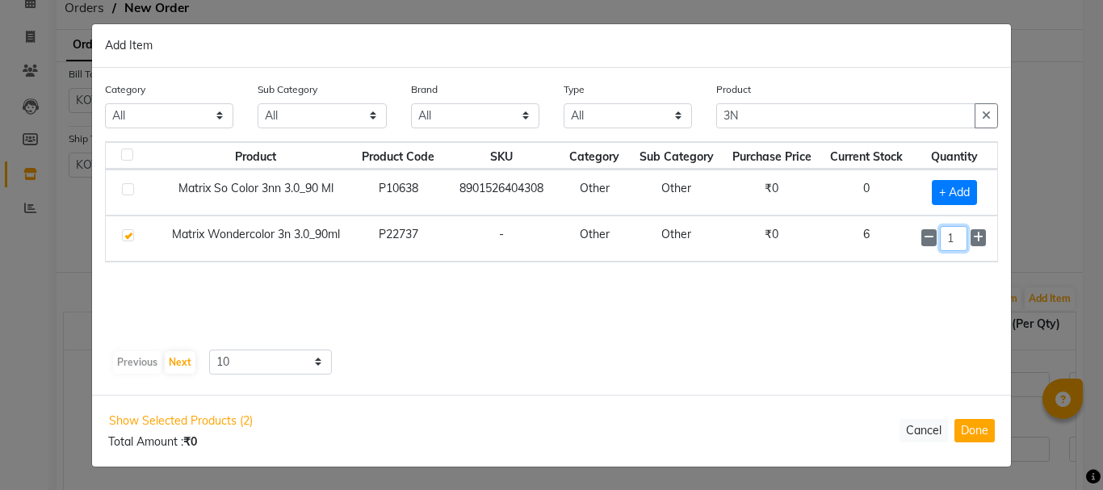
click at [957, 238] on input "1" at bounding box center [953, 238] width 27 height 25
type input "10"
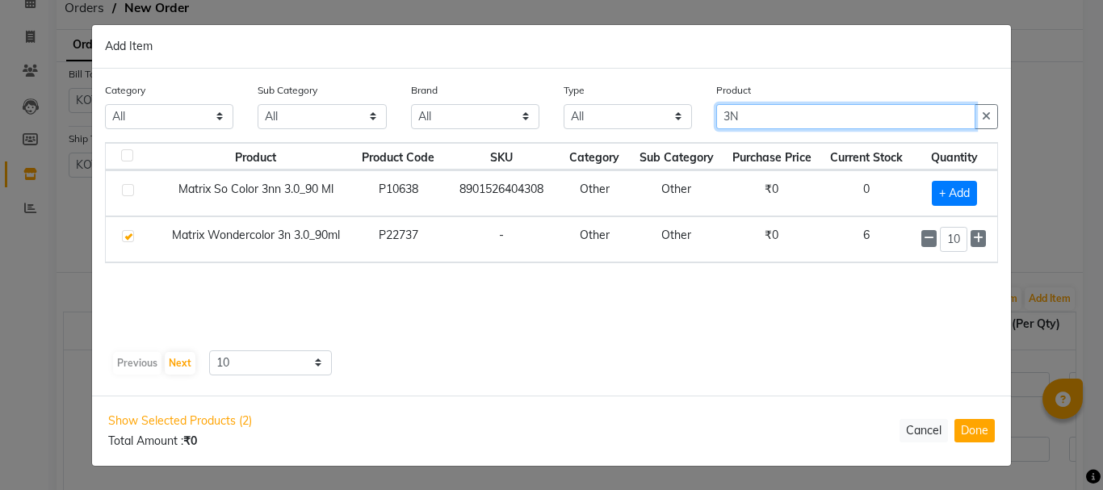
scroll to position [0, 0]
click at [747, 110] on input "3N" at bounding box center [845, 116] width 259 height 25
type input "3"
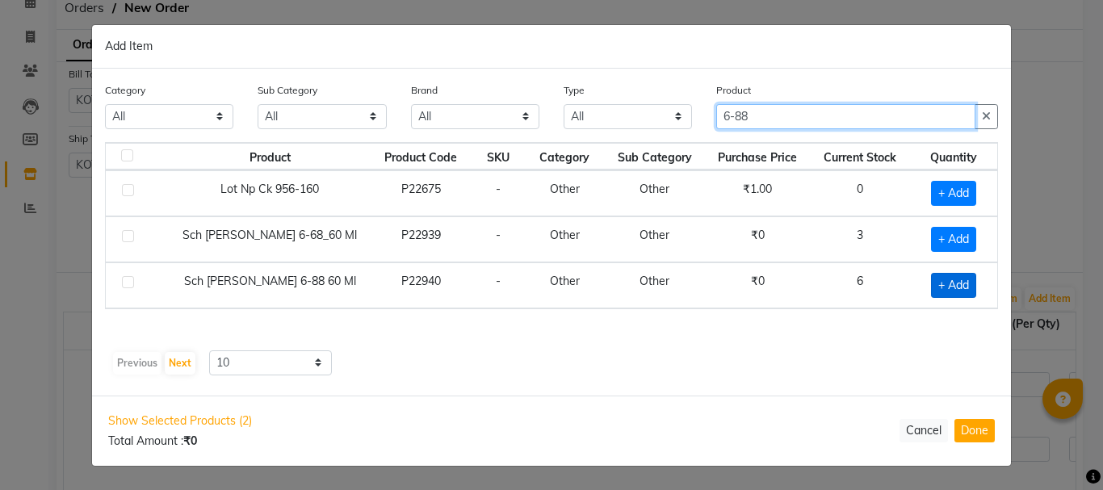
type input "6-88"
click at [938, 285] on span "+ Add" at bounding box center [953, 285] width 45 height 25
checkbox input "true"
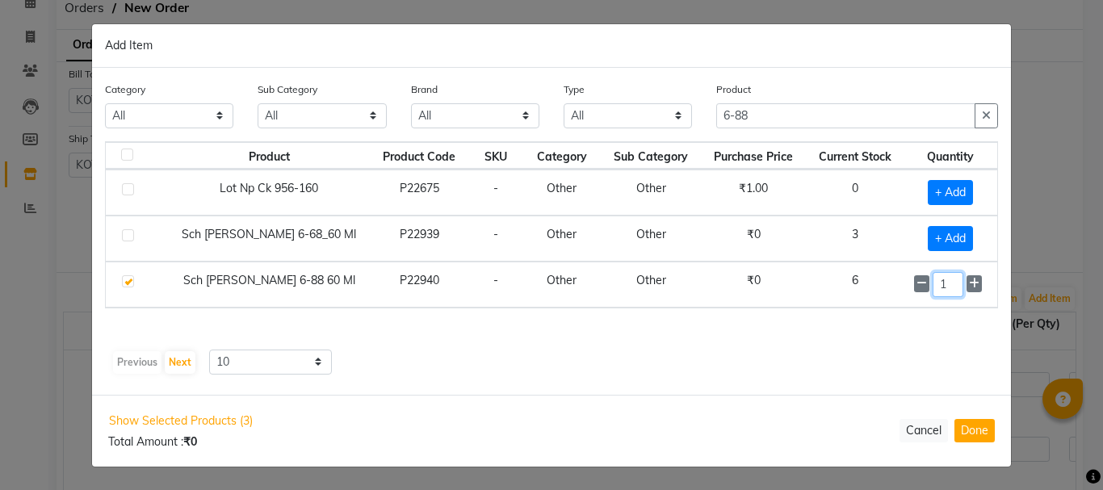
click at [951, 280] on input "1" at bounding box center [948, 284] width 31 height 25
type input "5"
click at [854, 362] on div "Previous Next 10 50 100" at bounding box center [551, 363] width 880 height 26
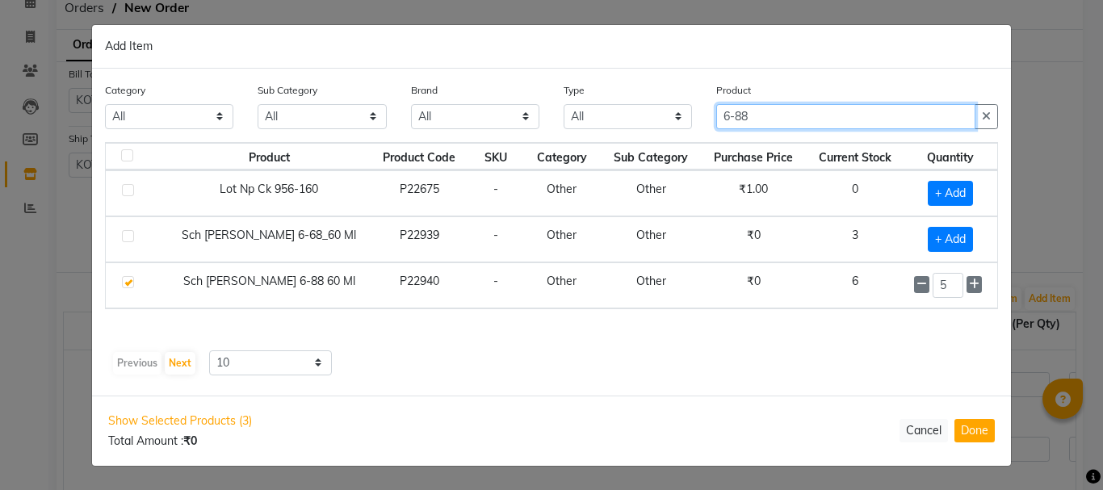
click at [771, 120] on input "6-88" at bounding box center [845, 116] width 259 height 25
type input "6"
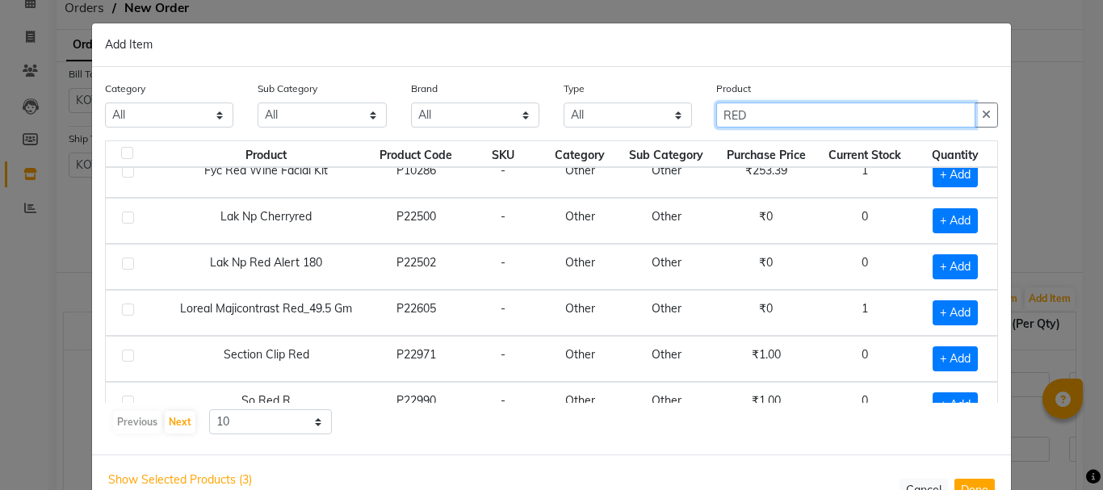
scroll to position [162, 0]
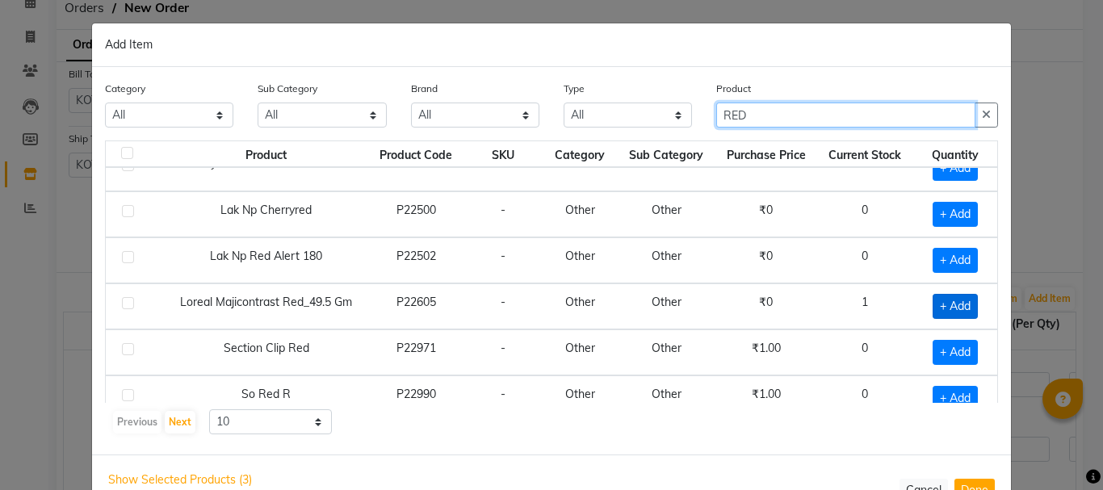
type input "RED"
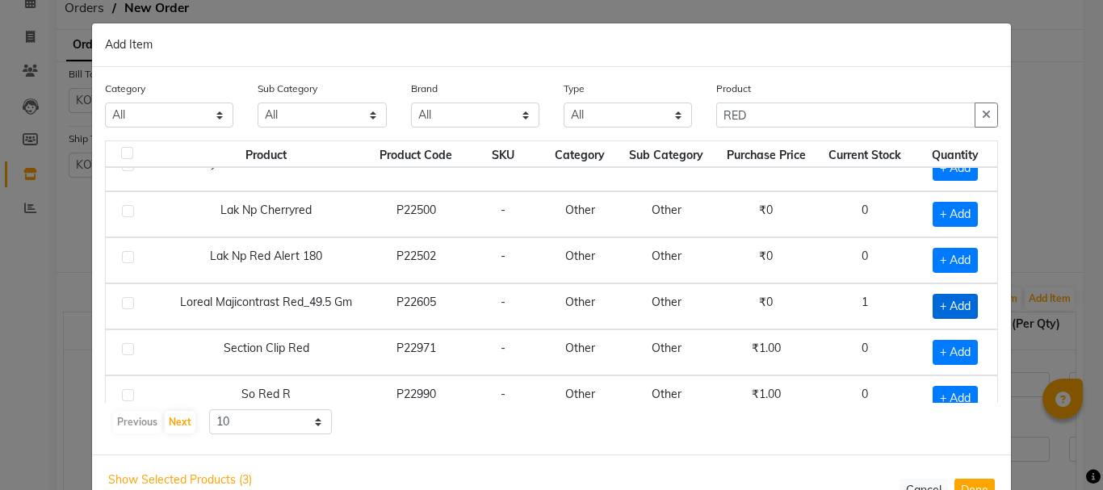
click at [933, 307] on span "+ Add" at bounding box center [955, 306] width 45 height 25
checkbox input "true"
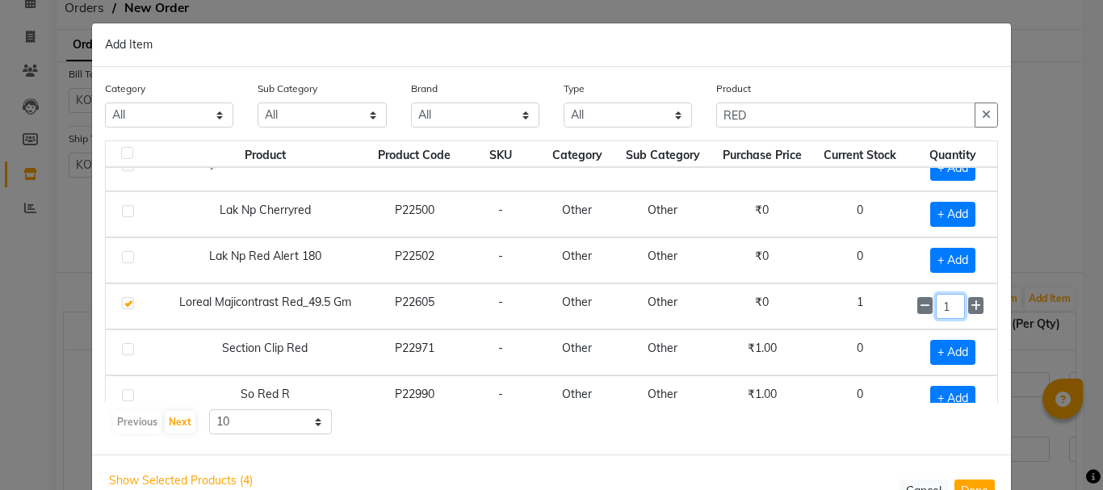
click at [937, 304] on input "1" at bounding box center [950, 306] width 29 height 25
type input "5"
type input "10"
click at [677, 428] on div "Previous Next 10 50 100" at bounding box center [551, 422] width 880 height 26
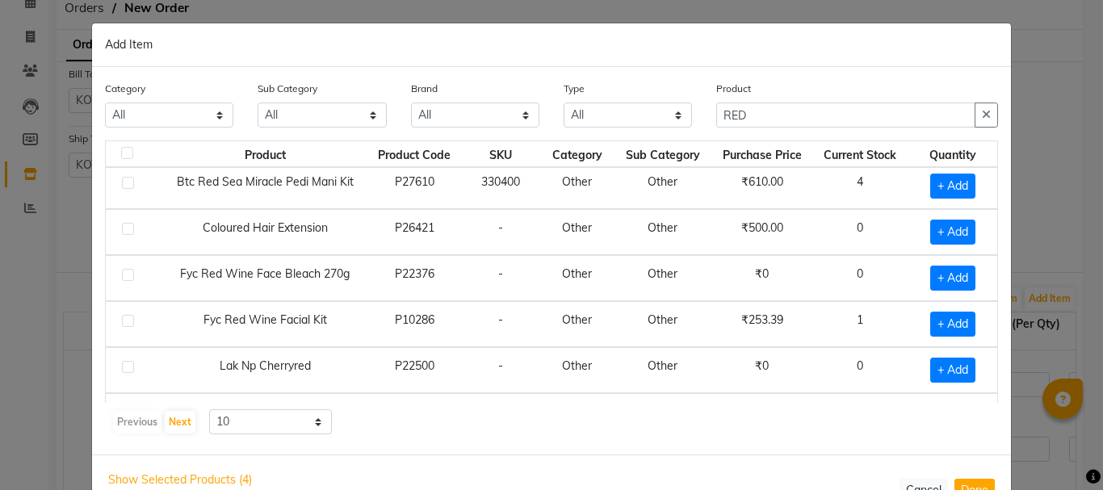
scroll to position [0, 0]
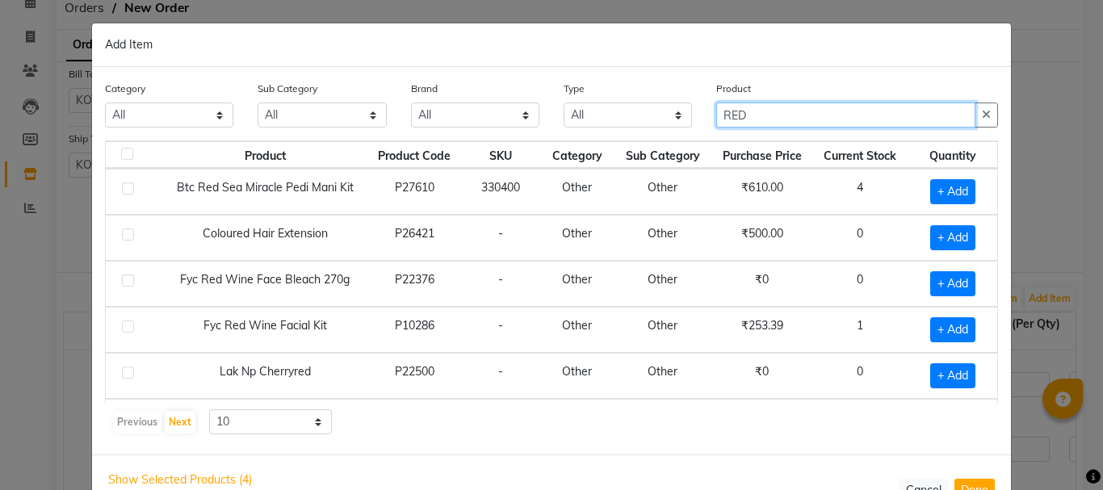
click at [751, 109] on input "RED" at bounding box center [845, 115] width 259 height 25
type input "R"
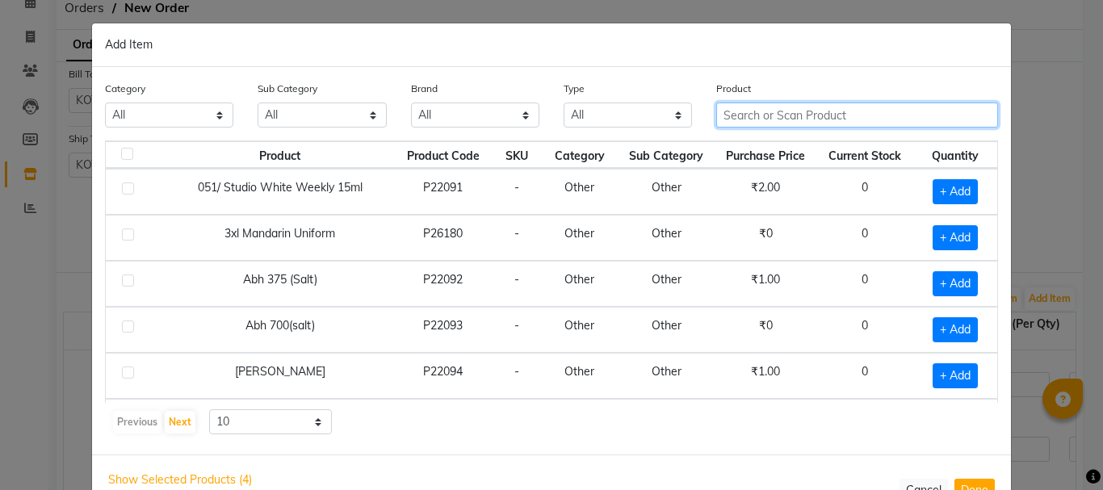
type input ","
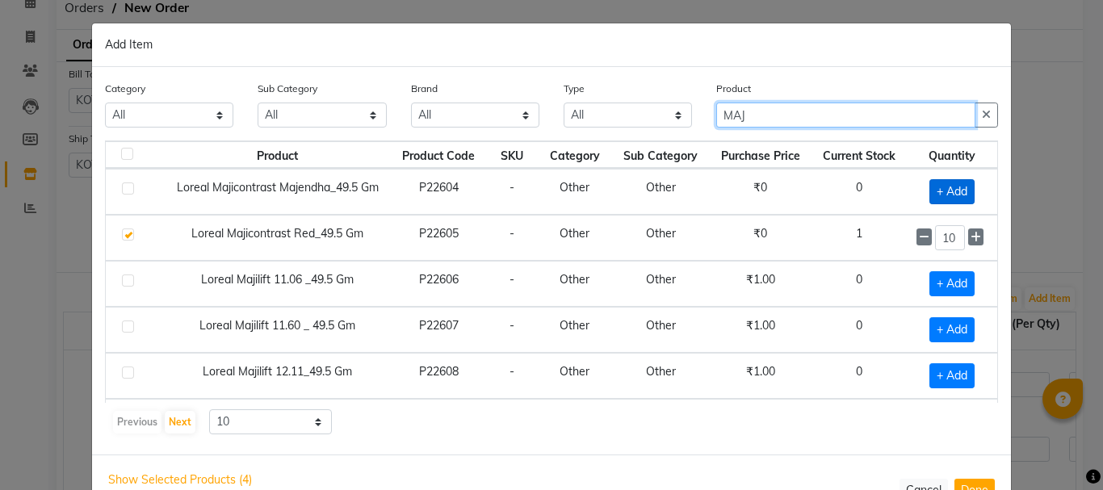
type input "MAJ"
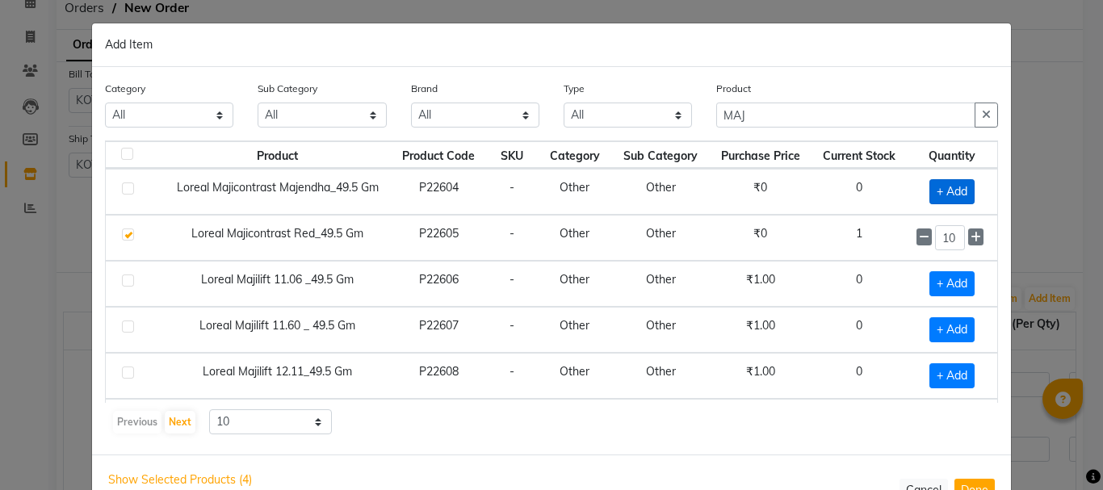
click at [929, 193] on span "+ Add" at bounding box center [951, 191] width 45 height 25
checkbox input "true"
click at [935, 191] on input "1" at bounding box center [949, 191] width 29 height 25
type input "10"
click at [549, 433] on div "Previous Next 10 50 100" at bounding box center [551, 422] width 880 height 26
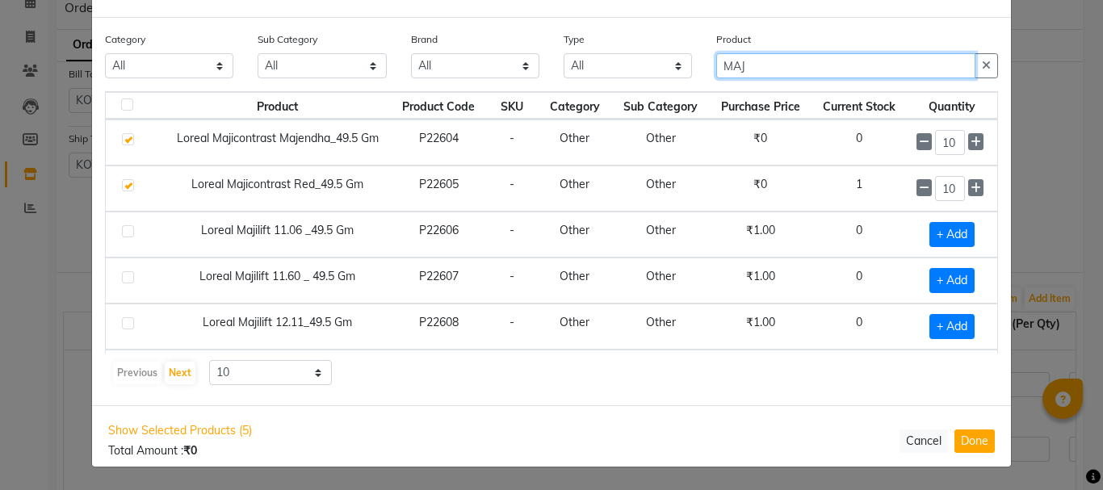
click at [747, 72] on input "MAJ" at bounding box center [845, 65] width 259 height 25
type input "M"
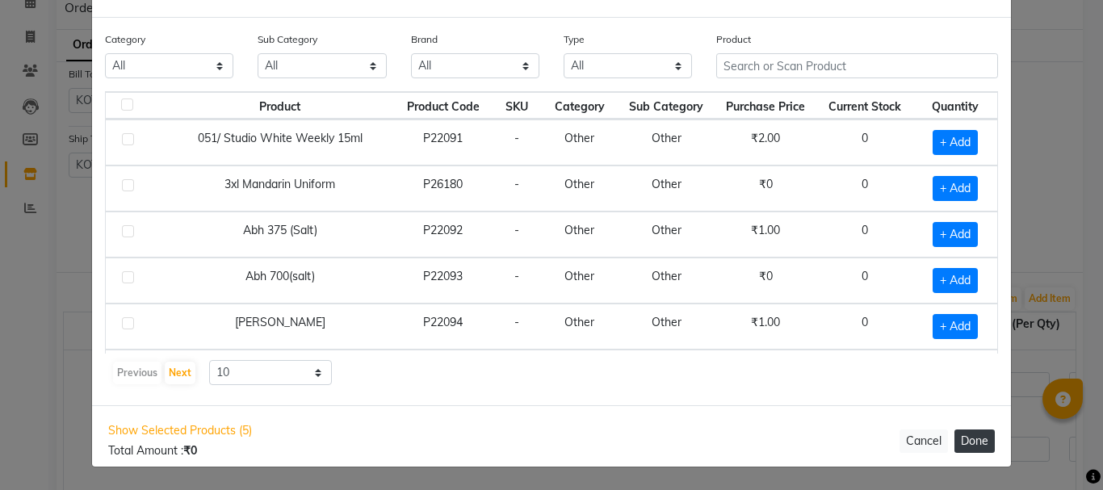
click at [959, 435] on button "Done" at bounding box center [975, 441] width 40 height 23
select select "1793"
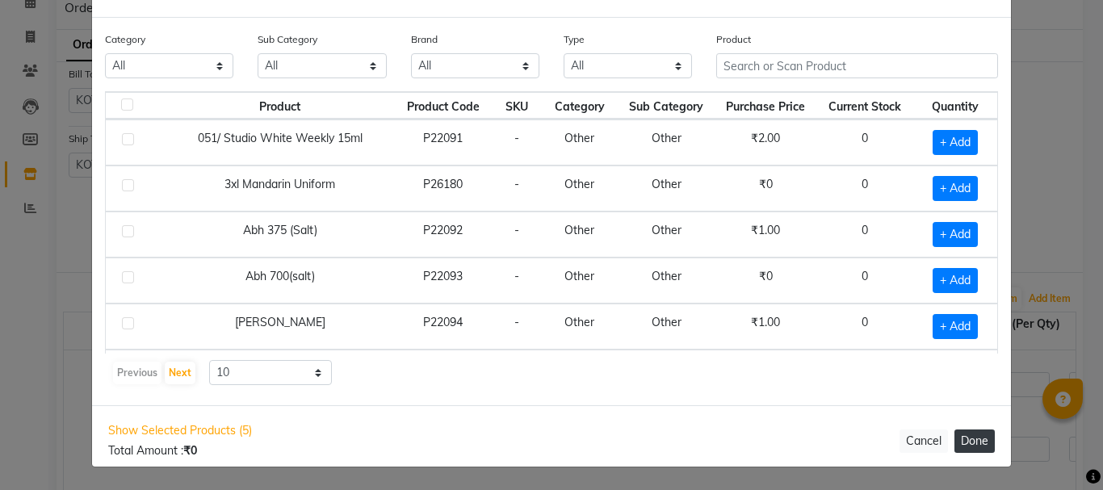
select select "1793"
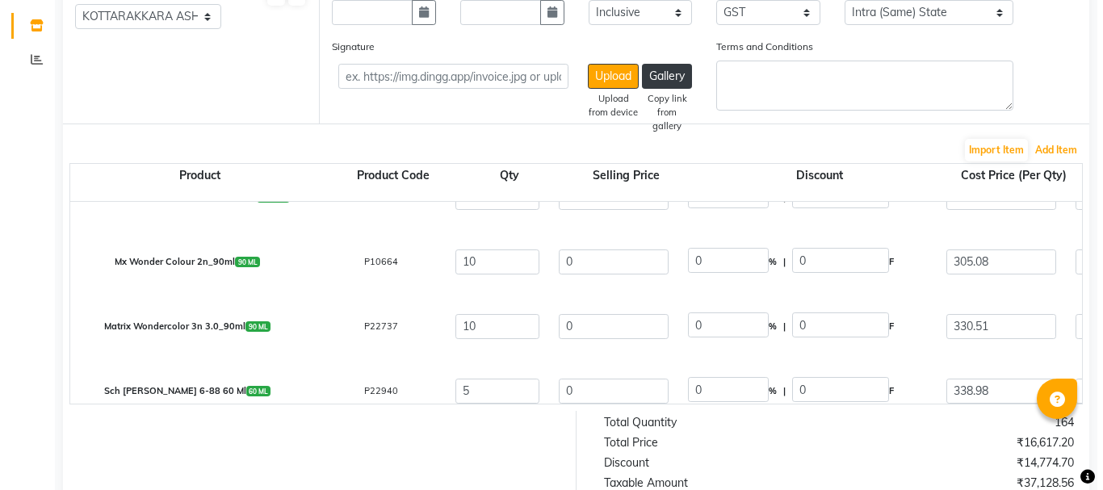
scroll to position [1452, 0]
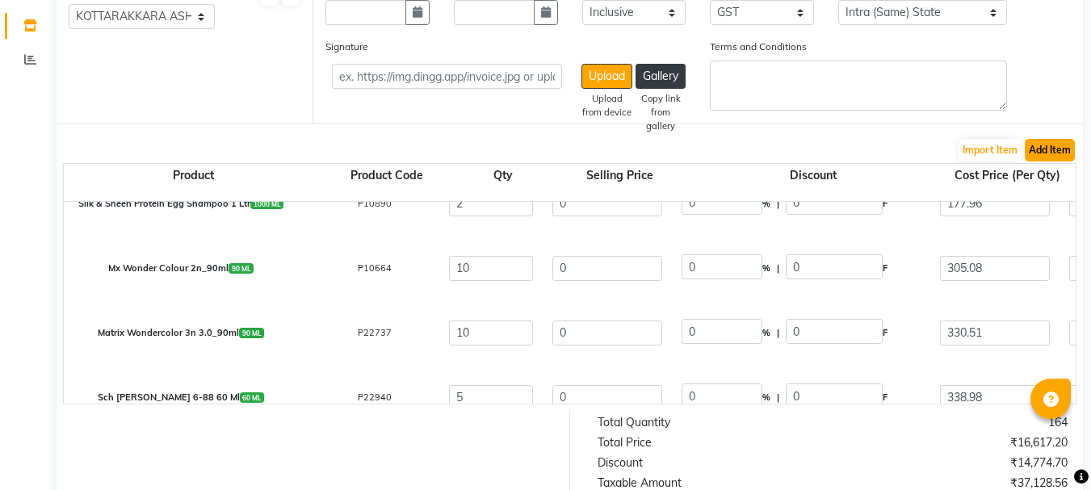
click at [1062, 152] on button "Add Item" at bounding box center [1050, 150] width 50 height 23
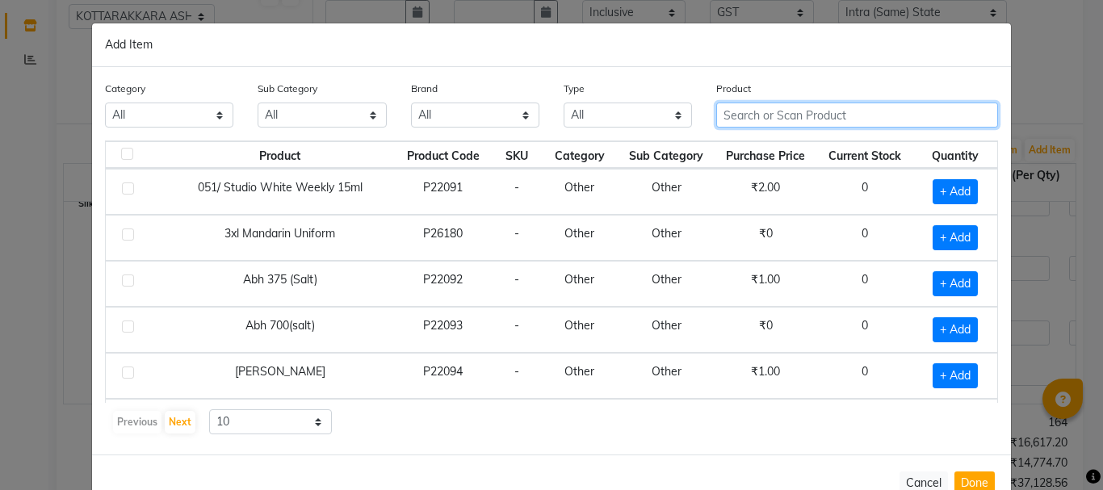
click at [783, 116] on input "text" at bounding box center [857, 115] width 282 height 25
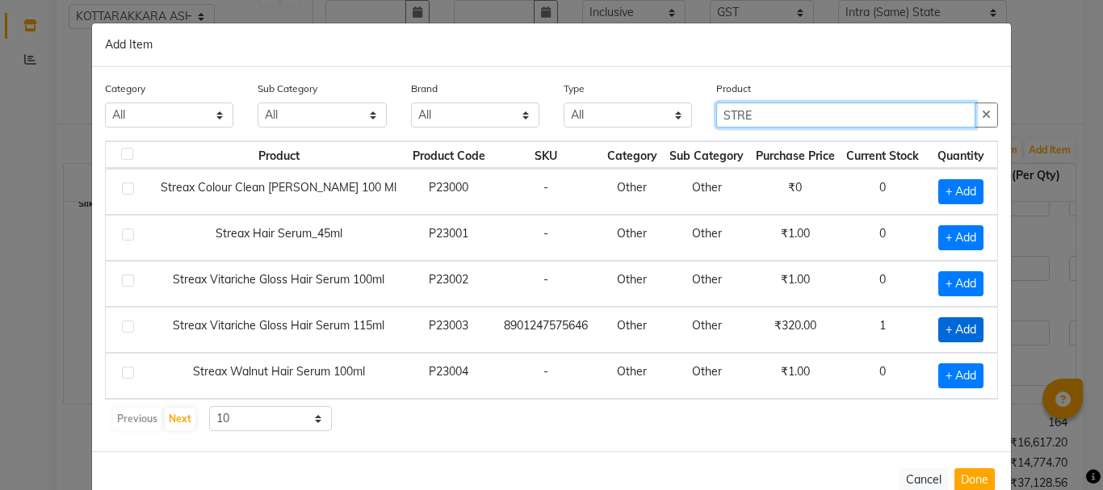
type input "STRE"
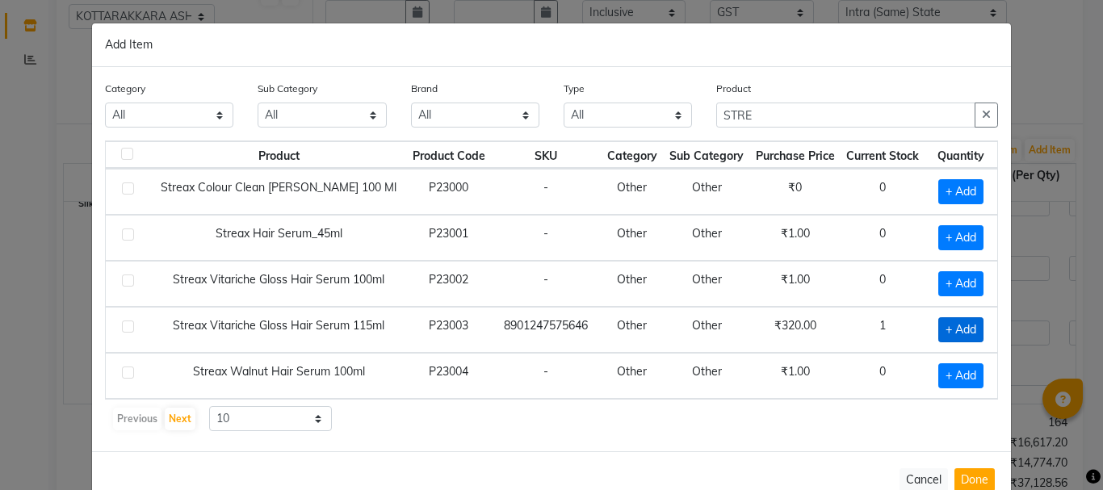
click at [963, 326] on span "+ Add" at bounding box center [960, 329] width 45 height 25
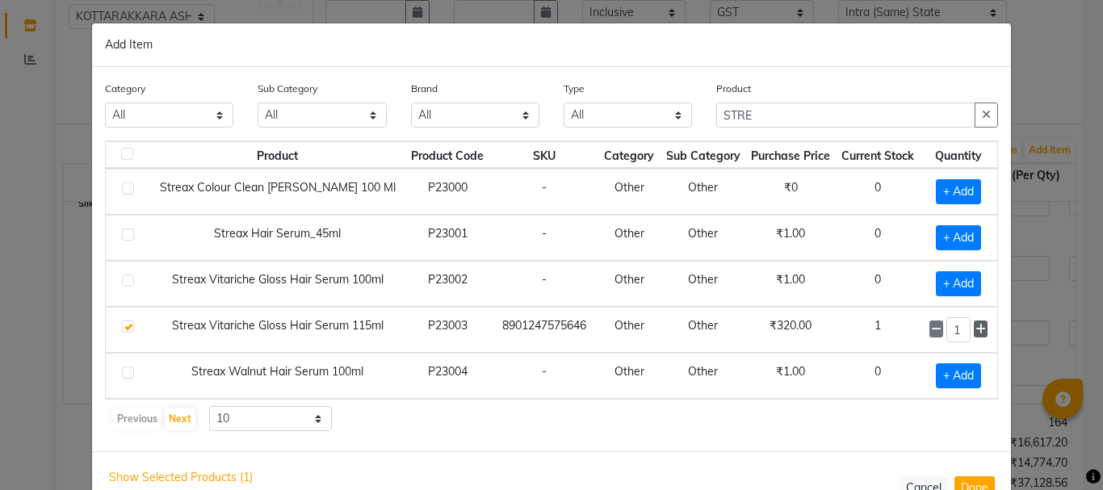
click at [976, 330] on icon at bounding box center [981, 329] width 10 height 11
click at [963, 190] on span "+ Add" at bounding box center [958, 191] width 45 height 25
click at [976, 194] on icon at bounding box center [981, 191] width 10 height 11
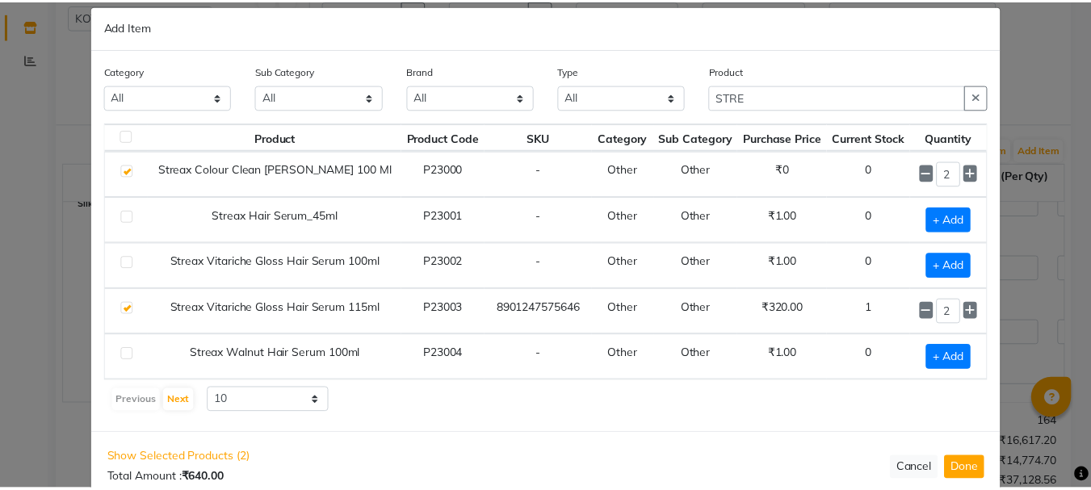
scroll to position [49, 0]
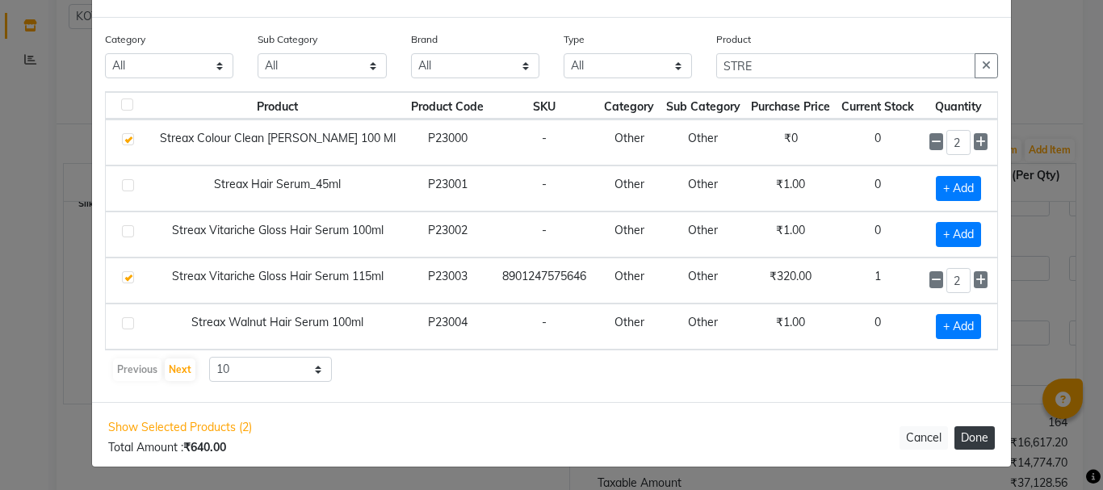
click at [959, 439] on button "Done" at bounding box center [975, 437] width 40 height 23
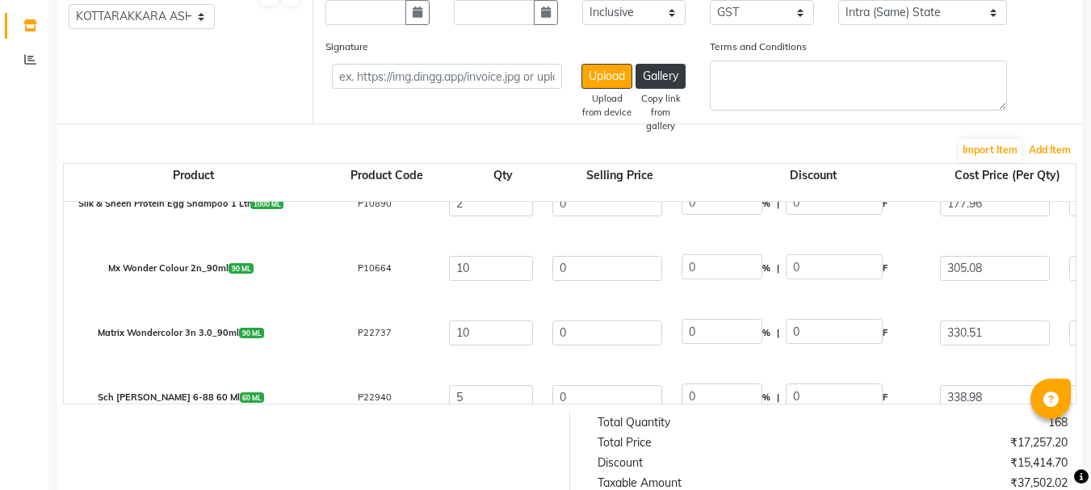
scroll to position [552, 0]
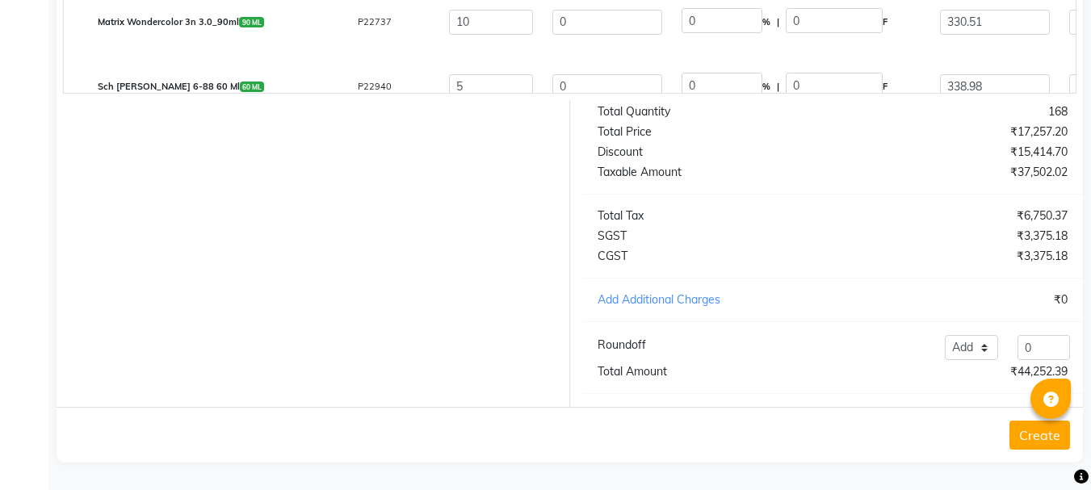
click at [1050, 440] on button "Create" at bounding box center [1039, 435] width 61 height 29
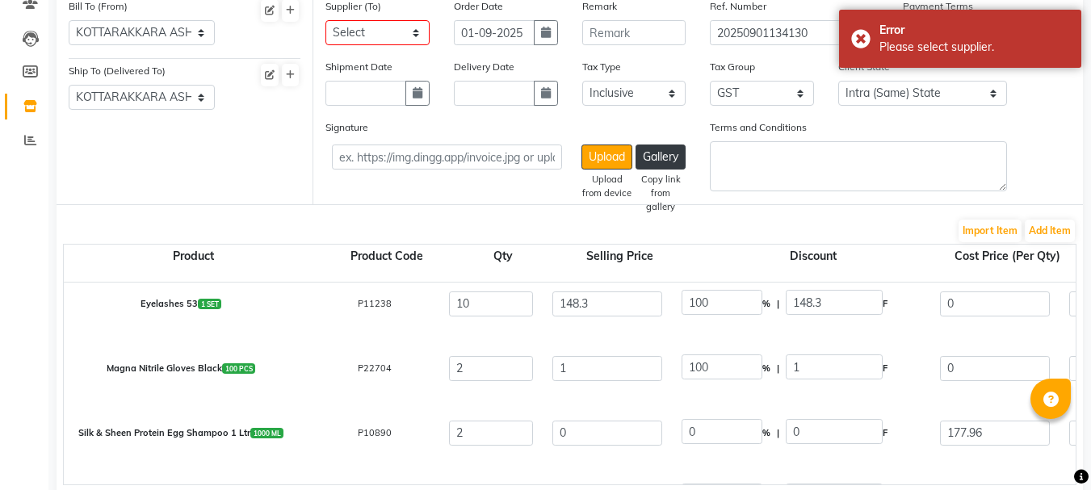
scroll to position [1129, 0]
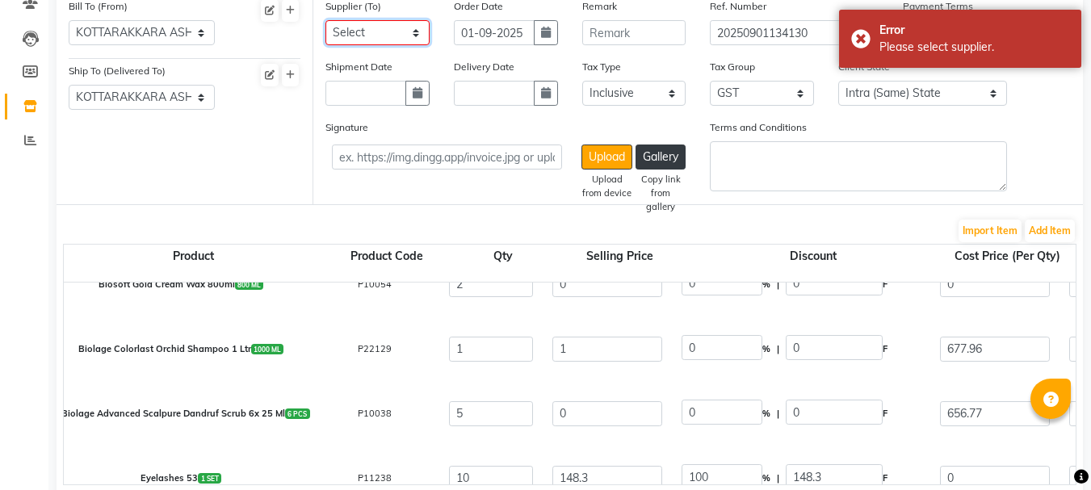
click at [378, 36] on select "Select Ashatmudi Wellness ( HO ) - Ashatmudi Wellness ( HO )" at bounding box center [377, 32] width 104 height 25
click at [325, 20] on select "Select Ashatmudi Wellness ( HO ) - Ashatmudi Wellness ( HO )" at bounding box center [377, 32] width 104 height 25
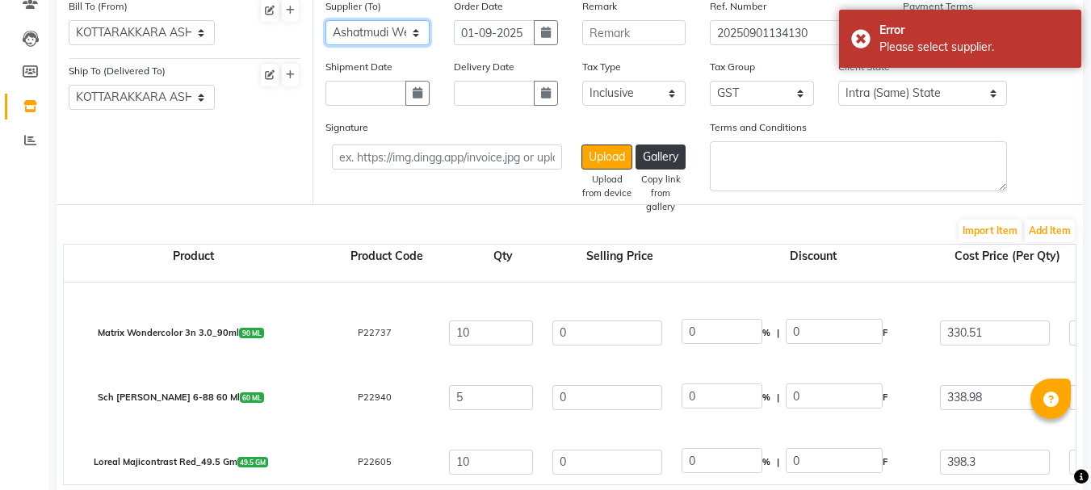
scroll to position [552, 0]
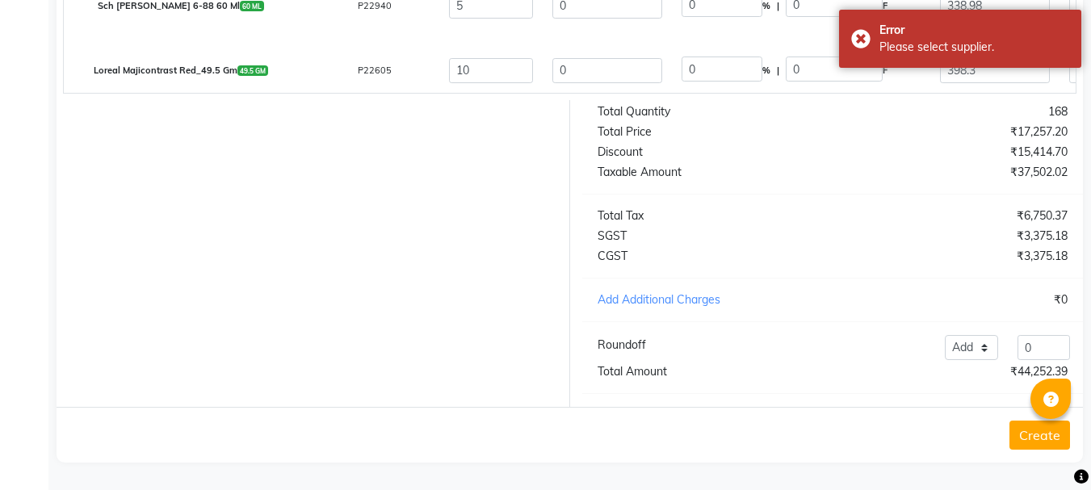
click at [1036, 438] on button "Create" at bounding box center [1039, 435] width 61 height 29
